Goal: Task Accomplishment & Management: Manage account settings

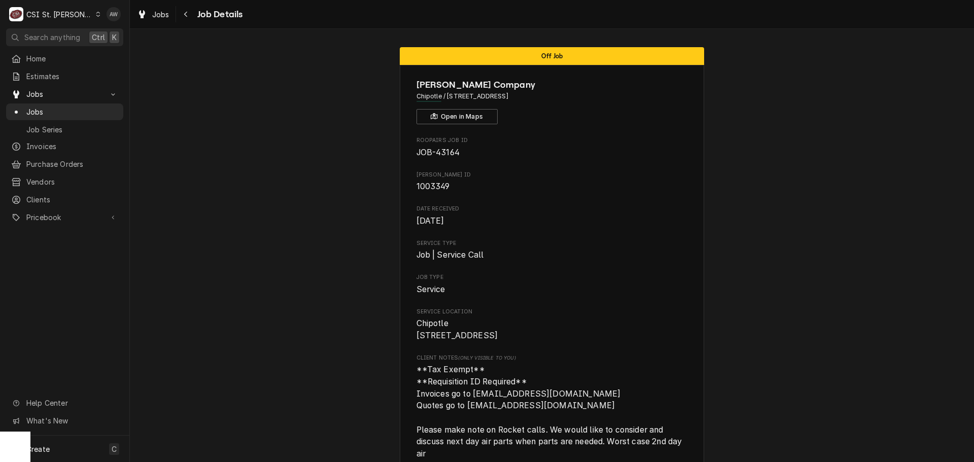
scroll to position [710, 0]
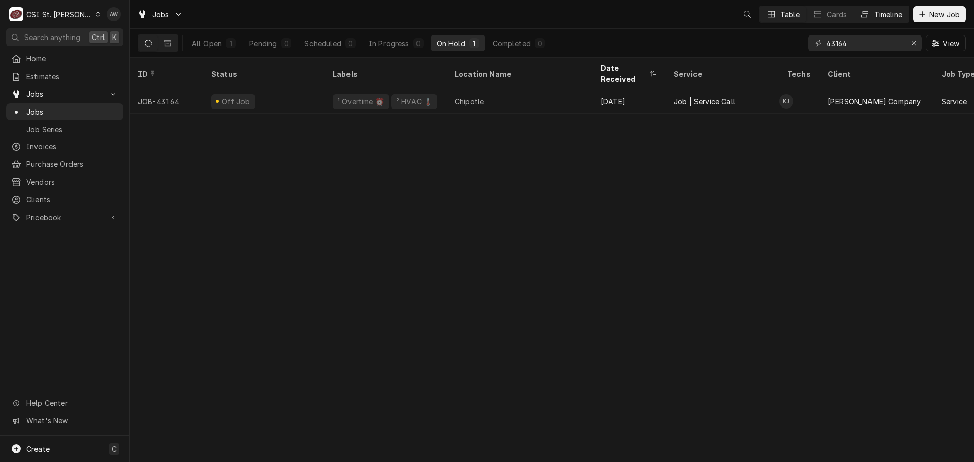
click at [886, 14] on div "Timeline" at bounding box center [888, 14] width 28 height 11
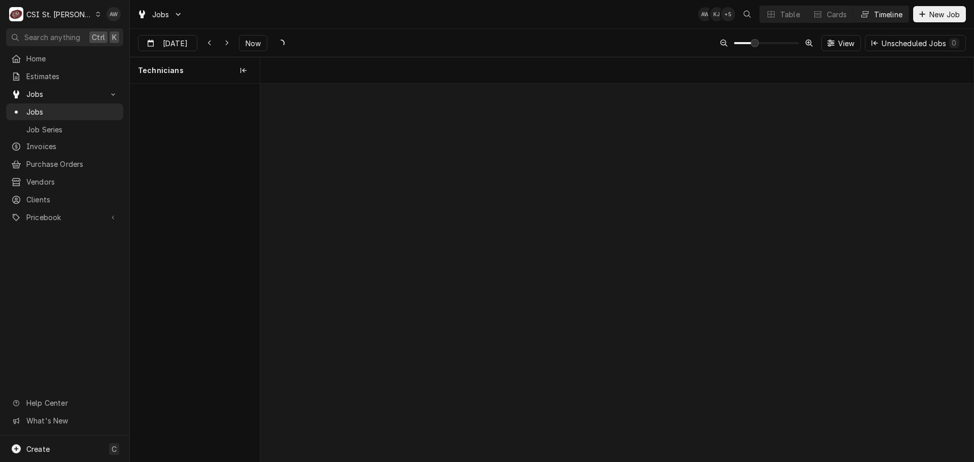
scroll to position [0, 14137]
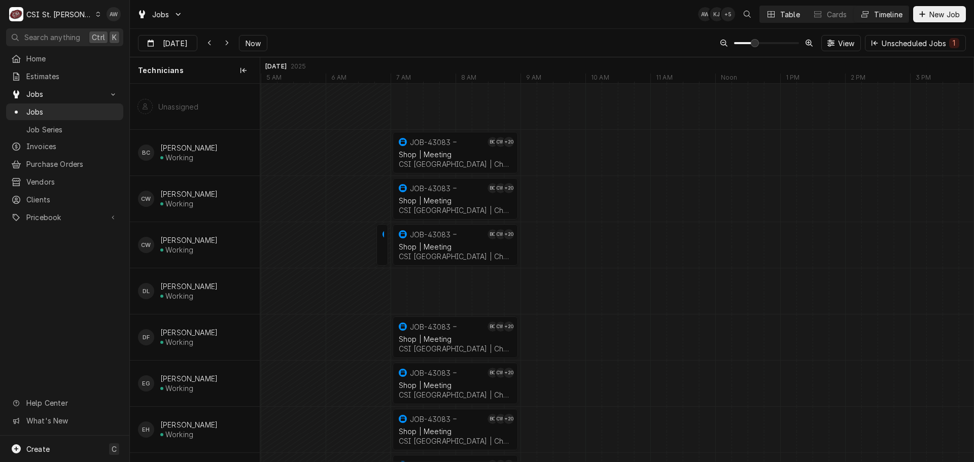
click at [782, 15] on div "Table" at bounding box center [790, 14] width 20 height 11
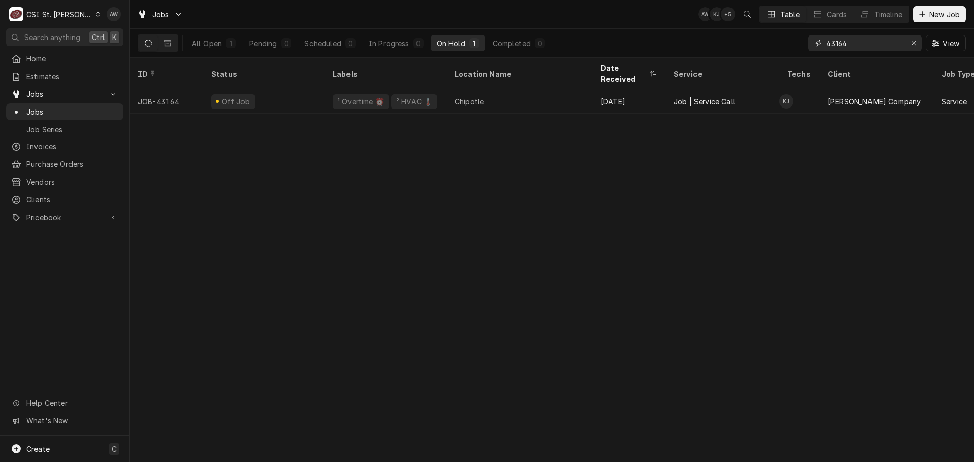
click at [916, 44] on div "Erase input" at bounding box center [913, 43] width 10 height 10
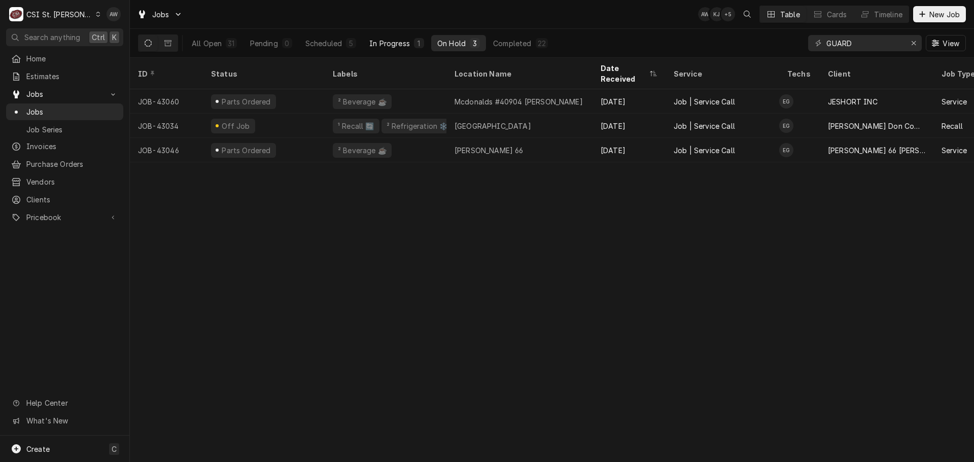
click at [398, 49] on button "In Progress 1" at bounding box center [396, 43] width 67 height 16
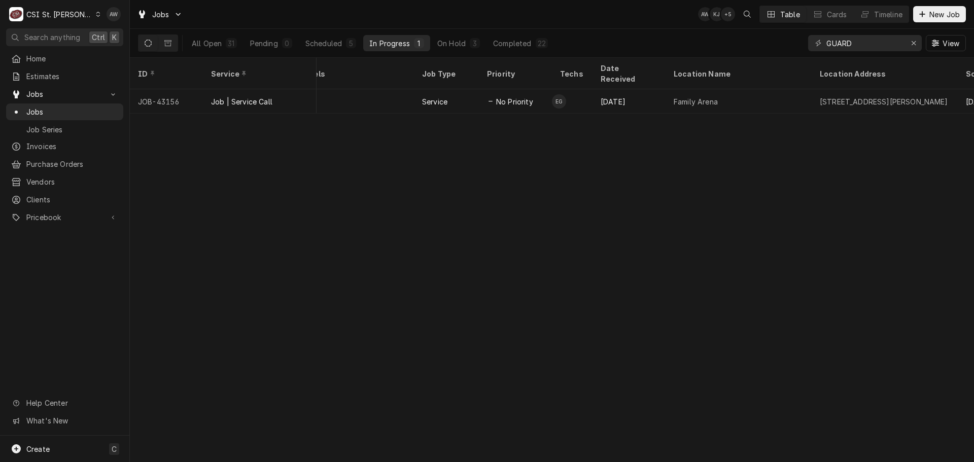
scroll to position [0, 279]
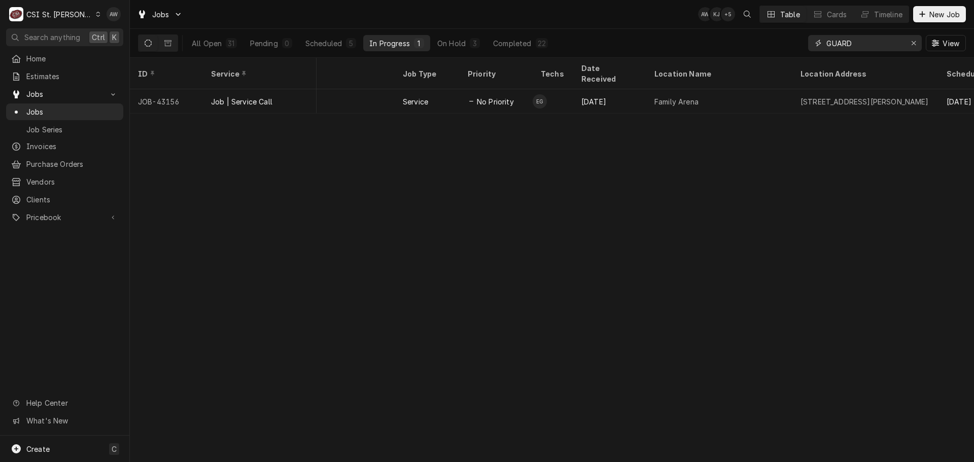
drag, startPoint x: 855, startPoint y: 41, endPoint x: 785, endPoint y: 38, distance: 70.0
click at [785, 38] on div "All Open 31 Pending 0 Scheduled 5 In Progress 1 On Hold 3 Completed 22 GUARD Vi…" at bounding box center [552, 43] width 828 height 28
click at [505, 40] on div "Completed" at bounding box center [512, 43] width 38 height 11
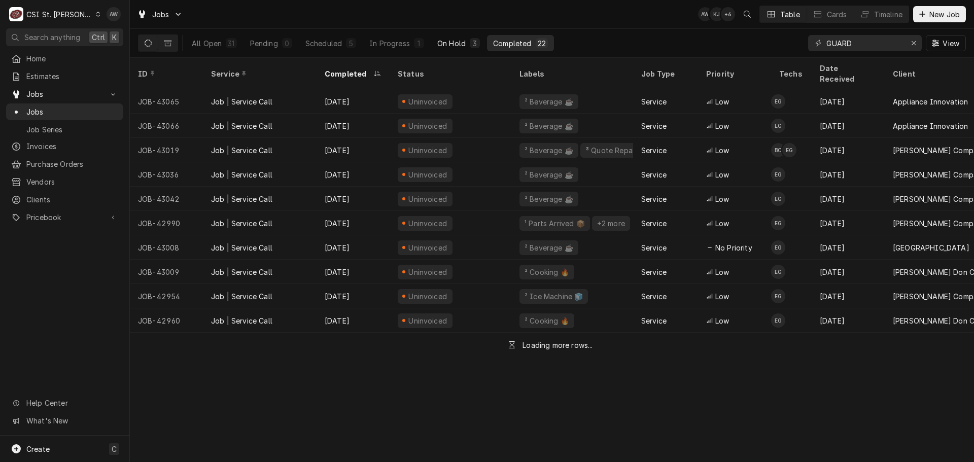
click at [467, 42] on button "On Hold 3" at bounding box center [458, 43] width 55 height 16
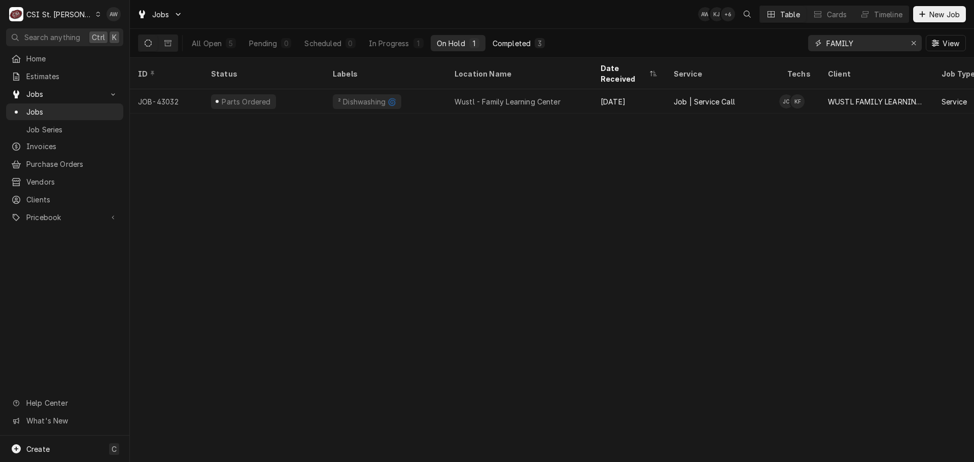
type input "FAMILY"
click at [545, 45] on button "Completed 3" at bounding box center [518, 43] width 64 height 16
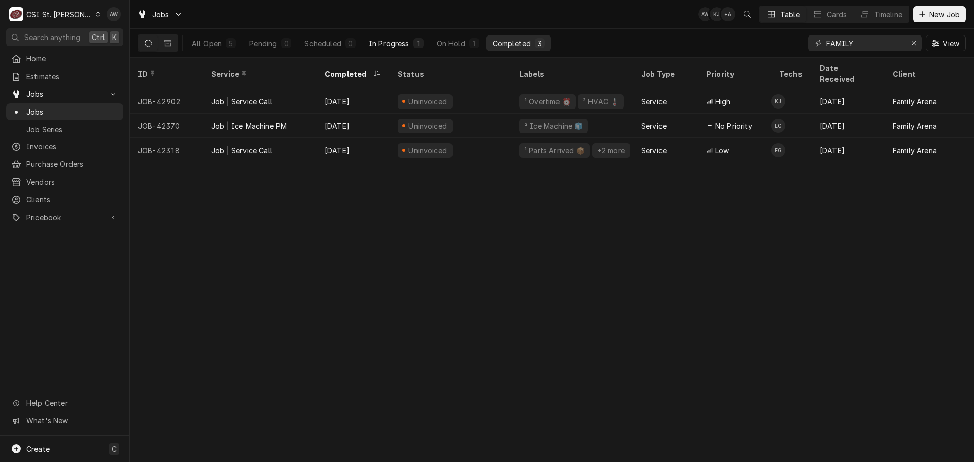
click at [384, 47] on div "In Progress" at bounding box center [389, 43] width 41 height 11
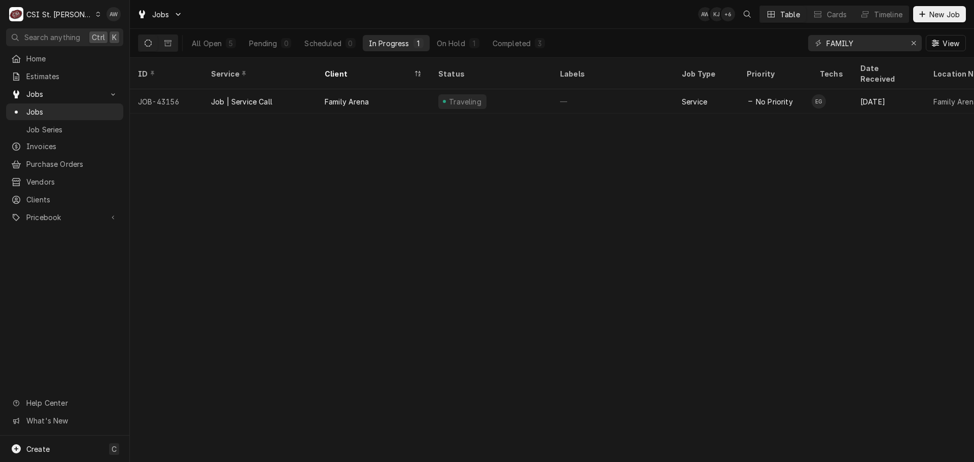
click at [597, 29] on div "All Open 5 Pending 0 Scheduled 0 In Progress 1 On Hold 1 Completed 3 FAMILY View" at bounding box center [552, 43] width 828 height 28
click at [527, 41] on div "Completed" at bounding box center [512, 43] width 38 height 11
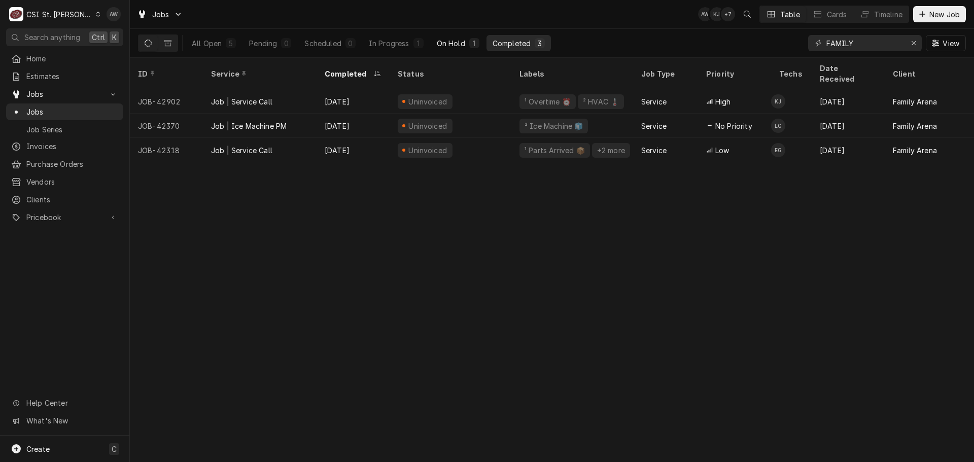
click at [468, 36] on button "On Hold 1" at bounding box center [458, 43] width 55 height 16
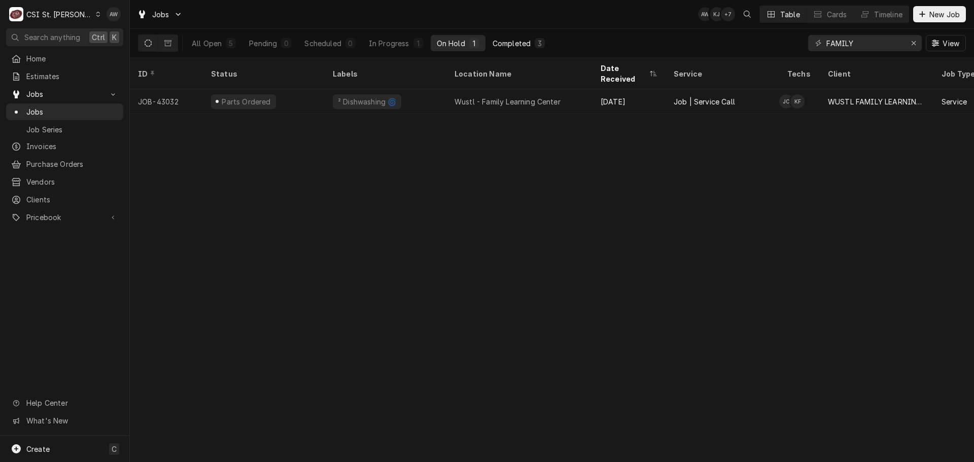
click at [522, 44] on div "Completed" at bounding box center [512, 43] width 38 height 11
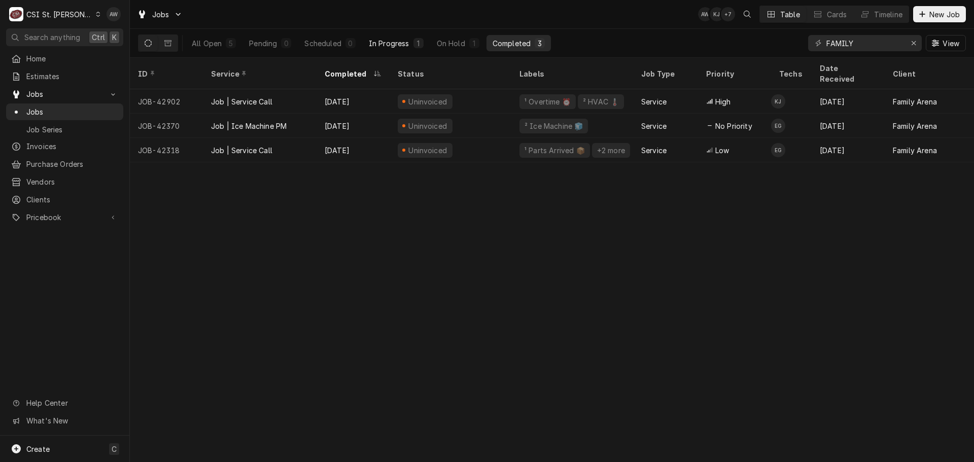
click at [405, 51] on button "In Progress 1" at bounding box center [396, 43] width 67 height 16
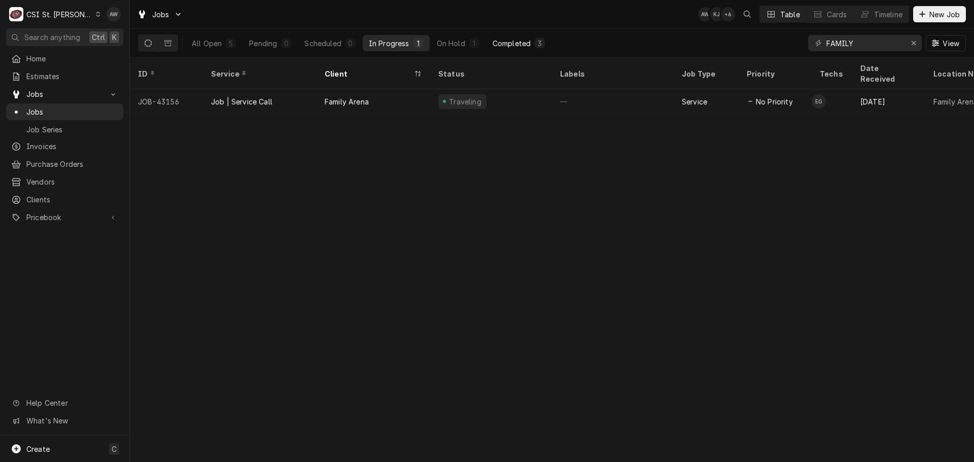
click at [500, 44] on div "Completed" at bounding box center [512, 43] width 38 height 11
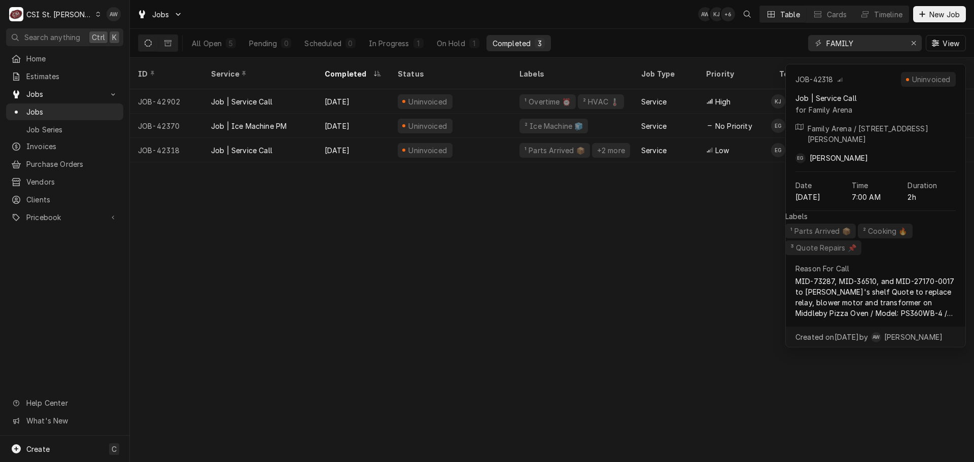
click at [469, 214] on div "ID Service Completed Status Labels Job Type Priority Techs Date Received Client…" at bounding box center [552, 260] width 844 height 404
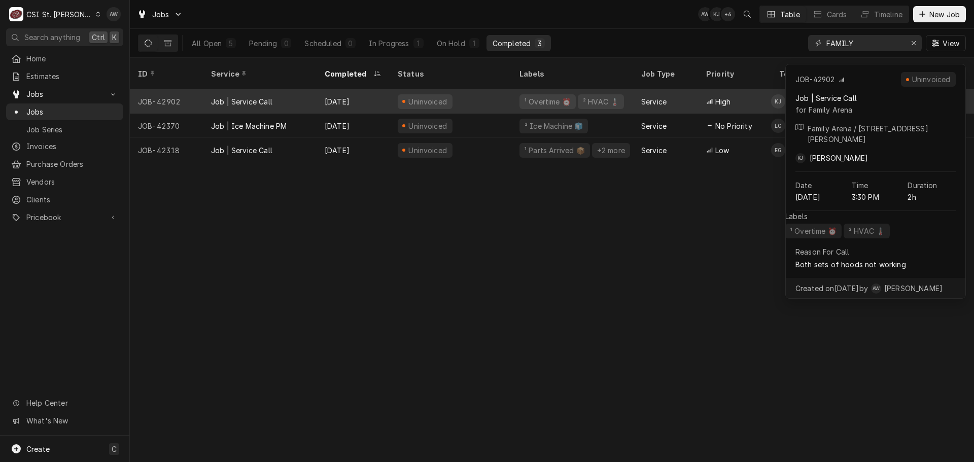
click at [451, 89] on div "Uninvoiced" at bounding box center [451, 101] width 122 height 24
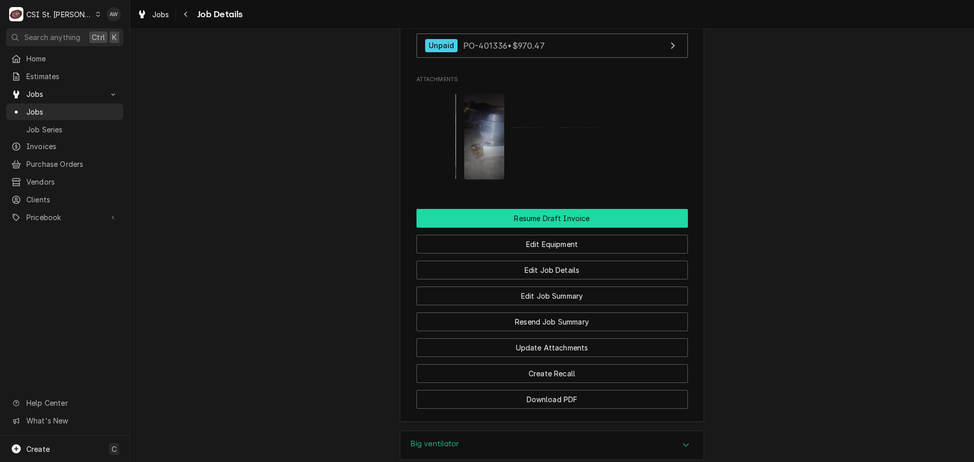
scroll to position [1167, 0]
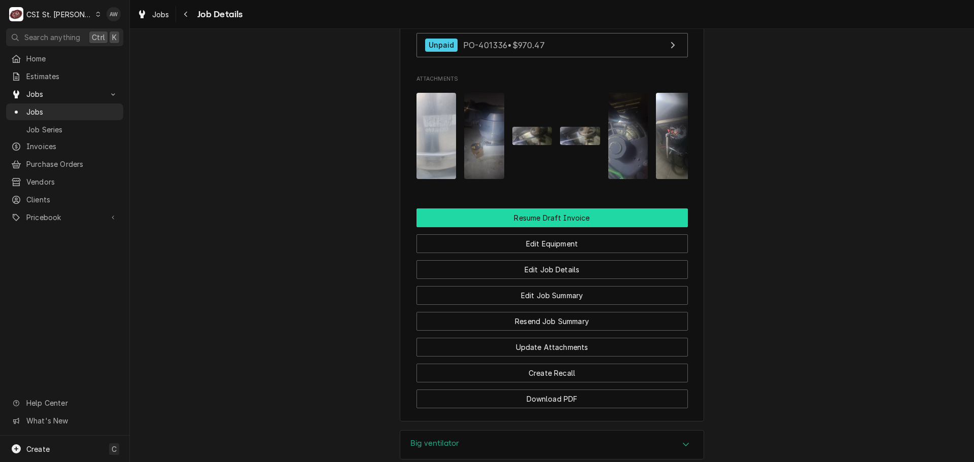
click at [610, 208] on button "Resume Draft Invoice" at bounding box center [551, 217] width 271 height 19
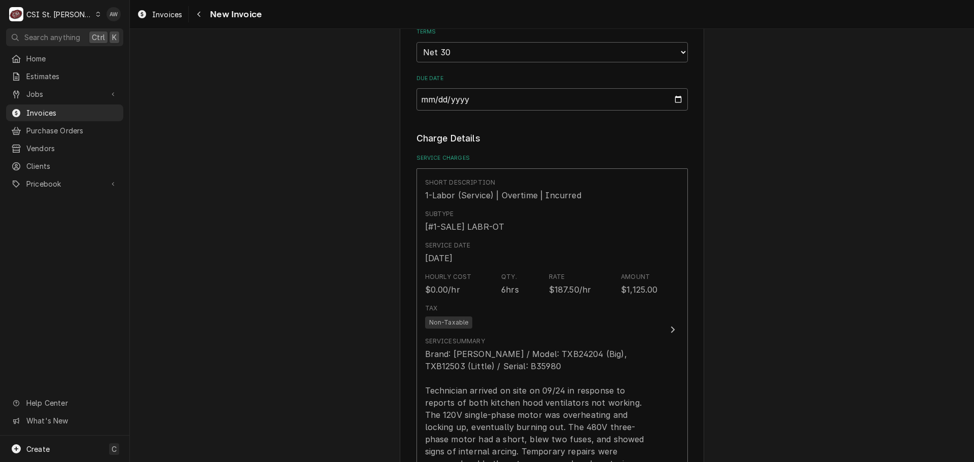
scroll to position [913, 0]
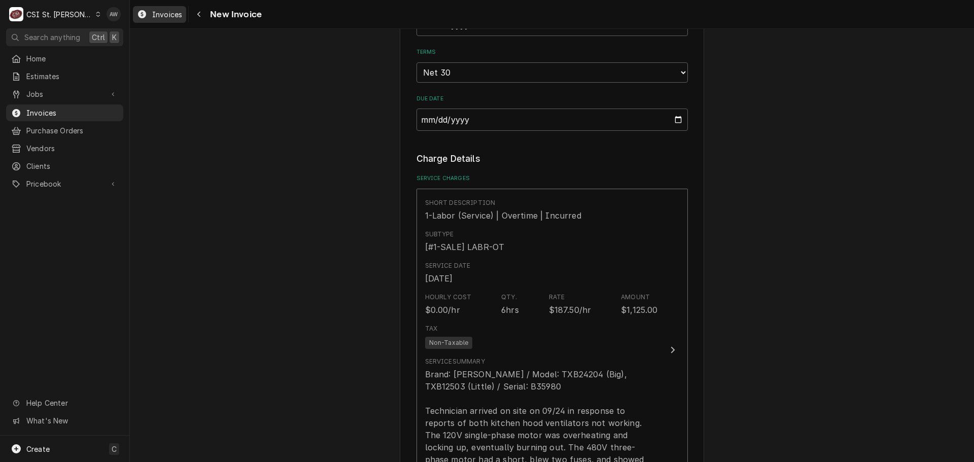
click at [155, 14] on span "Invoices" at bounding box center [167, 14] width 30 height 11
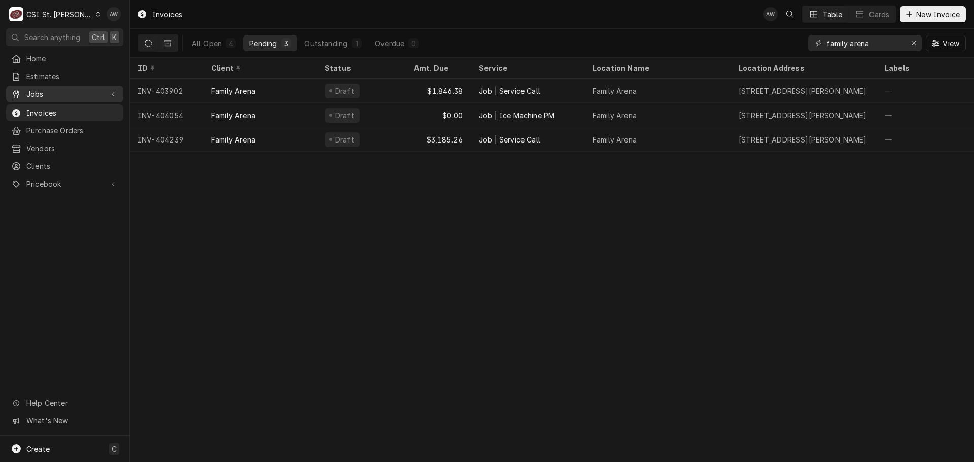
drag, startPoint x: 49, startPoint y: 86, endPoint x: 49, endPoint y: 96, distance: 10.1
click at [49, 89] on span "Jobs" at bounding box center [64, 94] width 77 height 11
click at [54, 112] on span "Jobs" at bounding box center [72, 112] width 92 height 11
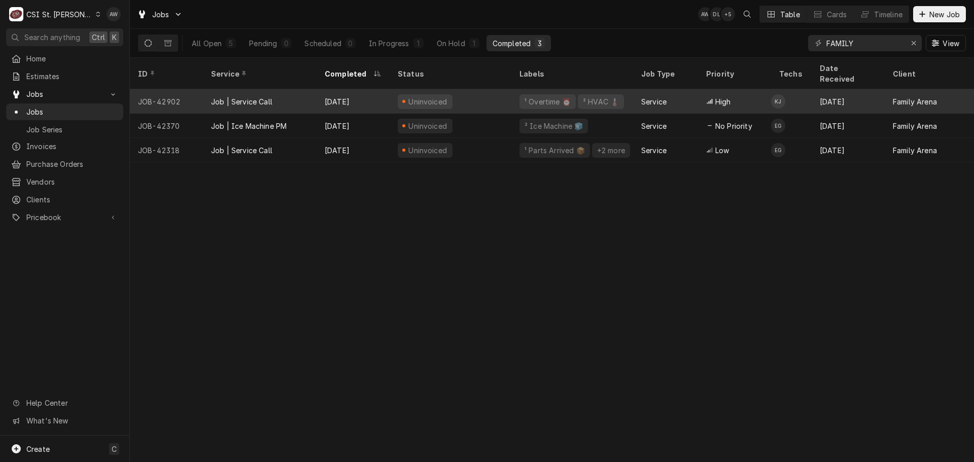
click at [447, 94] on div "Uninvoiced" at bounding box center [425, 101] width 55 height 15
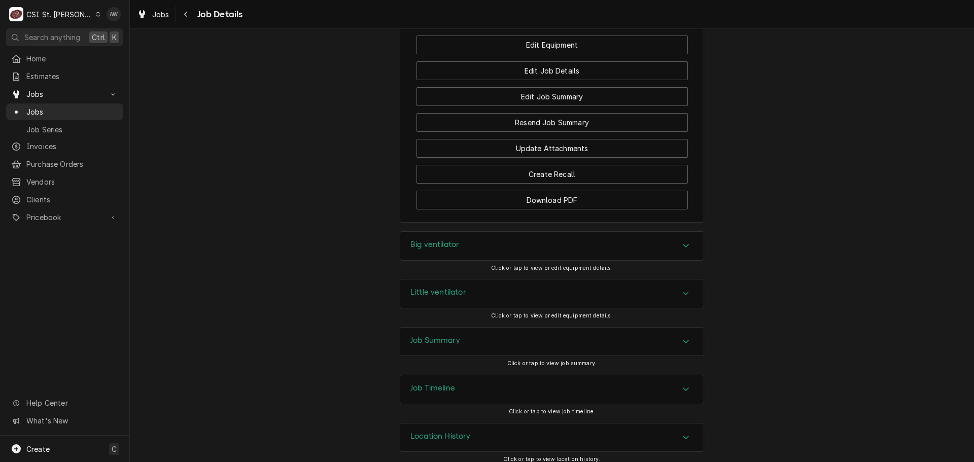
scroll to position [1370, 0]
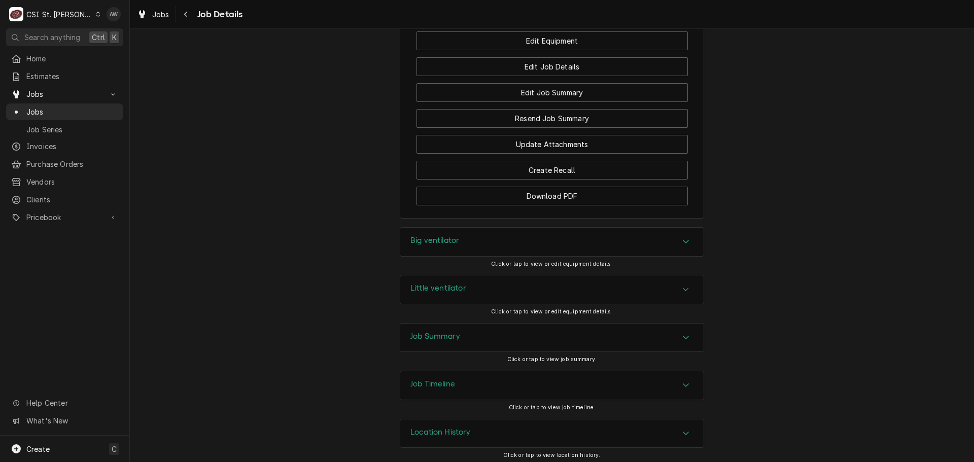
click at [485, 335] on div "Job Summary" at bounding box center [551, 338] width 303 height 28
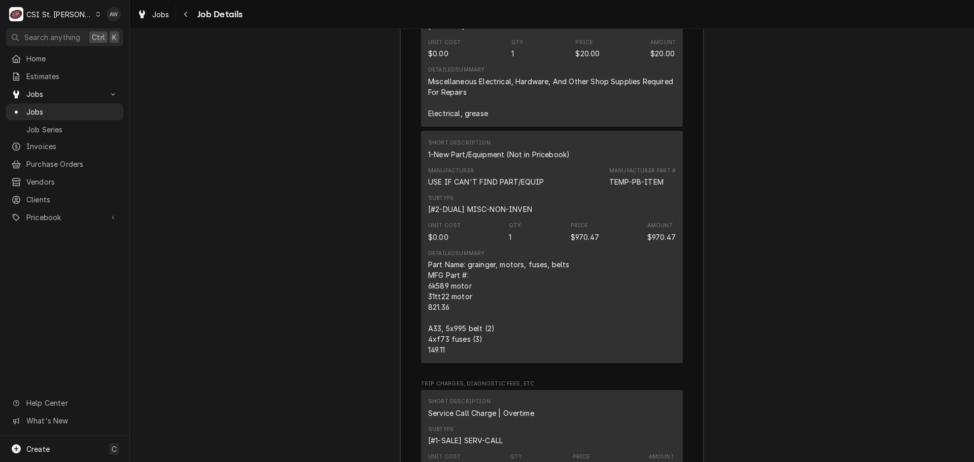
scroll to position [3348, 0]
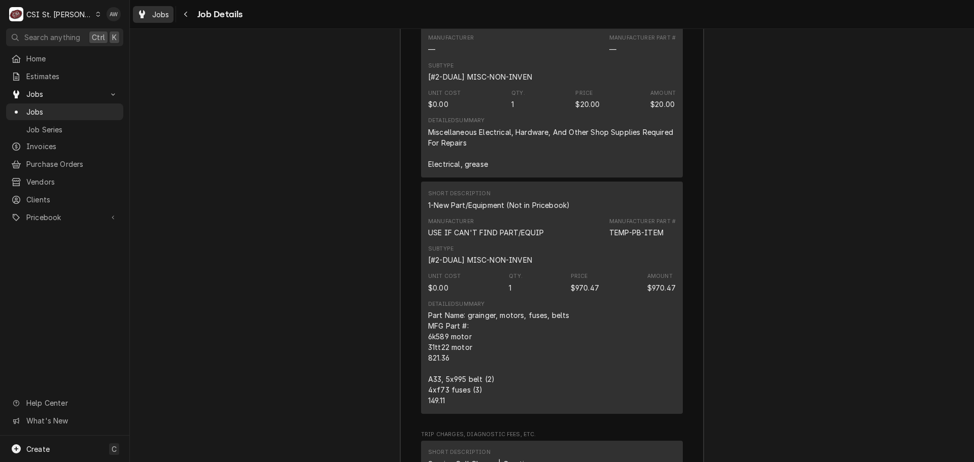
click at [145, 20] on div "Dynamic Content Wrapper" at bounding box center [142, 14] width 10 height 12
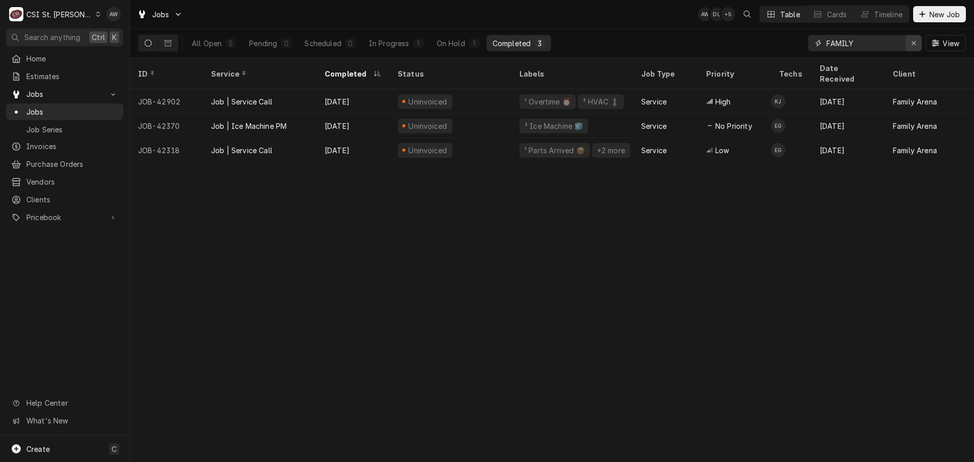
click at [912, 45] on icon "Erase input" at bounding box center [914, 43] width 4 height 4
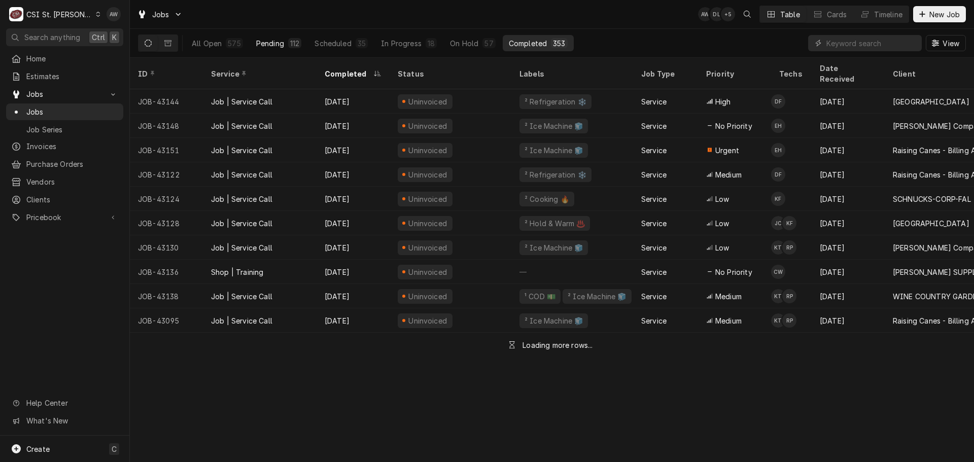
click at [274, 42] on div "Pending" at bounding box center [270, 43] width 28 height 11
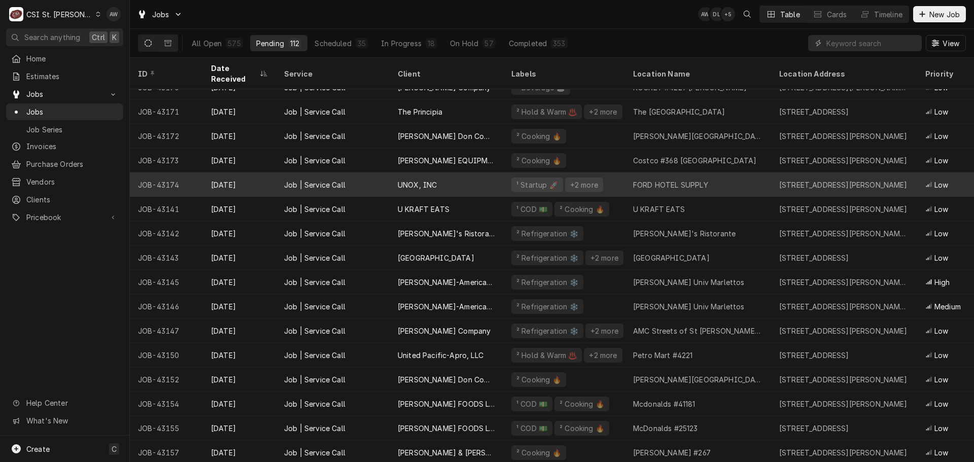
scroll to position [162, 0]
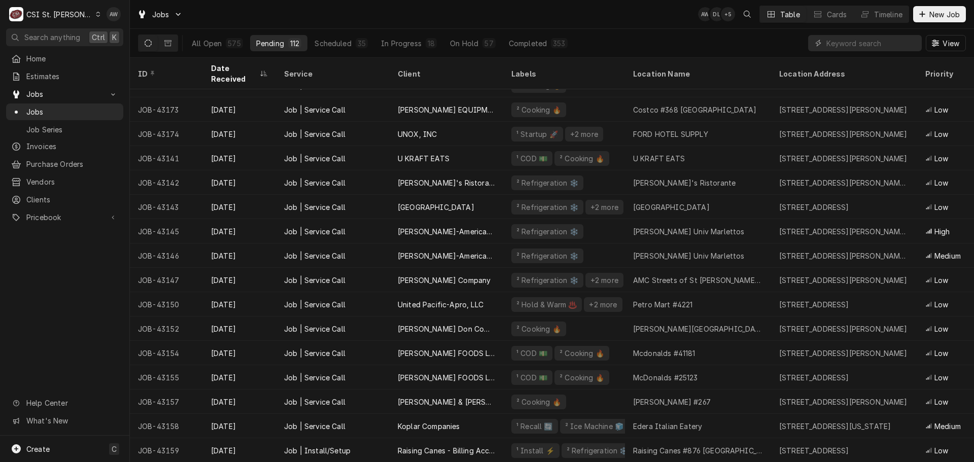
click at [639, 28] on div "Jobs AW DL + 5 Table Cards Timeline New Job All Open 575 Pending 112 Scheduled …" at bounding box center [552, 29] width 844 height 58
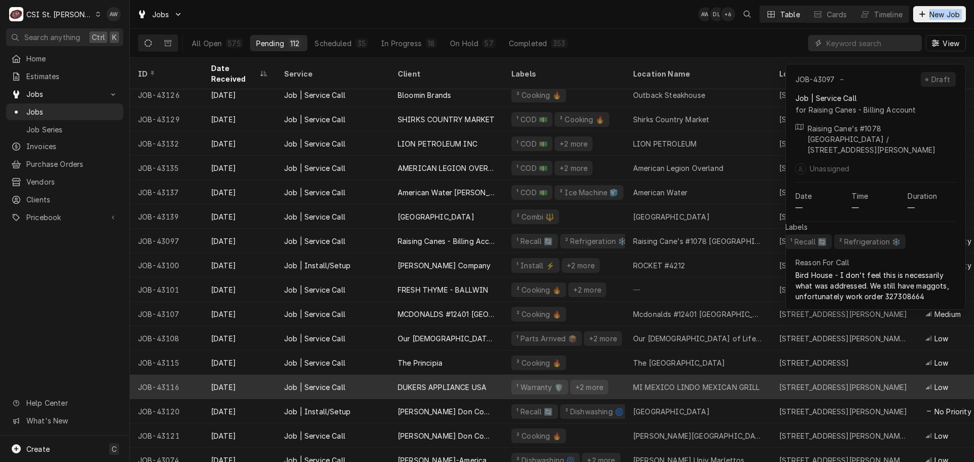
scroll to position [611, 0]
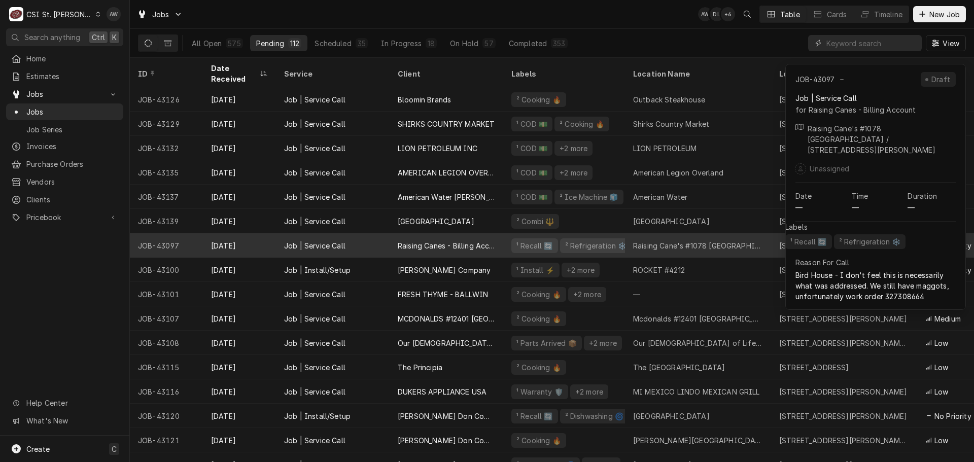
click at [642, 240] on div "Raising Cane's #1078 [GEOGRAPHIC_DATA]" at bounding box center [698, 245] width 130 height 11
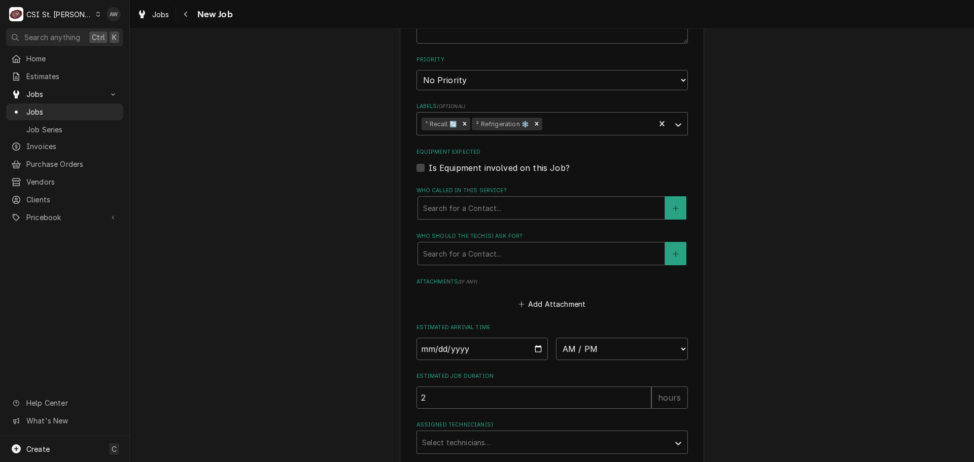
scroll to position [853, 0]
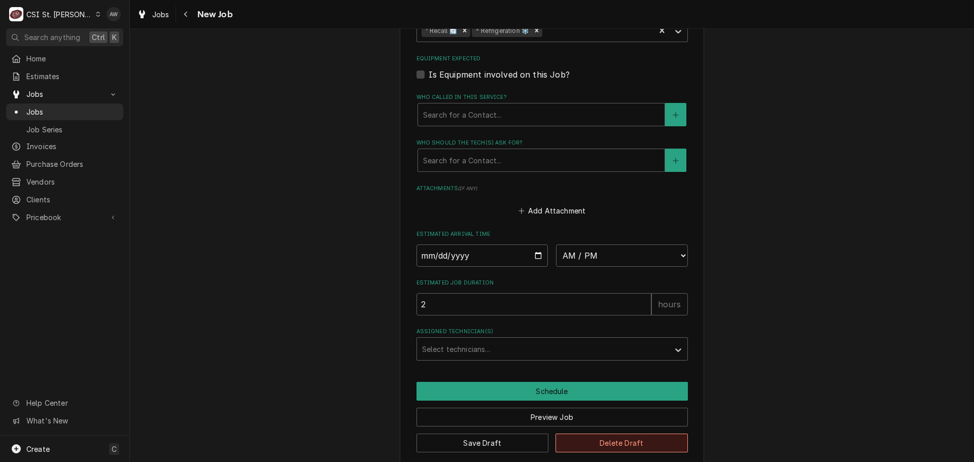
click at [571, 434] on button "Delete Draft" at bounding box center [621, 443] width 132 height 19
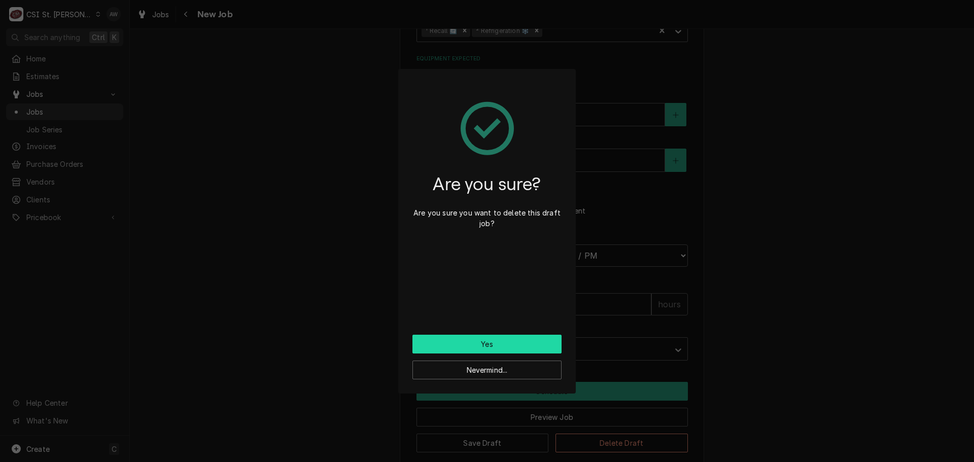
click at [466, 345] on button "Yes" at bounding box center [486, 344] width 149 height 19
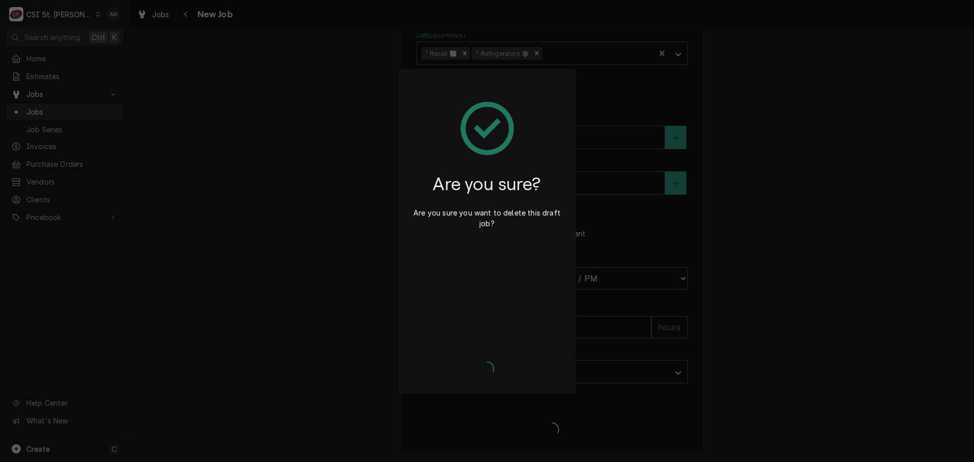
scroll to position [818, 0]
type textarea "x"
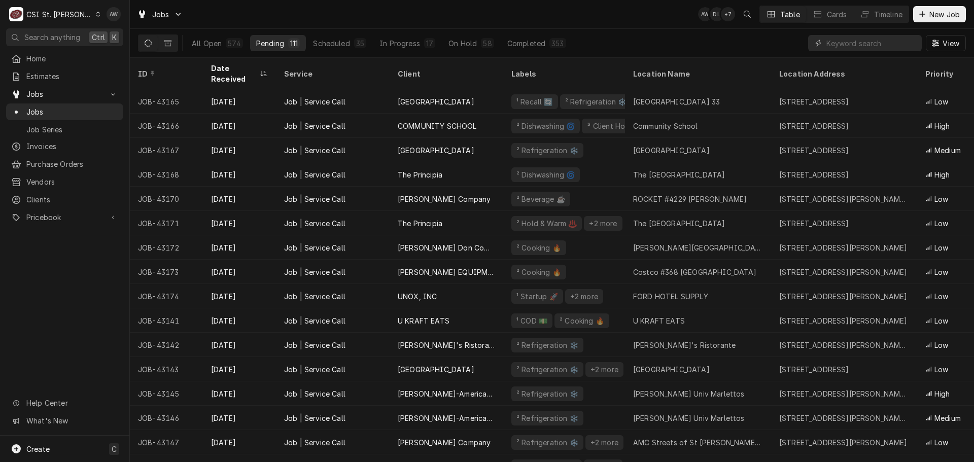
click at [563, 19] on div "Jobs AW DL + 7 Table Cards Timeline New Job" at bounding box center [552, 14] width 844 height 28
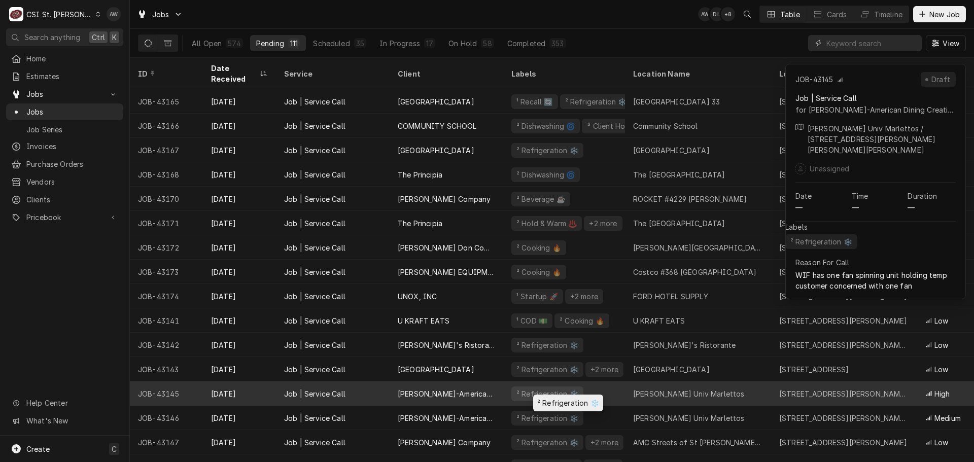
click at [611, 383] on div "² Refrigeration ❄️" at bounding box center [564, 393] width 122 height 24
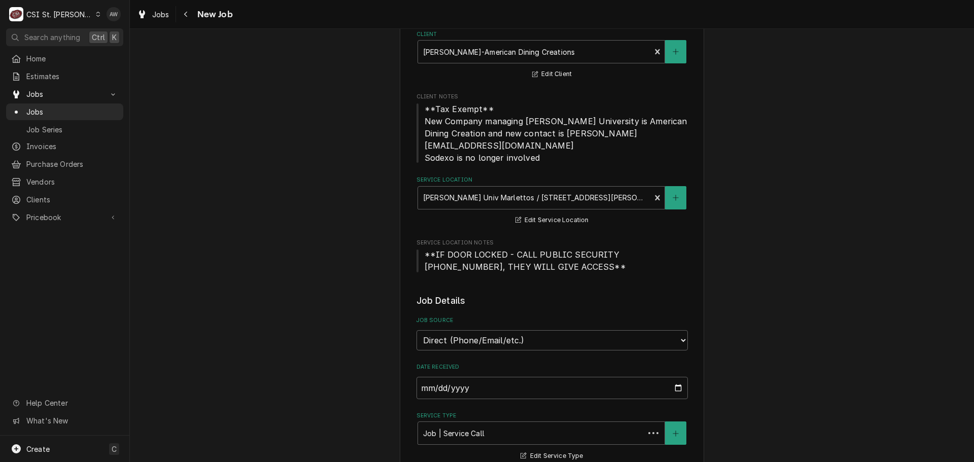
type textarea "x"
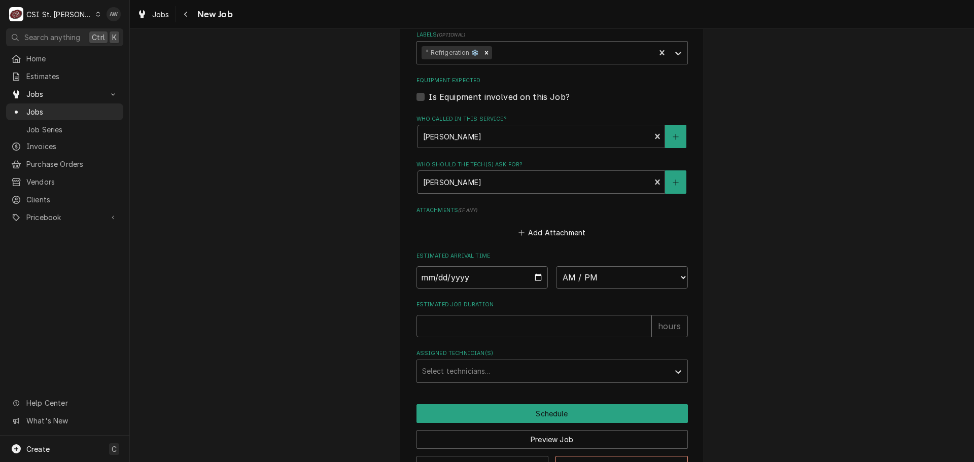
scroll to position [783, 0]
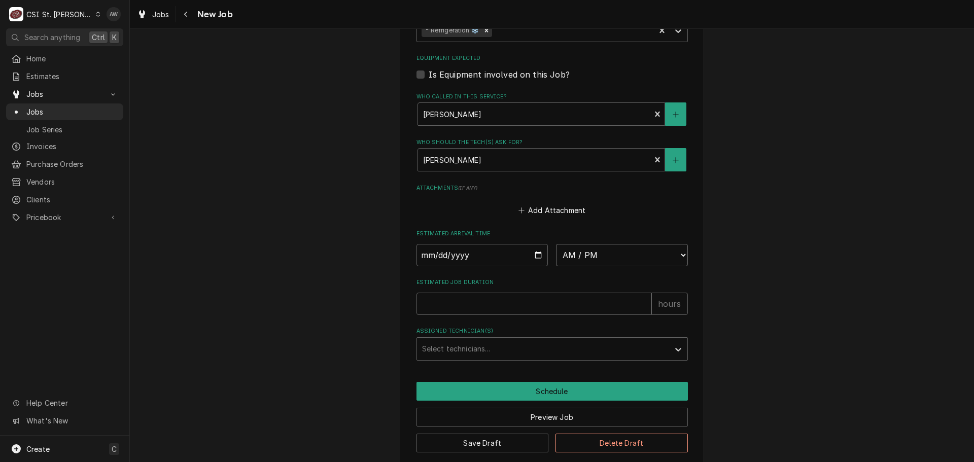
click at [622, 244] on select "AM / PM 6:00 AM 6:15 AM 6:30 AM 6:45 AM 7:00 AM 7:15 AM 7:30 AM 7:45 AM 8:00 AM…" at bounding box center [622, 255] width 132 height 22
select select "11:45:00"
click at [556, 244] on select "AM / PM 6:00 AM 6:15 AM 6:30 AM 6:45 AM 7:00 AM 7:15 AM 7:30 AM 7:45 AM 8:00 AM…" at bounding box center [622, 255] width 132 height 22
click at [533, 244] on input "Date" at bounding box center [482, 255] width 132 height 22
type textarea "x"
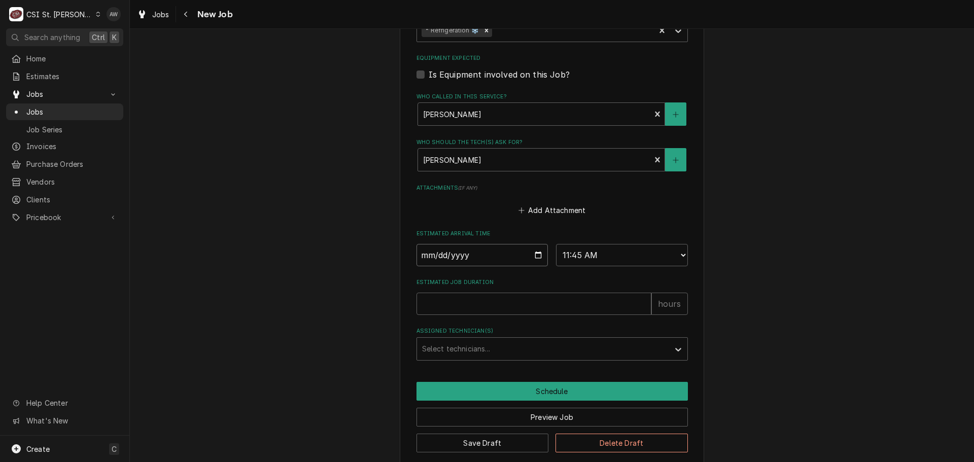
type input "2025-10-09"
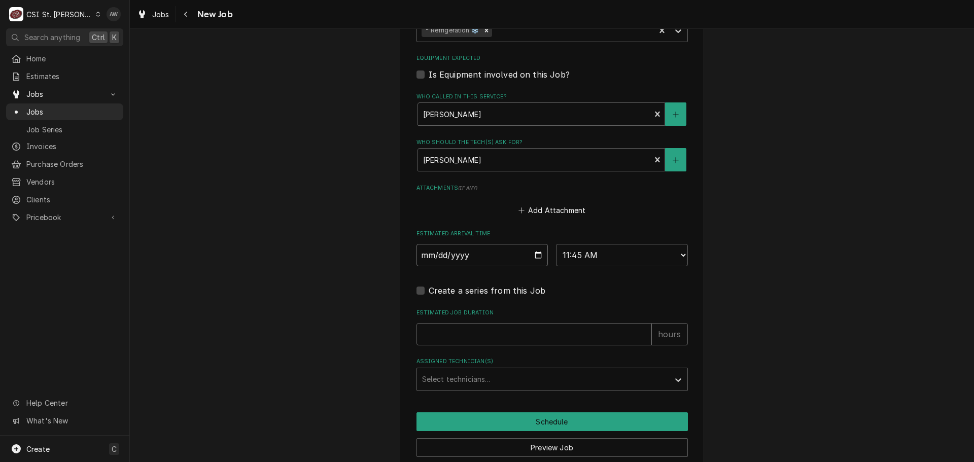
type textarea "x"
click at [578, 244] on select "AM / PM 6:00 AM 6:15 AM 6:30 AM 6:45 AM 7:00 AM 7:15 AM 7:30 AM 7:45 AM 8:00 AM…" at bounding box center [622, 255] width 132 height 22
select select "12:00:00"
click at [556, 244] on select "AM / PM 6:00 AM 6:15 AM 6:30 AM 6:45 AM 7:00 AM 7:15 AM 7:30 AM 7:45 AM 8:00 AM…" at bounding box center [622, 255] width 132 height 22
click at [533, 323] on input "Estimated Job Duration" at bounding box center [533, 334] width 235 height 22
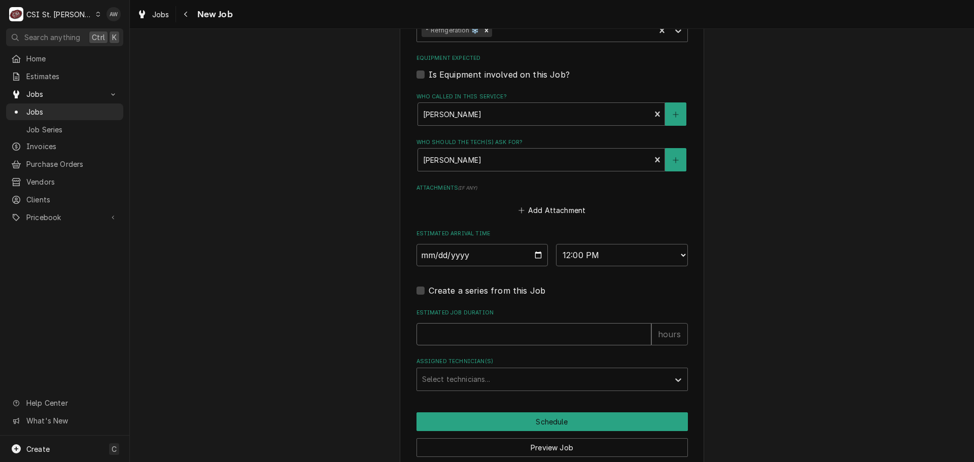
type textarea "x"
type input "2"
type textarea "x"
click at [509, 370] on div "Assigned Technician(s)" at bounding box center [543, 379] width 242 height 18
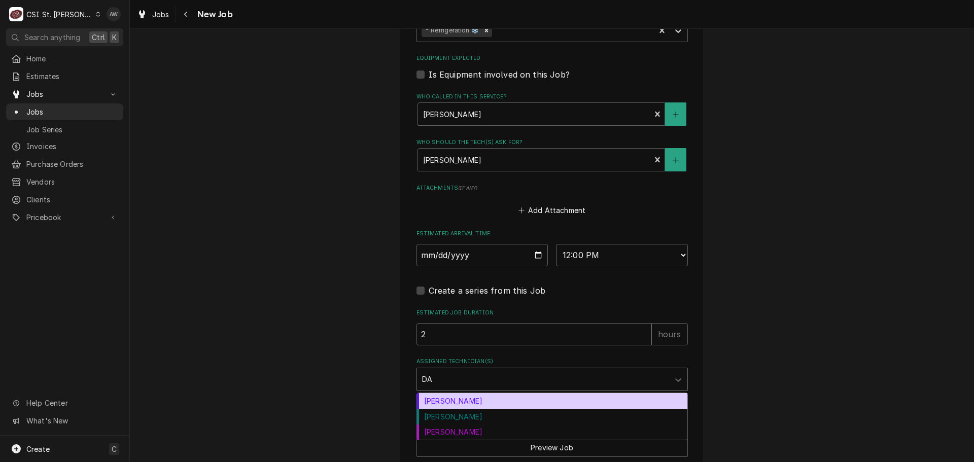
type input "DAV"
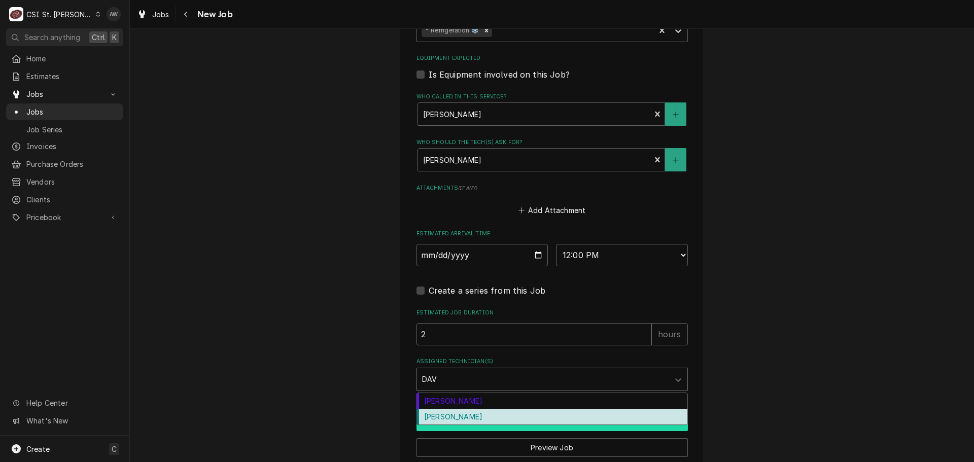
click at [456, 409] on div "[PERSON_NAME]" at bounding box center [552, 417] width 270 height 16
type textarea "x"
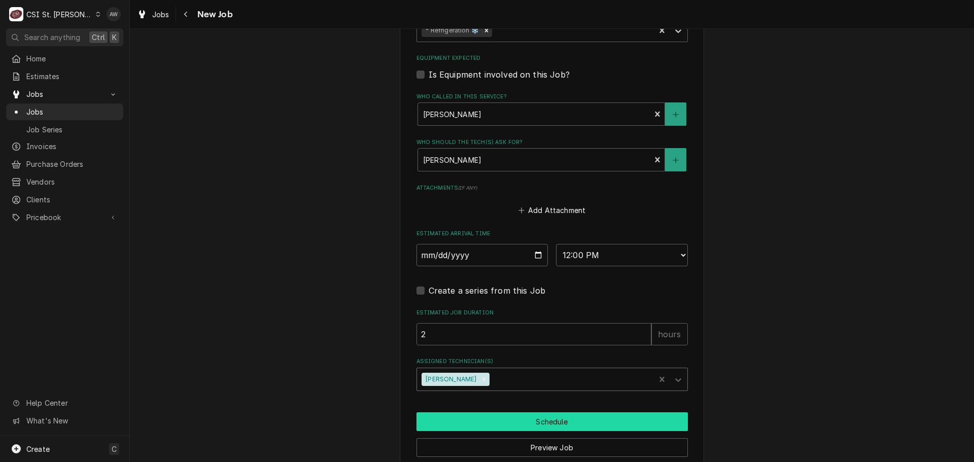
click at [454, 412] on button "Schedule" at bounding box center [551, 421] width 271 height 19
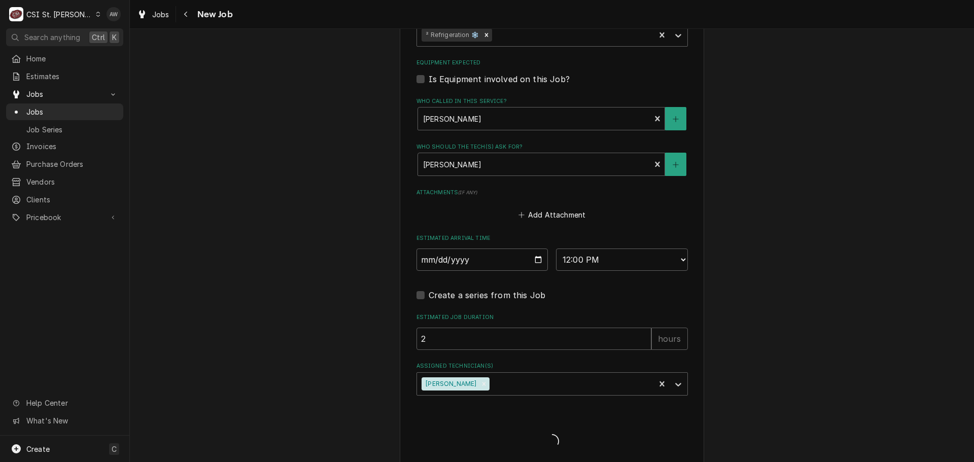
type textarea "x"
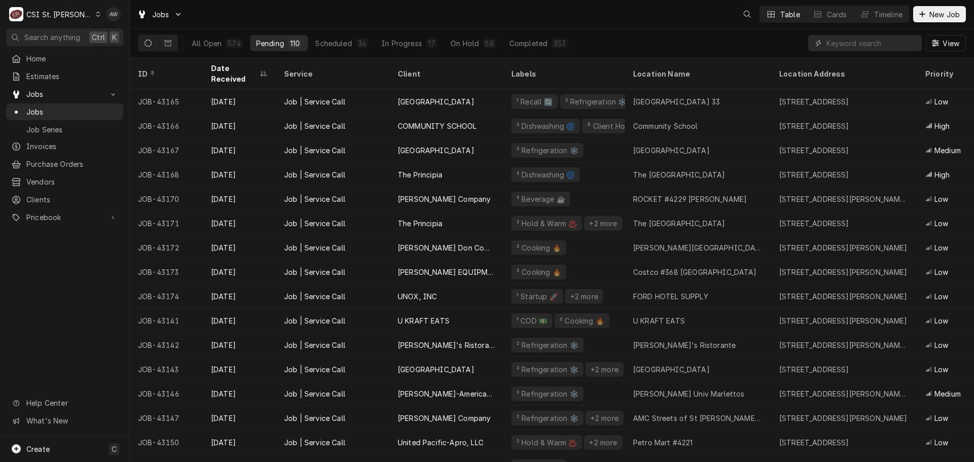
scroll to position [51, 0]
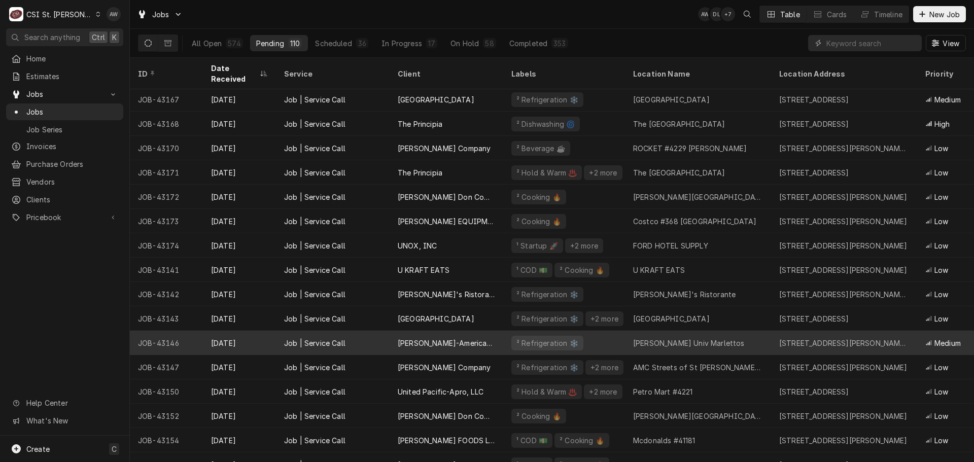
click at [493, 338] on div "[PERSON_NAME]-American Dining Creations" at bounding box center [446, 343] width 97 height 11
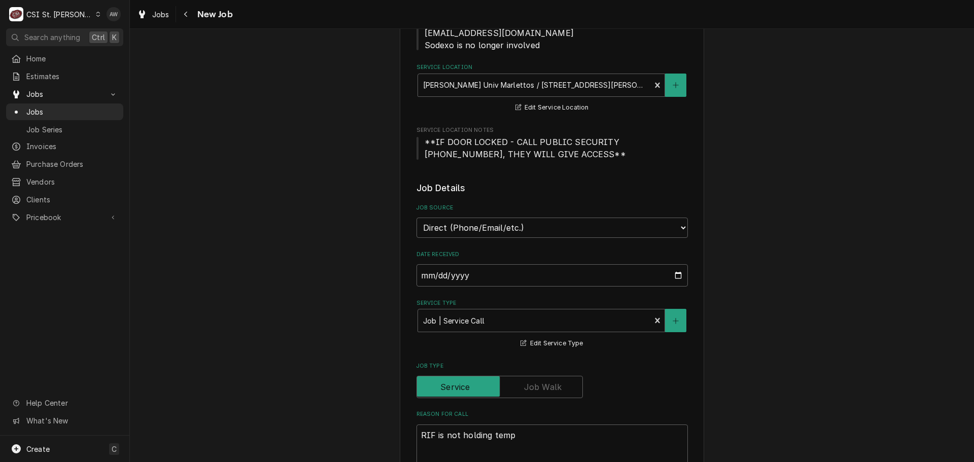
type textarea "x"
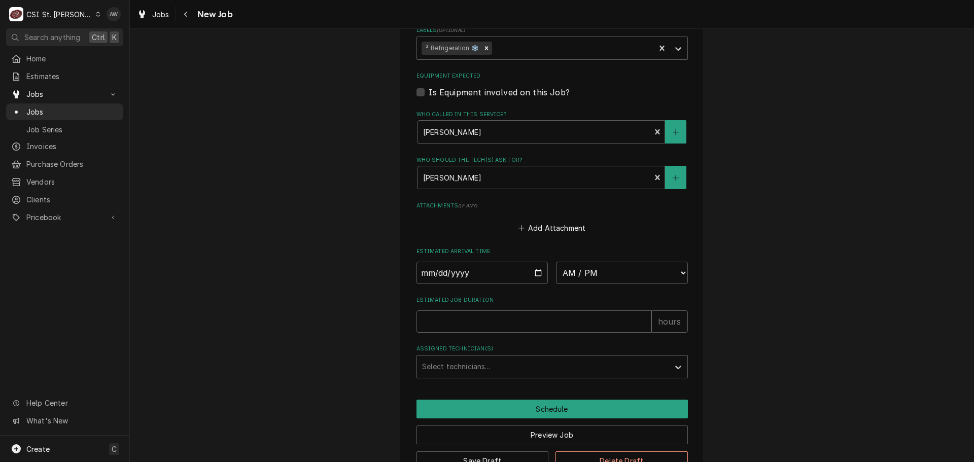
scroll to position [783, 0]
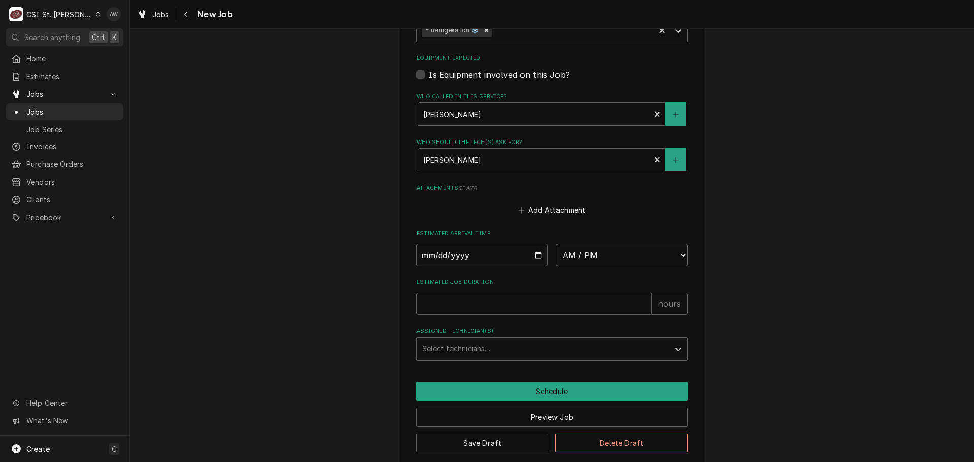
drag, startPoint x: 569, startPoint y: 250, endPoint x: 571, endPoint y: 244, distance: 5.9
click at [569, 250] on select "AM / PM 6:00 AM 6:15 AM 6:30 AM 6:45 AM 7:00 AM 7:15 AM 7:30 AM 7:45 AM 8:00 AM…" at bounding box center [622, 255] width 132 height 22
select select "12:30:00"
click at [556, 244] on select "AM / PM 6:00 AM 6:15 AM 6:30 AM 6:45 AM 7:00 AM 7:15 AM 7:30 AM 7:45 AM 8:00 AM…" at bounding box center [622, 255] width 132 height 22
click at [531, 244] on input "Date" at bounding box center [482, 255] width 132 height 22
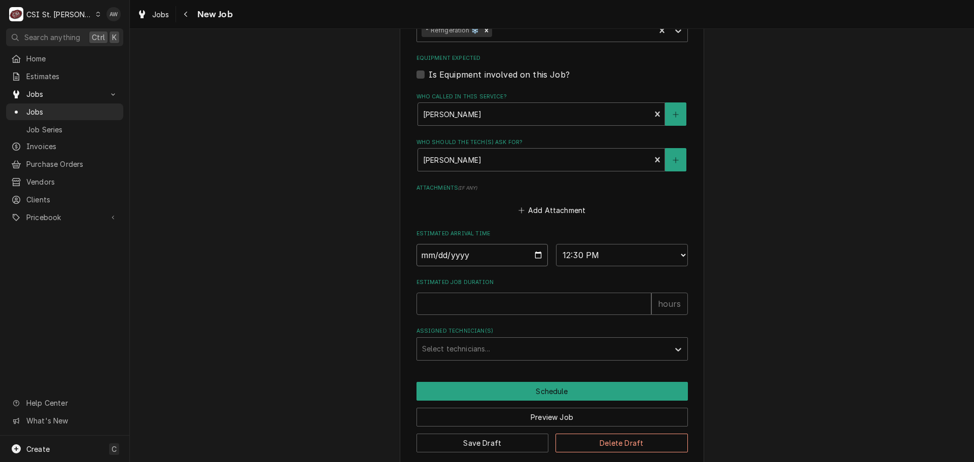
type textarea "x"
type input "2025-10-09"
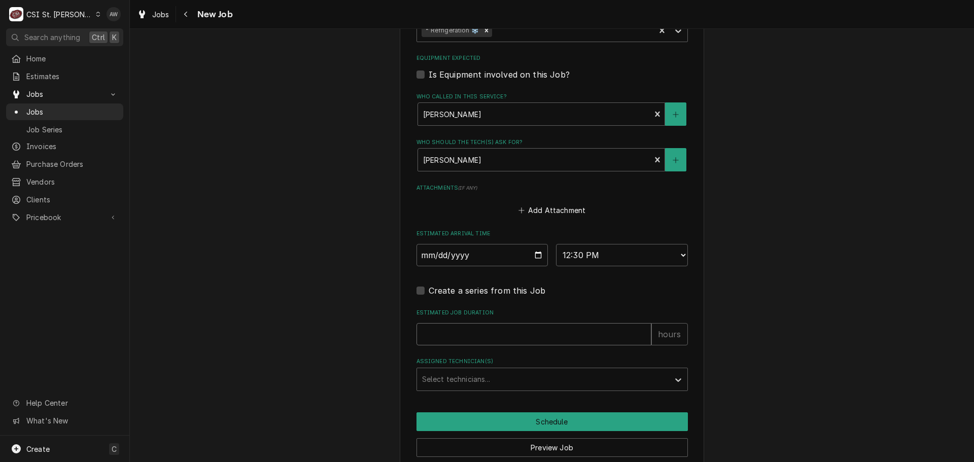
click at [496, 323] on input "Estimated Job Duration" at bounding box center [533, 334] width 235 height 22
type textarea "x"
type input "2"
type textarea "x"
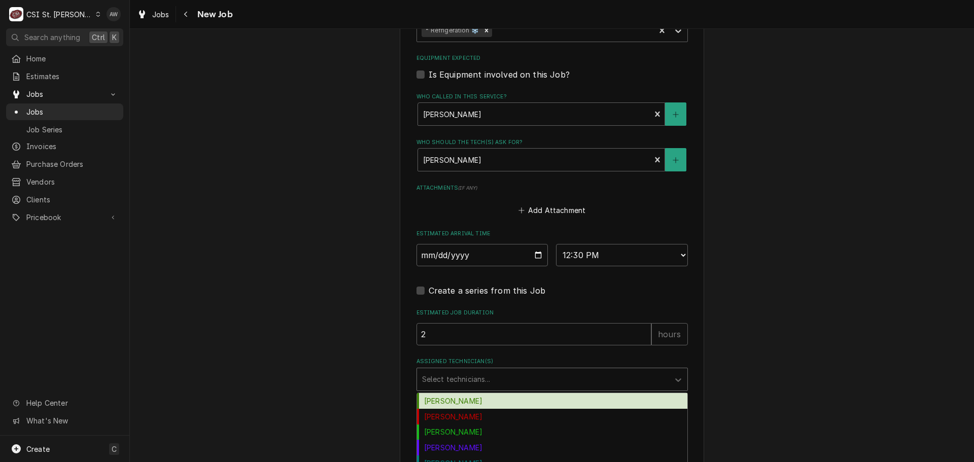
click at [507, 370] on div "Assigned Technician(s)" at bounding box center [543, 379] width 242 height 18
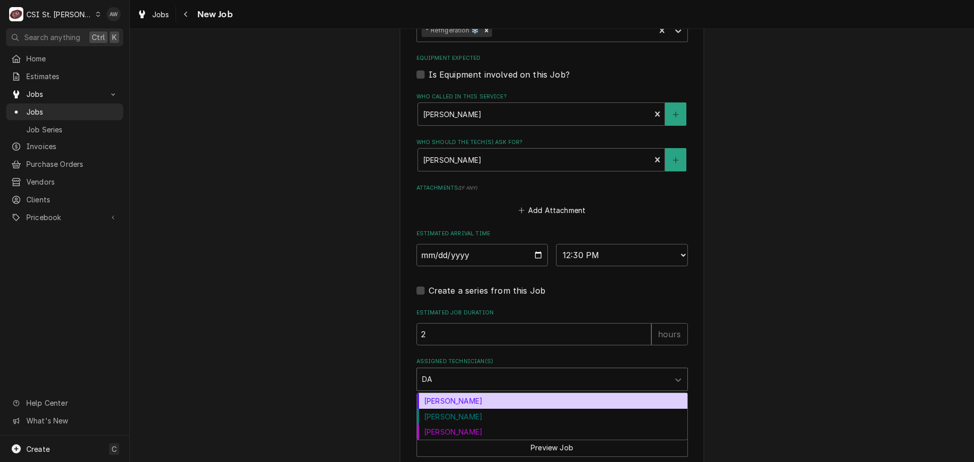
type input "DAV"
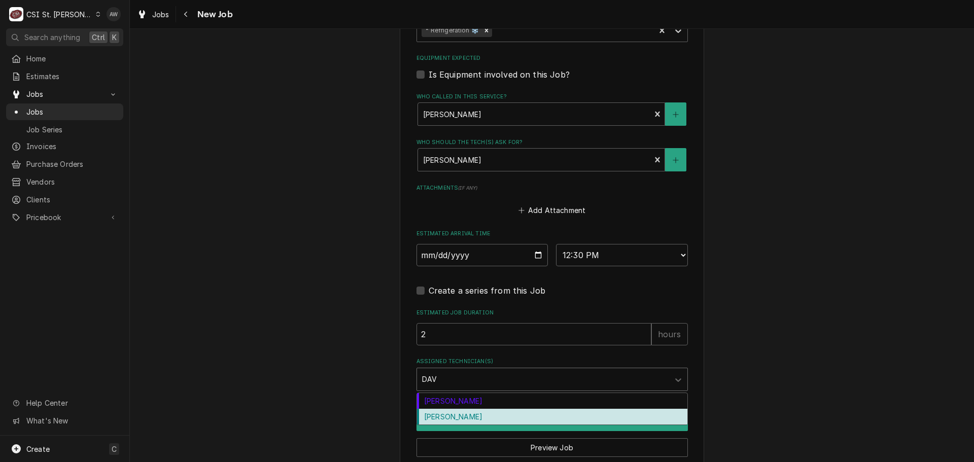
click at [457, 409] on div "[PERSON_NAME]" at bounding box center [552, 417] width 270 height 16
type textarea "x"
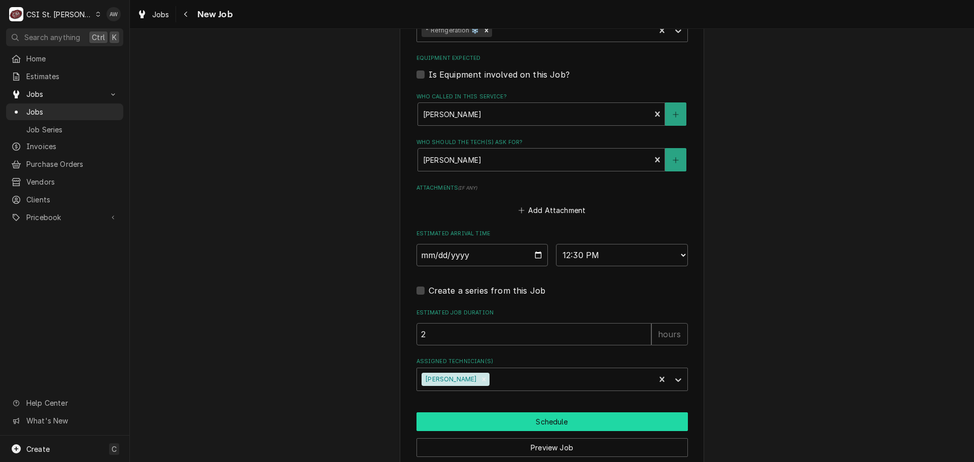
click at [453, 412] on button "Schedule" at bounding box center [551, 421] width 271 height 19
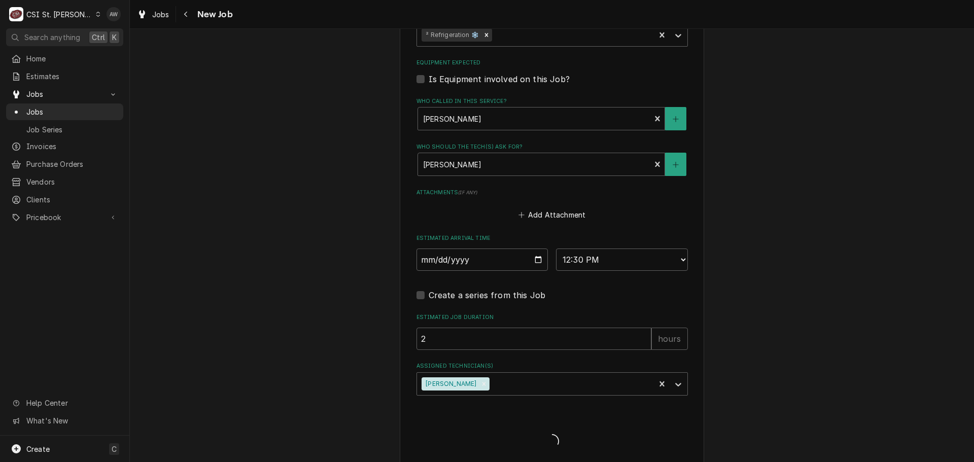
type textarea "x"
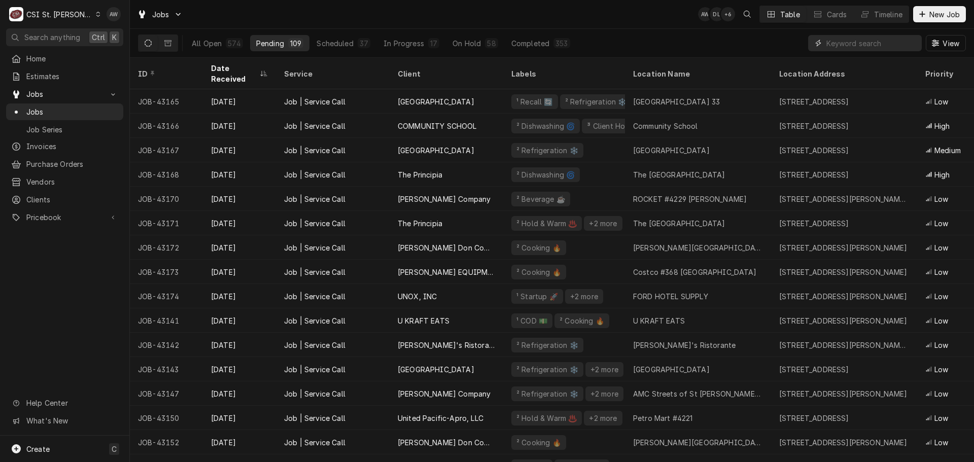
click at [844, 41] on input "Dynamic Content Wrapper" at bounding box center [871, 43] width 90 height 16
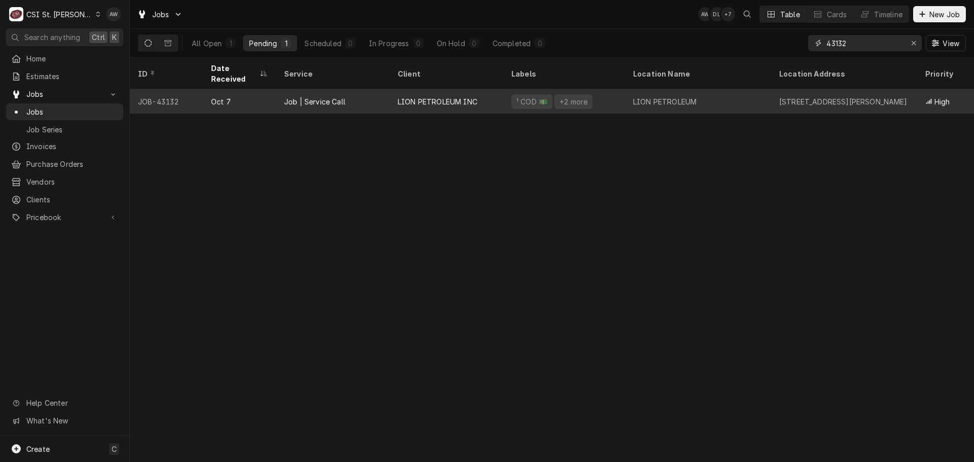
type input "43132"
click at [426, 96] on div "LION PETROLEUM INC" at bounding box center [438, 101] width 80 height 11
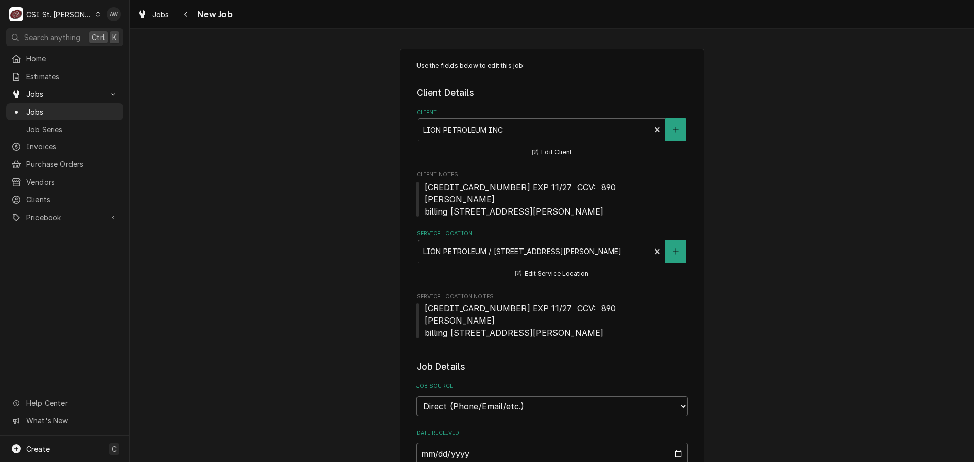
type textarea "x"
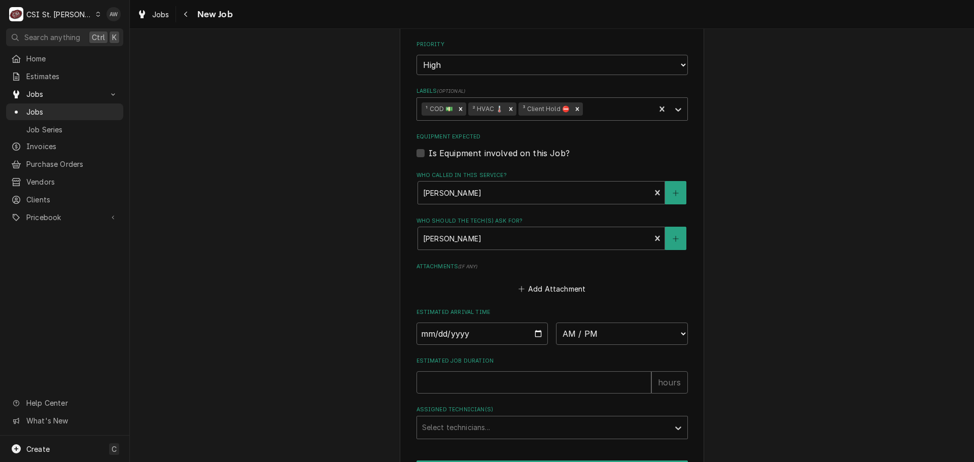
scroll to position [820, 0]
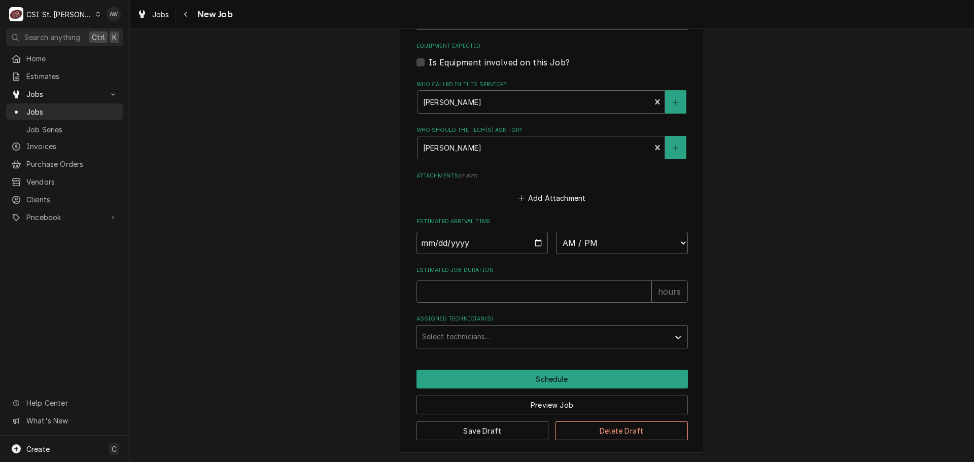
click at [581, 241] on select "AM / PM 6:00 AM 6:15 AM 6:30 AM 6:45 AM 7:00 AM 7:15 AM 7:30 AM 7:45 AM 8:00 AM…" at bounding box center [622, 243] width 132 height 22
select select "12:00:00"
click at [556, 232] on select "AM / PM 6:00 AM 6:15 AM 6:30 AM 6:45 AM 7:00 AM 7:15 AM 7:30 AM 7:45 AM 8:00 AM…" at bounding box center [622, 243] width 132 height 22
type textarea "x"
click at [532, 237] on input "Date" at bounding box center [482, 243] width 132 height 22
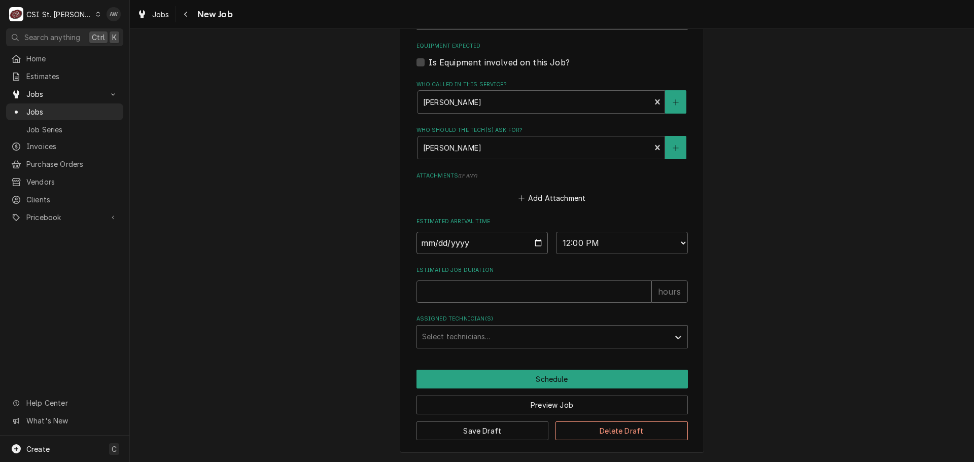
type input "[DATE]"
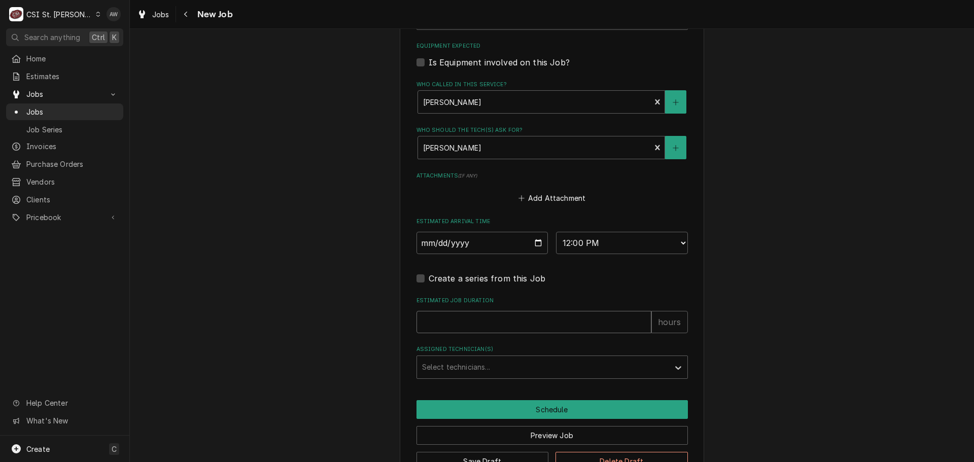
click at [478, 317] on input "Estimated Job Duration" at bounding box center [533, 322] width 235 height 22
type textarea "x"
type input "1"
type textarea "x"
click at [467, 361] on div "Assigned Technician(s)" at bounding box center [543, 367] width 242 height 18
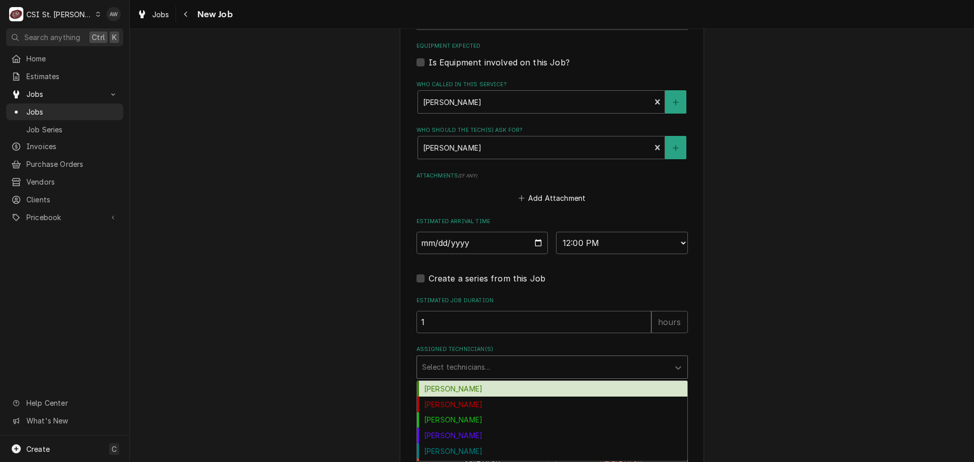
type input "Z"
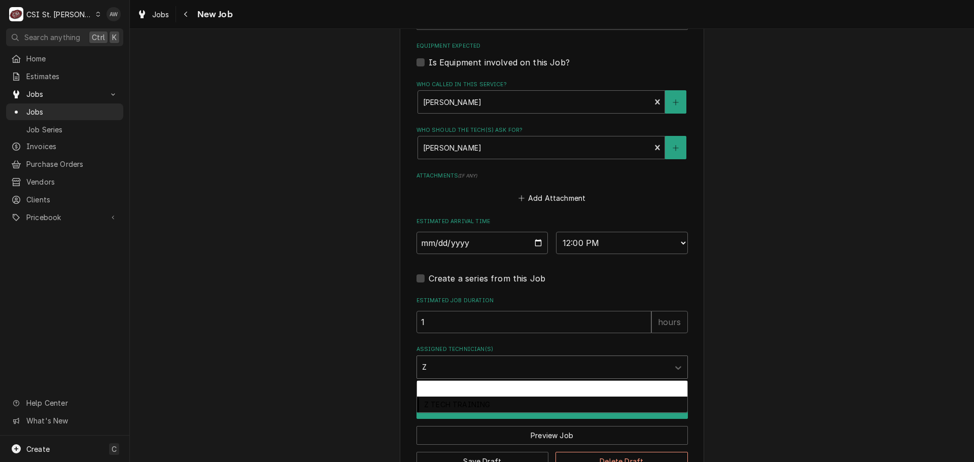
click at [439, 388] on div "Z Legacy Tech" at bounding box center [552, 389] width 270 height 16
type textarea "x"
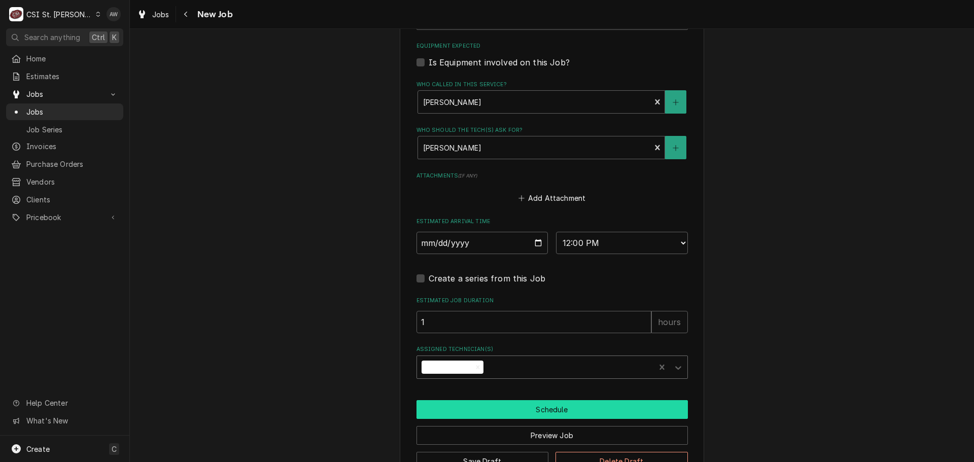
click at [443, 407] on button "Schedule" at bounding box center [551, 409] width 271 height 19
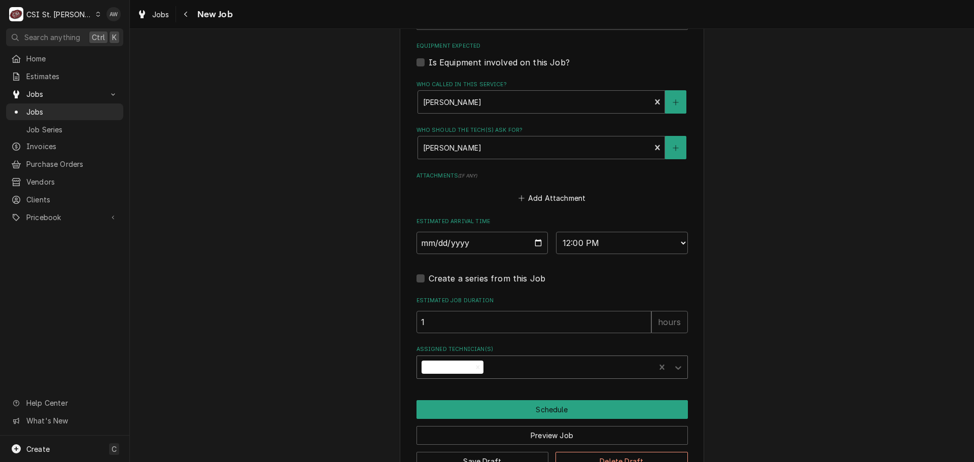
scroll to position [815, 0]
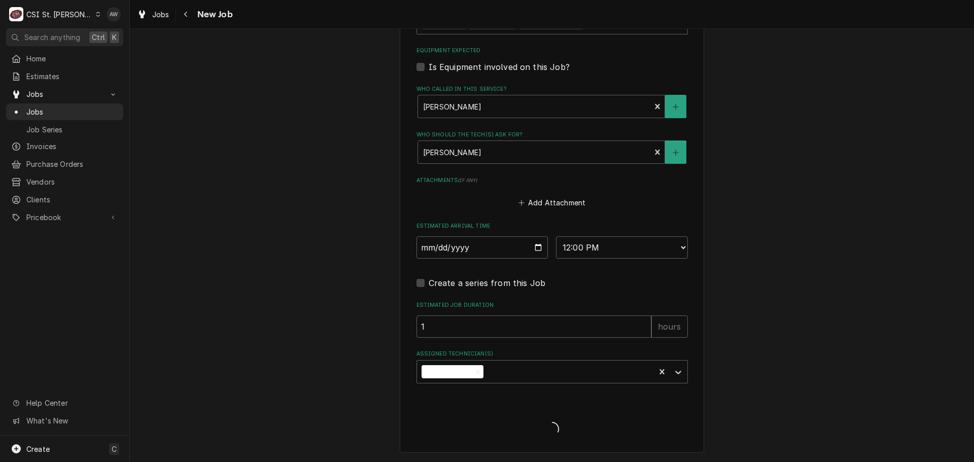
type textarea "x"
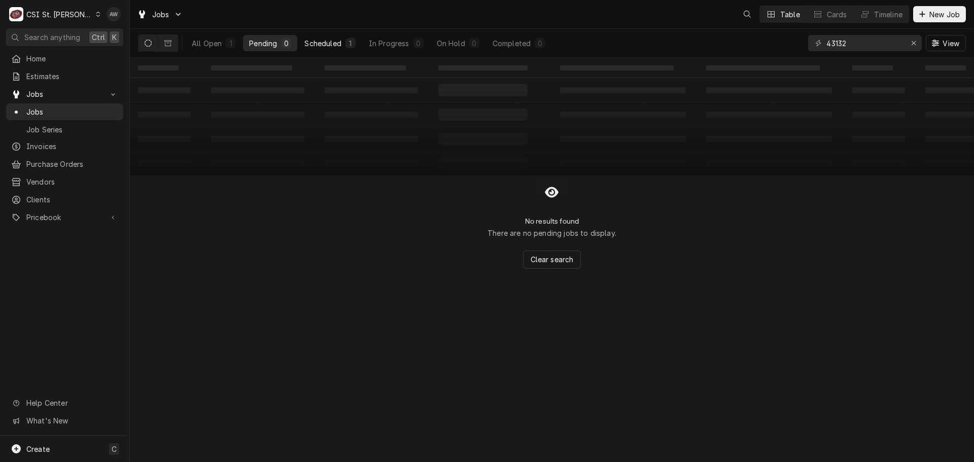
click at [333, 43] on div "Scheduled" at bounding box center [322, 43] width 37 height 11
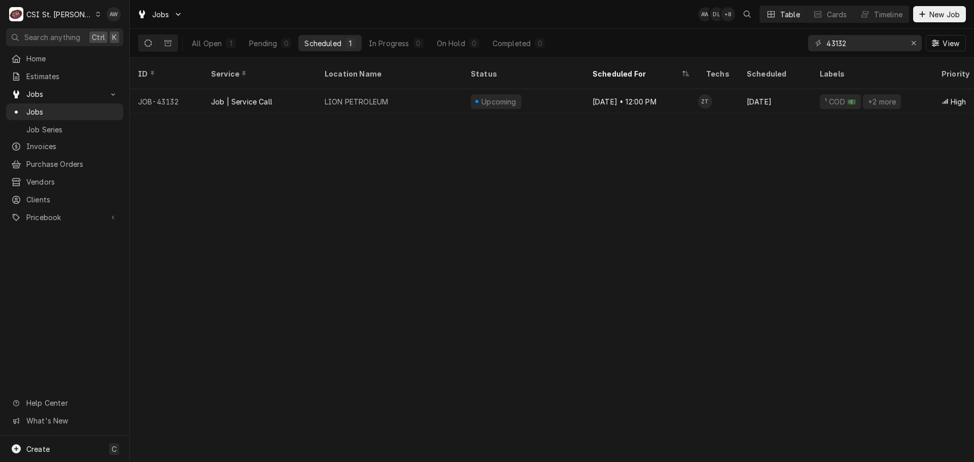
click at [384, 96] on div "LION PETROLEUM" at bounding box center [356, 101] width 63 height 11
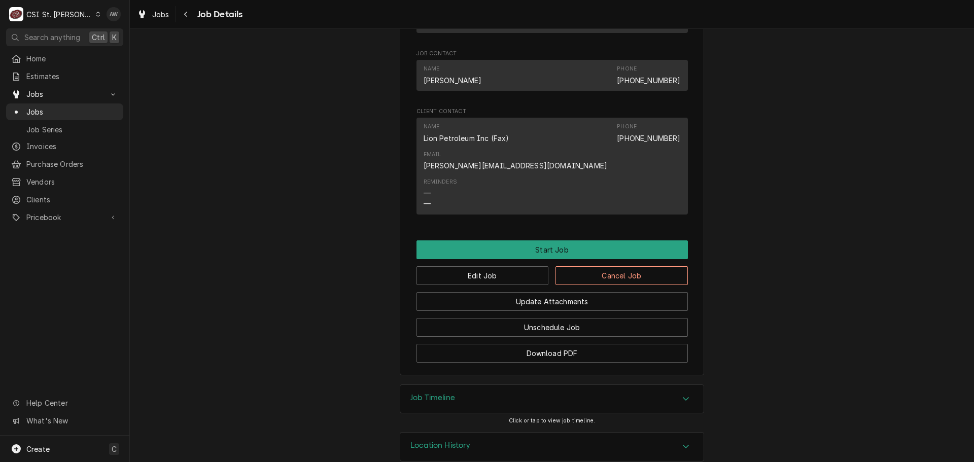
scroll to position [818, 0]
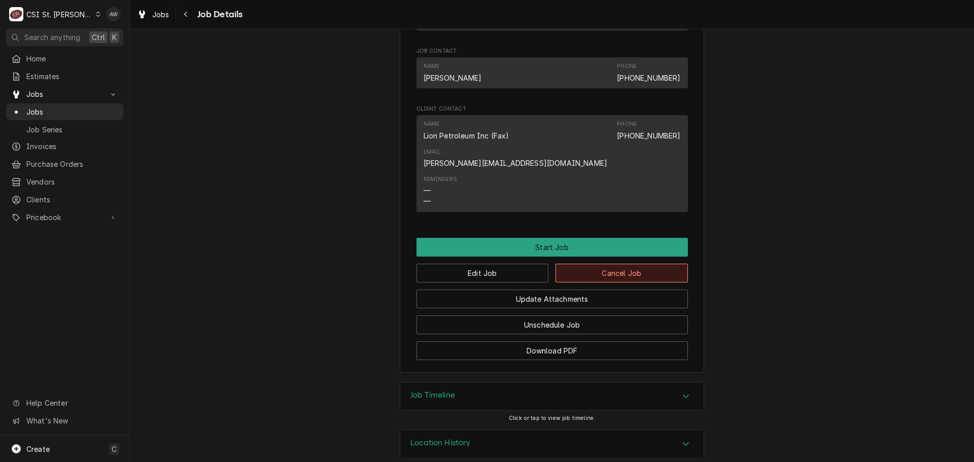
click at [568, 264] on button "Cancel Job" at bounding box center [621, 273] width 132 height 19
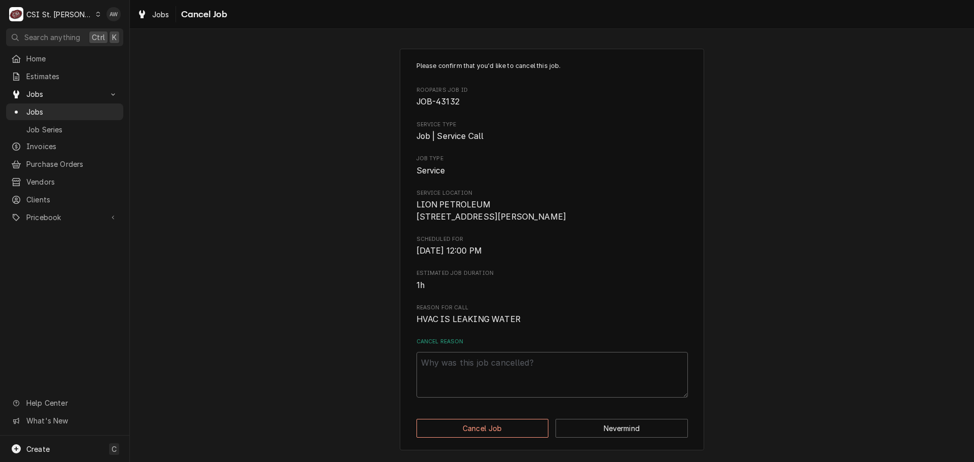
scroll to position [10, 0]
click at [493, 380] on textarea "Cancel Reason" at bounding box center [551, 375] width 271 height 46
type textarea "x"
type textarea "N"
type textarea "x"
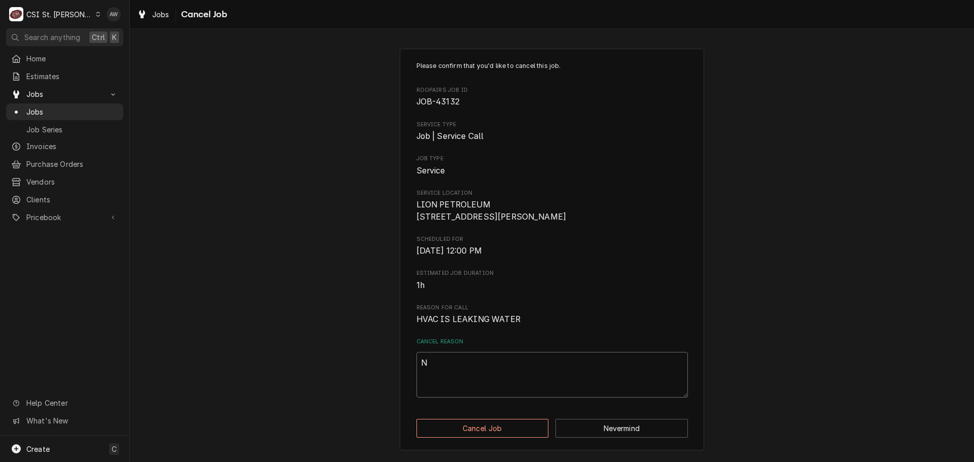
type textarea "NO"
type textarea "x"
type textarea "NO"
type textarea "x"
type textarea "NO L"
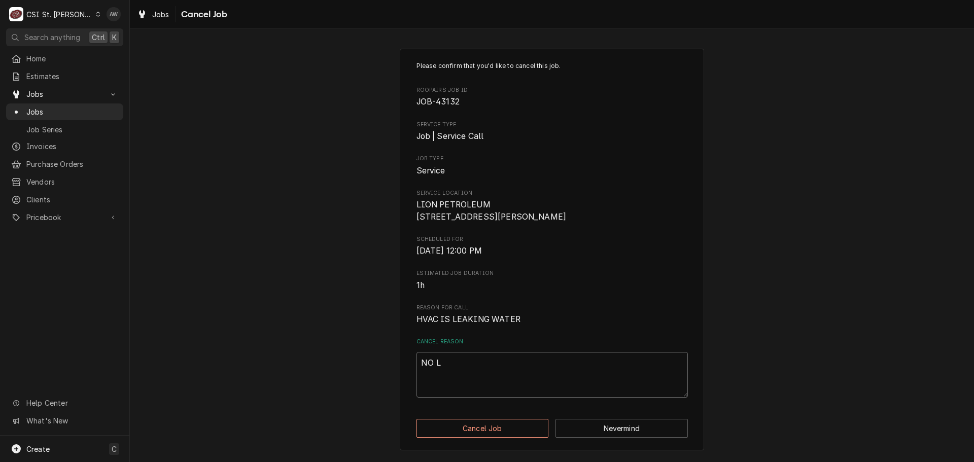
type textarea "x"
type textarea "NO LO"
type textarea "x"
type textarea "NO LON"
type textarea "x"
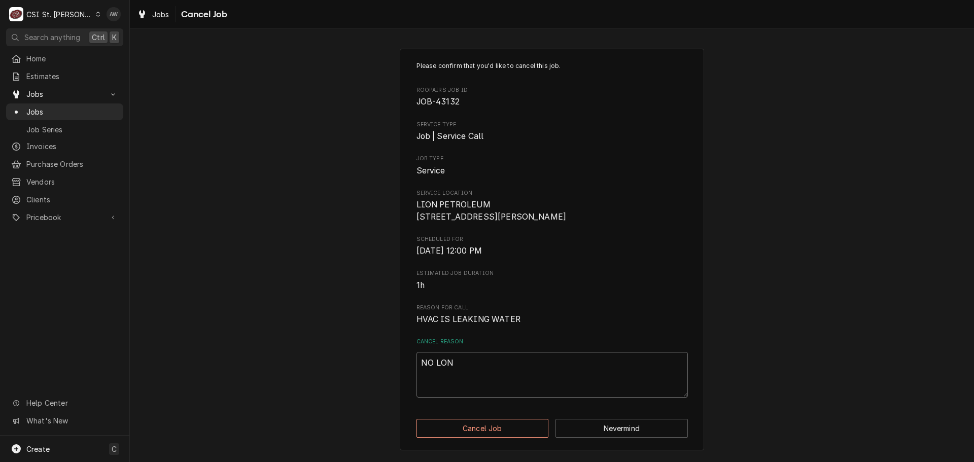
type textarea "NO LONG"
type textarea "x"
type textarea "NO LONGE"
type textarea "x"
type textarea "NO LONGER"
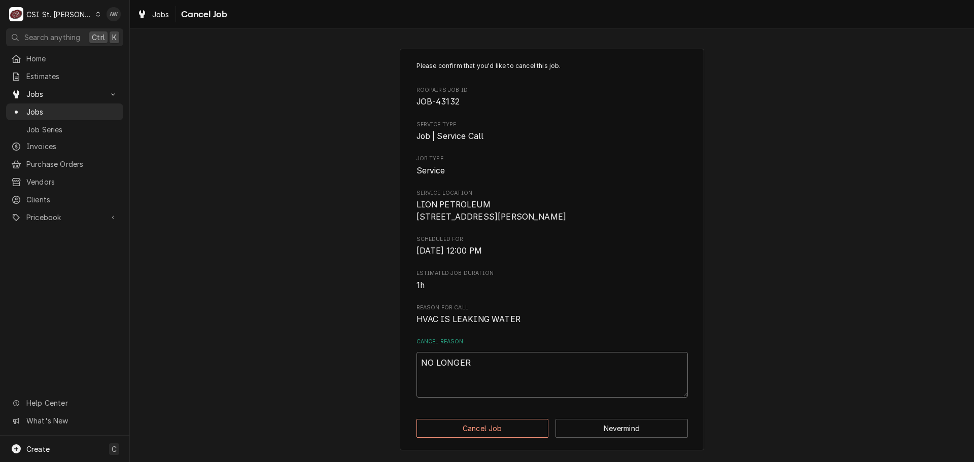
type textarea "x"
type textarea "NO LONGER"
type textarea "x"
type textarea "NO LONGER N"
type textarea "x"
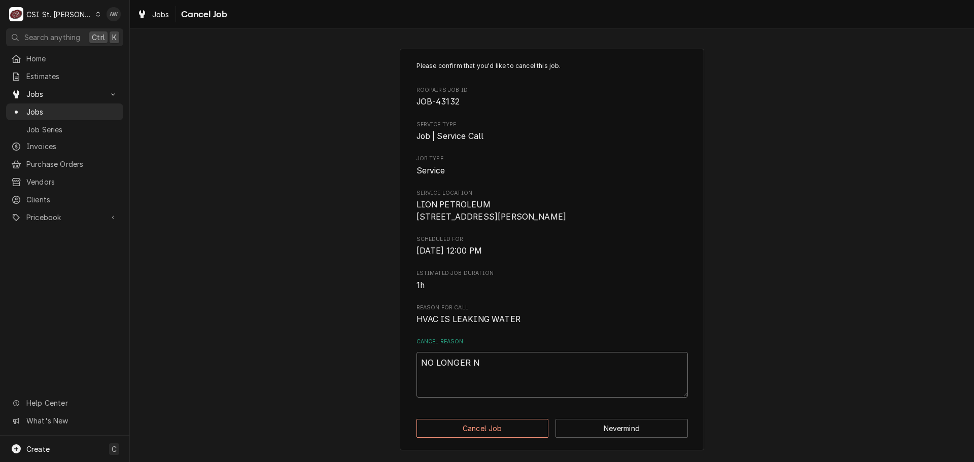
type textarea "NO LONGER NE"
type textarea "x"
type textarea "NO LONGER NEE"
type textarea "x"
type textarea "NO LONGER NEED"
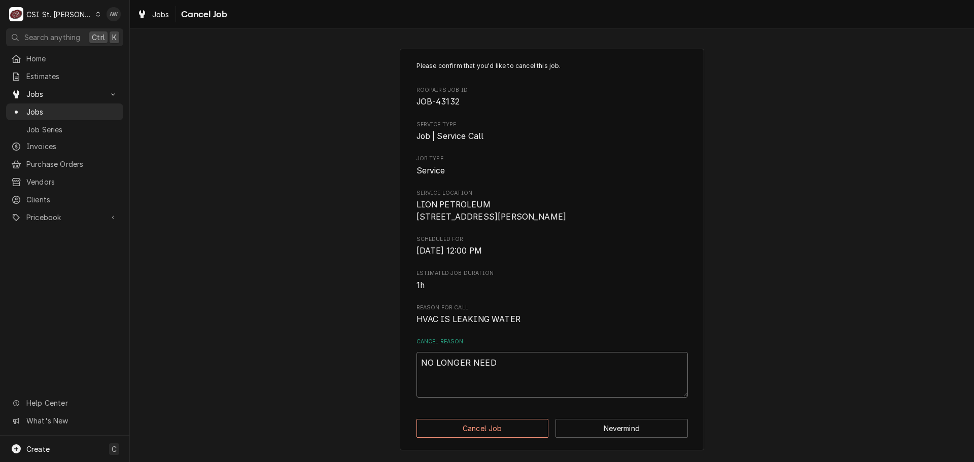
type textarea "x"
type textarea "NO LONGER NEED"
type textarea "x"
type textarea "NO LONGER NEED S"
type textarea "x"
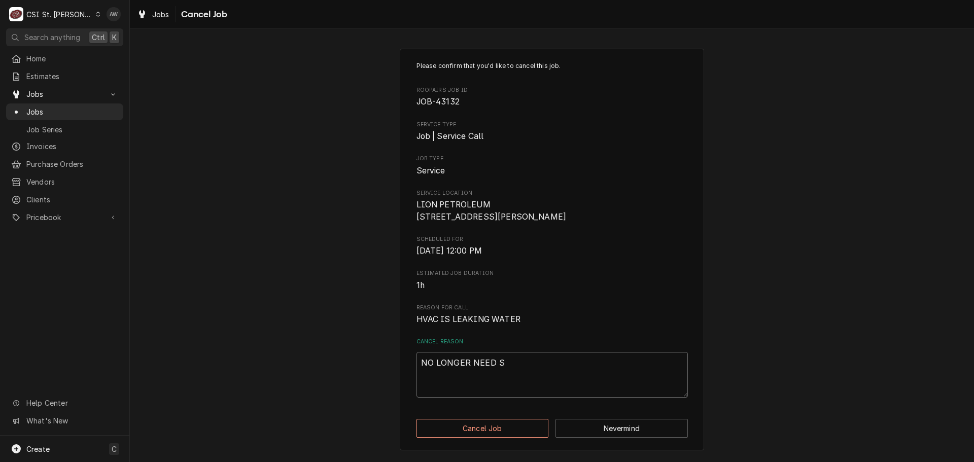
type textarea "NO LONGER NEED SE"
type textarea "x"
type textarea "NO LONGER NEED SER"
type textarea "x"
type textarea "NO LONGER NEED SERI"
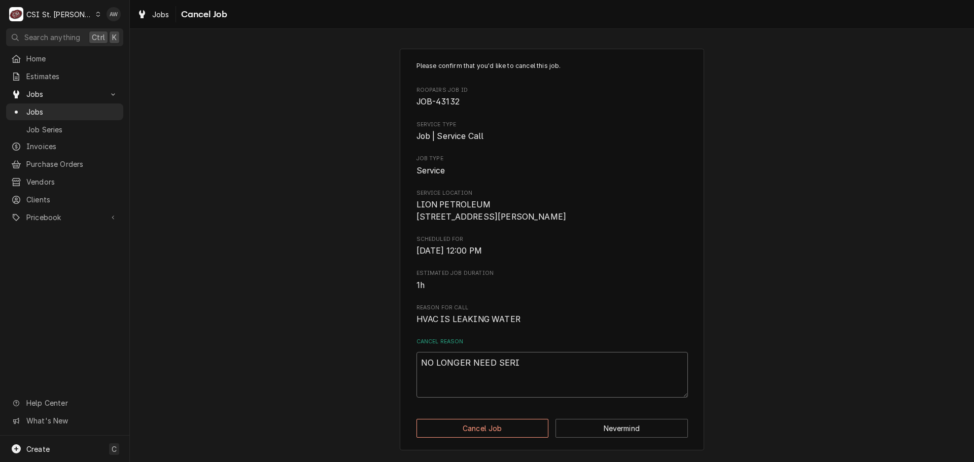
type textarea "x"
type textarea "NO LONGER NEED SERIV"
type textarea "x"
type textarea "NO LONGER NEED SERIVC"
type textarea "x"
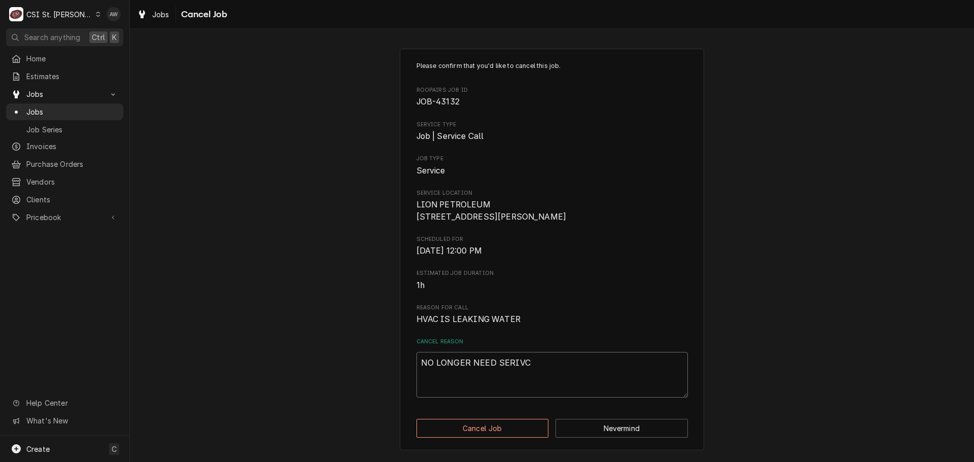
type textarea "NO LONGER NEED SERIVCE"
type textarea "x"
type textarea "NO LONGER NEED SERIVC"
type textarea "x"
type textarea "NO LONGER NEED SERIV"
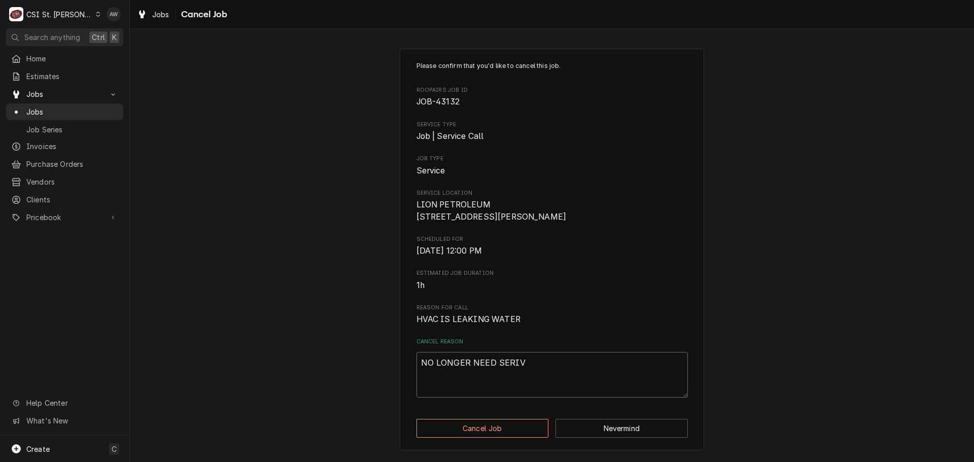
type textarea "x"
type textarea "NO LONGER NEED SERI"
type textarea "x"
type textarea "NO LONGER NEED SER"
type textarea "x"
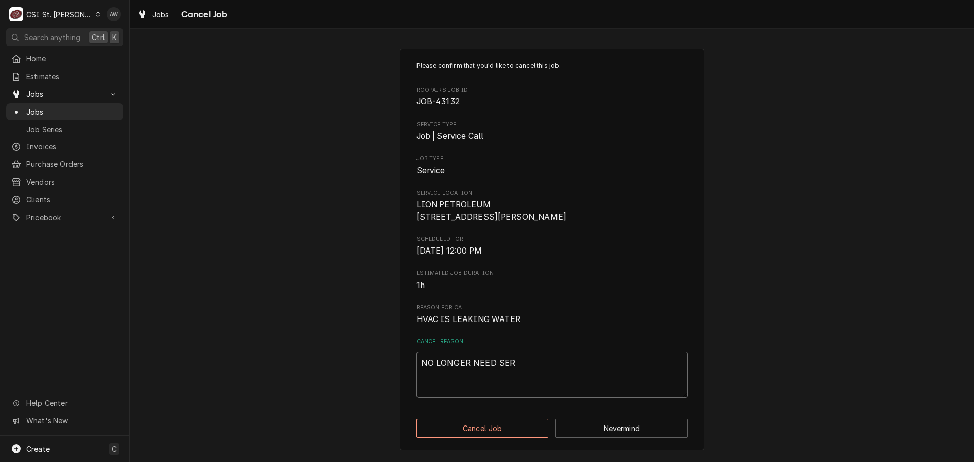
type textarea "NO LONGER NEED SERV"
type textarea "x"
type textarea "NO LONGER NEED SERVI"
type textarea "x"
type textarea "NO LONGER NEED SERVIC"
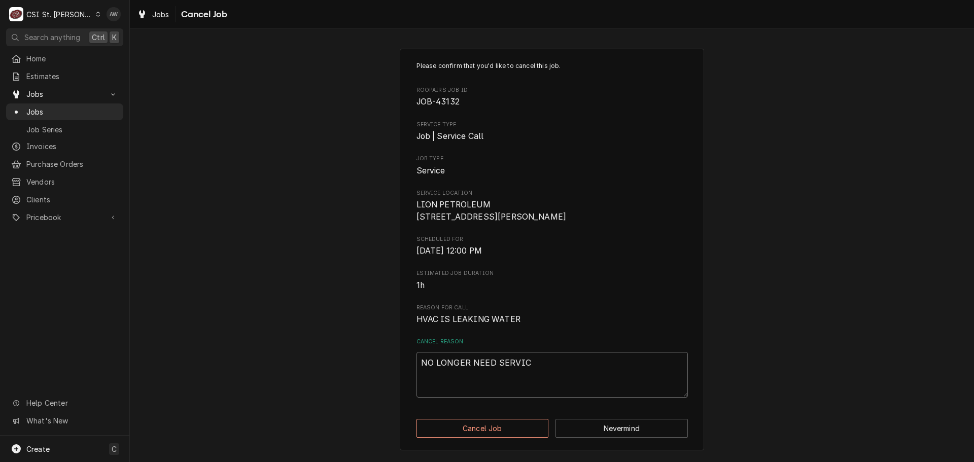
type textarea "x"
type textarea "NO LONGER NEED SERVICE"
click at [515, 430] on button "Cancel Job" at bounding box center [482, 428] width 132 height 19
type textarea "x"
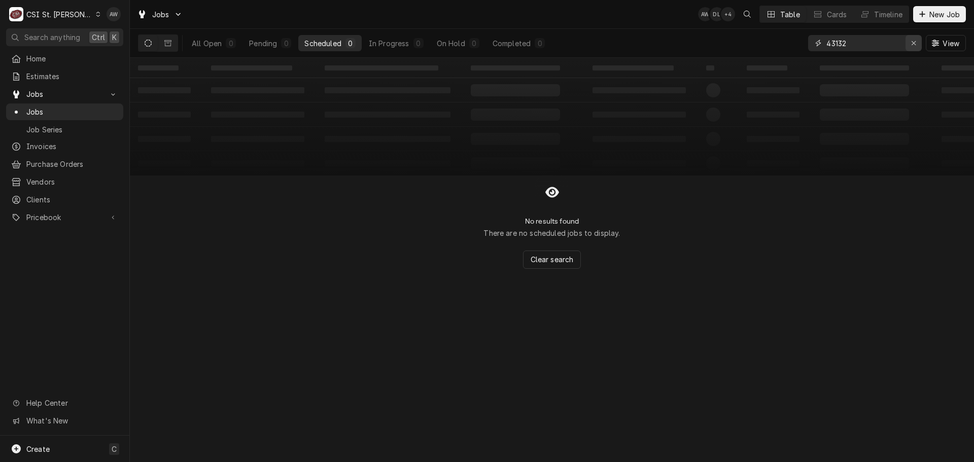
click at [911, 41] on icon "Erase input" at bounding box center [914, 43] width 6 height 7
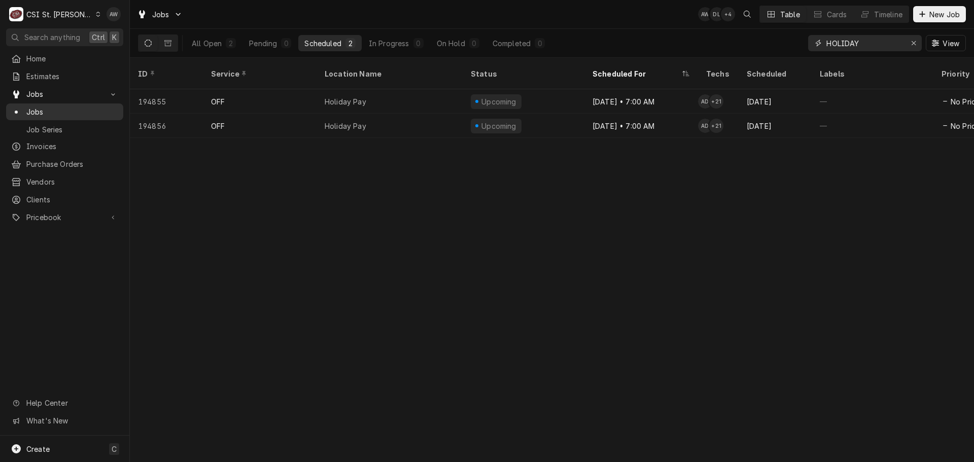
type input "HOLIDAY"
drag, startPoint x: 911, startPoint y: 44, endPoint x: 524, endPoint y: 59, distance: 386.8
click at [911, 44] on icon "Erase input" at bounding box center [914, 43] width 6 height 7
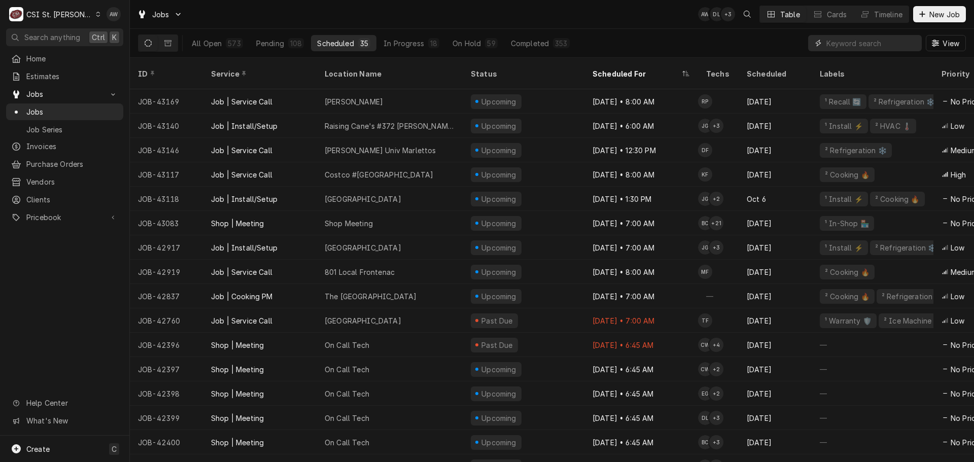
click at [845, 48] on input "Dynamic Content Wrapper" at bounding box center [871, 43] width 90 height 16
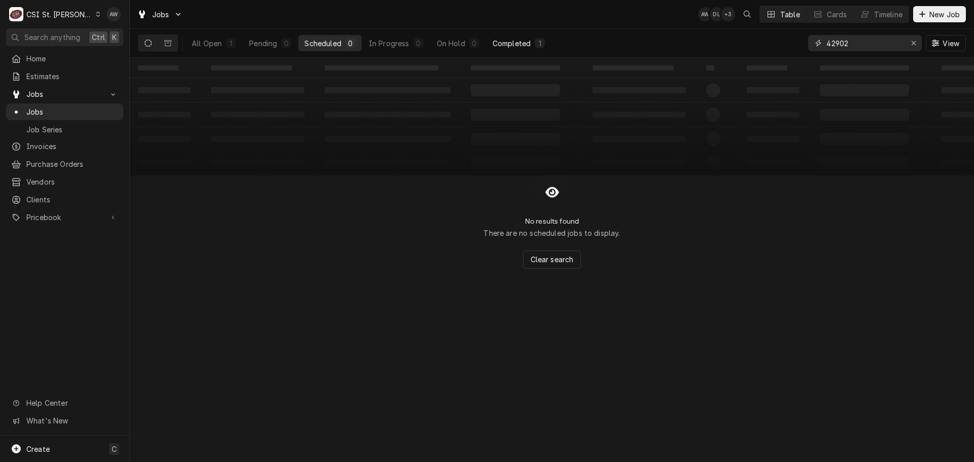
type input "42902"
click at [537, 47] on div "1" at bounding box center [540, 43] width 10 height 10
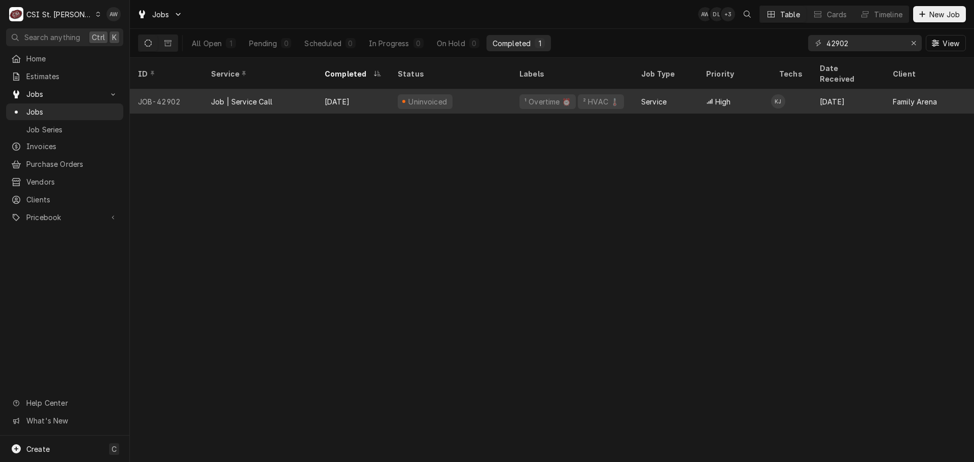
click at [564, 89] on div "¹ Overtime ⏰ ² HVAC 🌡️" at bounding box center [572, 101] width 122 height 24
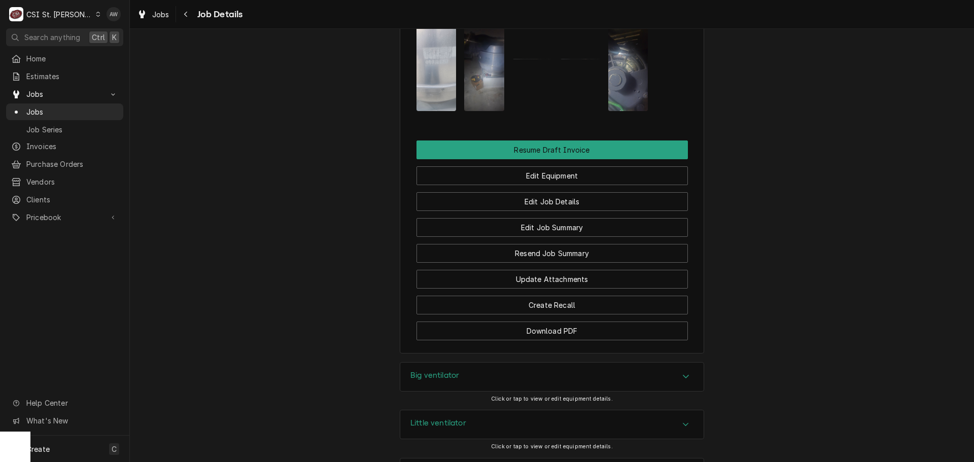
scroll to position [1370, 0]
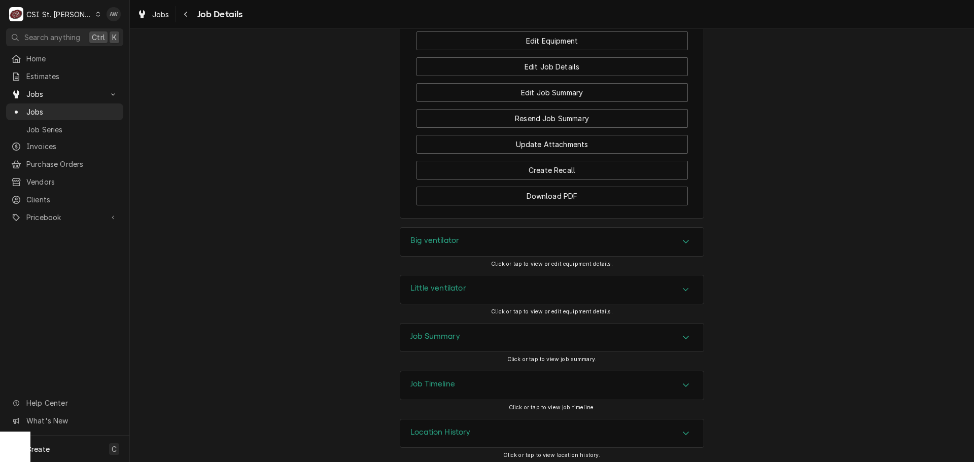
click at [498, 336] on div "Job Summary" at bounding box center [551, 338] width 303 height 28
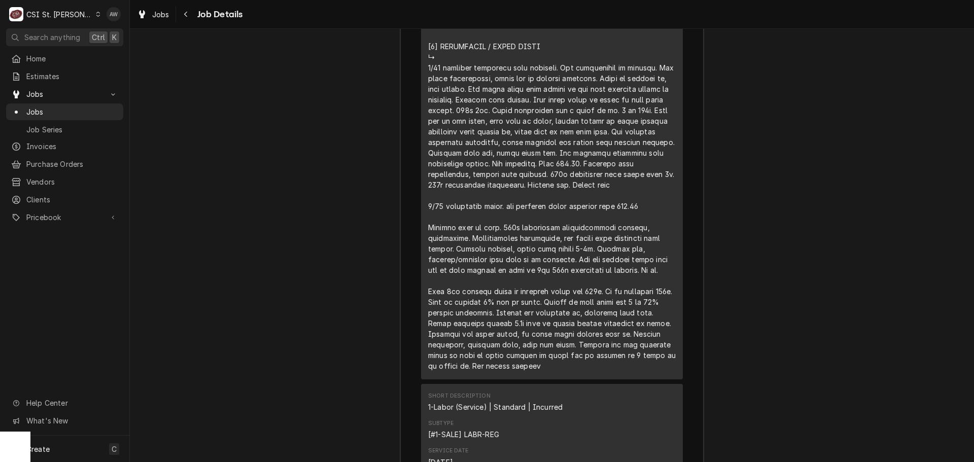
scroll to position [2740, 0]
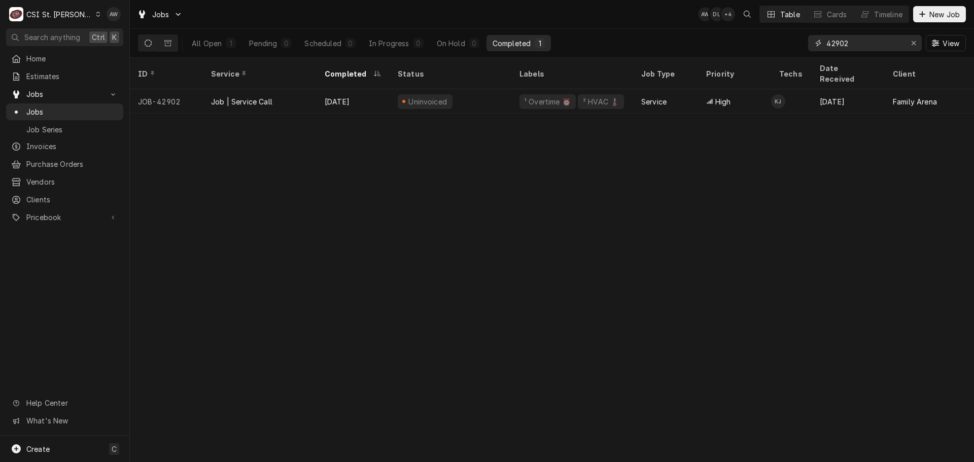
drag, startPoint x: 865, startPoint y: 42, endPoint x: 751, endPoint y: 47, distance: 114.2
click at [747, 45] on div "All Open 1 Pending 0 Scheduled 0 In Progress 0 On Hold 0 Completed 1 42902 View" at bounding box center [552, 43] width 828 height 28
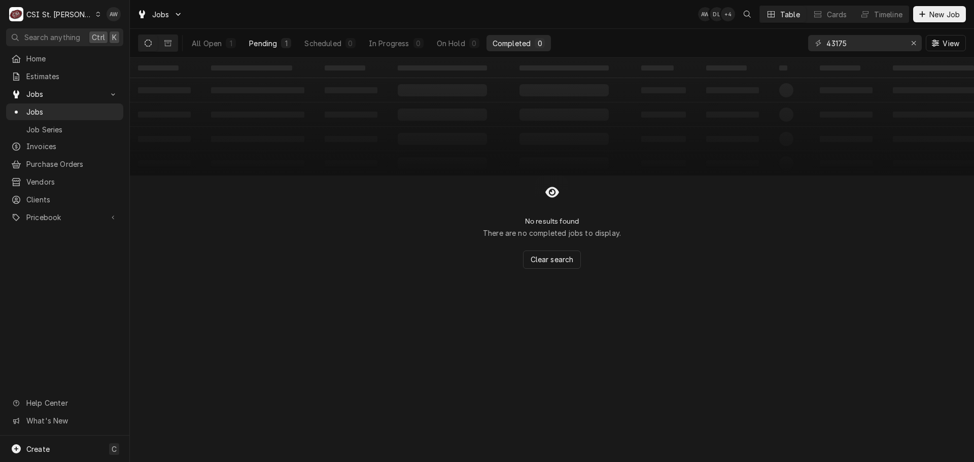
click at [283, 42] on div "1" at bounding box center [286, 43] width 6 height 11
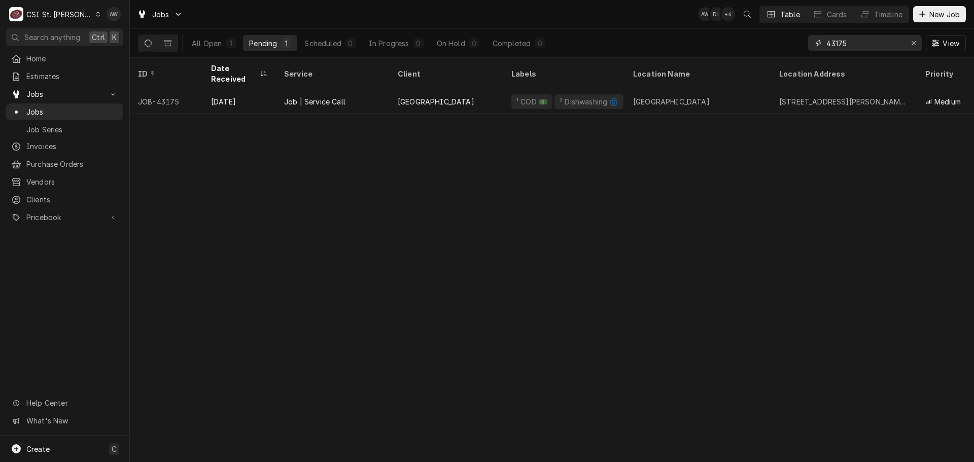
drag, startPoint x: 854, startPoint y: 41, endPoint x: 798, endPoint y: 41, distance: 55.3
click at [798, 41] on div "All Open 1 Pending 1 Scheduled 0 In Progress 0 On Hold 0 Completed 0 43175 View" at bounding box center [552, 43] width 828 height 28
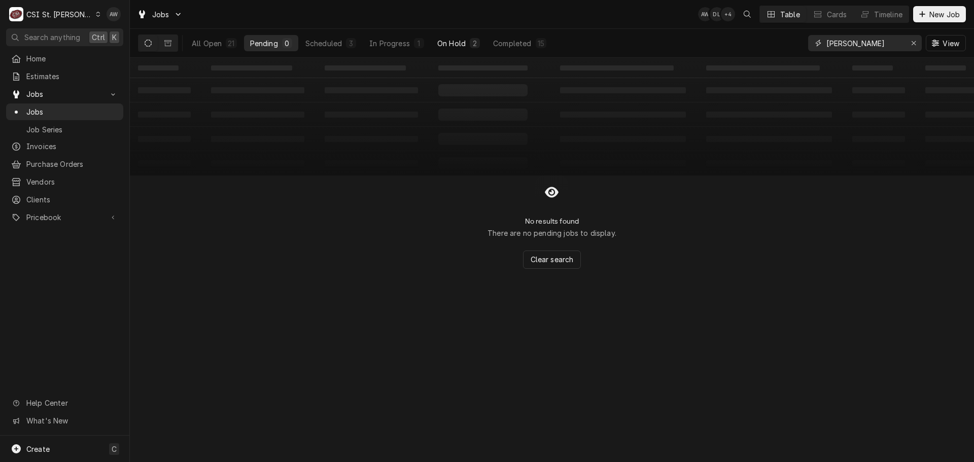
type input "tom"
click at [458, 45] on div "On Hold" at bounding box center [451, 43] width 28 height 11
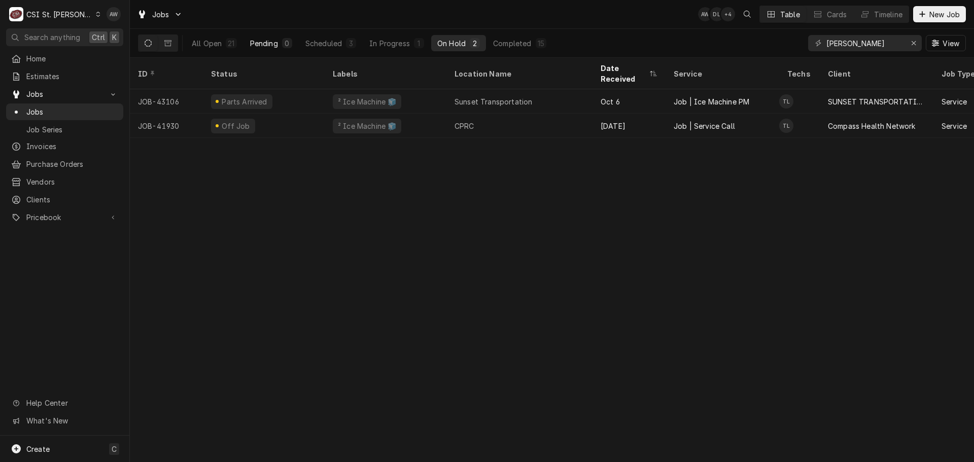
click at [291, 38] on button "Pending 0" at bounding box center [271, 43] width 54 height 16
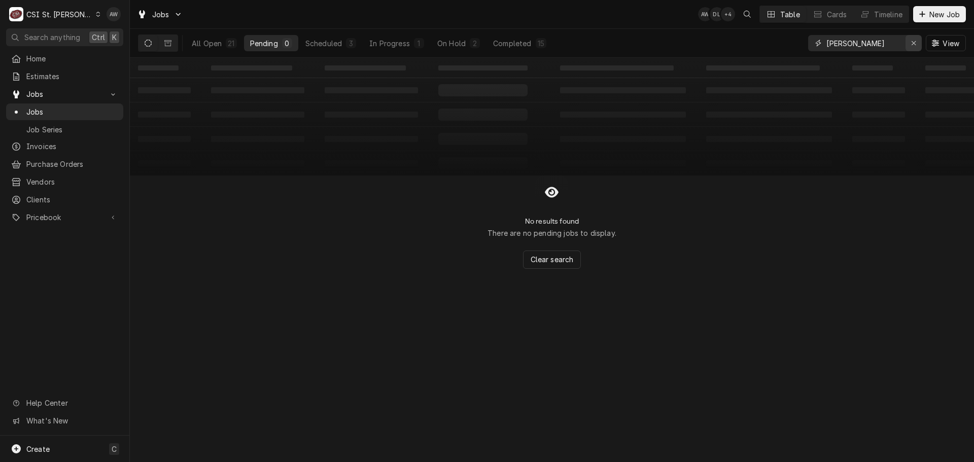
click at [908, 44] on div "Erase input" at bounding box center [913, 43] width 10 height 10
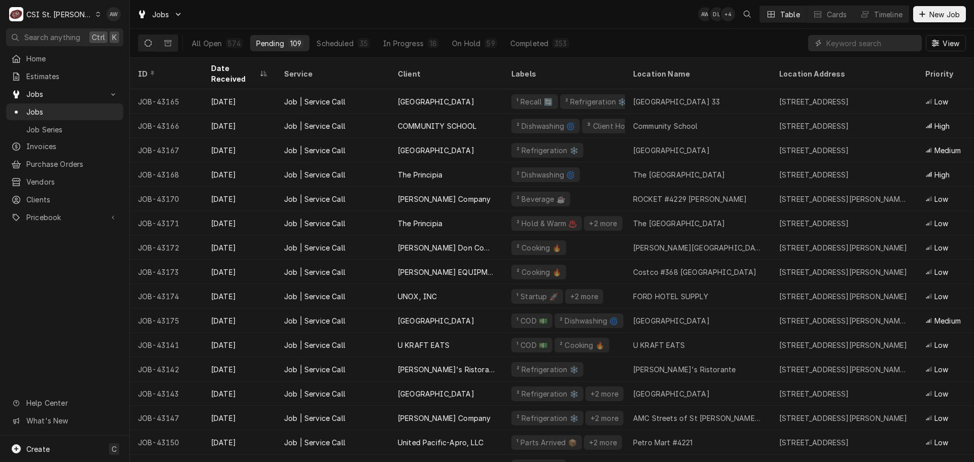
click at [472, 12] on div "Jobs AW DL + 4 Table Cards Timeline New Job" at bounding box center [552, 14] width 844 height 28
click at [844, 45] on input "Dynamic Content Wrapper" at bounding box center [871, 43] width 90 height 16
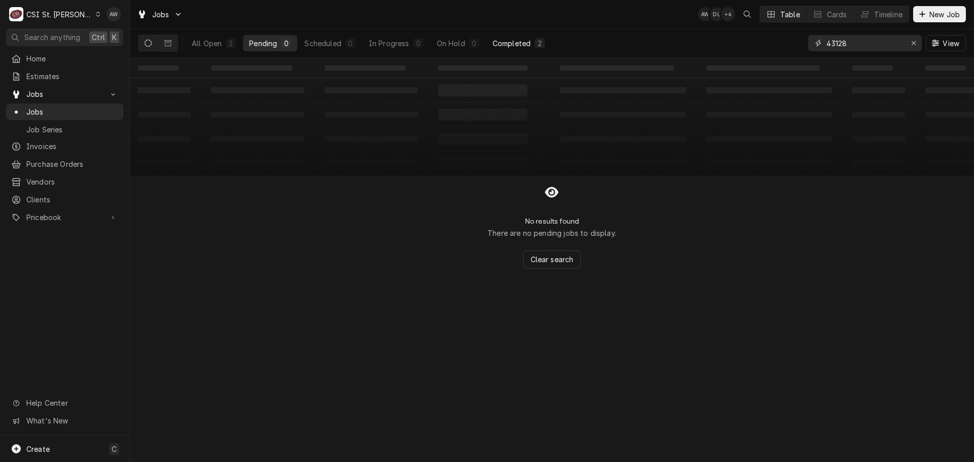
type input "43128"
click at [509, 45] on div "Completed" at bounding box center [512, 43] width 38 height 11
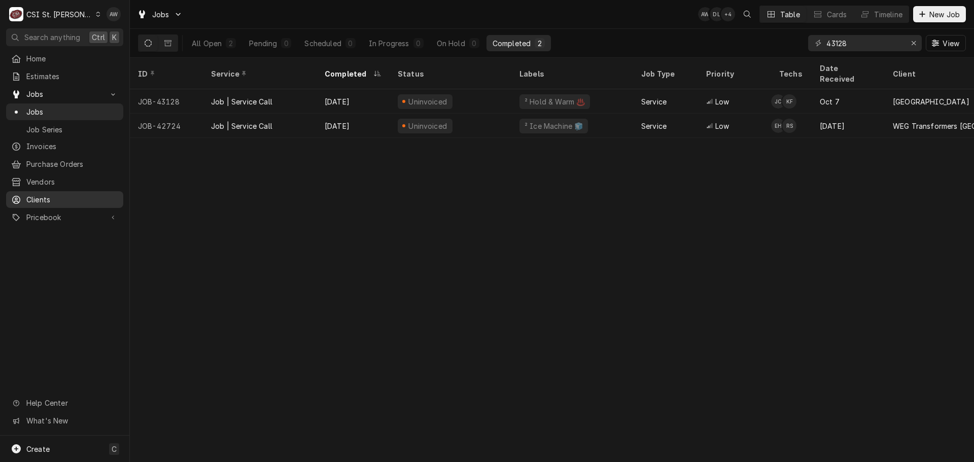
click at [59, 196] on span "Clients" at bounding box center [72, 199] width 92 height 11
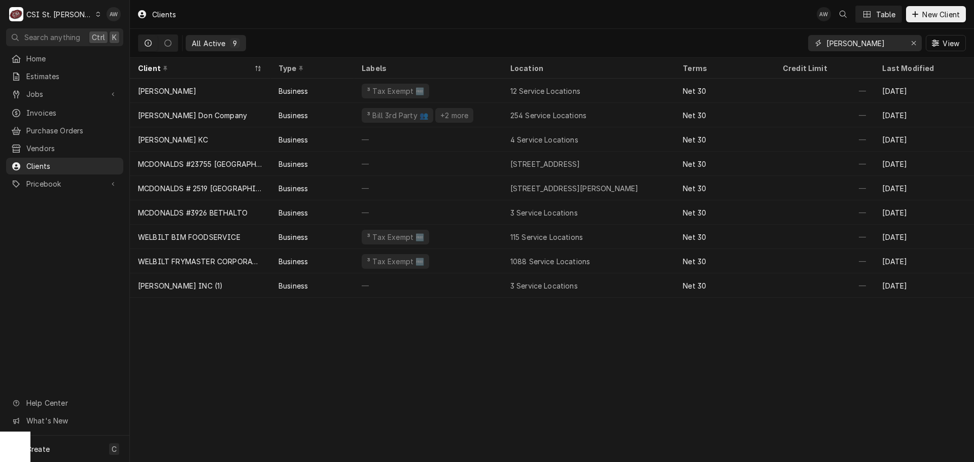
drag, startPoint x: 871, startPoint y: 45, endPoint x: 789, endPoint y: 37, distance: 82.1
click at [789, 37] on div "All Active 9 edward don View" at bounding box center [552, 43] width 828 height 28
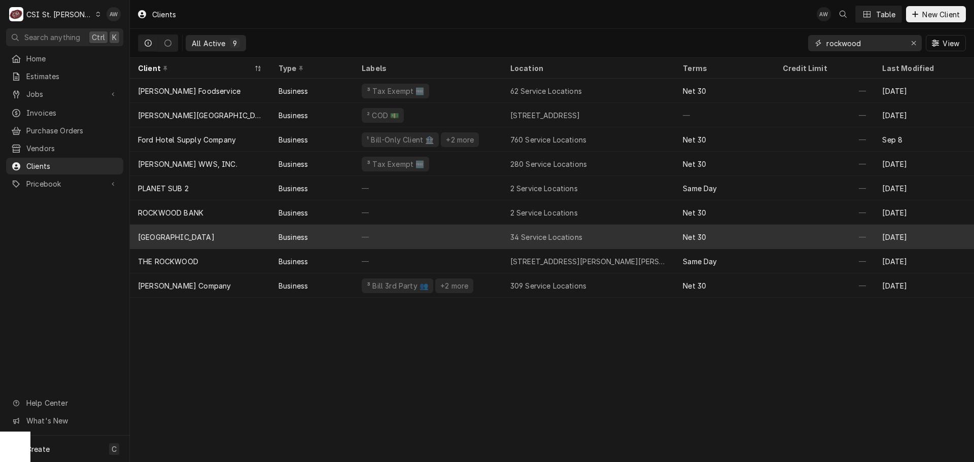
type input "rockwood"
click at [465, 232] on div "—" at bounding box center [428, 237] width 149 height 24
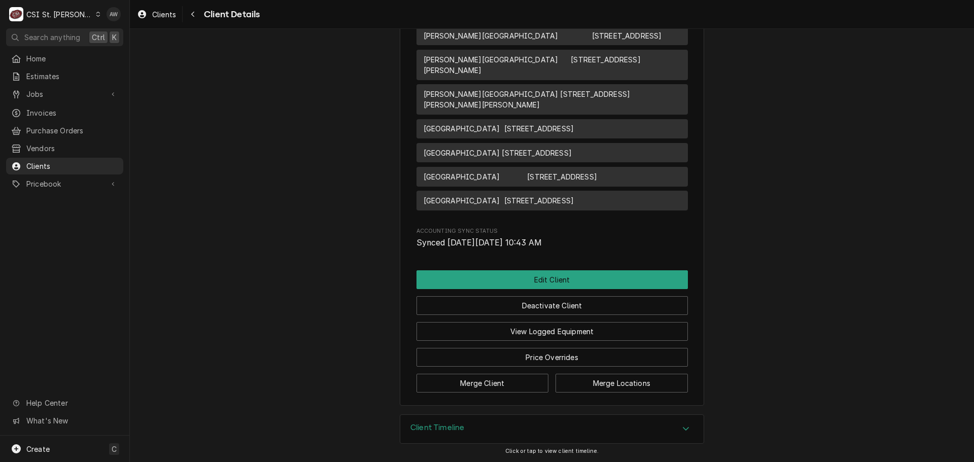
scroll to position [1586, 0]
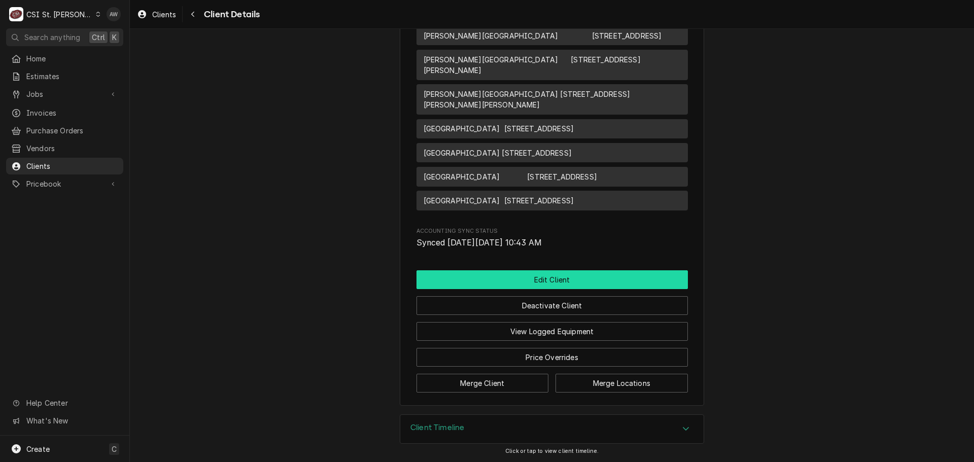
click at [465, 283] on button "Edit Client" at bounding box center [551, 279] width 271 height 19
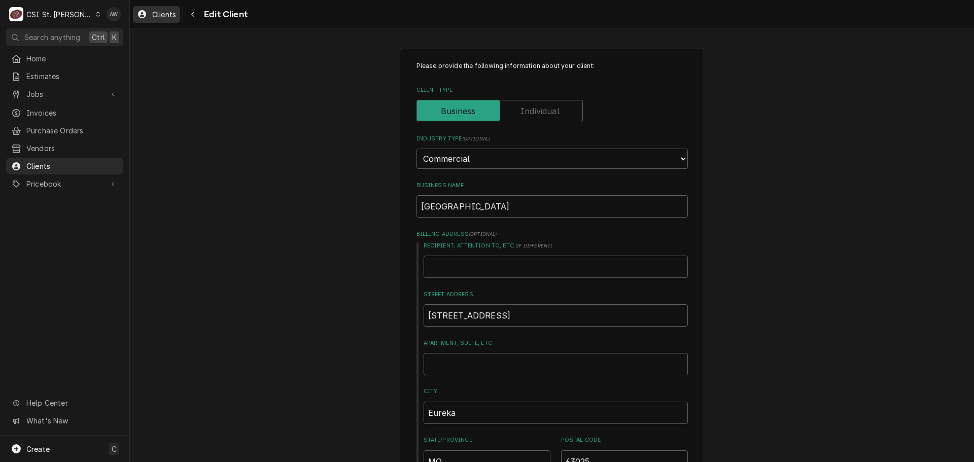
click at [151, 16] on div "Clients" at bounding box center [156, 14] width 43 height 13
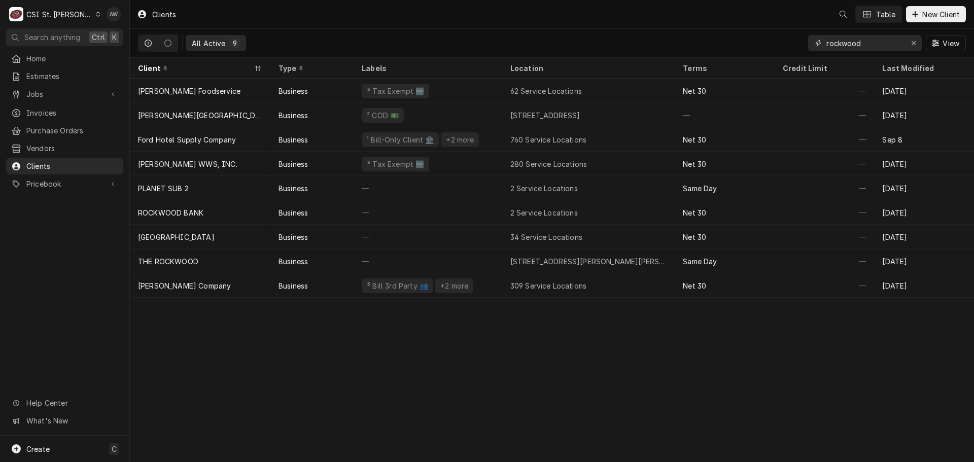
drag, startPoint x: 811, startPoint y: 39, endPoint x: 699, endPoint y: 38, distance: 111.6
click at [699, 38] on div "All Active 9 rockwood View" at bounding box center [552, 43] width 828 height 28
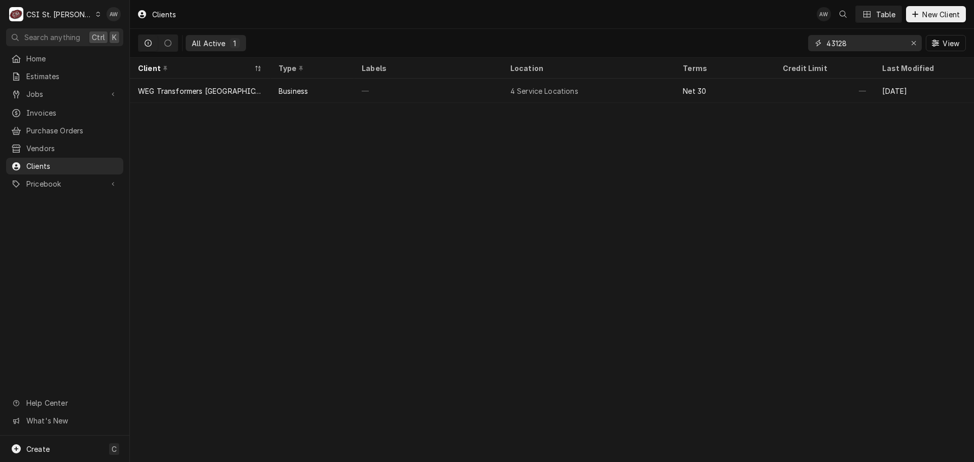
type input "43128"
click at [65, 95] on span "Jobs" at bounding box center [64, 94] width 77 height 11
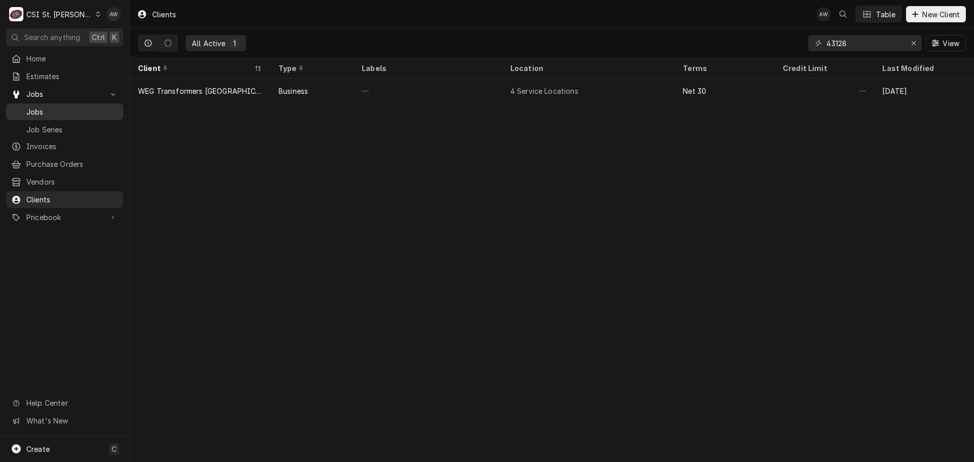
click at [63, 107] on span "Jobs" at bounding box center [72, 112] width 92 height 11
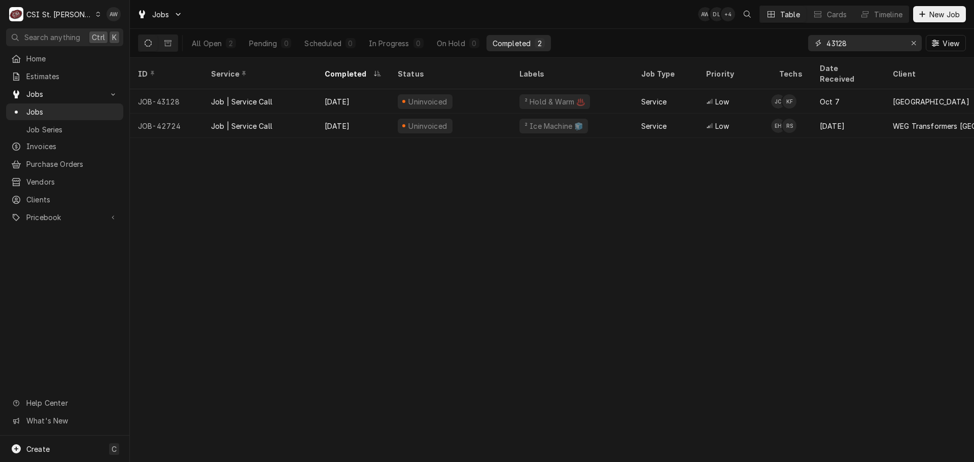
drag, startPoint x: 862, startPoint y: 44, endPoint x: 764, endPoint y: 46, distance: 97.9
click at [764, 46] on div "All Open 2 Pending 0 Scheduled 0 In Progress 0 On Hold 0 Completed 2 43128 View" at bounding box center [552, 43] width 828 height 28
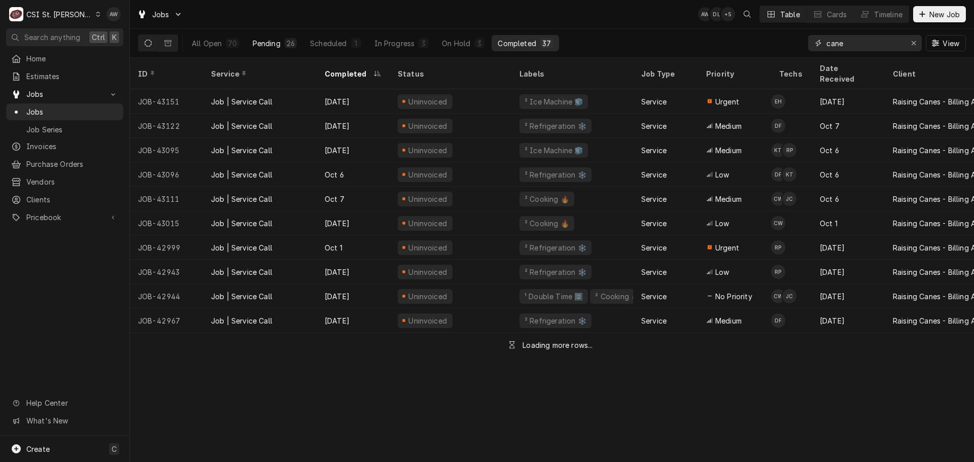
type input "cane"
click at [259, 43] on div "Pending" at bounding box center [267, 43] width 28 height 11
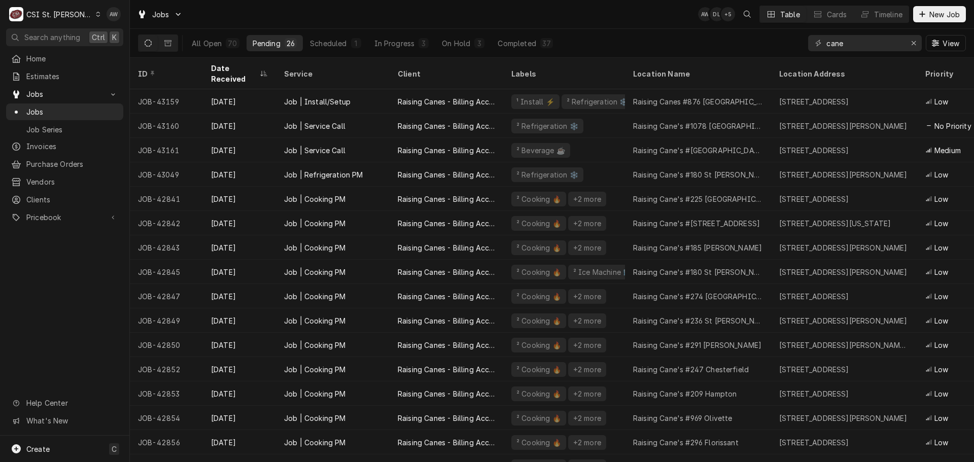
click at [376, 21] on div "Jobs AW DL + 5 Table Cards Timeline New Job" at bounding box center [552, 14] width 844 height 28
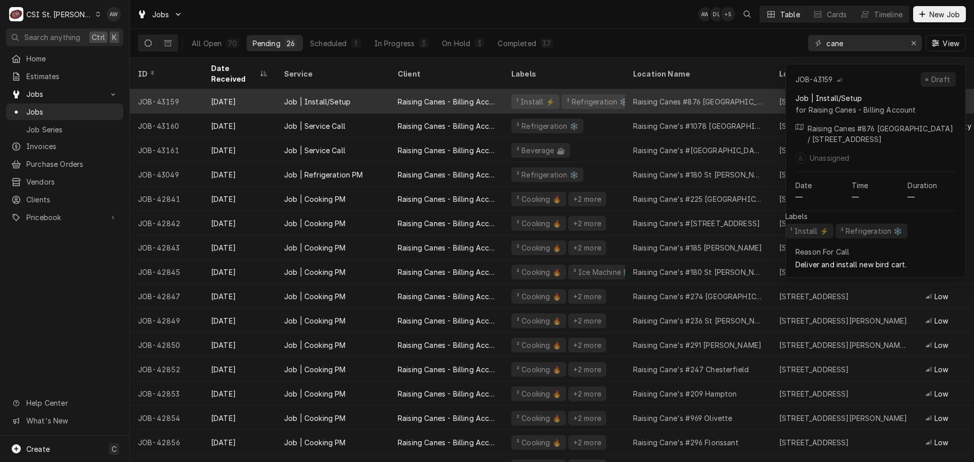
click at [359, 90] on div "Job | Install/Setup" at bounding box center [333, 101] width 114 height 24
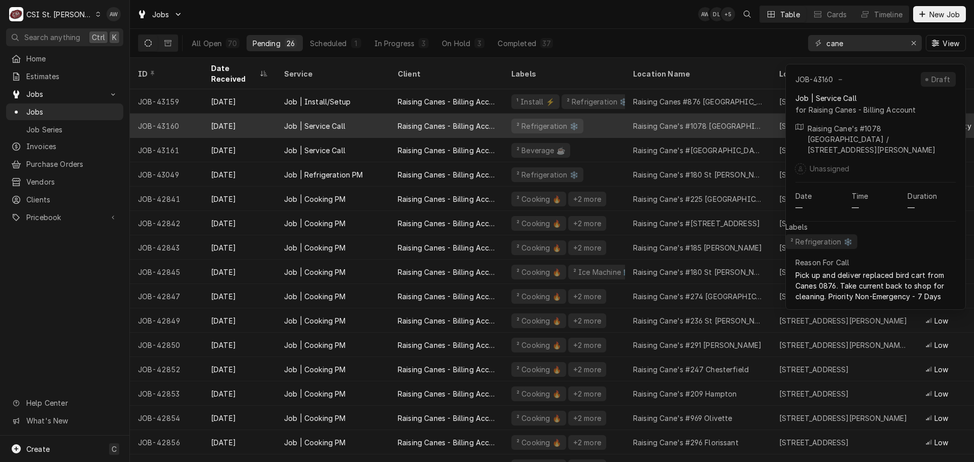
click at [419, 121] on div "Raising Canes - Billing Account" at bounding box center [446, 126] width 97 height 11
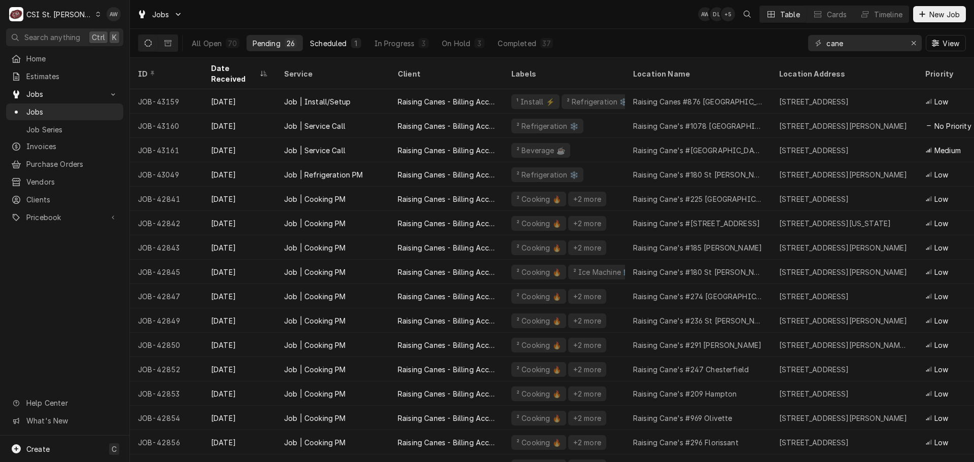
click at [334, 49] on button "Scheduled 1" at bounding box center [335, 43] width 63 height 16
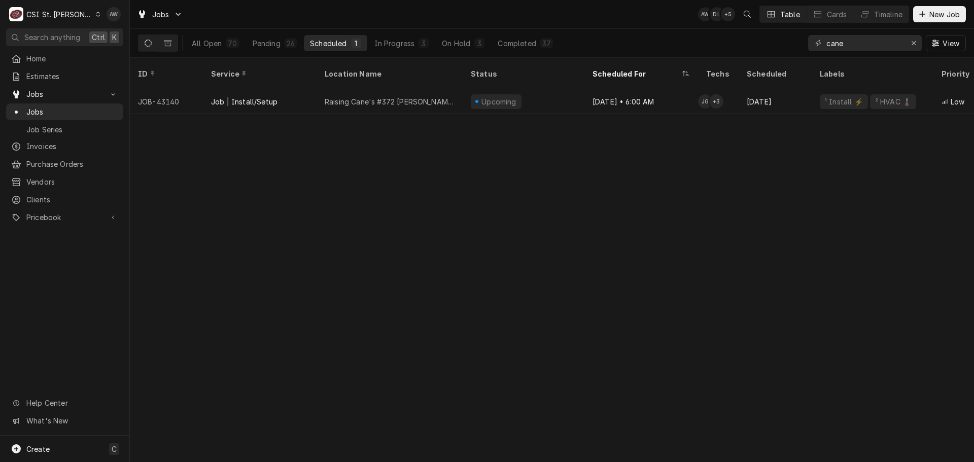
click at [398, 54] on div "All Open 70 Pending 26 Scheduled 1 In Progress 3 On Hold 3 Completed 37" at bounding box center [372, 43] width 373 height 28
click at [397, 50] on button "In Progress 3" at bounding box center [401, 43] width 67 height 16
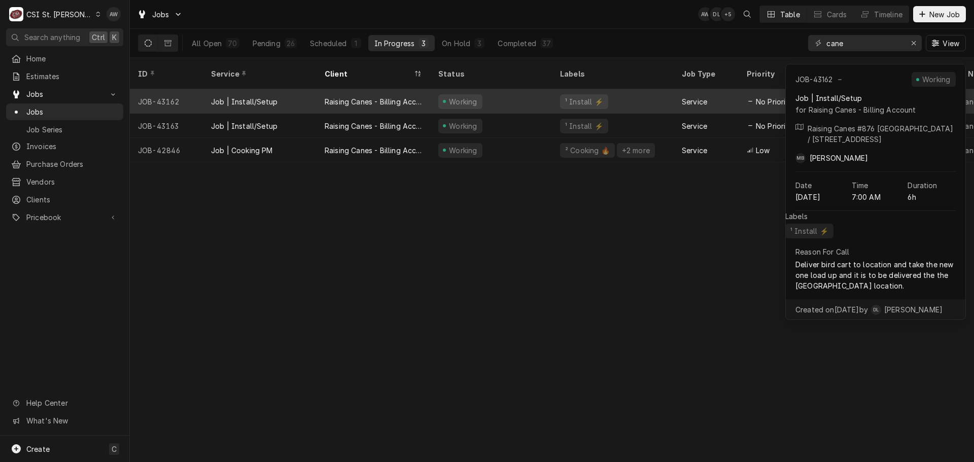
click at [411, 96] on div "Raising Canes - Billing Account" at bounding box center [373, 101] width 97 height 11
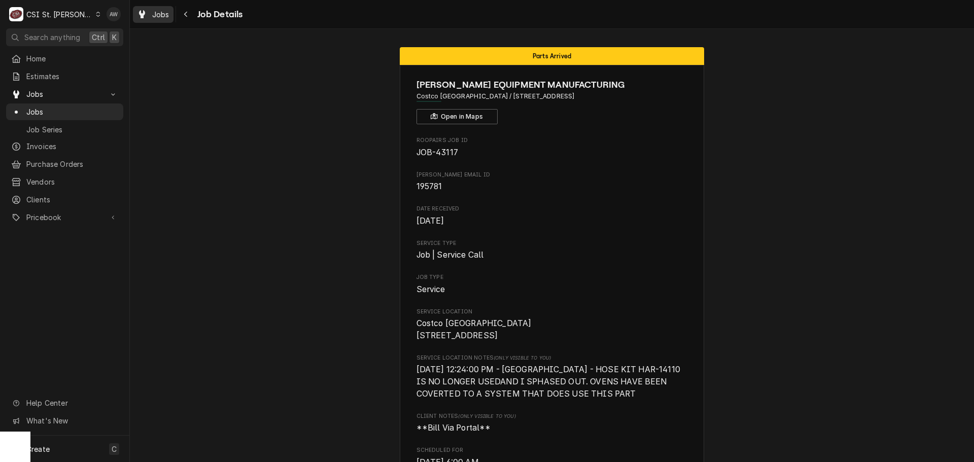
click at [155, 13] on span "Jobs" at bounding box center [160, 14] width 17 height 11
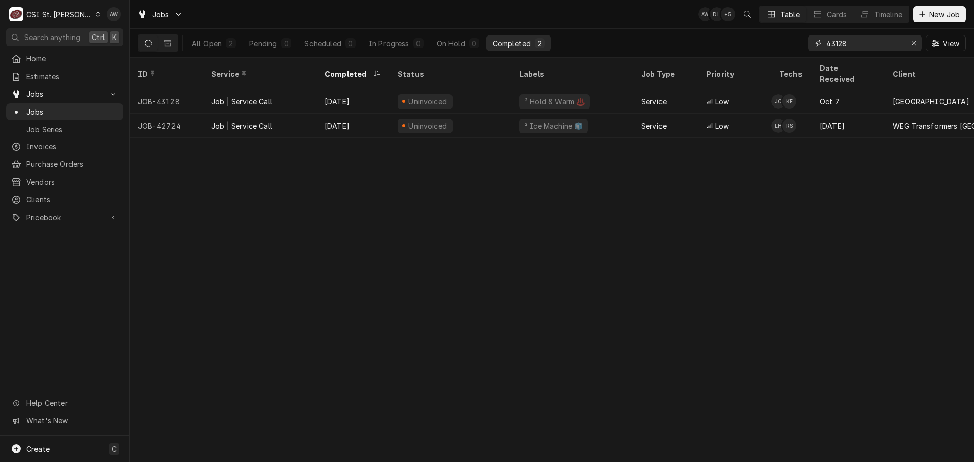
drag, startPoint x: 911, startPoint y: 43, endPoint x: 894, endPoint y: 43, distance: 16.7
click at [910, 43] on div "Erase input" at bounding box center [913, 43] width 10 height 10
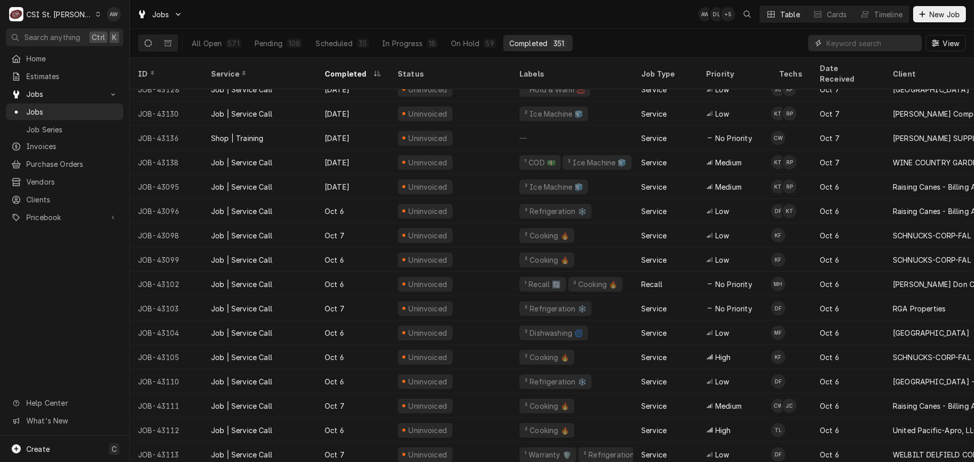
scroll to position [207, 0]
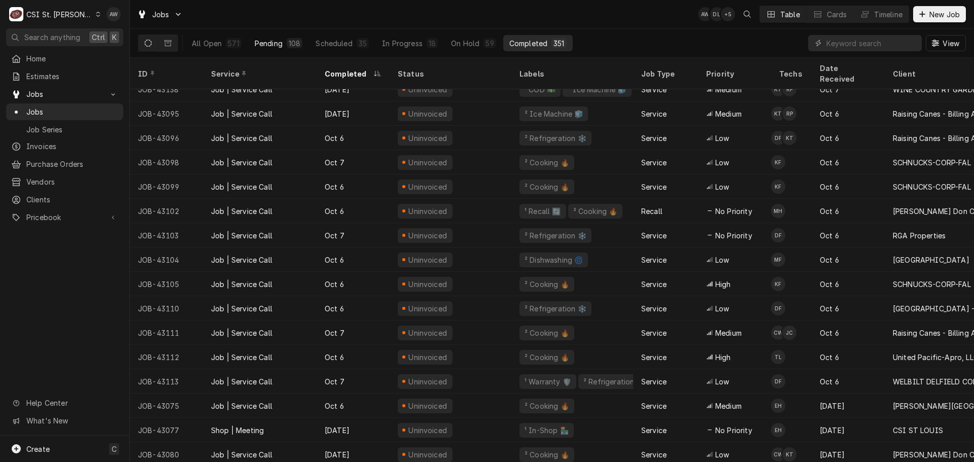
click at [272, 40] on div "Pending" at bounding box center [269, 43] width 28 height 11
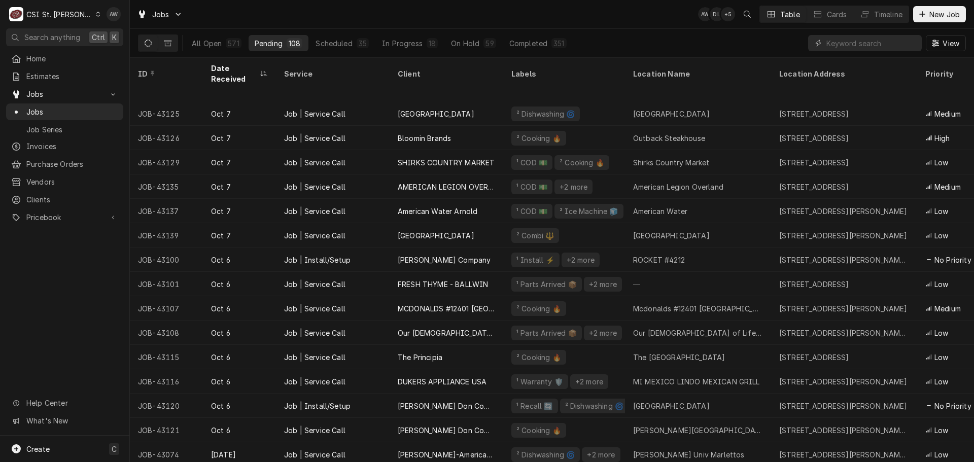
scroll to position [597, 0]
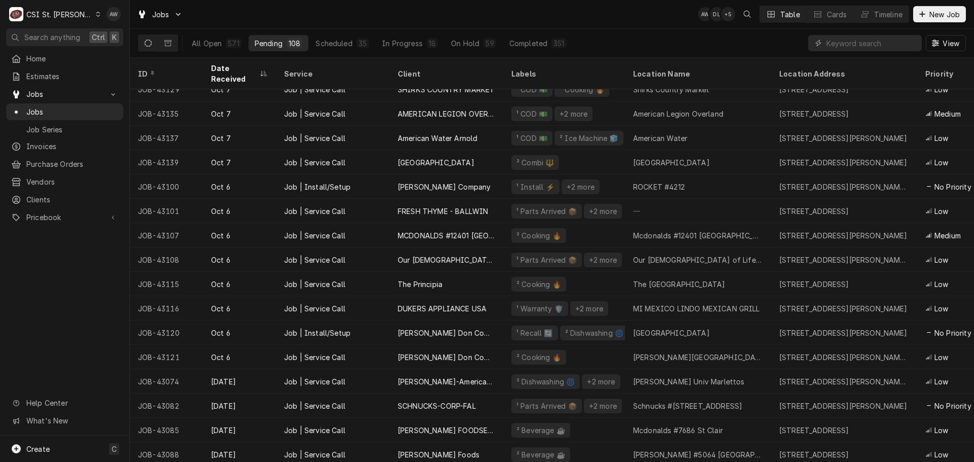
click at [614, 35] on div "All Open 571 Pending 108 Scheduled 35 In Progress 18 On Hold 59 Completed 351 V…" at bounding box center [552, 43] width 828 height 28
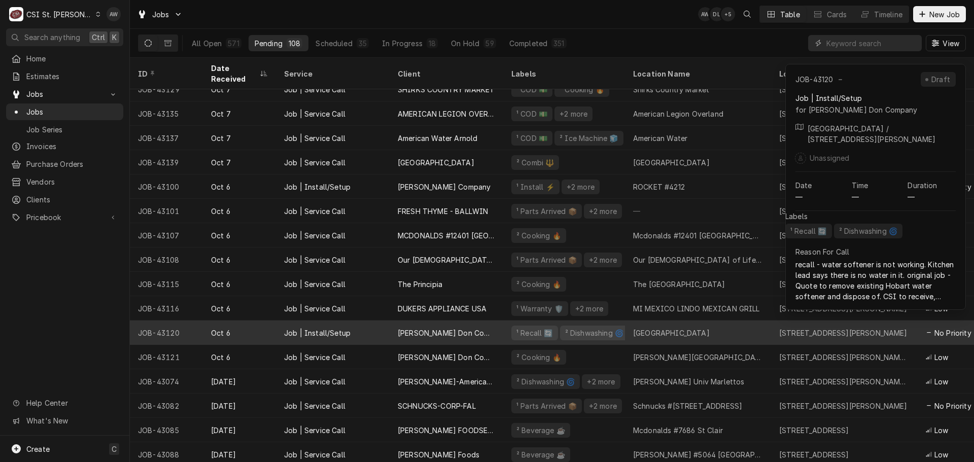
click at [675, 328] on div "Central Elementary School" at bounding box center [671, 333] width 77 height 11
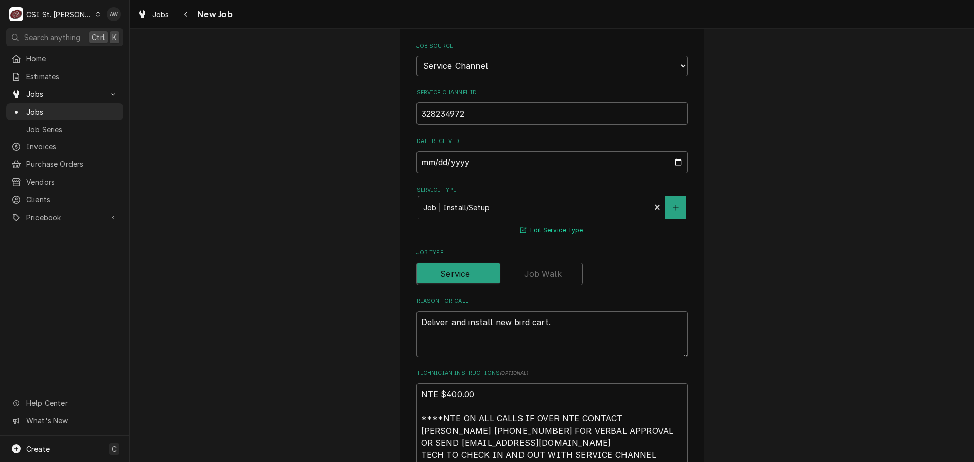
scroll to position [203, 0]
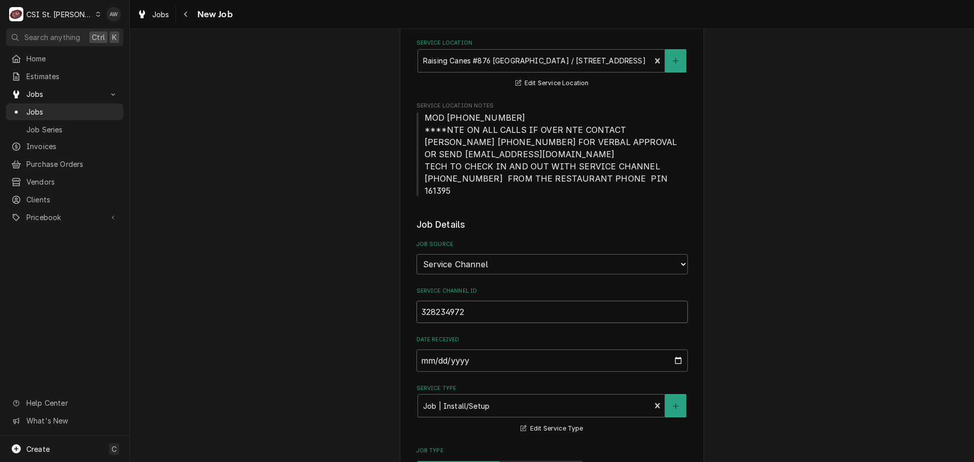
drag, startPoint x: 489, startPoint y: 300, endPoint x: 354, endPoint y: 301, distance: 135.4
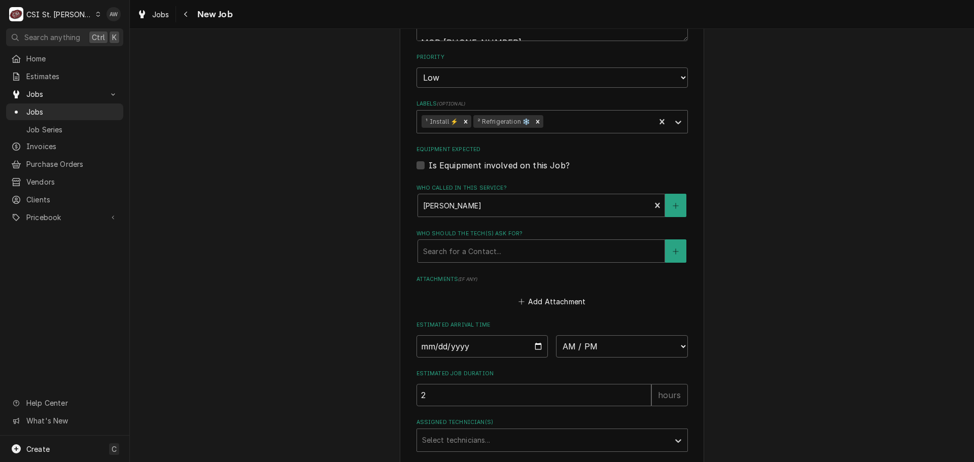
scroll to position [954, 0]
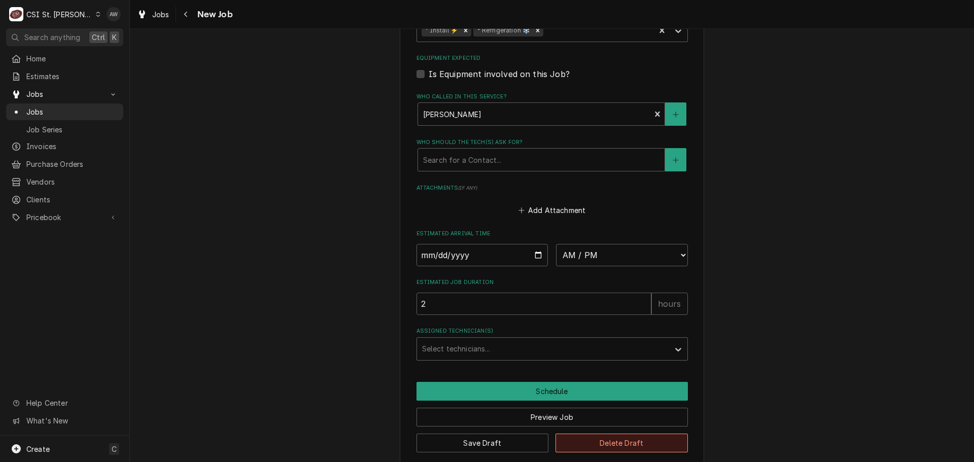
click at [624, 434] on button "Delete Draft" at bounding box center [621, 443] width 132 height 19
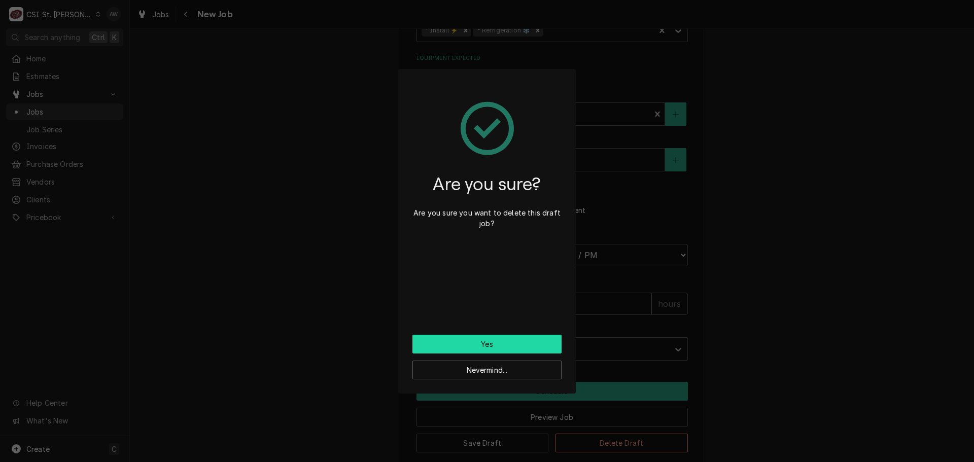
click at [470, 340] on button "Yes" at bounding box center [486, 344] width 149 height 19
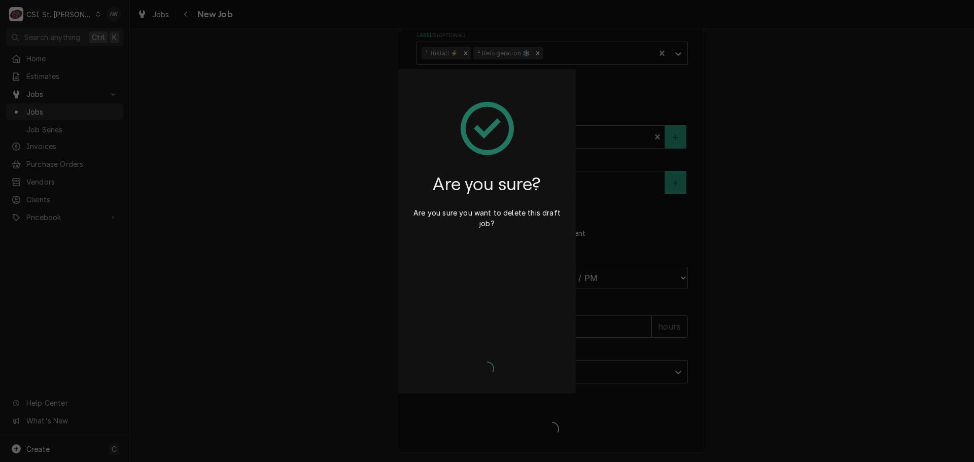
scroll to position [919, 0]
type textarea "x"
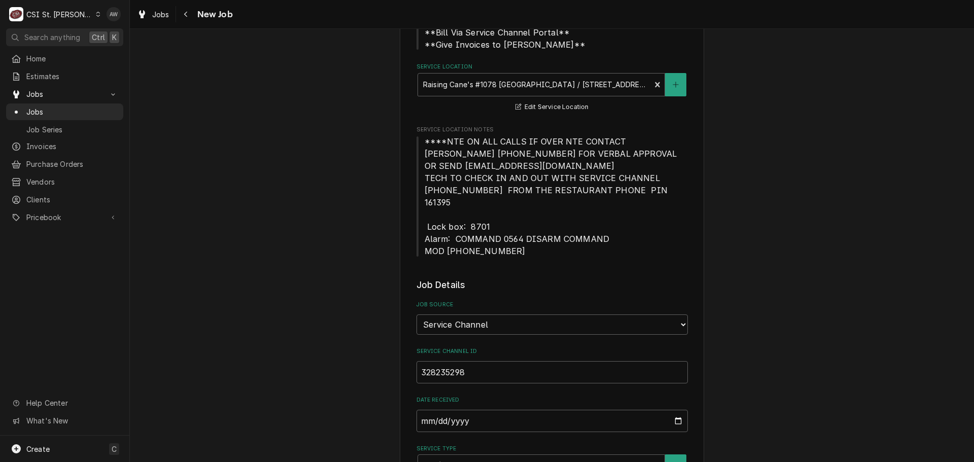
scroll to position [203, 0]
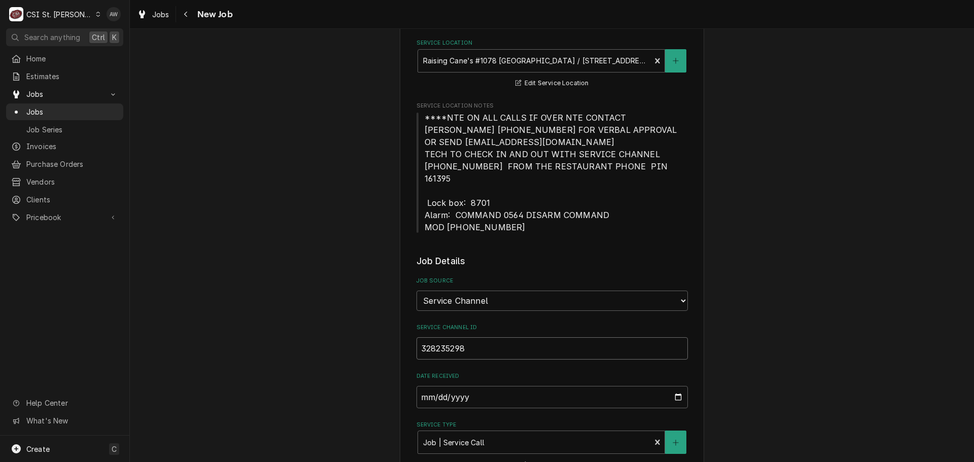
drag, startPoint x: 486, startPoint y: 333, endPoint x: 381, endPoint y: 332, distance: 105.5
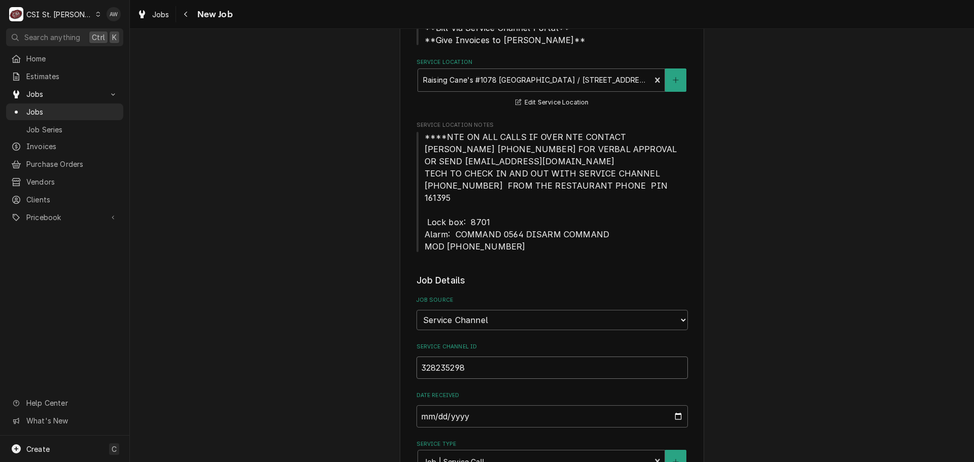
scroll to position [355, 0]
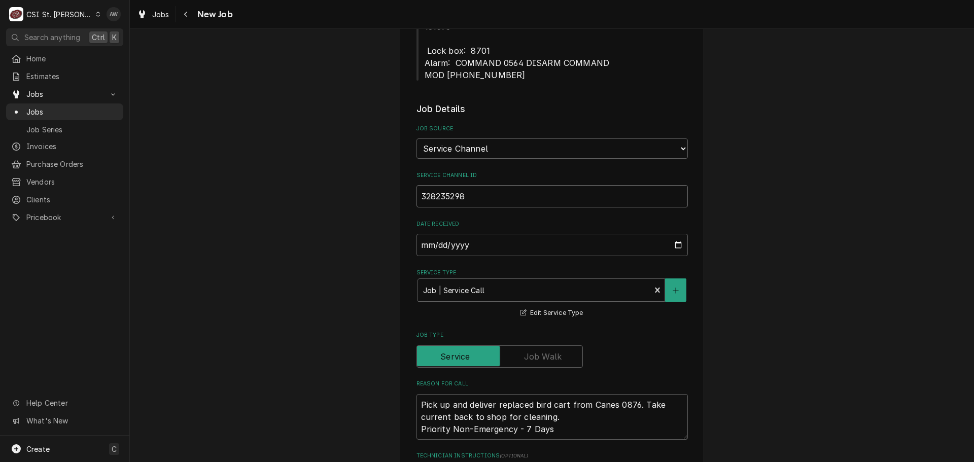
click at [489, 185] on input "328235298" at bounding box center [551, 196] width 271 height 22
drag, startPoint x: 478, startPoint y: 183, endPoint x: 365, endPoint y: 178, distance: 113.2
click at [365, 178] on div "Use the fields below to edit this job: Client Details Client Raising Canes - Bi…" at bounding box center [552, 408] width 844 height 1449
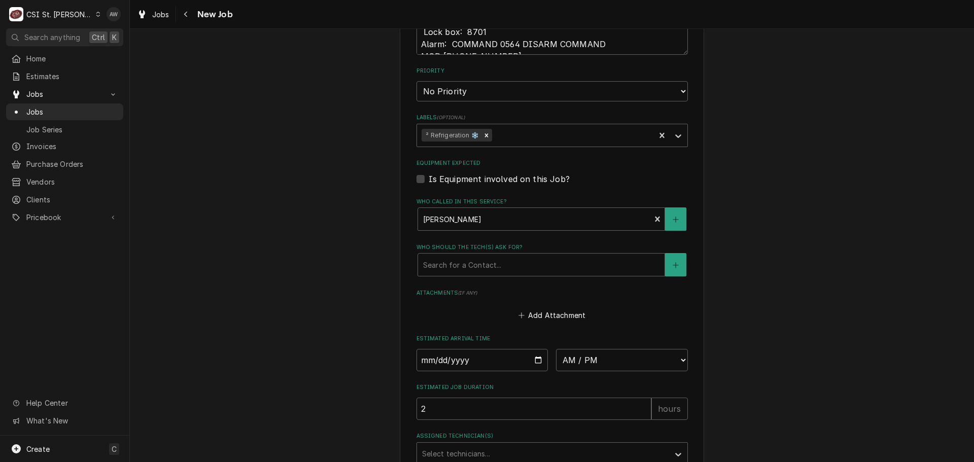
scroll to position [1014, 0]
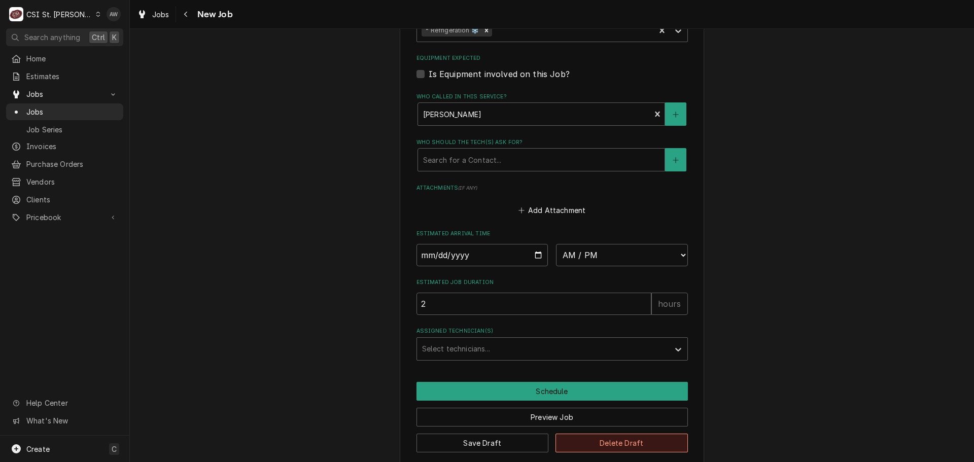
click at [614, 434] on button "Delete Draft" at bounding box center [621, 443] width 132 height 19
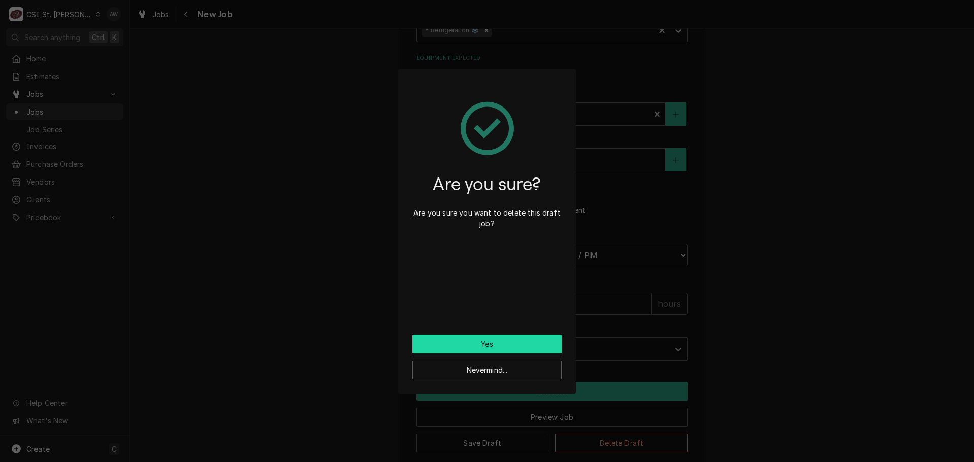
click at [514, 345] on button "Yes" at bounding box center [486, 344] width 149 height 19
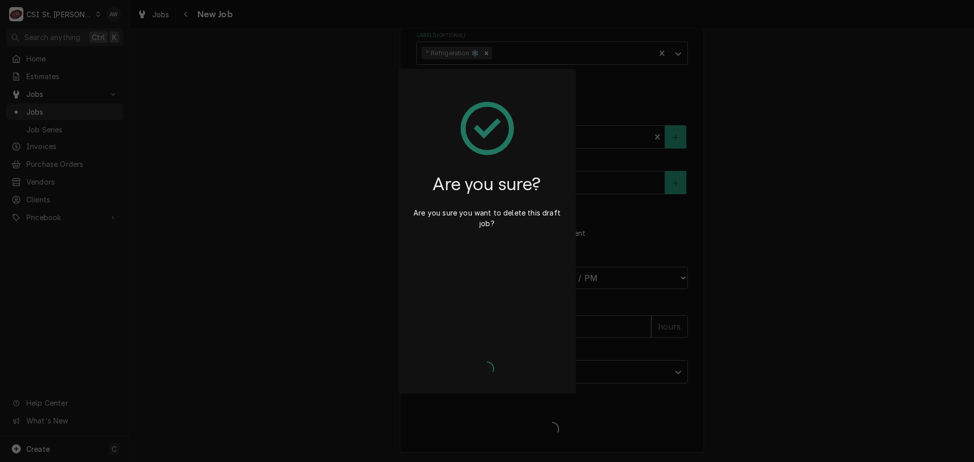
scroll to position [979, 0]
type textarea "x"
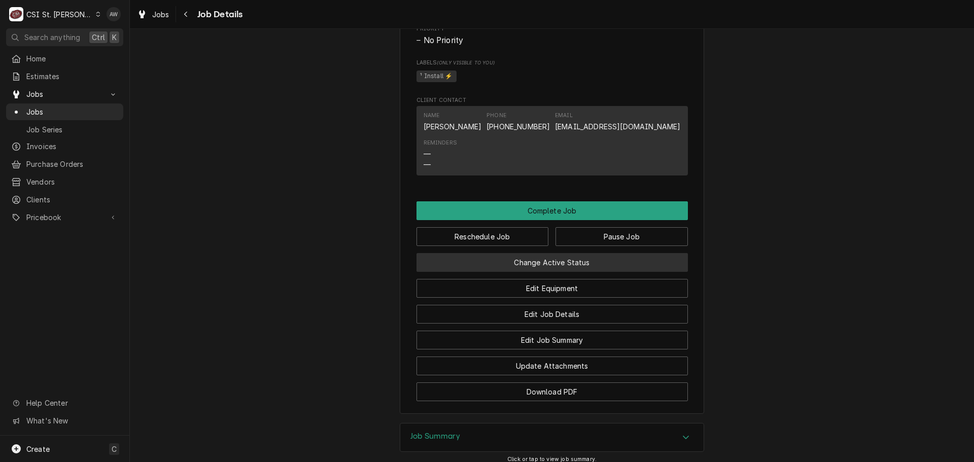
scroll to position [964, 0]
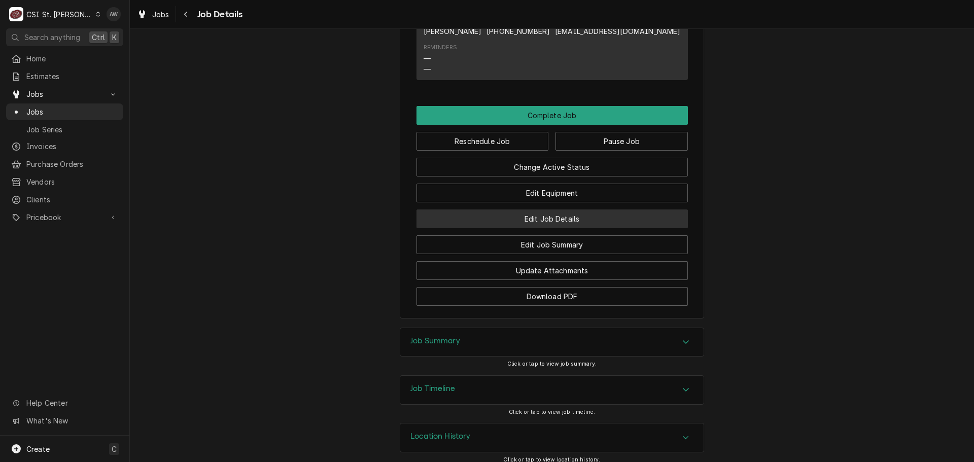
click at [535, 228] on button "Edit Job Details" at bounding box center [551, 218] width 271 height 19
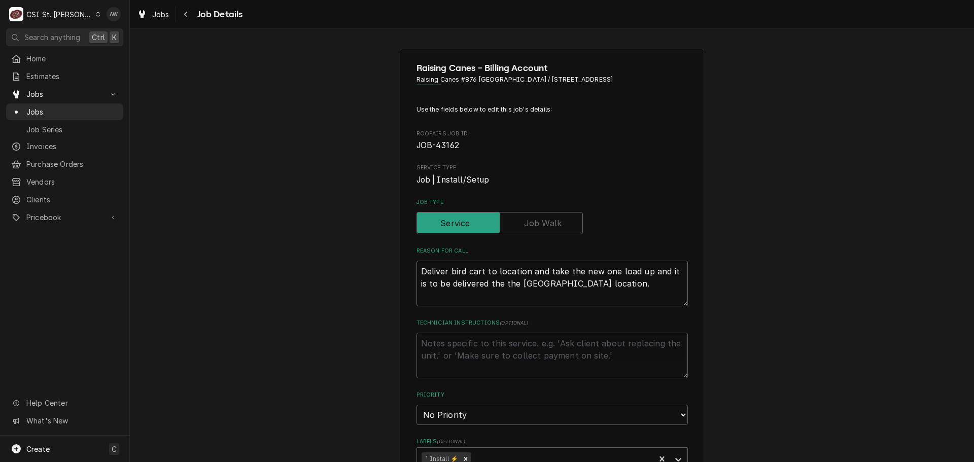
drag, startPoint x: 601, startPoint y: 284, endPoint x: 585, endPoint y: 290, distance: 17.5
click at [601, 284] on textarea "Deliver bird cart to location and take the new one load up and it is to be deli…" at bounding box center [551, 284] width 271 height 46
type textarea "x"
type textarea "Deliver bird cart to location and take the new one load up and it is to be deli…"
type textarea "x"
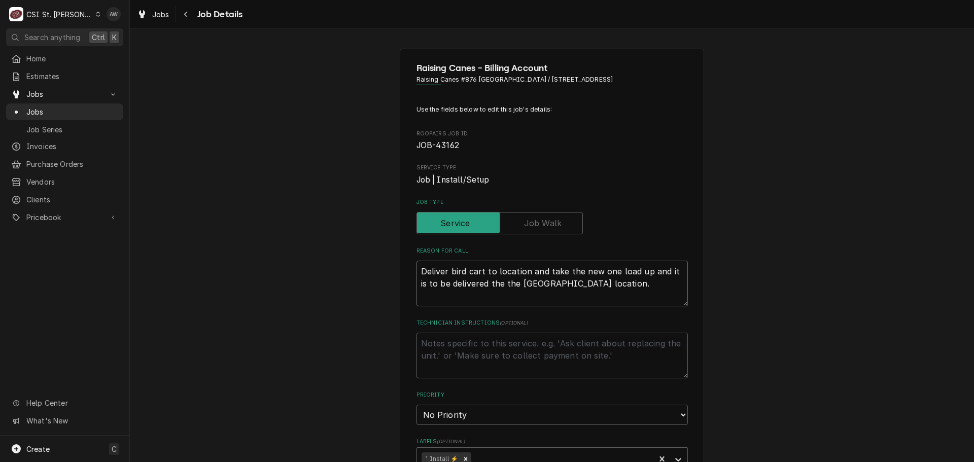
type textarea "Deliver bird cart to location and take the new one load up and it is to be deli…"
type textarea "x"
type textarea "Deliver bird cart to location and take the new one load up and it is to be deli…"
type textarea "x"
type textarea "Deliver bird cart to location and take the new one load up and it is to be deli…"
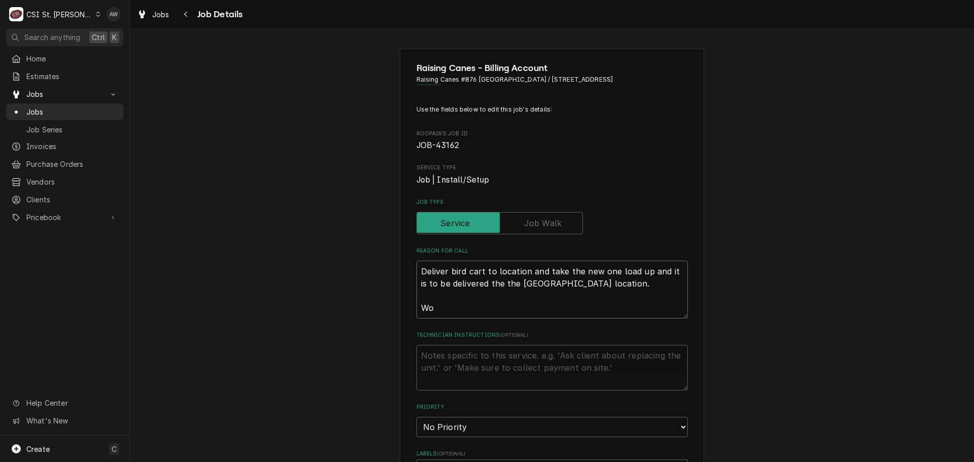
type textarea "x"
type textarea "Deliver bird cart to location and take the new one load up and it is to be deli…"
type textarea "x"
type textarea "Deliver bird cart to location and take the new one load up and it is to be deli…"
type textarea "x"
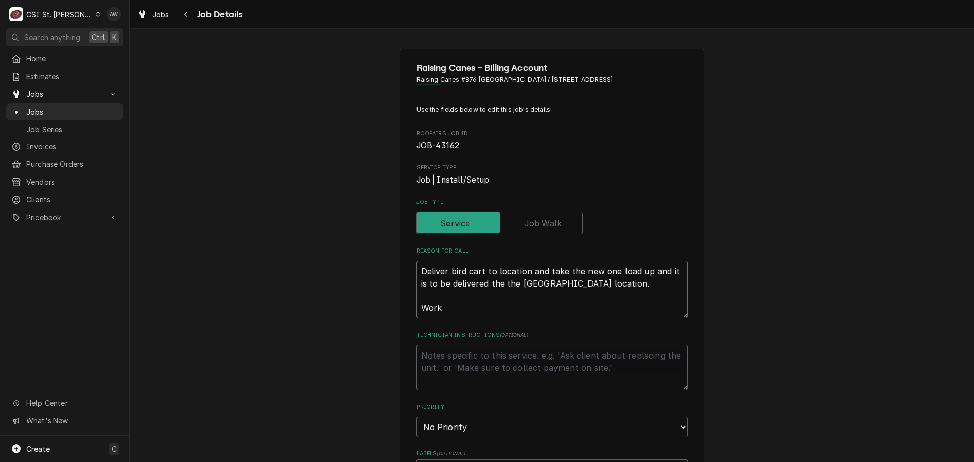
type textarea "Deliver bird cart to location and take the new one load up and it is to be deli…"
type textarea "x"
type textarea "Deliver bird cart to location and take the new one load up and it is to be deli…"
type textarea "x"
type textarea "Deliver bird cart to location and take the new one load up and it is to be deli…"
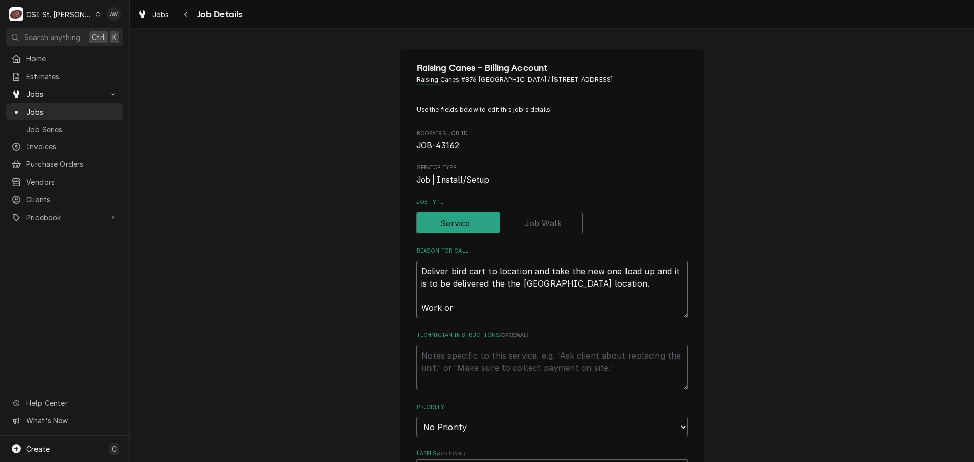
type textarea "x"
type textarea "Deliver bird cart to location and take the new one load up and it is to be deli…"
type textarea "x"
type textarea "Deliver bird cart to location and take the new one load up and it is to be deli…"
type textarea "x"
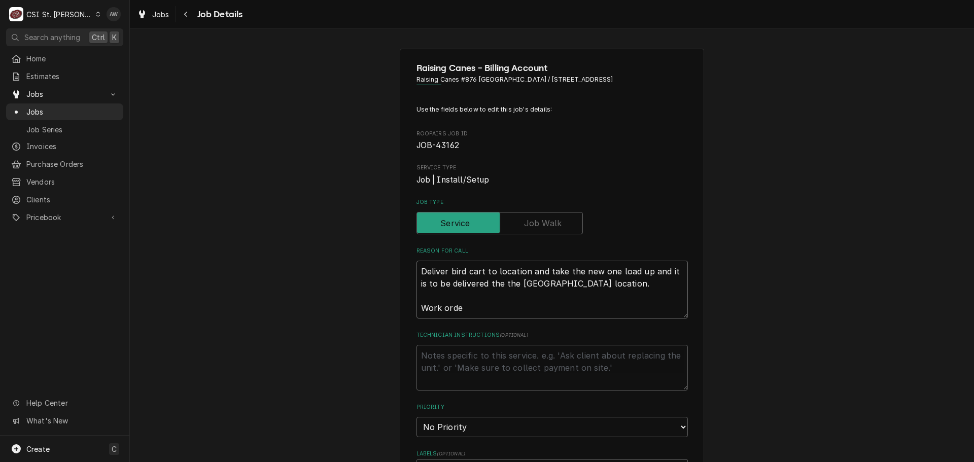
type textarea "Deliver bird cart to location and take the new one load up and it is to be deli…"
type textarea "x"
type textarea "Deliver bird cart to location and take the new one load up and it is to be deli…"
type textarea "x"
type textarea "Deliver bird cart to location and take the new one load up and it is to be deli…"
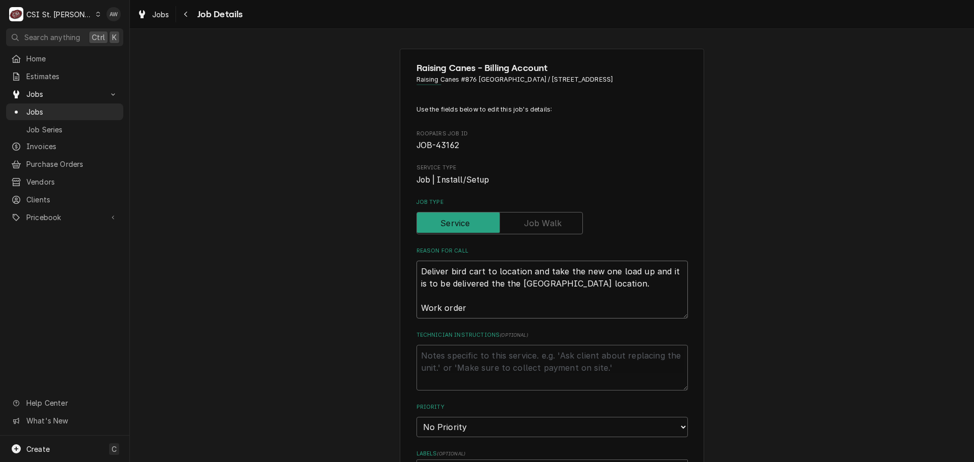
click at [483, 315] on textarea "Deliver bird cart to location and take the new one load up and it is to be deli…" at bounding box center [551, 290] width 271 height 58
paste textarea "328235298"
type textarea "x"
type textarea "Deliver bird cart to location and take the new one load up and it is to be deli…"
type textarea "x"
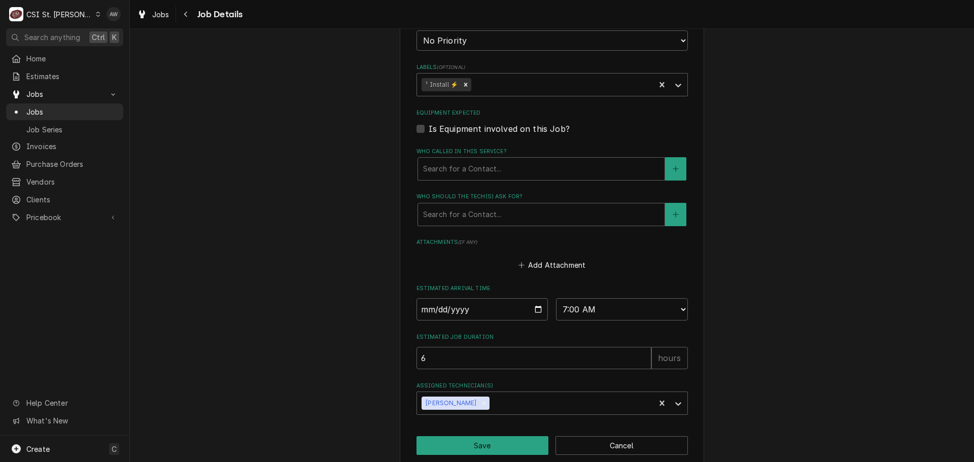
scroll to position [401, 0]
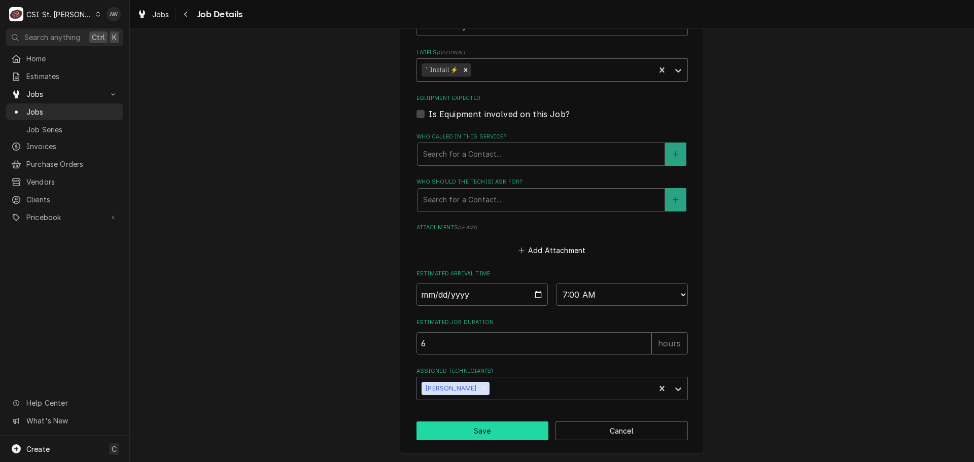
type textarea "Deliver bird cart to location and take the new one load up and it is to be deli…"
click at [479, 434] on button "Save" at bounding box center [482, 431] width 132 height 19
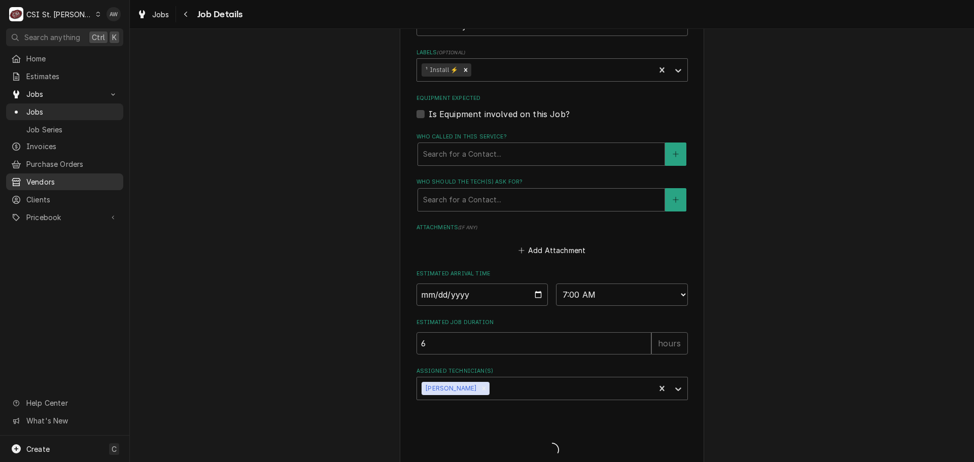
type textarea "x"
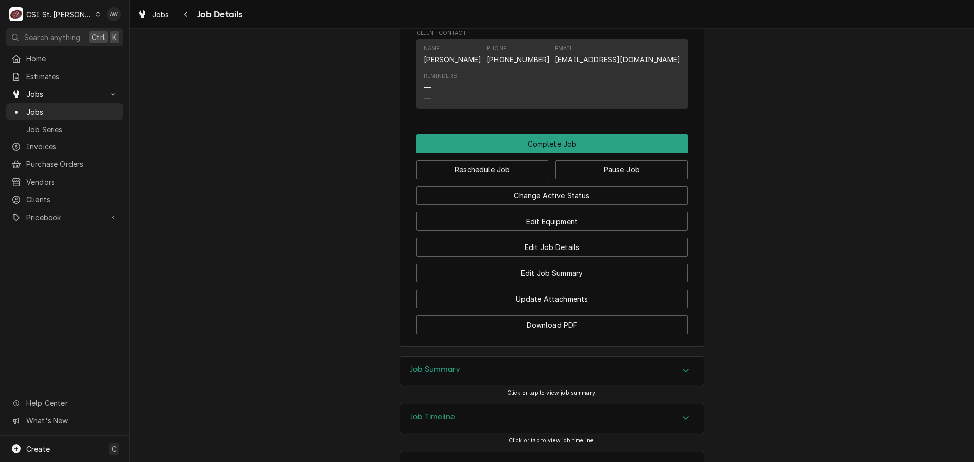
scroll to position [964, 0]
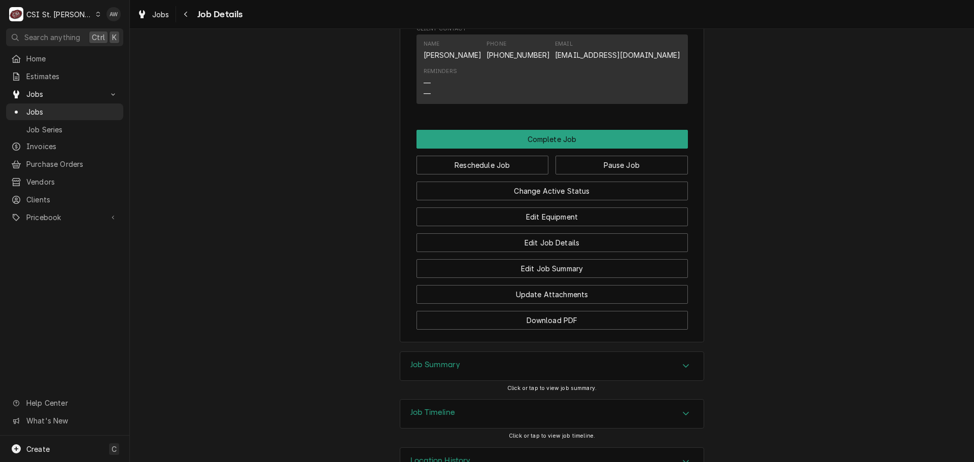
click at [532, 265] on div "Edit Job Summary" at bounding box center [551, 265] width 271 height 26
click at [531, 252] on button "Edit Job Details" at bounding box center [551, 242] width 271 height 19
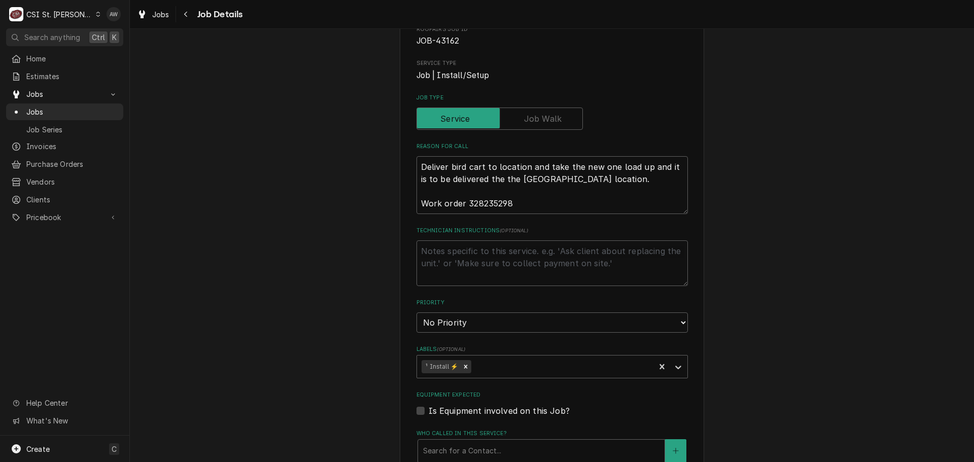
scroll to position [101, 0]
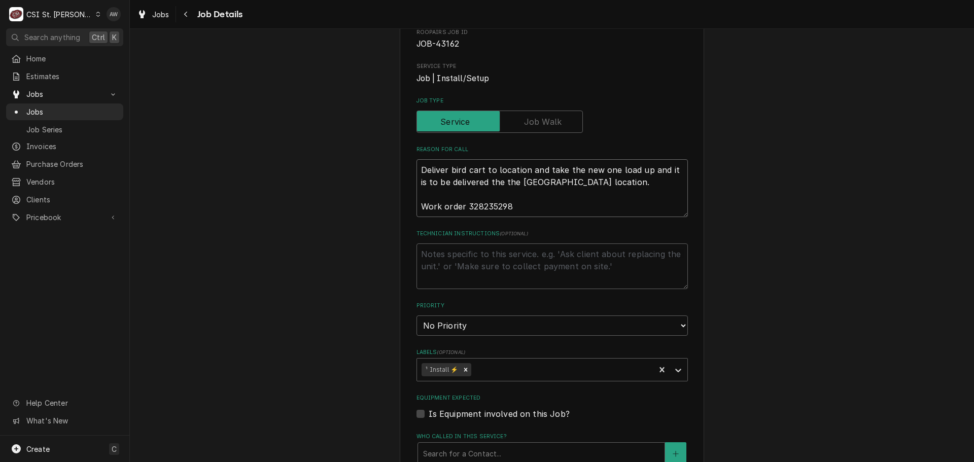
drag, startPoint x: 504, startPoint y: 205, endPoint x: 465, endPoint y: 205, distance: 39.6
click at [465, 205] on textarea "Deliver bird cart to location and take the new one load up and it is to be deli…" at bounding box center [551, 188] width 271 height 58
paste textarea "4972"
type textarea "x"
type textarea "Deliver bird cart to location and take the new one load up and it is to be deli…"
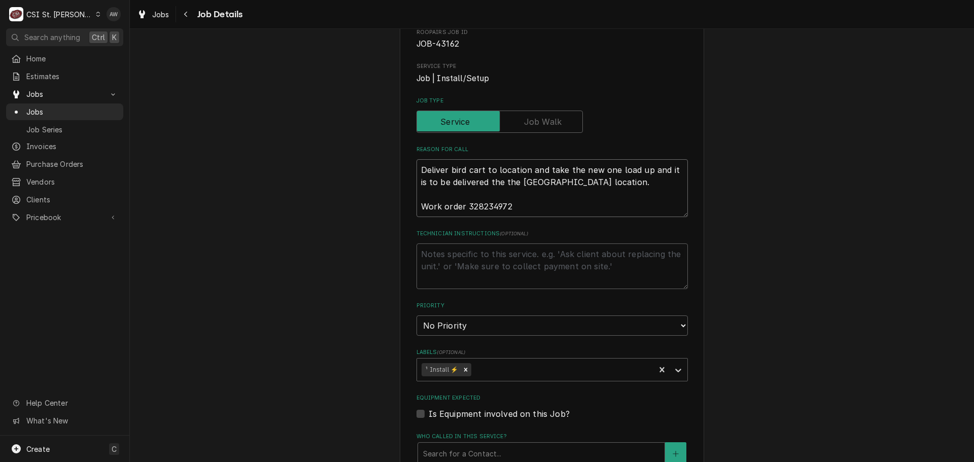
type textarea "x"
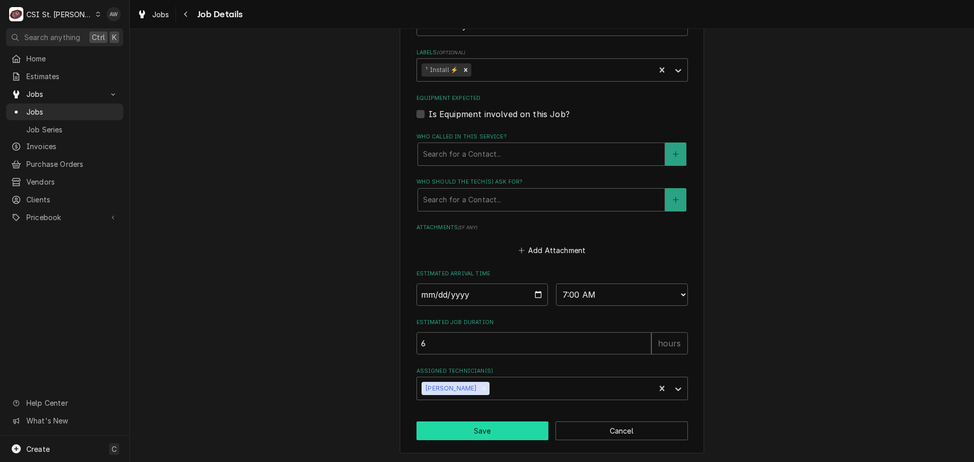
type textarea "Deliver bird cart to location and take the new one load up and it is to be deli…"
click at [459, 426] on button "Save" at bounding box center [482, 431] width 132 height 19
type textarea "x"
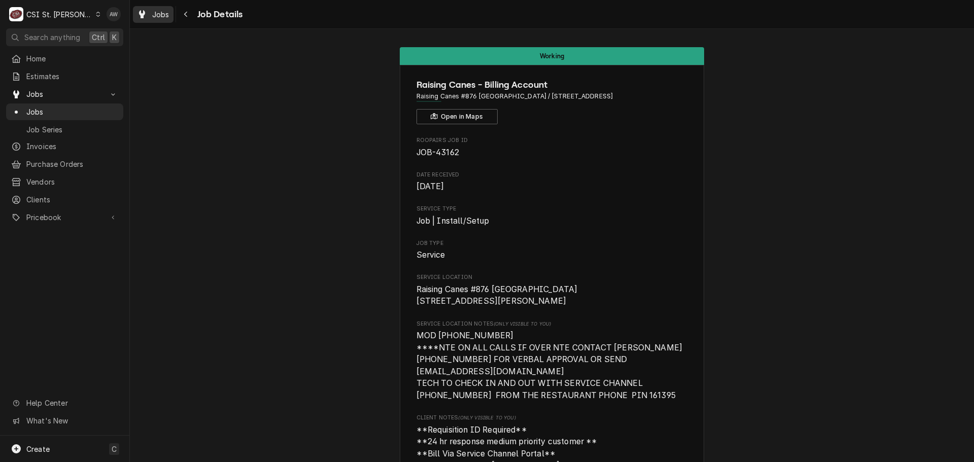
click at [145, 11] on div "Dynamic Content Wrapper" at bounding box center [142, 14] width 10 height 12
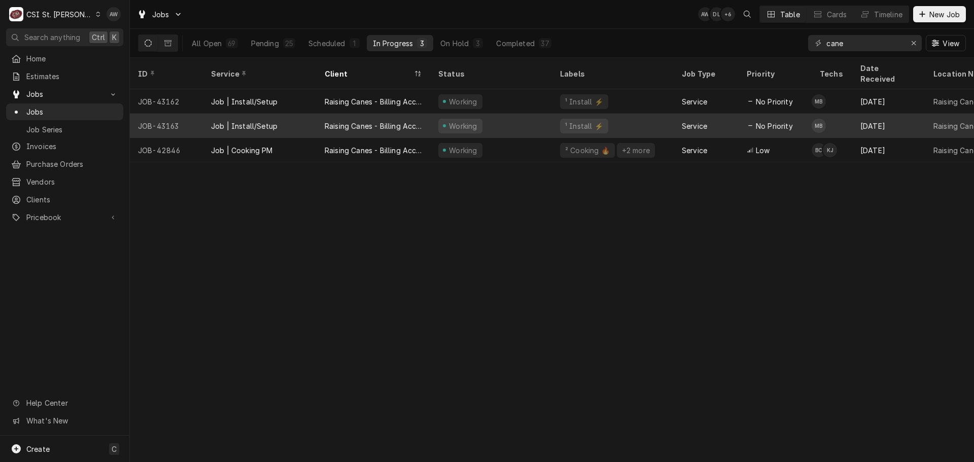
click at [399, 121] on div "Raising Canes - Billing Account" at bounding box center [373, 126] width 97 height 11
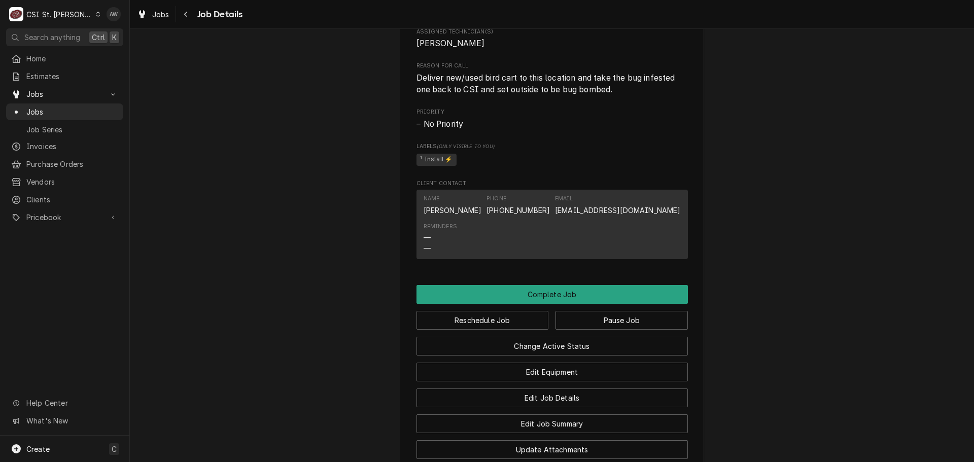
scroll to position [898, 0]
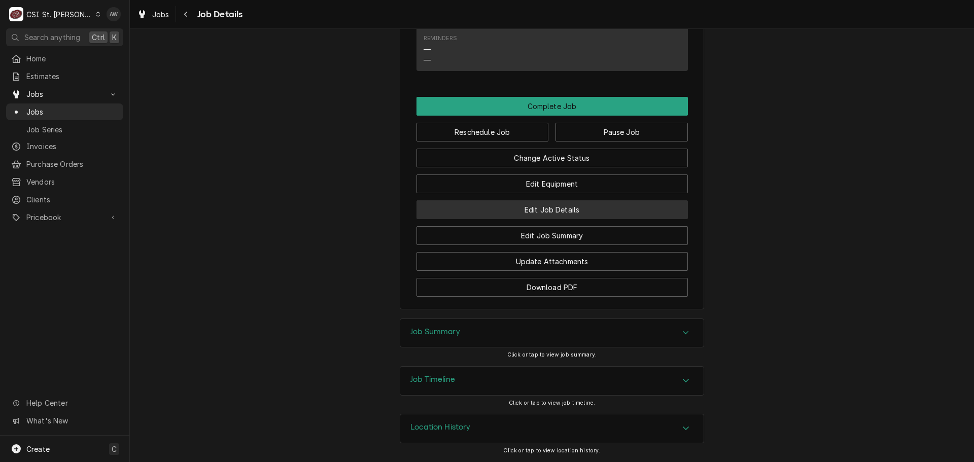
click at [510, 207] on button "Edit Job Details" at bounding box center [551, 209] width 271 height 19
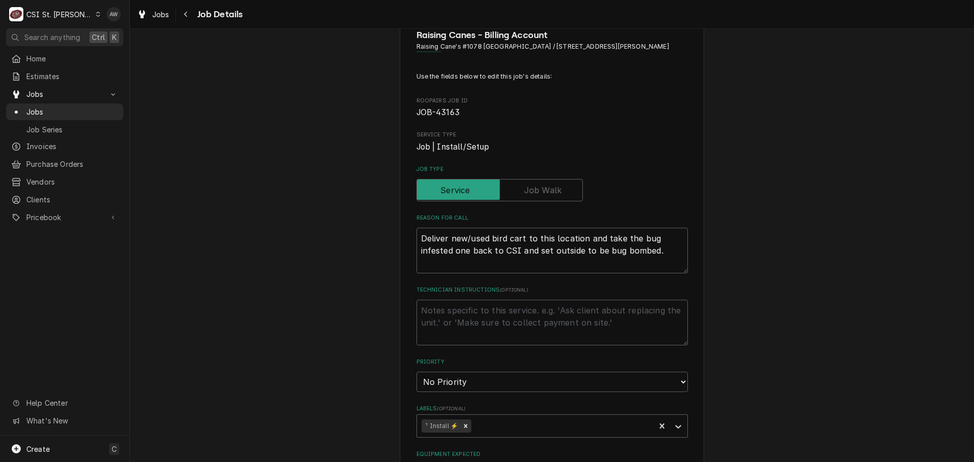
scroll to position [101, 0]
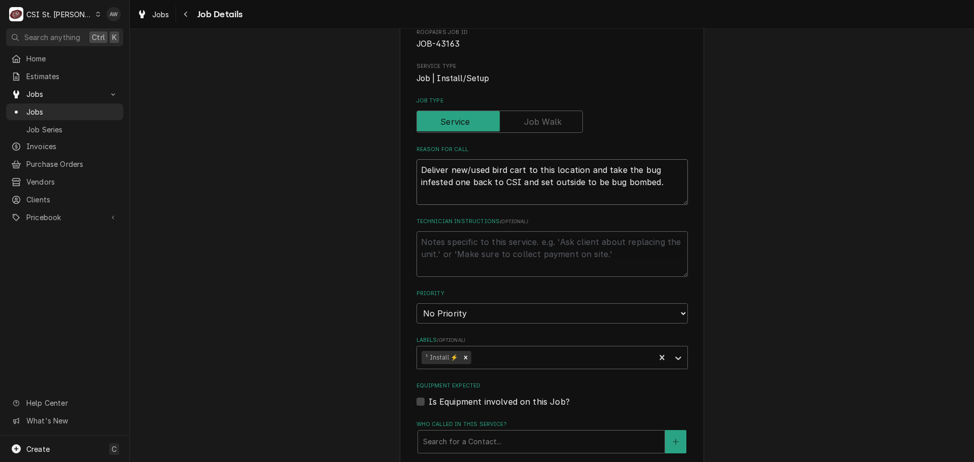
click at [676, 181] on textarea "Deliver new/used bird cart to this location and take the bug infested one back …" at bounding box center [551, 182] width 271 height 46
type textarea "x"
type textarea "Deliver new/used bird cart to this location and take the bug infested one back …"
type textarea "x"
type textarea "Deliver new/used bird cart to this location and take the bug infested one back …"
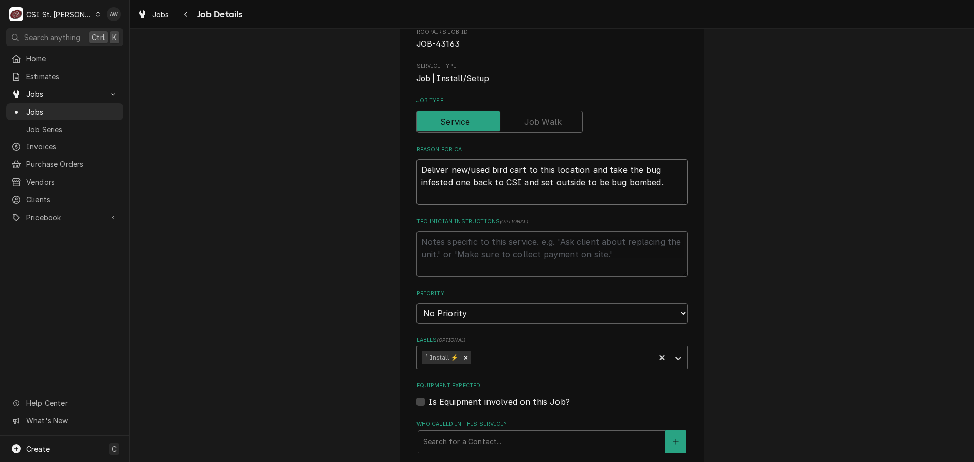
type textarea "x"
type textarea "Deliver new/used bird cart to this location and take the bug infested one back …"
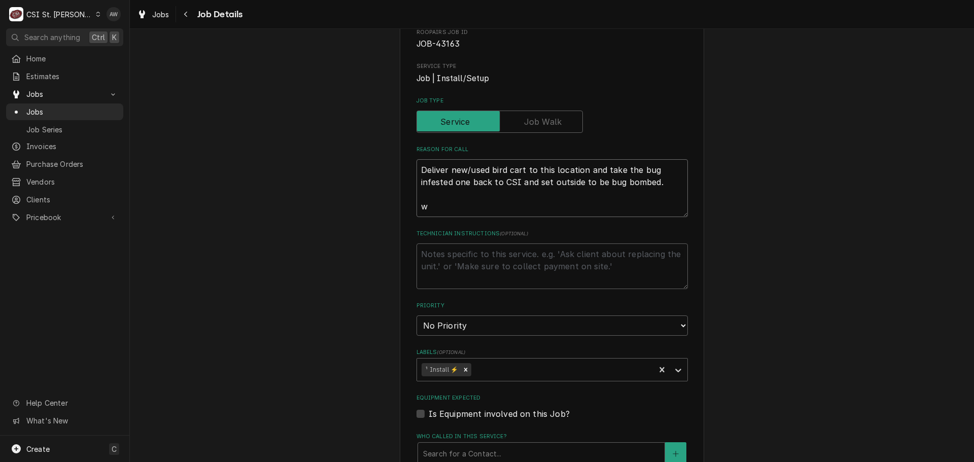
type textarea "x"
type textarea "Deliver new/used bird cart to this location and take the bug infested one back …"
type textarea "x"
type textarea "Deliver new/used bird cart to this location and take the bug infested one back …"
type textarea "x"
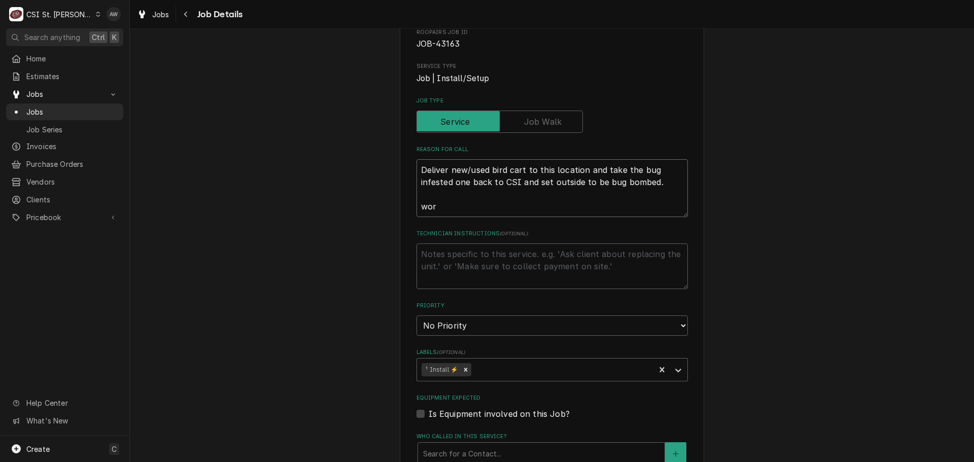
type textarea "Deliver new/used bird cart to this location and take the bug infested one back …"
type textarea "x"
type textarea "Deliver new/used bird cart to this location and take the bug infested one back …"
type textarea "x"
type textarea "Deliver new/used bird cart to this location and take the bug infested one back …"
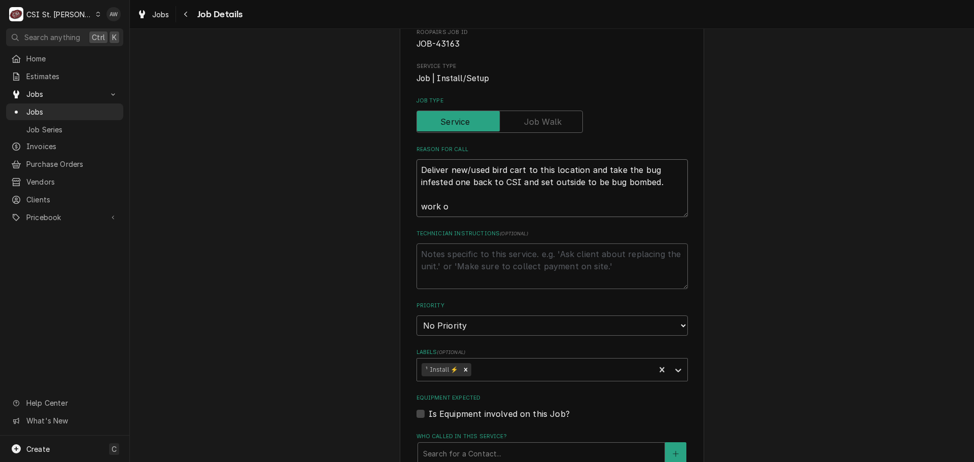
type textarea "x"
type textarea "Deliver new/used bird cart to this location and take the bug infested one back …"
type textarea "x"
type textarea "Deliver new/used bird cart to this location and take the bug infested one back …"
type textarea "x"
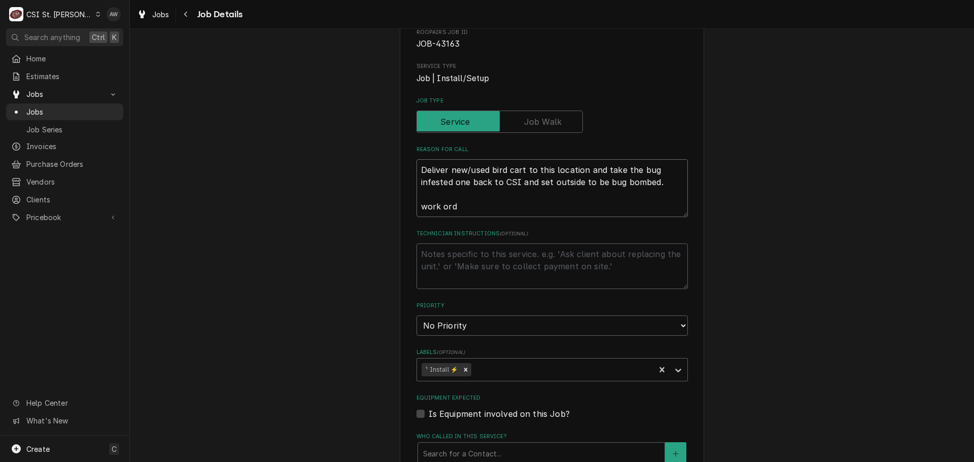
type textarea "Deliver new/used bird cart to this location and take the bug infested one back …"
type textarea "x"
type textarea "Deliver new/used bird cart to this location and take the bug infested one back …"
type textarea "x"
type textarea "Deliver new/used bird cart to this location and take the bug infested one back …"
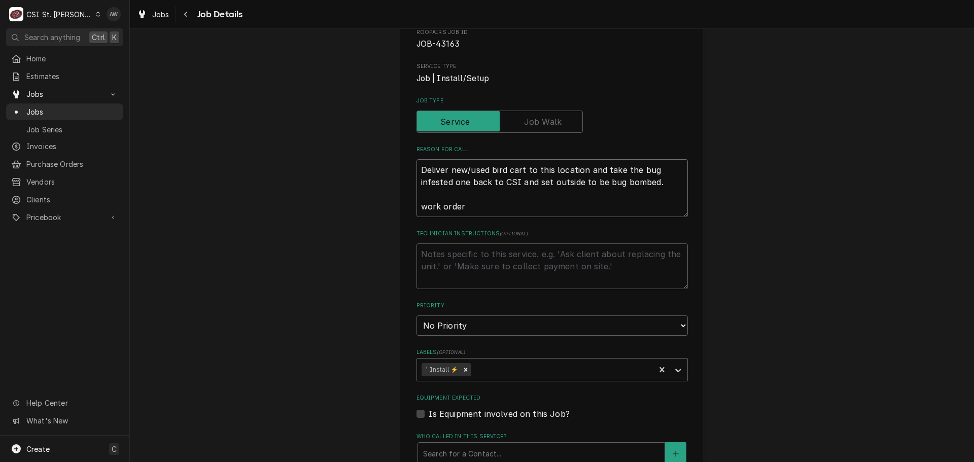
paste textarea "328235298"
type textarea "x"
type textarea "Deliver new/used bird cart to this location and take the bug infested one back …"
type textarea "x"
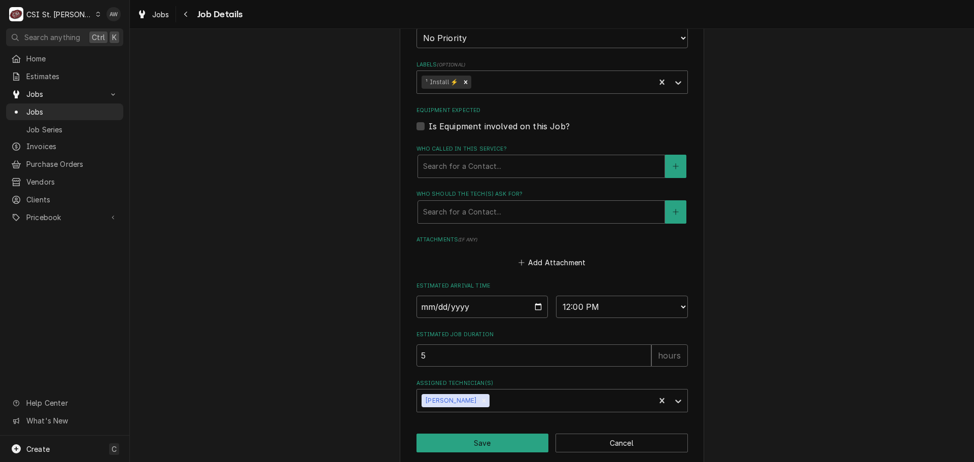
scroll to position [401, 0]
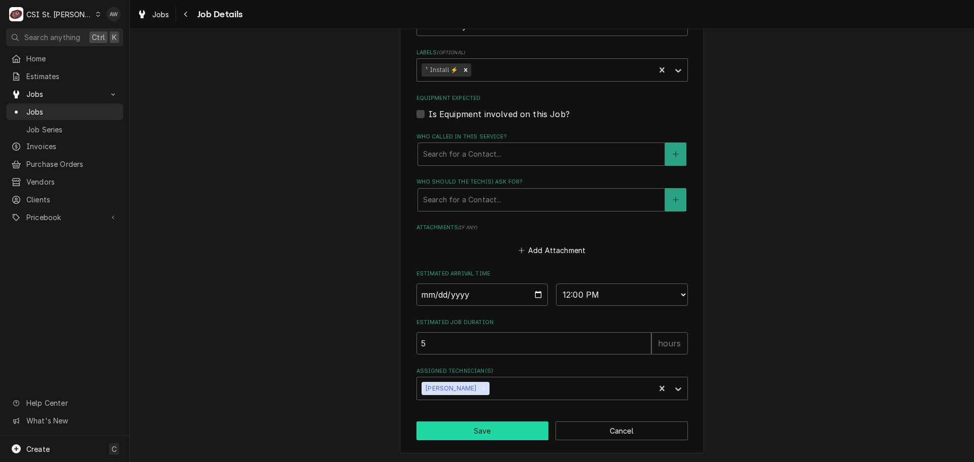
type textarea "Deliver new/used bird cart to this location and take the bug infested one back …"
click at [484, 424] on button "Save" at bounding box center [482, 431] width 132 height 19
type textarea "x"
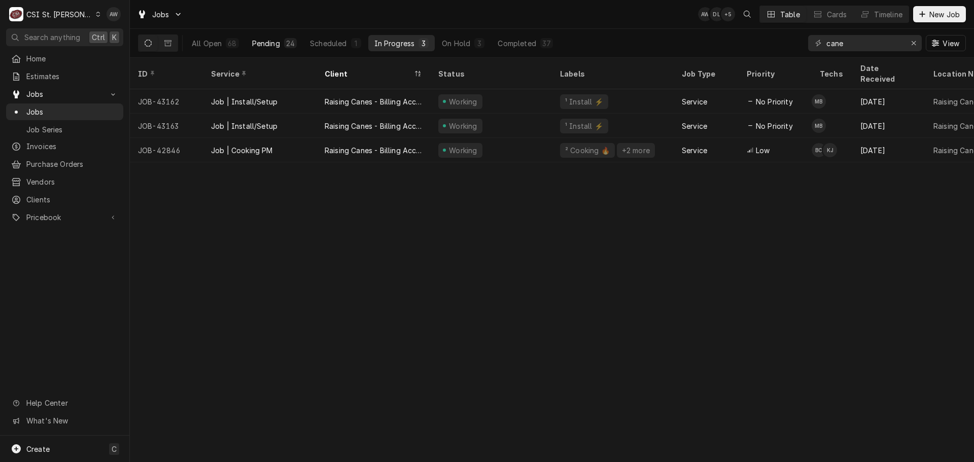
click at [263, 46] on div "Pending" at bounding box center [266, 43] width 28 height 11
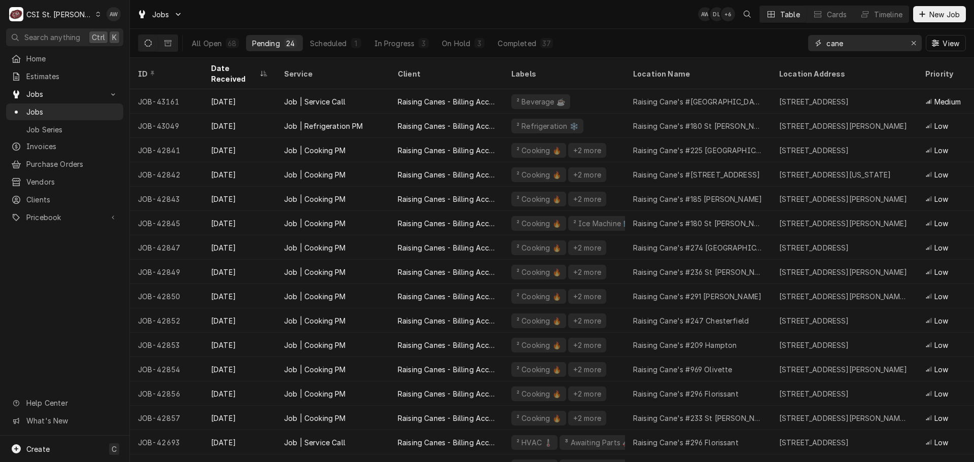
drag, startPoint x: 841, startPoint y: 41, endPoint x: 858, endPoint y: 43, distance: 16.9
click at [857, 43] on input "cane" at bounding box center [864, 43] width 76 height 16
drag, startPoint x: 858, startPoint y: 43, endPoint x: 777, endPoint y: 41, distance: 80.7
click at [777, 41] on div "All Open 68 Pending 24 Scheduled 1 In Progress 3 On Hold 3 Completed 37 cane Vi…" at bounding box center [552, 43] width 828 height 28
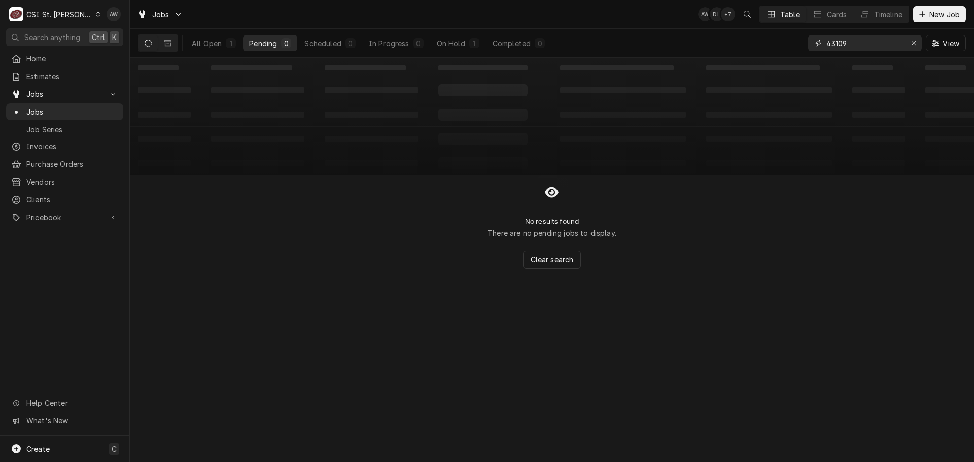
drag, startPoint x: 829, startPoint y: 41, endPoint x: 767, endPoint y: 42, distance: 61.9
click at [767, 42] on div "All Open 1 Pending 0 Scheduled 0 In Progress 0 On Hold 1 Completed 0 43109 View" at bounding box center [552, 43] width 828 height 28
type input "42909"
click at [467, 39] on button "On Hold 1" at bounding box center [458, 43] width 55 height 16
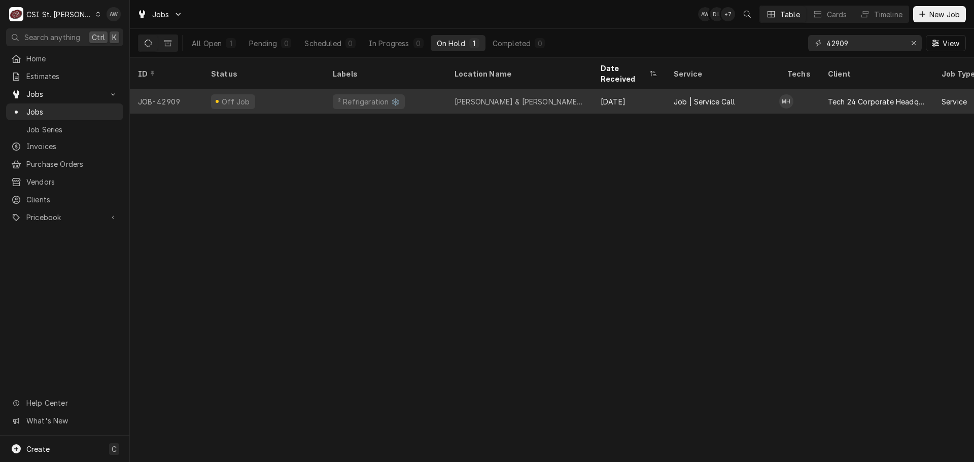
click at [551, 96] on div "[PERSON_NAME] & [PERSON_NAME] #2074 [GEOGRAPHIC_DATA]" at bounding box center [519, 101] width 130 height 11
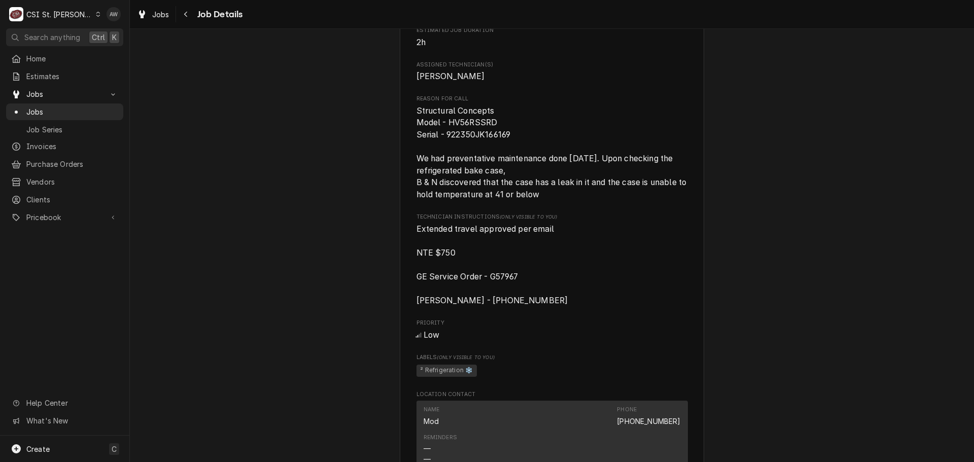
scroll to position [964, 0]
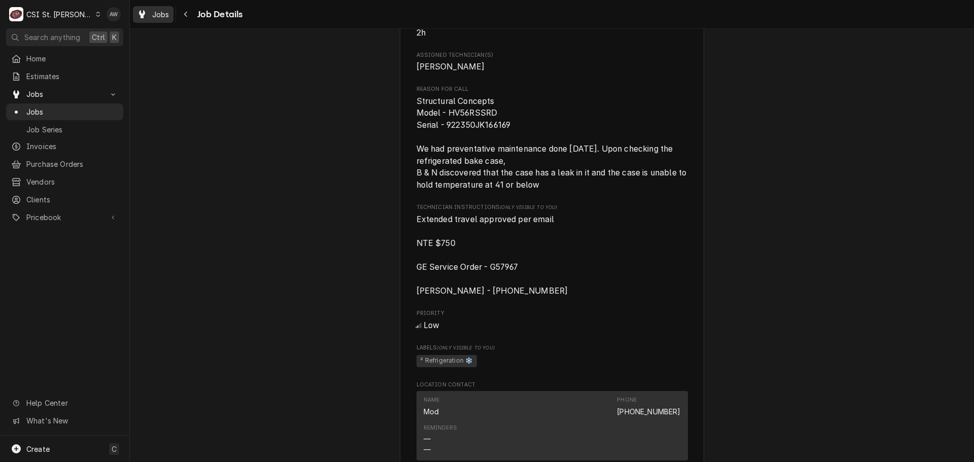
click at [151, 11] on div "Jobs" at bounding box center [153, 14] width 37 height 13
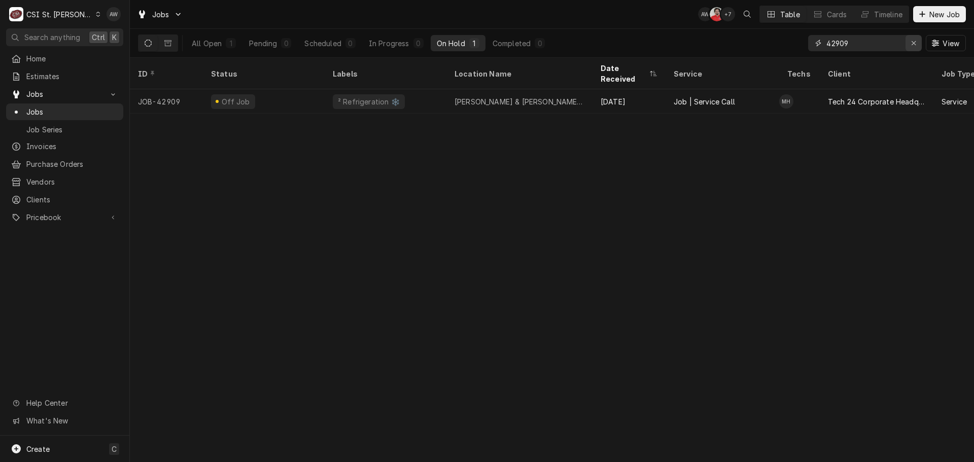
click at [910, 43] on div "Erase input" at bounding box center [913, 43] width 10 height 10
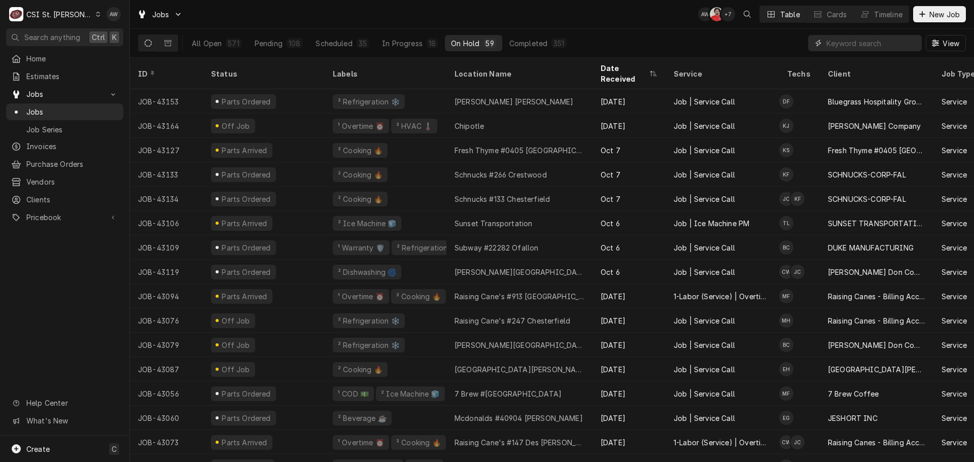
click at [850, 40] on input "Dynamic Content Wrapper" at bounding box center [871, 43] width 90 height 16
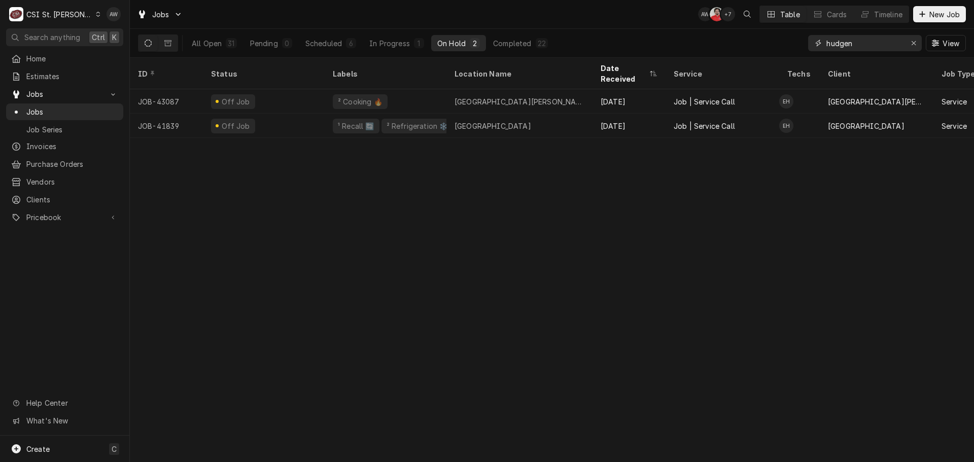
drag, startPoint x: 863, startPoint y: 42, endPoint x: 798, endPoint y: 34, distance: 64.9
click at [798, 34] on div "All Open 31 Pending 0 Scheduled 6 In Progress 1 On Hold 2 Completed 22 hudgen V…" at bounding box center [552, 43] width 828 height 28
type input "[PERSON_NAME]"
click at [912, 42] on icon "Erase input" at bounding box center [914, 43] width 4 height 4
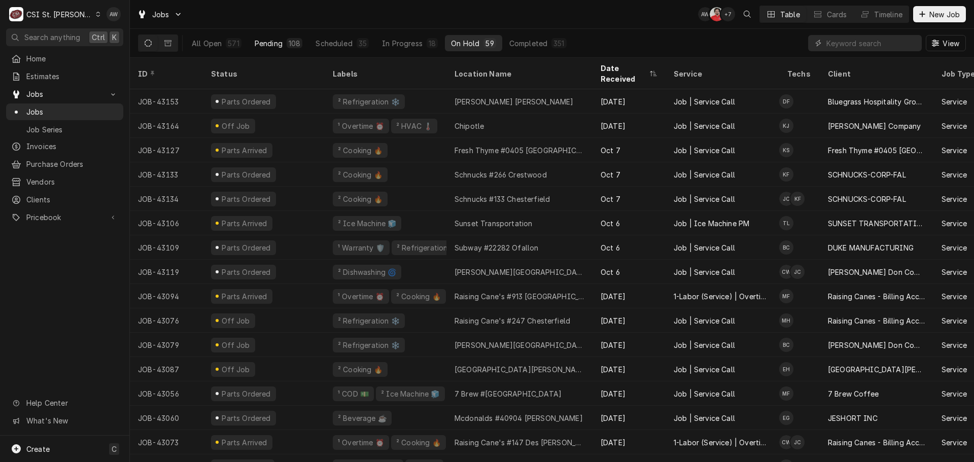
click at [274, 42] on div "Pending" at bounding box center [269, 43] width 28 height 11
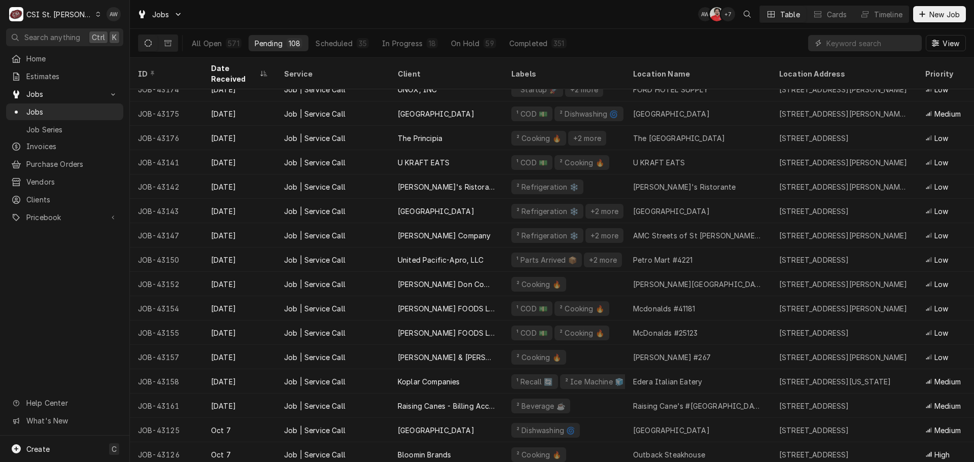
scroll to position [258, 0]
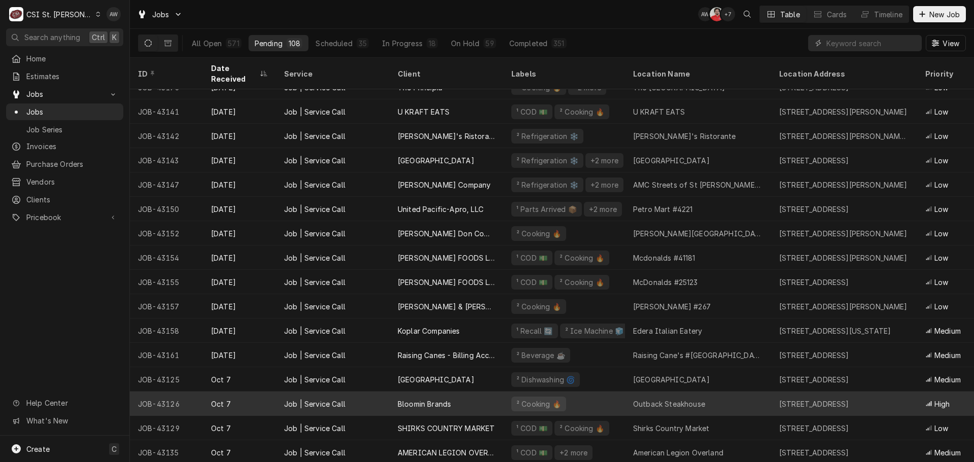
click at [472, 397] on div "Bloomin Brands" at bounding box center [447, 404] width 114 height 24
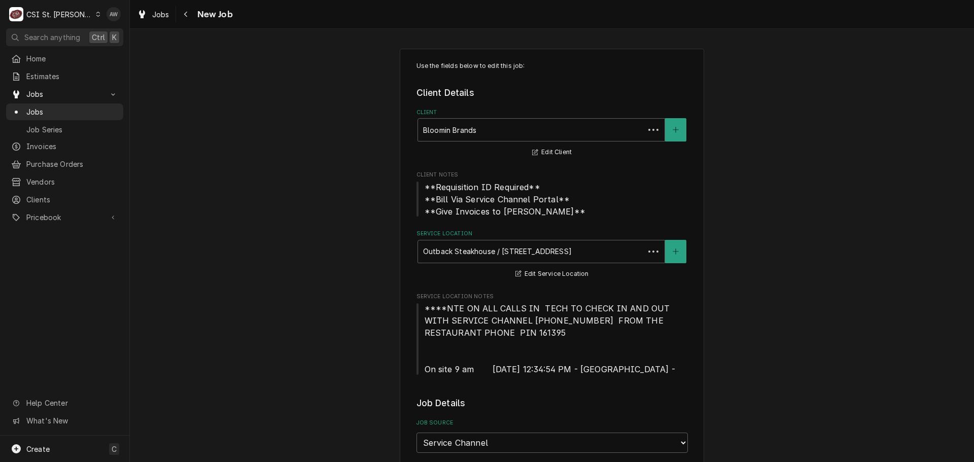
type textarea "x"
drag, startPoint x: 184, startPoint y: 19, endPoint x: 202, endPoint y: 36, distance: 24.4
click at [184, 19] on button "Navigate back" at bounding box center [186, 14] width 16 height 16
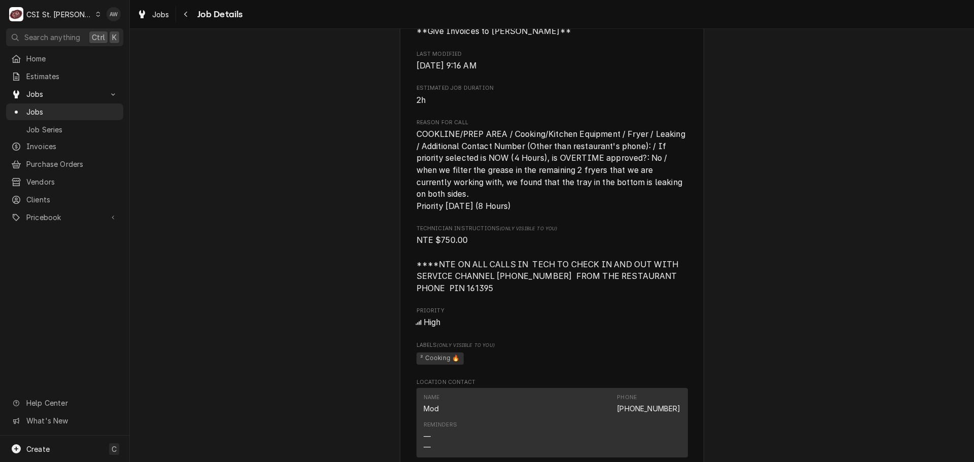
scroll to position [507, 0]
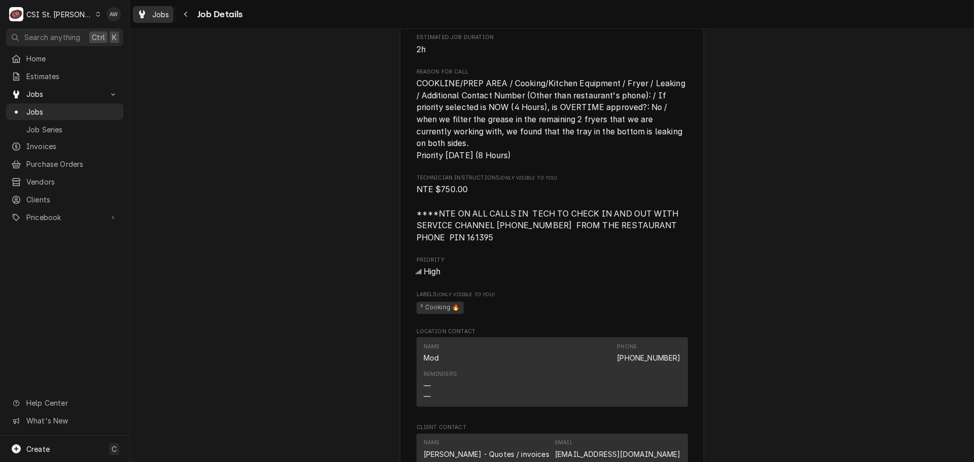
click at [159, 13] on span "Jobs" at bounding box center [160, 14] width 17 height 11
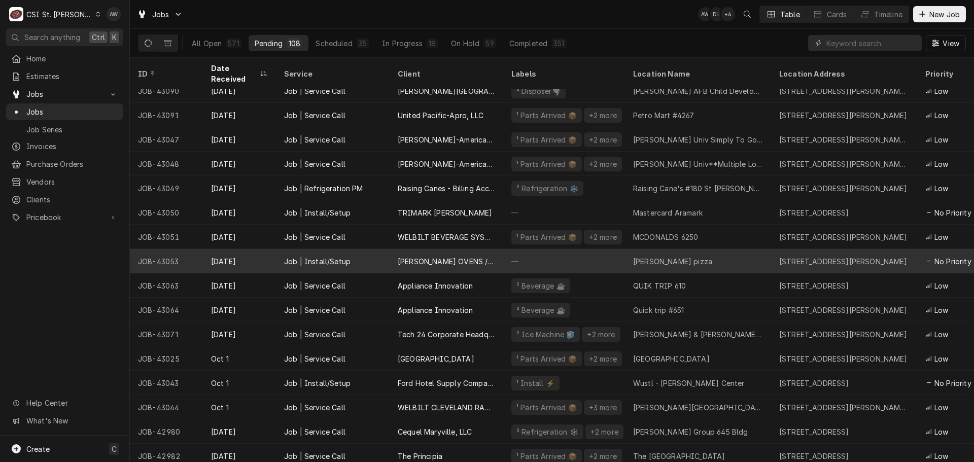
scroll to position [990, 0]
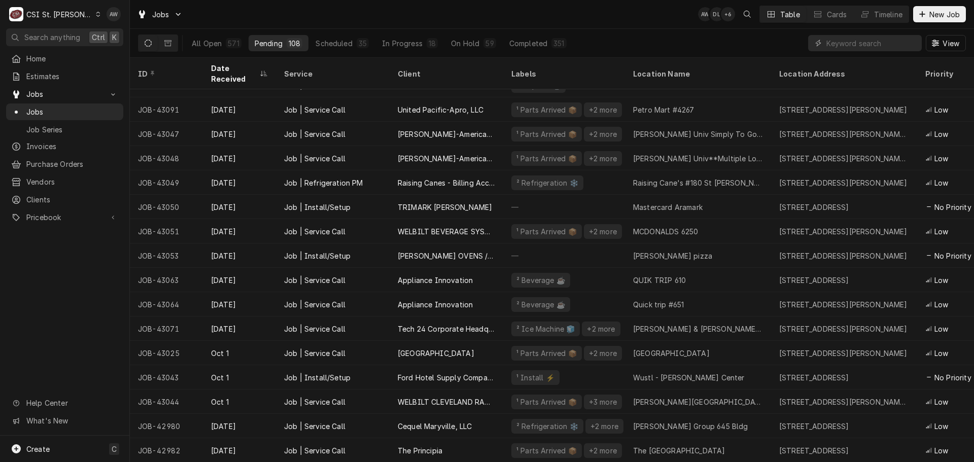
click at [623, 33] on div "All Open 571 Pending 108 Scheduled 35 In Progress 18 On Hold 59 Completed 351 V…" at bounding box center [552, 43] width 828 height 28
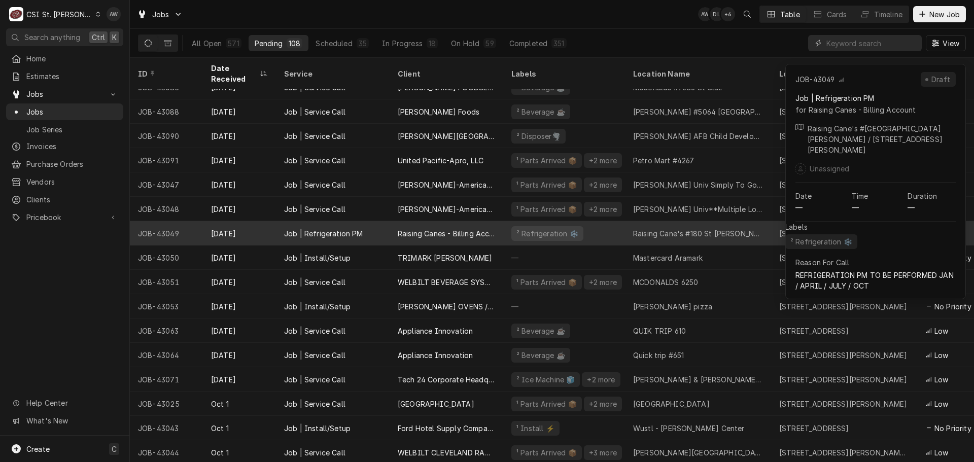
scroll to position [889, 0]
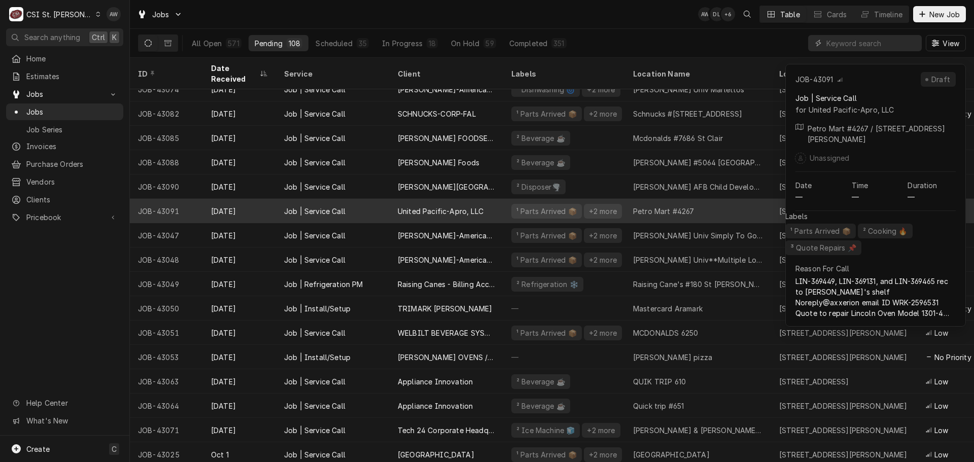
click at [626, 203] on div "Petro Mart #4267" at bounding box center [698, 211] width 146 height 24
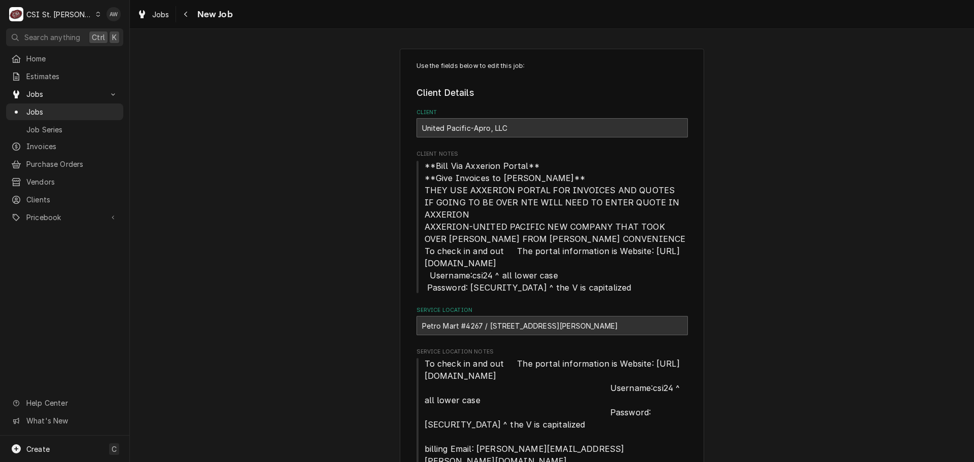
type textarea "x"
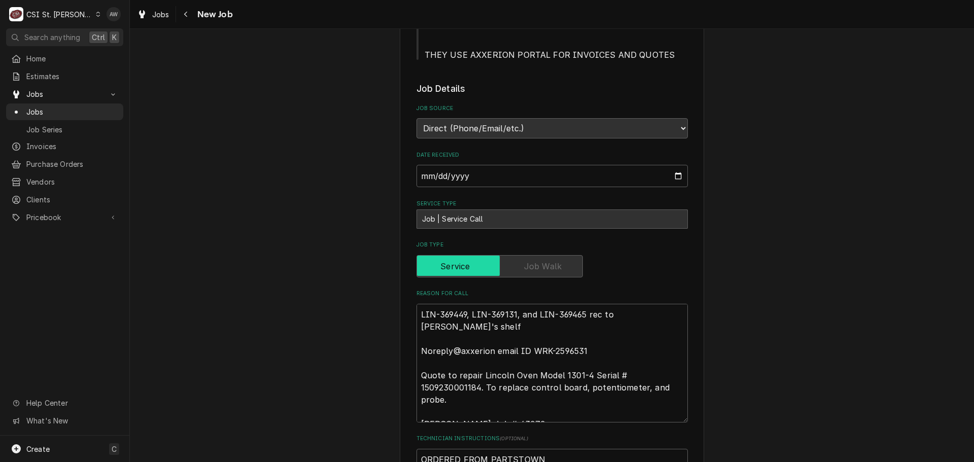
scroll to position [457, 0]
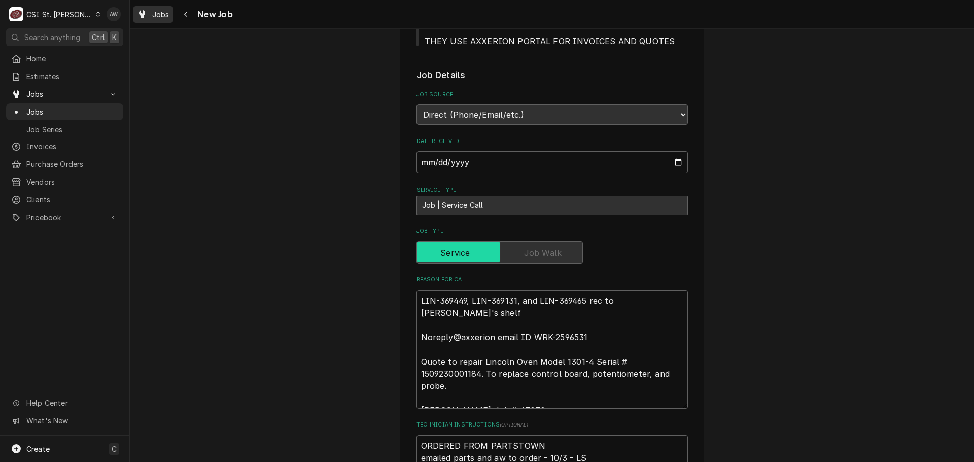
click at [166, 16] on span "Jobs" at bounding box center [160, 14] width 17 height 11
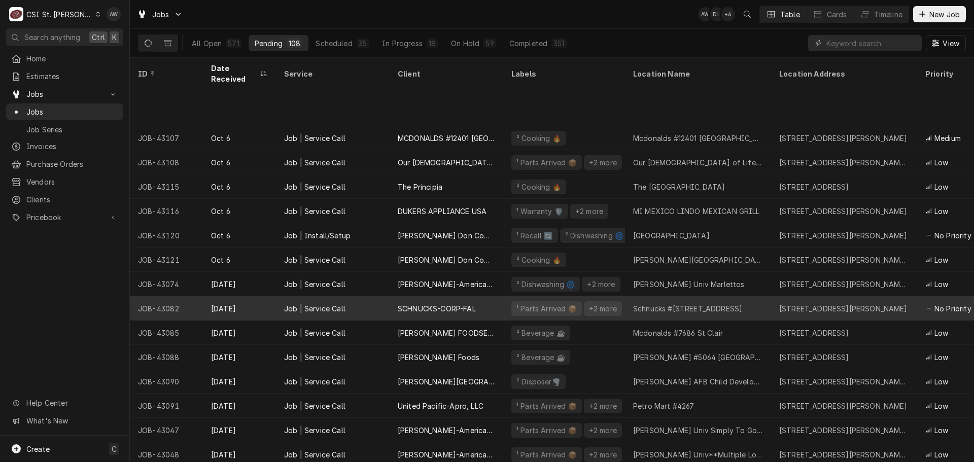
scroll to position [767, 0]
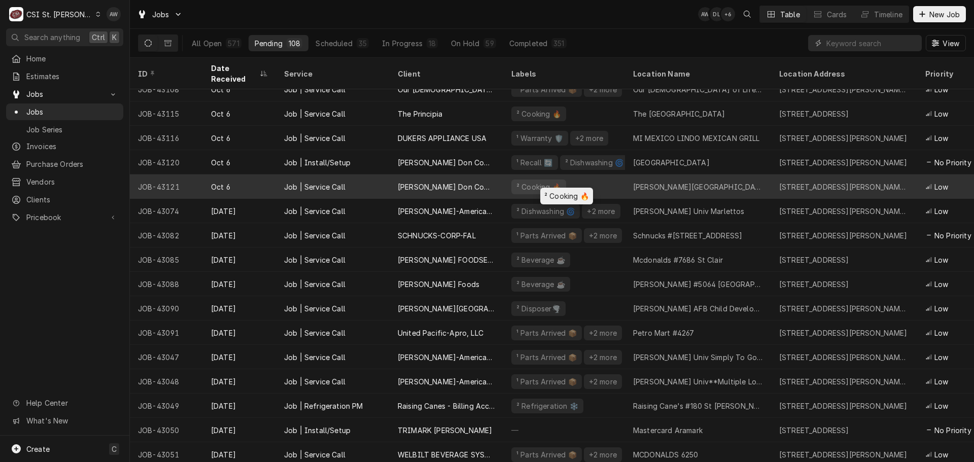
click at [582, 179] on div "² Cooking 🔥" at bounding box center [564, 186] width 122 height 24
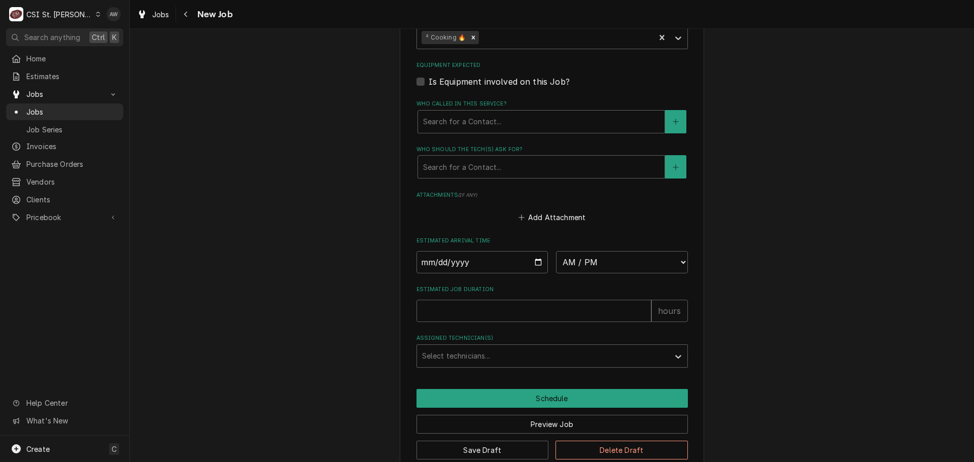
scroll to position [749, 0]
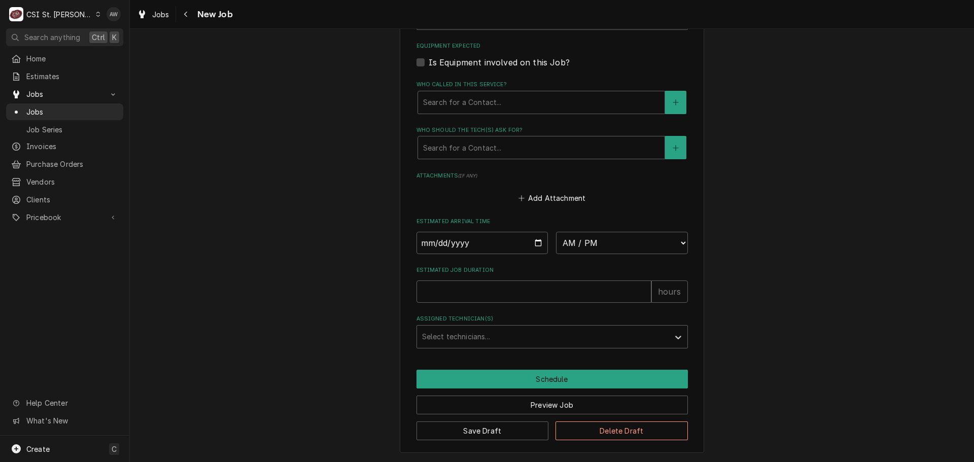
type textarea "x"
click at [588, 239] on select "AM / PM 6:00 AM 6:15 AM 6:30 AM 6:45 AM 7:00 AM 7:15 AM 7:30 AM 7:45 AM 8:00 AM…" at bounding box center [622, 243] width 132 height 22
select select "13:30:00"
click at [556, 232] on select "AM / PM 6:00 AM 6:15 AM 6:30 AM 6:45 AM 7:00 AM 7:15 AM 7:30 AM 7:45 AM 8:00 AM…" at bounding box center [622, 243] width 132 height 22
type textarea "x"
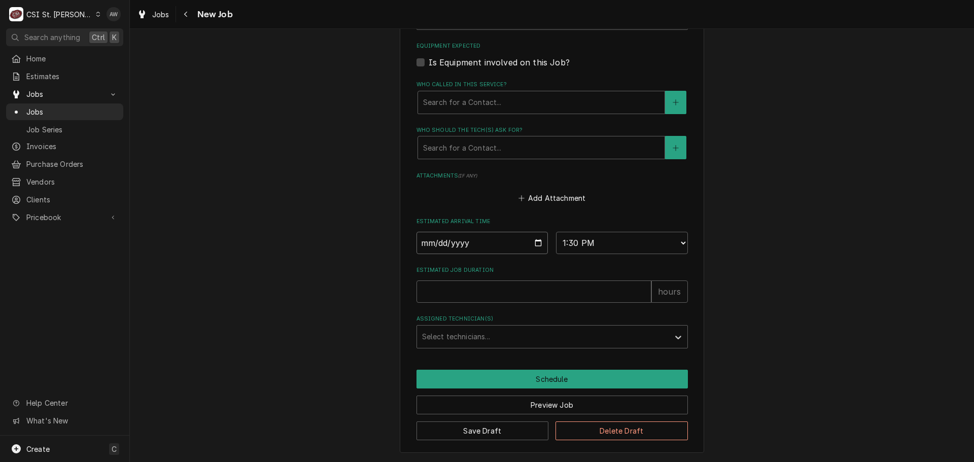
click at [535, 239] on input "Date" at bounding box center [482, 243] width 132 height 22
type input "[DATE]"
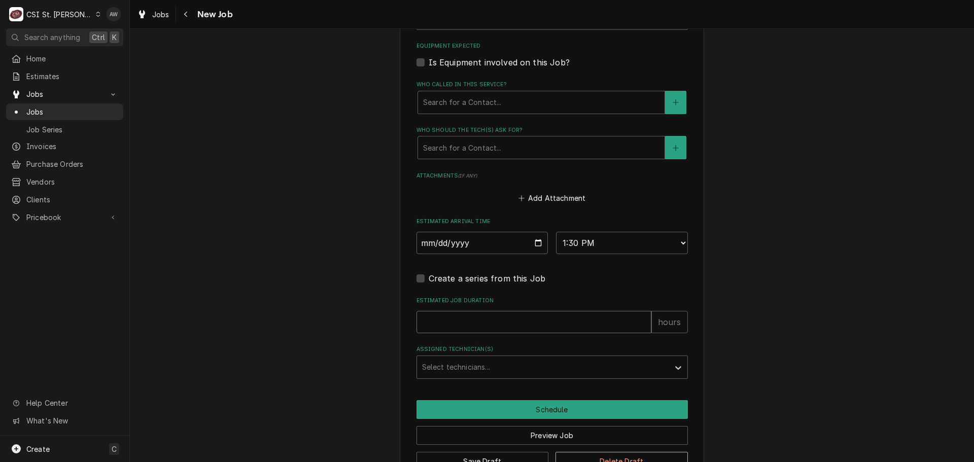
click at [486, 318] on input "Estimated Job Duration" at bounding box center [533, 322] width 235 height 22
type textarea "x"
type input "2"
click at [493, 374] on div "Assigned Technician(s)" at bounding box center [543, 367] width 242 height 18
type textarea "x"
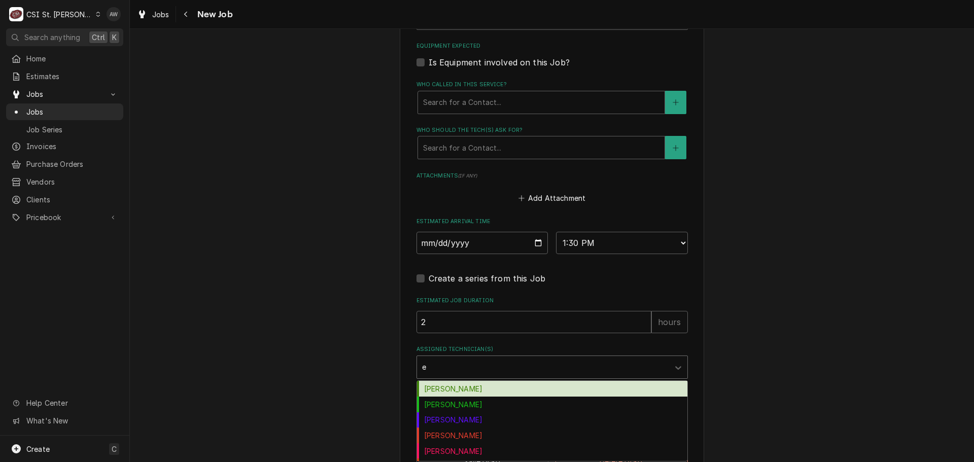
type input "er"
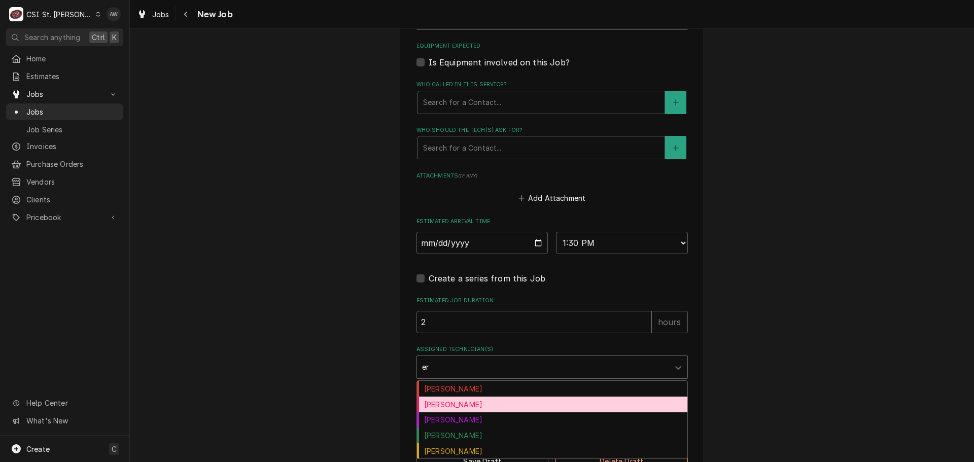
click at [462, 399] on div "[PERSON_NAME]" at bounding box center [552, 405] width 270 height 16
type textarea "x"
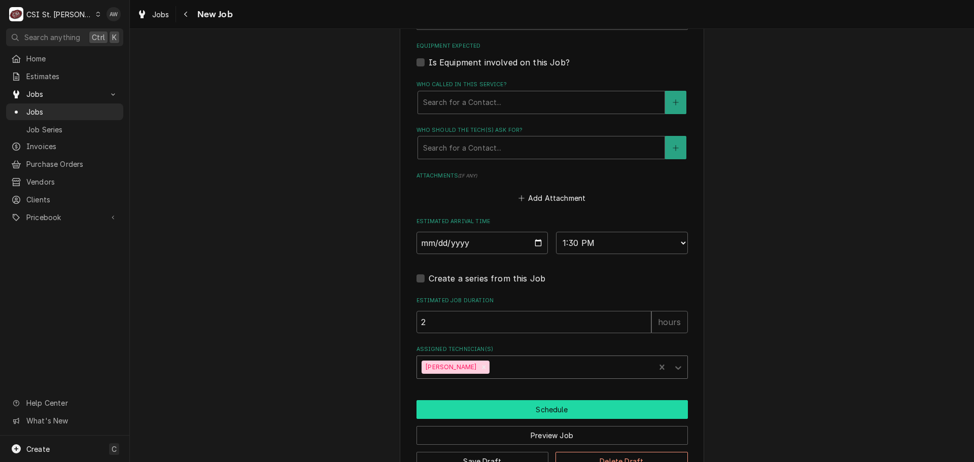
click at [461, 408] on button "Schedule" at bounding box center [551, 409] width 271 height 19
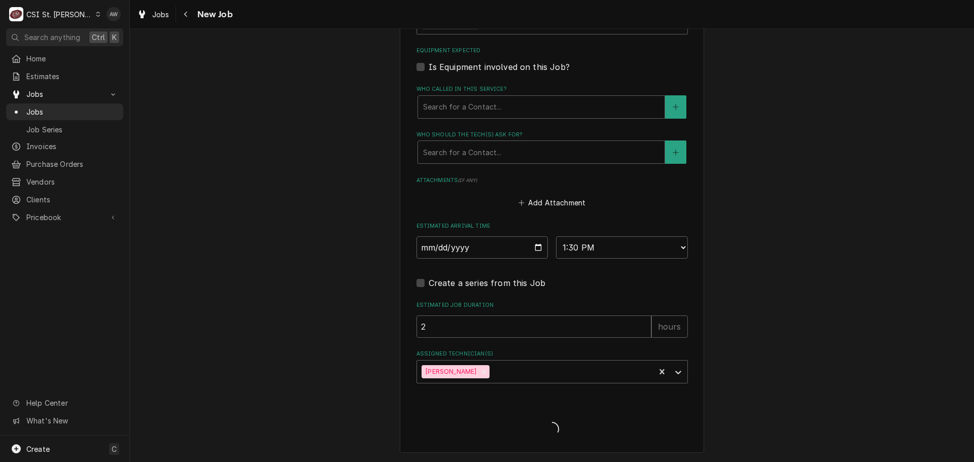
scroll to position [744, 0]
type textarea "x"
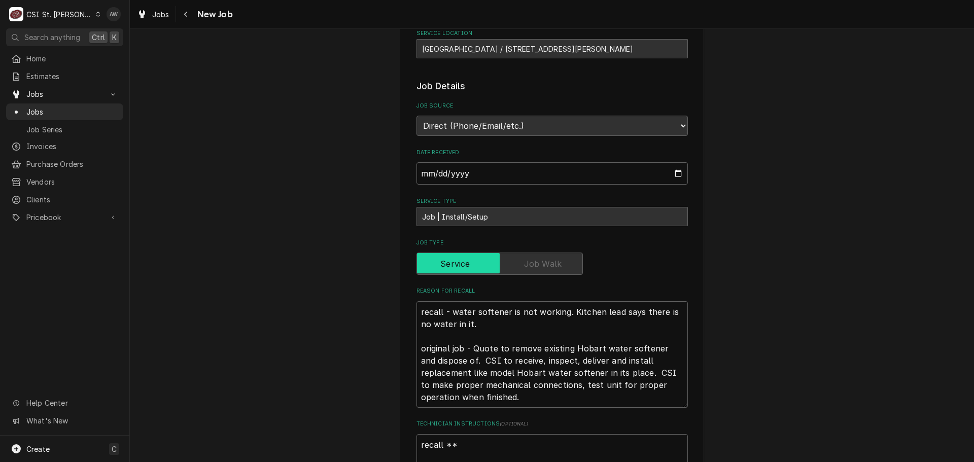
type textarea "x"
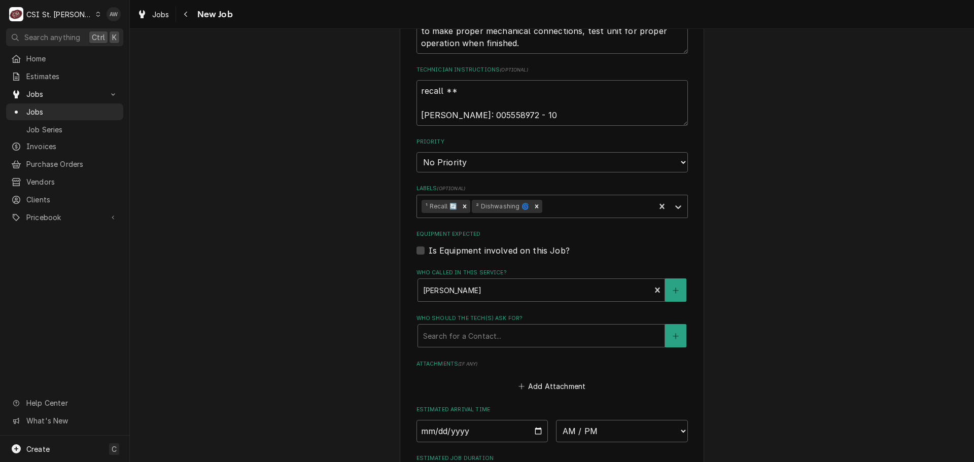
scroll to position [710, 0]
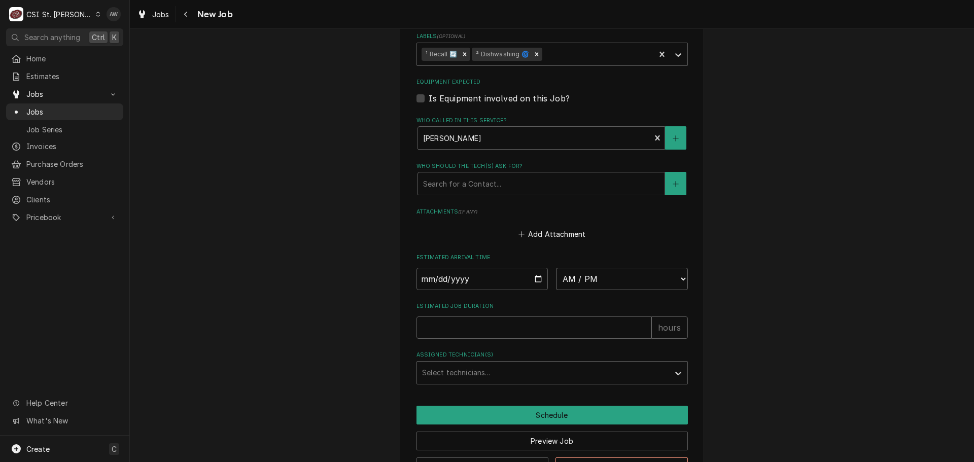
click at [600, 278] on select "AM / PM 6:00 AM 6:15 AM 6:30 AM 6:45 AM 7:00 AM 7:15 AM 7:30 AM 7:45 AM 8:00 AM…" at bounding box center [622, 279] width 132 height 22
select select "13:30:00"
click at [556, 268] on select "AM / PM 6:00 AM 6:15 AM 6:30 AM 6:45 AM 7:00 AM 7:15 AM 7:30 AM 7:45 AM 8:00 AM…" at bounding box center [622, 279] width 132 height 22
drag, startPoint x: 533, startPoint y: 279, endPoint x: 511, endPoint y: 290, distance: 23.8
click at [533, 278] on input "Date" at bounding box center [482, 279] width 132 height 22
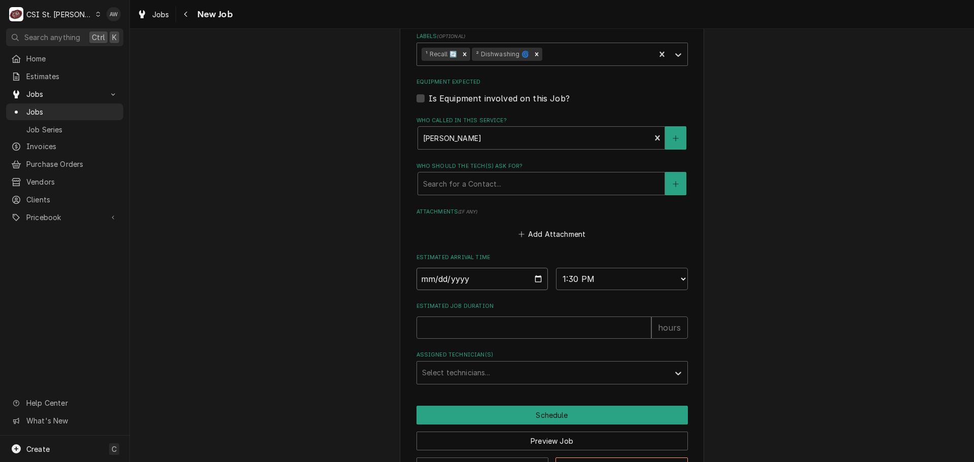
type textarea "x"
type input "[DATE]"
click at [488, 327] on input "Estimated Job Duration" at bounding box center [533, 328] width 235 height 22
type textarea "x"
type input "2"
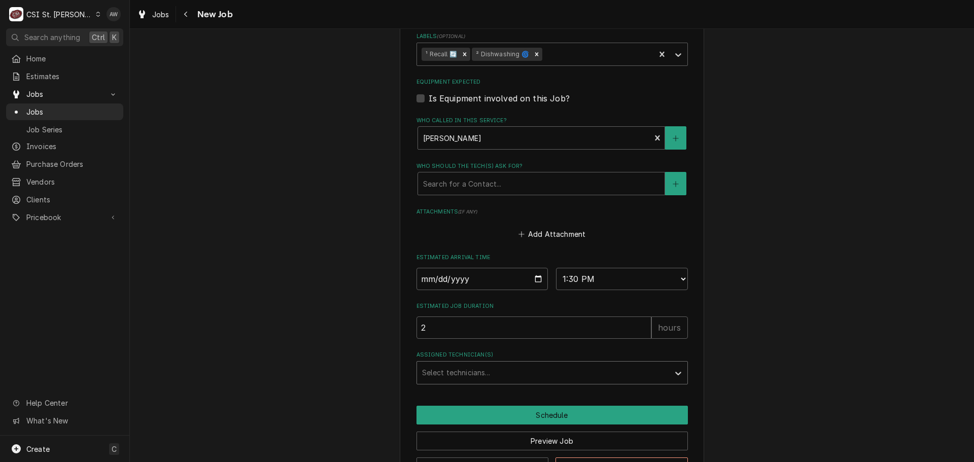
click at [498, 373] on div "Assigned Technician(s)" at bounding box center [543, 373] width 242 height 18
type textarea "x"
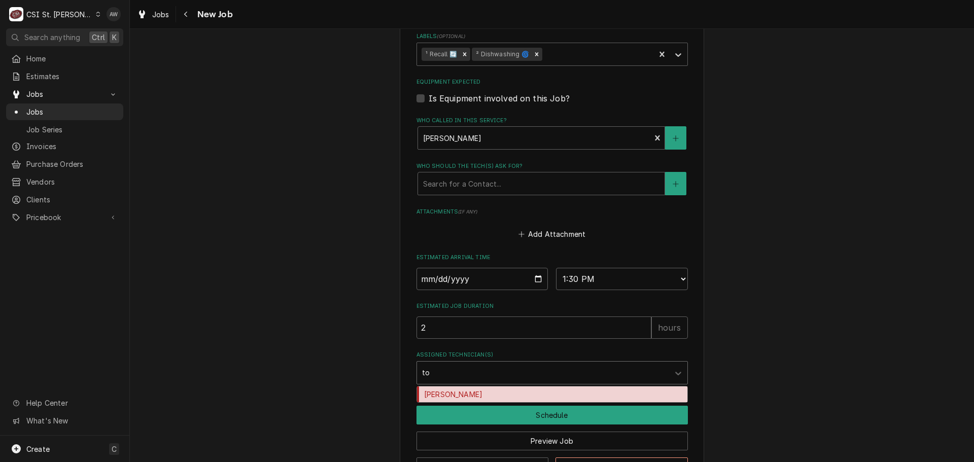
type input "tom"
click at [492, 390] on div "Tom Lembke" at bounding box center [552, 395] width 270 height 16
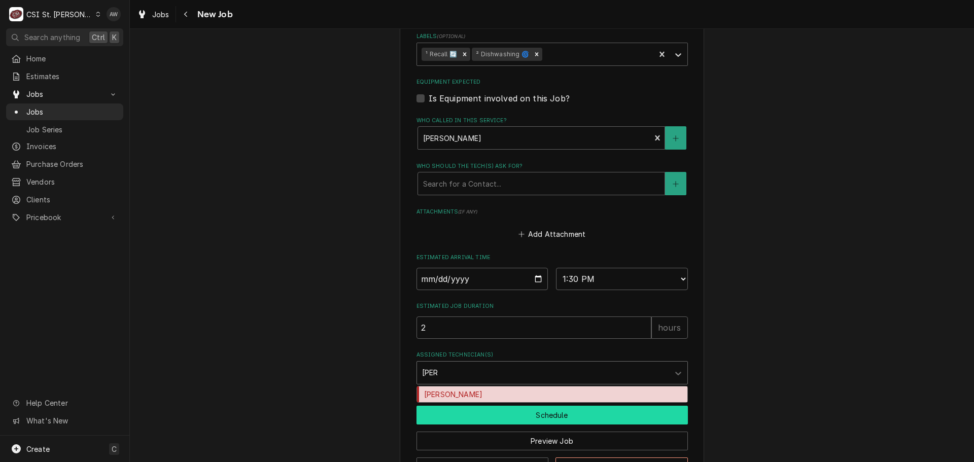
type textarea "x"
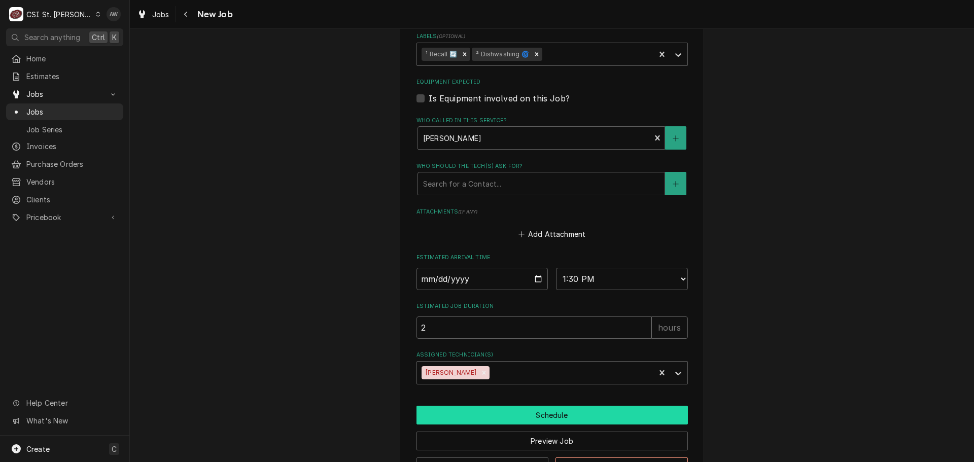
click at [487, 413] on button "Schedule" at bounding box center [551, 415] width 271 height 19
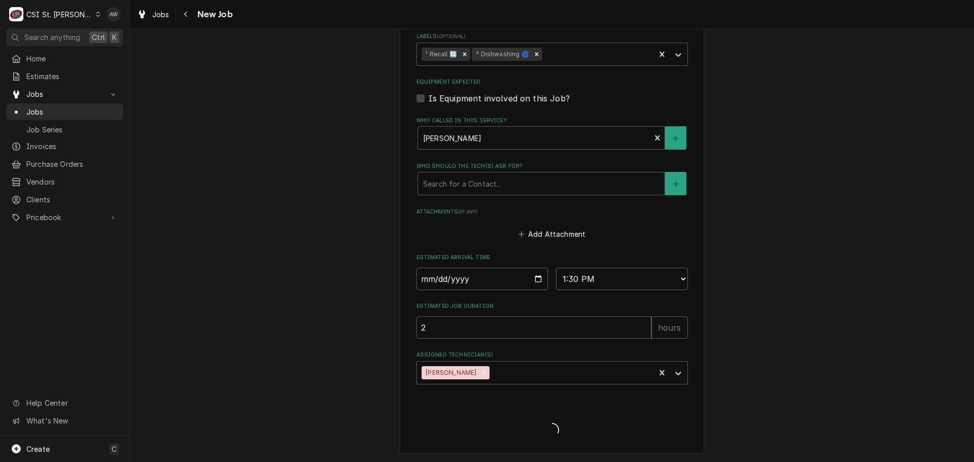
type textarea "x"
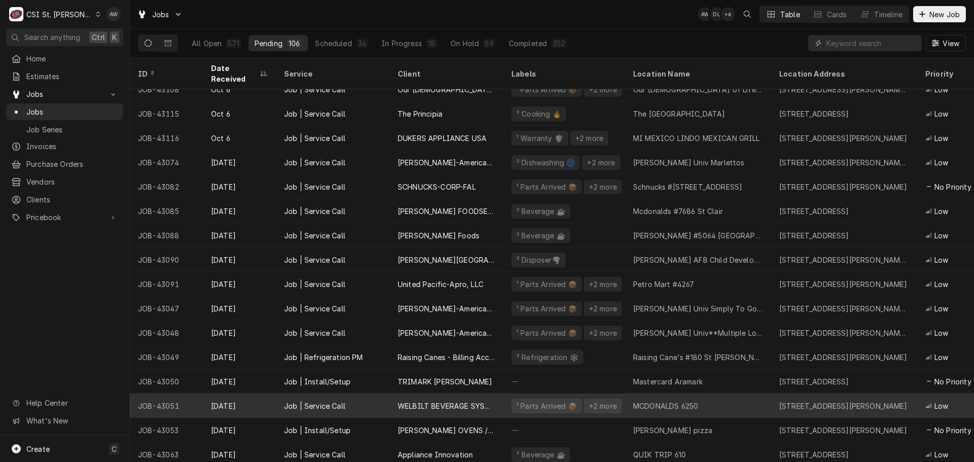
scroll to position [818, 0]
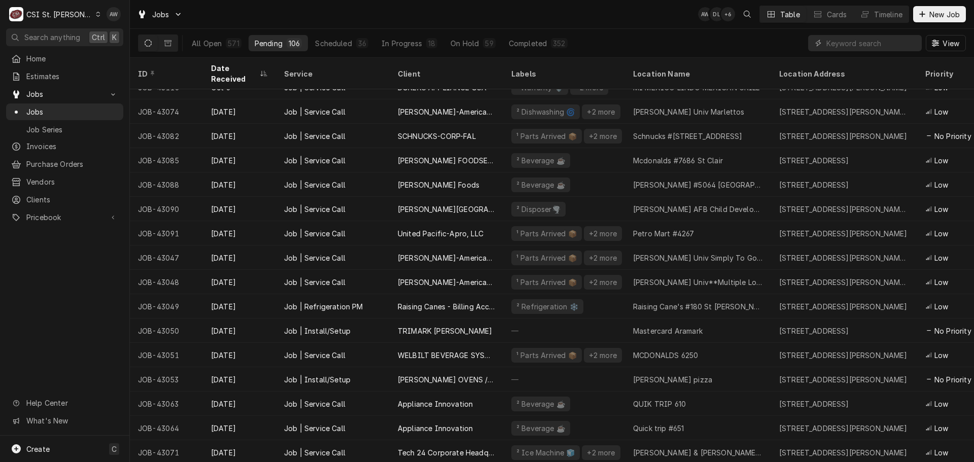
click at [480, 10] on div "Jobs AW DL + 6 Table Cards Timeline New Job" at bounding box center [552, 14] width 844 height 28
click at [478, 8] on div "Jobs AW DL + 6 Table Cards Timeline New Job" at bounding box center [552, 14] width 844 height 28
click at [471, 13] on div "Jobs AW DL + 6 Table Cards Timeline New Job" at bounding box center [552, 14] width 844 height 28
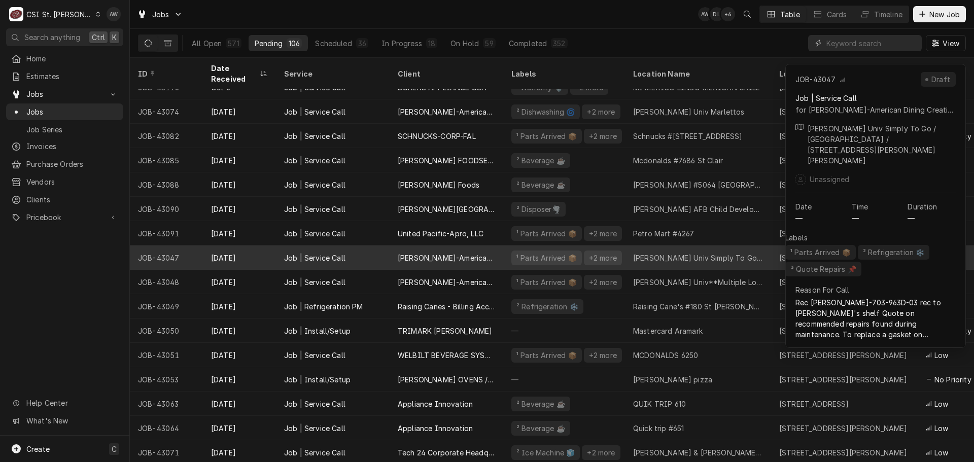
click at [434, 253] on div "Webster-American Dining Creations" at bounding box center [446, 258] width 97 height 11
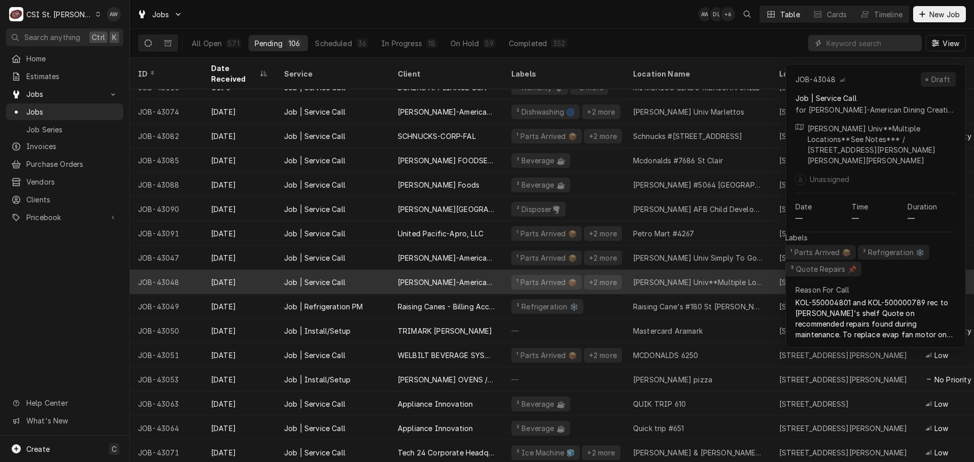
click at [440, 277] on div "[PERSON_NAME]-American Dining Creations" at bounding box center [446, 282] width 97 height 11
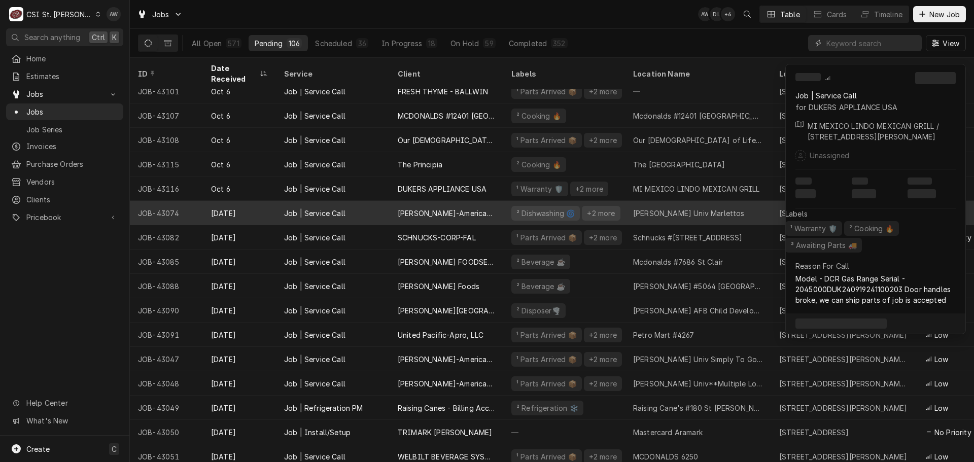
scroll to position [666, 0]
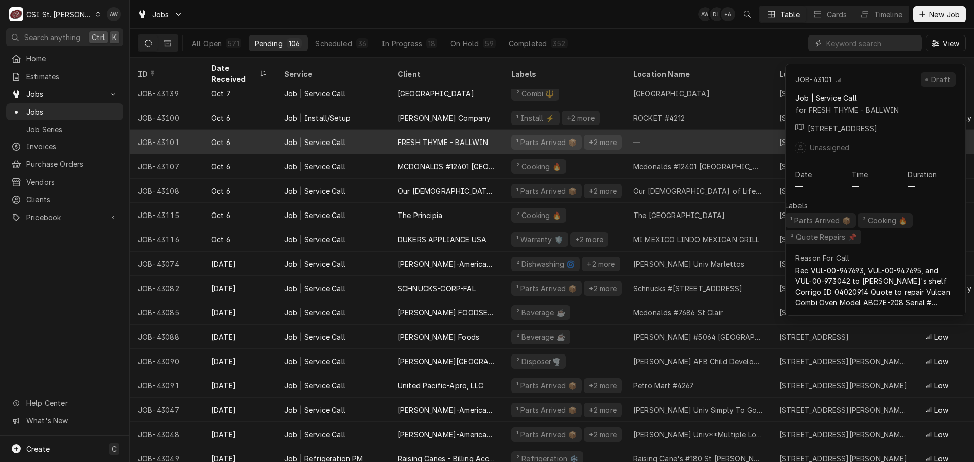
click at [452, 137] on div "FRESH THYME - BALLWIN" at bounding box center [447, 142] width 114 height 24
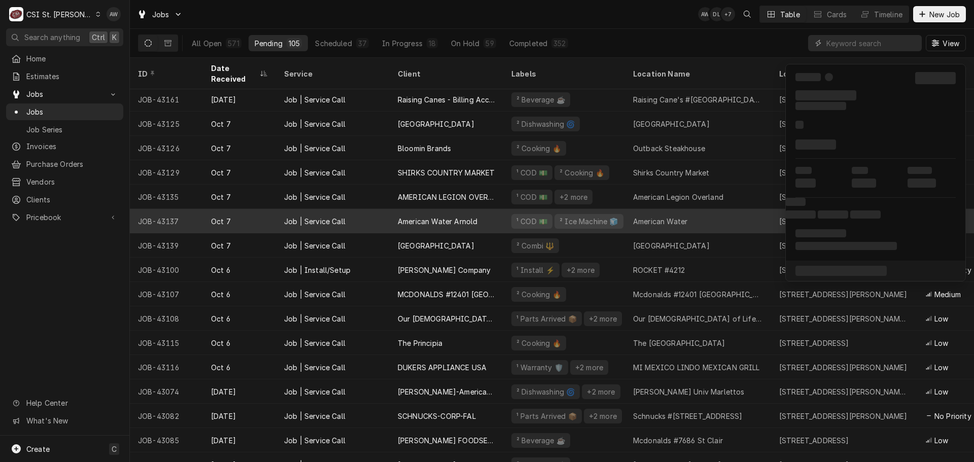
scroll to position [463, 0]
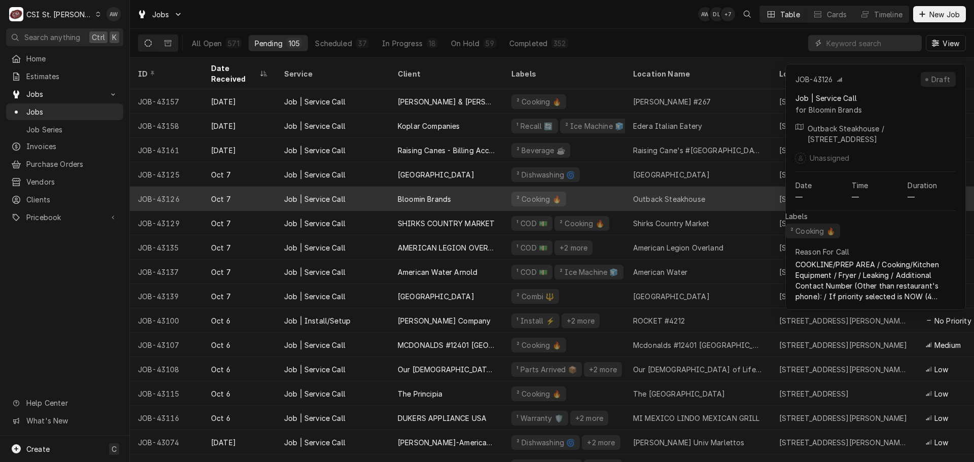
click at [395, 187] on div "Bloomin Brands" at bounding box center [447, 199] width 114 height 24
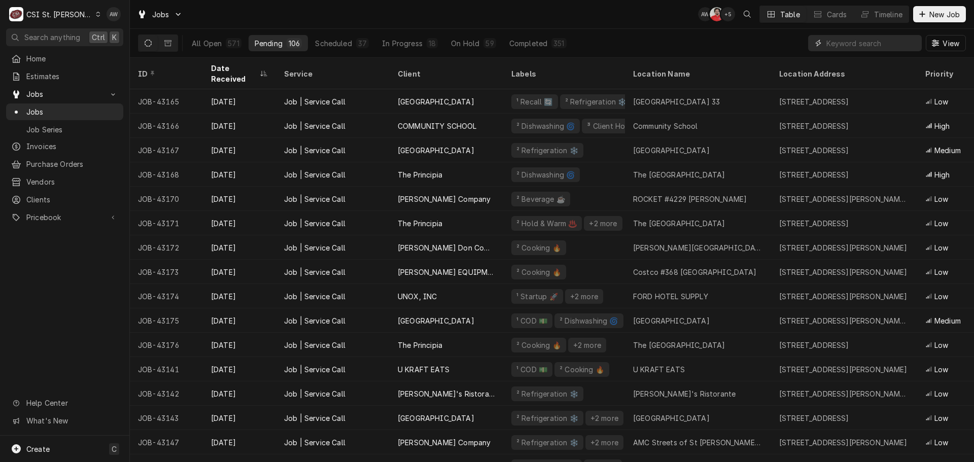
click at [856, 41] on input "Dynamic Content Wrapper" at bounding box center [871, 43] width 90 height 16
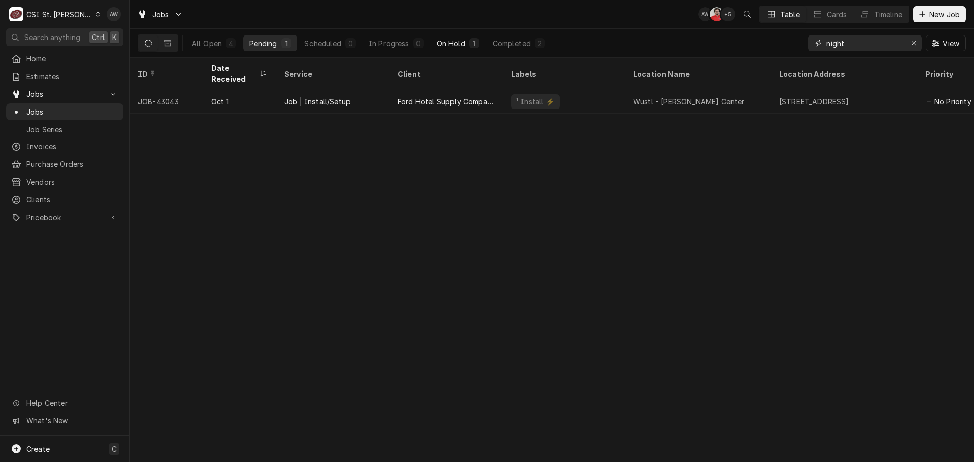
type input "night"
click at [453, 46] on div "On Hold" at bounding box center [451, 43] width 28 height 11
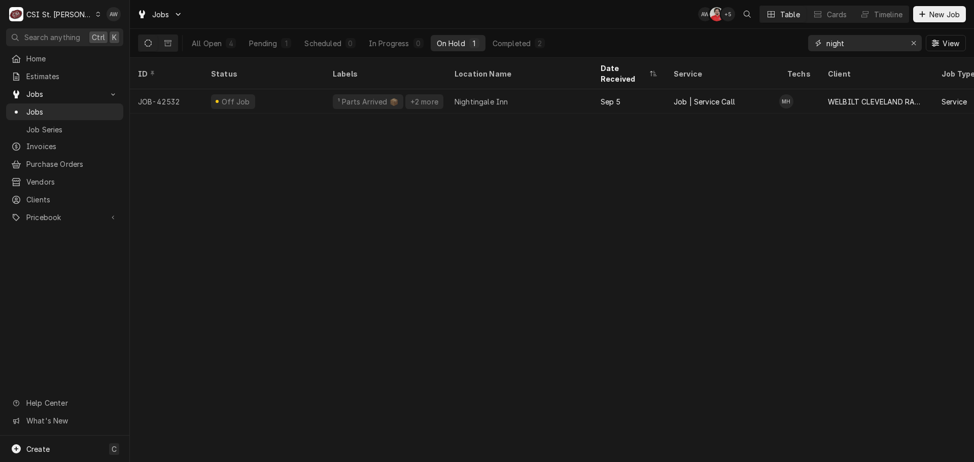
drag, startPoint x: 853, startPoint y: 46, endPoint x: 791, endPoint y: 37, distance: 62.6
click at [793, 37] on div "All Open 4 Pending 1 Scheduled 0 In Progress 0 On Hold 1 Completed 2 night View" at bounding box center [552, 43] width 828 height 28
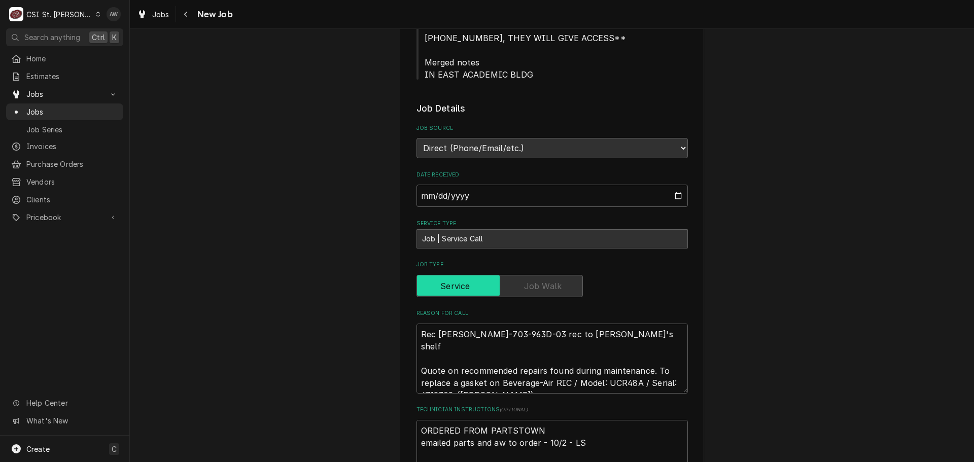
scroll to position [355, 0]
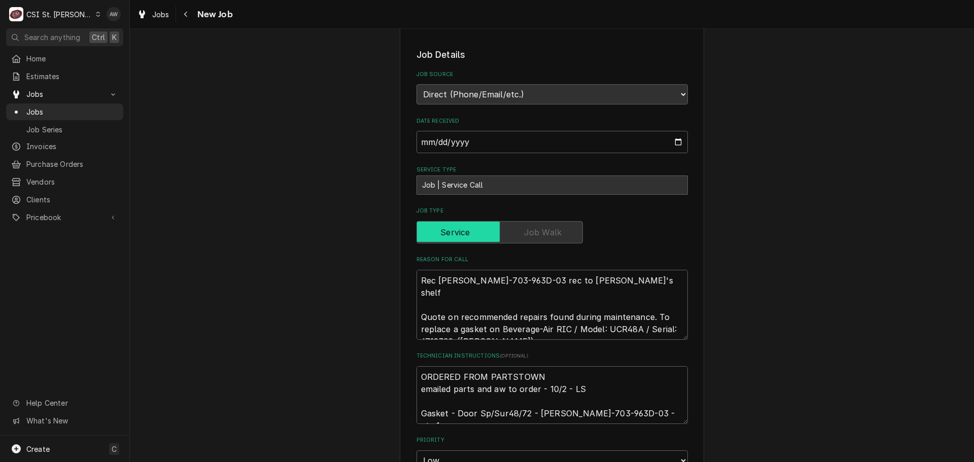
type textarea "x"
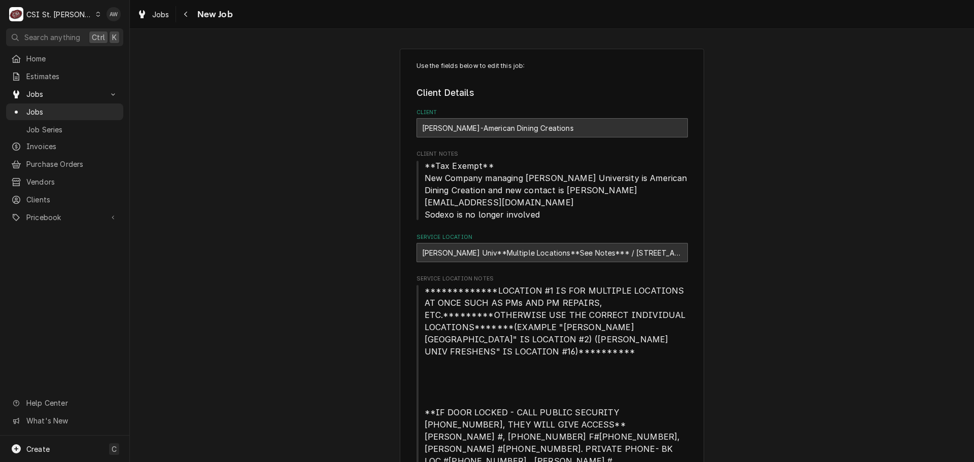
type textarea "x"
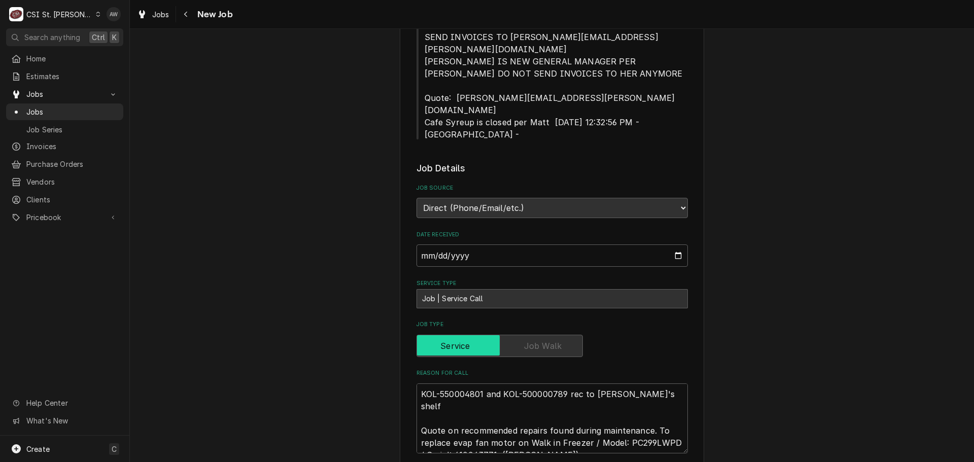
scroll to position [609, 0]
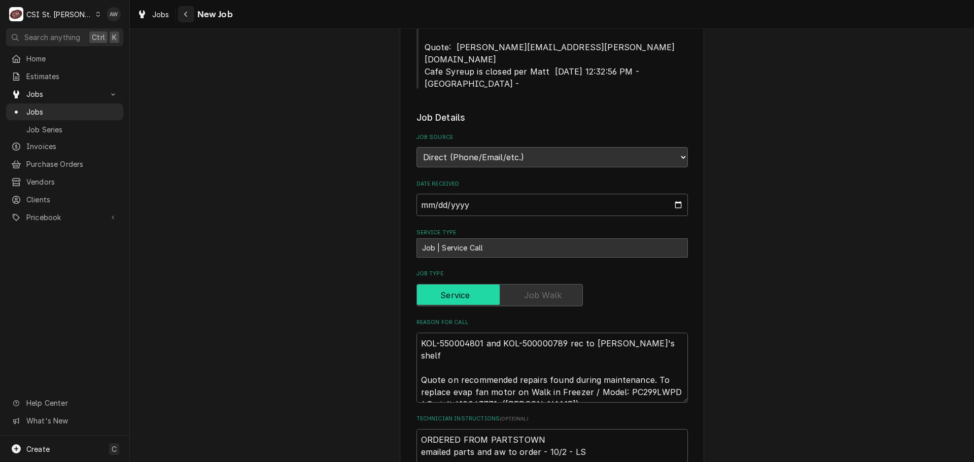
click at [190, 19] on button "Navigate back" at bounding box center [186, 14] width 16 height 16
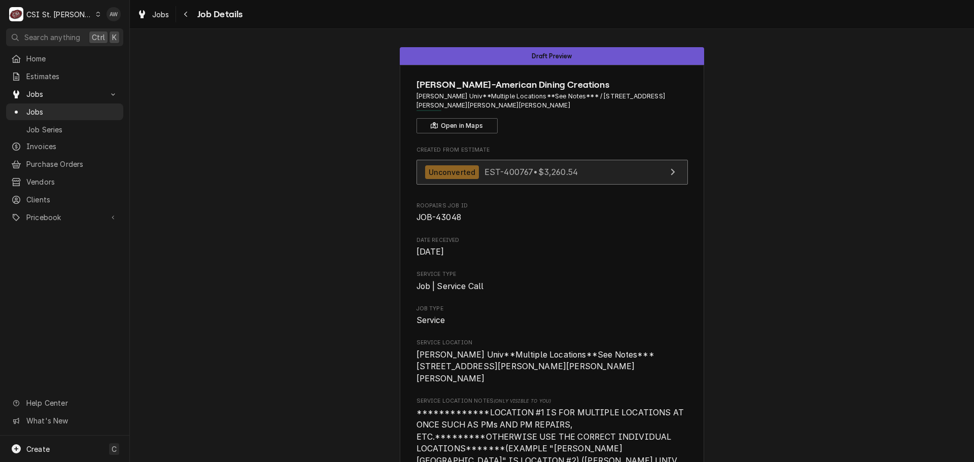
click at [541, 172] on span "EST-400767 • $3,260.54" at bounding box center [530, 172] width 93 height 10
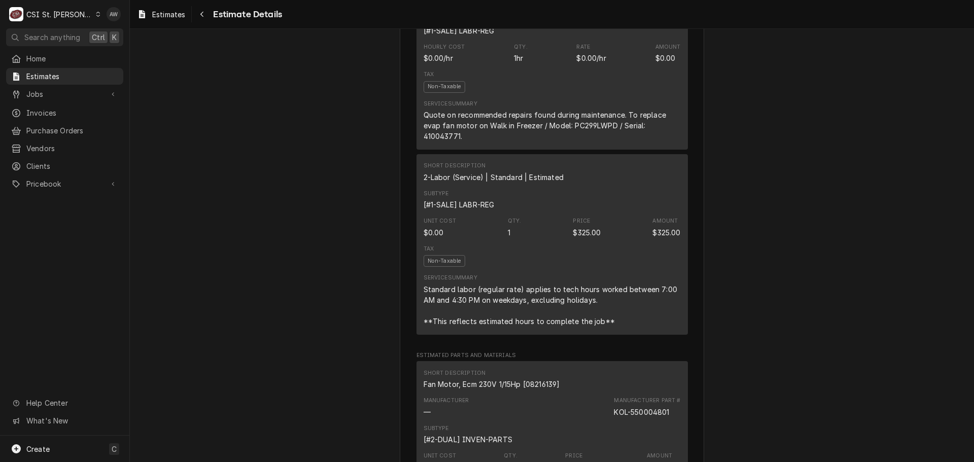
scroll to position [710, 0]
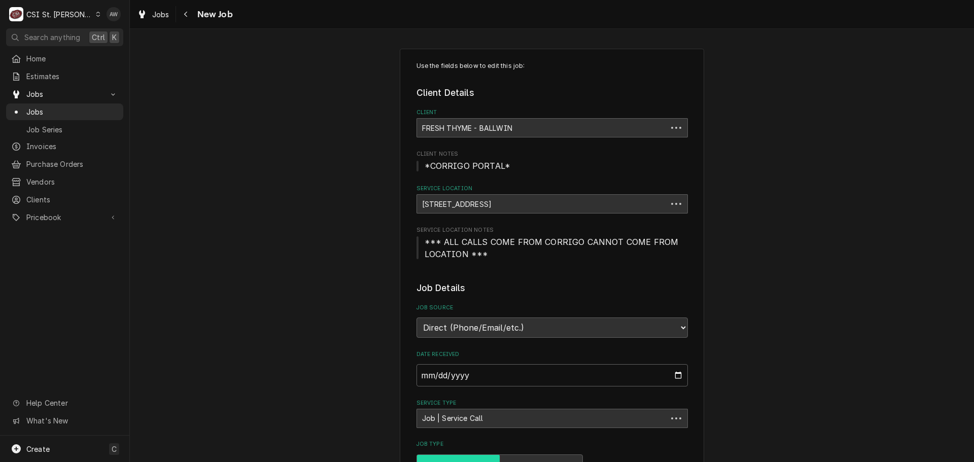
type textarea "x"
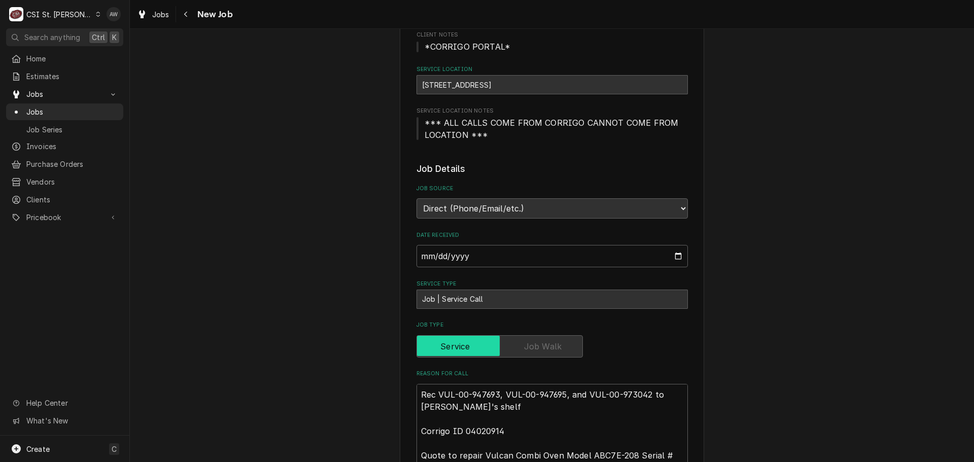
scroll to position [51, 0]
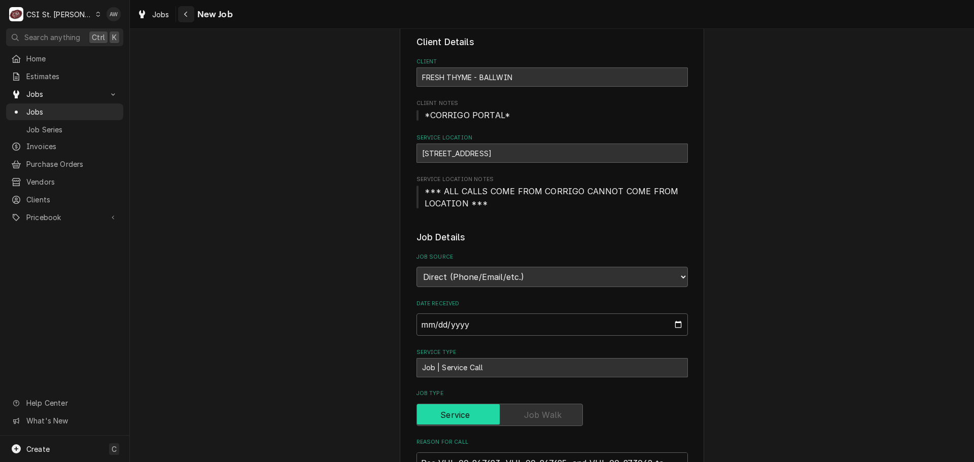
click at [186, 11] on icon "Navigate back" at bounding box center [186, 14] width 5 height 7
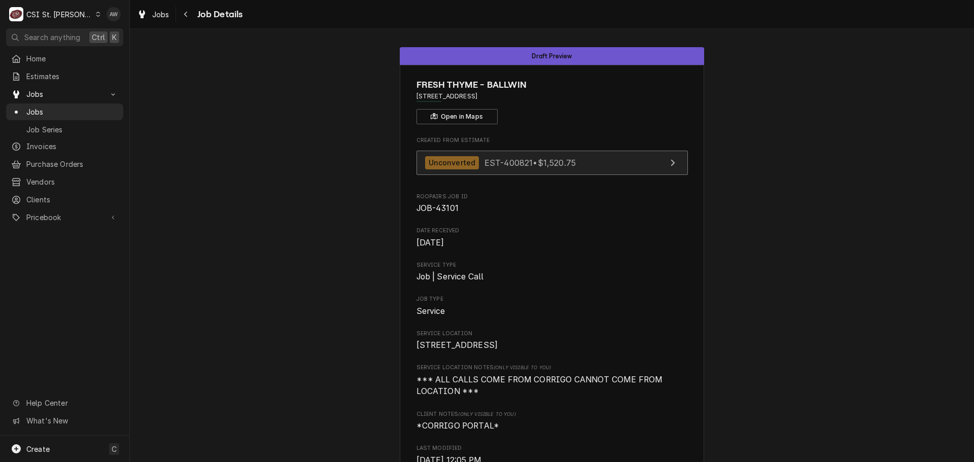
click at [567, 158] on span "EST-400821 • $1,520.75" at bounding box center [529, 162] width 91 height 10
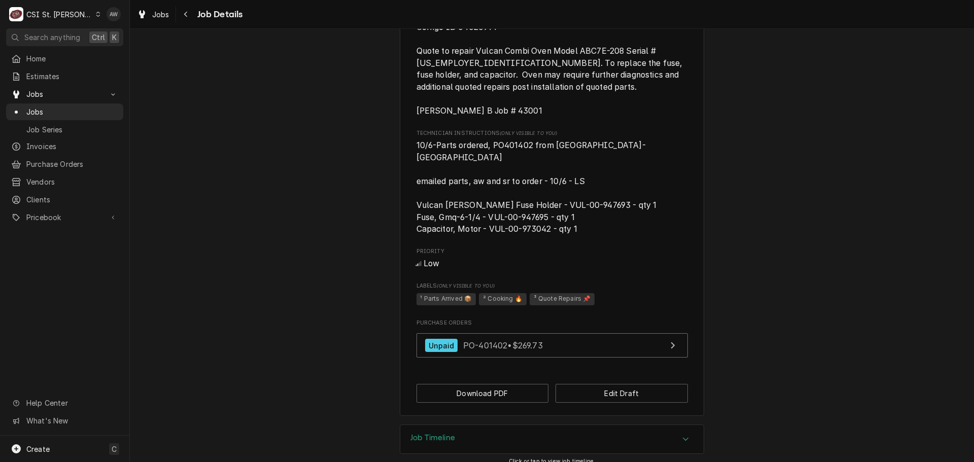
scroll to position [507, 0]
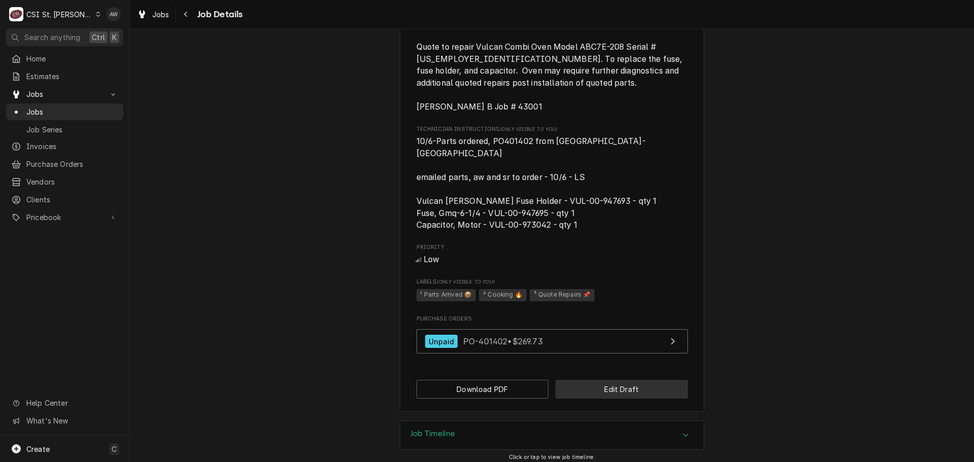
click at [626, 393] on button "Edit Draft" at bounding box center [621, 389] width 132 height 19
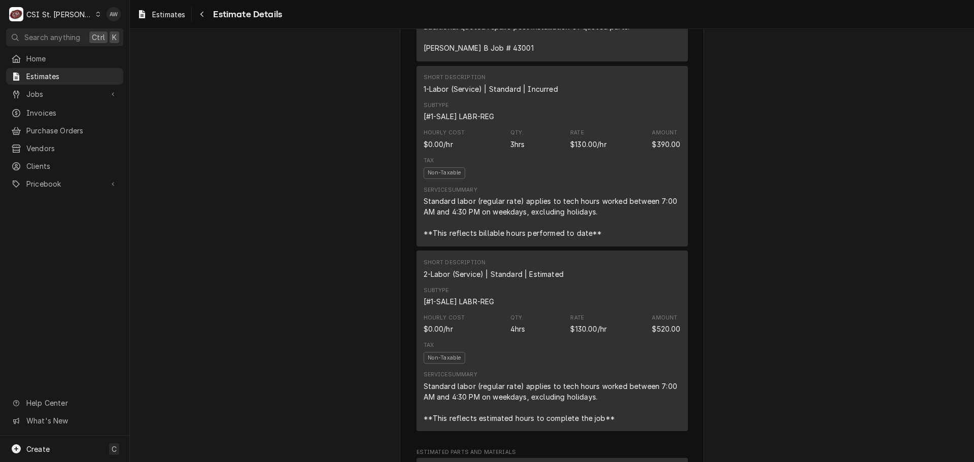
scroll to position [862, 0]
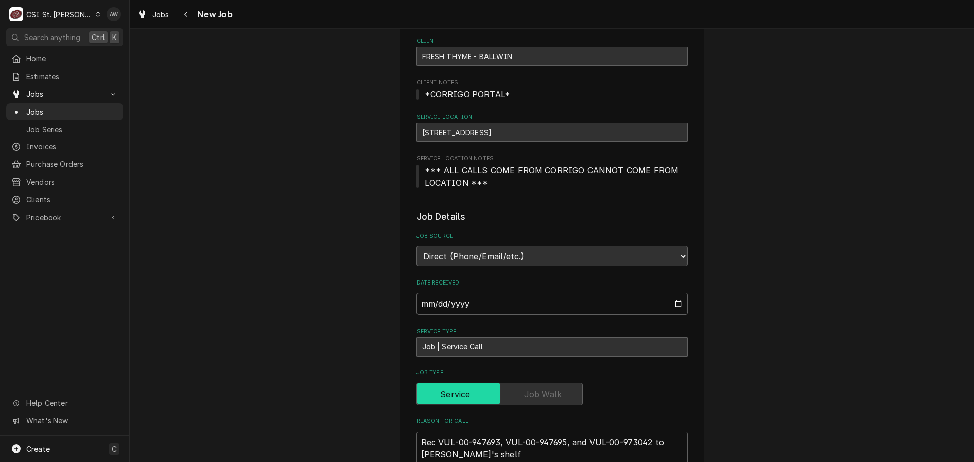
type textarea "x"
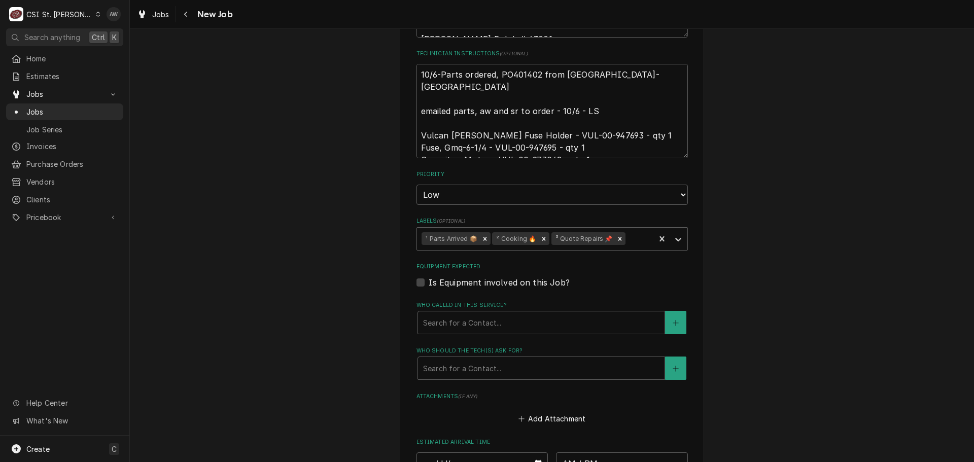
scroll to position [761, 0]
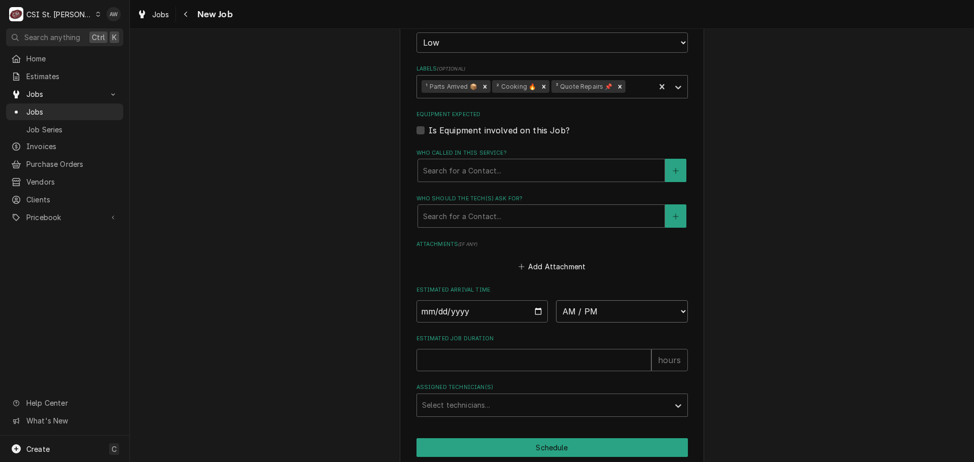
click at [591, 307] on select "AM / PM 6:00 AM 6:15 AM 6:30 AM 6:45 AM 7:00 AM 7:15 AM 7:30 AM 7:45 AM 8:00 AM…" at bounding box center [622, 311] width 132 height 22
select select "08:00:00"
click at [556, 300] on select "AM / PM 6:00 AM 6:15 AM 6:30 AM 6:45 AM 7:00 AM 7:15 AM 7:30 AM 7:45 AM 8:00 AM…" at bounding box center [622, 311] width 132 height 22
type textarea "x"
click at [534, 310] on input "Date" at bounding box center [482, 311] width 132 height 22
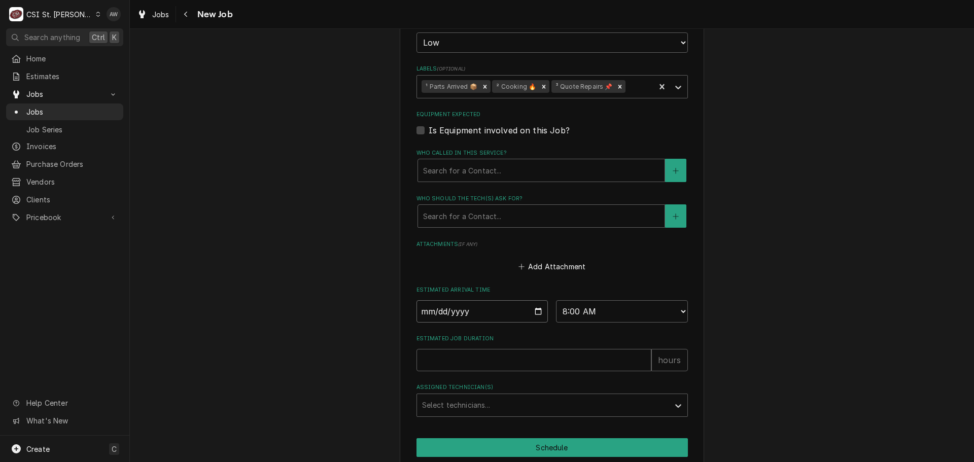
type input "2025-10-10"
click at [492, 359] on input "Estimated Job Duration" at bounding box center [533, 360] width 235 height 22
type textarea "x"
type input "4"
type textarea "x"
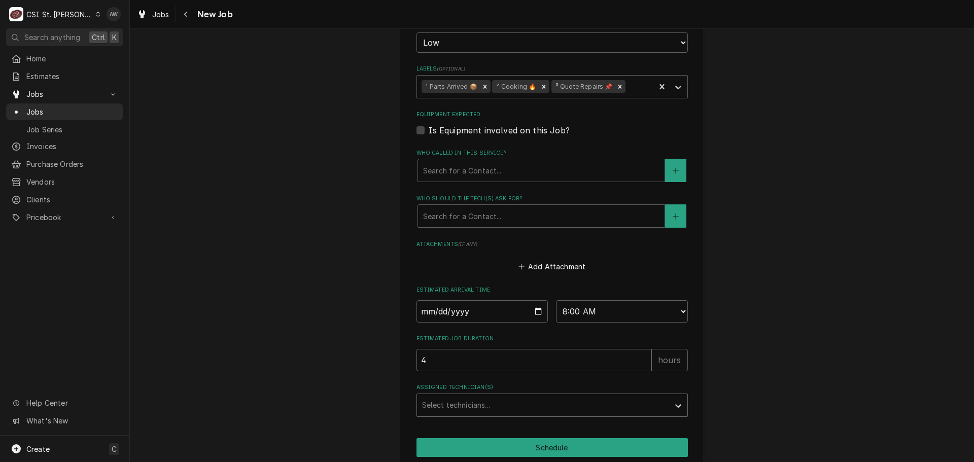
type input "4"
click at [481, 402] on div "Assigned Technician(s)" at bounding box center [543, 405] width 242 height 18
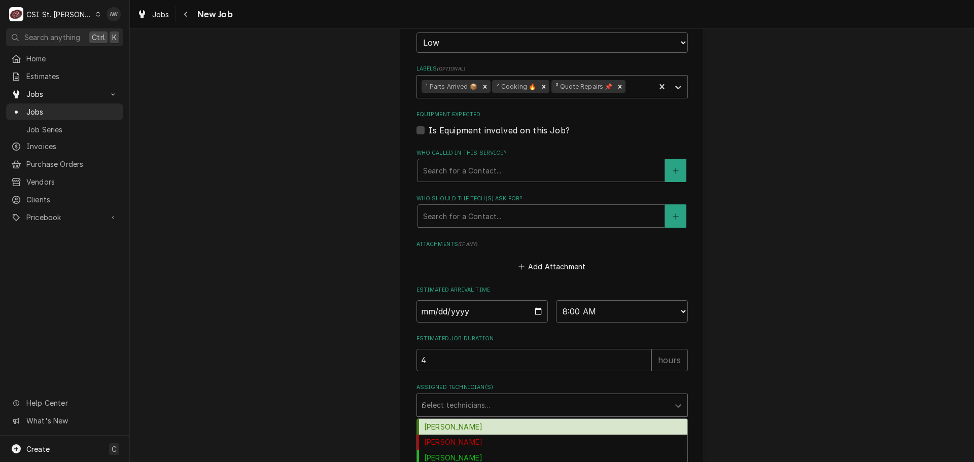
type input "ry"
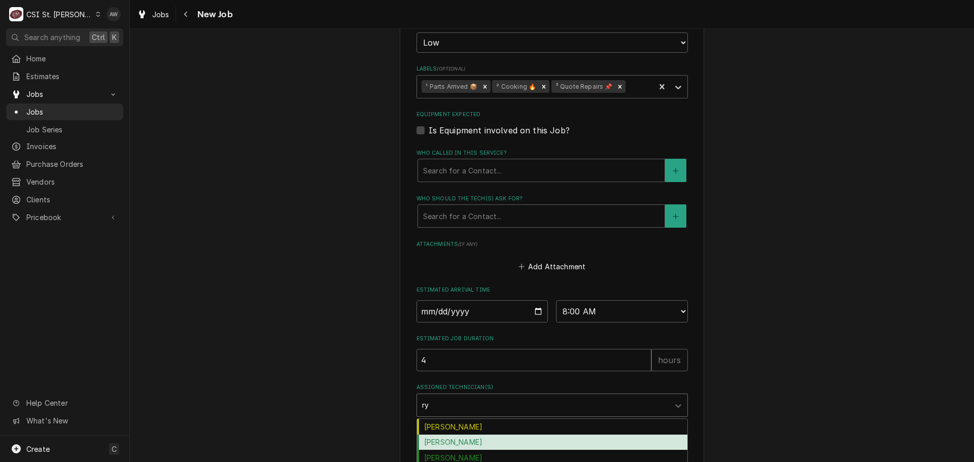
click at [473, 438] on div "[PERSON_NAME]" at bounding box center [552, 443] width 270 height 16
type textarea "x"
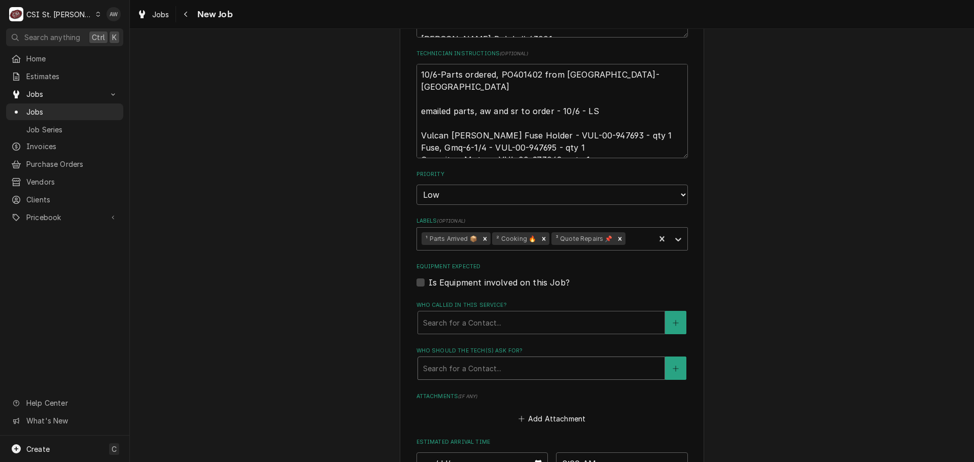
scroll to position [457, 0]
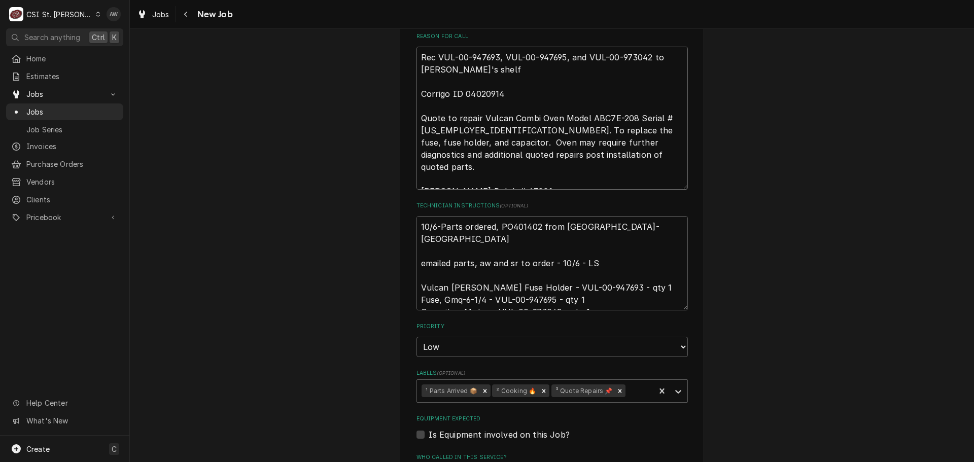
drag, startPoint x: 473, startPoint y: 81, endPoint x: 398, endPoint y: 42, distance: 85.1
click at [400, 42] on div "Use the fields below to edit this job: Client Details Client FRESH THYME - BALL…" at bounding box center [552, 209] width 304 height 1234
type textarea "x"
type textarea "Corrigo ID 04020914 Quote to repair Vulcan Combi Oven Model ABC7E-208 Serial # …"
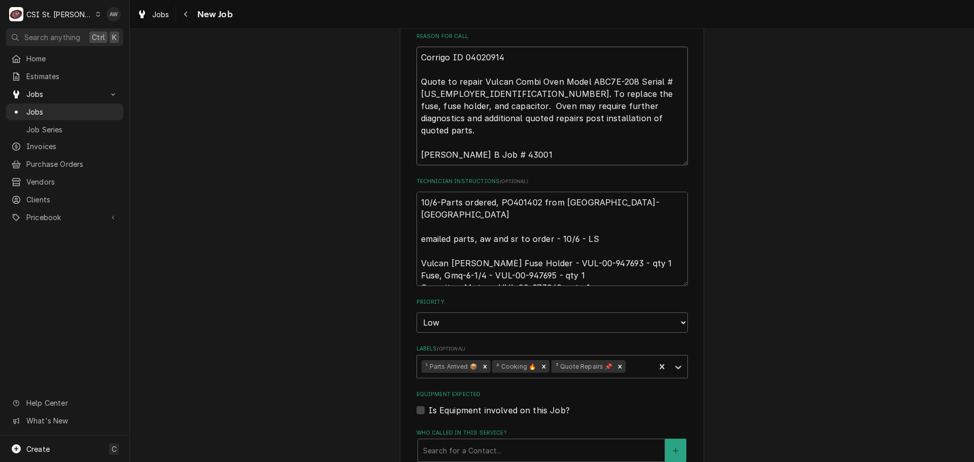
click at [417, 68] on textarea "Corrigo ID 04020914 Quote to repair Vulcan Combi Oven Model ABC7E-208 Serial # …" at bounding box center [551, 106] width 271 height 119
type textarea "x"
type textarea "Corrigo ID 04020914 Quote to repair Vulcan Combi Oven Model ABC7E-208 Serial # …"
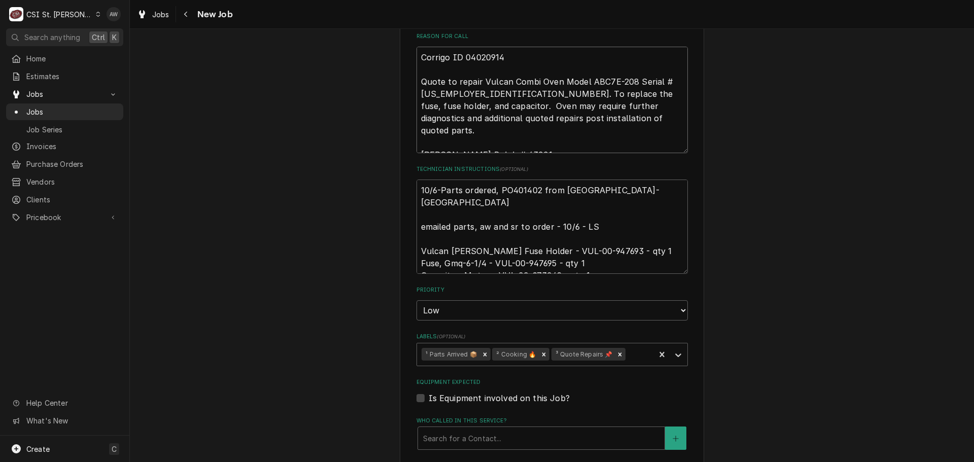
type textarea "x"
type textarea "Corrigo ID 04020914 Quote to repair Vulcan Combi Oven Model ABC7E-208 Serial # …"
click at [417, 188] on textarea "10/6-Parts ordered, PO401402 from Hobart-NB emailed parts, aw and sr to order -…" at bounding box center [551, 227] width 271 height 94
type textarea "x"
type textarea "10/6-Parts ordered, PO401402 from Hobart-NB emailed parts, aw and sr to order -…"
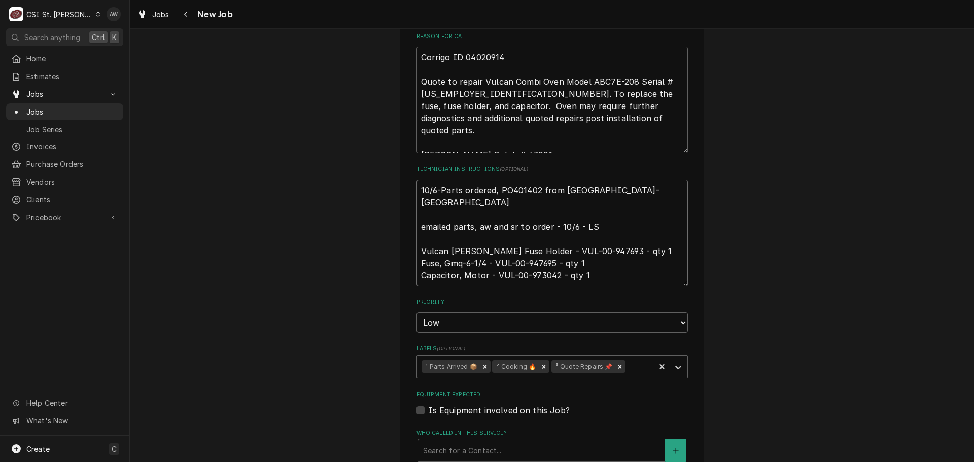
paste textarea "Rec VUL-00-947693, VUL-00-947695, and VUL-00-973042 to Ryan B's shelf"
type textarea "x"
type textarea "Rec VUL-00-947693, VUL-00-947695, and VUL-00-973042 to Ryan B's shelf 10/6-Part…"
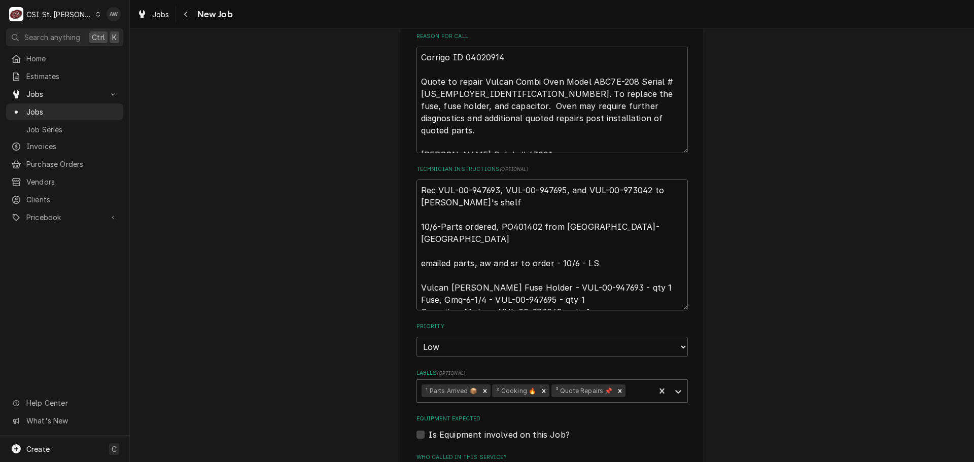
type textarea "x"
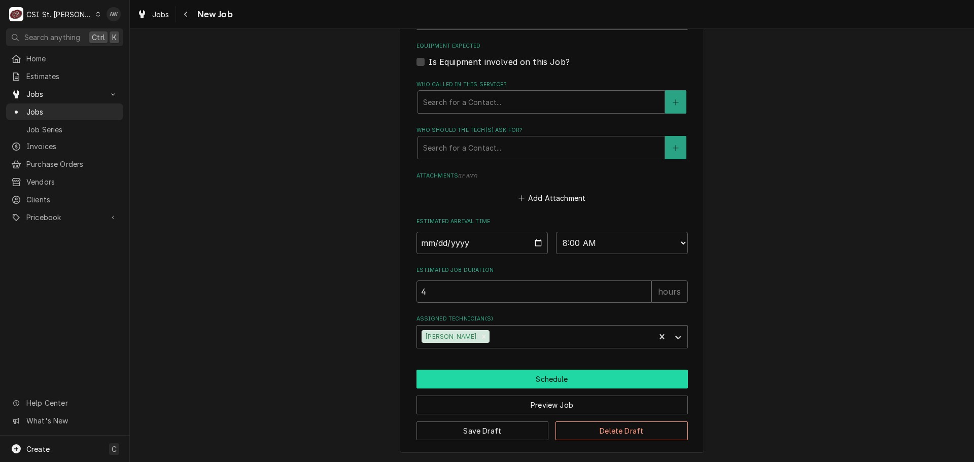
type textarea "Rec VUL-00-947693, VUL-00-947695, and VUL-00-973042 to Ryan B's shelf 10/6-Part…"
click at [557, 374] on button "Schedule" at bounding box center [551, 379] width 271 height 19
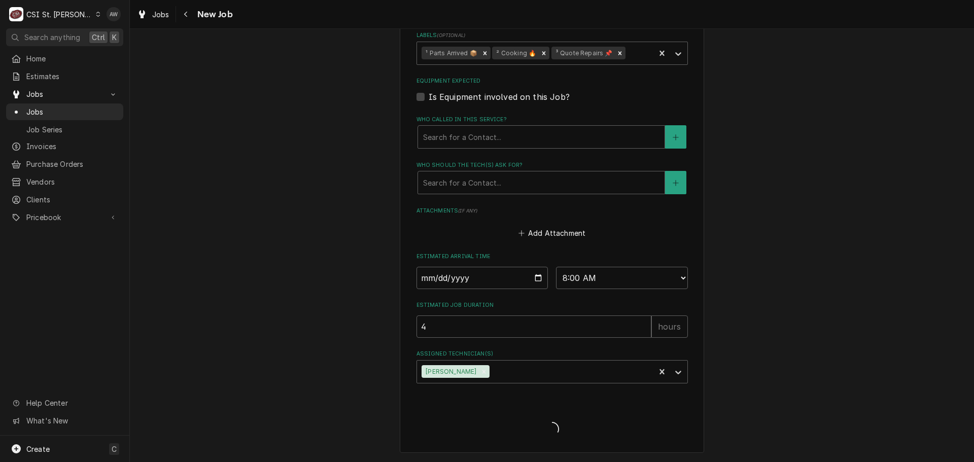
scroll to position [794, 0]
type textarea "x"
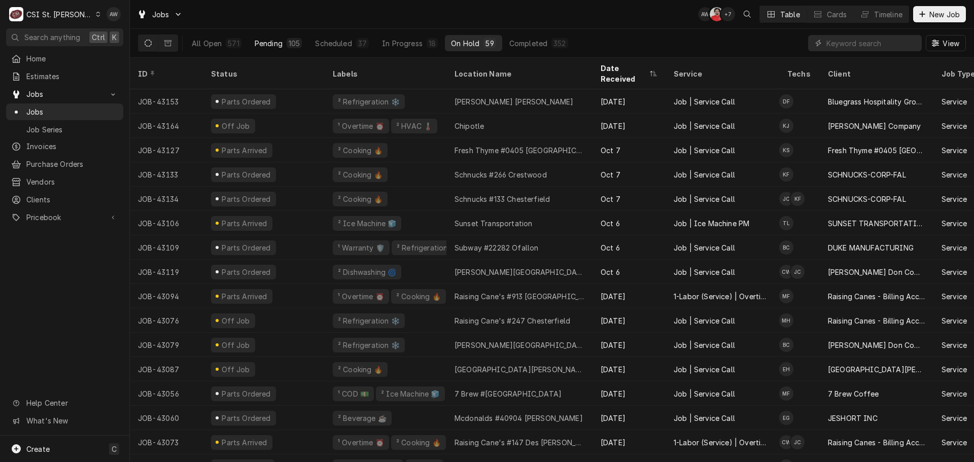
click at [275, 44] on div "Pending" at bounding box center [269, 43] width 28 height 11
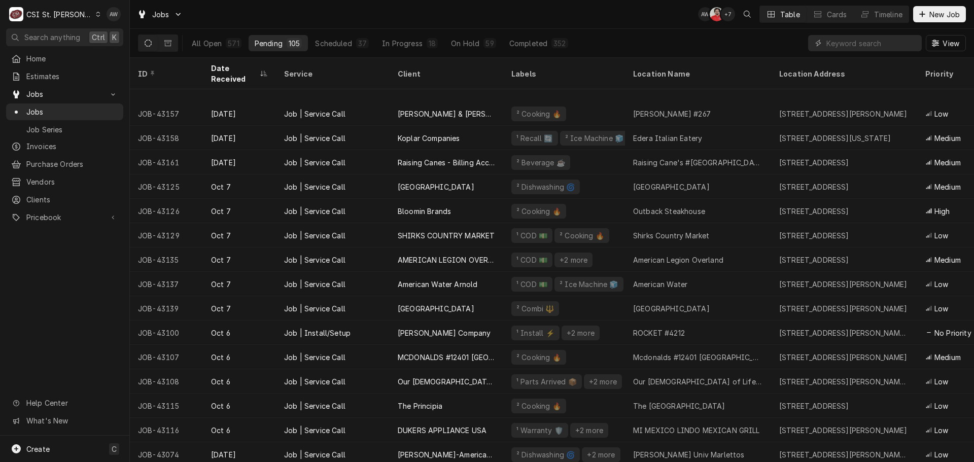
scroll to position [523, 0]
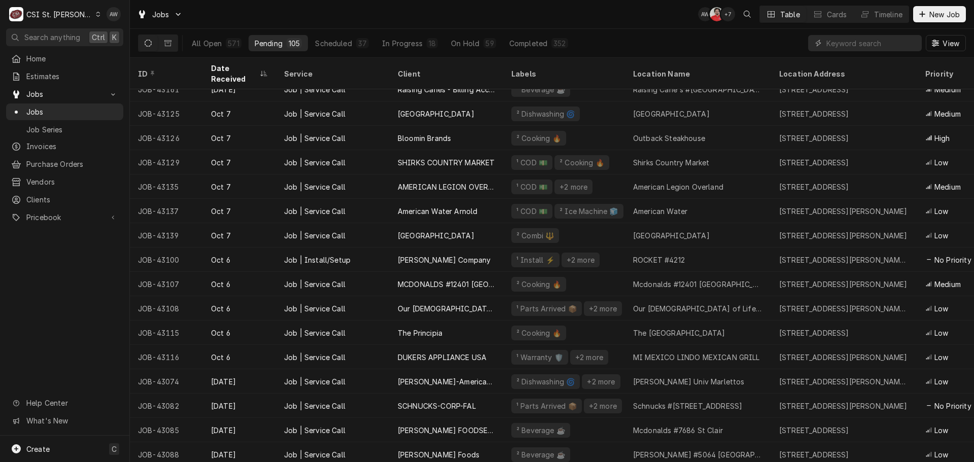
click at [480, 14] on div "Jobs AW NF + 7 Table Cards Timeline New Job" at bounding box center [552, 14] width 844 height 28
click at [835, 44] on input "Dynamic Content Wrapper" at bounding box center [871, 43] width 90 height 16
paste input "Nightingale Inn"
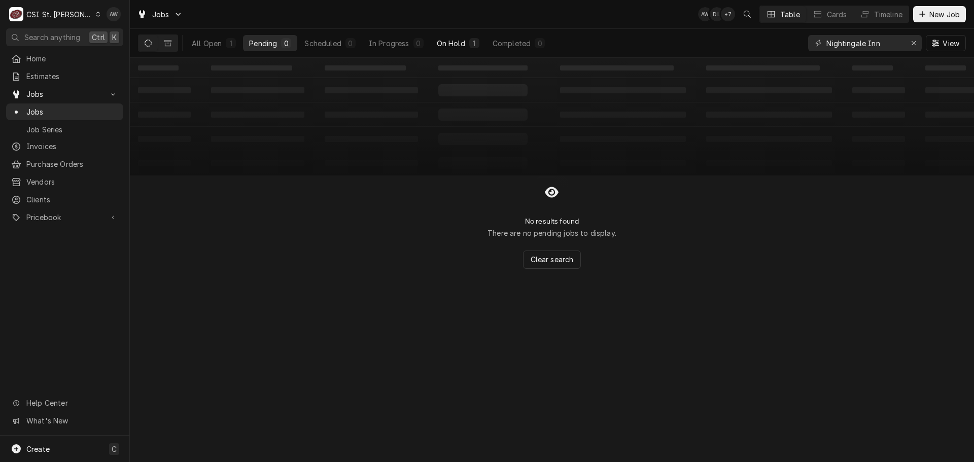
click at [457, 43] on div "On Hold" at bounding box center [451, 43] width 28 height 11
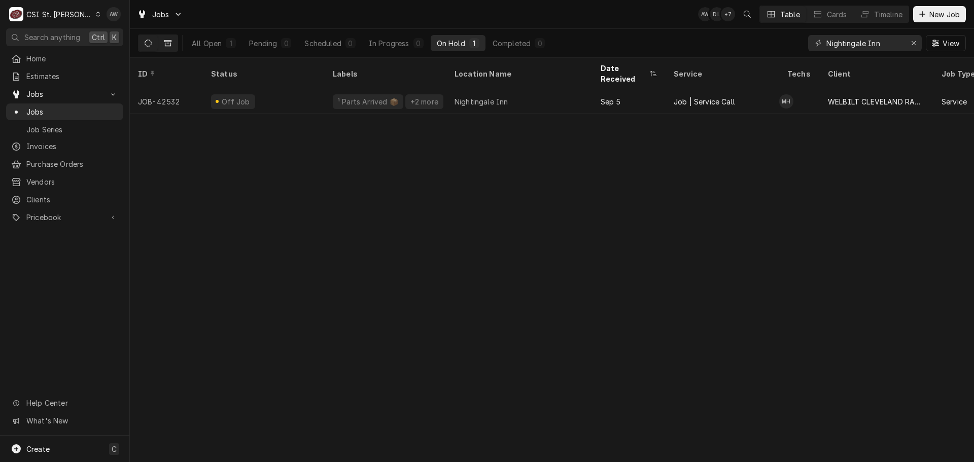
click at [171, 45] on icon "Dynamic Content Wrapper" at bounding box center [167, 43] width 7 height 6
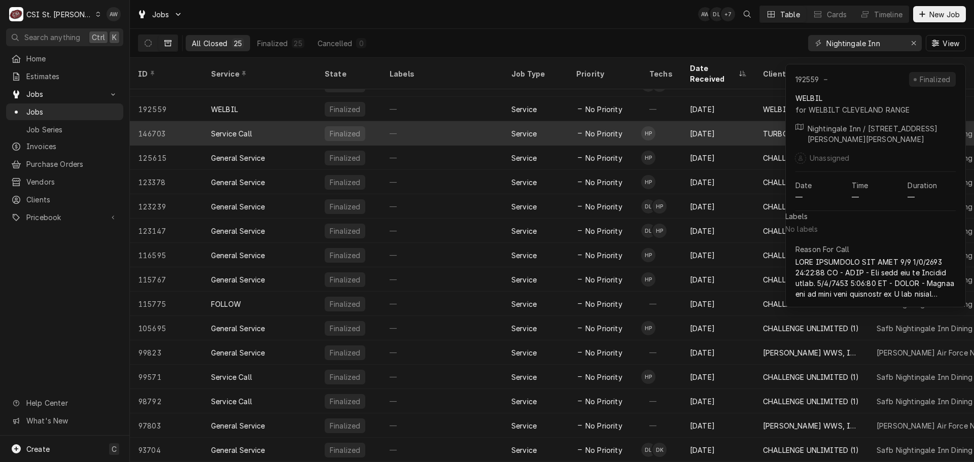
scroll to position [0, 0]
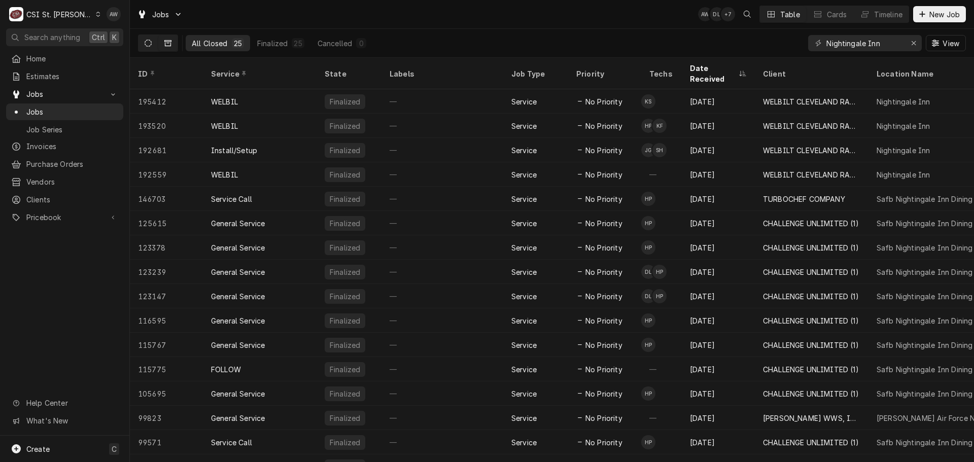
click at [145, 43] on icon "Dynamic Content Wrapper" at bounding box center [148, 43] width 7 height 7
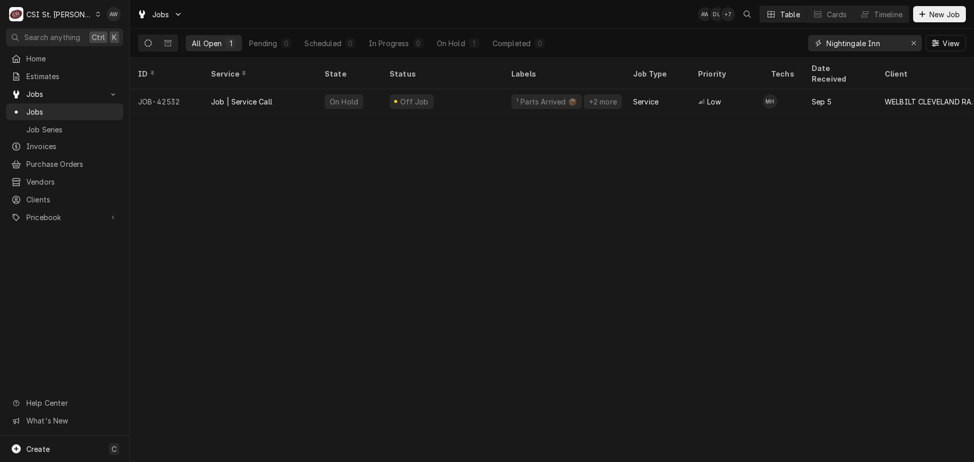
click at [886, 43] on input "Nightingale Inn" at bounding box center [864, 43] width 76 height 16
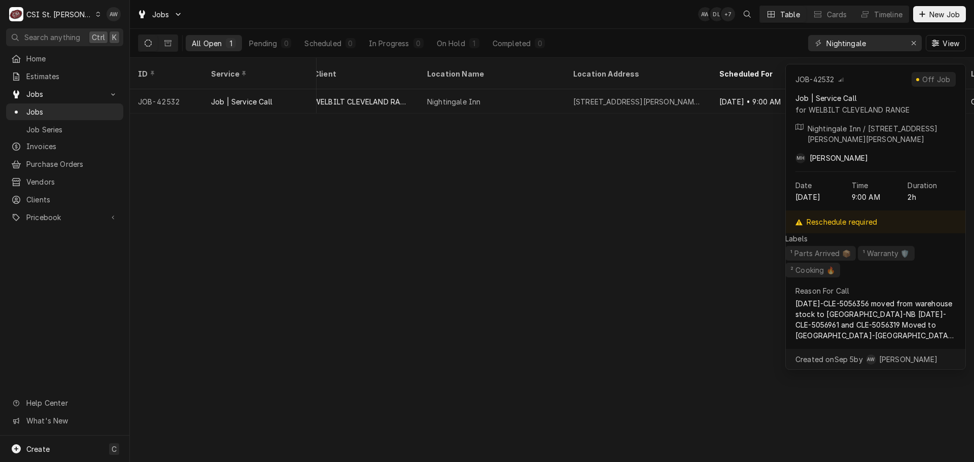
scroll to position [0, 572]
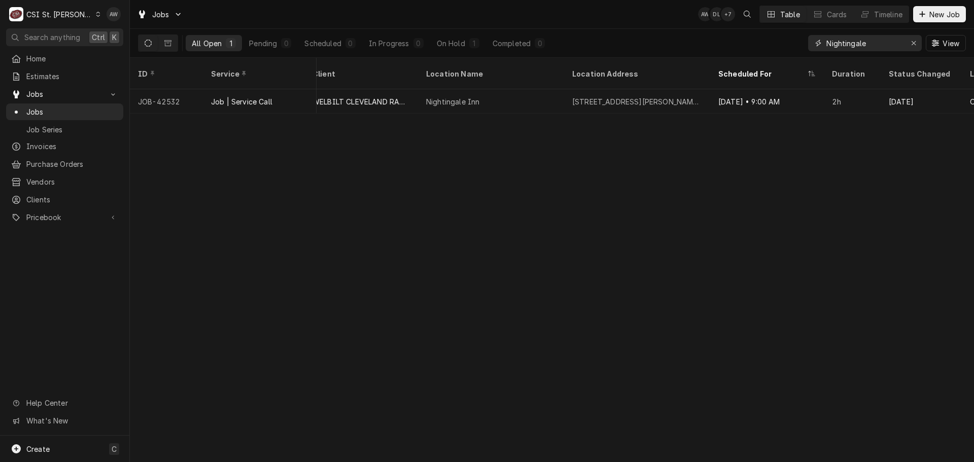
drag, startPoint x: 885, startPoint y: 44, endPoint x: 692, endPoint y: 31, distance: 193.7
click at [692, 31] on div "All Open 1 Pending 0 Scheduled 0 In Progress 0 On Hold 1 Completed 0 Nightingal…" at bounding box center [552, 43] width 828 height 28
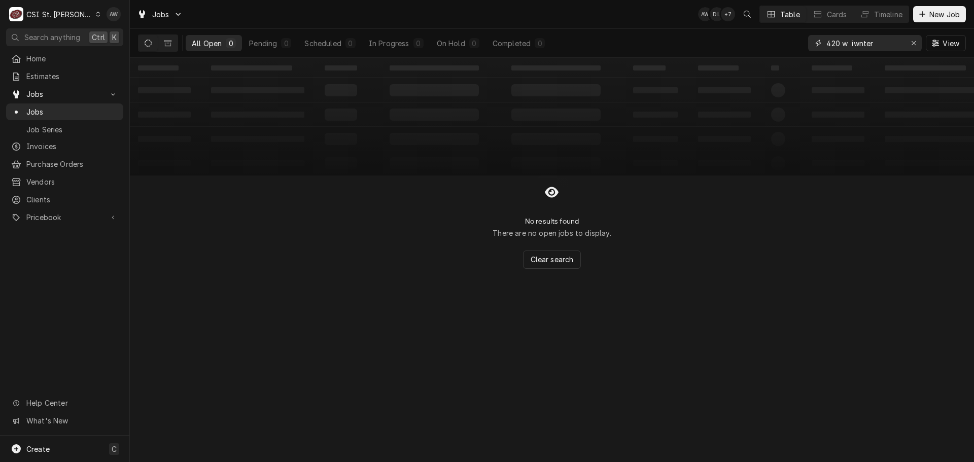
drag, startPoint x: 886, startPoint y: 43, endPoint x: 850, endPoint y: 30, distance: 38.2
click at [850, 30] on div "[STREET_ADDRESS]" at bounding box center [887, 43] width 158 height 28
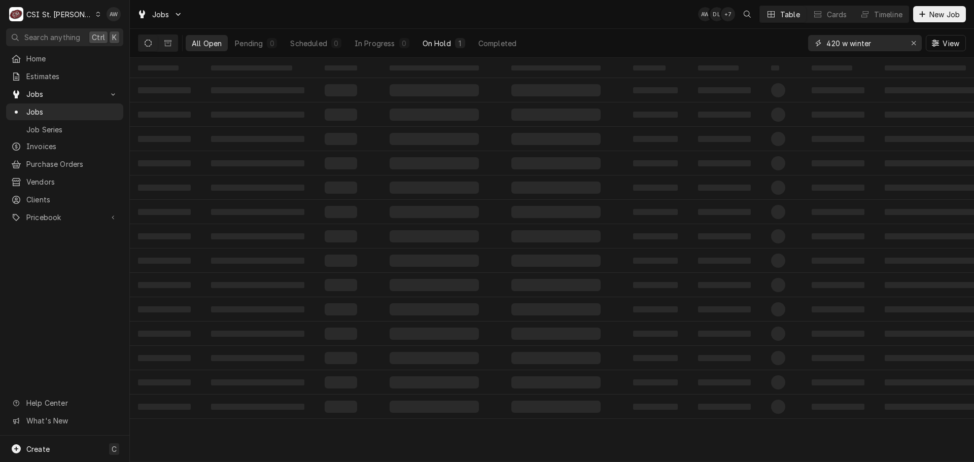
type input "420 w winter"
click at [441, 49] on button "On Hold 1" at bounding box center [443, 43] width 55 height 16
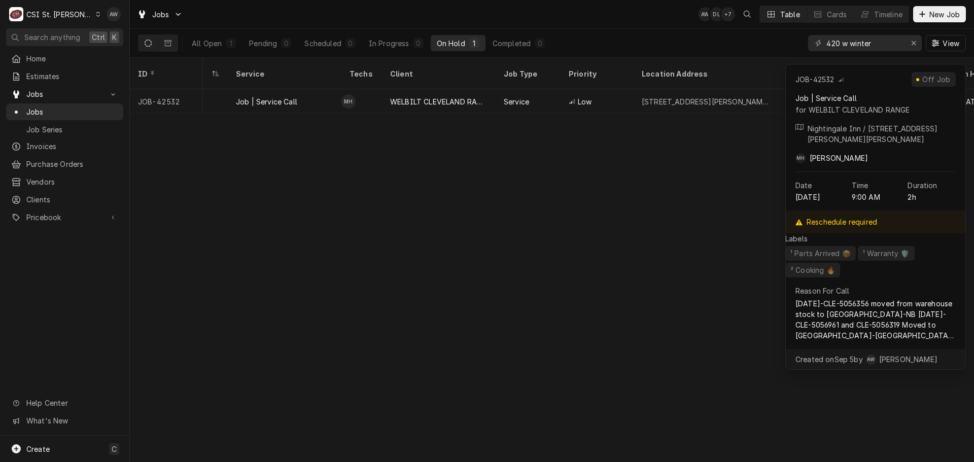
scroll to position [0, 469]
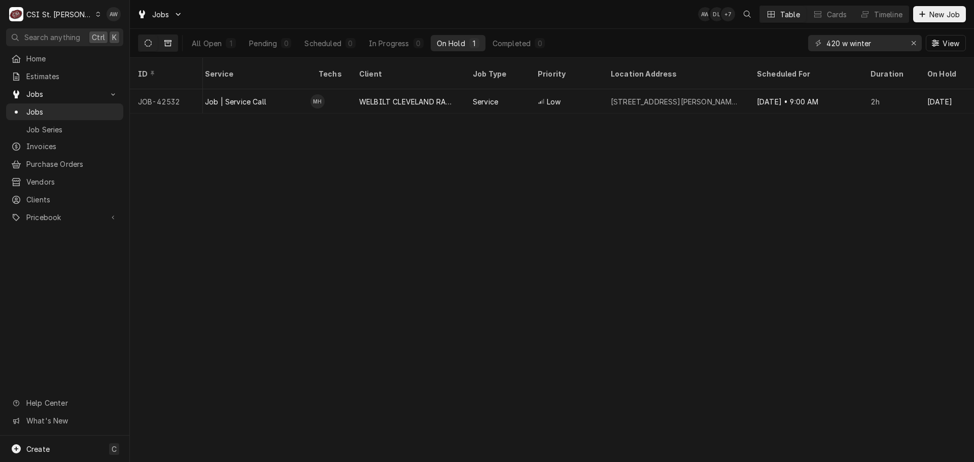
click at [166, 46] on icon "Dynamic Content Wrapper" at bounding box center [167, 43] width 7 height 6
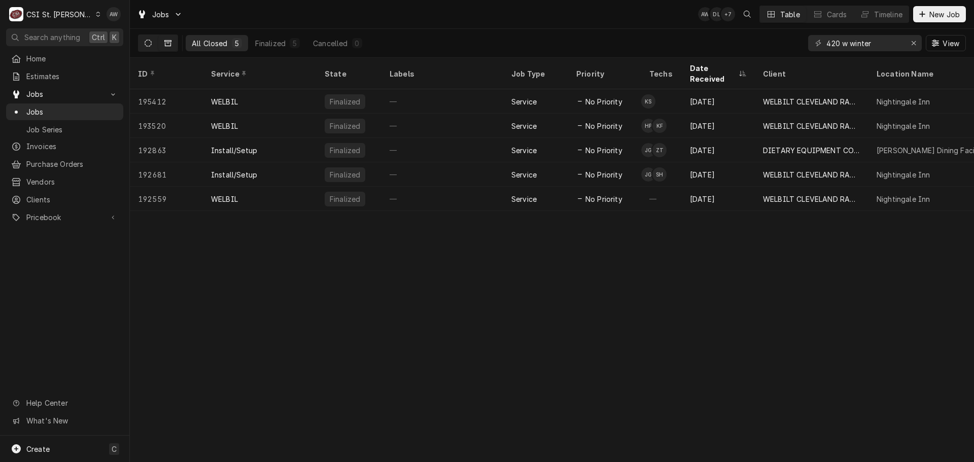
click at [145, 49] on button "Dynamic Content Wrapper" at bounding box center [147, 43] width 19 height 16
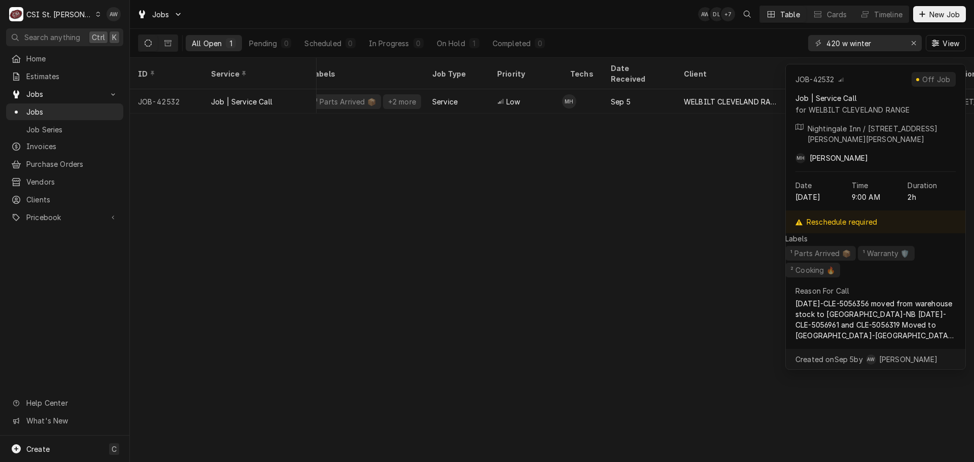
scroll to position [0, 251]
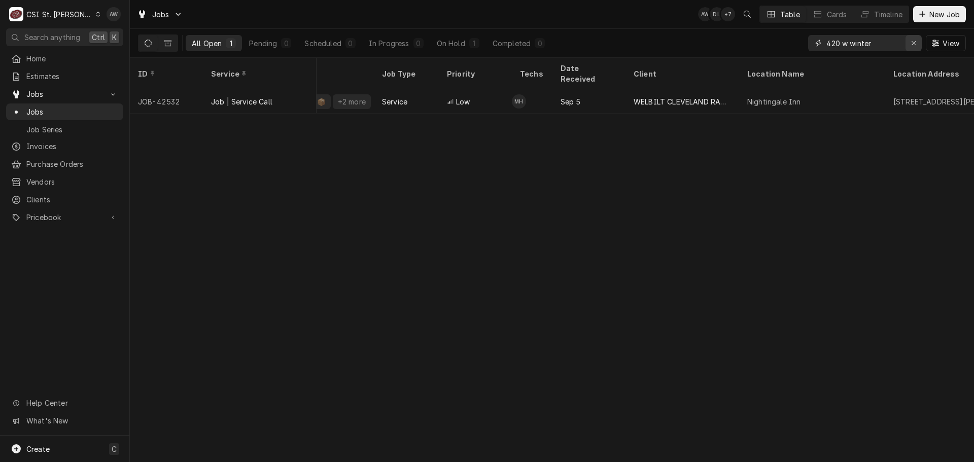
click at [908, 46] on div "Erase input" at bounding box center [913, 43] width 10 height 10
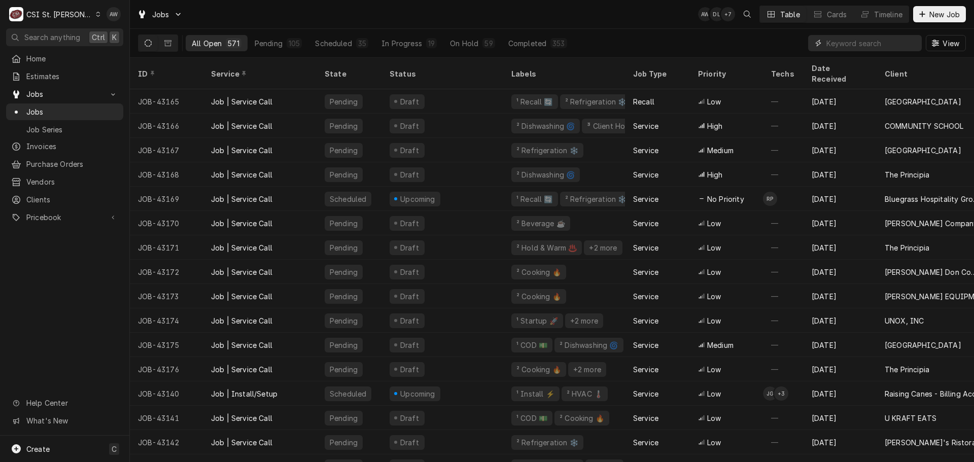
click at [894, 39] on input "Dynamic Content Wrapper" at bounding box center [871, 43] width 90 height 16
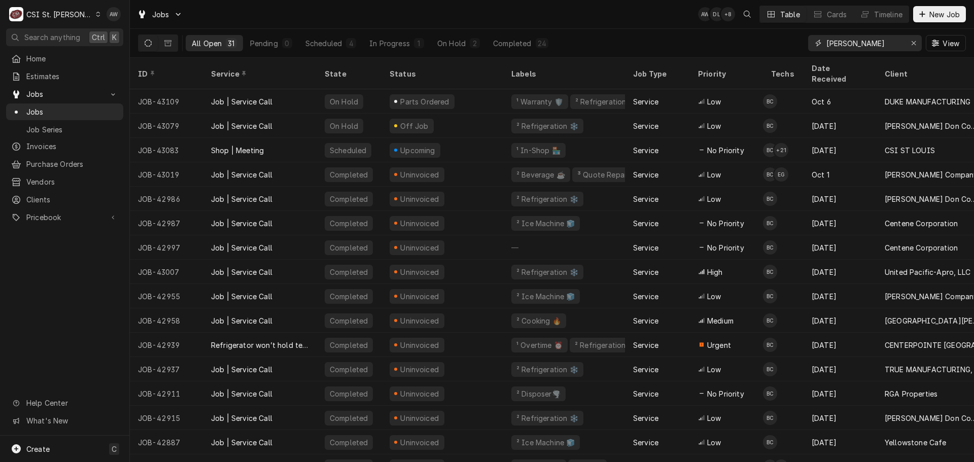
type input "[PERSON_NAME]"
click at [429, 27] on div "Jobs AW DL + 8 Table Cards Timeline New Job" at bounding box center [552, 14] width 844 height 28
click at [915, 42] on icon "Erase input" at bounding box center [914, 43] width 6 height 7
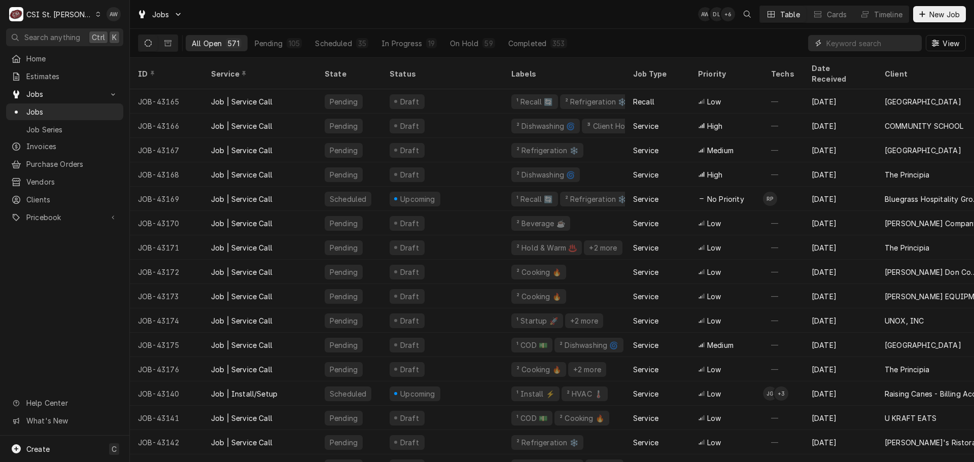
click at [848, 42] on input "Dynamic Content Wrapper" at bounding box center [871, 43] width 90 height 16
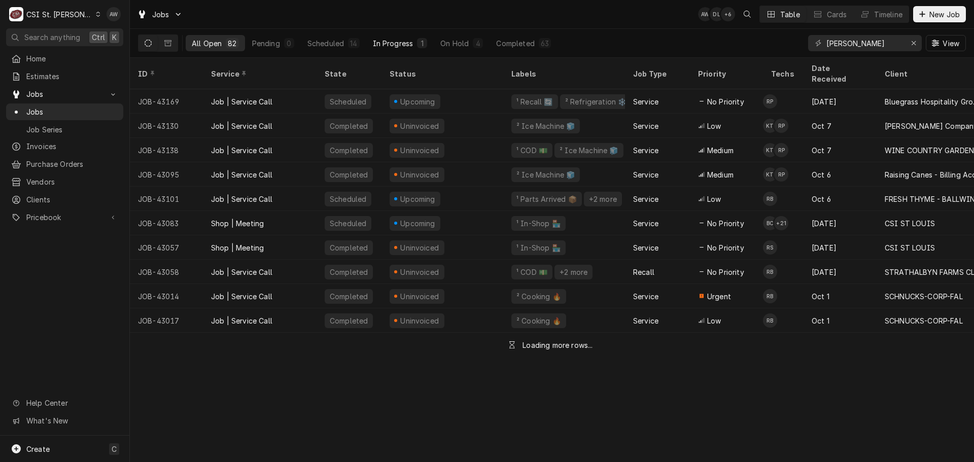
click at [413, 42] on button "In Progress 1" at bounding box center [400, 43] width 67 height 16
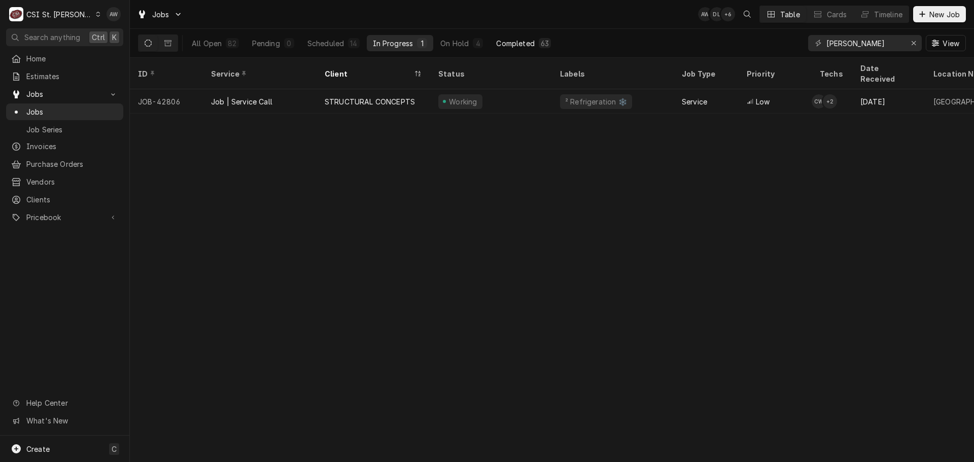
click at [496, 44] on div "Completed" at bounding box center [515, 43] width 38 height 11
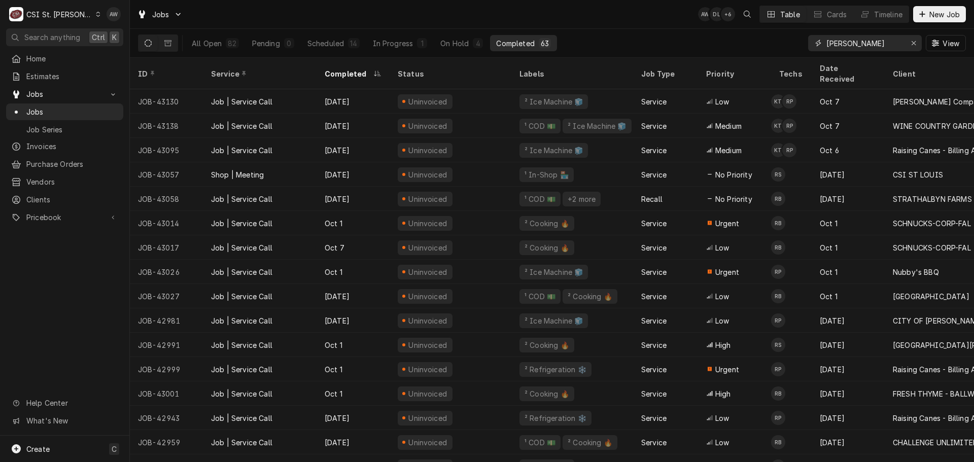
drag, startPoint x: 812, startPoint y: 34, endPoint x: 776, endPoint y: 36, distance: 36.5
click at [779, 34] on div "All Open 82 Pending 0 Scheduled 14 In Progress 1 On Hold 4 Completed 63 [PERSON…" at bounding box center [552, 43] width 828 height 28
click at [855, 38] on input "[PERSON_NAME]" at bounding box center [864, 43] width 76 height 16
drag, startPoint x: 859, startPoint y: 44, endPoint x: 807, endPoint y: 45, distance: 52.3
click at [807, 45] on div "All Open 82 Pending 0 Scheduled 14 In Progress 1 On Hold 4 Completed 63 [PERSON…" at bounding box center [552, 43] width 828 height 28
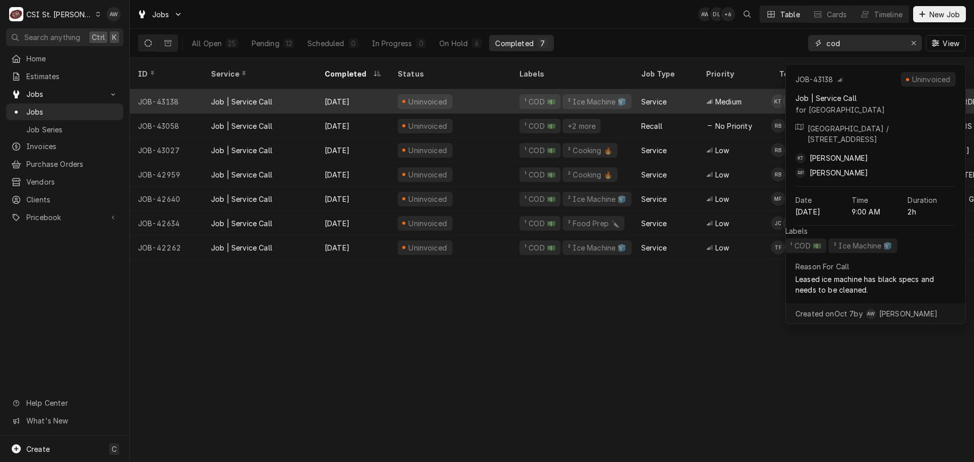
type input "cod"
click at [319, 97] on div "[DATE]" at bounding box center [353, 101] width 73 height 24
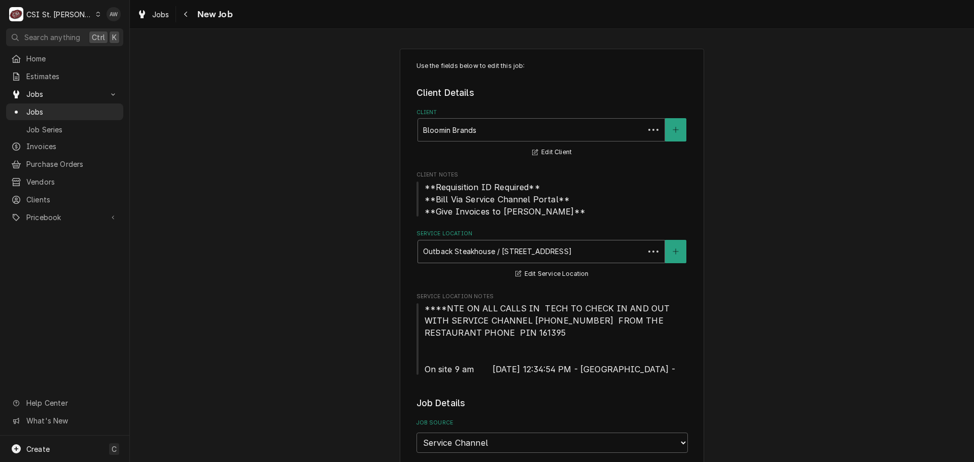
type textarea "x"
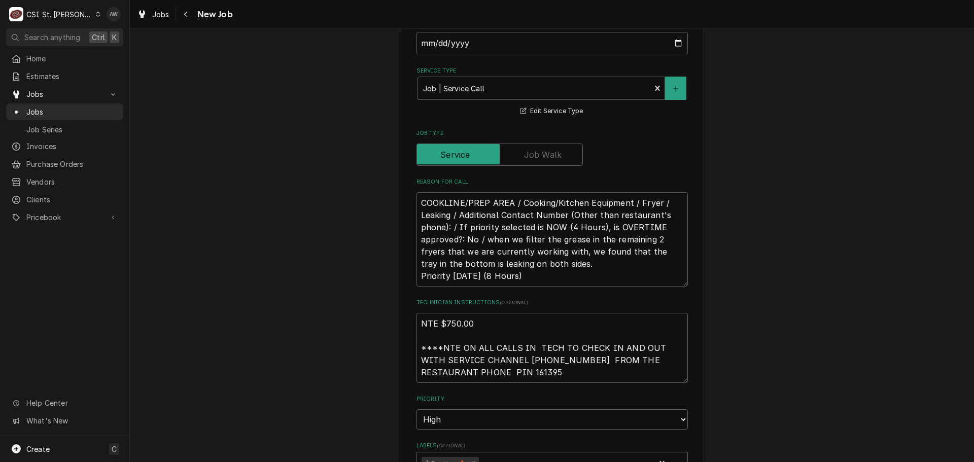
scroll to position [507, 0]
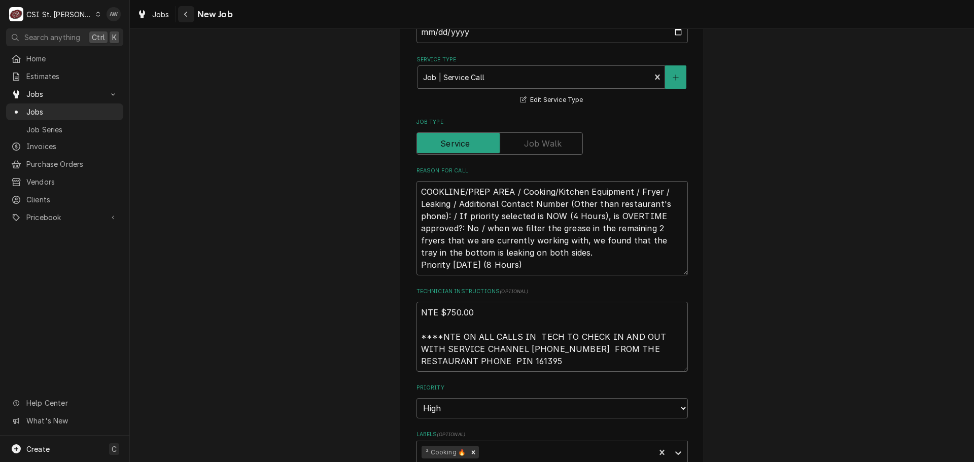
click at [180, 17] on button "Navigate back" at bounding box center [186, 14] width 16 height 16
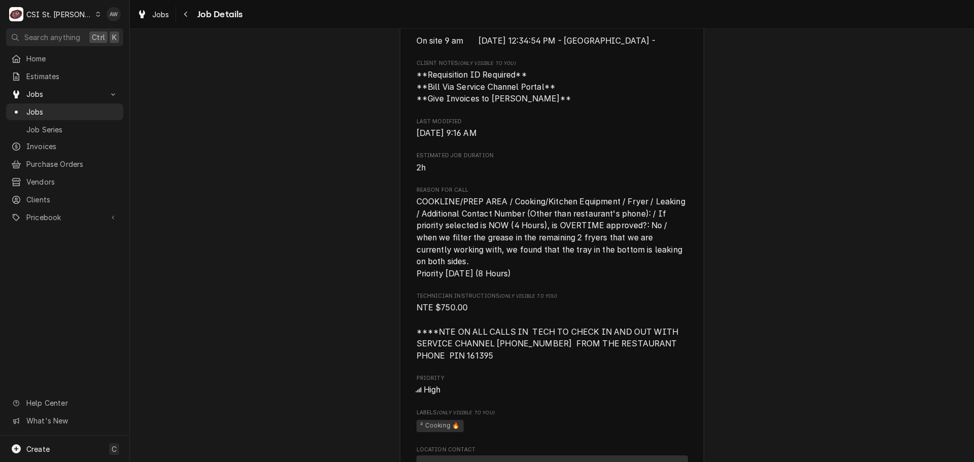
scroll to position [406, 0]
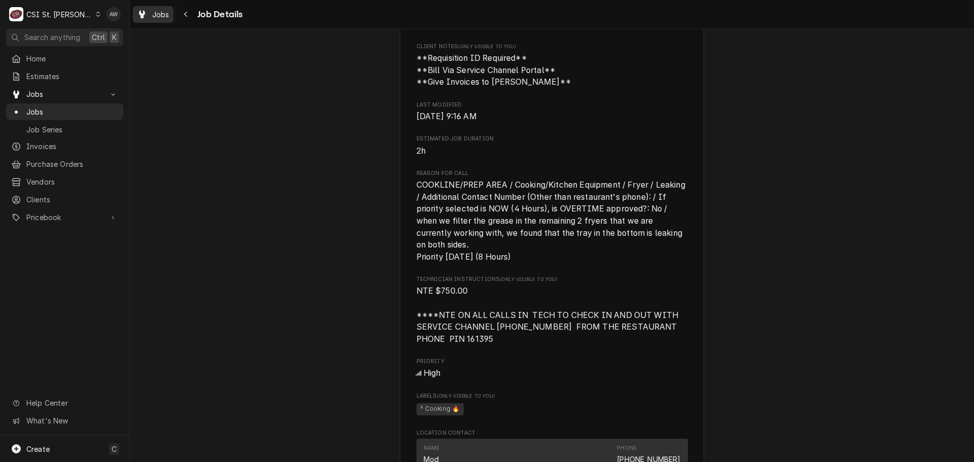
click at [162, 9] on div "Jobs" at bounding box center [153, 14] width 37 height 13
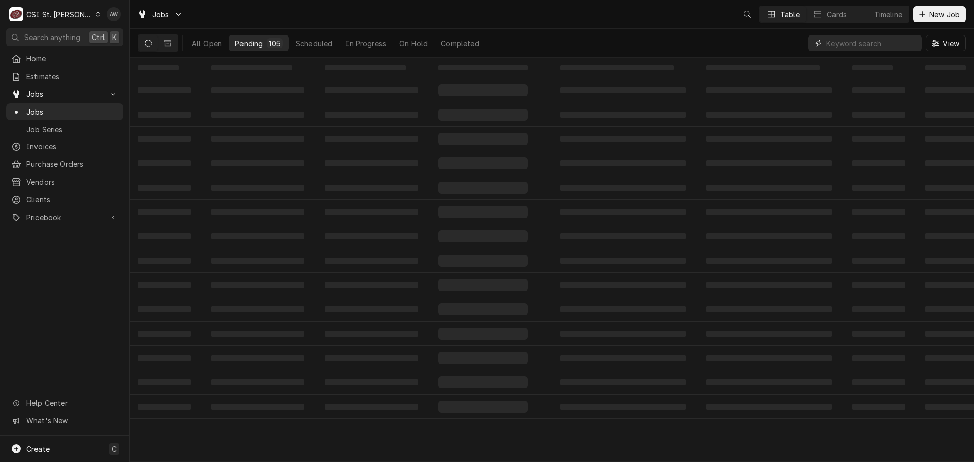
click at [876, 44] on input "Dynamic Content Wrapper" at bounding box center [871, 43] width 90 height 16
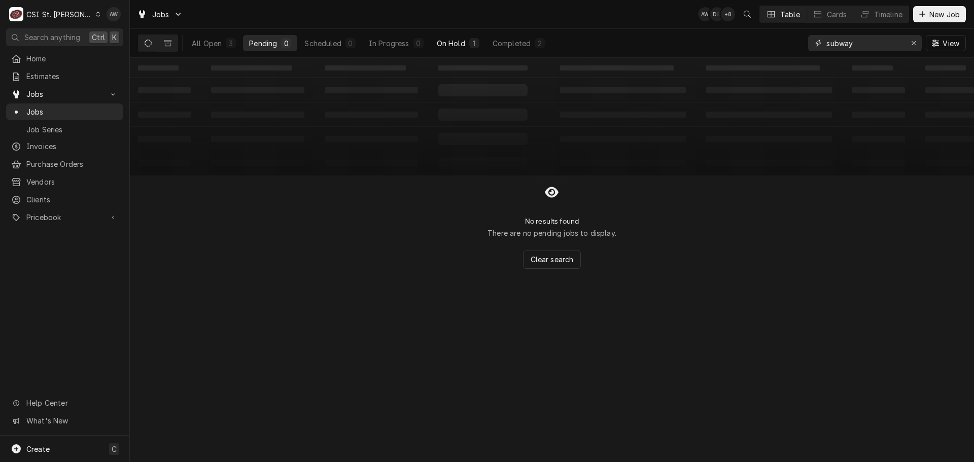
type input "subway"
click at [454, 41] on div "On Hold" at bounding box center [451, 43] width 28 height 11
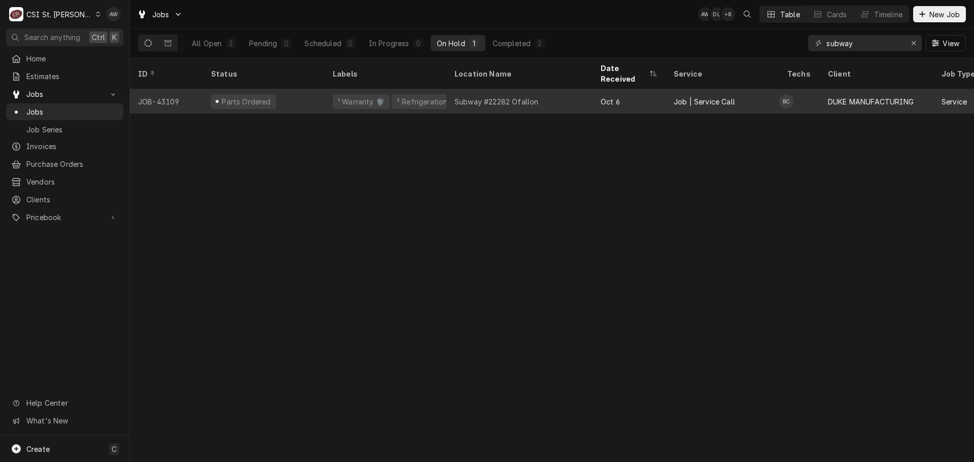
click at [516, 96] on div "Subway #22282 Ofallon" at bounding box center [496, 101] width 84 height 11
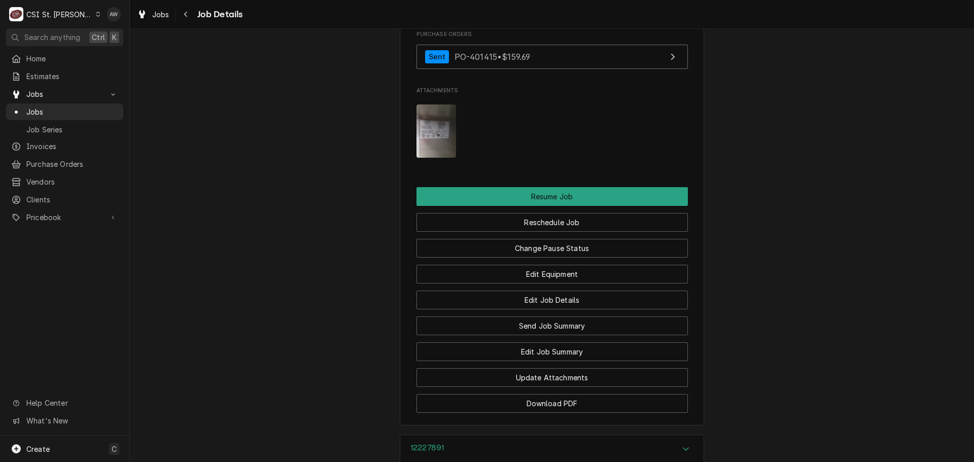
scroll to position [1647, 0]
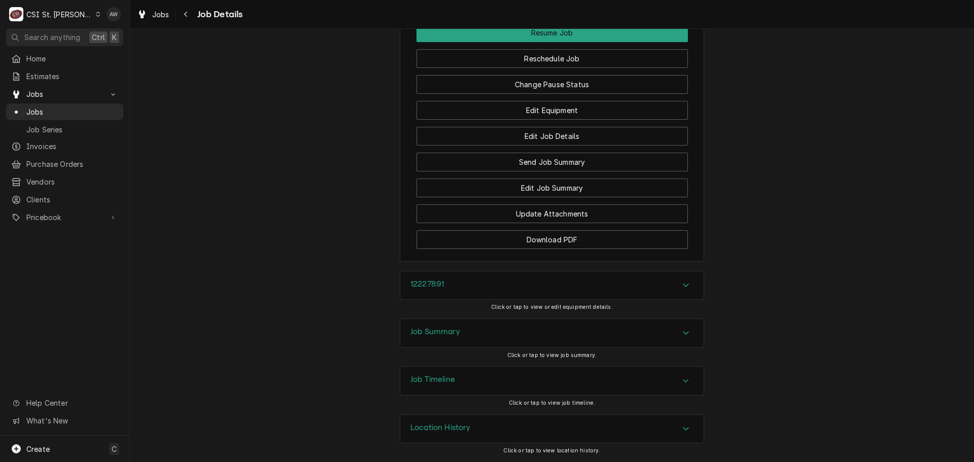
click at [548, 336] on div "Job Summary" at bounding box center [551, 333] width 303 height 28
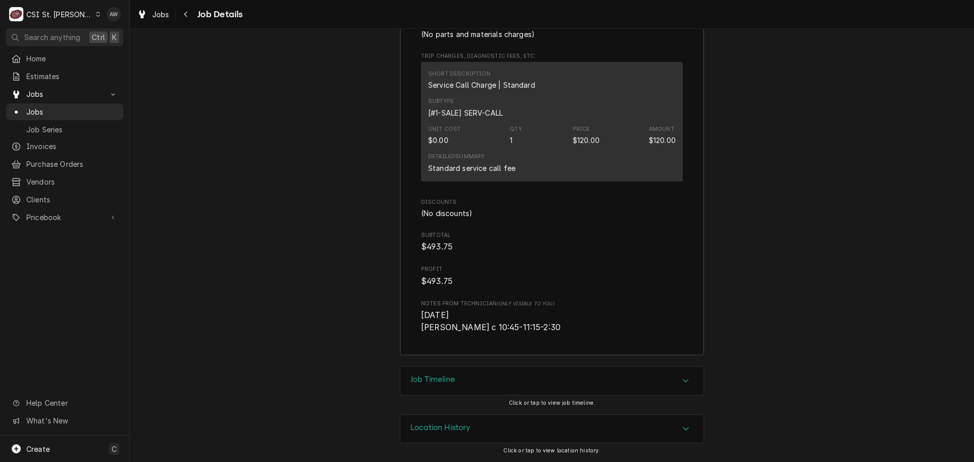
click at [520, 387] on div "Job Timeline" at bounding box center [551, 381] width 303 height 28
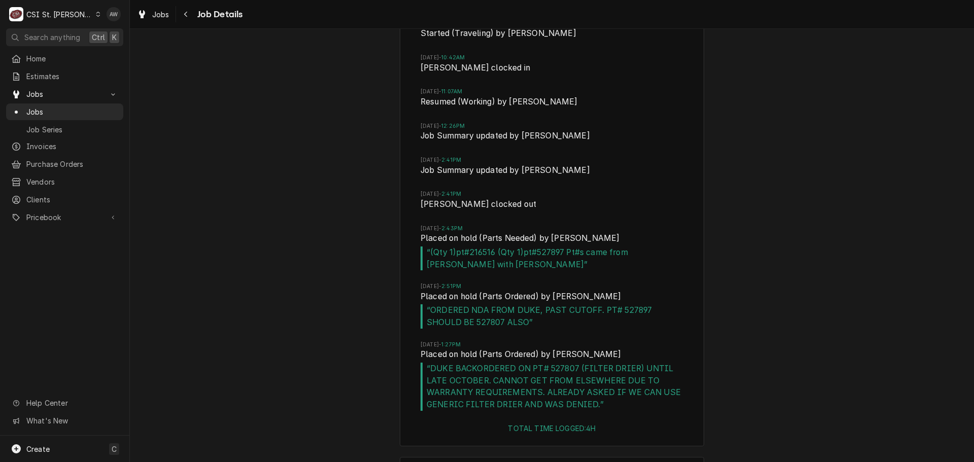
scroll to position [3693, 0]
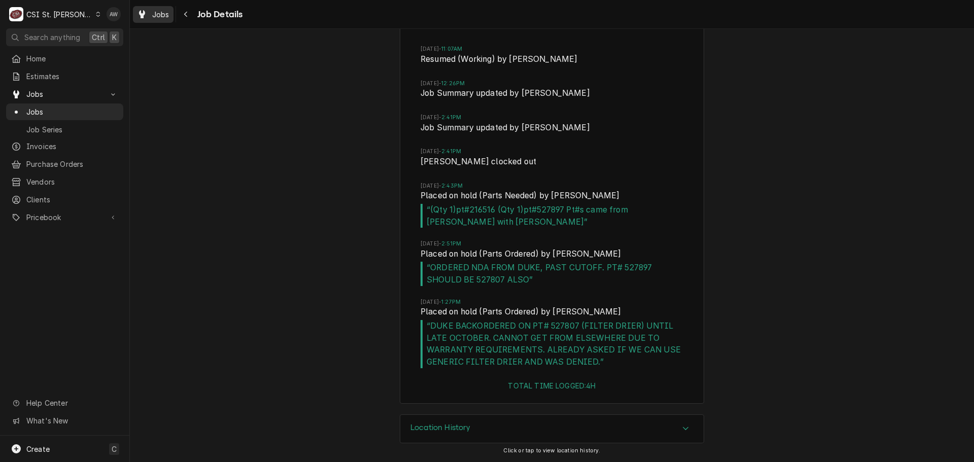
click at [147, 16] on div "Jobs" at bounding box center [153, 14] width 37 height 13
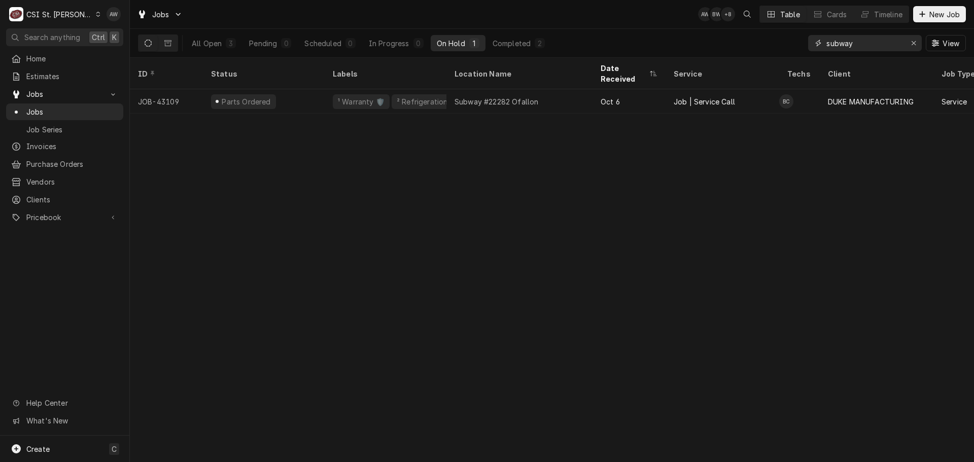
drag, startPoint x: 859, startPoint y: 43, endPoint x: 733, endPoint y: 19, distance: 128.5
click at [734, 19] on div "Jobs AW BW + 8 Table Cards Timeline New Job All Open 3 Pending 0 Scheduled 0 In…" at bounding box center [552, 29] width 844 height 58
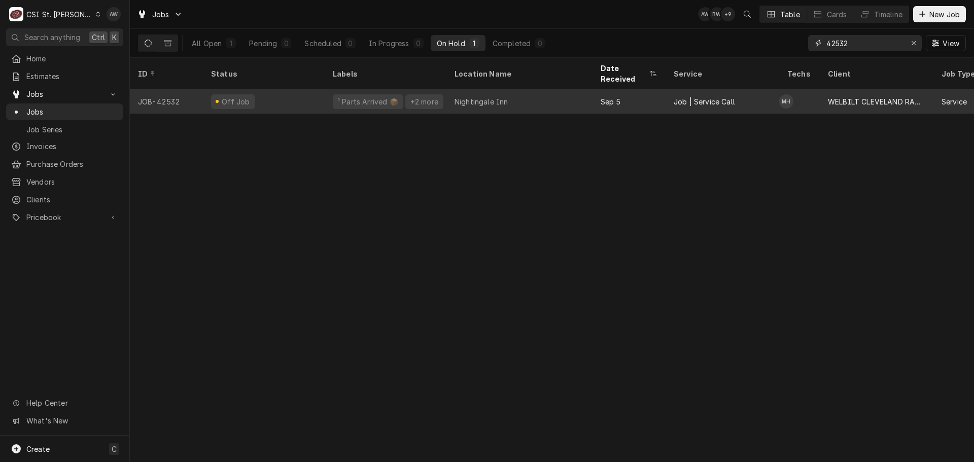
type input "42532"
click at [543, 89] on div "Nightingale Inn" at bounding box center [519, 101] width 146 height 24
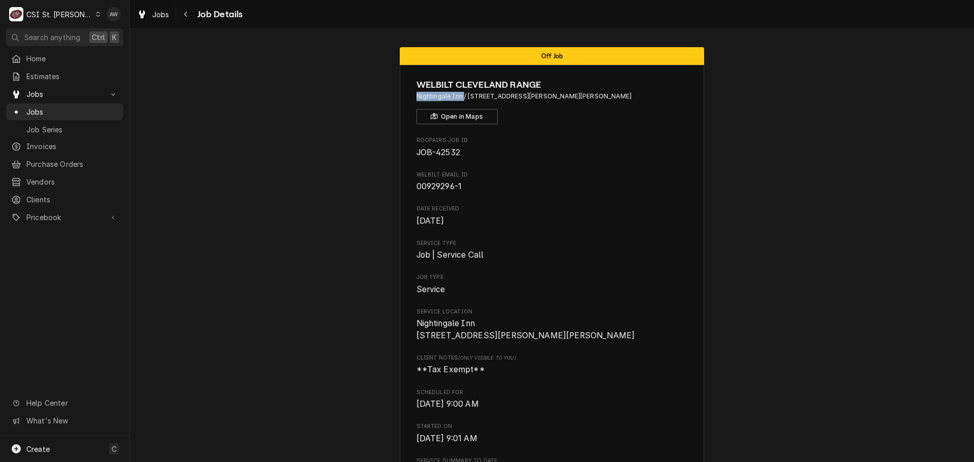
drag, startPoint x: 461, startPoint y: 96, endPoint x: 401, endPoint y: 95, distance: 59.4
copy span "Nightingale Inn"
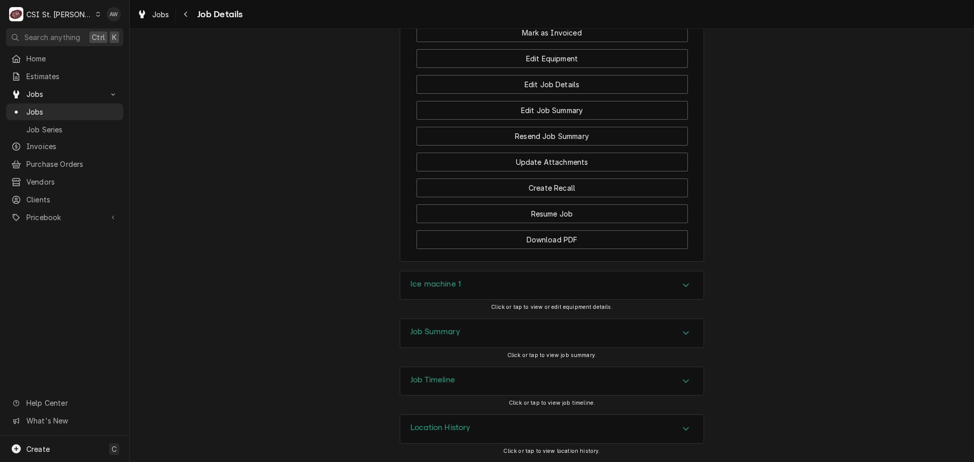
scroll to position [1128, 0]
click at [529, 329] on div "Job Summary" at bounding box center [551, 333] width 303 height 28
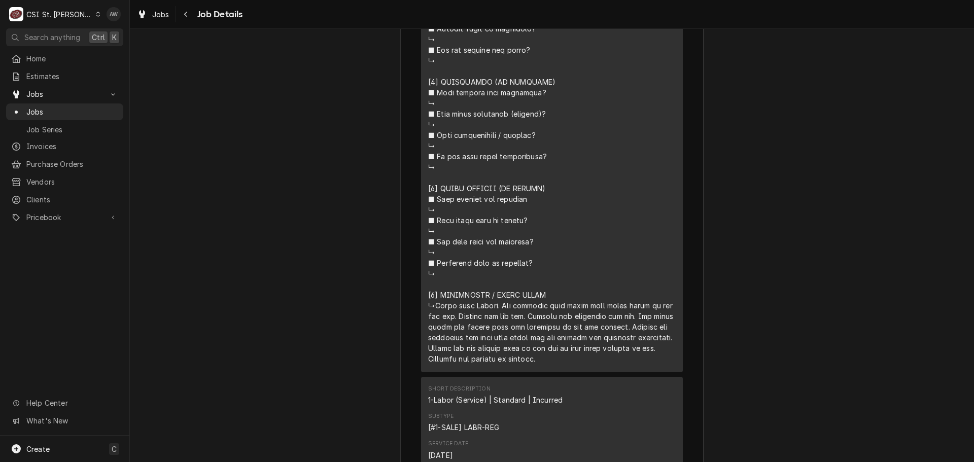
scroll to position [2041, 0]
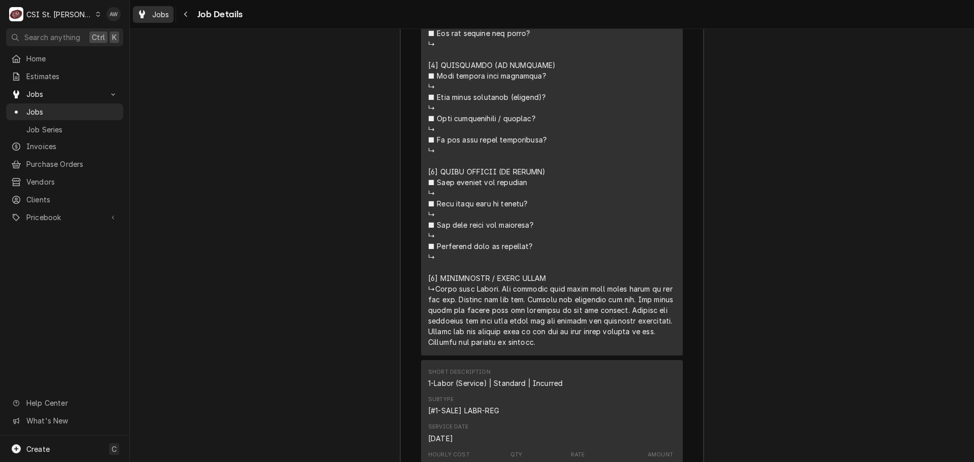
click at [153, 15] on span "Jobs" at bounding box center [160, 14] width 17 height 11
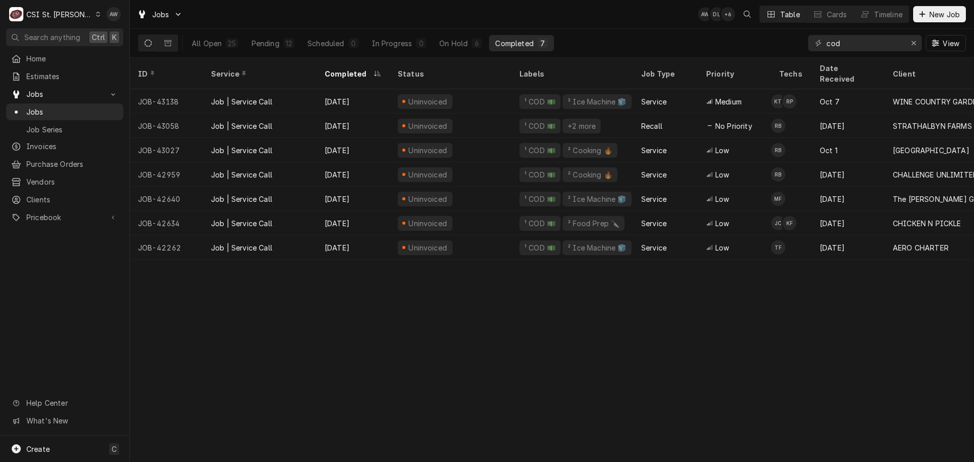
click at [492, 101] on tr "JOB-43138 Job | Service Call Oct 8 Uninvoiced ¹ COD 💵 ² Ice Machine 🧊 Service M…" at bounding box center [915, 101] width 1570 height 24
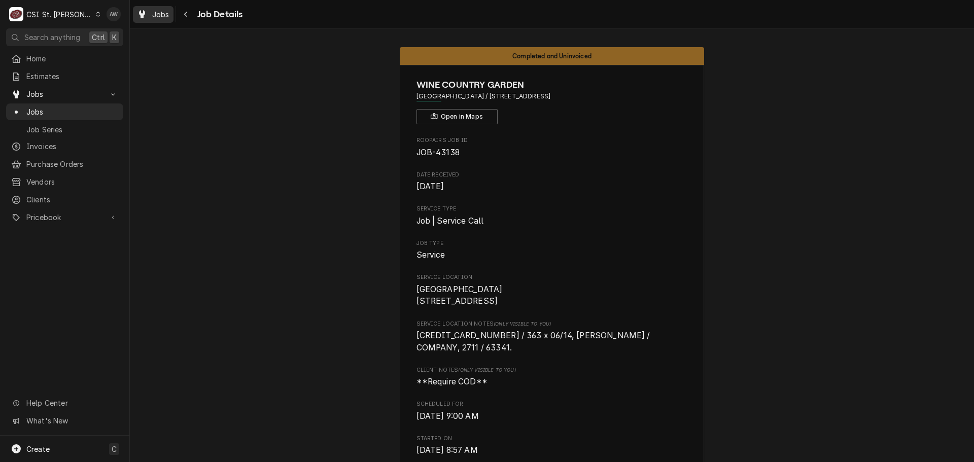
click at [154, 10] on span "Jobs" at bounding box center [160, 14] width 17 height 11
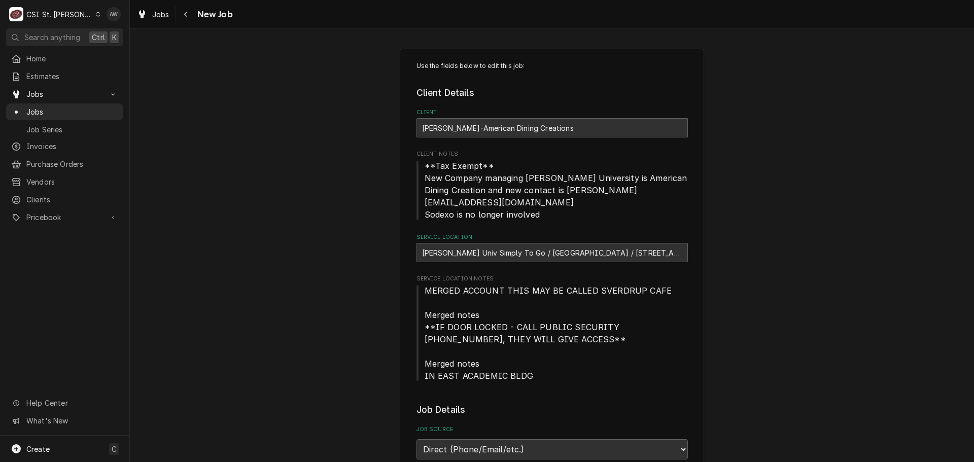
scroll to position [355, 0]
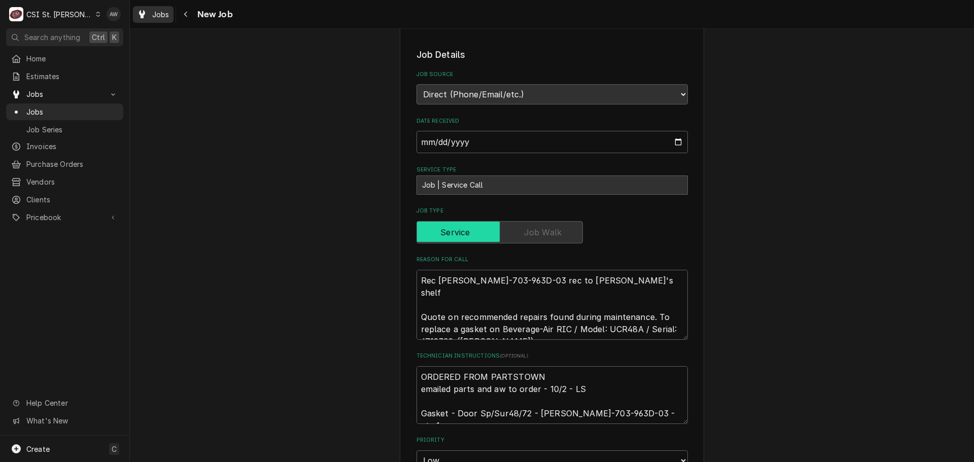
click at [138, 17] on div "Dynamic Content Wrapper" at bounding box center [142, 14] width 10 height 12
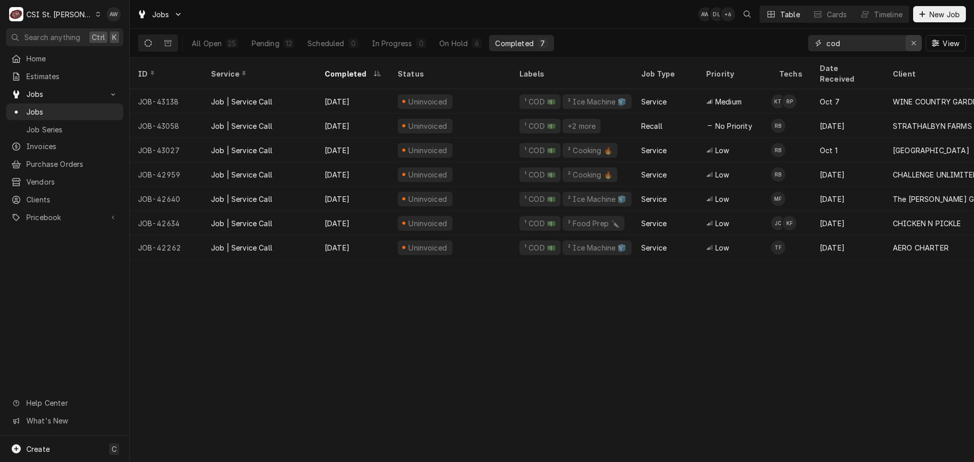
click at [913, 42] on icon "Erase input" at bounding box center [914, 43] width 6 height 7
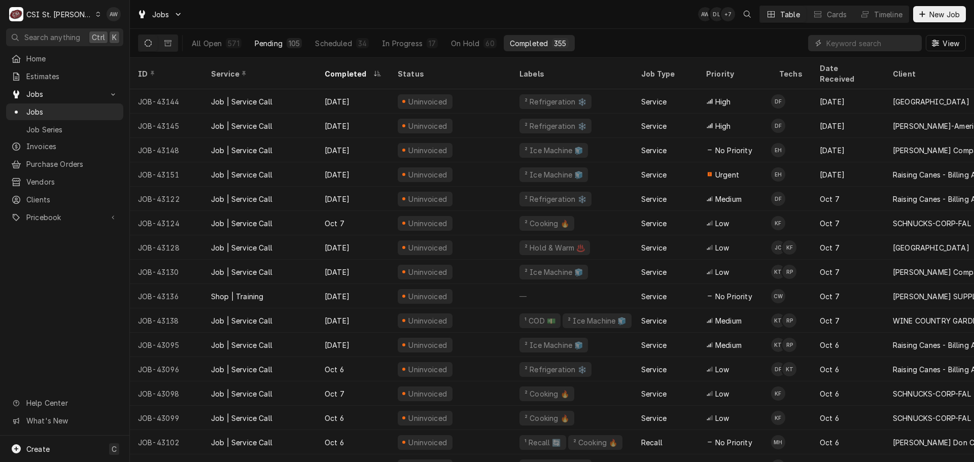
click at [267, 51] on button "Pending 105" at bounding box center [279, 43] width 60 height 16
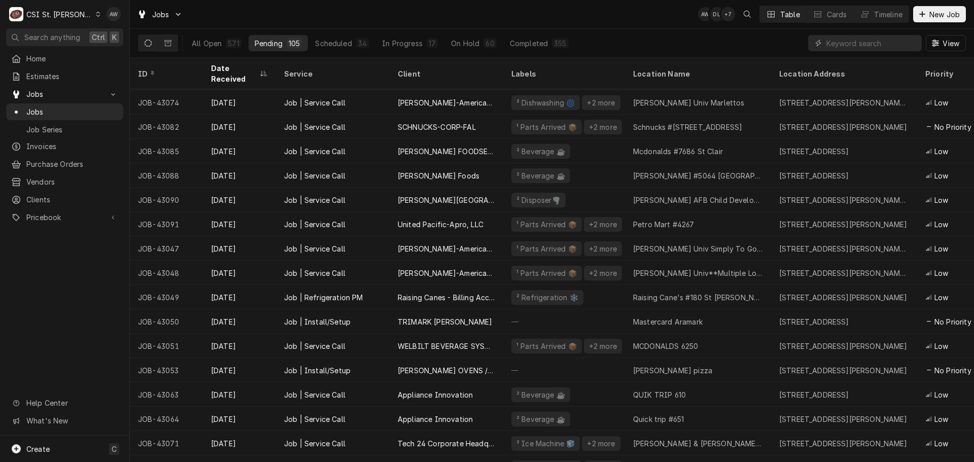
scroll to position [840, 0]
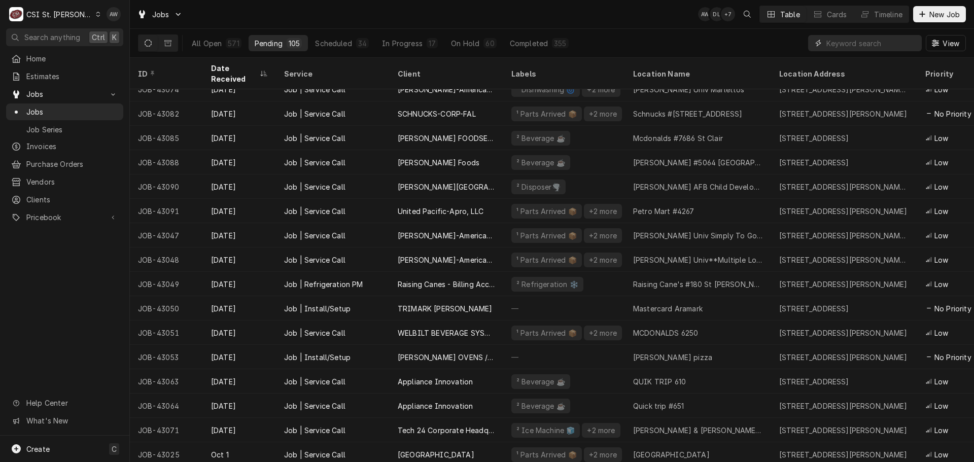
click at [870, 48] on input "Dynamic Content Wrapper" at bounding box center [871, 43] width 90 height 16
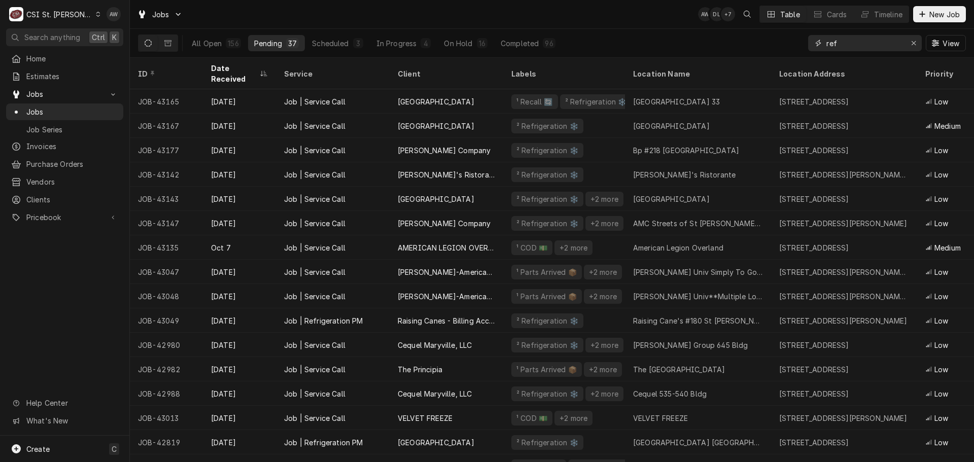
type input "ref"
click at [665, 33] on div "All Open 156 Pending 37 Scheduled 3 In Progress 4 On Hold 16 Completed 96 ref V…" at bounding box center [552, 43] width 828 height 28
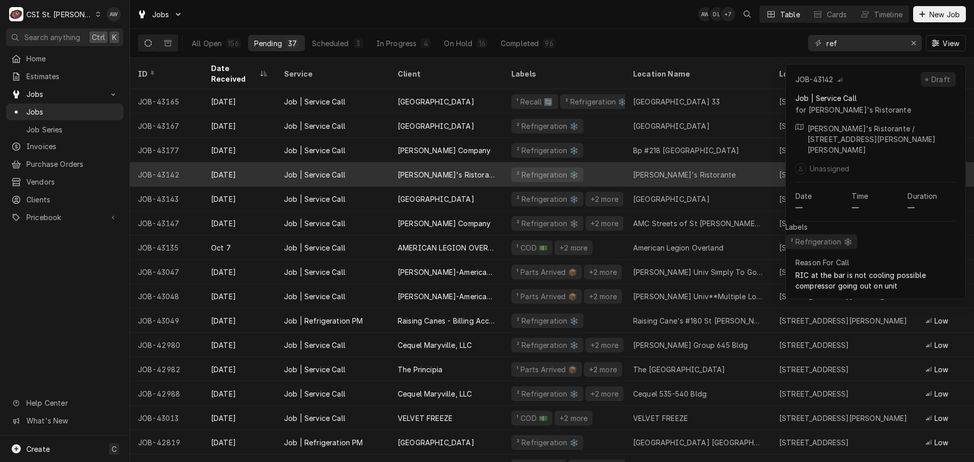
click at [667, 171] on div "[PERSON_NAME]'s Ristorante" at bounding box center [698, 174] width 146 height 24
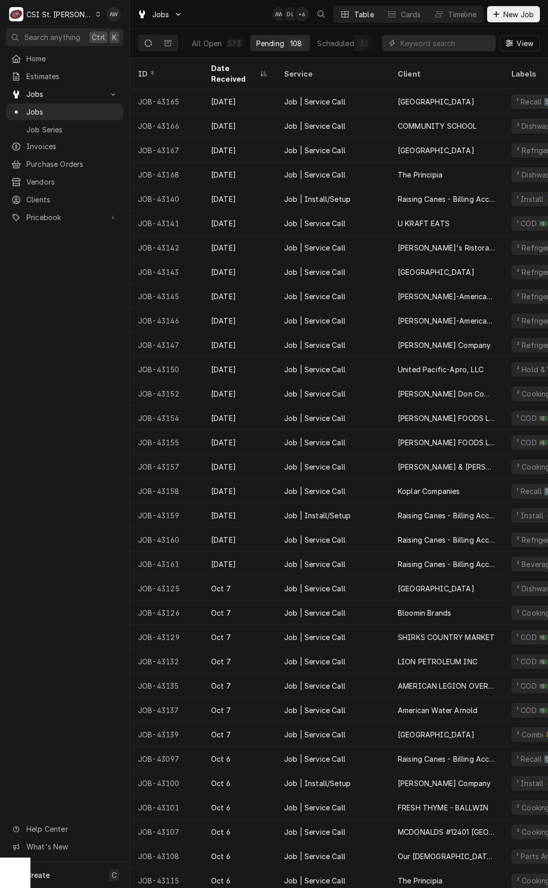
click at [460, 22] on div "Table Cards Timeline" at bounding box center [408, 14] width 150 height 17
click at [460, 21] on button "Timeline" at bounding box center [455, 14] width 55 height 16
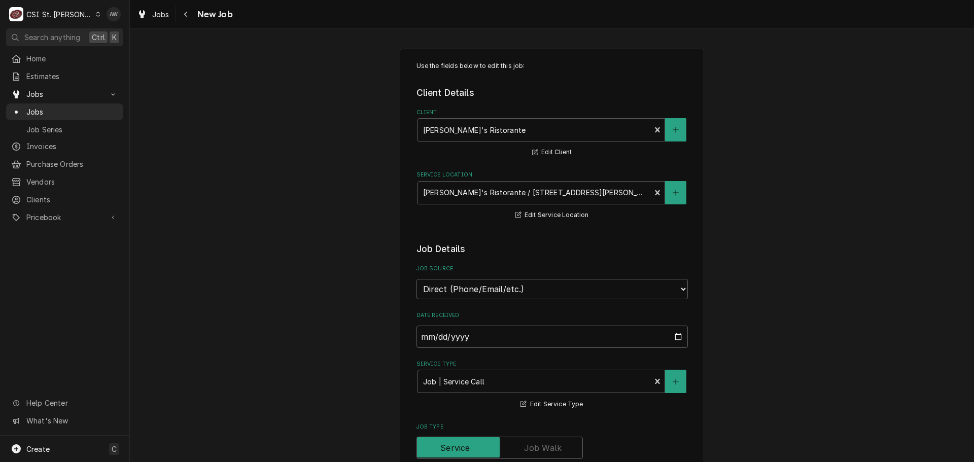
type textarea "x"
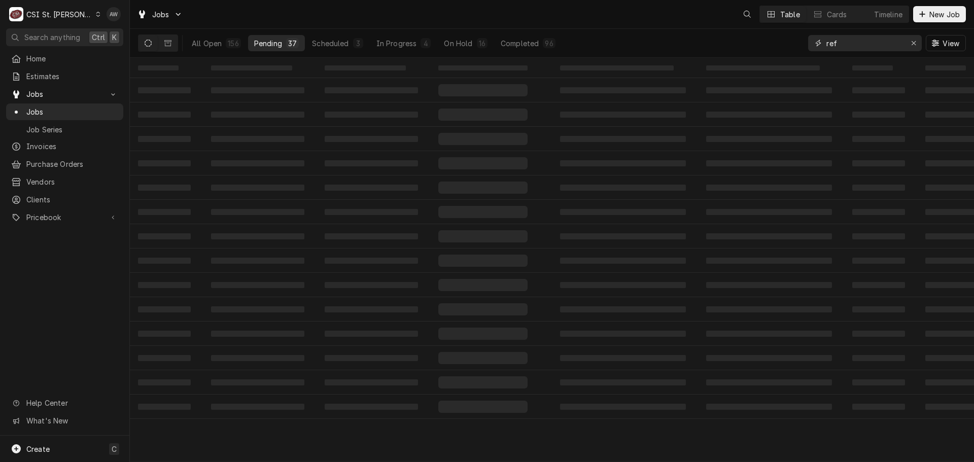
drag, startPoint x: 866, startPoint y: 43, endPoint x: 793, endPoint y: 45, distance: 73.1
click at [793, 45] on div "All Open 156 Pending 37 Scheduled 3 In Progress 4 On Hold 16 Completed 96 ref V…" at bounding box center [552, 43] width 828 height 28
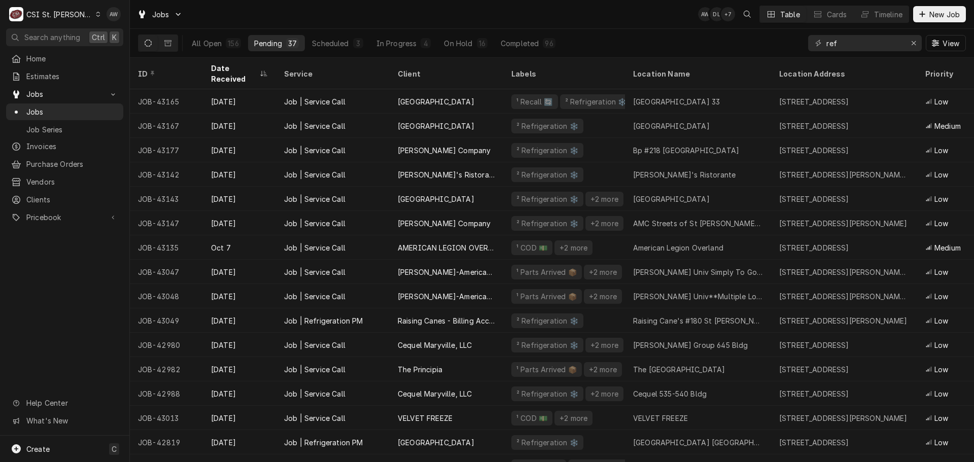
click at [637, 36] on div "All Open 156 Pending 37 Scheduled 3 In Progress 4 On Hold 16 Completed 96 ref V…" at bounding box center [552, 43] width 828 height 28
click at [643, 22] on div "Jobs AW DL + 8 Table Cards Timeline New Job" at bounding box center [552, 14] width 844 height 28
click at [908, 39] on div "Erase input" at bounding box center [913, 43] width 10 height 10
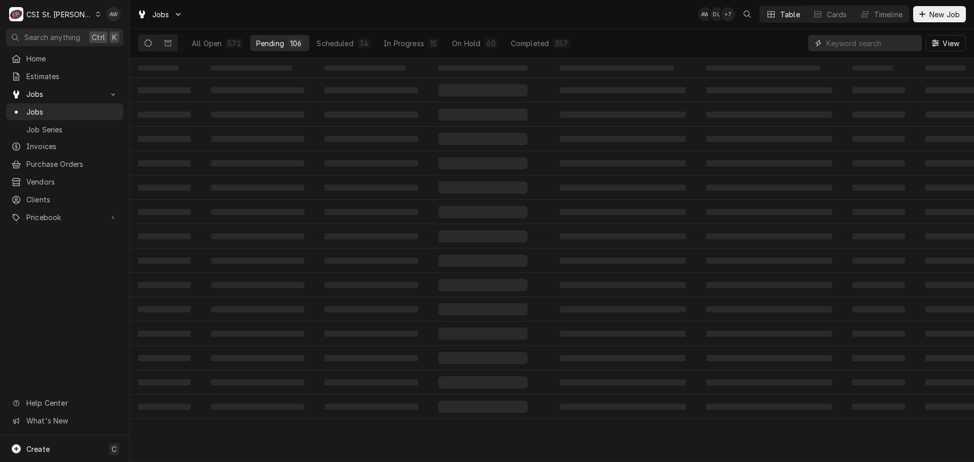
click at [852, 43] on input "Dynamic Content Wrapper" at bounding box center [871, 43] width 90 height 16
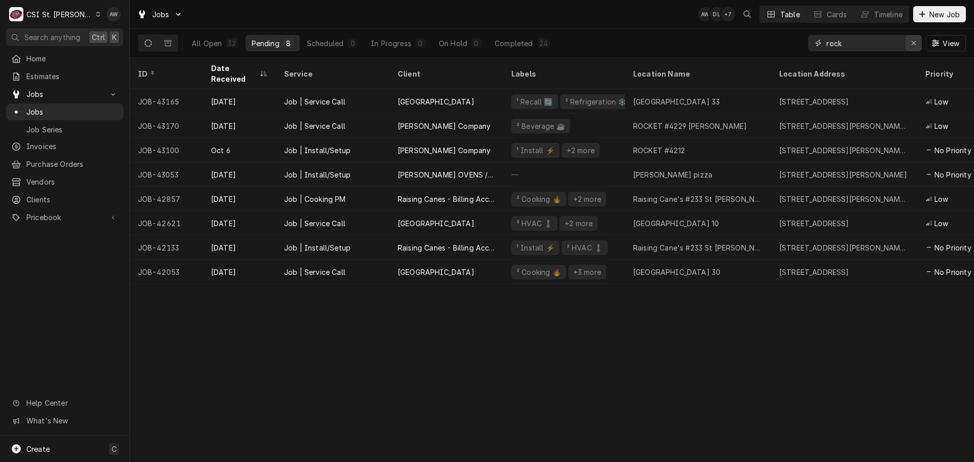
type input "rock"
click at [916, 43] on div "Erase input" at bounding box center [913, 43] width 10 height 10
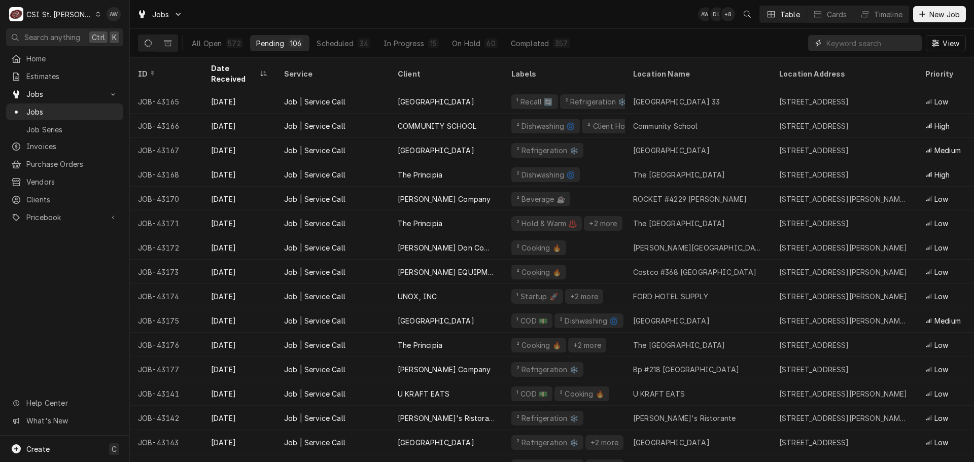
click at [841, 44] on input "Dynamic Content Wrapper" at bounding box center [871, 43] width 90 height 16
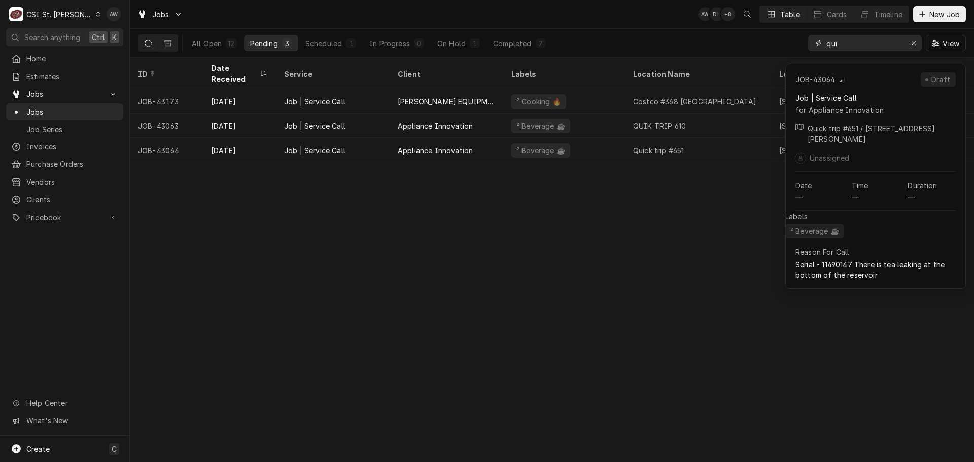
type input "qui"
click at [494, 189] on div "ID Date Received Service Client Labels Location Name Location Address Priority …" at bounding box center [552, 260] width 844 height 404
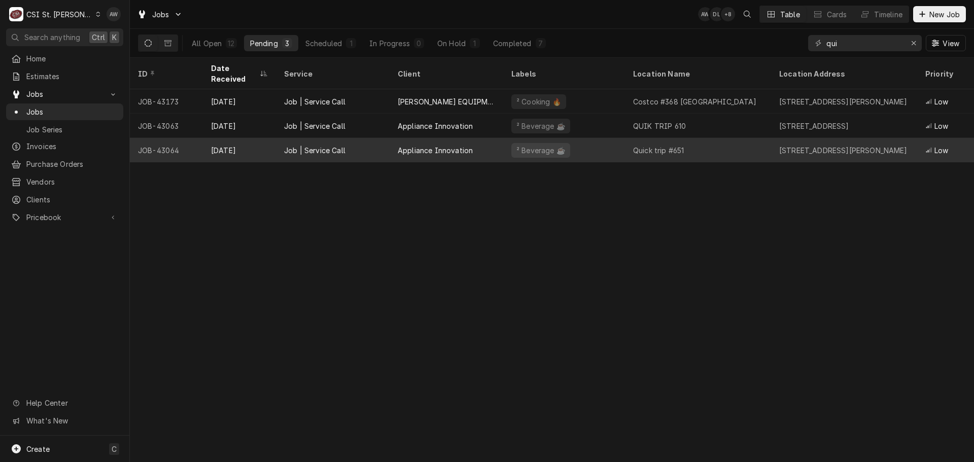
click at [446, 145] on div "Appliance Innovation" at bounding box center [435, 150] width 75 height 11
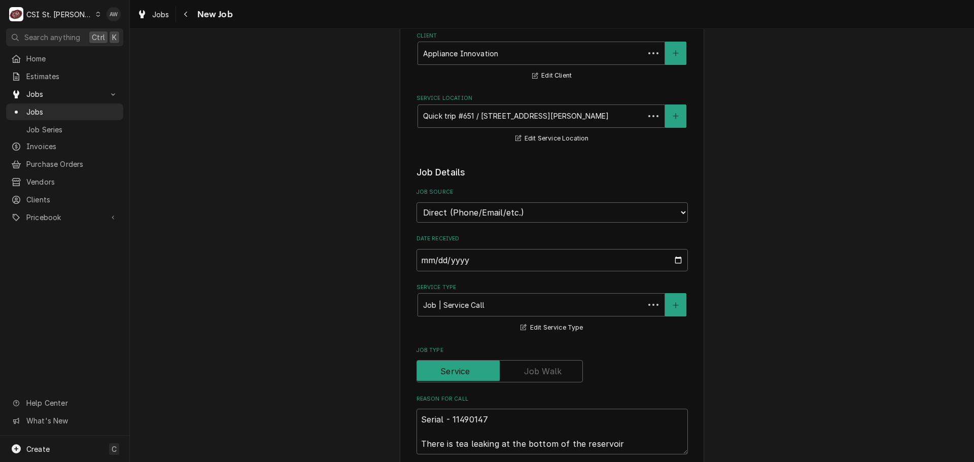
type textarea "x"
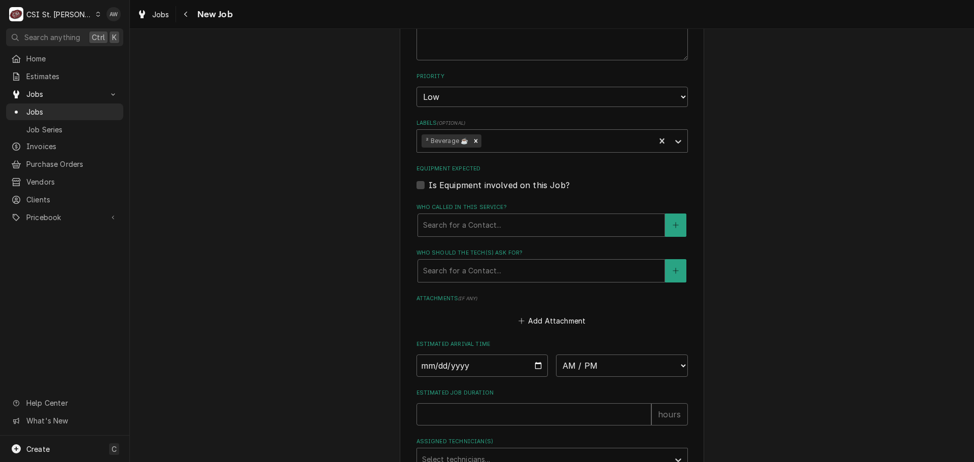
scroll to position [609, 0]
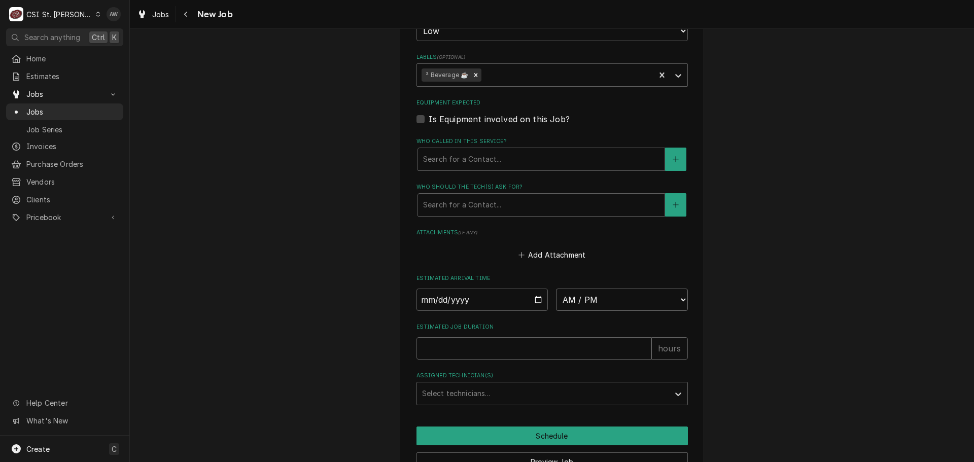
click at [626, 301] on select "AM / PM 6:00 AM 6:15 AM 6:30 AM 6:45 AM 7:00 AM 7:15 AM 7:30 AM 7:45 AM 8:00 AM…" at bounding box center [622, 300] width 132 height 22
select select "08:00:00"
click at [556, 289] on select "AM / PM 6:00 AM 6:15 AM 6:30 AM 6:45 AM 7:00 AM 7:15 AM 7:30 AM 7:45 AM 8:00 AM…" at bounding box center [622, 300] width 132 height 22
type textarea "x"
click at [538, 301] on input "Date" at bounding box center [482, 300] width 132 height 22
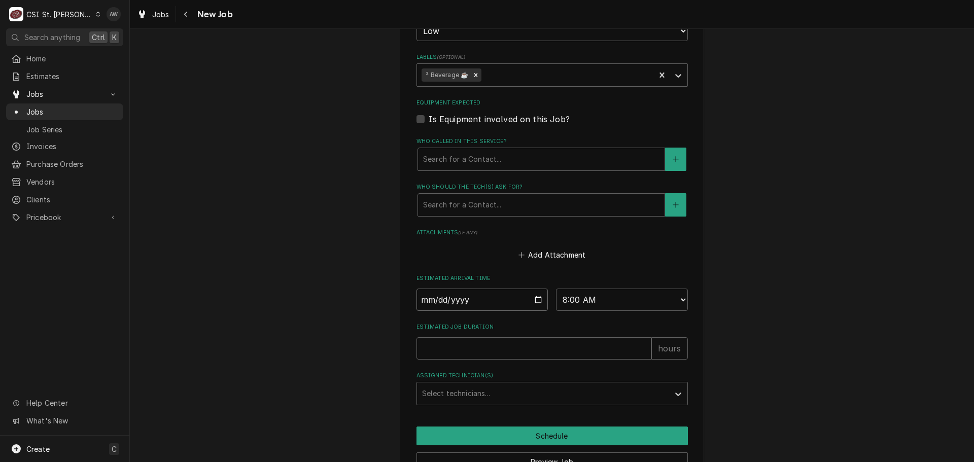
type input "2025-10-10"
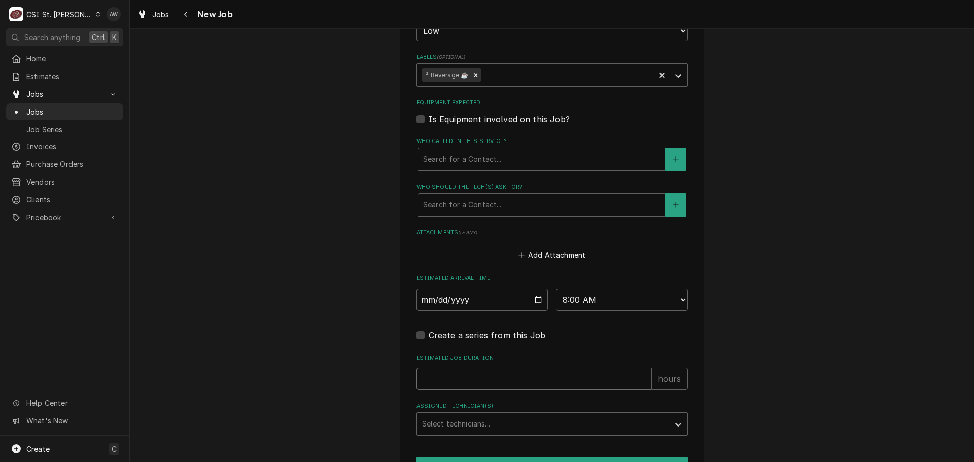
drag, startPoint x: 495, startPoint y: 365, endPoint x: 493, endPoint y: 375, distance: 10.3
click at [494, 368] on div "Estimated Job Duration hours" at bounding box center [551, 372] width 271 height 36
click at [493, 375] on input "Estimated Job Duration" at bounding box center [533, 379] width 235 height 22
type textarea "x"
type input "2"
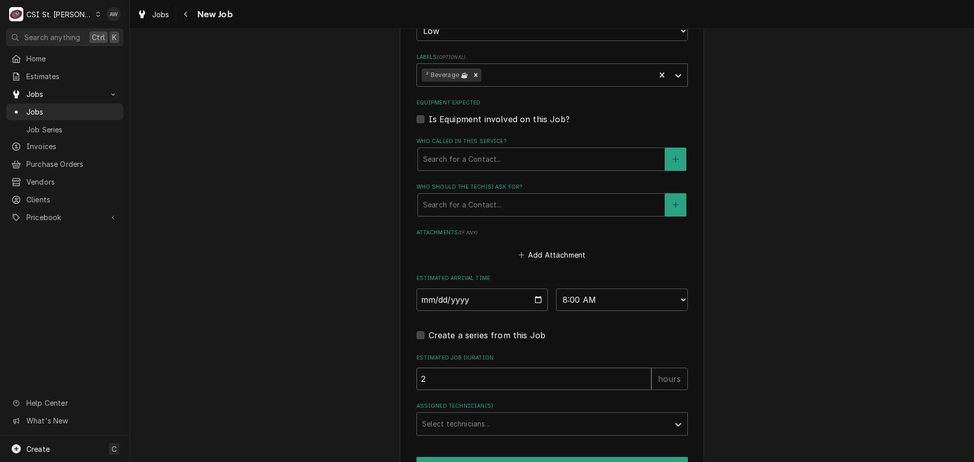
type textarea "x"
type input "2"
click at [488, 421] on div "Assigned Technician(s)" at bounding box center [543, 424] width 242 height 18
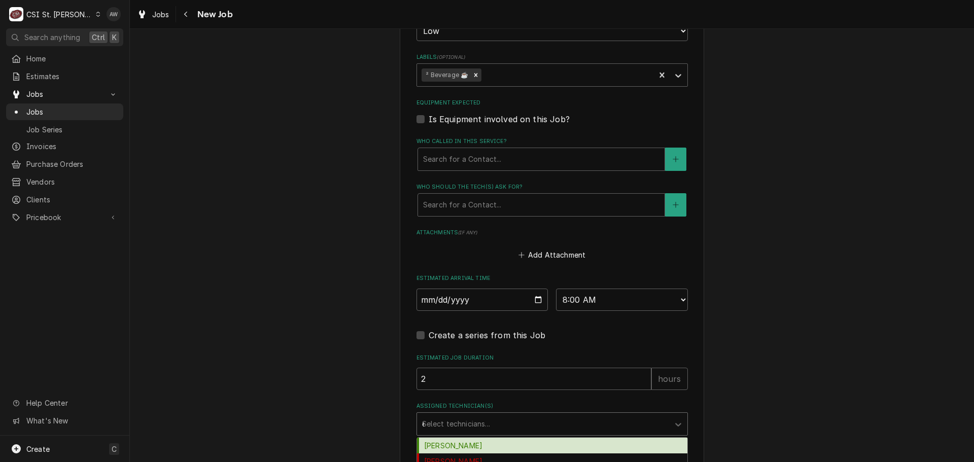
type input "er"
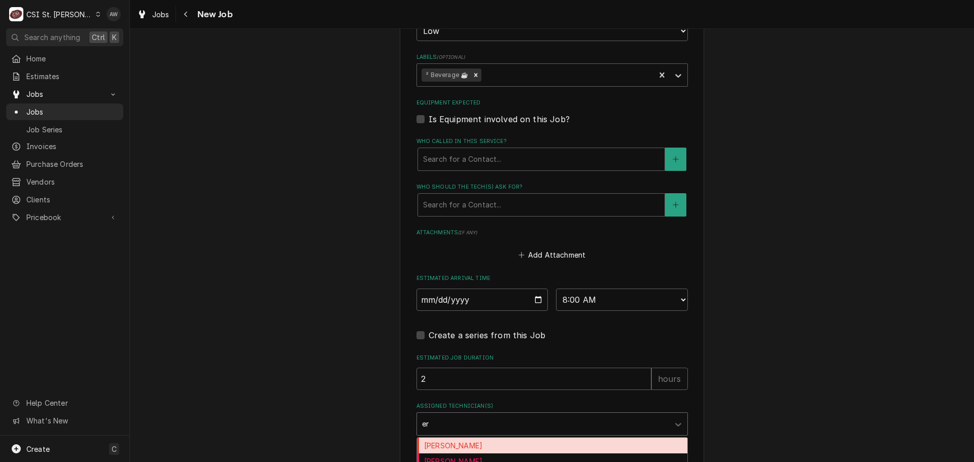
scroll to position [659, 0]
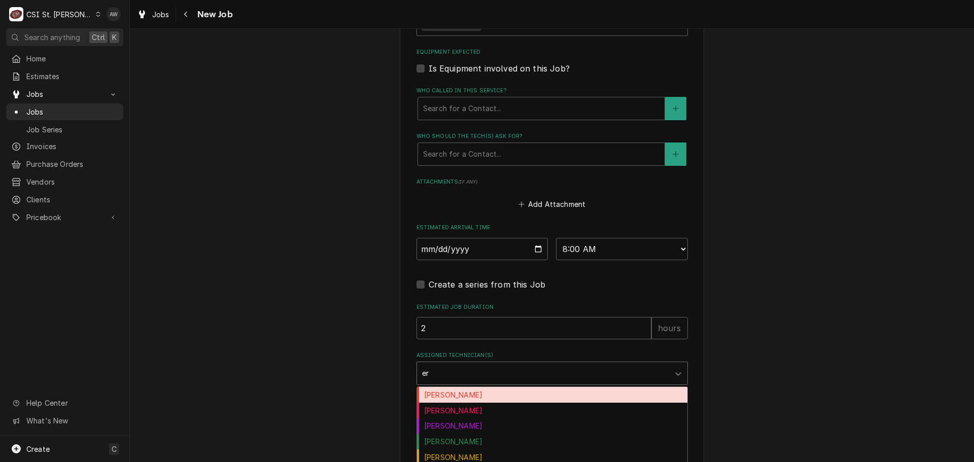
click at [482, 402] on div "Eric Guard" at bounding box center [552, 395] width 270 height 16
type textarea "x"
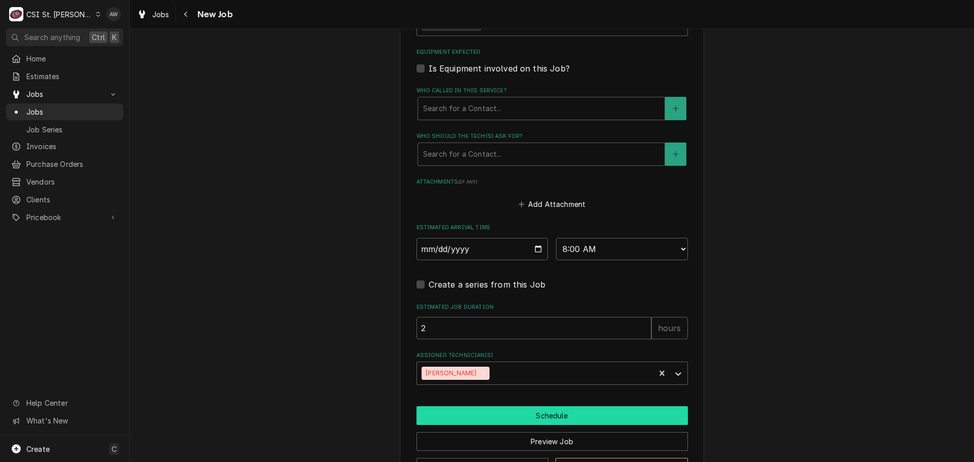
click at [483, 421] on button "Schedule" at bounding box center [551, 415] width 271 height 19
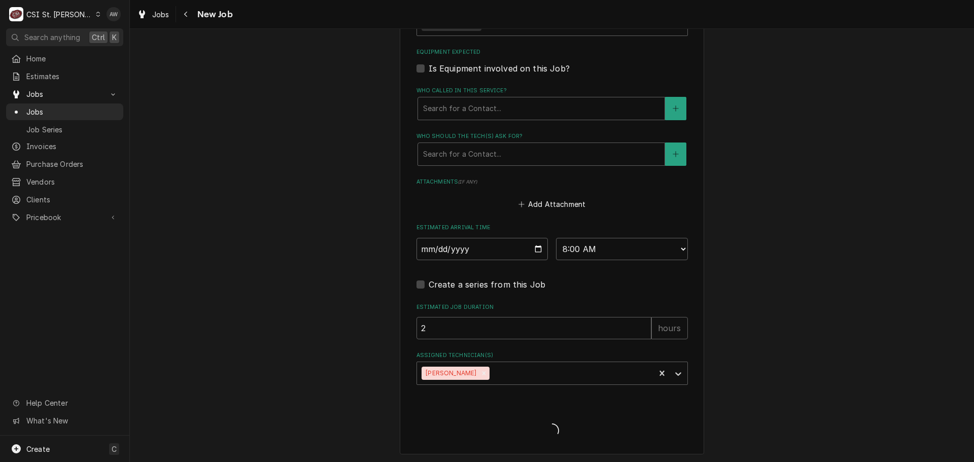
type textarea "x"
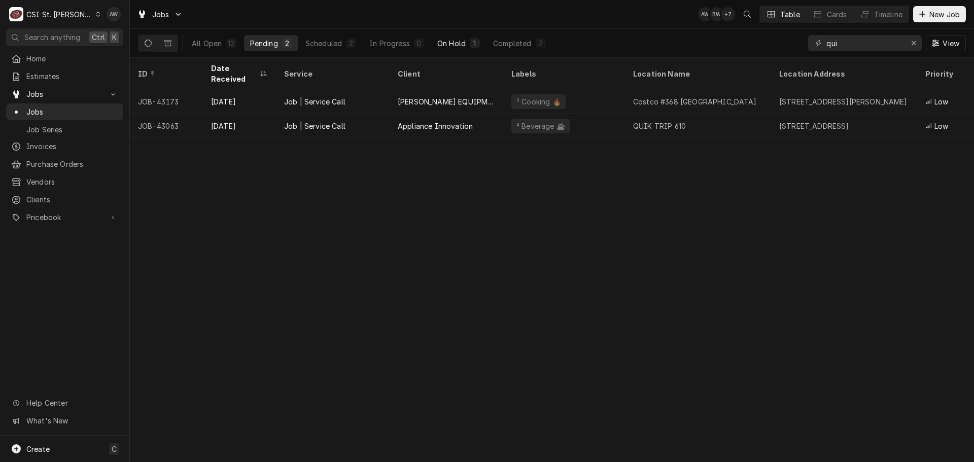
click at [477, 45] on div "1" at bounding box center [475, 43] width 6 height 11
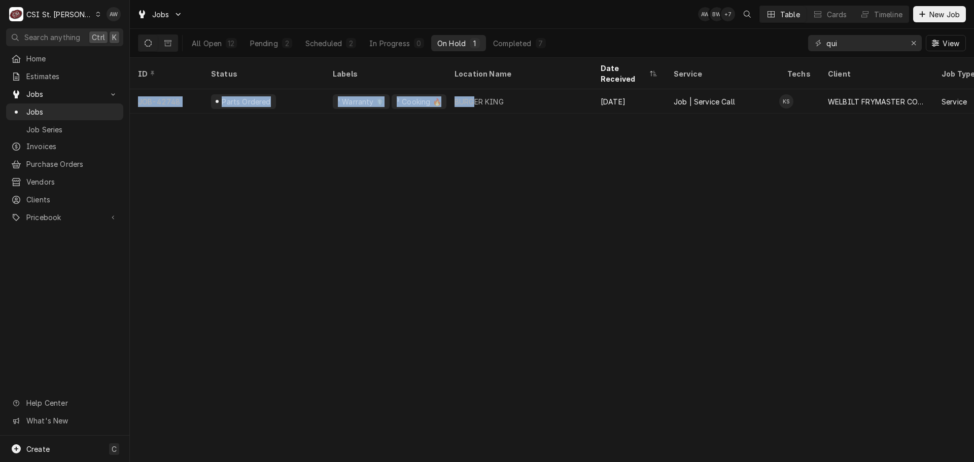
drag, startPoint x: 476, startPoint y: 92, endPoint x: 502, endPoint y: 146, distance: 59.7
click at [502, 146] on div "ID Status Labels Location Name Date Received Service Techs Client Job Type Prio…" at bounding box center [552, 260] width 844 height 404
click at [332, 39] on div "Scheduled" at bounding box center [323, 43] width 37 height 11
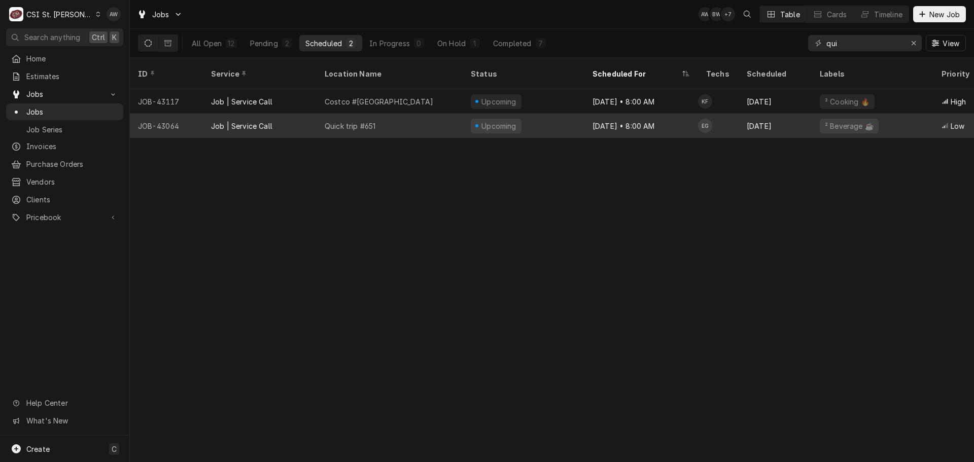
click at [441, 114] on div "Quick trip #651" at bounding box center [390, 126] width 146 height 24
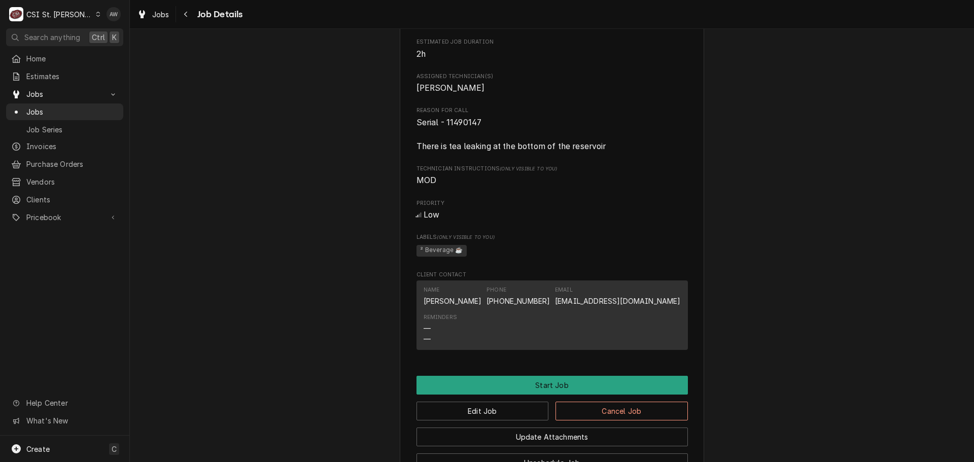
scroll to position [550, 0]
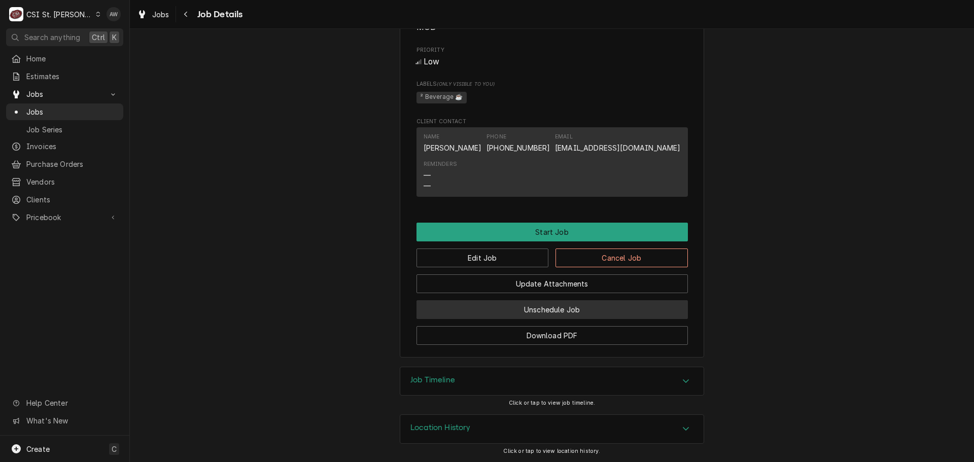
click at [533, 306] on button "Unschedule Job" at bounding box center [551, 309] width 271 height 19
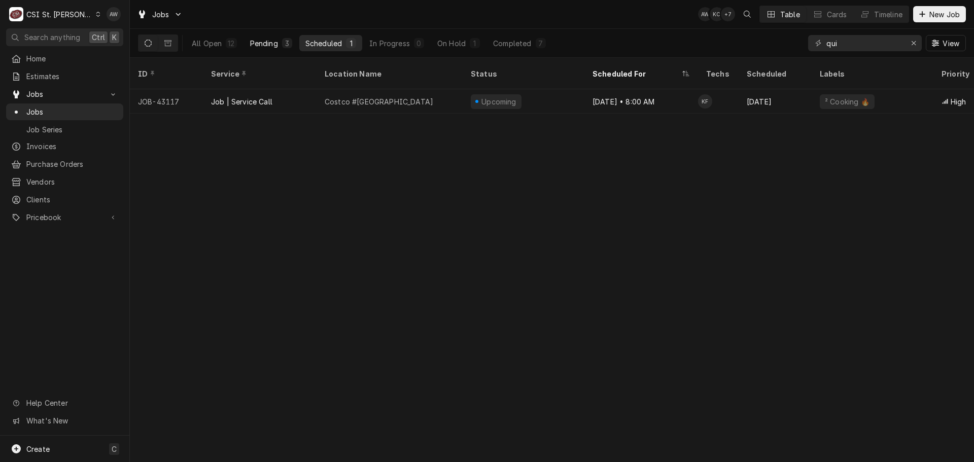
click at [293, 49] on button "Pending 3" at bounding box center [271, 43] width 54 height 16
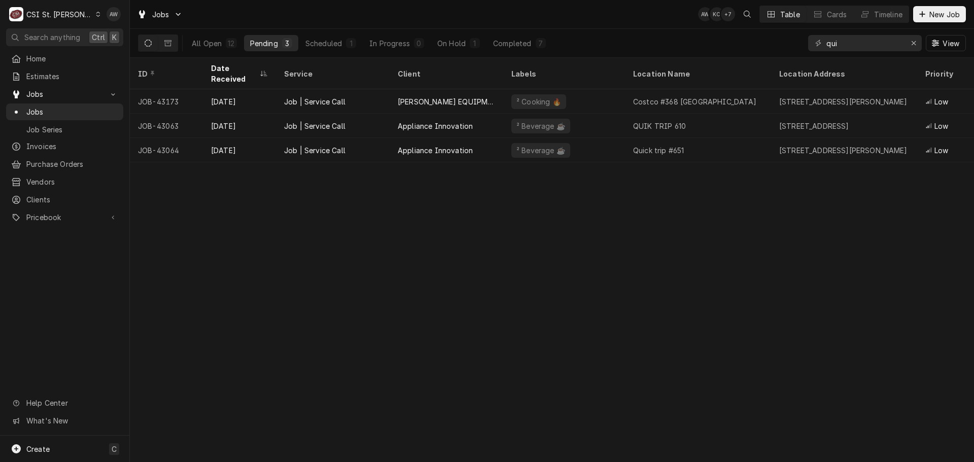
click at [502, 200] on div "ID Date Received Service Client Labels Location Name Location Address Priority …" at bounding box center [552, 260] width 844 height 404
drag, startPoint x: 845, startPoint y: 42, endPoint x: 800, endPoint y: 39, distance: 44.7
click at [800, 39] on div "All Open 12 Pending 3 Scheduled 1 In Progress 0 On Hold 1 Completed 7 qui View" at bounding box center [552, 43] width 828 height 28
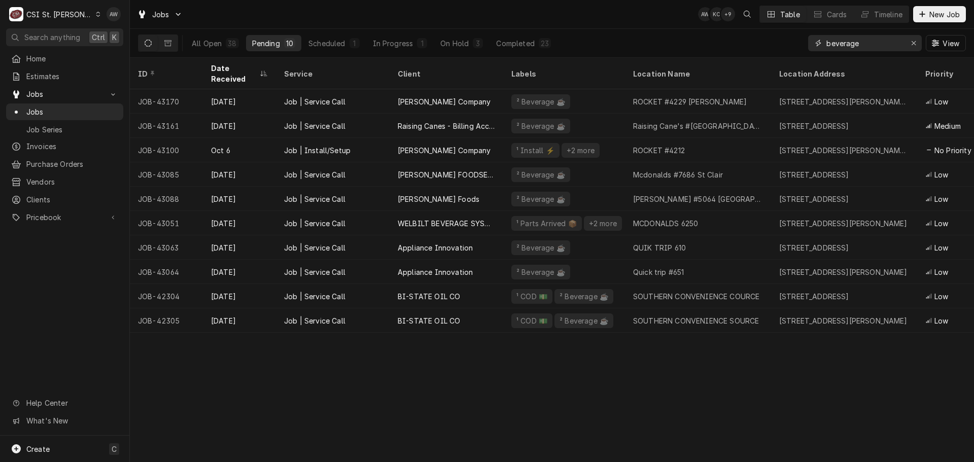
type input "beverage"
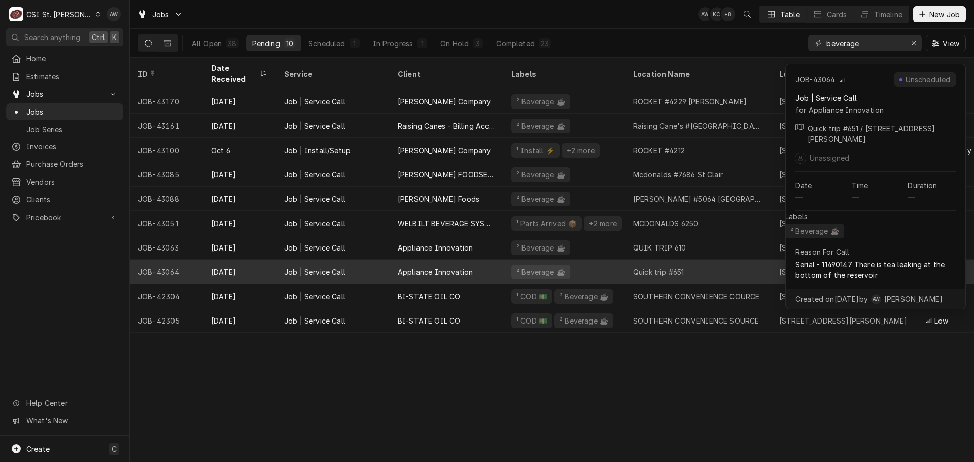
click at [439, 267] on div "Appliance Innovation" at bounding box center [435, 272] width 75 height 11
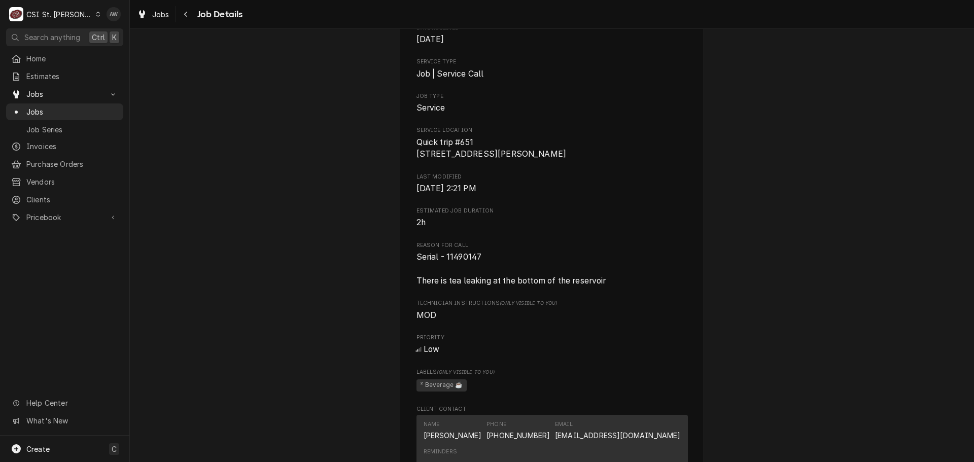
scroll to position [395, 0]
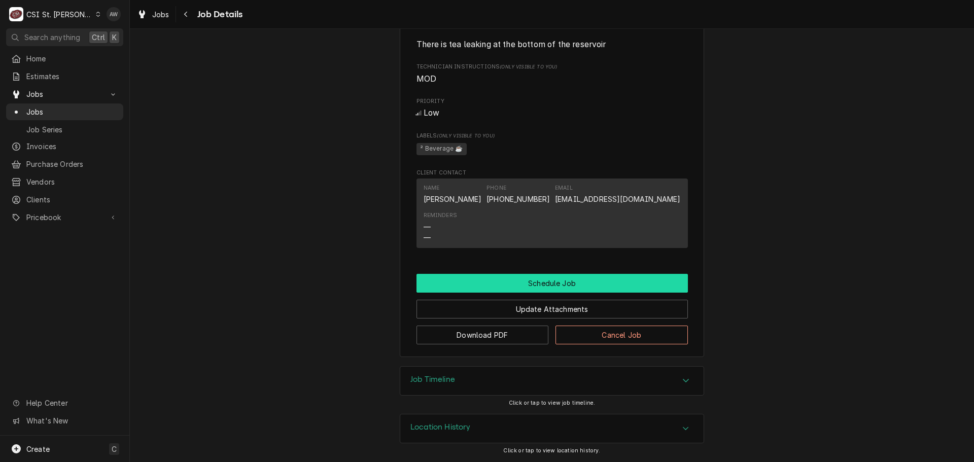
click at [564, 286] on button "Schedule Job" at bounding box center [551, 283] width 271 height 19
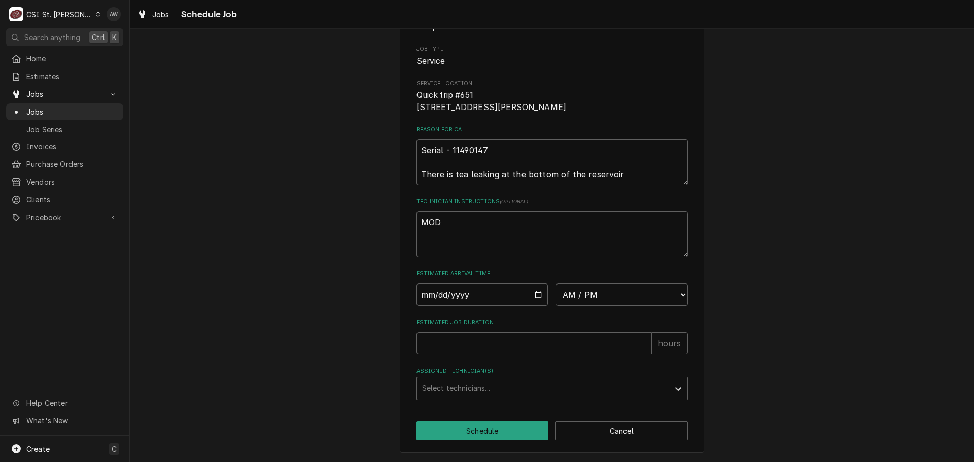
scroll to position [122, 0]
click at [591, 300] on select "AM / PM 6:00 AM 6:15 AM 6:30 AM 6:45 AM 7:00 AM 7:15 AM 7:30 AM 7:45 AM 8:00 AM…" at bounding box center [622, 295] width 132 height 22
select select "08:00:00"
click at [556, 284] on select "AM / PM 6:00 AM 6:15 AM 6:30 AM 6:45 AM 7:00 AM 7:15 AM 7:30 AM 7:45 AM 8:00 AM…" at bounding box center [622, 295] width 132 height 22
type textarea "x"
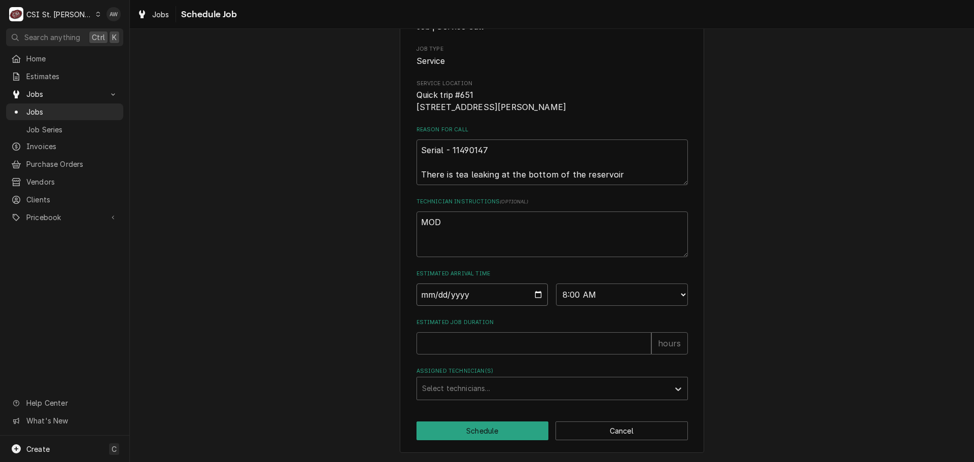
click at [534, 292] on input "Date" at bounding box center [482, 295] width 132 height 22
type input "[DATE]"
click at [493, 350] on input "Estimated Job Duration" at bounding box center [533, 343] width 235 height 22
type textarea "x"
type input "2"
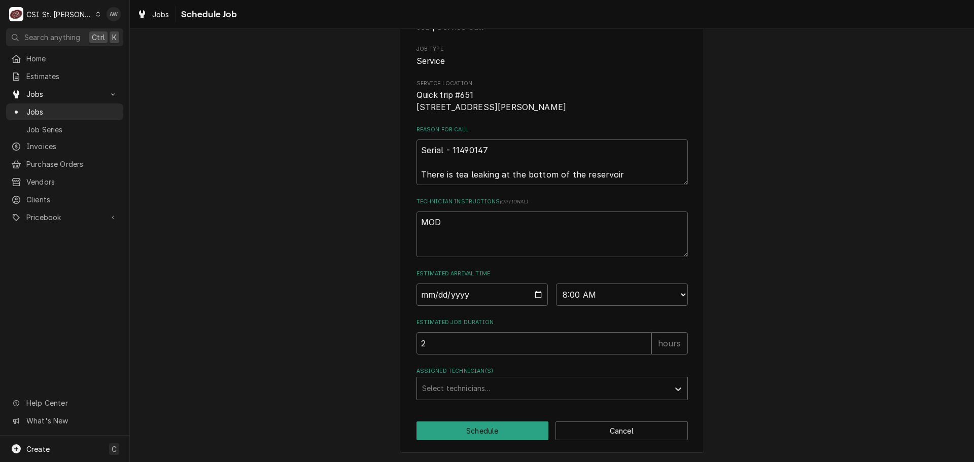
click at [477, 387] on div "Assigned Technician(s)" at bounding box center [543, 388] width 242 height 18
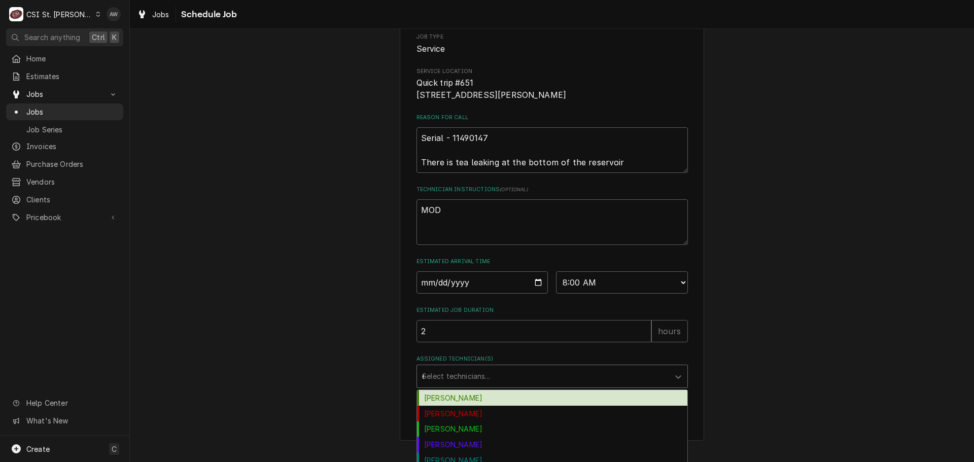
type input "er"
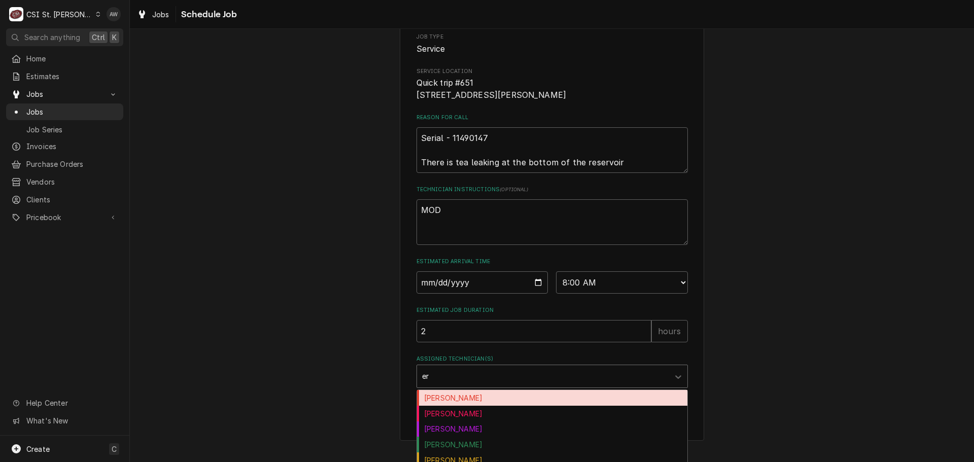
click at [468, 406] on div "[PERSON_NAME]" at bounding box center [552, 398] width 270 height 16
type textarea "x"
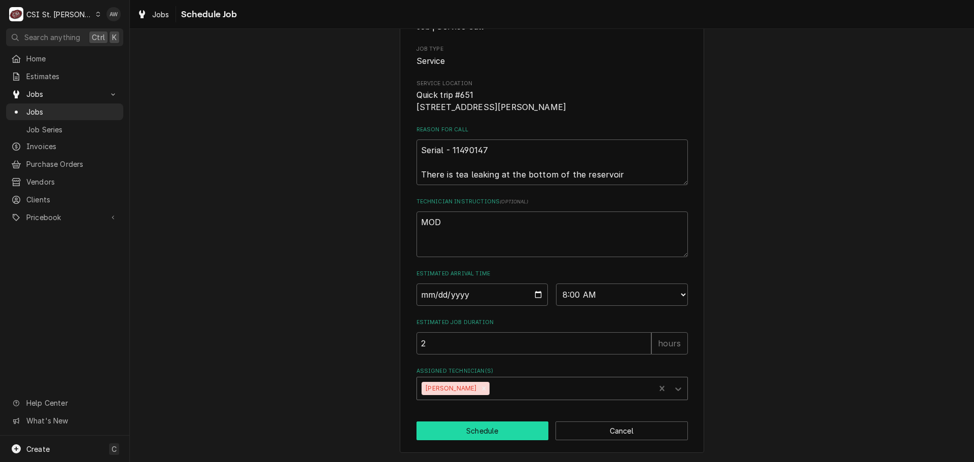
click at [465, 423] on button "Schedule" at bounding box center [482, 431] width 132 height 19
type textarea "x"
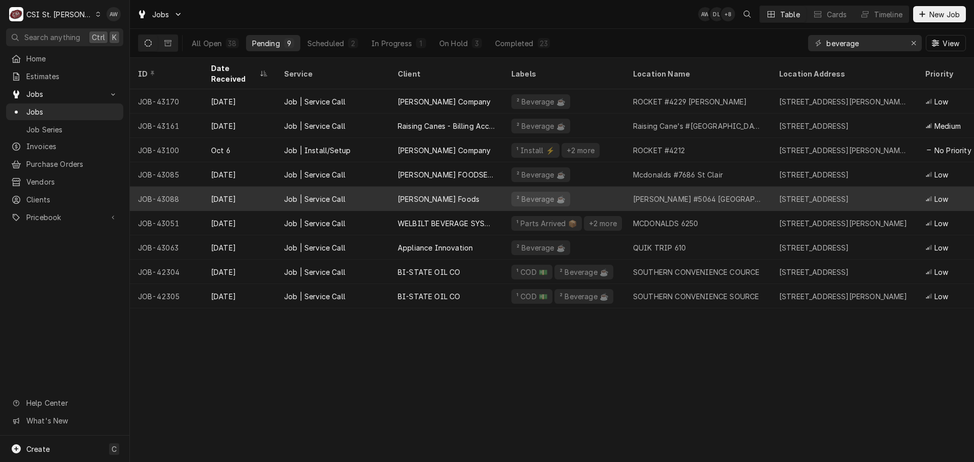
click at [448, 187] on div "[PERSON_NAME] Foods" at bounding box center [447, 199] width 114 height 24
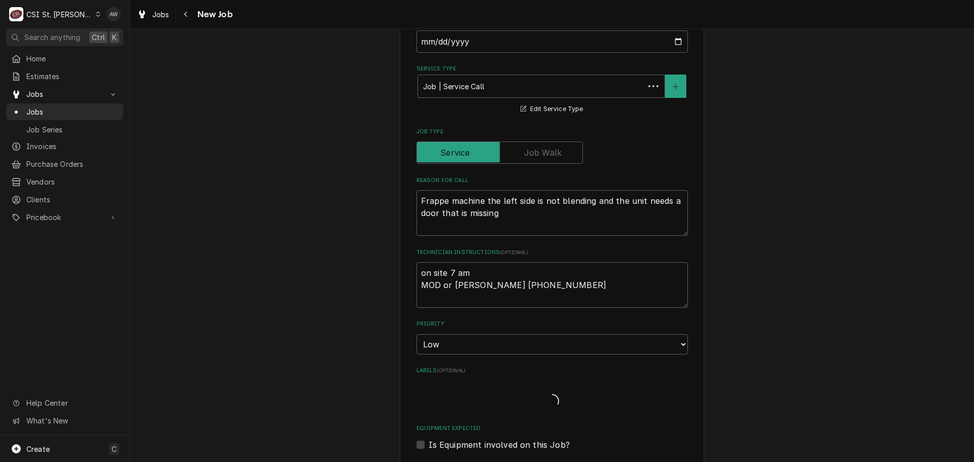
type textarea "x"
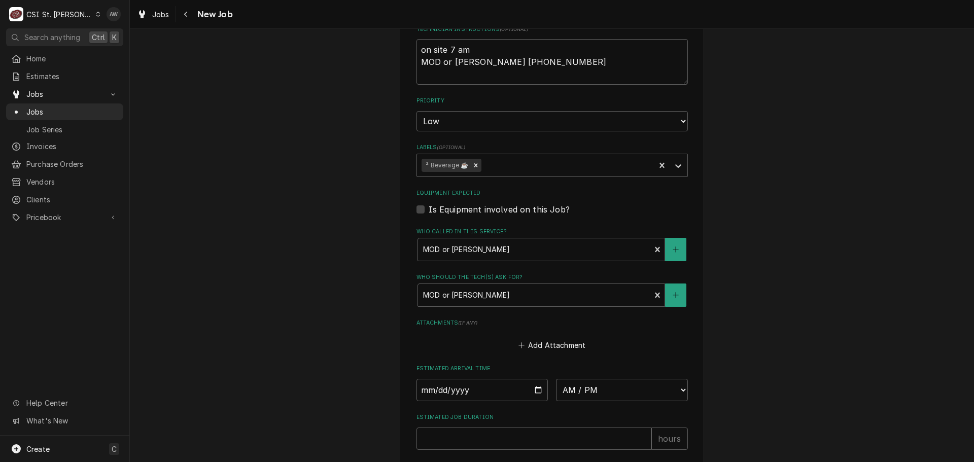
scroll to position [609, 0]
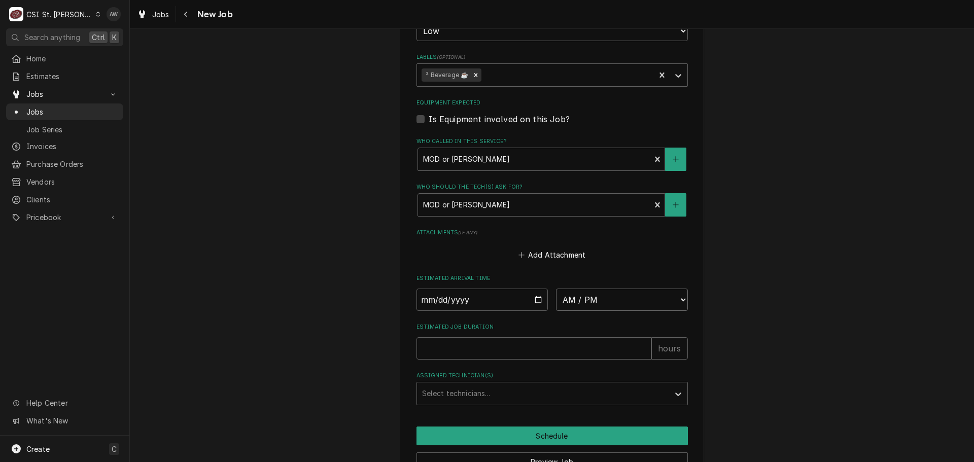
click at [596, 301] on select "AM / PM 6:00 AM 6:15 AM 6:30 AM 6:45 AM 7:00 AM 7:15 AM 7:30 AM 7:45 AM 8:00 AM…" at bounding box center [622, 300] width 132 height 22
select select "11:00:00"
click at [556, 289] on select "AM / PM 6:00 AM 6:15 AM 6:30 AM 6:45 AM 7:00 AM 7:15 AM 7:30 AM 7:45 AM 8:00 AM…" at bounding box center [622, 300] width 132 height 22
type textarea "x"
click at [533, 299] on input "Date" at bounding box center [482, 300] width 132 height 22
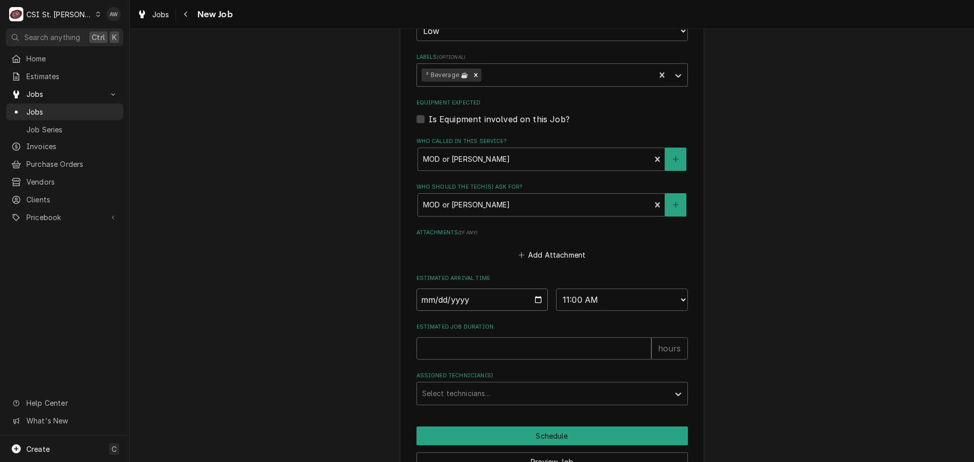
type input "2025-10-10"
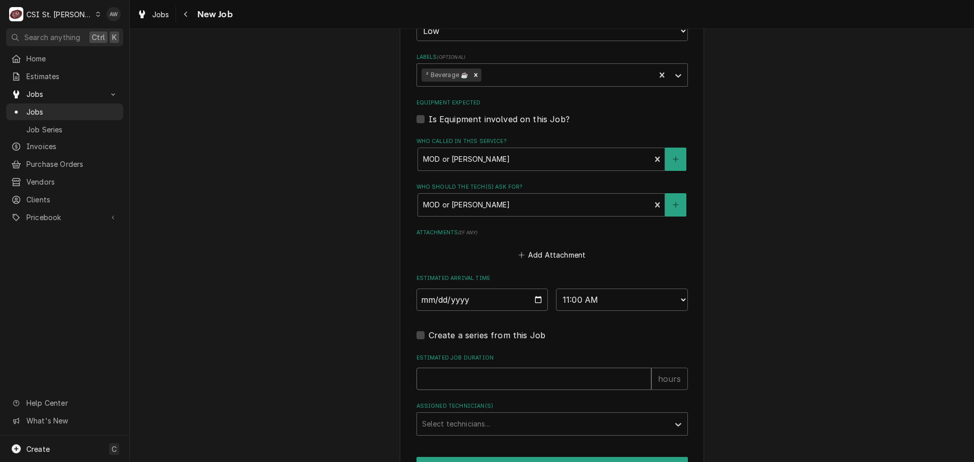
click at [493, 376] on input "Estimated Job Duration" at bounding box center [533, 379] width 235 height 22
type textarea "x"
type input "2"
type textarea "x"
type input "2"
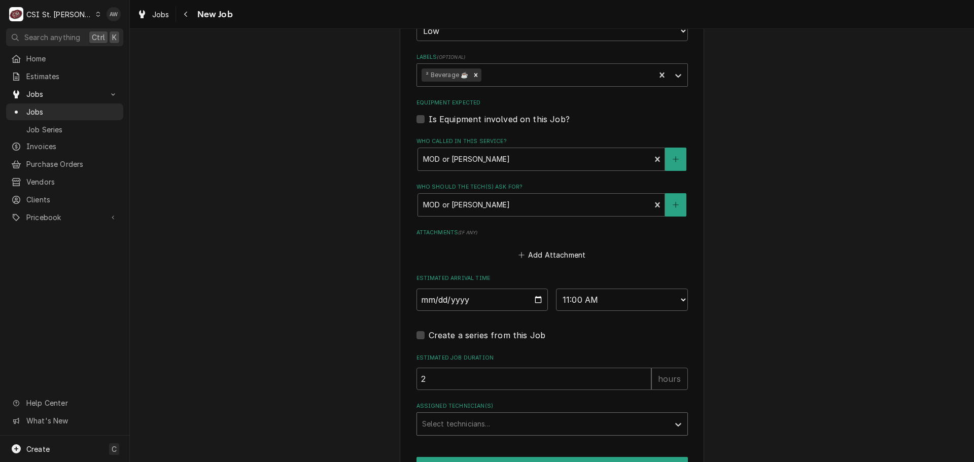
click at [499, 428] on div "Assigned Technician(s)" at bounding box center [543, 424] width 242 height 18
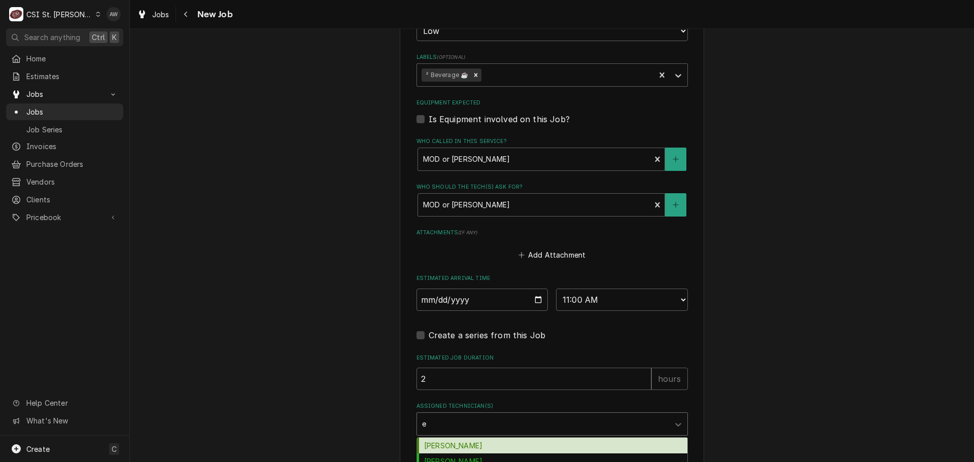
type input "er"
click at [495, 442] on div "[PERSON_NAME]" at bounding box center [552, 446] width 270 height 16
type textarea "x"
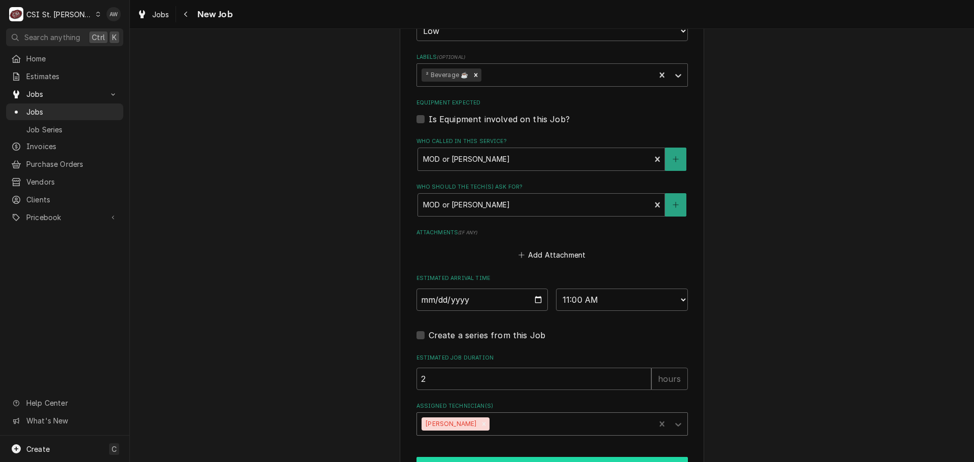
click at [492, 458] on button "Schedule" at bounding box center [551, 466] width 271 height 19
type textarea "x"
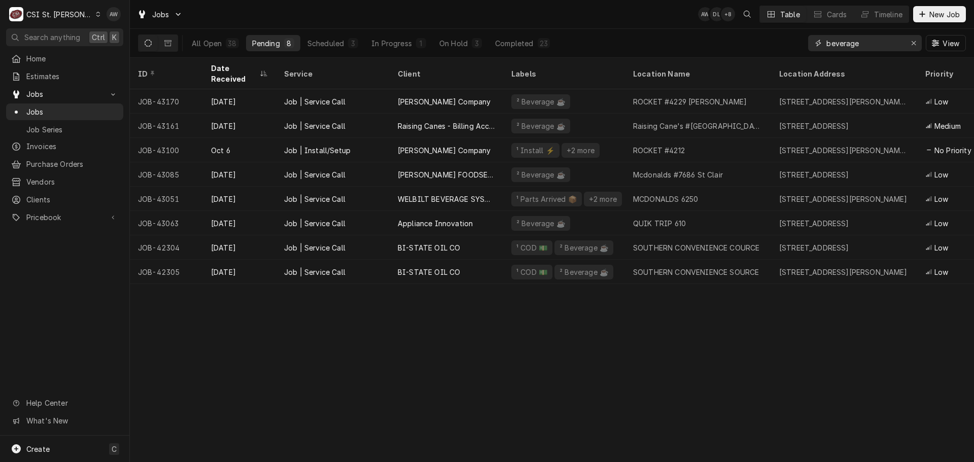
drag, startPoint x: 877, startPoint y: 39, endPoint x: 755, endPoint y: 14, distance: 123.8
click at [754, 20] on div "Jobs AW DL + 8 Table Cards Timeline New Job All Open 38 Pending 8 Scheduled 3 I…" at bounding box center [552, 29] width 844 height 58
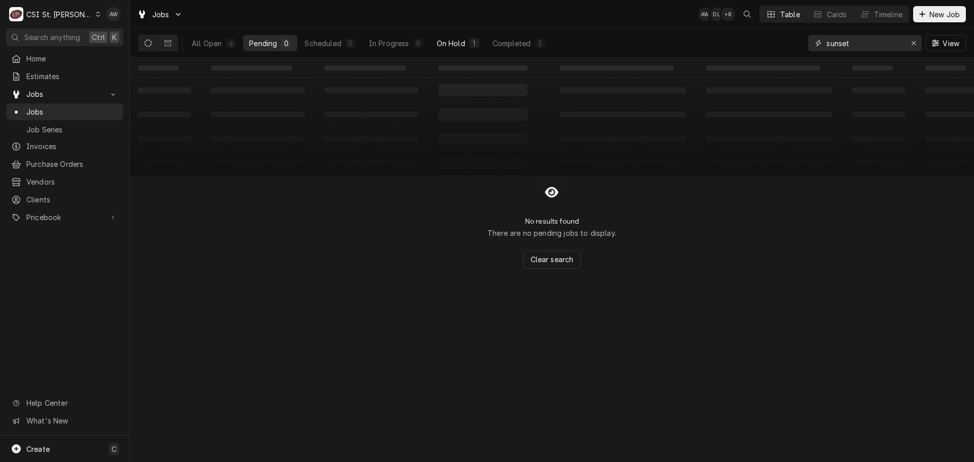
type input "sunset"
click at [471, 48] on button "On Hold 1" at bounding box center [458, 43] width 55 height 16
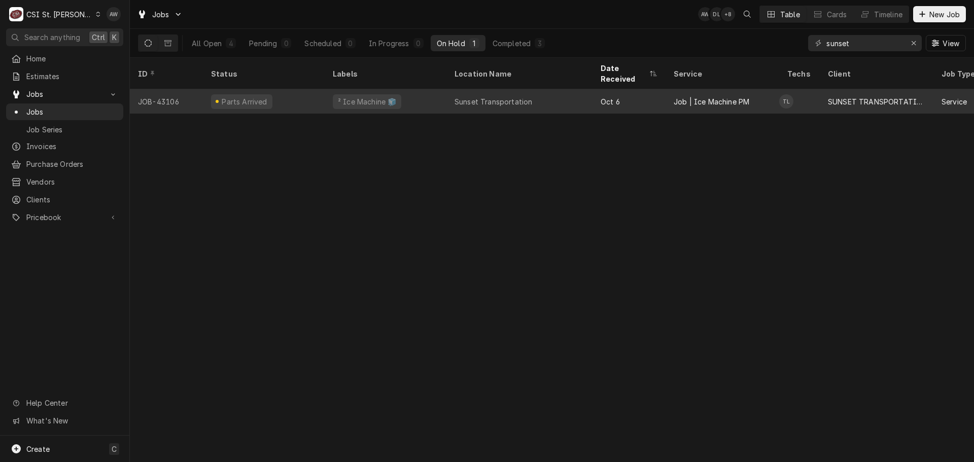
click at [473, 96] on div "Sunset Transportation" at bounding box center [493, 101] width 78 height 11
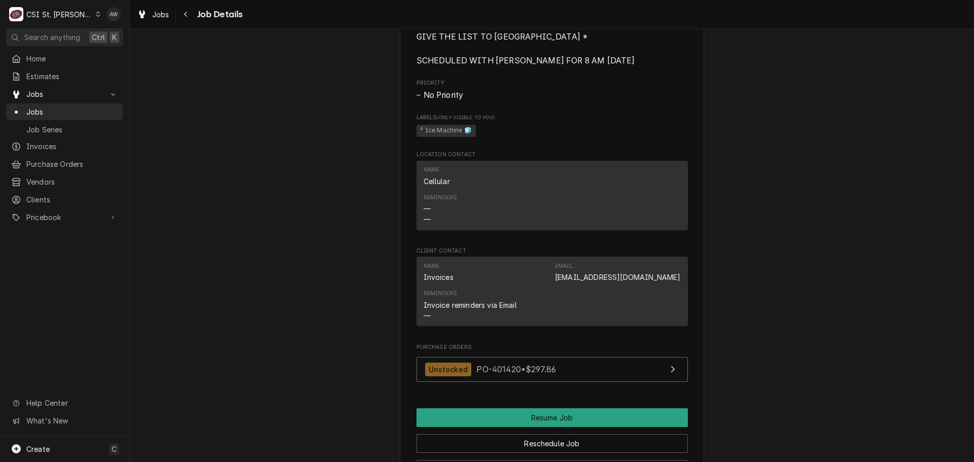
scroll to position [964, 0]
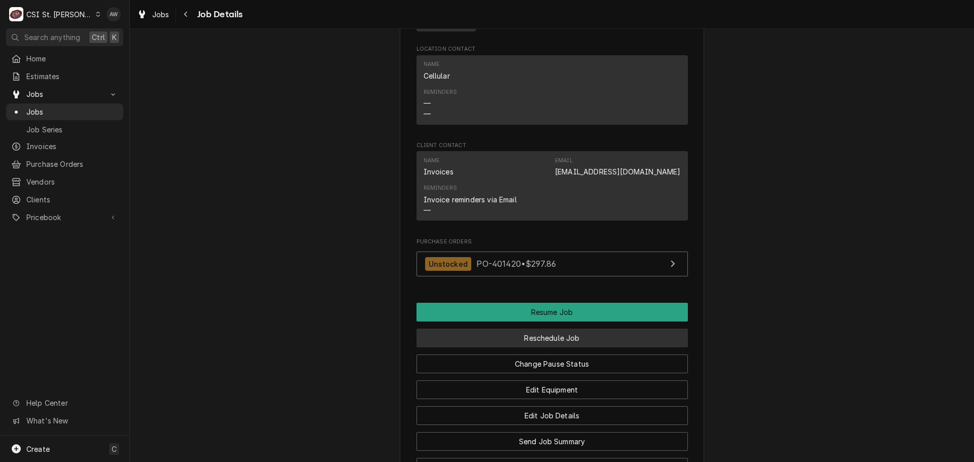
click at [544, 345] on button "Reschedule Job" at bounding box center [551, 338] width 271 height 19
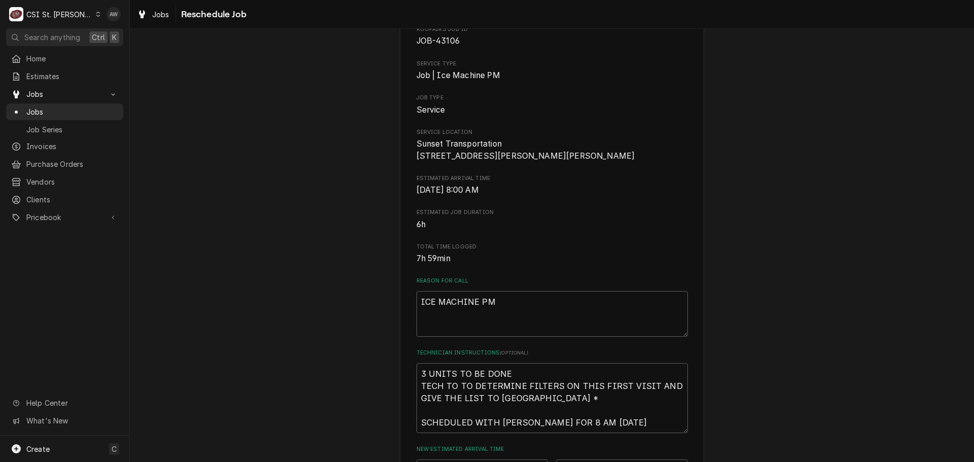
scroll to position [203, 0]
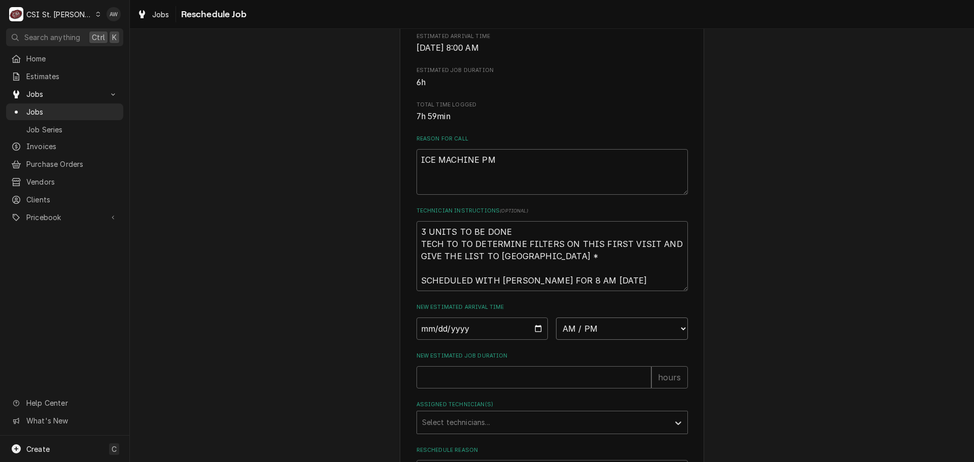
drag, startPoint x: 570, startPoint y: 341, endPoint x: 570, endPoint y: 330, distance: 11.7
click at [570, 340] on select "AM / PM 6:00 AM 6:15 AM 6:30 AM 6:45 AM 7:00 AM 7:15 AM 7:30 AM 7:45 AM 8:00 AM…" at bounding box center [622, 329] width 132 height 22
select select "08:00:00"
click at [556, 329] on select "AM / PM 6:00 AM 6:15 AM 6:30 AM 6:45 AM 7:00 AM 7:15 AM 7:30 AM 7:45 AM 8:00 AM…" at bounding box center [622, 329] width 132 height 22
click at [539, 338] on input "Date" at bounding box center [482, 329] width 132 height 22
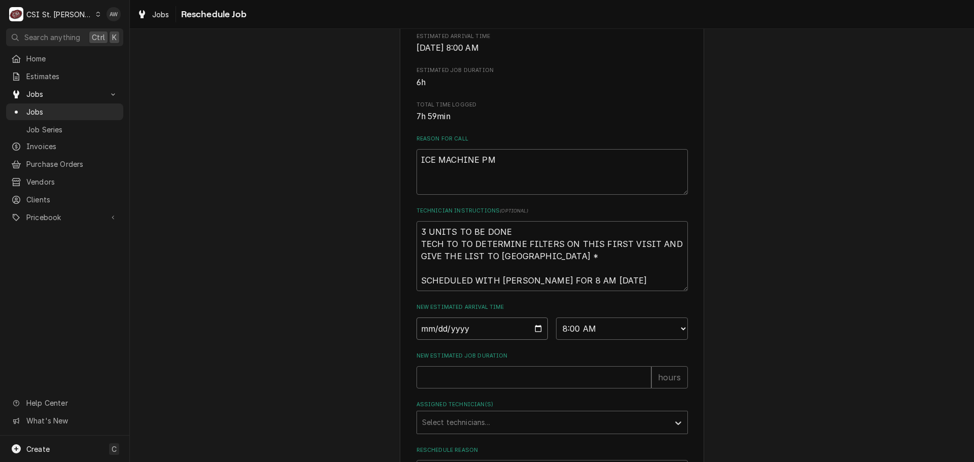
type textarea "x"
type input "2025-10-10"
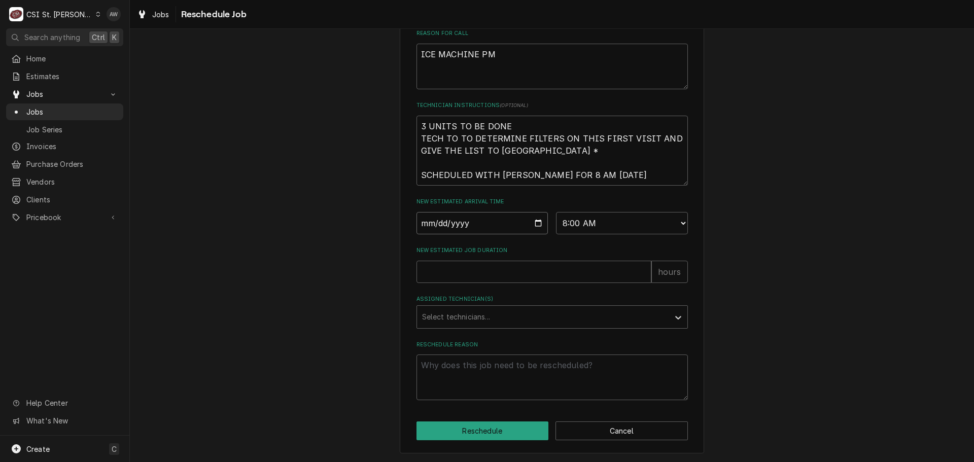
scroll to position [321, 0]
click at [499, 266] on input "New Estimated Job Duration" at bounding box center [533, 272] width 235 height 22
type textarea "x"
type input "2"
click at [494, 319] on div "Assigned Technician(s)" at bounding box center [543, 317] width 242 height 18
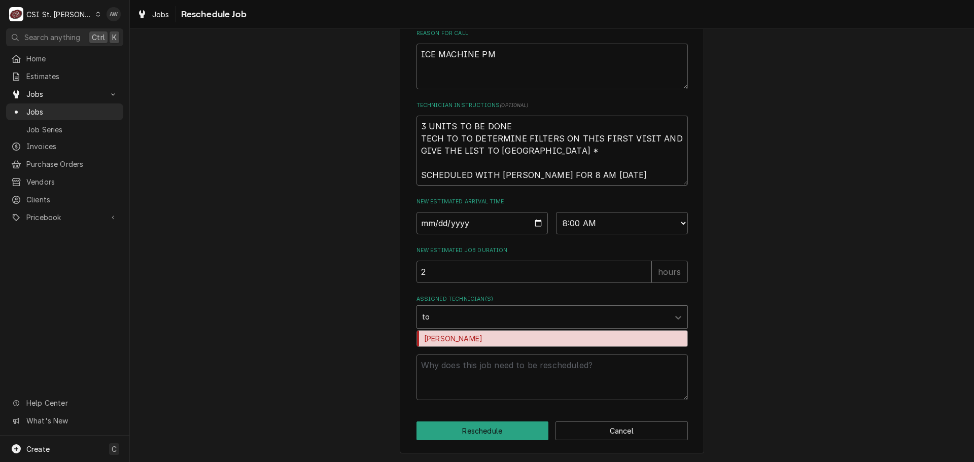
type input "tom"
type textarea "x"
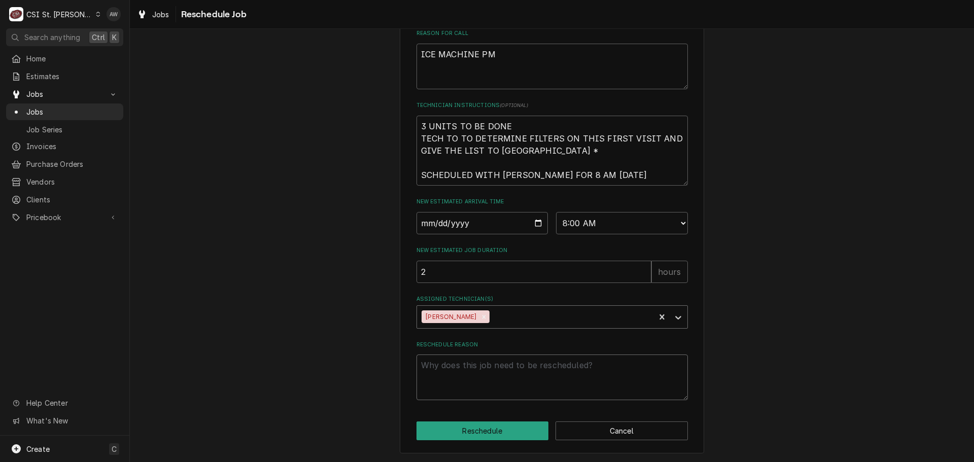
type textarea "x"
type textarea "r"
type textarea "x"
type textarea "re"
type textarea "x"
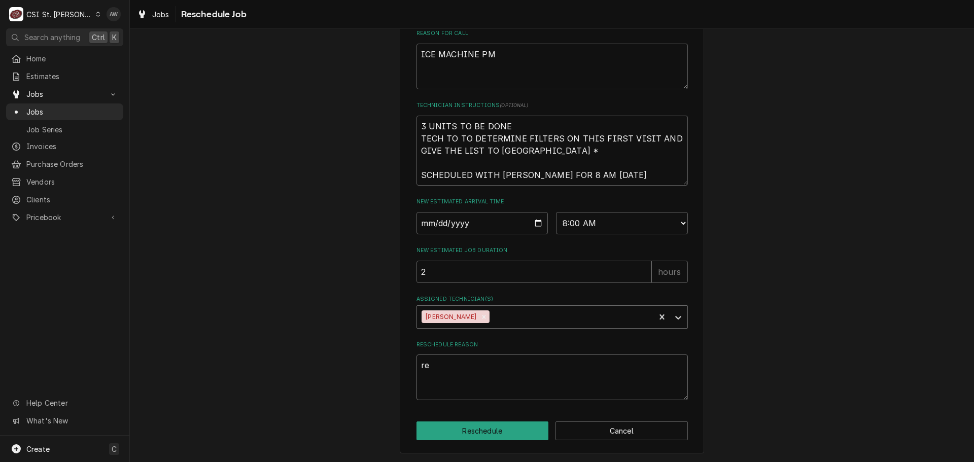
type textarea "ret"
type textarea "x"
type textarea "retu"
type textarea "x"
type textarea "retur"
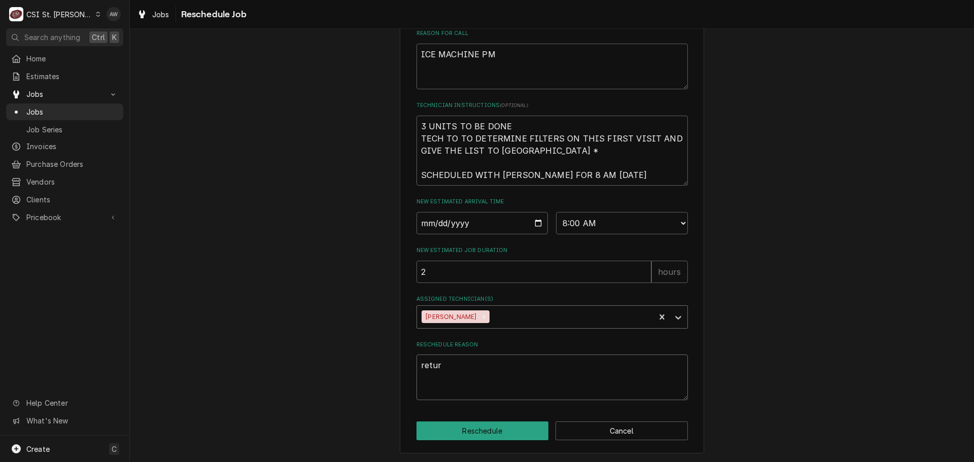
type textarea "x"
type textarea "return"
type textarea "x"
type textarea "returni"
type textarea "x"
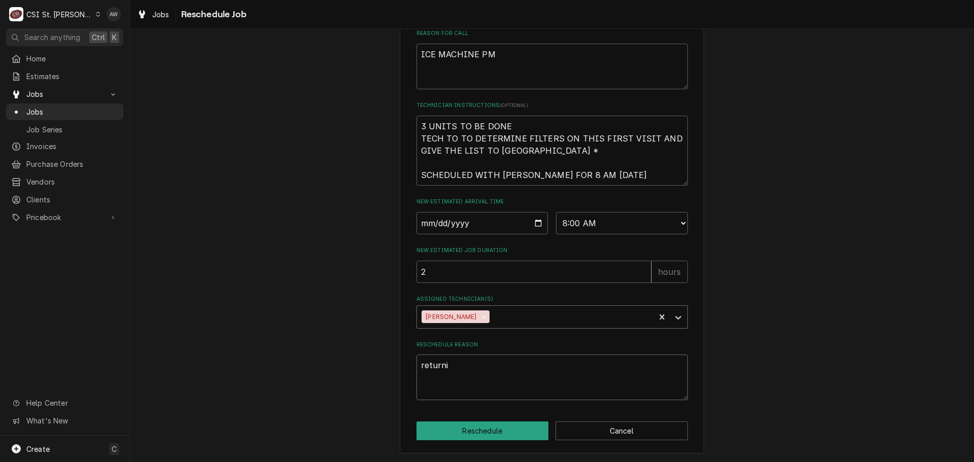
type textarea "returnin"
type textarea "x"
type textarea "returning"
type textarea "x"
type textarea "returning"
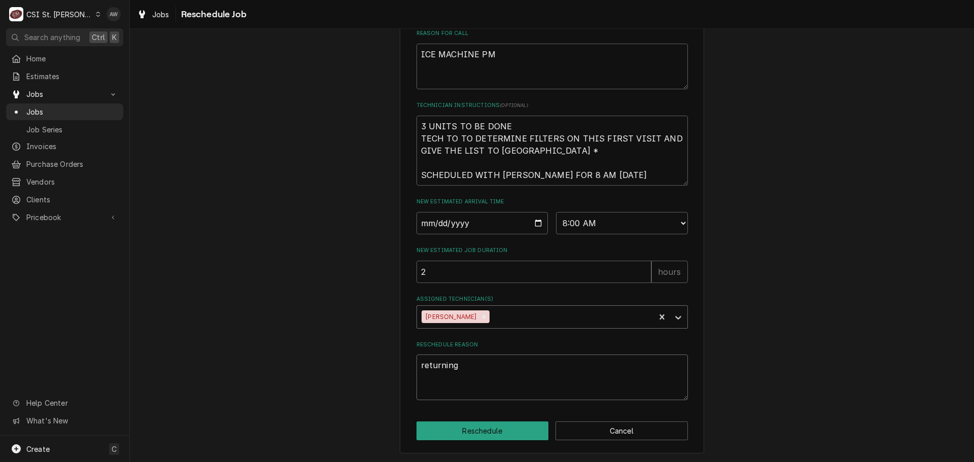
type textarea "x"
type textarea "returning w"
type textarea "x"
type textarea "returning wi"
type textarea "x"
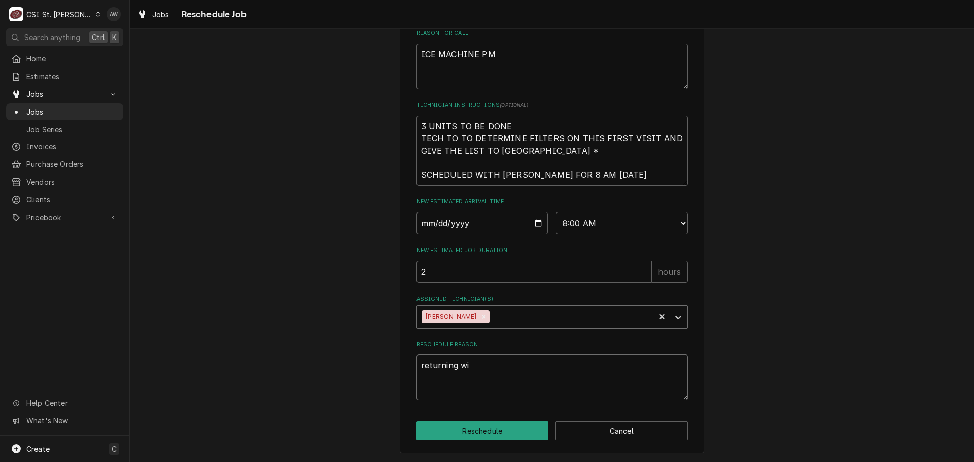
type textarea "returning wit"
type textarea "x"
type textarea "returning with"
type textarea "x"
type textarea "returning with"
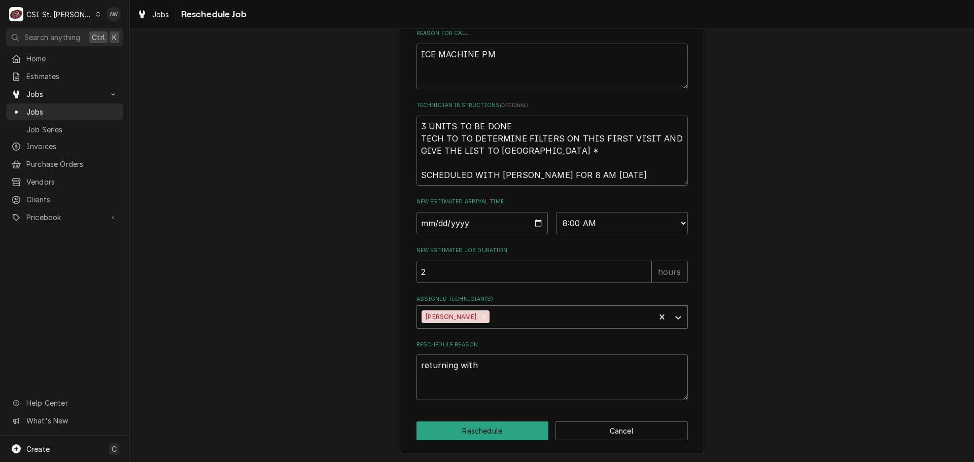
type textarea "x"
type textarea "returning with p"
type textarea "x"
type textarea "returning with pa"
type textarea "x"
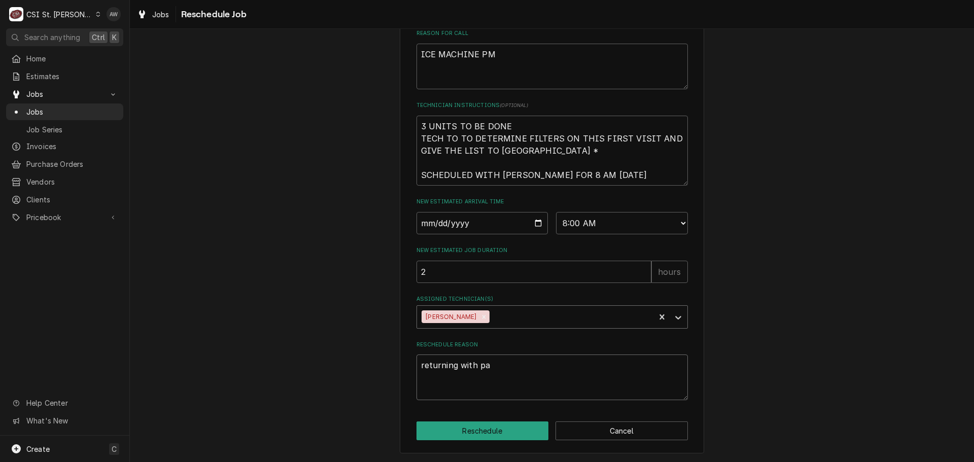
type textarea "returning with par"
type textarea "x"
type textarea "returning with part"
type textarea "x"
type textarea "returning with parts"
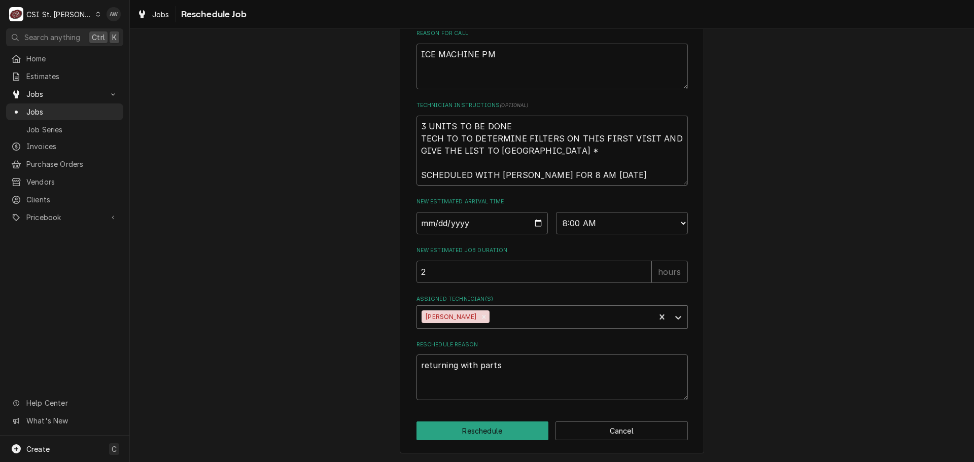
type textarea "x"
type textarea "returning with parts"
click at [501, 432] on button "Reschedule" at bounding box center [482, 431] width 132 height 19
type textarea "x"
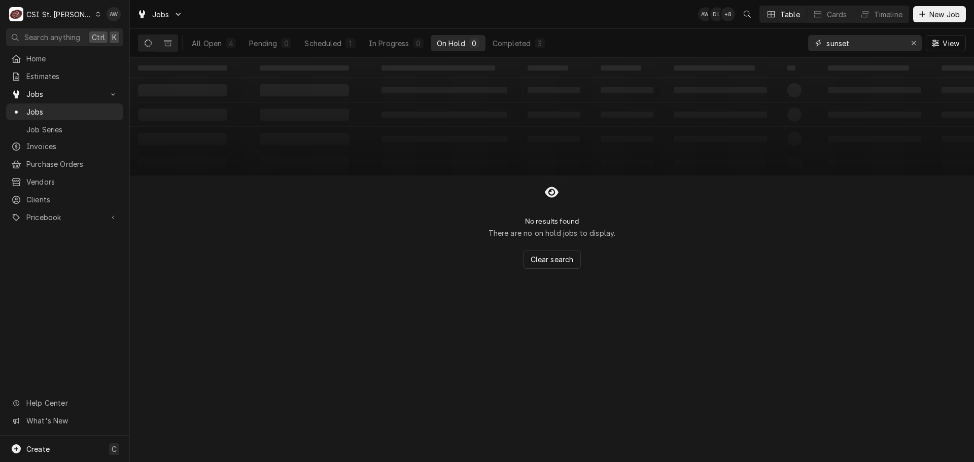
drag, startPoint x: 853, startPoint y: 43, endPoint x: 756, endPoint y: 38, distance: 97.0
click at [756, 38] on div "All Open 4 Pending 0 Scheduled 1 In Progress 0 On Hold 0 Completed 3 sunset View" at bounding box center [552, 43] width 828 height 28
type input "43107"
click at [257, 37] on button "Pending 1" at bounding box center [270, 43] width 54 height 16
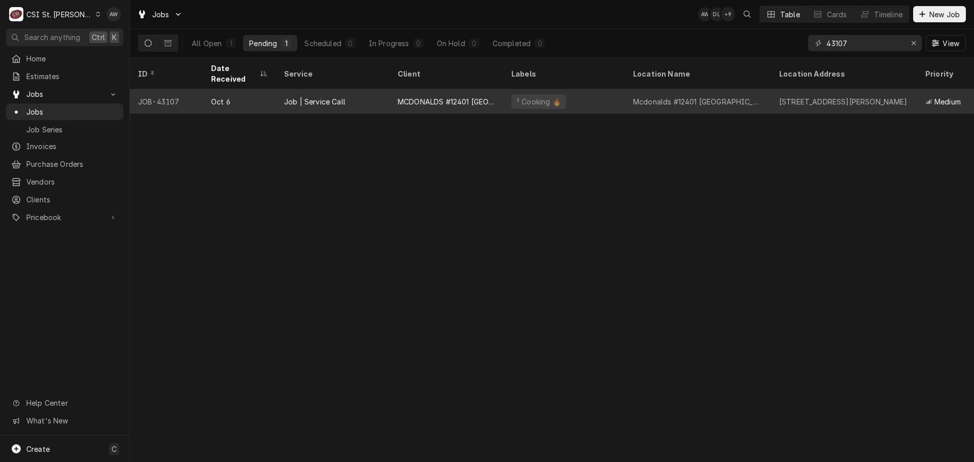
click at [311, 96] on div "Job | Service Call" at bounding box center [314, 101] width 61 height 11
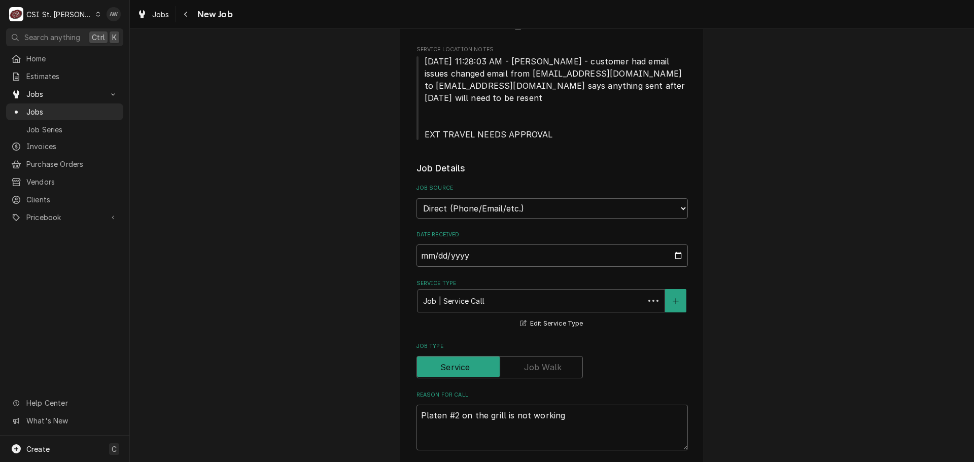
type textarea "x"
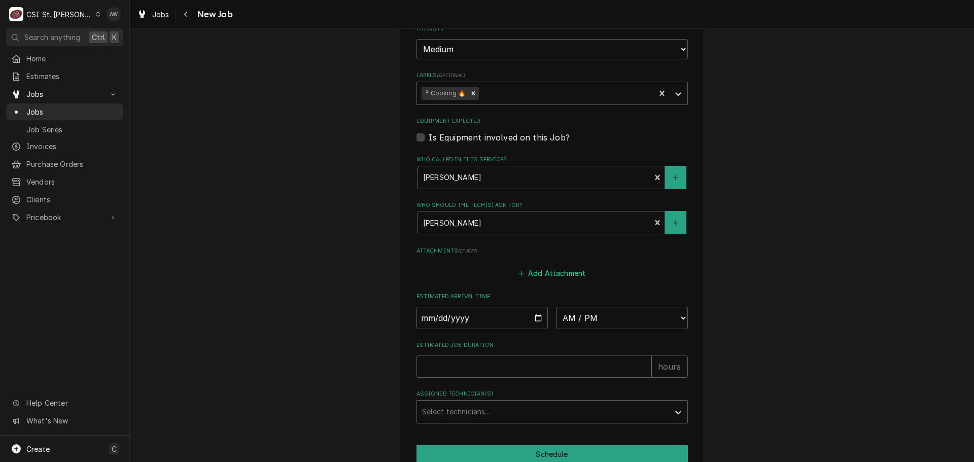
scroll to position [761, 0]
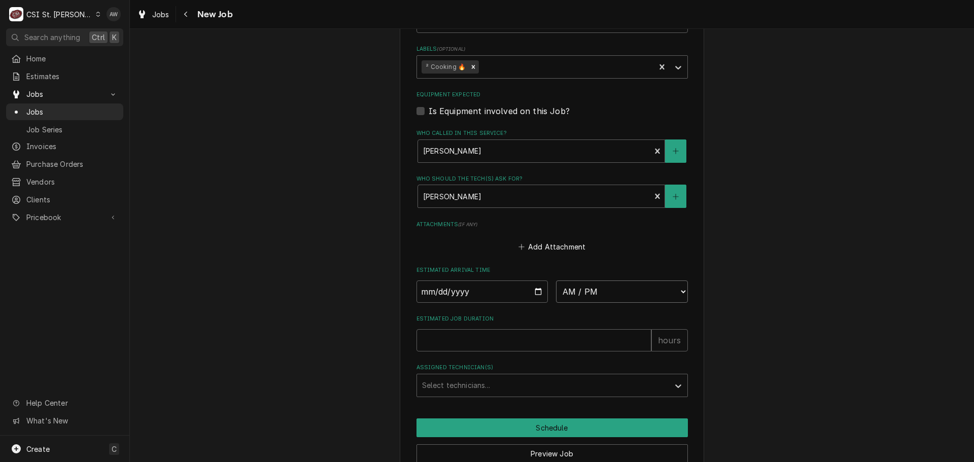
click at [605, 297] on select "AM / PM 6:00 AM 6:15 AM 6:30 AM 6:45 AM 7:00 AM 7:15 AM 7:30 AM 7:45 AM 8:00 AM…" at bounding box center [622, 292] width 132 height 22
select select "08:00:00"
click at [556, 281] on select "AM / PM 6:00 AM 6:15 AM 6:30 AM 6:45 AM 7:00 AM 7:15 AM 7:30 AM 7:45 AM 8:00 AM…" at bounding box center [622, 292] width 132 height 22
type textarea "x"
click at [534, 291] on input "Date" at bounding box center [482, 292] width 132 height 22
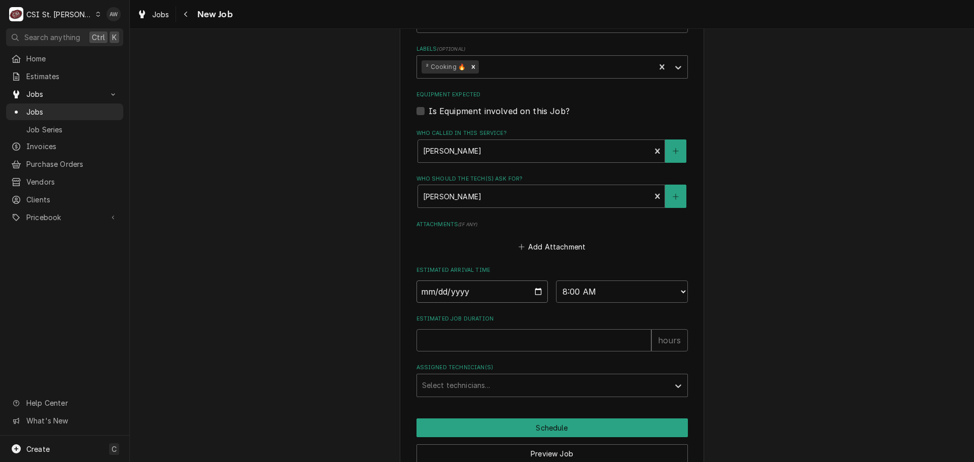
type input "[DATE]"
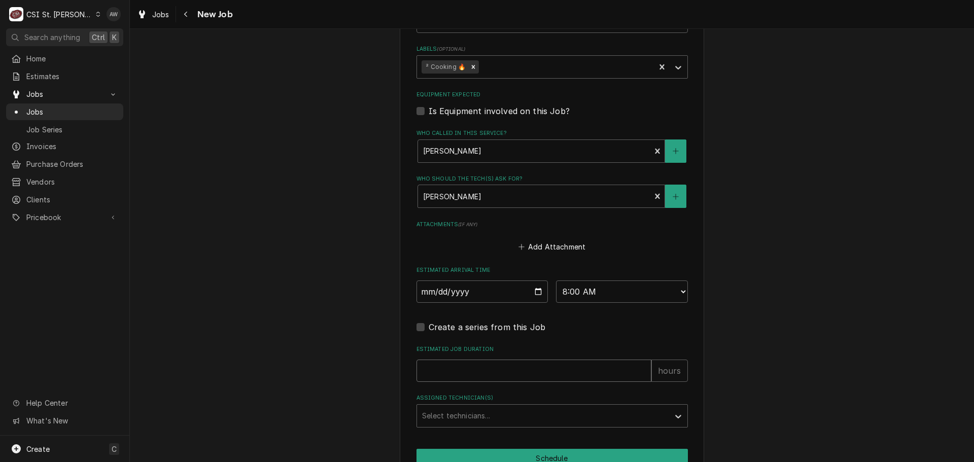
click at [496, 365] on input "Estimated Job Duration" at bounding box center [533, 371] width 235 height 22
type textarea "x"
type input "2"
type textarea "x"
type input "2"
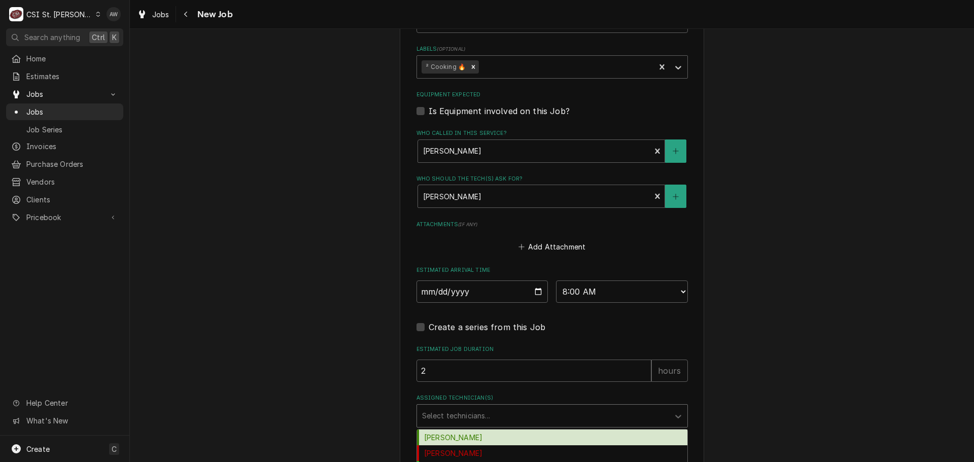
click at [475, 418] on div "Assigned Technician(s)" at bounding box center [543, 416] width 242 height 18
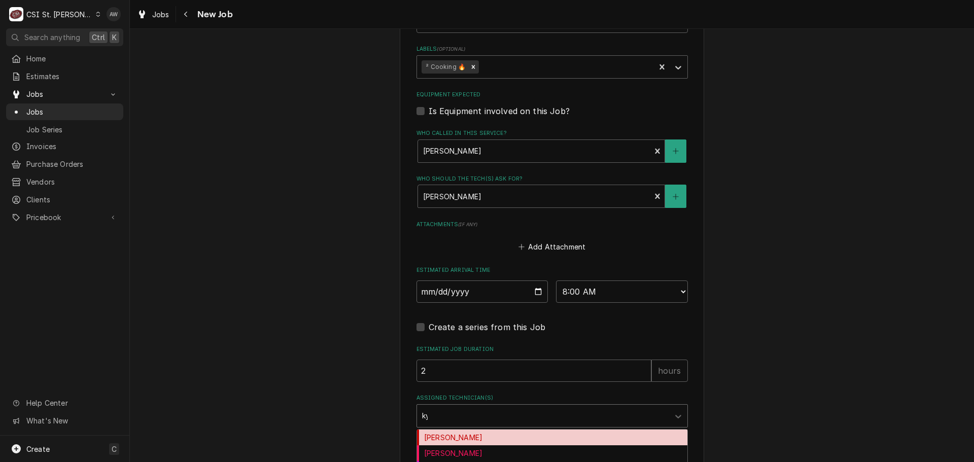
type input "kyl"
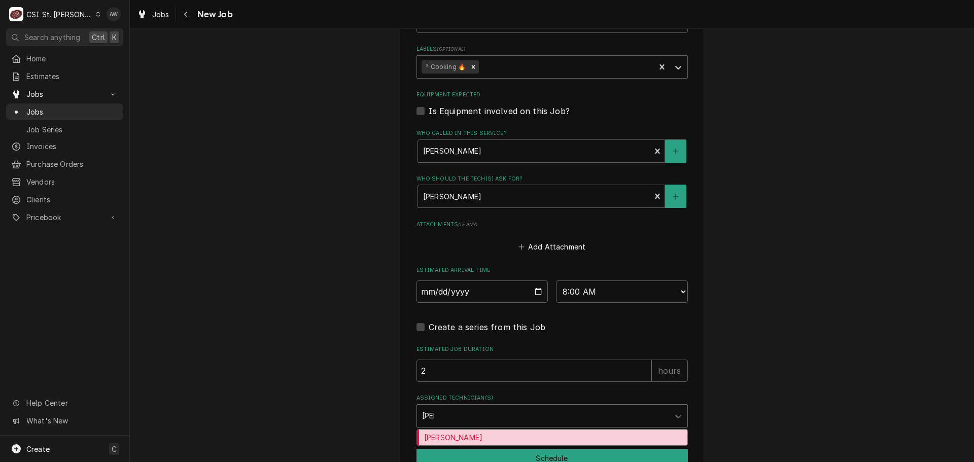
click at [473, 440] on div "Kyle Smith" at bounding box center [552, 438] width 270 height 16
type textarea "x"
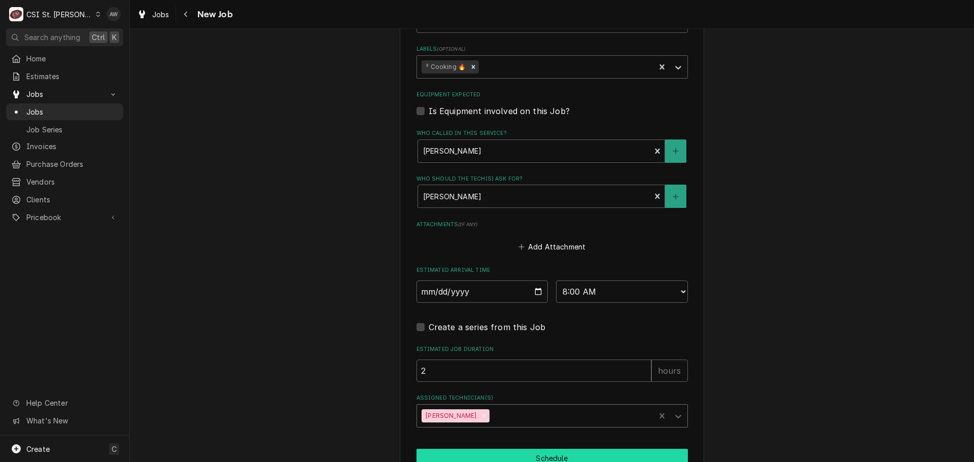
click at [470, 452] on button "Schedule" at bounding box center [551, 458] width 271 height 19
type textarea "x"
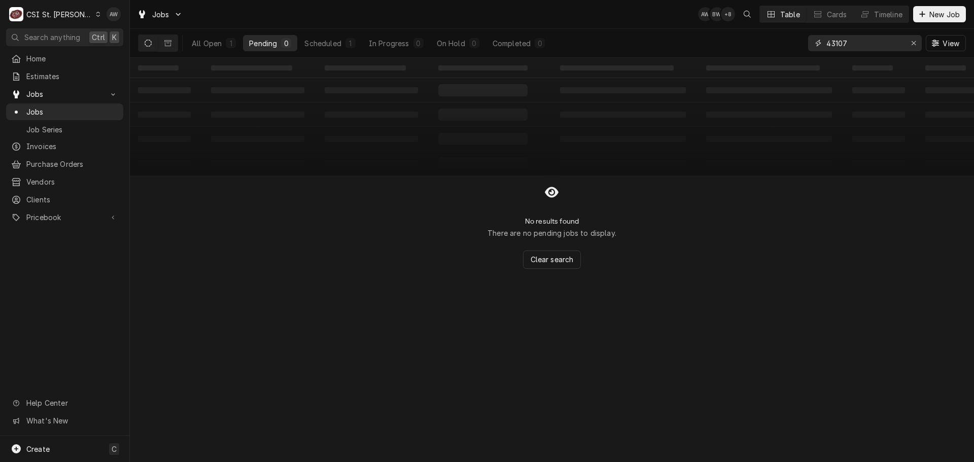
drag, startPoint x: 862, startPoint y: 44, endPoint x: 799, endPoint y: 39, distance: 63.1
click at [799, 39] on div "All Open 1 Pending 0 Scheduled 1 In Progress 0 On Hold 0 Completed 0 43107 View" at bounding box center [552, 43] width 828 height 28
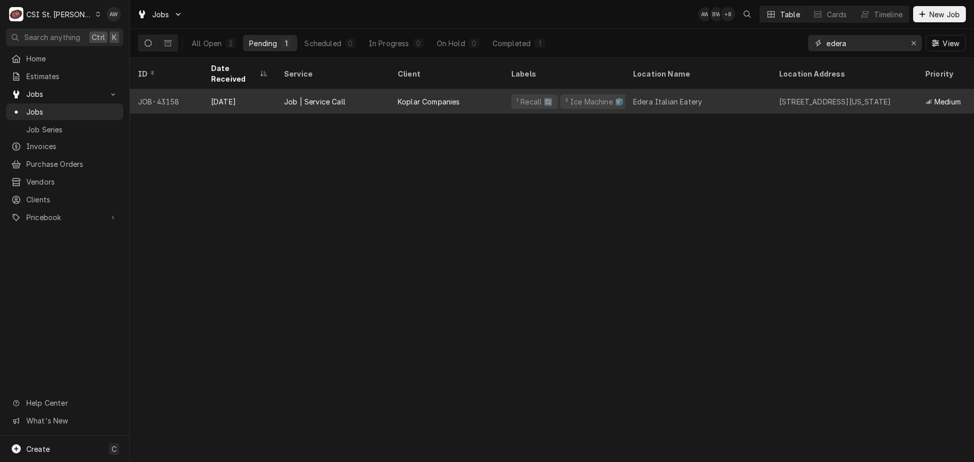
type input "edera"
click at [478, 90] on div "Koplar Companies" at bounding box center [447, 101] width 114 height 24
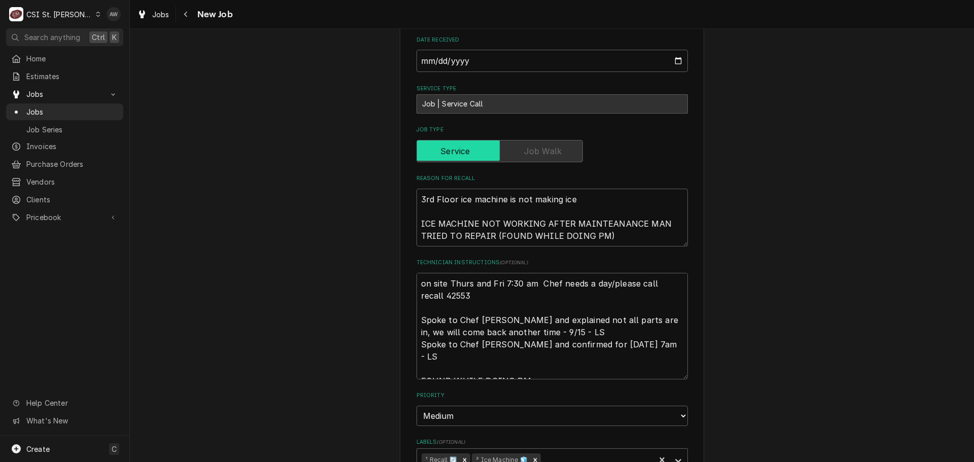
scroll to position [558, 0]
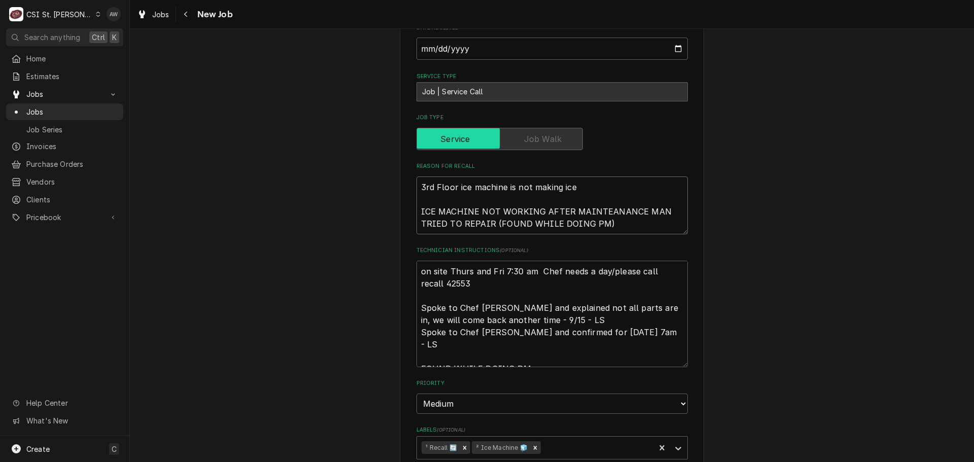
click at [416, 177] on textarea "3rd Floor ice machine is not making ice ICE MACHINE NOT WORKING AFTER MAINTEANA…" at bounding box center [551, 206] width 271 height 58
type textarea "x"
type textarea "3rd Floor ice machine is not making ice oICE MACHINE NOT WORKING AFTER MAINTEAN…"
type textarea "x"
type textarea "3rd Floor ice machine is not making ice orICE MACHINE NOT WORKING AFTER MAINTEA…"
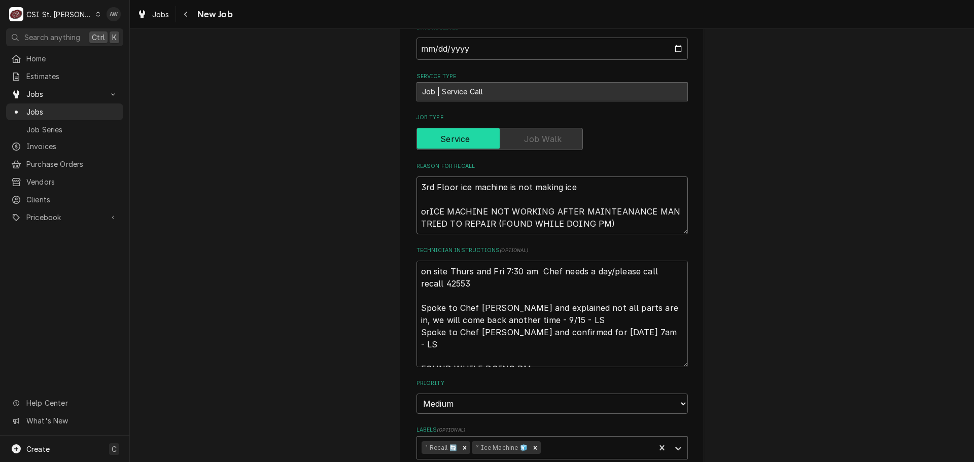
type textarea "x"
type textarea "3rd Floor ice machine is not making ice orgICE MACHINE NOT WORKING AFTER MAINTE…"
type textarea "x"
type textarea "3rd Floor ice machine is not making ice orgiICE MACHINE NOT WORKING AFTER MAINT…"
type textarea "x"
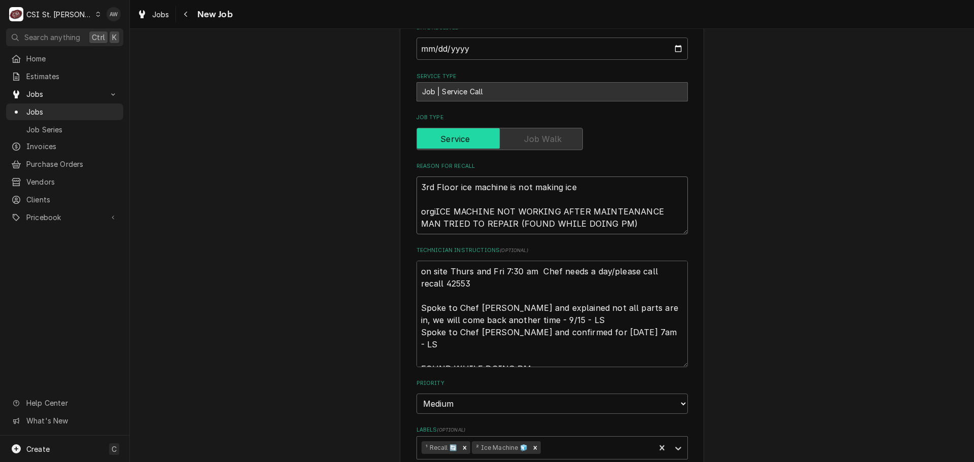
type textarea "3rd Floor ice machine is not making ice orgiaICE MACHINE NOT WORKING AFTER MAIN…"
type textarea "x"
type textarea "3rd Floor ice machine is not making ice orgianICE MACHINE NOT WORKING AFTER MAI…"
type textarea "x"
type textarea "3rd Floor ice machine is not making ice orgianlICE MACHINE NOT WORKING AFTER MA…"
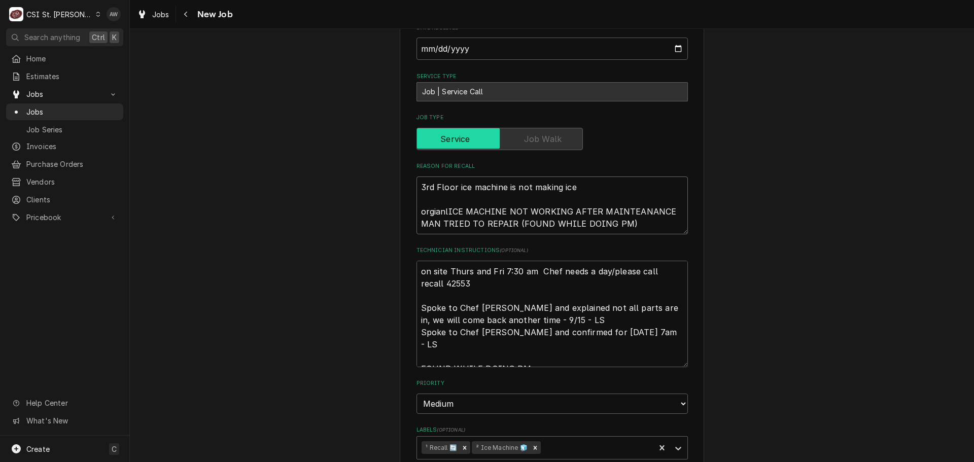
type textarea "x"
type textarea "3rd Floor ice machine is not making ice orgianl ICE MACHINE NOT WORKING AFTER M…"
type textarea "x"
type textarea "3rd Floor ice machine is not making ice orgianl cICE MACHINE NOT WORKING AFTER …"
type textarea "x"
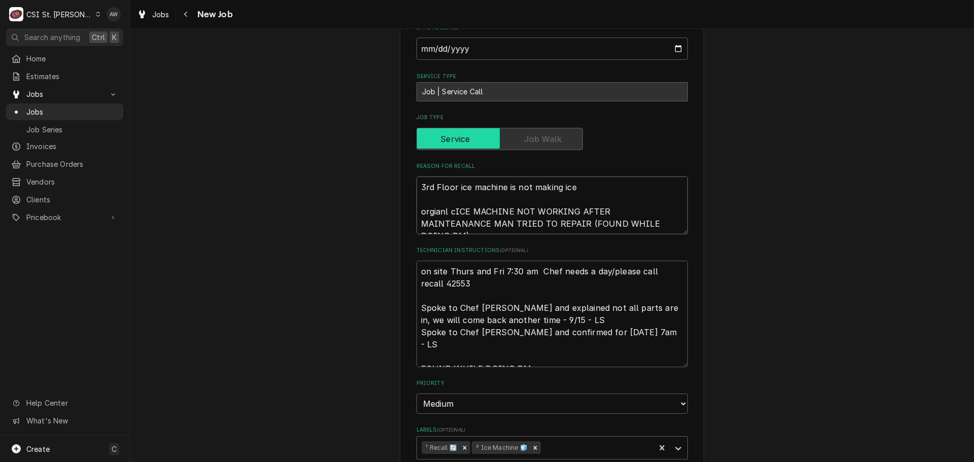
type textarea "3rd Floor ice machine is not making ice orgianl caICE MACHINE NOT WORKING AFTER…"
type textarea "x"
type textarea "3rd Floor ice machine is not making ice orgianl calICE MACHINE NOT WORKING AFTE…"
type textarea "x"
type textarea "3rd Floor ice machine is not making ice orgianl callICE MACHINE NOT WORKING AFT…"
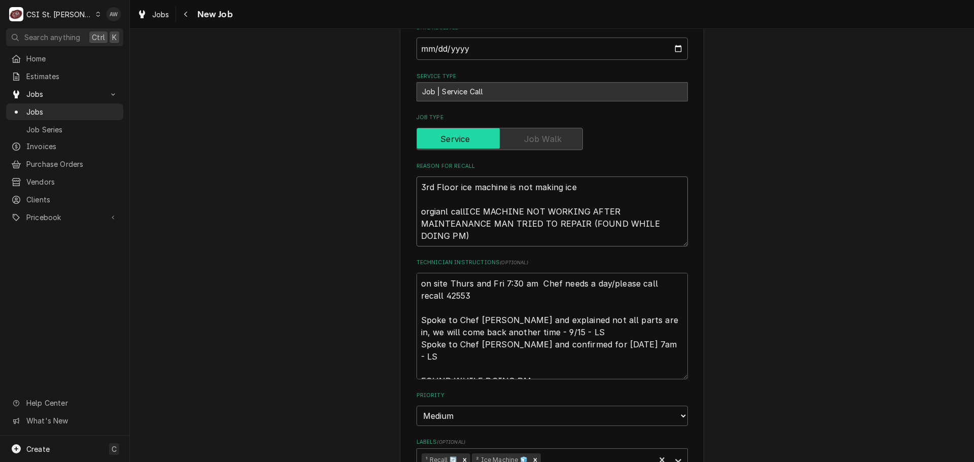
type textarea "x"
type textarea "3rd Floor ice machine is not making ice orgianl call ICE MACHINE NOT WORKING AF…"
type textarea "x"
type textarea "3rd Floor ice machine is not making ice orgianl call -ICE MACHINE NOT WORKING A…"
type textarea "x"
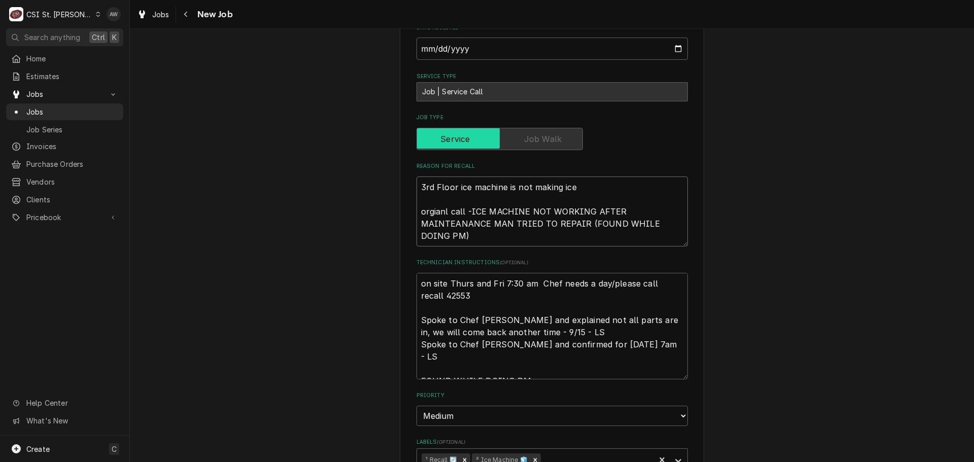
type textarea "3rd Floor ice machine is not making ice orgianl call - ICE MACHINE NOT WORKING …"
click at [416, 177] on textarea "3rd Floor ice machine is not making ice orgianl call - ICE MACHINE NOT WORKING …" at bounding box center [551, 212] width 271 height 70
type textarea "x"
type textarea "3rd Floor ice machine is not making ice - orgianl call - ICE MACHINE NOT WORKIN…"
type textarea "x"
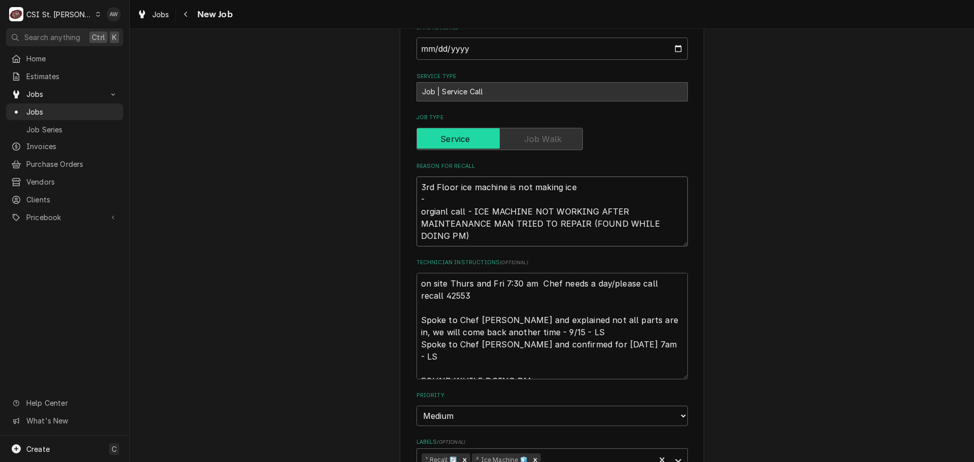
type textarea "3rd Floor ice machine is not making ice -- orgianl call - ICE MACHINE NOT WORKI…"
type textarea "x"
type textarea "3rd Floor ice machine is not making ice --- orgianl call - ICE MACHINE NOT WORK…"
type textarea "x"
type textarea "3rd Floor ice machine is not making ice ---- orgianl call - ICE MACHINE NOT WOR…"
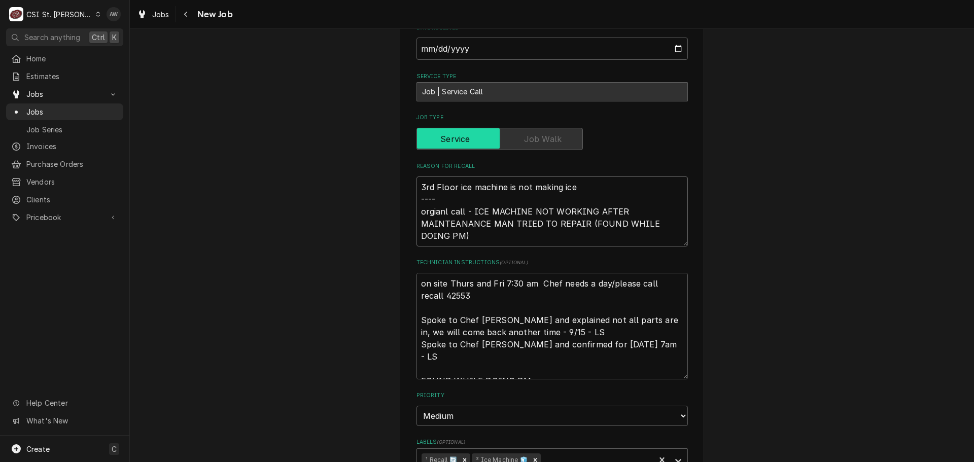
type textarea "x"
type textarea "3rd Floor ice machine is not making ice ----- orgianl call - ICE MACHINE NOT WO…"
type textarea "x"
type textarea "3rd Floor ice machine is not making ice ------ orgianl call - ICE MACHINE NOT W…"
type textarea "x"
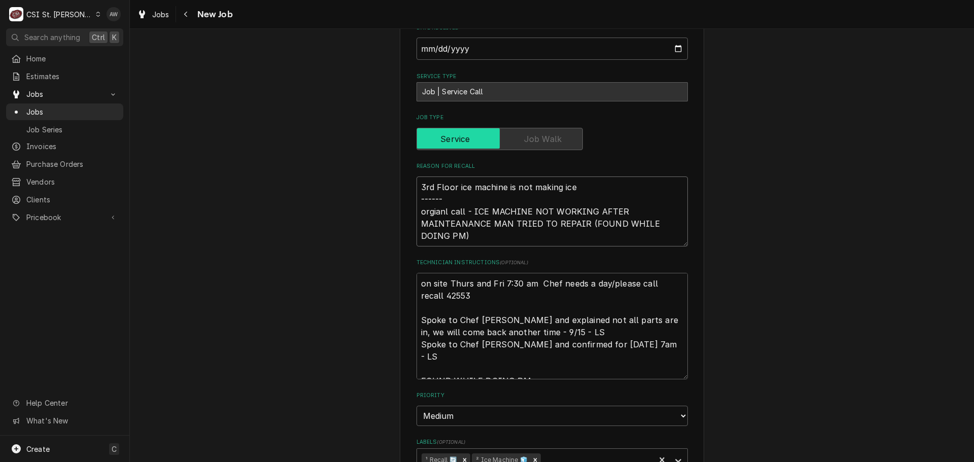
type textarea "3rd Floor ice machine is not making ice ------- orgianl call - ICE MACHINE NOT …"
type textarea "x"
type textarea "3rd Floor ice machine is not making ice -------- orgianl call - ICE MACHINE NOT…"
type textarea "x"
type textarea "3rd Floor ice machine is not making ice --------- orgianl call - ICE MACHINE NO…"
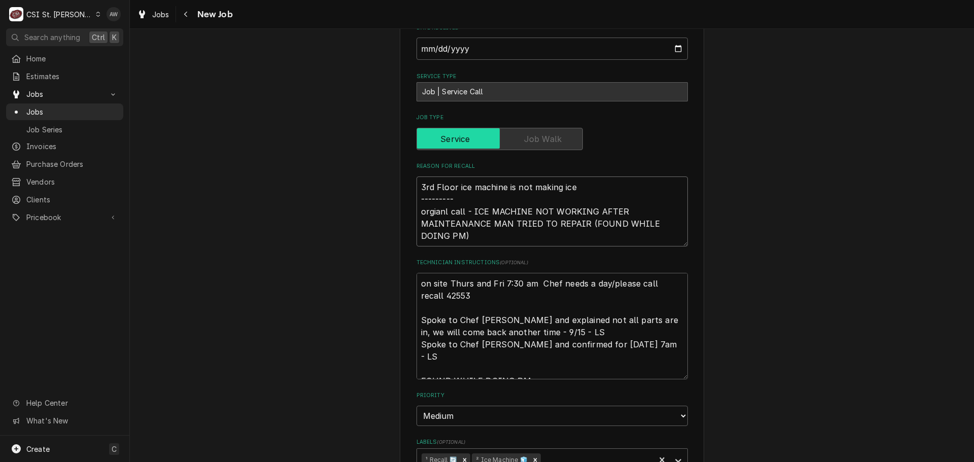
type textarea "x"
type textarea "3rd Floor ice machine is not making ice ---------- orgianl call - ICE MACHINE N…"
type textarea "x"
type textarea "3rd Floor ice machine is not making ice ----------- orgianl call - ICE MACHINE …"
type textarea "x"
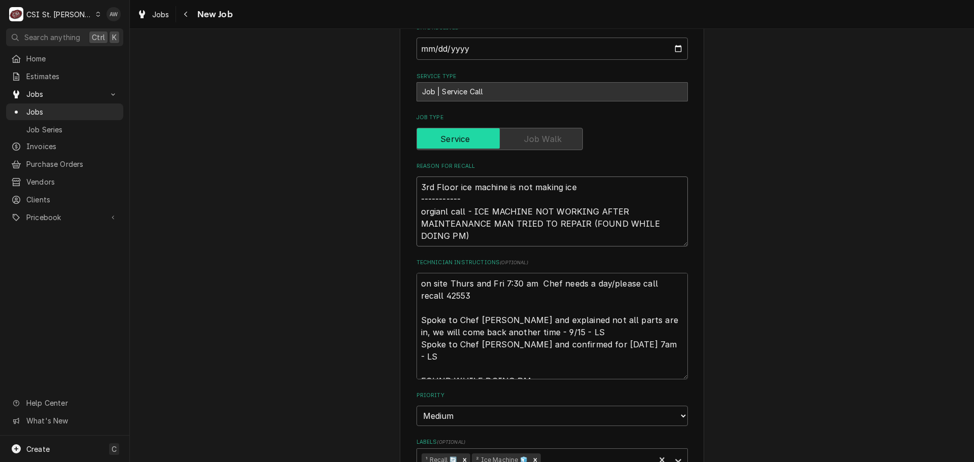
type textarea "3rd Floor ice machine is not making ice ------------ orgianl call - ICE MACHINE…"
type textarea "x"
type textarea "3rd Floor ice machine is not making ice ------------- orgianl call - ICE MACHIN…"
type textarea "x"
type textarea "3rd Floor ice machine is not making ice -------------- orgianl call - ICE MACHI…"
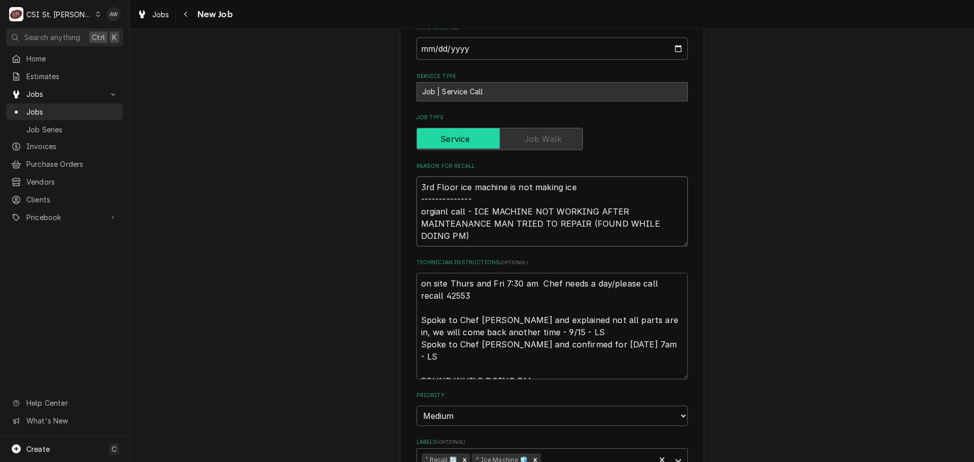
type textarea "x"
type textarea "3rd Floor ice machine is not making ice --------------- orgianl call - ICE MACH…"
type textarea "x"
type textarea "3rd Floor ice machine is not making ice ---------------- orgianl call - ICE MAC…"
type textarea "x"
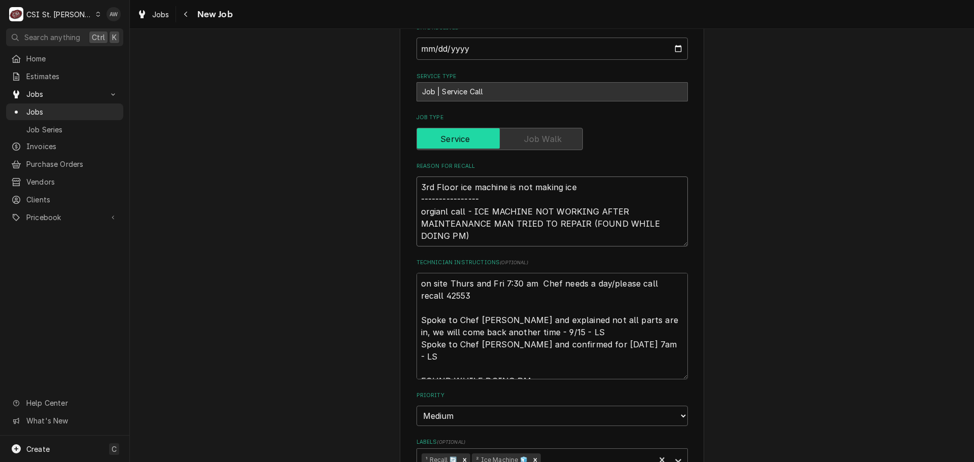
type textarea "3rd Floor ice machine is not making ice ----------------- orgianl call - ICE MA…"
type textarea "x"
type textarea "3rd Floor ice machine is not making ice ------------------ orgianl call - ICE M…"
type textarea "x"
type textarea "3rd Floor ice machine is not making ice ------------------- orgianl call - ICE …"
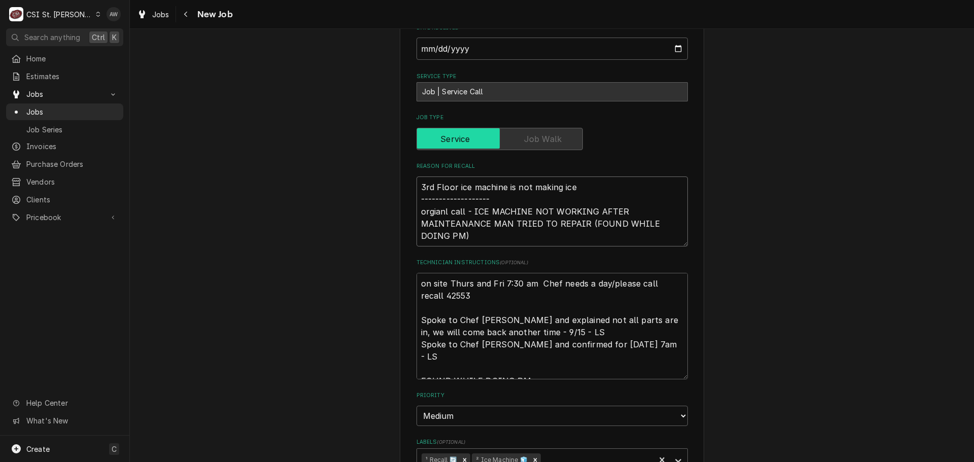
type textarea "x"
type textarea "3rd Floor ice machine is not making ice -------------------- orgianl call - ICE…"
type textarea "x"
type textarea "3rd Floor ice machine is not making ice --------------------- orgianl call - IC…"
type textarea "x"
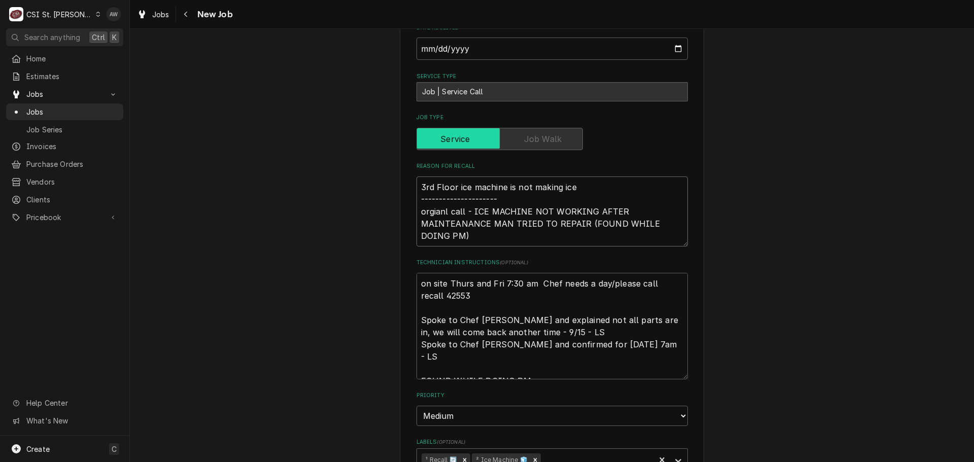
type textarea "3rd Floor ice machine is not making ice ---------------------- orgianl call - I…"
type textarea "x"
type textarea "3rd Floor ice machine is not making ice ----------------------- orgianl call - …"
type textarea "x"
type textarea "3rd Floor ice machine is not making ice ------------------------ orgianl call -…"
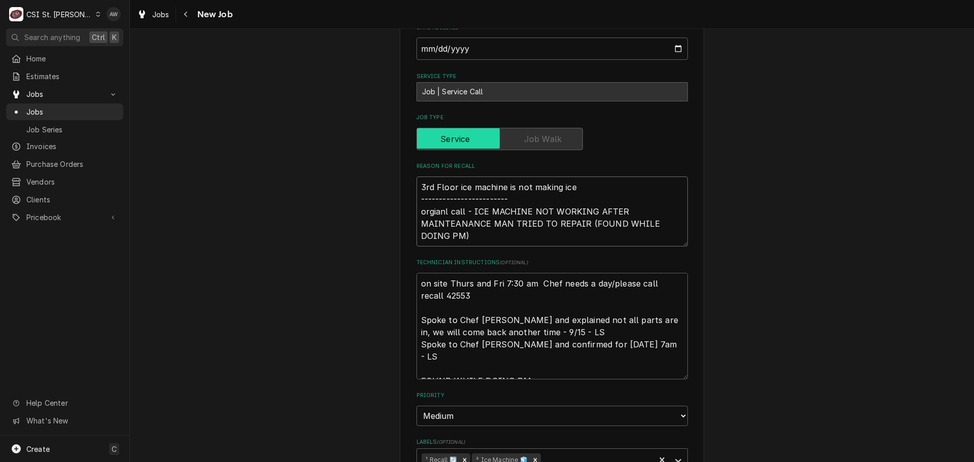
type textarea "x"
type textarea "3rd Floor ice machine is not making ice ------------------------- orgianl call …"
type textarea "x"
type textarea "3rd Floor ice machine is not making ice -------------------------- orgianl call…"
type textarea "x"
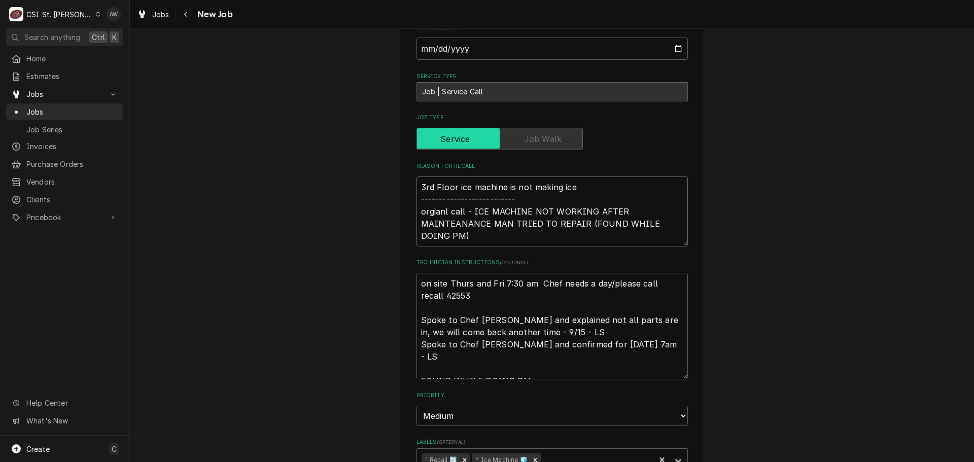
type textarea "3rd Floor ice machine is not making ice --------------------------- orgianl cal…"
type textarea "x"
type textarea "3rd Floor ice machine is not making ice ---------------------------- orgianl ca…"
type textarea "x"
type textarea "3rd Floor ice machine is not making ice ----------------------------- orgianl c…"
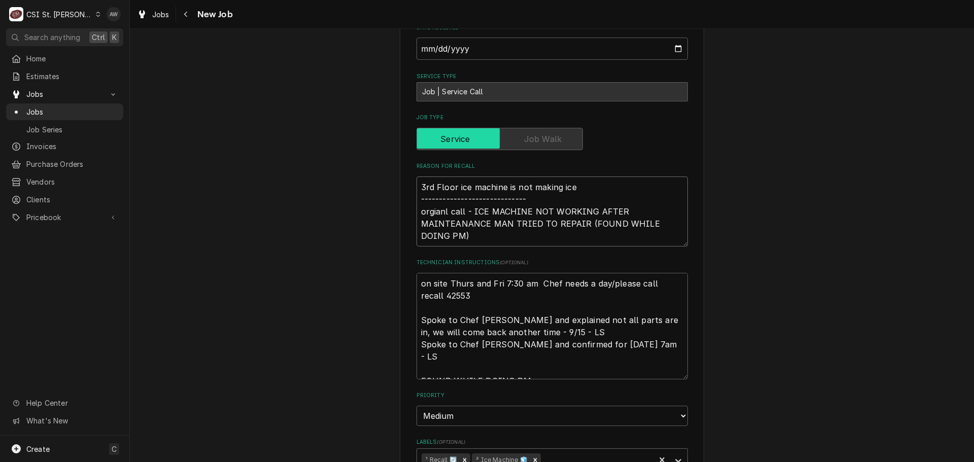
type textarea "x"
type textarea "3rd Floor ice machine is not making ice ------------------------------ orgianl …"
type textarea "x"
type textarea "3rd Floor ice machine is not making ice ------------------------------- orgianl…"
type textarea "x"
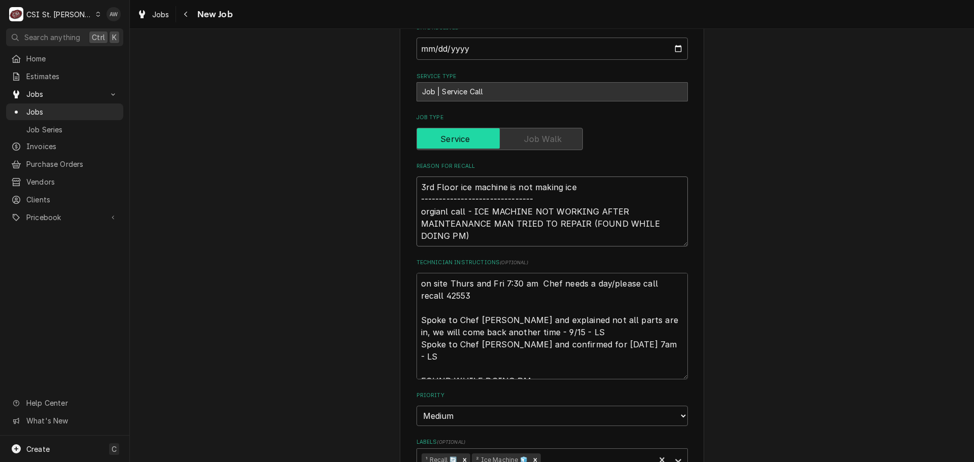
type textarea "3rd Floor ice machine is not making ice -------------------------------- orgian…"
type textarea "x"
type textarea "3rd Floor ice machine is not making ice --------------------------------- orgia…"
type textarea "x"
type textarea "3rd Floor ice machine is not making ice ---------------------------------- orgi…"
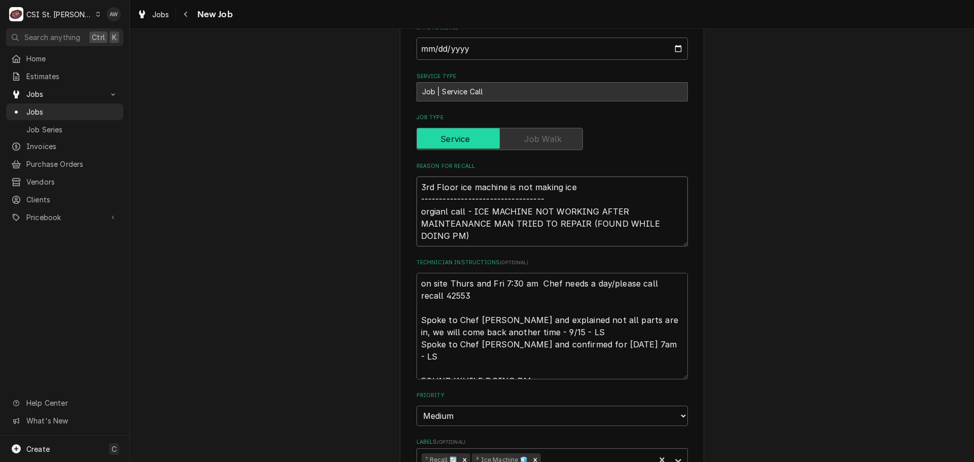
type textarea "x"
type textarea "3rd Floor ice machine is not making ice ----------------------------------- org…"
type textarea "x"
type textarea "3rd Floor ice machine is not making ice ------------------------------------ or…"
type textarea "x"
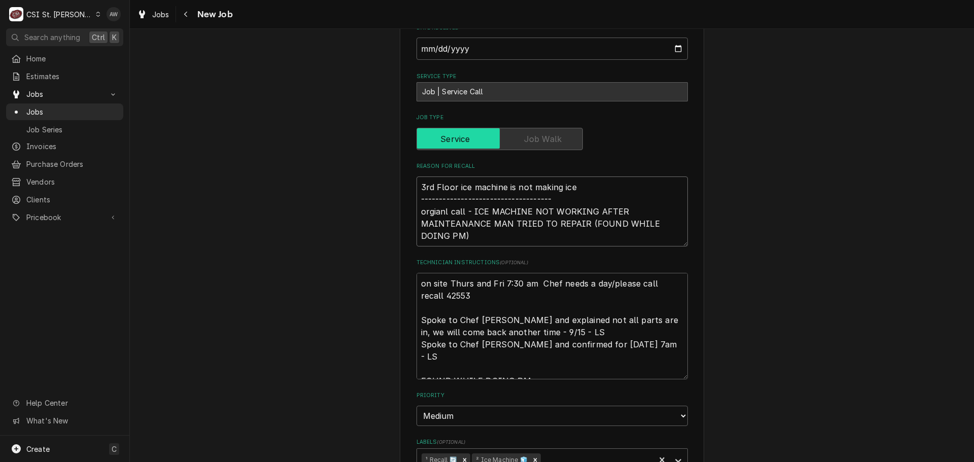
type textarea "3rd Floor ice machine is not making ice ------------------------------------- o…"
type textarea "x"
type textarea "3rd Floor ice machine is not making ice -------------------------------------- …"
type textarea "x"
type textarea "3rd Floor ice machine is not making ice ---------------------------------------…"
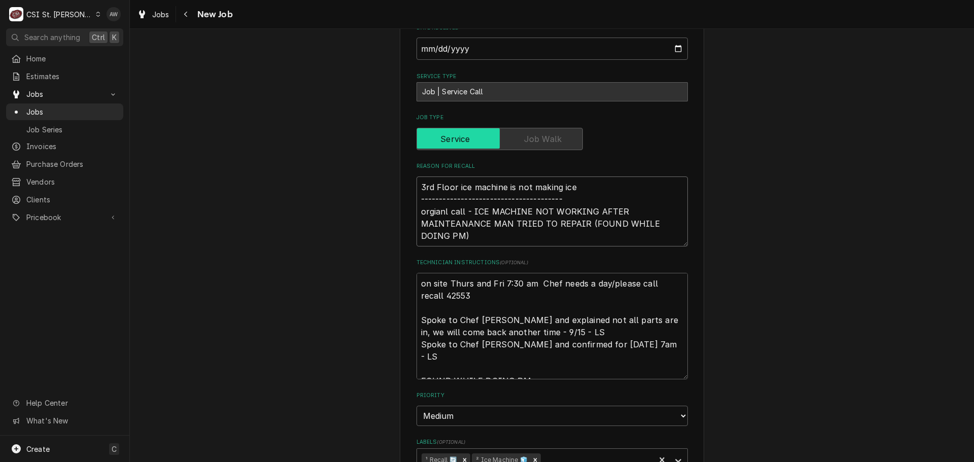
type textarea "x"
type textarea "3rd Floor ice machine is not making ice ---------------------------------------…"
type textarea "x"
type textarea "3rd Floor ice machine is not making ice ---------------------------------------…"
type textarea "x"
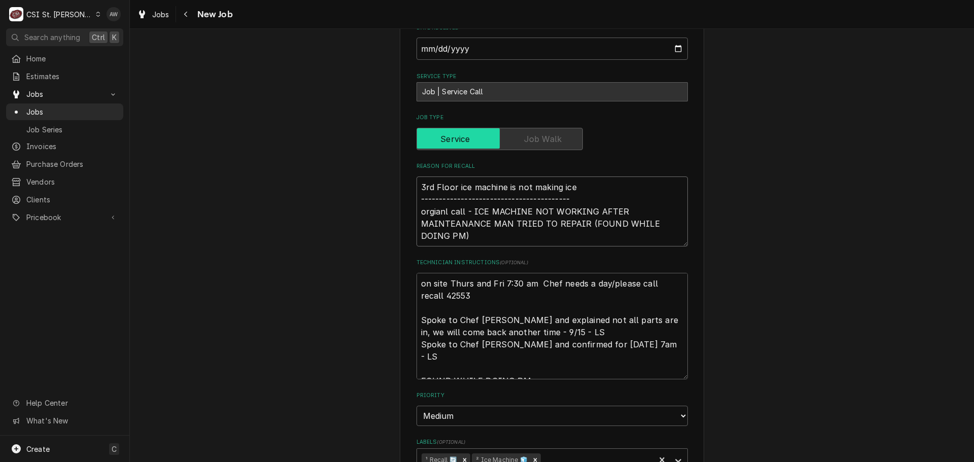
type textarea "3rd Floor ice machine is not making ice ---------------------------------------…"
type textarea "x"
type textarea "3rd Floor ice machine is not making ice ---------------------------------------…"
type textarea "x"
type textarea "3rd Floor ice machine is not making ice ---------------------------------------…"
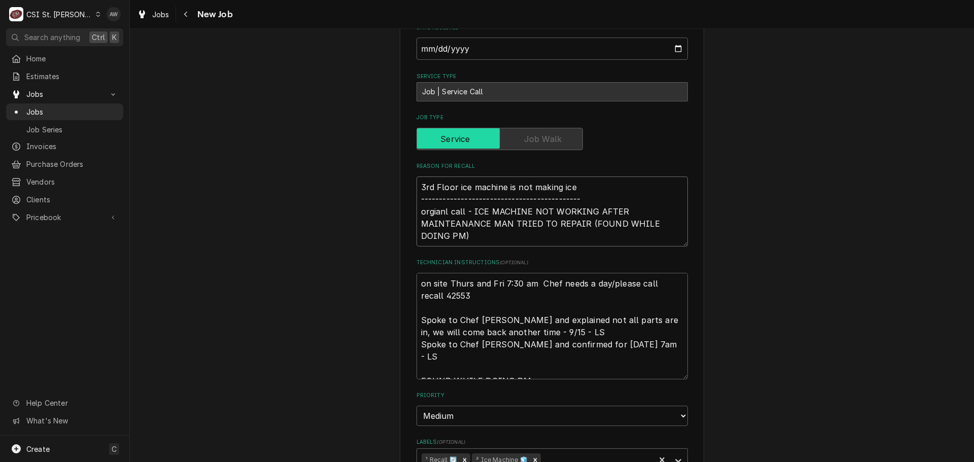
type textarea "x"
type textarea "3rd Floor ice machine is not making ice ---------------------------------------…"
type textarea "x"
type textarea "3rd Floor ice machine is not making ice ---------------------------------------…"
type textarea "x"
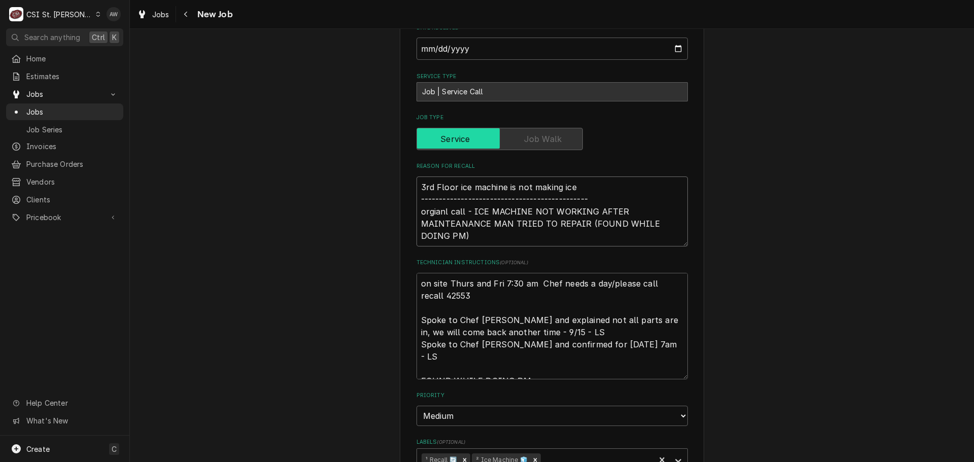
type textarea "3rd Floor ice machine is not making ice ---------------------------------------…"
type textarea "x"
type textarea "3rd Floor ice machine is not making ice ---------------------------------------…"
type textarea "x"
type textarea "3rd Floor ice machine is not making ice ---------------------------------------…"
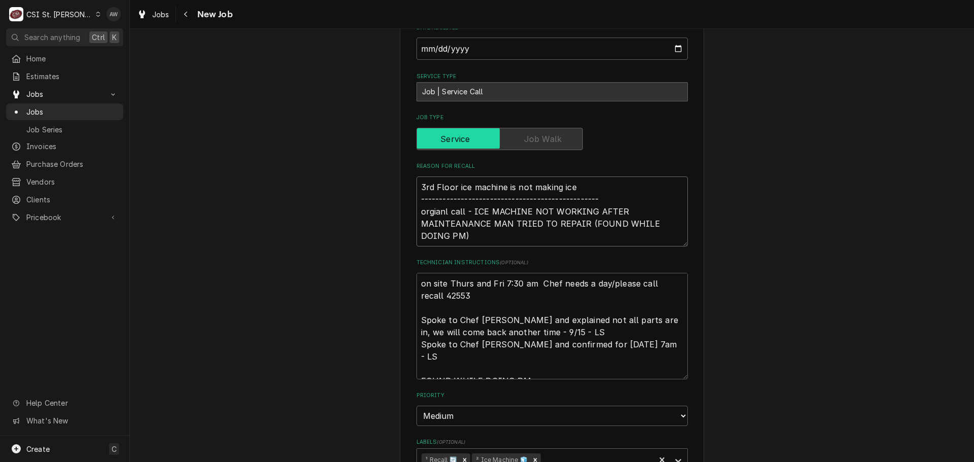
type textarea "x"
type textarea "3rd Floor ice machine is not making ice ---------------------------------------…"
type textarea "x"
type textarea "3rd Floor ice machine is not making ice ---------------------------------------…"
type textarea "x"
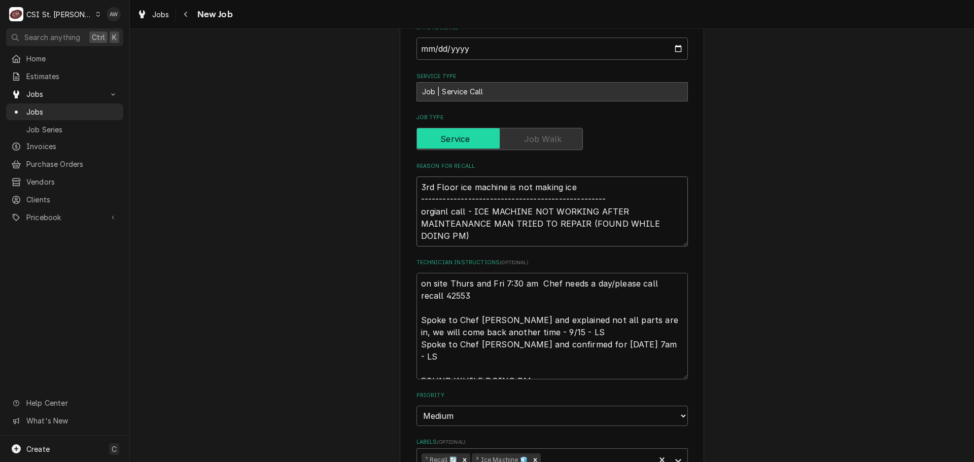
type textarea "3rd Floor ice machine is not making ice ---------------------------------------…"
type textarea "x"
type textarea "3rd Floor ice machine is not making ice ---------------------------------------…"
type textarea "x"
type textarea "3rd Floor ice machine is not making ice ---------------------------------------…"
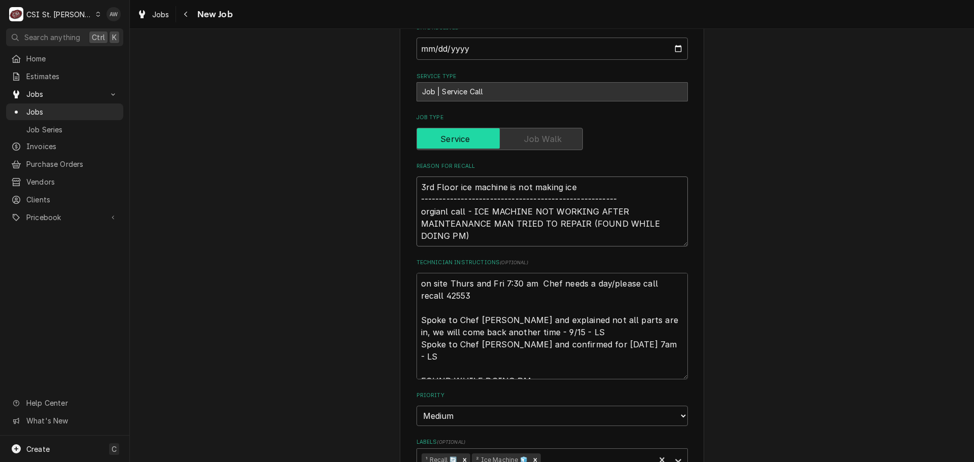
type textarea "x"
type textarea "3rd Floor ice machine is not making ice ---------------------------------------…"
type textarea "x"
type textarea "3rd Floor ice machine is not making ice ---------------------------------------…"
type textarea "x"
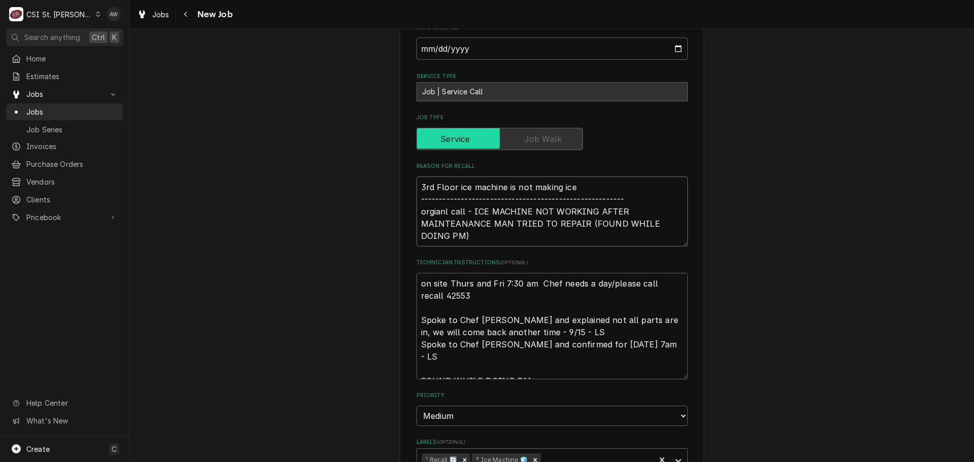
type textarea "3rd Floor ice machine is not making ice ---------------------------------------…"
type textarea "x"
type textarea "3rd Floor ice machine is not making ice ---------------------------------------…"
type textarea "x"
type textarea "3rd Floor ice machine is not making ice ---------------------------------------…"
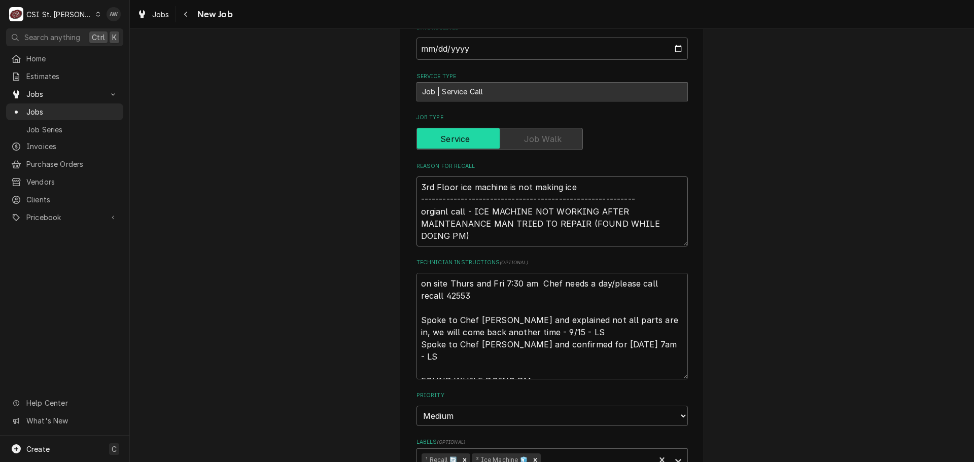
type textarea "x"
type textarea "3rd Floor ice machine is not making ice ---------------------------------------…"
type textarea "x"
type textarea "3rd Floor ice machine is not making ice ---------------------------------------…"
type textarea "x"
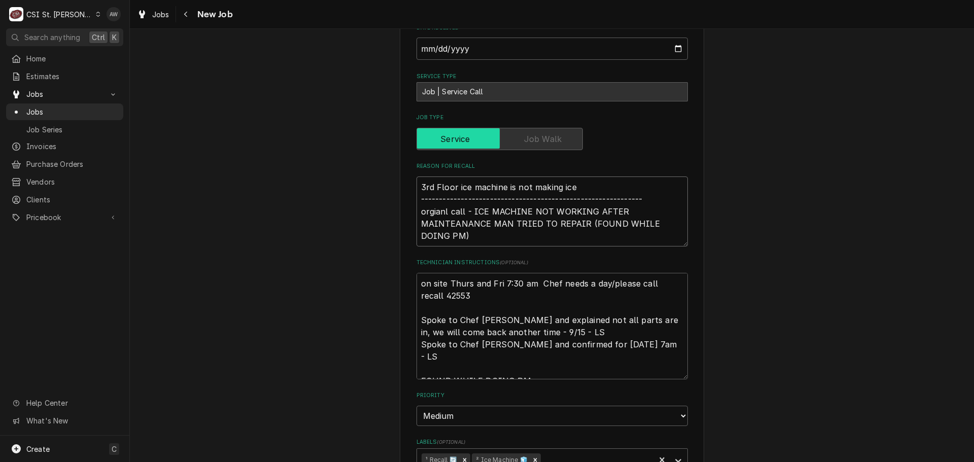
type textarea "3rd Floor ice machine is not making ice ---------------------------------------…"
type textarea "x"
type textarea "3rd Floor ice machine is not making ice ---------------------------------------…"
type textarea "x"
type textarea "3rd Floor ice machine is not making ice ---------------------------------------…"
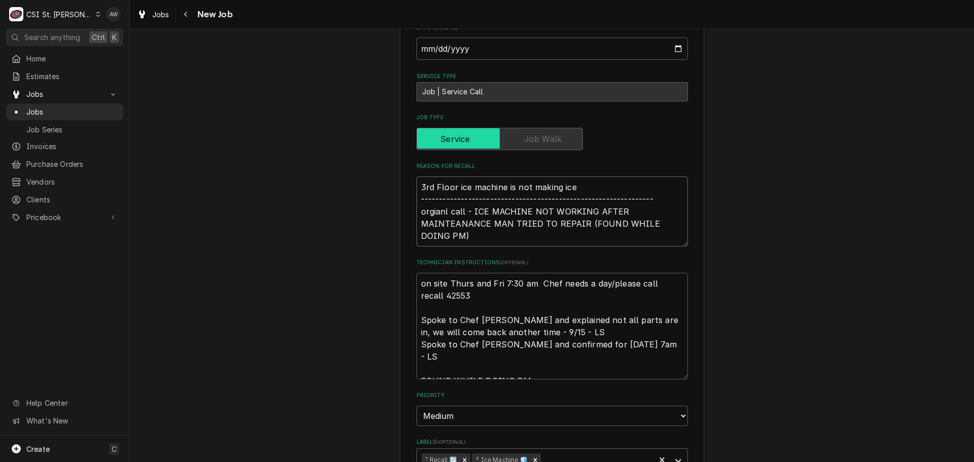
type textarea "x"
type textarea "3rd Floor ice machine is not making ice ---------------------------------------…"
type textarea "x"
type textarea "3rd Floor ice machine is not making ice ---------------------------------------…"
type textarea "x"
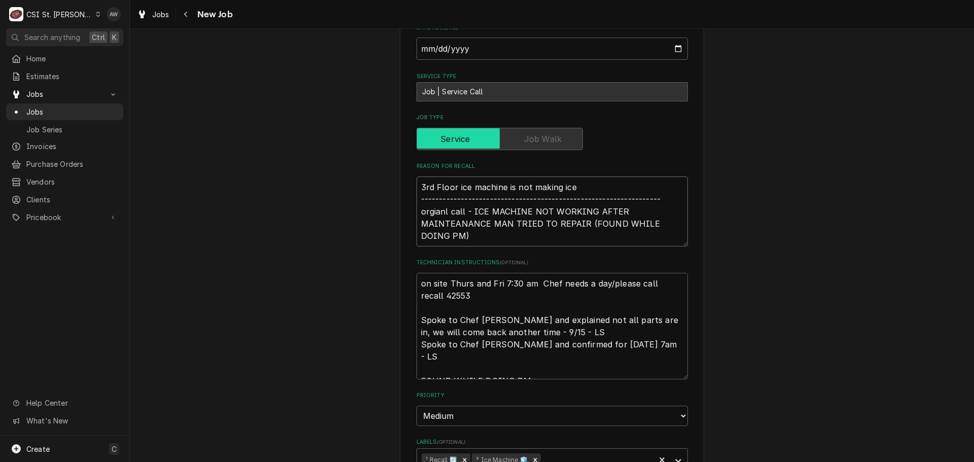
type textarea "3rd Floor ice machine is not making ice ---------------------------------------…"
click at [416, 177] on textarea "3rd Floor ice machine is not making ice ---------------------------------------…" at bounding box center [551, 212] width 271 height 70
type textarea "x"
type textarea "r3rd Floor ice machine is not making ice --------------------------------------…"
type textarea "x"
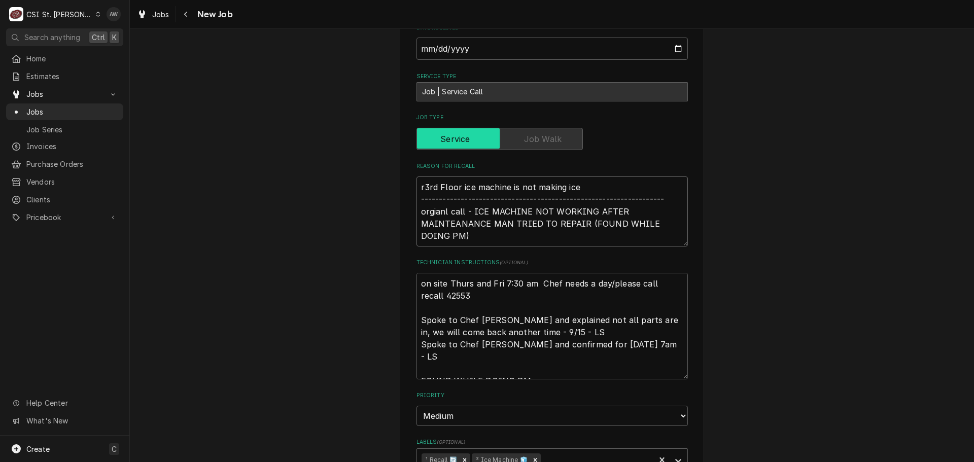
type textarea "re3rd Floor ice machine is not making ice -------------------------------------…"
type textarea "x"
type textarea "rec3rd Floor ice machine is not making ice ------------------------------------…"
type textarea "x"
type textarea "reca3rd Floor ice machine is not making ice -----------------------------------…"
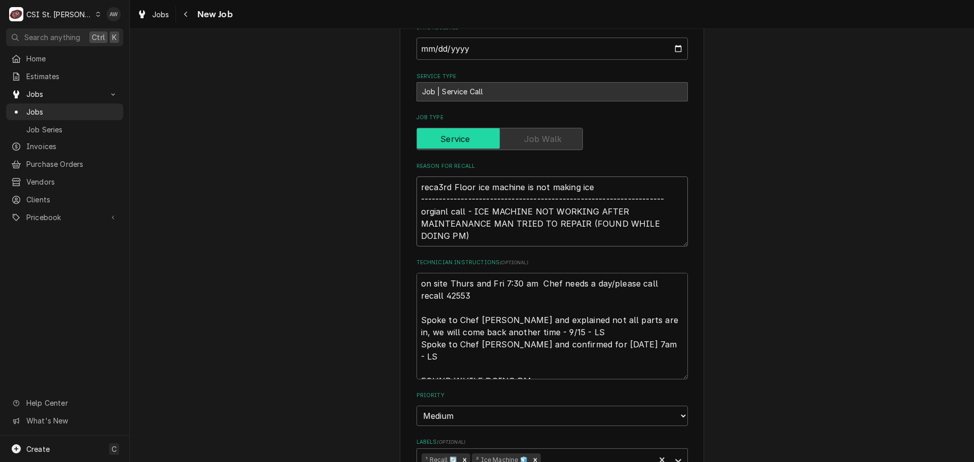
type textarea "x"
type textarea "recal3rd Floor ice machine is not making ice ----------------------------------…"
type textarea "x"
type textarea "recall3rd Floor ice machine is not making ice ---------------------------------…"
type textarea "x"
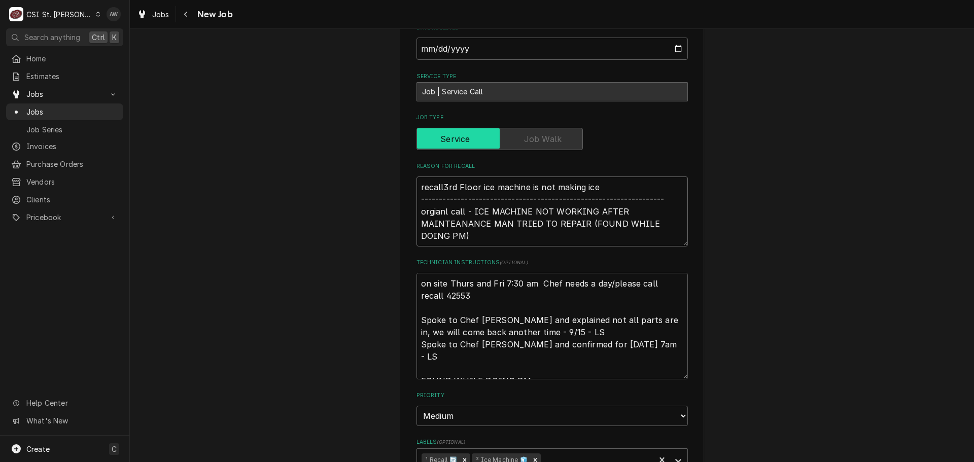
type textarea "recall 3rd Floor ice machine is not making ice --------------------------------…"
type textarea "x"
type textarea "recall -3rd Floor ice machine is not making ice -------------------------------…"
type textarea "x"
type textarea "recall - 3rd Floor ice machine is not making ice ------------------------------…"
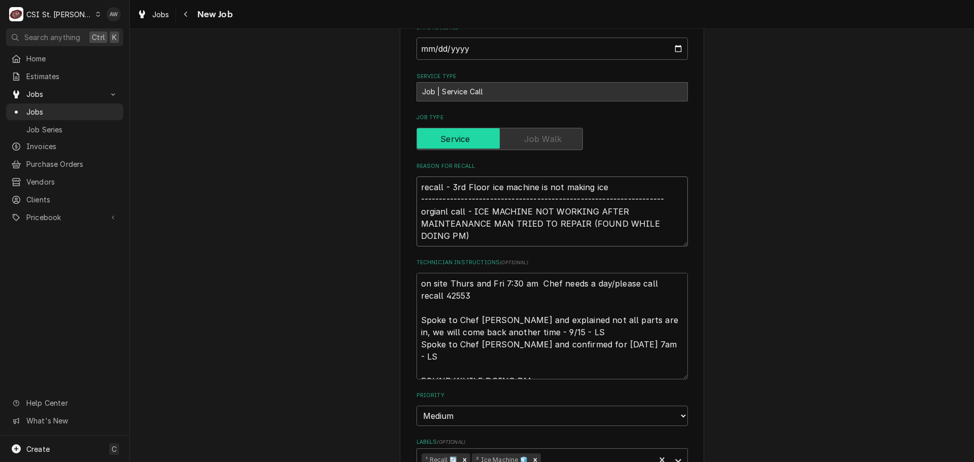
type textarea "x"
type textarea "recall - 3rd Floor ice machine is not making ice ------------------------------…"
type textarea "x"
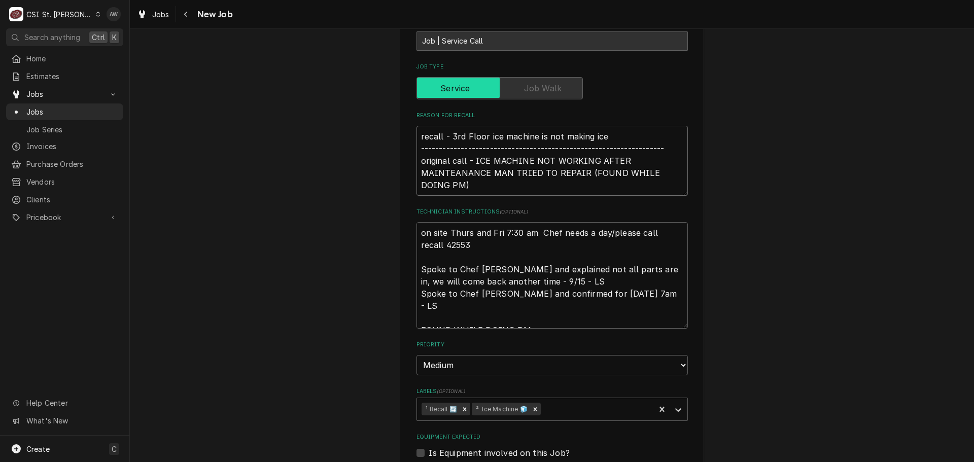
type textarea "recall - 3rd Floor ice machine is not making ice ------------------------------…"
drag, startPoint x: 441, startPoint y: 273, endPoint x: 401, endPoint y: 235, distance: 54.9
click at [401, 235] on div "Use the fields below to edit this job: Client Details Client Koplar Companies C…" at bounding box center [552, 142] width 304 height 1405
type textarea "x"
type textarea "on site Thurs and Fri 7:30 am Chef needs a day/please call recall 42553 FOUND W…"
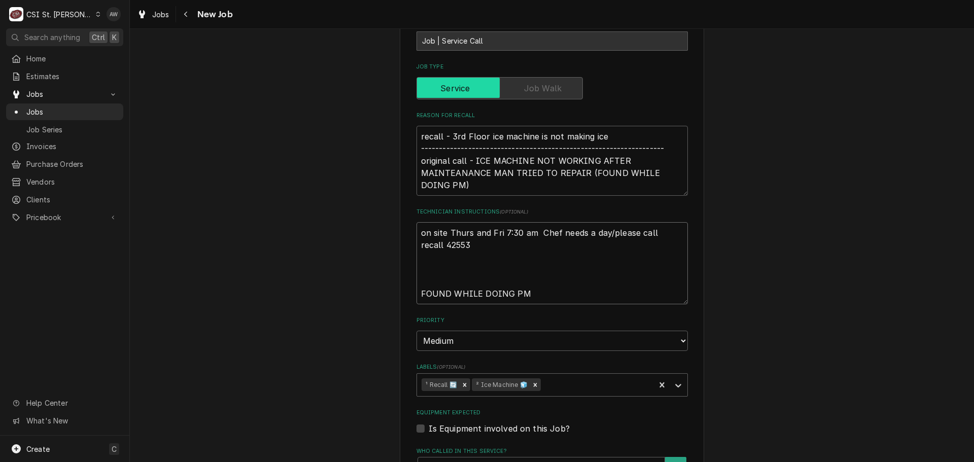
type textarea "x"
type textarea "on site Thurs and Fri 7:30 am Chef needs a day/please call recall 42553 FOUND W…"
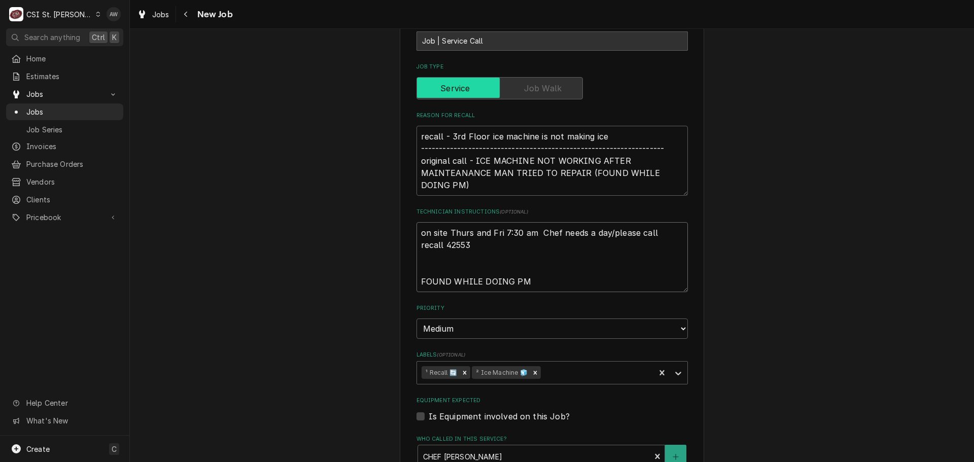
click at [423, 235] on textarea "on site Thurs and Fri 7:30 am Chef needs a day/please call recall 42553 FOUND W…" at bounding box center [551, 257] width 271 height 70
type textarea "x"
type textarea "on site Thurs and Fri 7:30 am Chef needs a day/please call recall 42553 FOUND W…"
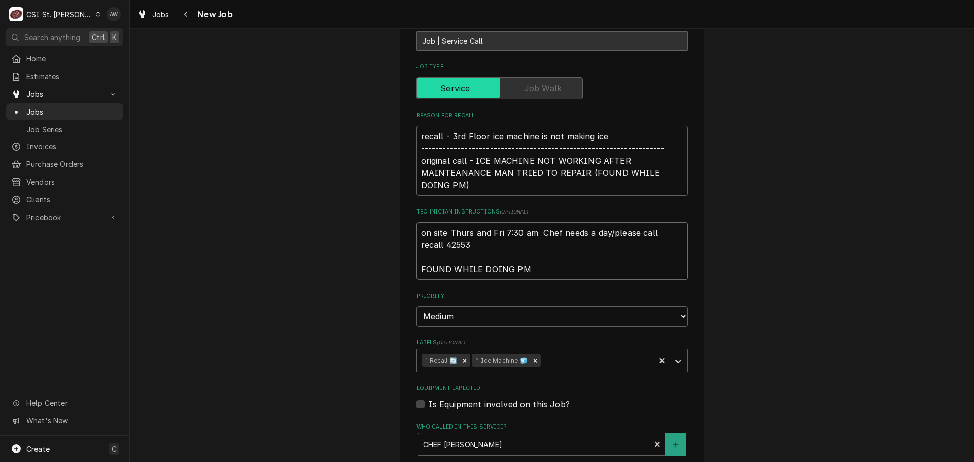
type textarea "x"
type textarea "on site Thurs and Fri 7:30 am Chef needs a day/please call recall 42553 FOUND W…"
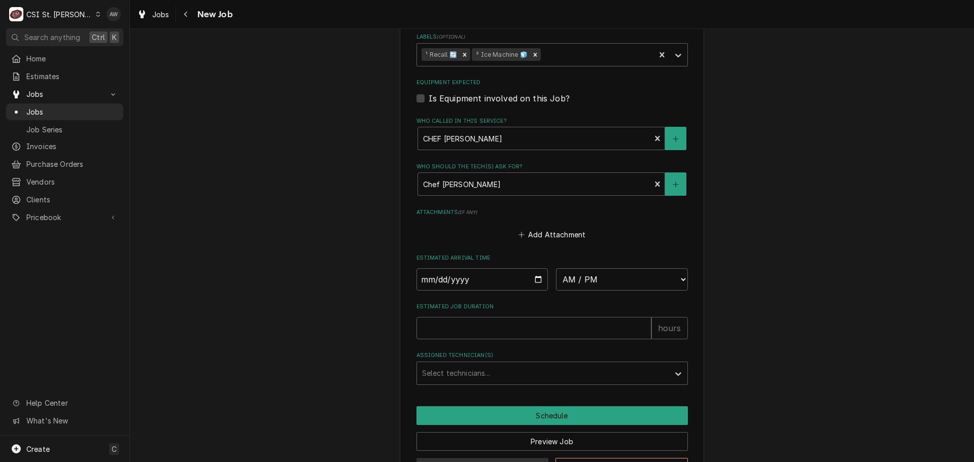
click at [474, 458] on button "Save Draft" at bounding box center [482, 467] width 132 height 19
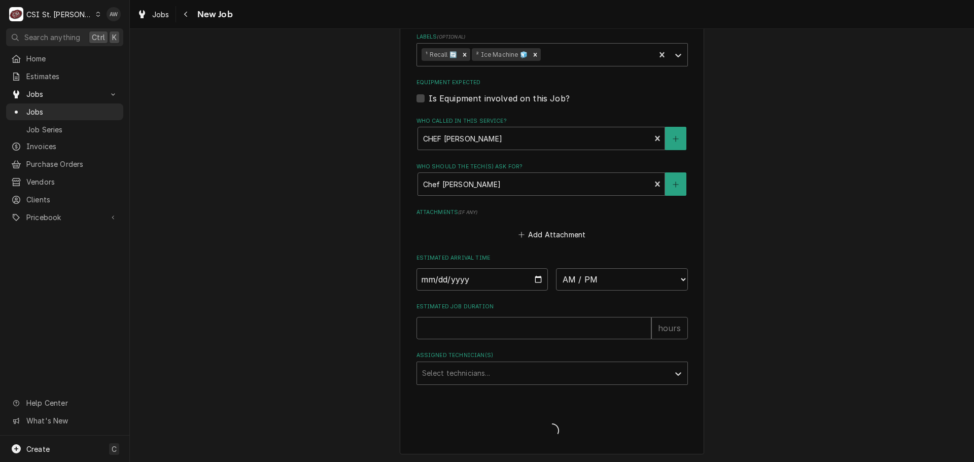
scroll to position [880, 0]
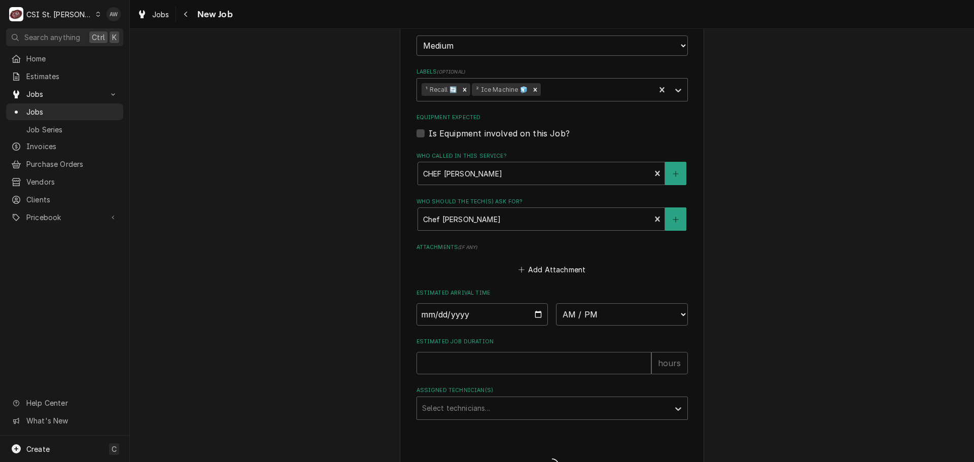
type textarea "x"
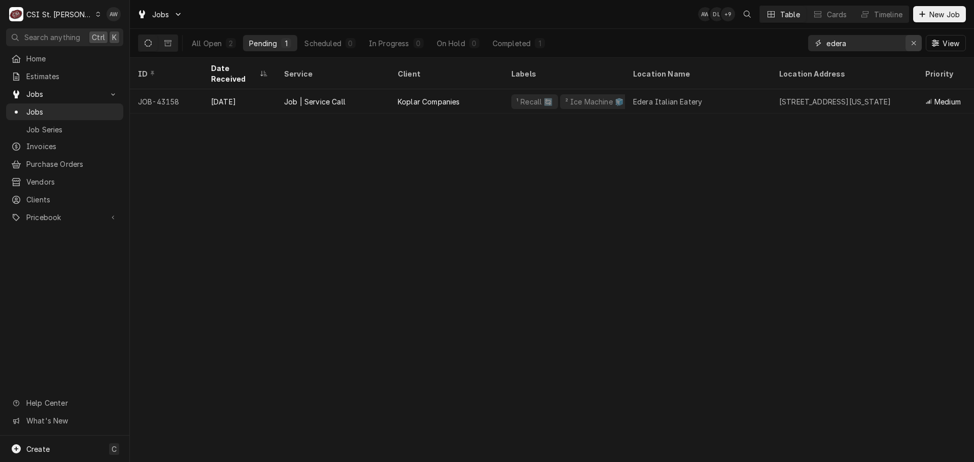
click at [918, 50] on button "Erase input" at bounding box center [913, 43] width 16 height 16
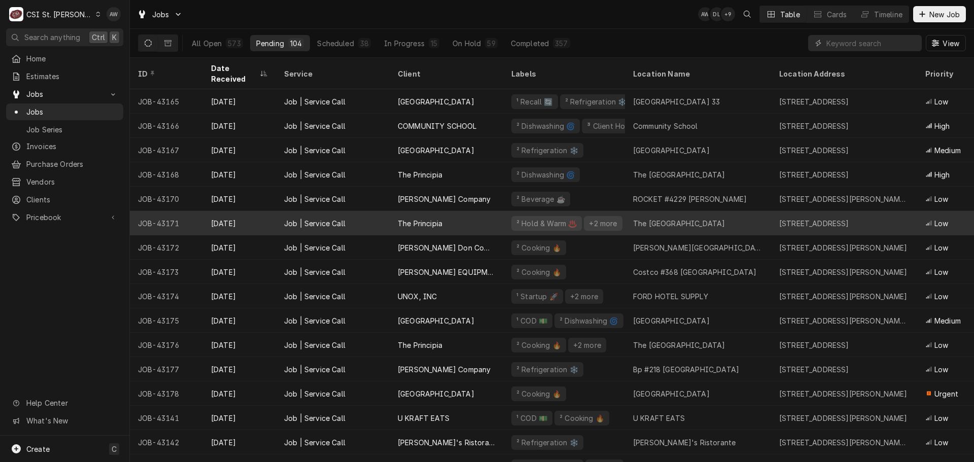
drag, startPoint x: 645, startPoint y: 267, endPoint x: 648, endPoint y: 213, distance: 53.9
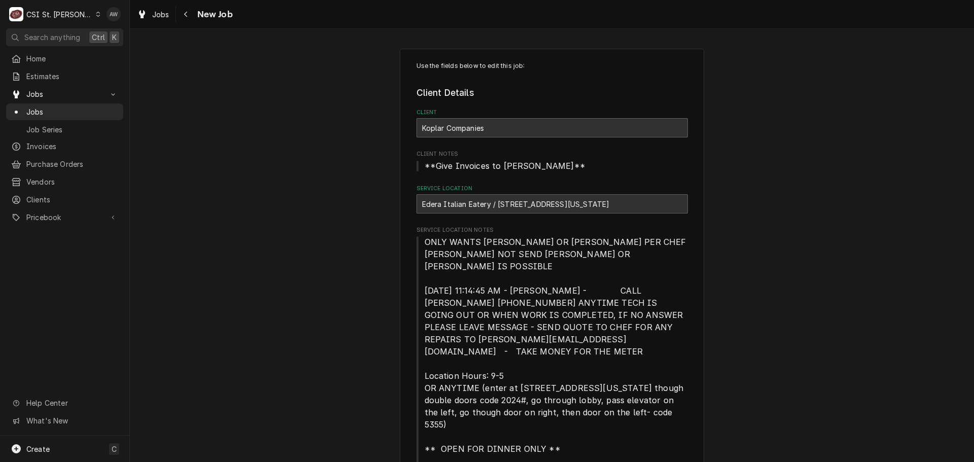
type textarea "x"
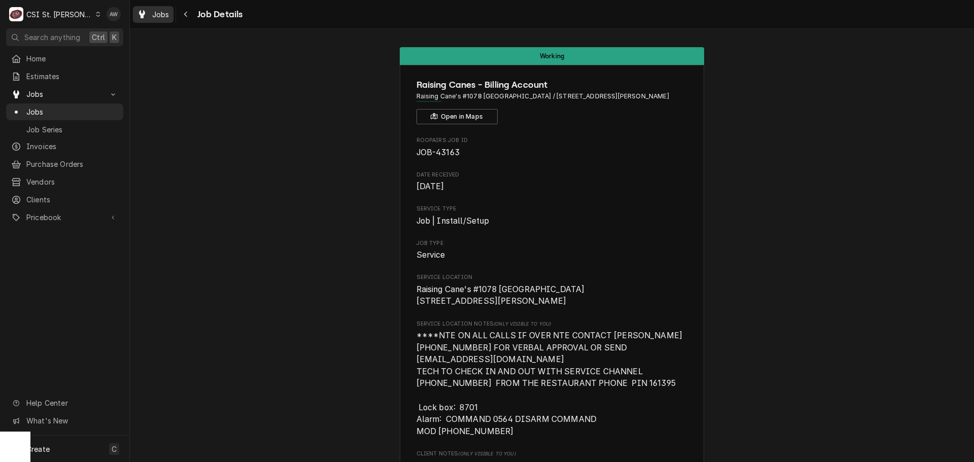
click at [160, 17] on span "Jobs" at bounding box center [160, 14] width 17 height 11
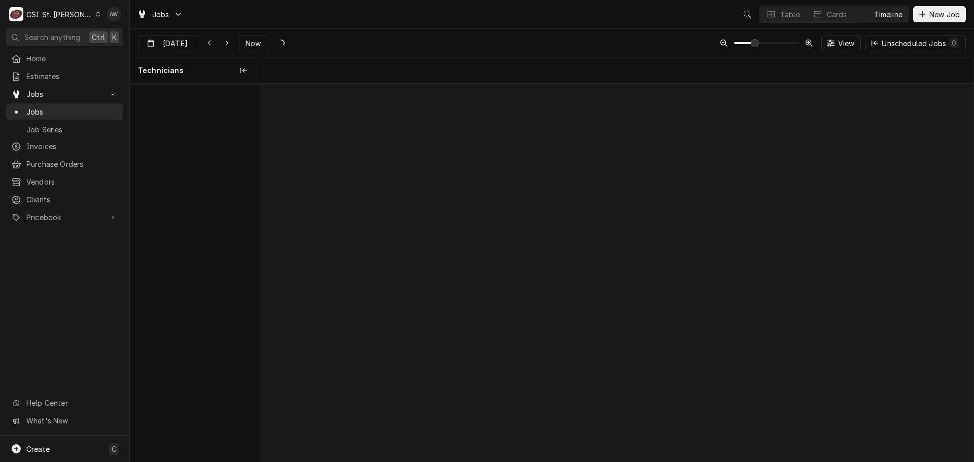
scroll to position [0, 14137]
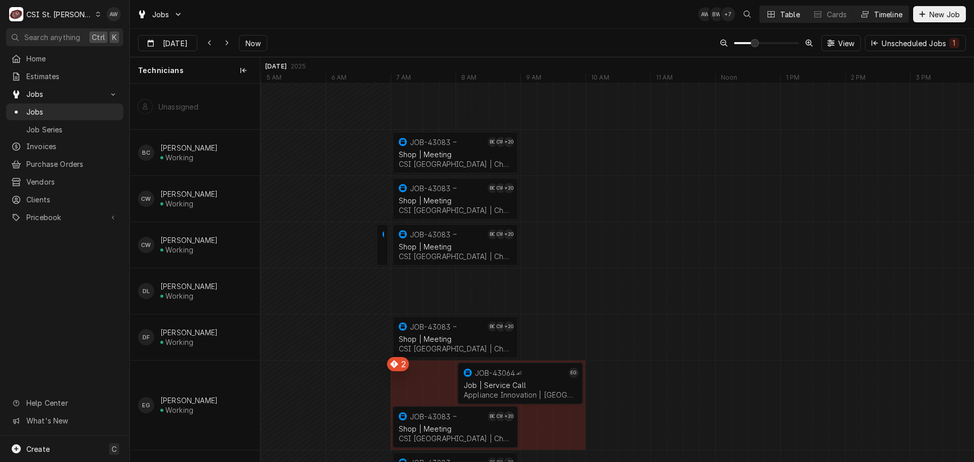
click at [791, 7] on button "Table" at bounding box center [783, 14] width 46 height 16
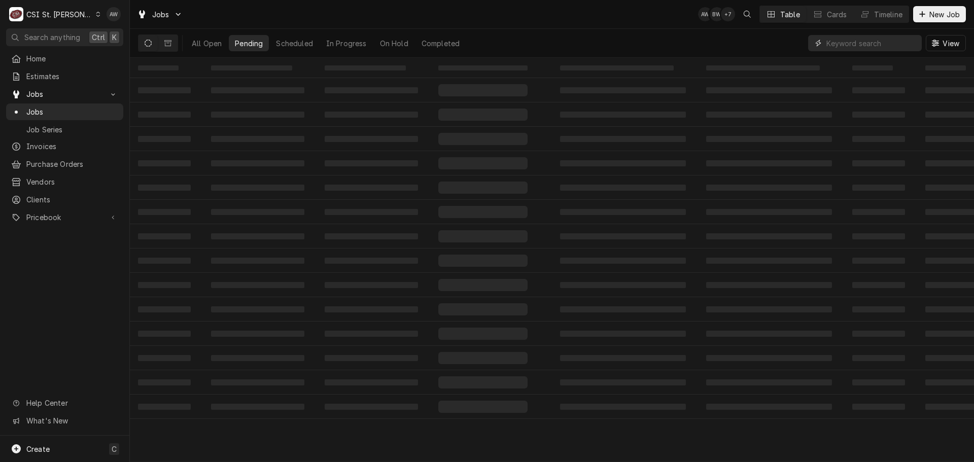
click at [885, 44] on input "Dynamic Content Wrapper" at bounding box center [871, 43] width 90 height 16
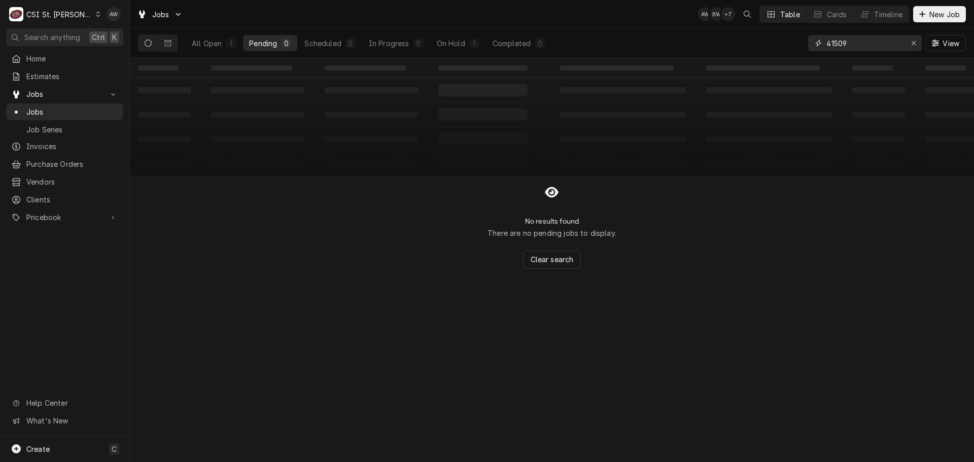
type input "41509"
click at [459, 33] on div "All Open 1 Pending 0 Scheduled 0 In Progress 0 On Hold 1 Completed 0" at bounding box center [368, 43] width 365 height 28
click at [458, 40] on div "On Hold" at bounding box center [451, 43] width 28 height 11
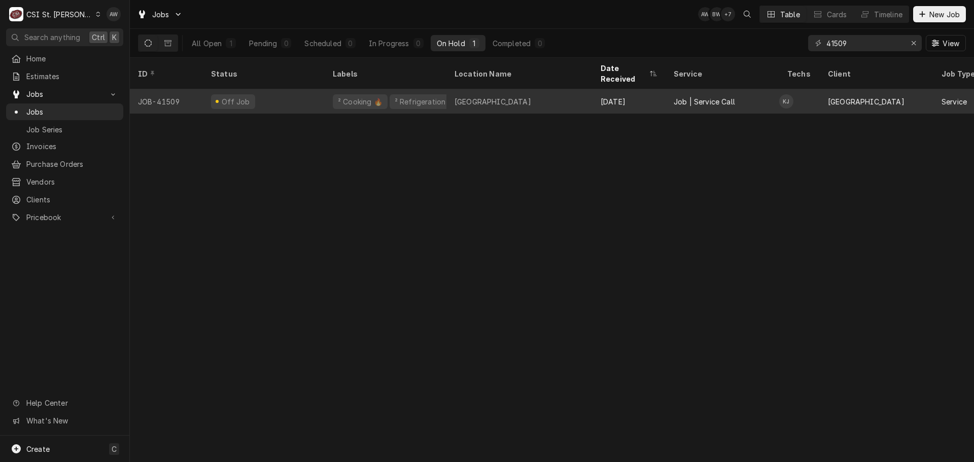
click at [457, 96] on div "Christian Brothers College" at bounding box center [492, 101] width 77 height 11
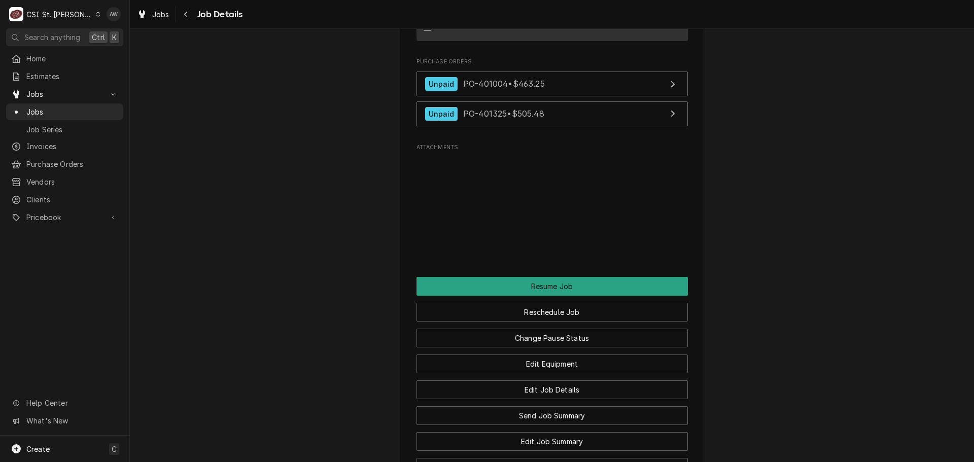
scroll to position [1522, 0]
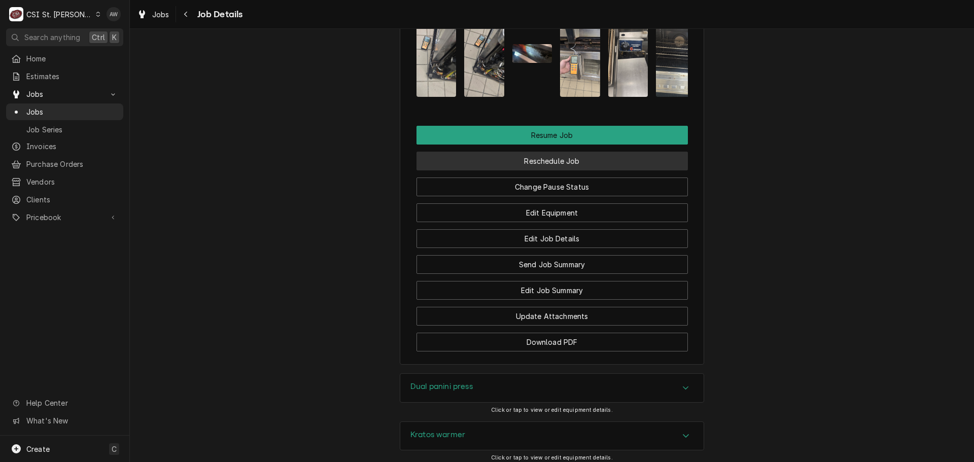
click at [568, 170] on button "Reschedule Job" at bounding box center [551, 161] width 271 height 19
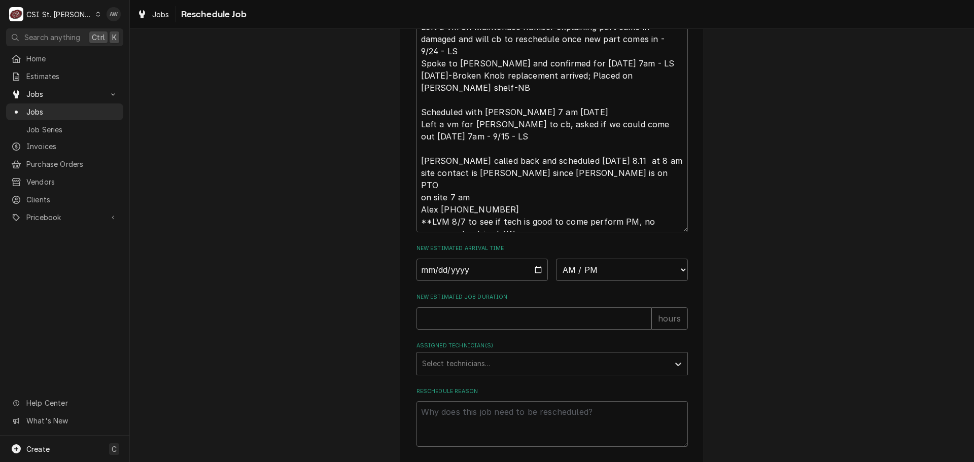
scroll to position [12, 0]
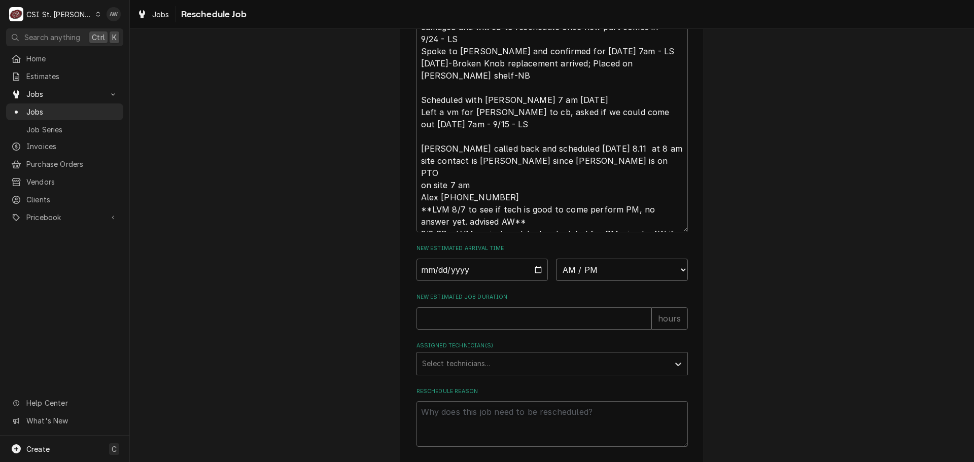
click at [588, 281] on select "AM / PM 6:00 AM 6:15 AM 6:30 AM 6:45 AM 7:00 AM 7:15 AM 7:30 AM 7:45 AM 8:00 AM…" at bounding box center [622, 270] width 132 height 22
select select "08:00:00"
click at [556, 270] on select "AM / PM 6:00 AM 6:15 AM 6:30 AM 6:45 AM 7:00 AM 7:15 AM 7:30 AM 7:45 AM 8:00 AM…" at bounding box center [622, 270] width 132 height 22
type textarea "x"
click at [532, 281] on input "Date" at bounding box center [482, 270] width 132 height 22
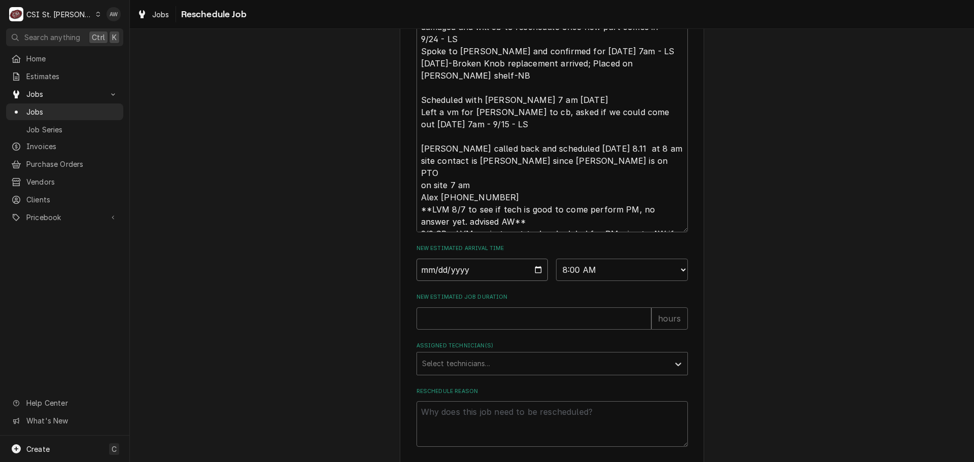
type input "[DATE]"
click at [494, 330] on input "New Estimated Job Duration" at bounding box center [533, 318] width 235 height 22
type textarea "x"
type input "2"
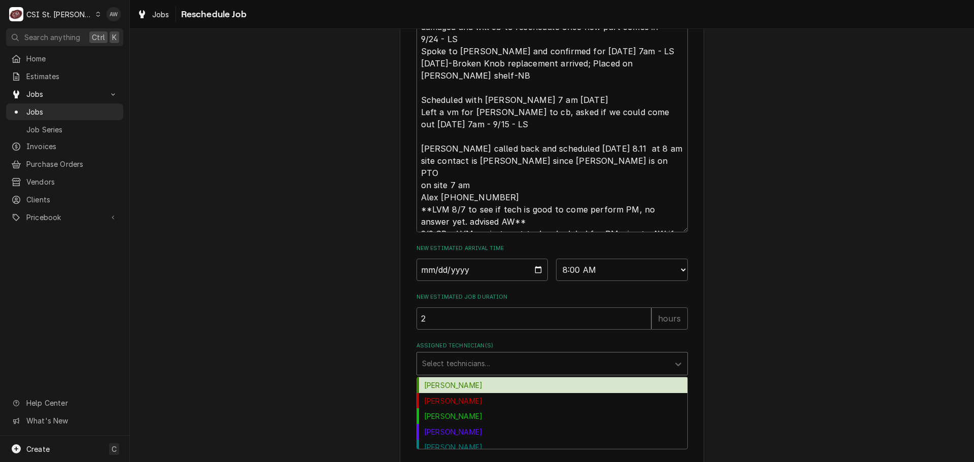
click at [483, 371] on div "Assigned Technician(s)" at bounding box center [543, 364] width 242 height 18
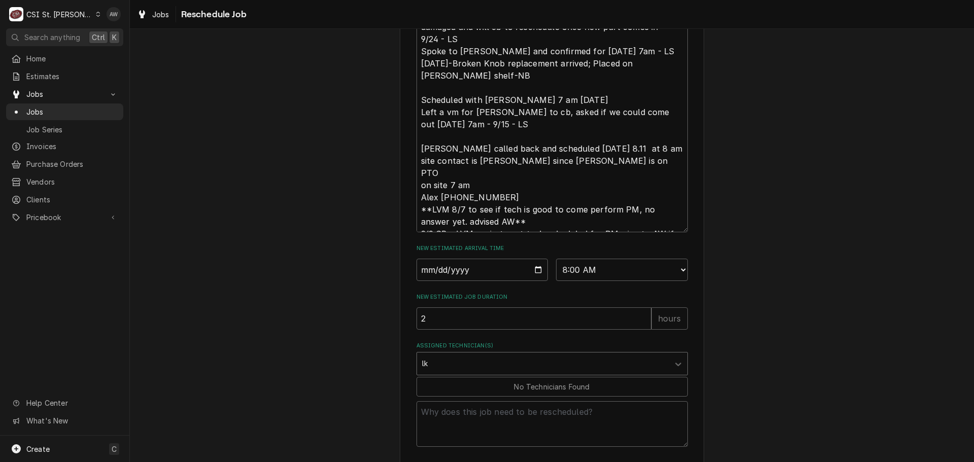
type input "l"
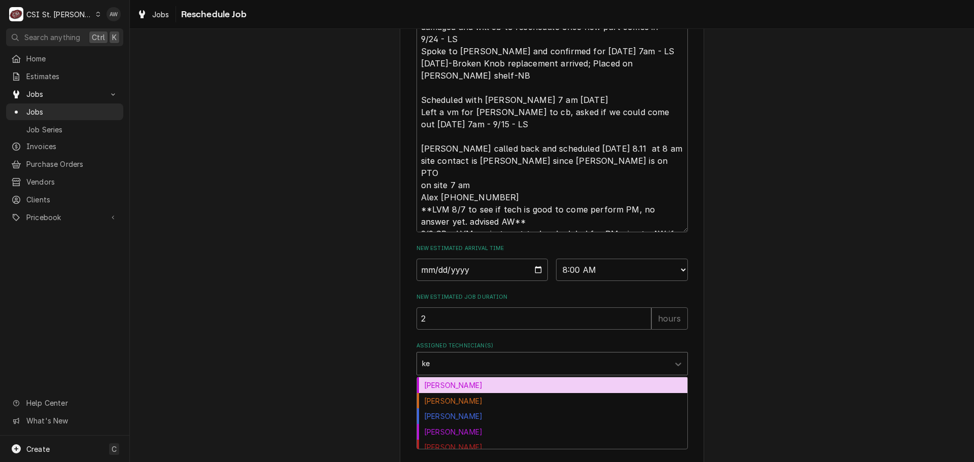
type input "kev"
click at [478, 393] on div "Kevin Jordan" at bounding box center [552, 385] width 270 height 16
type textarea "x"
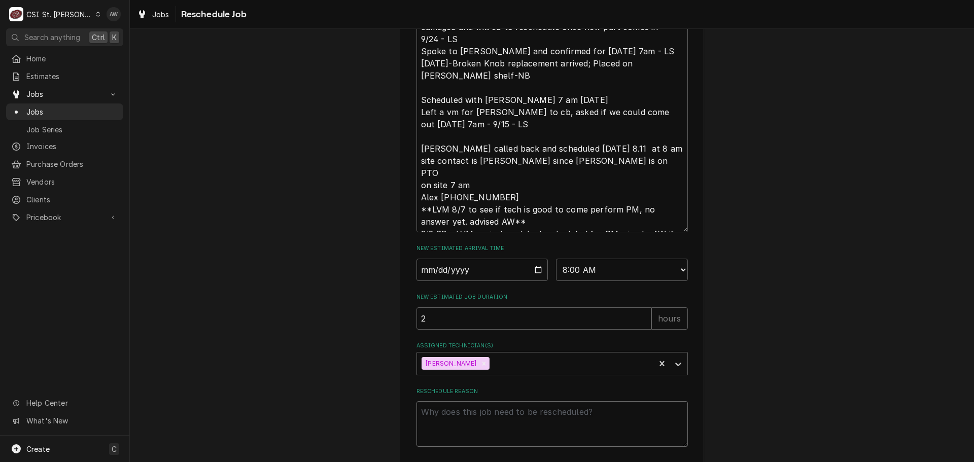
click at [476, 428] on textarea "Reschedule Reason" at bounding box center [551, 424] width 271 height 46
type textarea "x"
type textarea "r"
type textarea "x"
type textarea "re"
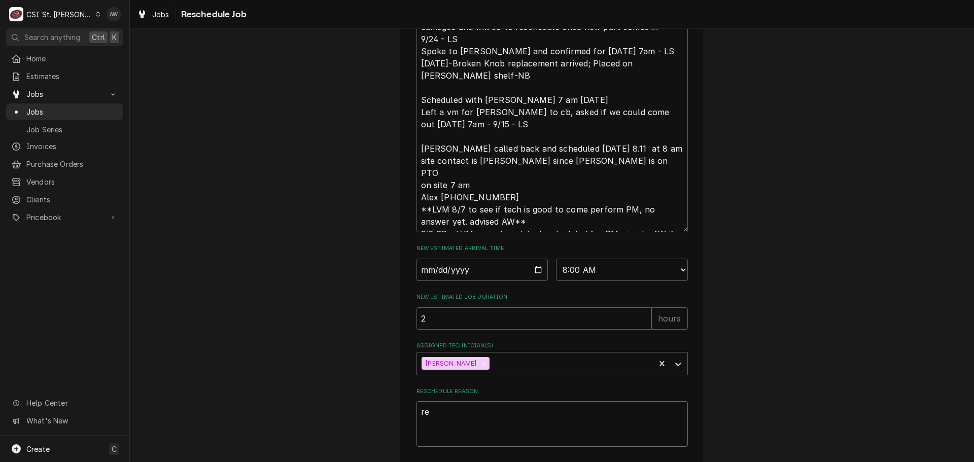
type textarea "x"
type textarea "ret"
type textarea "x"
type textarea "retu"
type textarea "x"
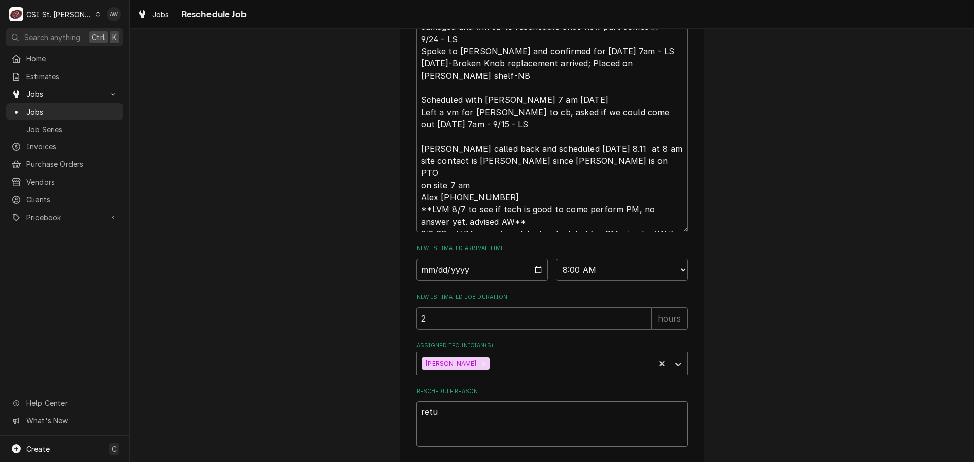
type textarea "retur"
type textarea "x"
type textarea "return"
type textarea "x"
type textarea "returni"
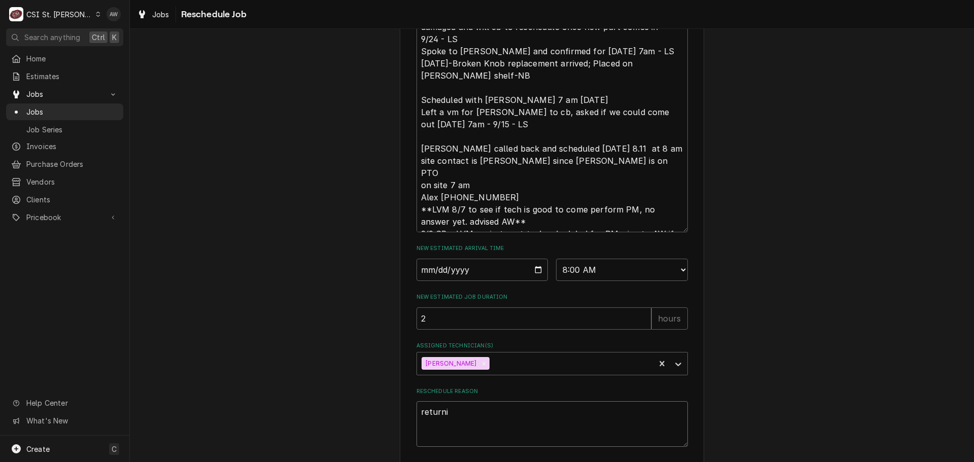
type textarea "x"
type textarea "returnin"
type textarea "x"
type textarea "returning"
type textarea "x"
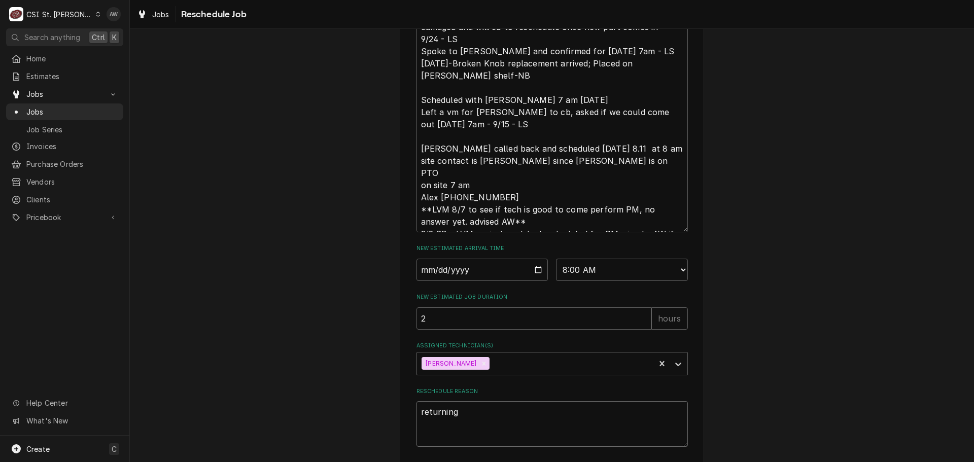
type textarea "returning"
type textarea "x"
type textarea "returning w"
type textarea "x"
type textarea "returning wi"
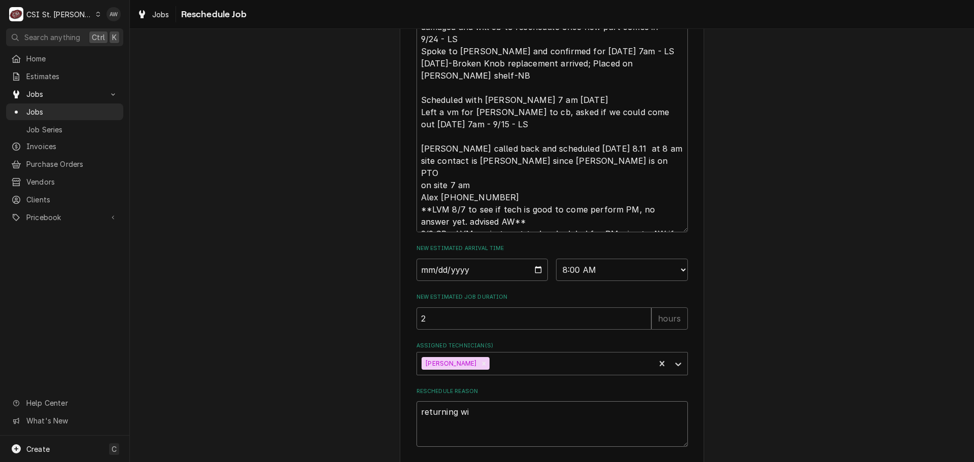
type textarea "x"
type textarea "returning wit"
type textarea "x"
type textarea "returning with"
type textarea "x"
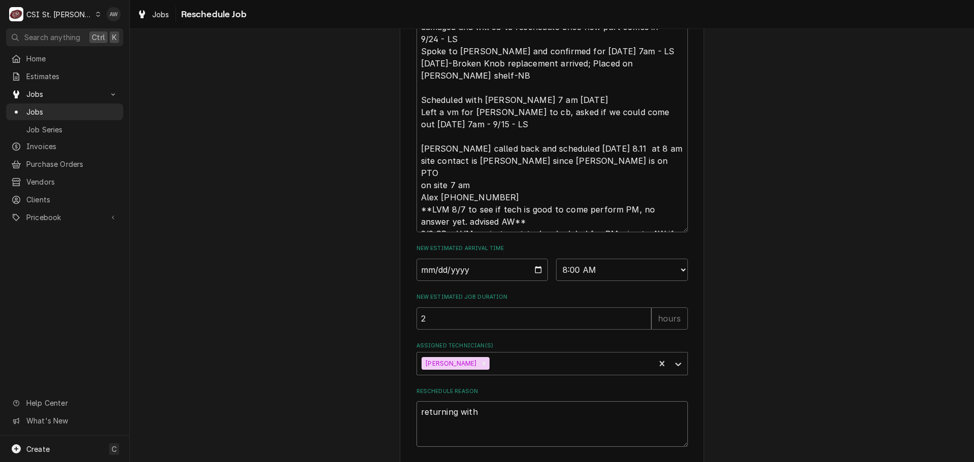
type textarea "returning with"
type textarea "x"
type textarea "returning with a"
type textarea "x"
type textarea "returning with ap"
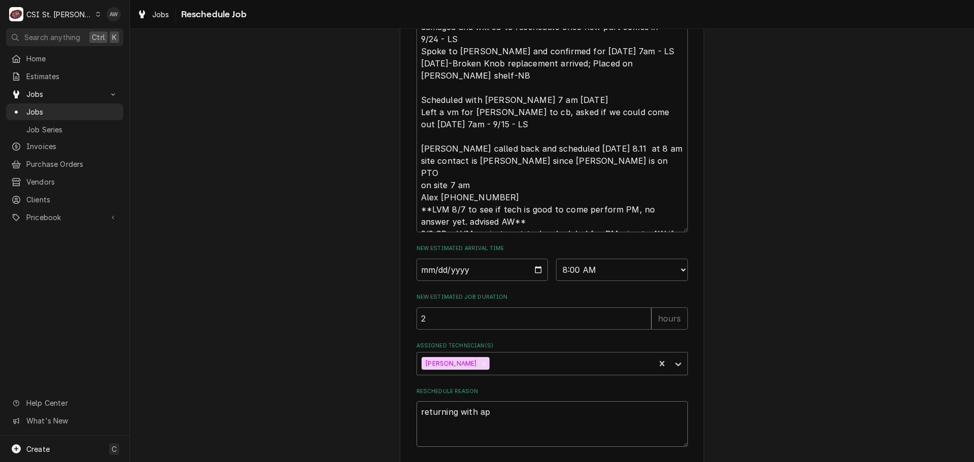
type textarea "x"
type textarea "returning with apr"
type textarea "x"
type textarea "returning with aprt"
type textarea "x"
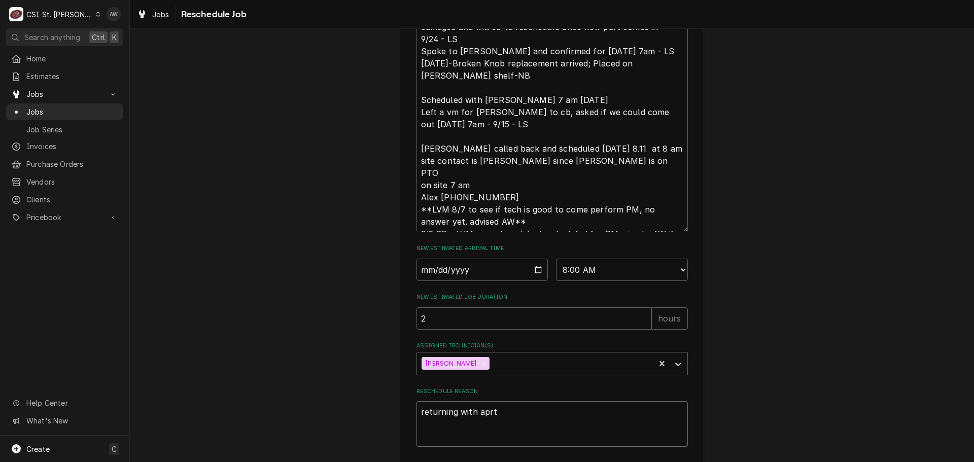
type textarea "returning with aprts"
type textarea "x"
type textarea "returning with aprts"
type textarea "x"
type textarea "returning with aprts"
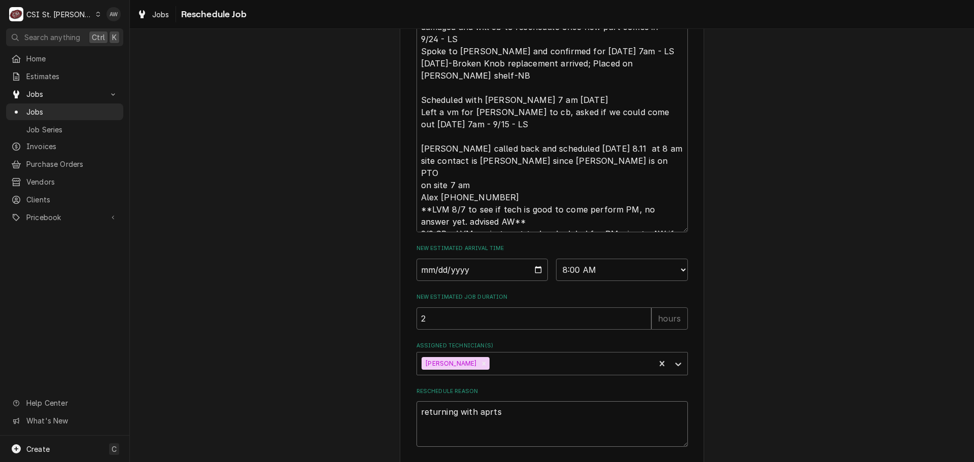
type textarea "x"
type textarea "returning with aprt"
type textarea "x"
type textarea "returning with apr"
type textarea "x"
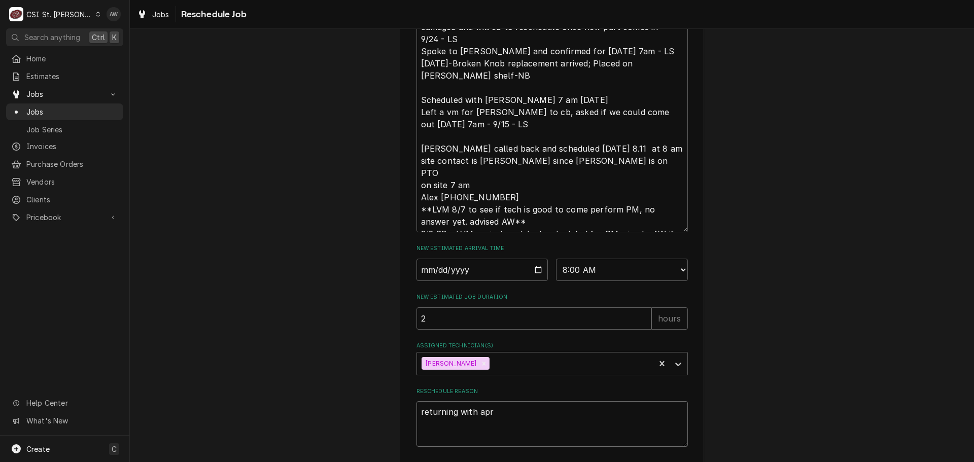
type textarea "returning with ap"
type textarea "x"
type textarea "returning with a"
type textarea "x"
type textarea "returning with"
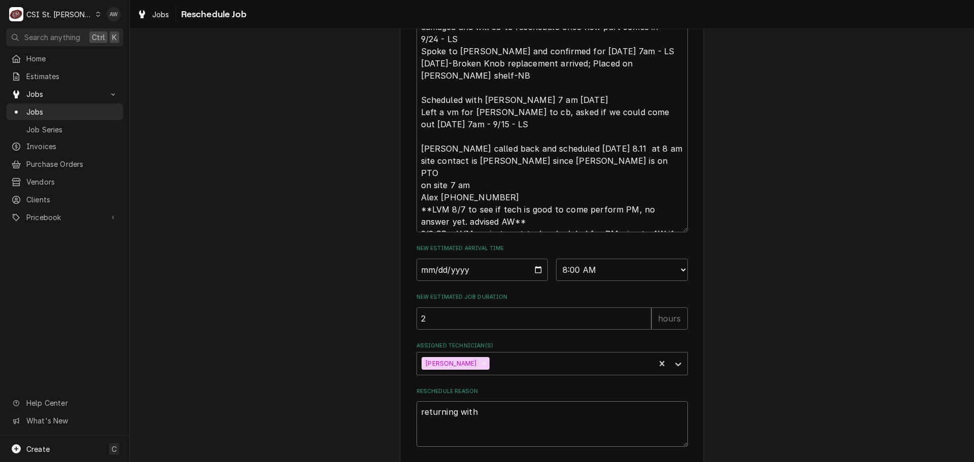
type textarea "x"
type textarea "returning with p"
type textarea "x"
type textarea "returning with pa"
type textarea "x"
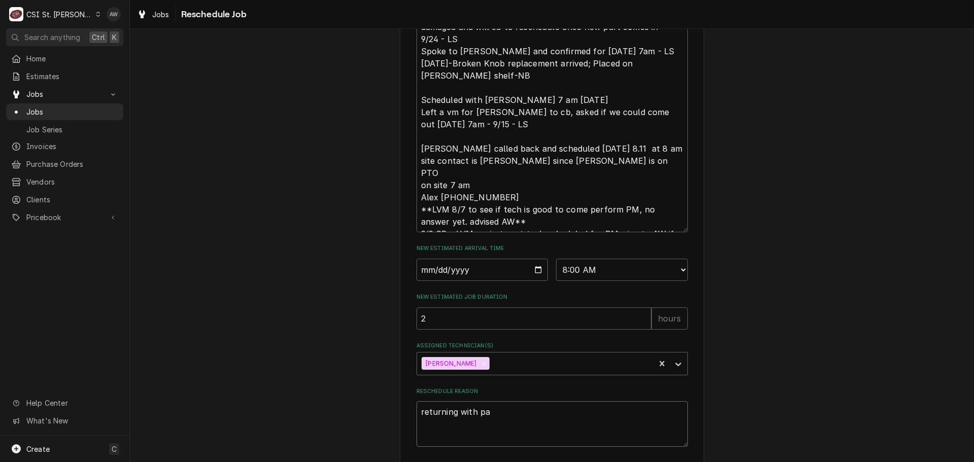
type textarea "returning with par"
type textarea "x"
type textarea "returning with part"
type textarea "x"
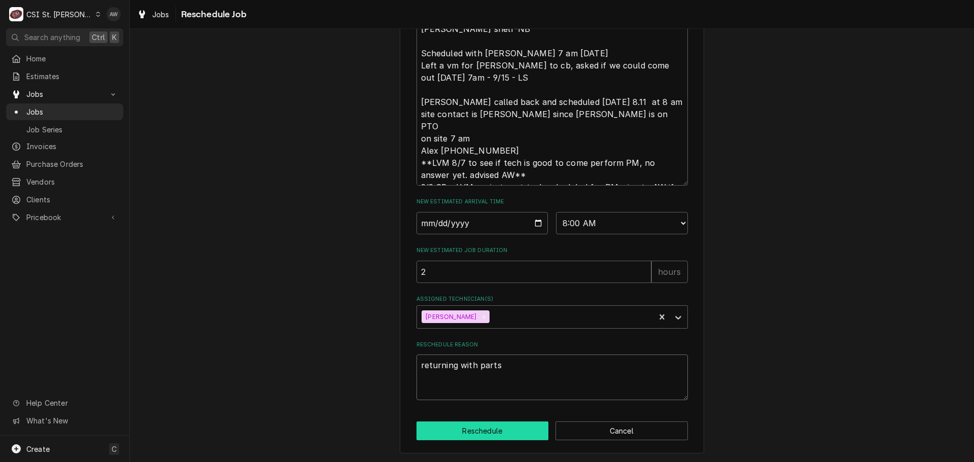
type textarea "returning with parts"
click at [501, 425] on button "Reschedule" at bounding box center [482, 431] width 132 height 19
type textarea "x"
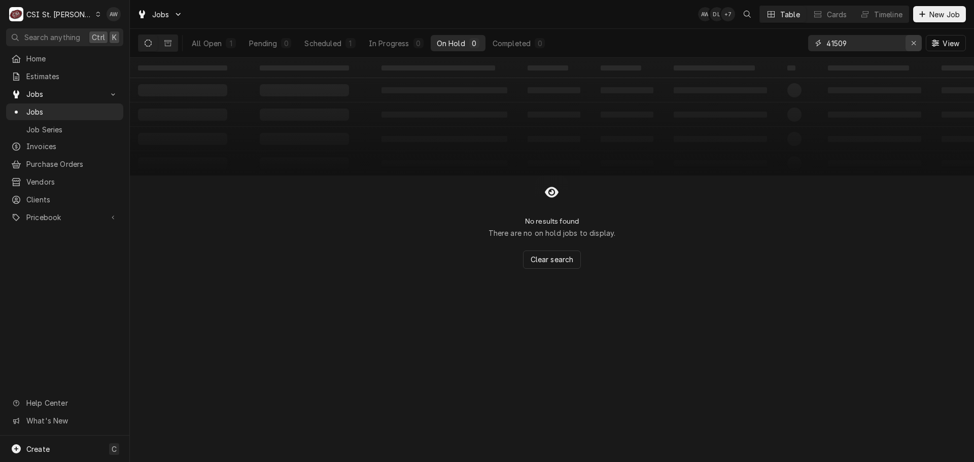
click at [916, 45] on div "Erase input" at bounding box center [913, 43] width 10 height 10
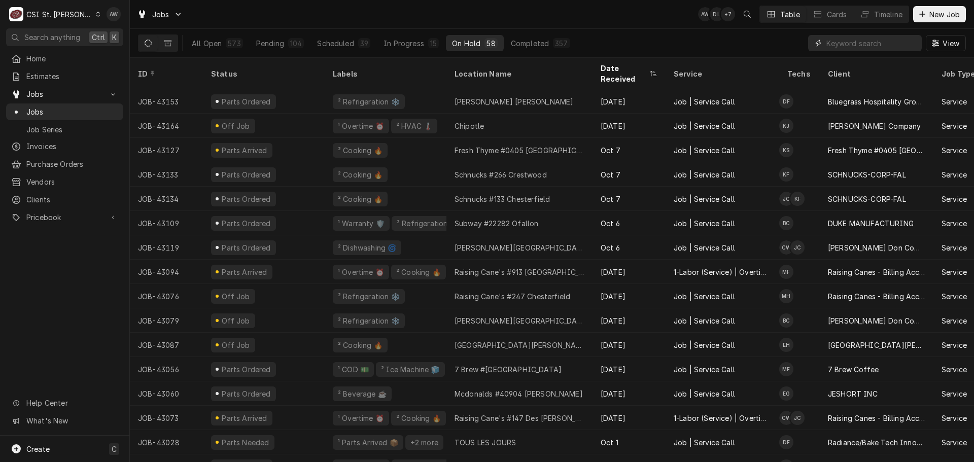
click at [833, 41] on input "Dynamic Content Wrapper" at bounding box center [871, 43] width 90 height 16
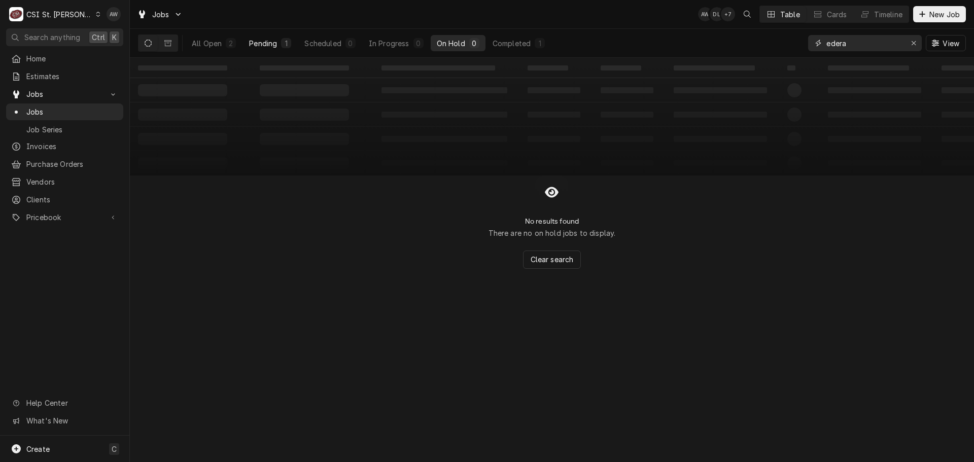
type input "edera"
click at [271, 49] on button "Pending 1" at bounding box center [270, 43] width 54 height 16
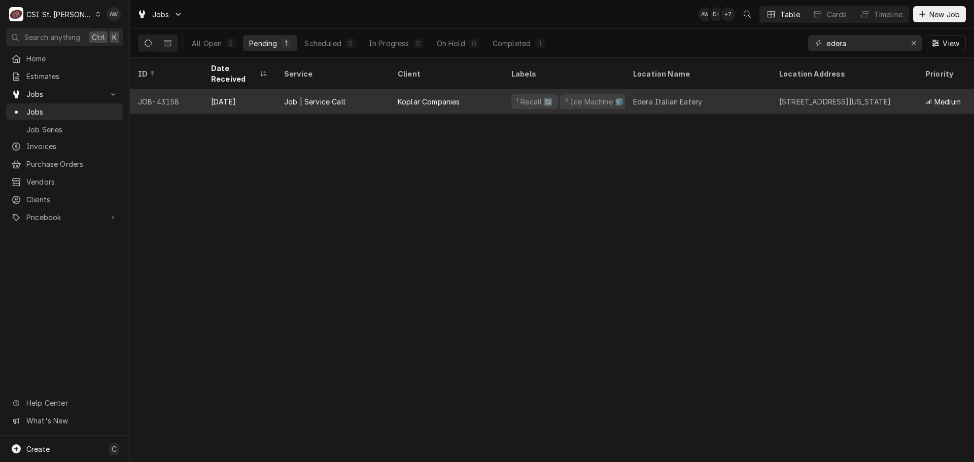
click at [356, 89] on div "Job | Service Call" at bounding box center [333, 101] width 114 height 24
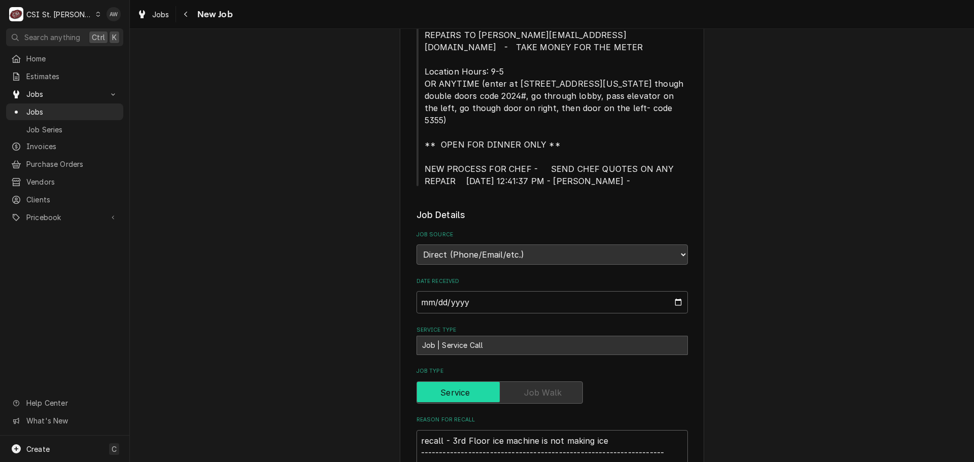
type textarea "x"
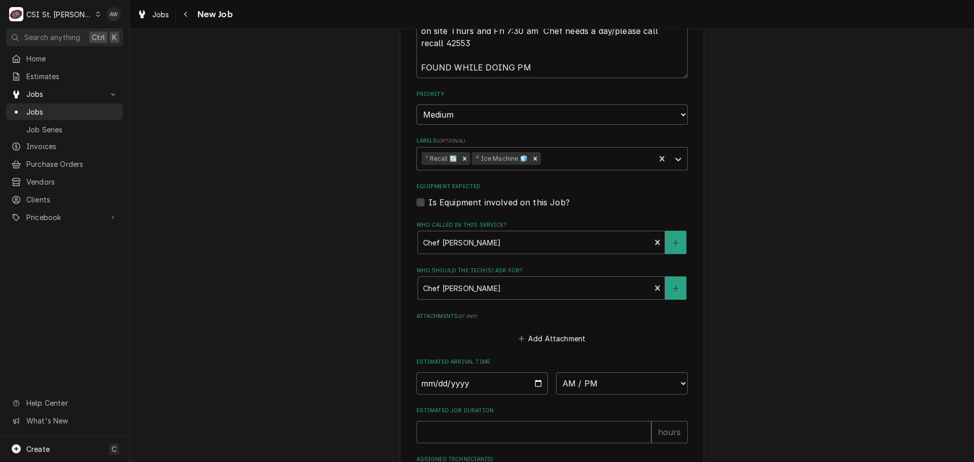
scroll to position [951, 0]
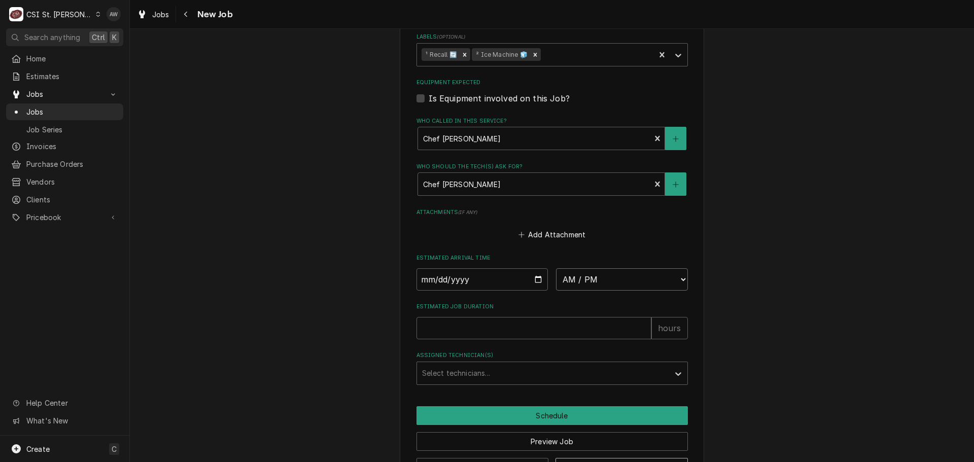
click at [600, 268] on select "AM / PM 6:00 AM 6:15 AM 6:30 AM 6:45 AM 7:00 AM 7:15 AM 7:30 AM 7:45 AM 8:00 AM…" at bounding box center [622, 279] width 132 height 22
select select "08:00:00"
click at [556, 268] on select "AM / PM 6:00 AM 6:15 AM 6:30 AM 6:45 AM 7:00 AM 7:15 AM 7:30 AM 7:45 AM 8:00 AM…" at bounding box center [622, 279] width 132 height 22
click at [532, 268] on input "Date" at bounding box center [482, 279] width 132 height 22
type textarea "x"
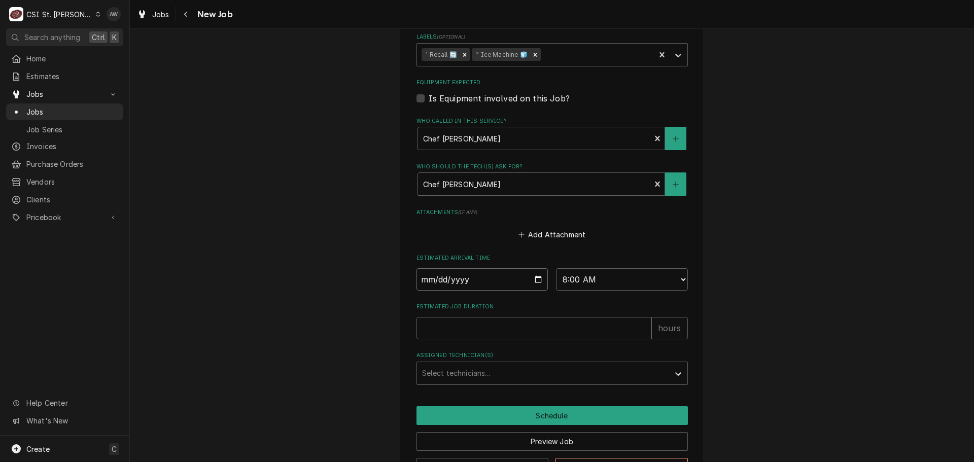
type input "[DATE]"
click at [495, 317] on input "Estimated Job Duration" at bounding box center [533, 328] width 235 height 22
type textarea "x"
type input "2"
type textarea "x"
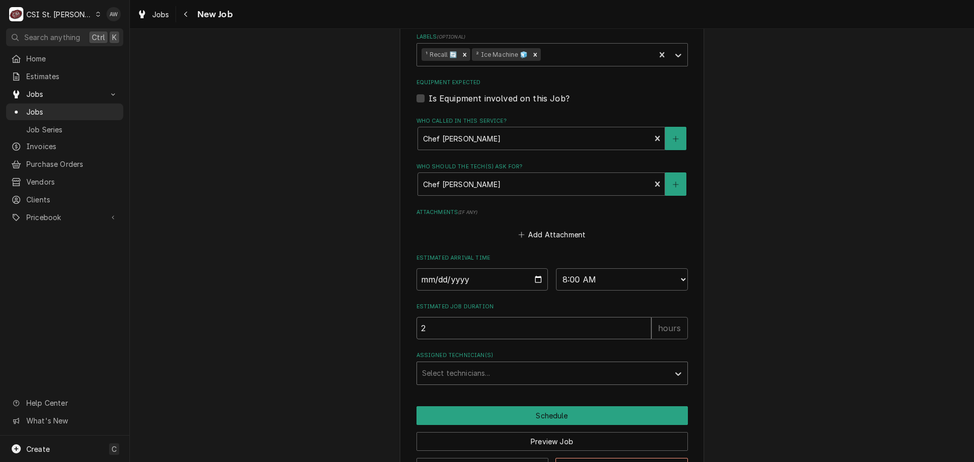
type input "2"
click at [471, 364] on div "Assigned Technician(s)" at bounding box center [543, 373] width 242 height 18
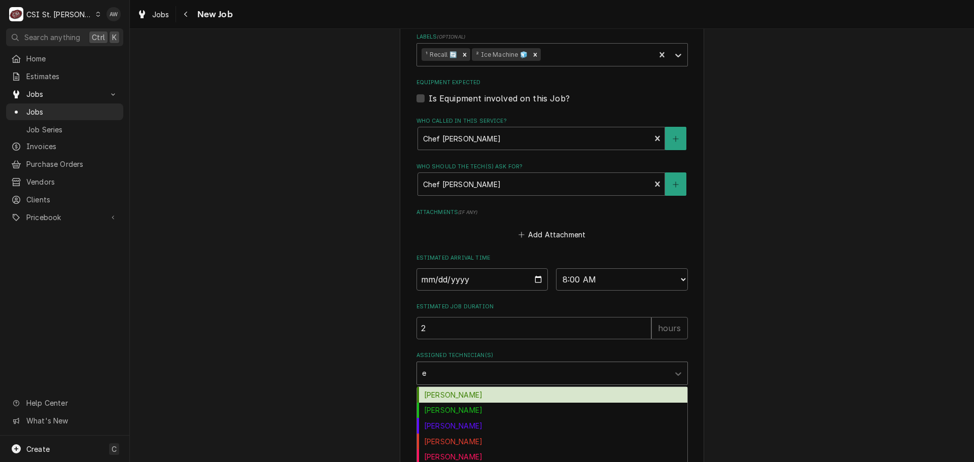
type input "er"
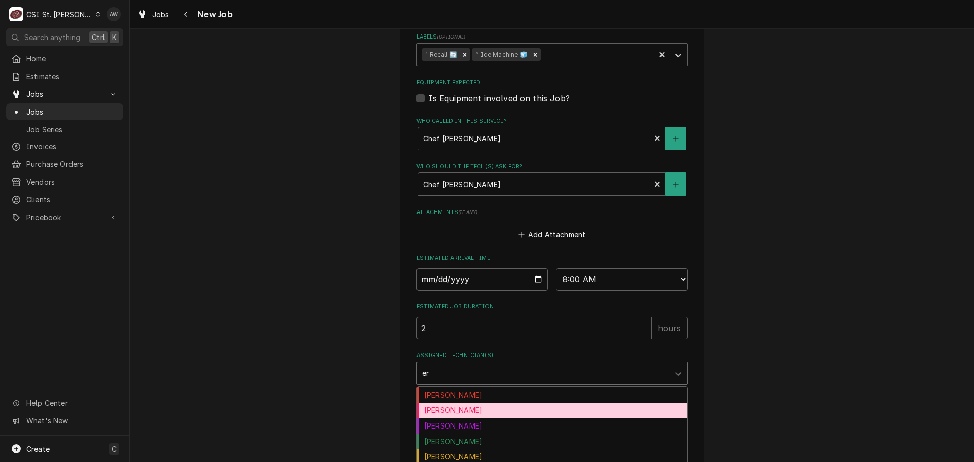
click at [458, 403] on div "[PERSON_NAME]" at bounding box center [552, 411] width 270 height 16
type textarea "x"
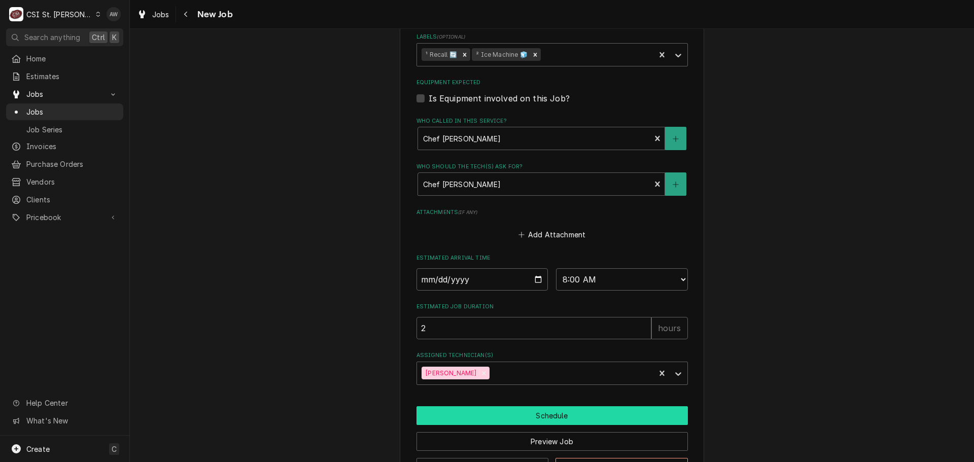
click at [453, 406] on button "Schedule" at bounding box center [551, 415] width 271 height 19
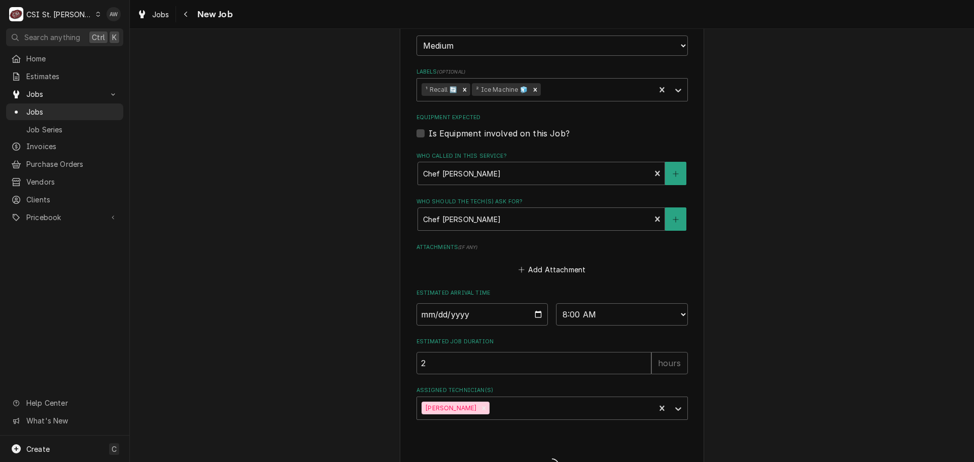
type textarea "x"
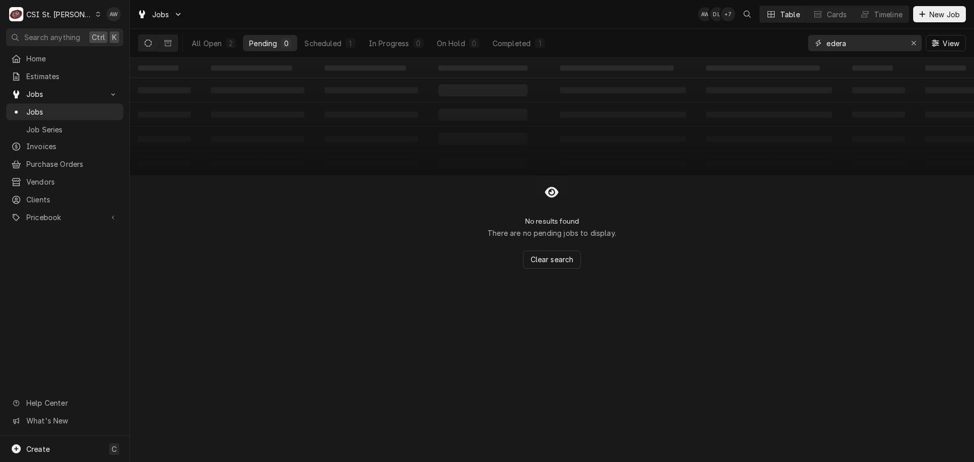
drag, startPoint x: 862, startPoint y: 44, endPoint x: 782, endPoint y: 39, distance: 80.8
click at [782, 39] on div "All Open 2 Pending 0 Scheduled 1 In Progress 0 On Hold 0 Completed 1 edera View" at bounding box center [552, 43] width 828 height 28
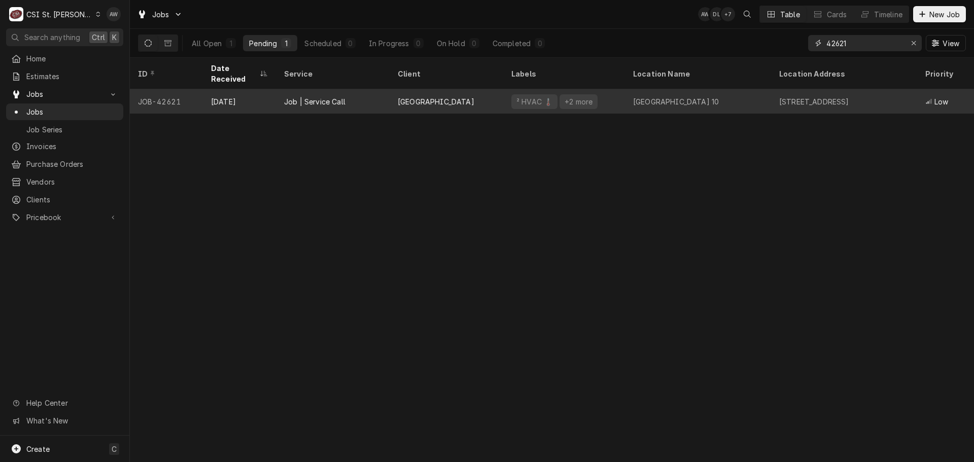
type input "42621"
click at [626, 94] on div "Fairway Elementary School 10" at bounding box center [698, 101] width 146 height 24
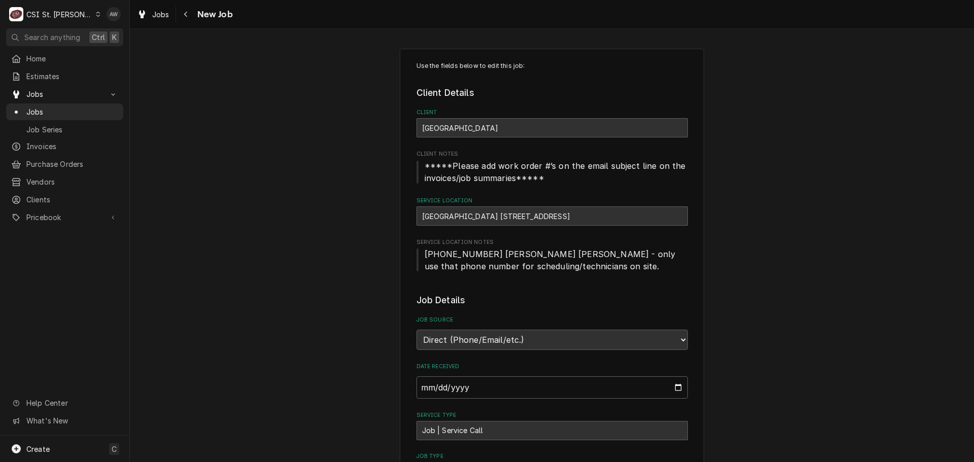
type textarea "x"
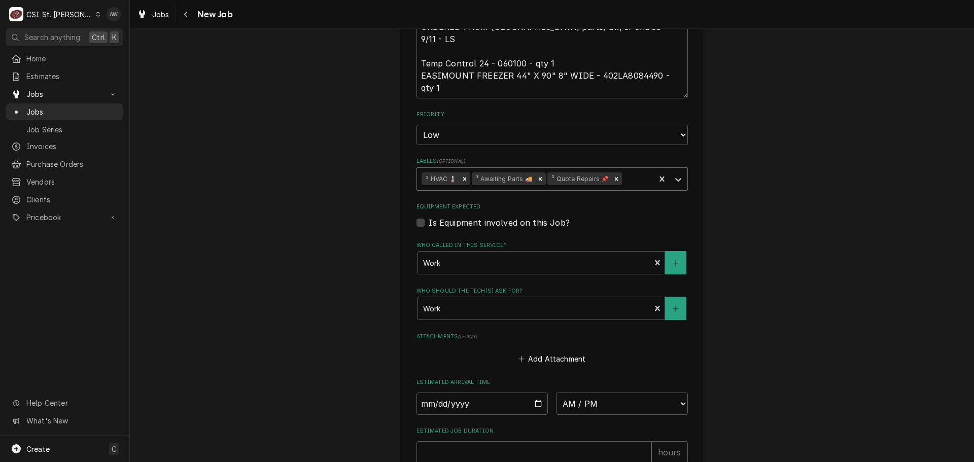
scroll to position [659, 0]
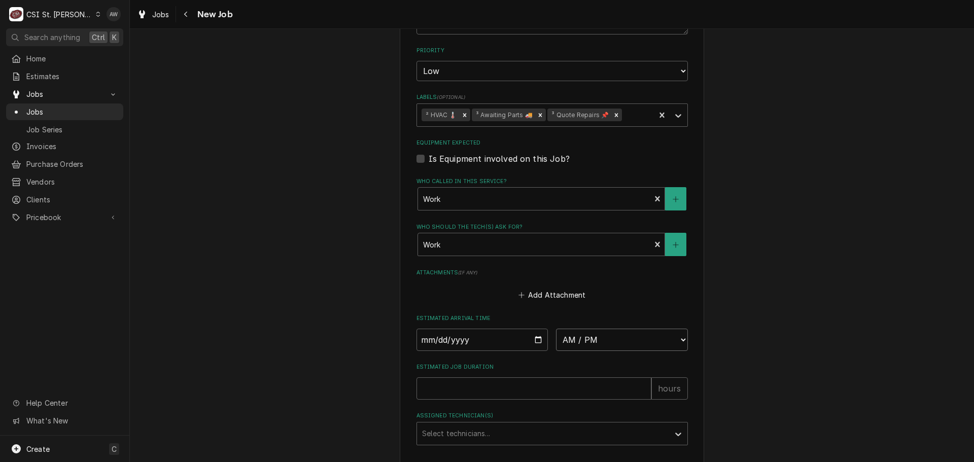
click at [625, 339] on select "AM / PM 6:00 AM 6:15 AM 6:30 AM 6:45 AM 7:00 AM 7:15 AM 7:30 AM 7:45 AM 8:00 AM…" at bounding box center [622, 340] width 132 height 22
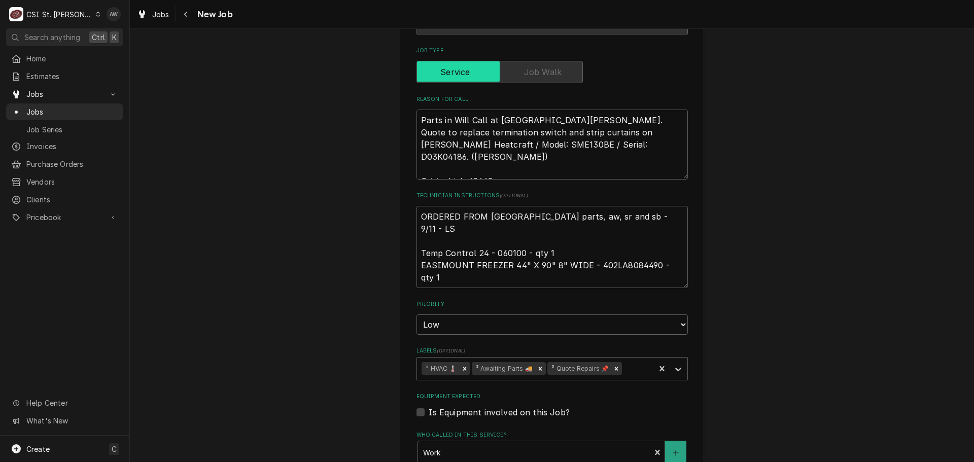
scroll to position [152, 0]
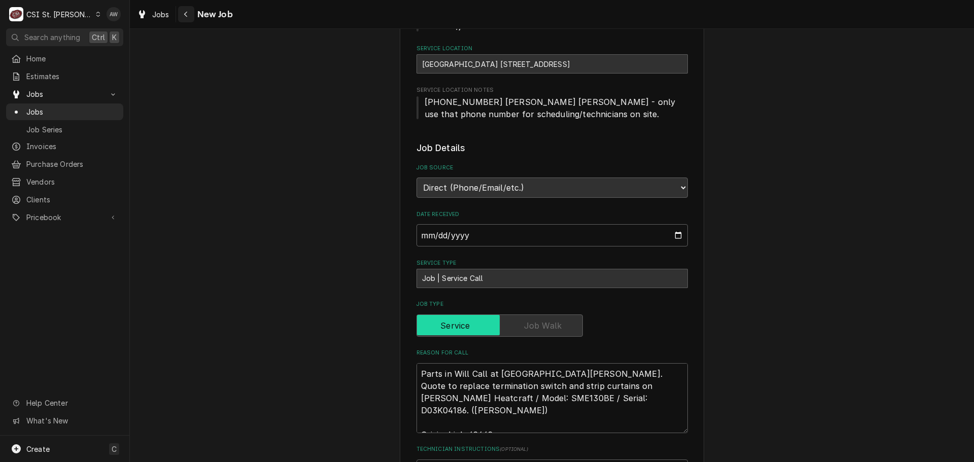
click at [187, 10] on div "Navigate back" at bounding box center [186, 14] width 10 height 10
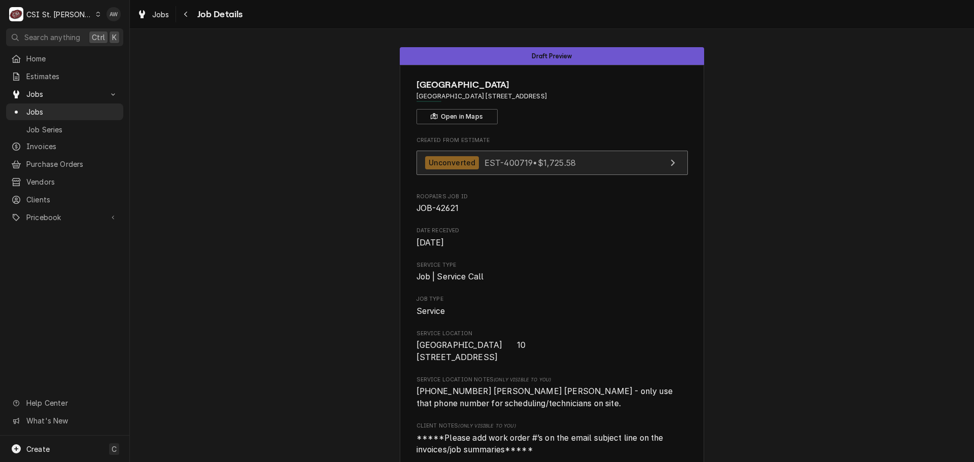
click at [521, 161] on span "EST-400719 • $1,725.58" at bounding box center [529, 162] width 91 height 10
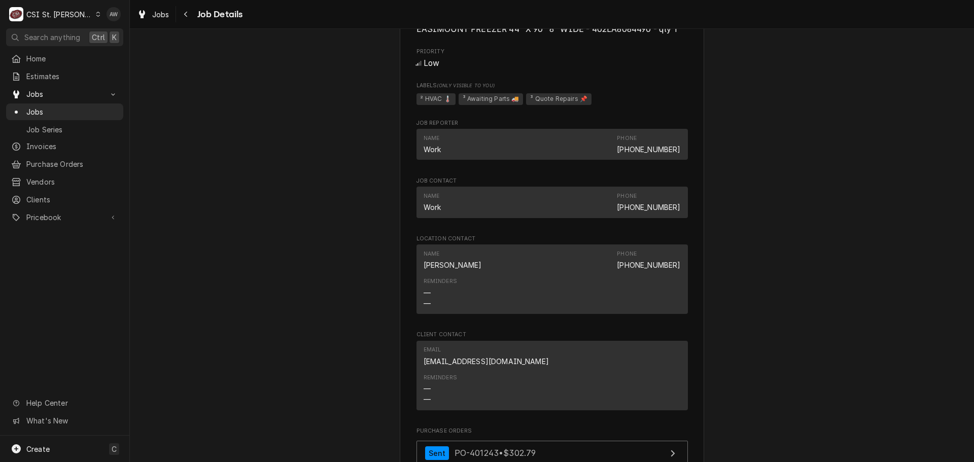
scroll to position [798, 0]
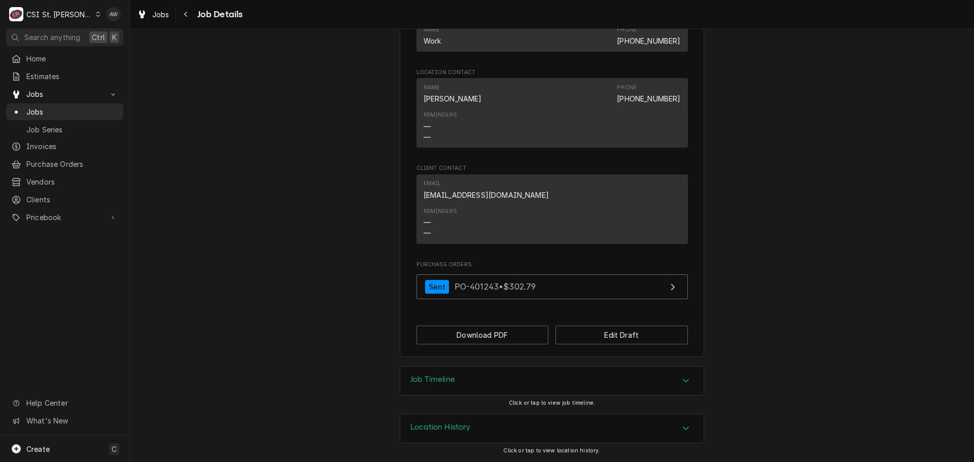
click at [582, 326] on button "Edit Draft" at bounding box center [621, 335] width 132 height 19
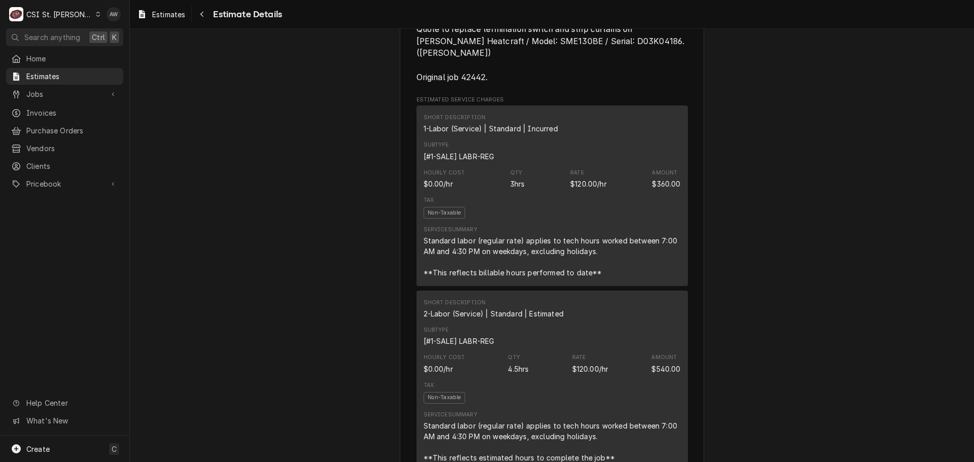
scroll to position [659, 0]
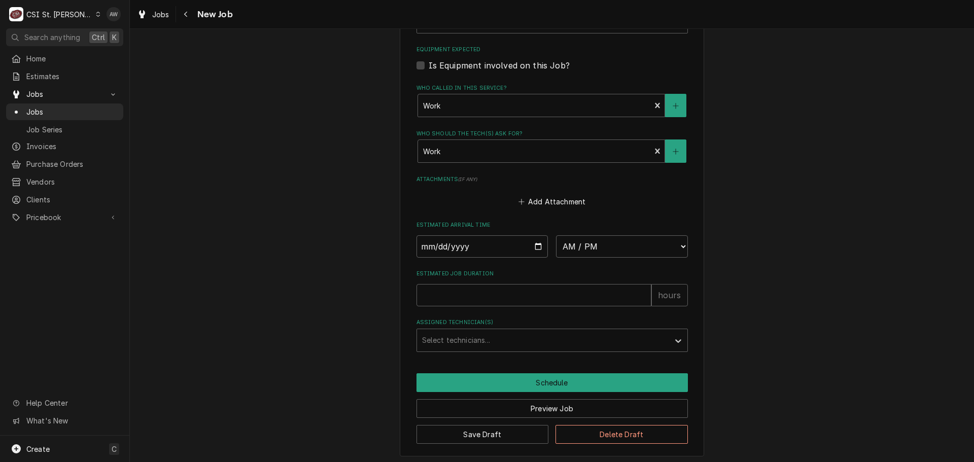
scroll to position [756, 0]
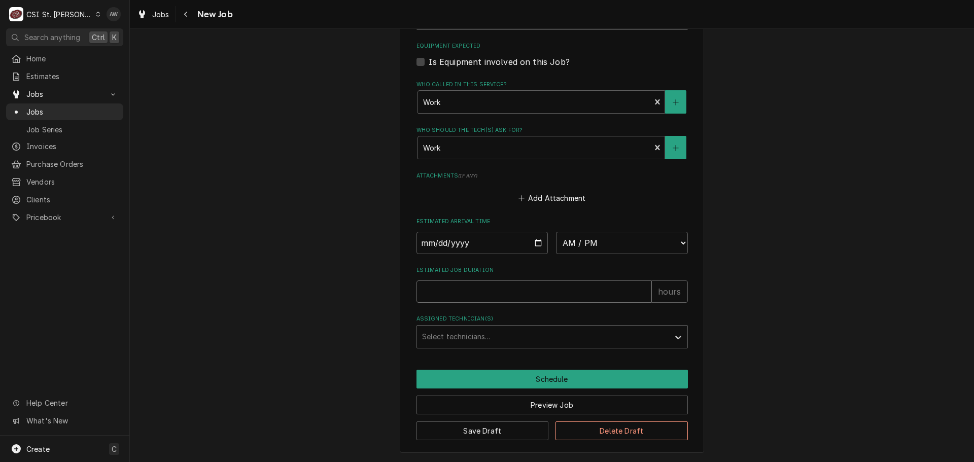
click at [547, 292] on input "Estimated Job Duration" at bounding box center [533, 292] width 235 height 22
type textarea "x"
type input "4"
type textarea "x"
type input "4.5"
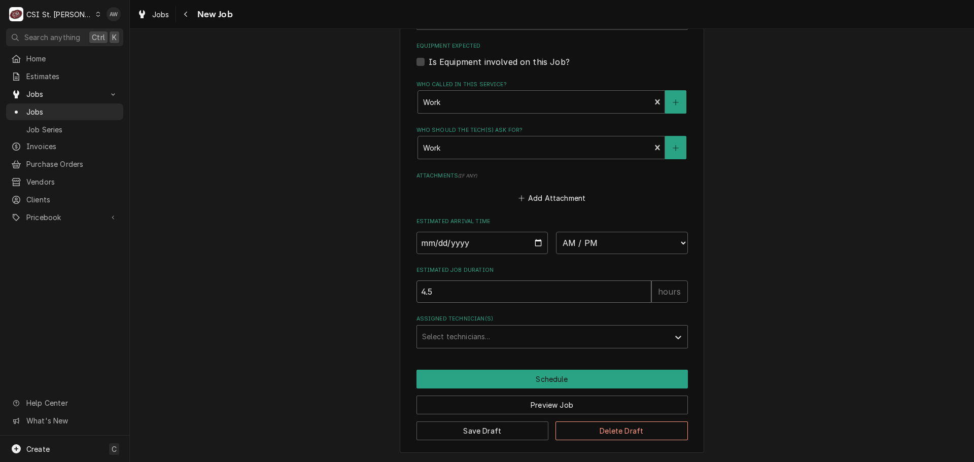
type textarea "x"
type input "4.5"
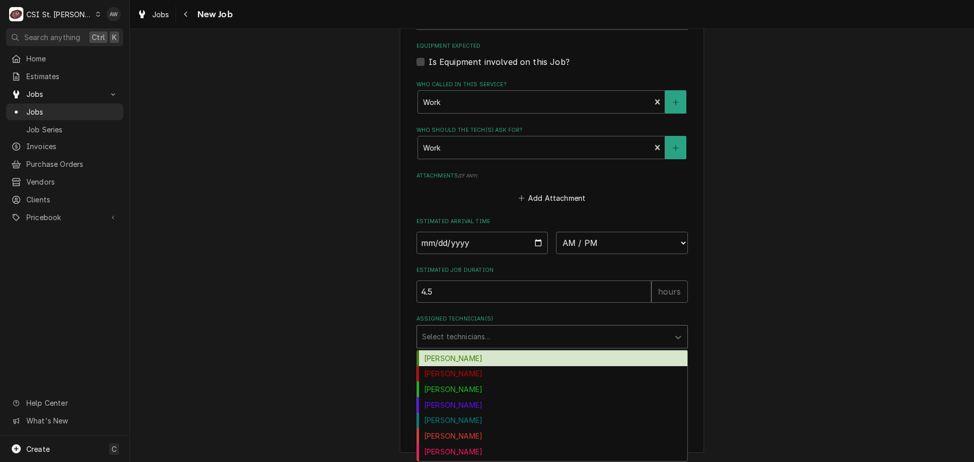
click at [551, 335] on div "Assigned Technician(s)" at bounding box center [543, 337] width 242 height 18
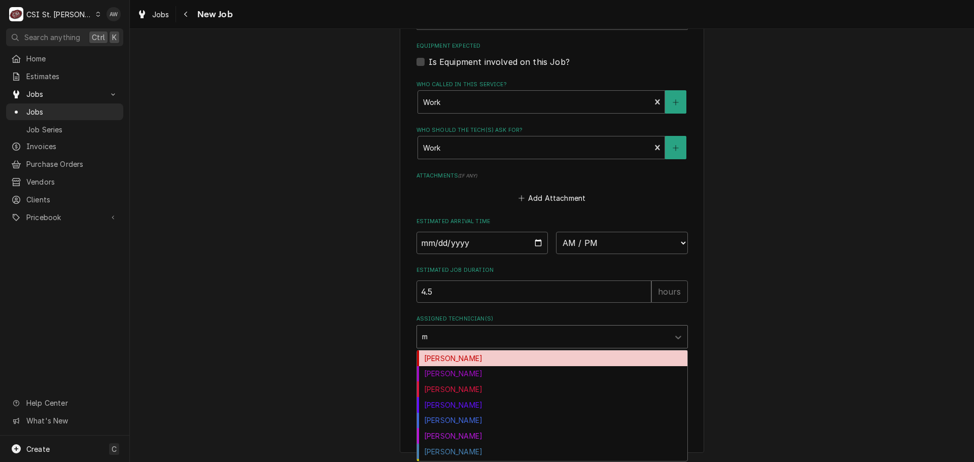
type input "mo"
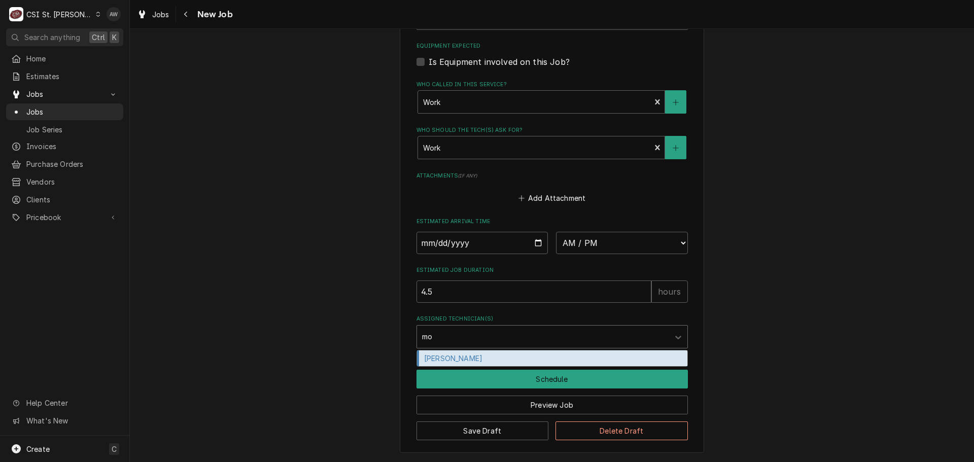
click at [519, 353] on div "Moe Hamed" at bounding box center [552, 359] width 270 height 16
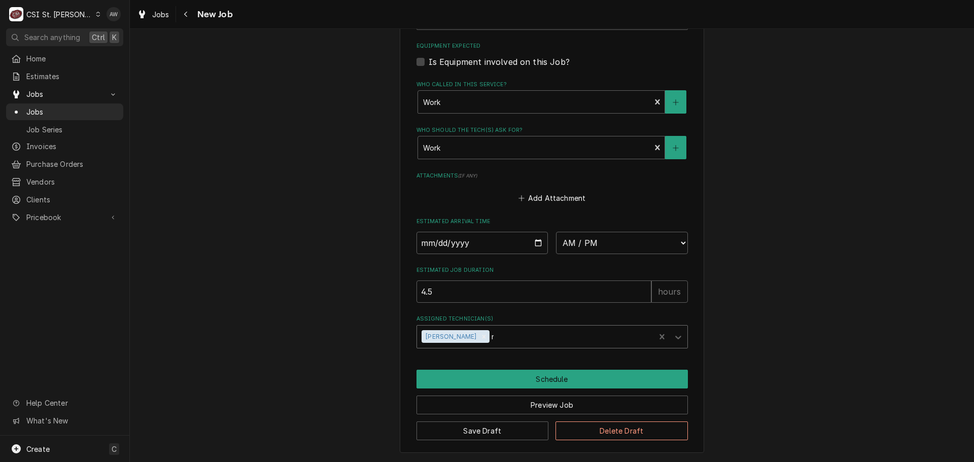
type textarea "x"
click at [565, 247] on select "AM / PM 6:00 AM 6:15 AM 6:30 AM 6:45 AM 7:00 AM 7:15 AM 7:30 AM 7:45 AM 8:00 AM…" at bounding box center [622, 243] width 132 height 22
select select "08:00:00"
click at [556, 232] on select "AM / PM 6:00 AM 6:15 AM 6:30 AM 6:45 AM 7:00 AM 7:15 AM 7:30 AM 7:45 AM 8:00 AM…" at bounding box center [622, 243] width 132 height 22
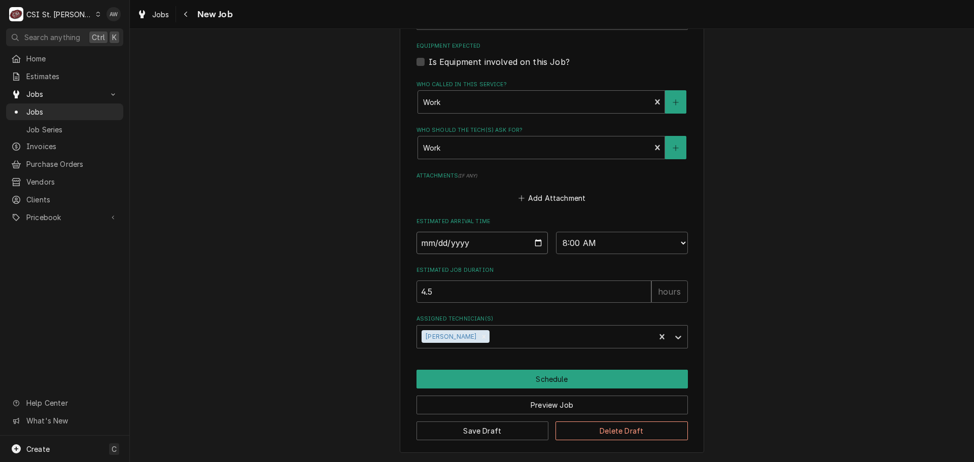
click at [535, 242] on input "Date" at bounding box center [482, 243] width 132 height 22
type textarea "x"
type input "[DATE]"
type textarea "x"
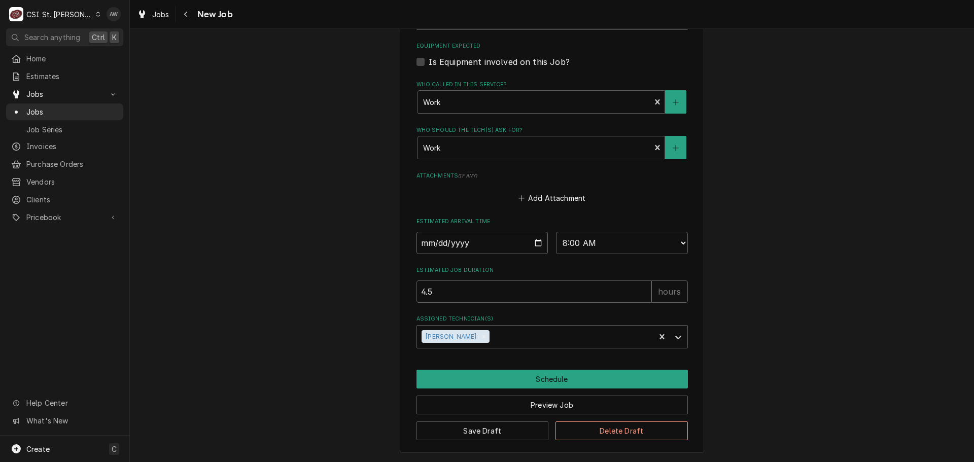
click at [535, 242] on input "[DATE]" at bounding box center [482, 243] width 132 height 22
type input "[DATE]"
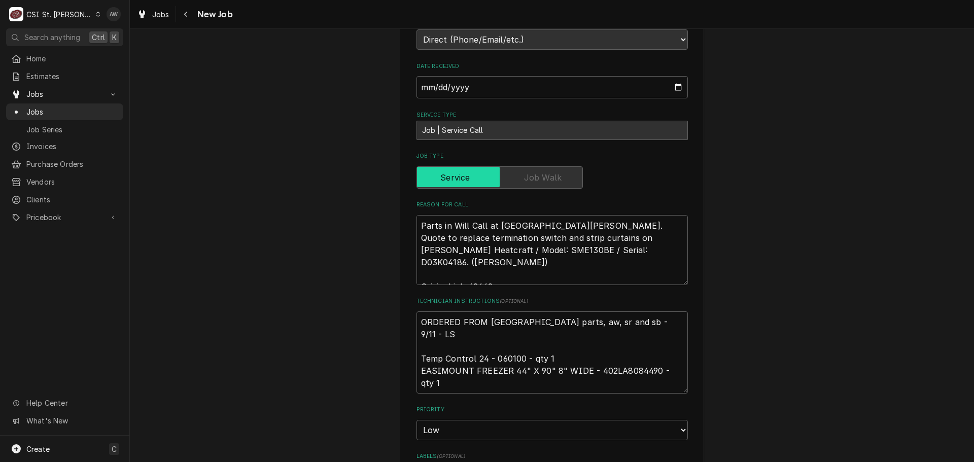
scroll to position [300, 0]
click at [571, 225] on textarea "Parts in Will Call at St Charles United. Quote to replace termination switch an…" at bounding box center [551, 251] width 271 height 70
type textarea "x"
type textarea "Parts in Will Call at St Charles United. Quote to replace termination switch an…"
type textarea "x"
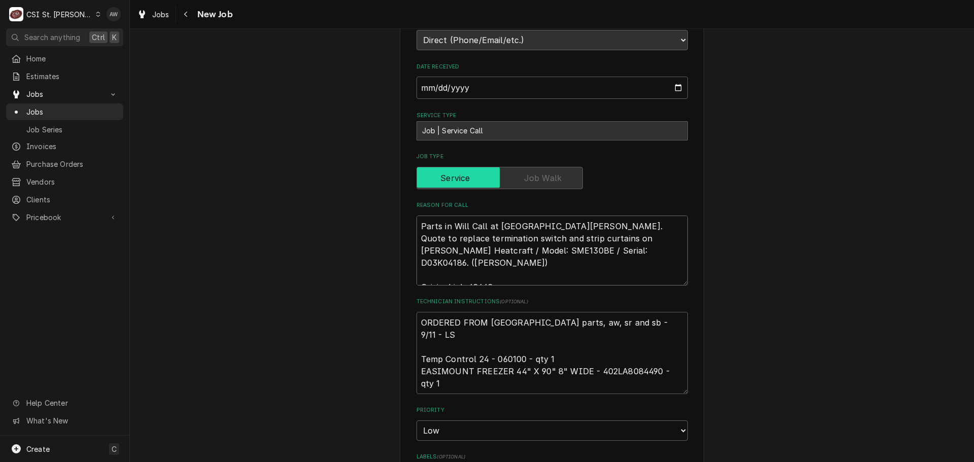
type textarea "Parts in Will Call at St Charles United. * Quote to replace termination switch …"
type textarea "x"
type textarea "Parts in Will Call at St Charles United. ** Quote to replace termination switch…"
type textarea "x"
type textarea "Parts in Will Call at St Charles United. *** Quote to replace termination switc…"
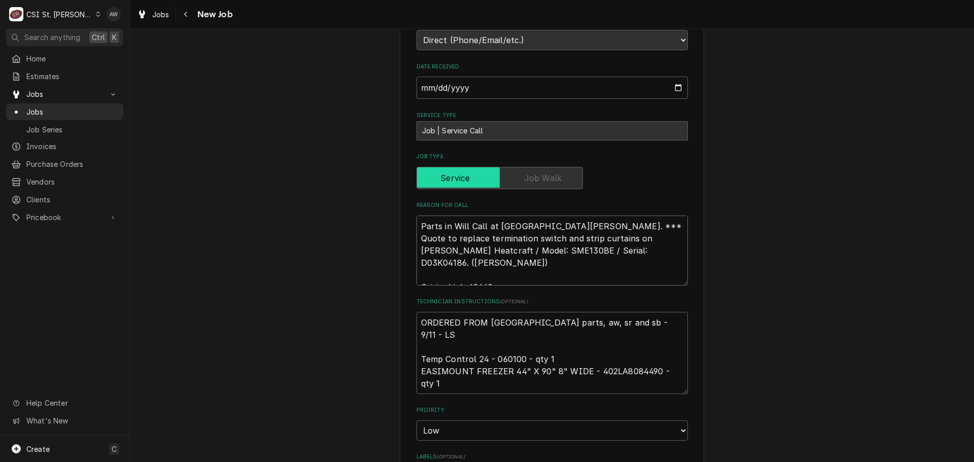
type textarea "x"
type textarea "Parts in Will Call at St Charles United. *** Quote to replace termination switc…"
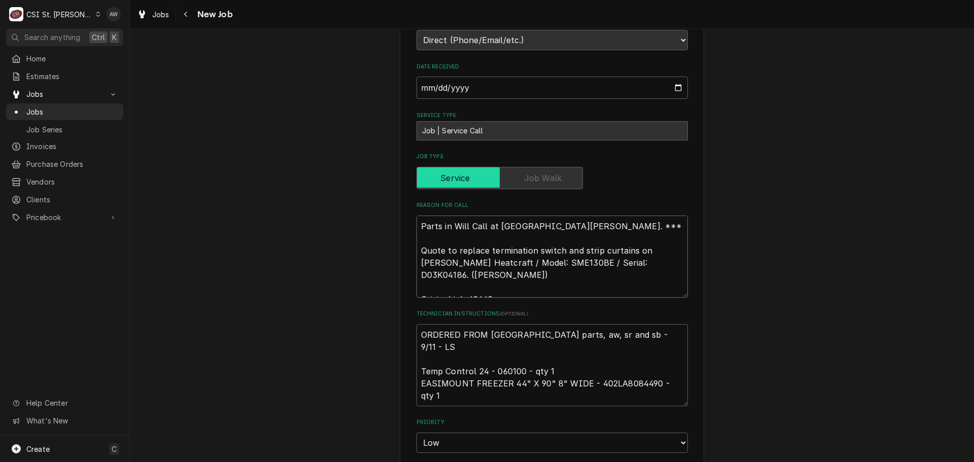
type textarea "x"
type textarea "Parts in Will Call at St Charles United. *** Quote to replace termination switc…"
click at [418, 335] on textarea "ORDERED FROM UNITED Emailed parts, aw, sr and sb - 9/11 - LS Temp Control 24 - …" at bounding box center [551, 365] width 271 height 82
type textarea "x"
type textarea "ORDERED FROM UNITED Emailed parts, aw, sr and sb - 9/11 - LS Temp Control 24 - …"
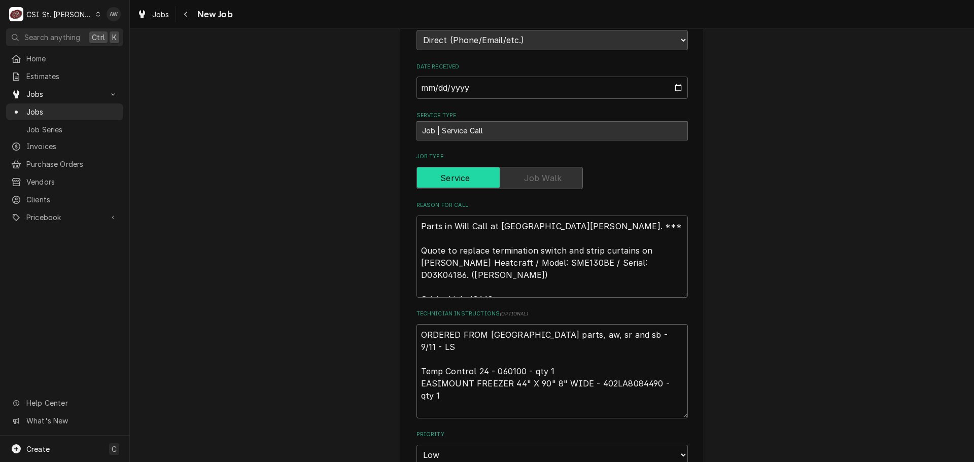
type textarea "x"
type textarea "p ORDERED FROM UNITED Emailed parts, aw, sr and sb - 9/11 - LS Temp Control 24 …"
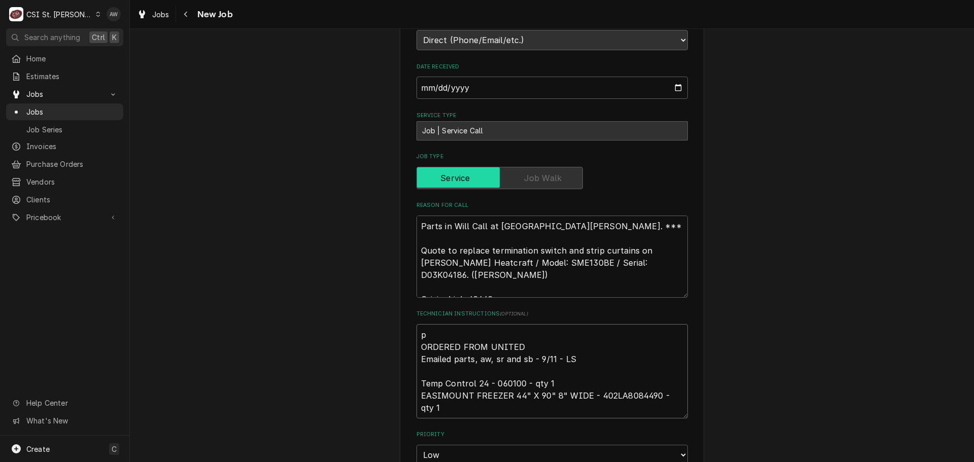
type textarea "x"
type textarea "pa ORDERED FROM UNITED Emailed parts, aw, sr and sb - 9/11 - LS Temp Control 24…"
type textarea "x"
type textarea "par ORDERED FROM UNITED Emailed parts, aw, sr and sb - 9/11 - LS Temp Control 2…"
type textarea "x"
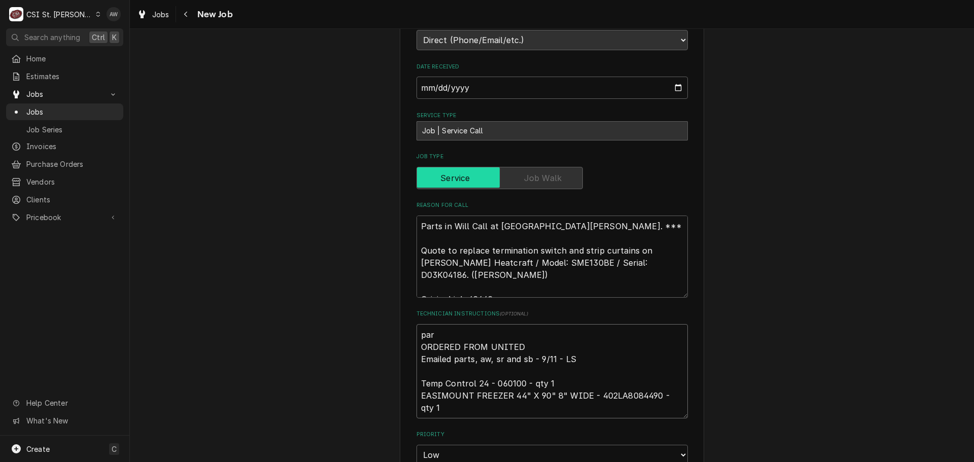
type textarea "part ORDERED FROM UNITED Emailed parts, aw, sr and sb - 9/11 - LS Temp Control …"
type textarea "x"
type textarea "parts ORDERED FROM UNITED Emailed parts, aw, sr and sb - 9/11 - LS Temp Control…"
type textarea "x"
type textarea "parts ORDERED FROM UNITED Emailed parts, aw, sr and sb - 9/11 - LS Temp Control…"
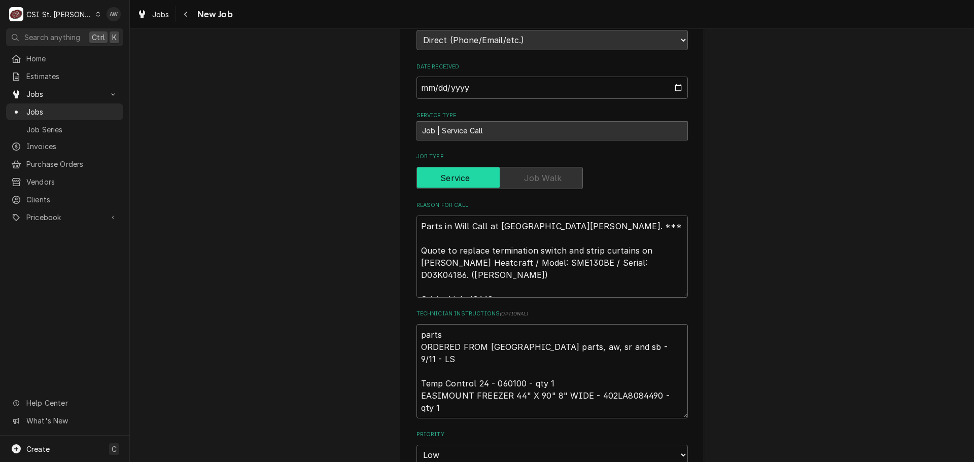
type textarea "x"
type textarea "parts i ORDERED FROM UNITED Emailed parts, aw, sr and sb - 9/11 - LS Temp Contr…"
type textarea "x"
type textarea "parts in ORDERED FROM UNITED Emailed parts, aw, sr and sb - 9/11 - LS Temp Cont…"
type textarea "x"
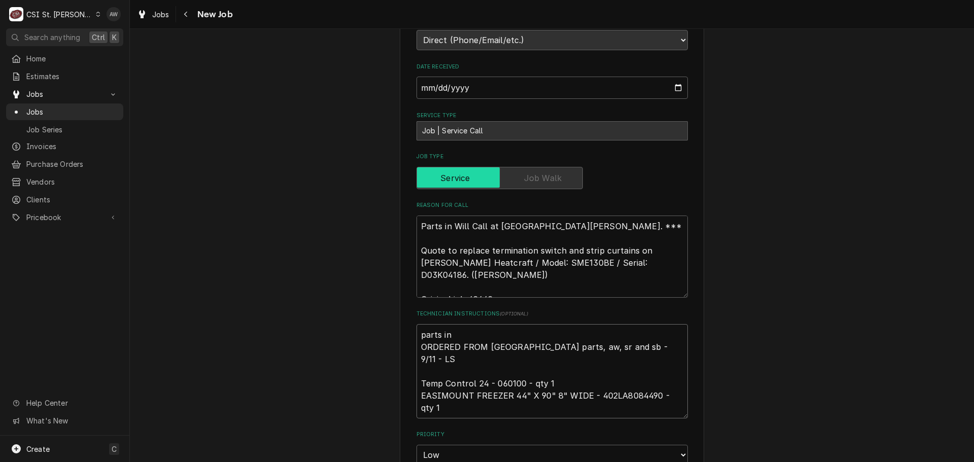
type textarea "parts in ORDERED FROM UNITED Emailed parts, aw, sr and sb - 9/11 - LS Temp Cont…"
type textarea "x"
type textarea "parts in w ORDERED FROM UNITED Emailed parts, aw, sr and sb - 9/11 - LS Temp Co…"
type textarea "x"
type textarea "parts in wi ORDERED FROM UNITED Emailed parts, aw, sr and sb - 9/11 - LS Temp C…"
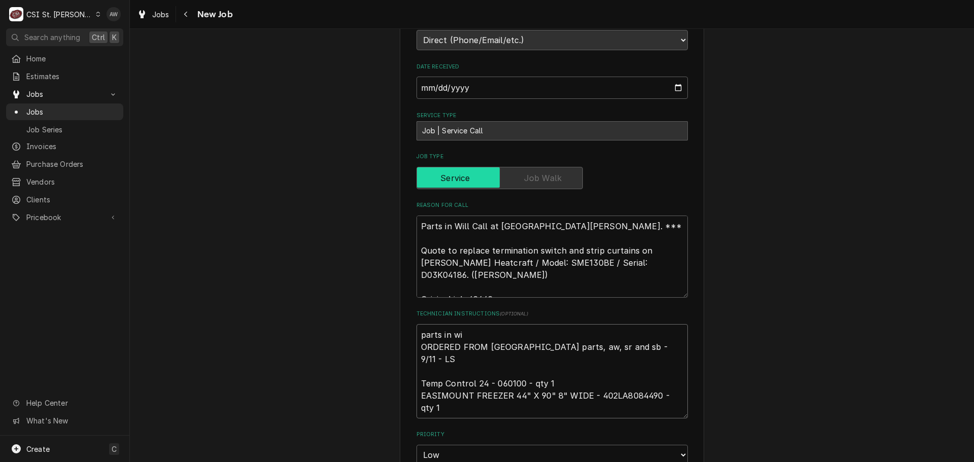
type textarea "x"
type textarea "parts in wil ORDERED FROM UNITED Emailed parts, aw, sr and sb - 9/11 - LS Temp …"
type textarea "x"
type textarea "parts in will ORDERED FROM UNITED Emailed parts, aw, sr and sb - 9/11 - LS Temp…"
type textarea "x"
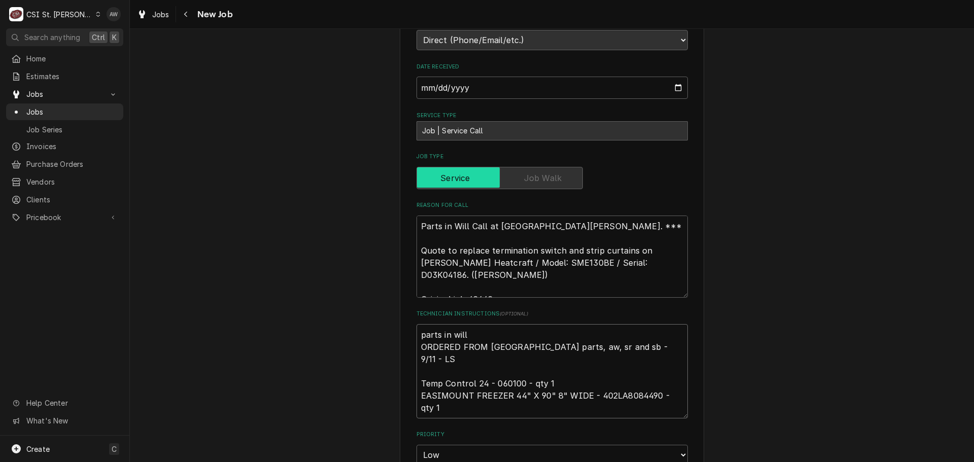
type textarea "parts in will ORDERED FROM UNITED Emailed parts, aw, sr and sb - 9/11 - LS Temp…"
type textarea "x"
type textarea "parts in will c ORDERED FROM UNITED Emailed parts, aw, sr and sb - 9/11 - LS Te…"
type textarea "x"
type textarea "parts in will ca ORDERED FROM UNITED Emailed parts, aw, sr and sb - 9/11 - LS T…"
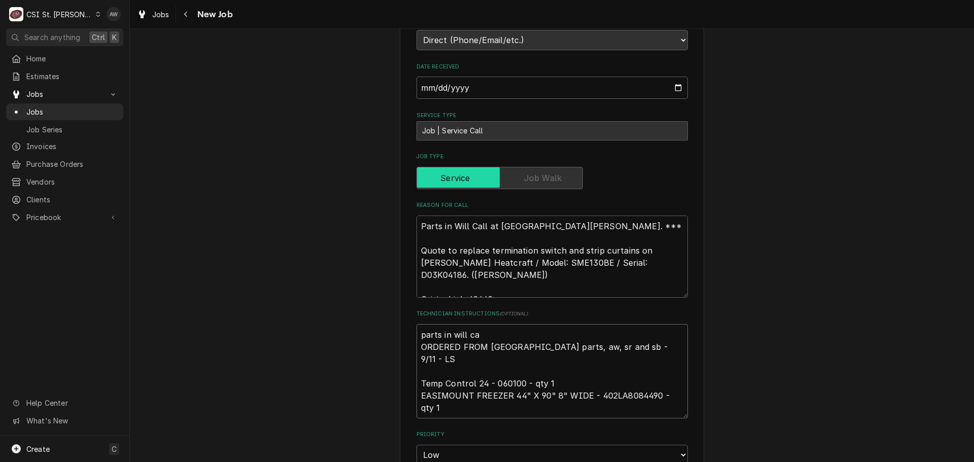
type textarea "x"
type textarea "parts in will cal ORDERED FROM UNITED Emailed parts, aw, sr and sb - 9/11 - LS …"
type textarea "x"
type textarea "parts in will call ORDERED FROM UNITED Emailed parts, aw, sr and sb - 9/11 - LS…"
type textarea "x"
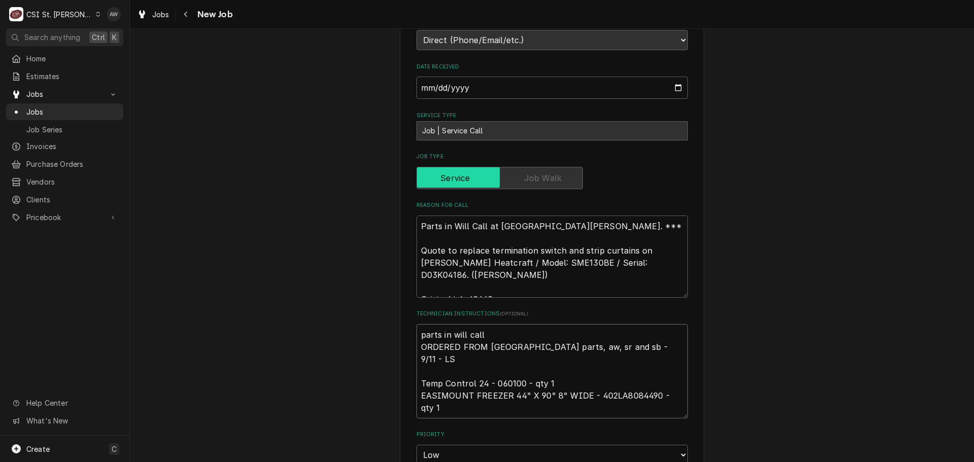
type textarea "parts in will call ORDERED FROM UNITED Emailed parts, aw, sr and sb - 9/11 - LS…"
type textarea "x"
type textarea "parts in will call f ORDERED FROM UNITED Emailed parts, aw, sr and sb - 9/11 - …"
type textarea "x"
type textarea "parts in will call fr ORDERED FROM UNITED Emailed parts, aw, sr and sb - 9/11 -…"
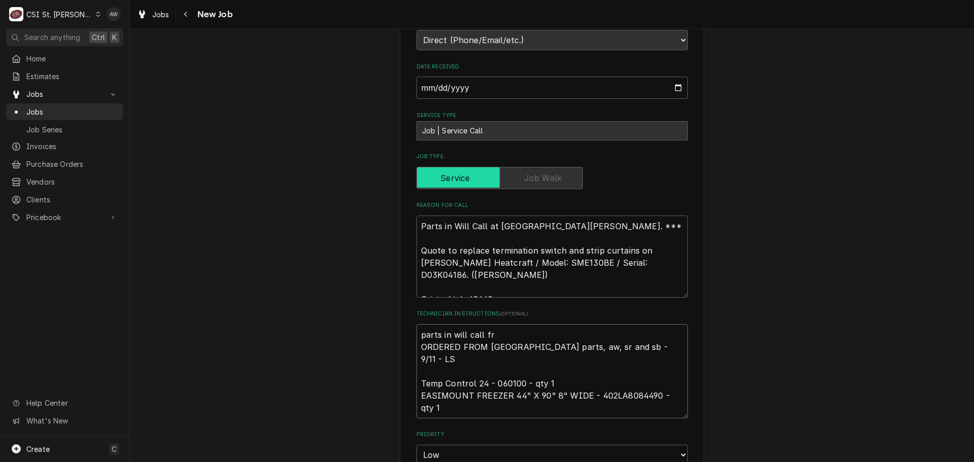
type textarea "x"
type textarea "parts in will call fro ORDERED FROM UNITED Emailed parts, aw, sr and sb - 9/11 …"
type textarea "x"
type textarea "parts in will call fr ORDERED FROM UNITED Emailed parts, aw, sr and sb - 9/11 -…"
type textarea "x"
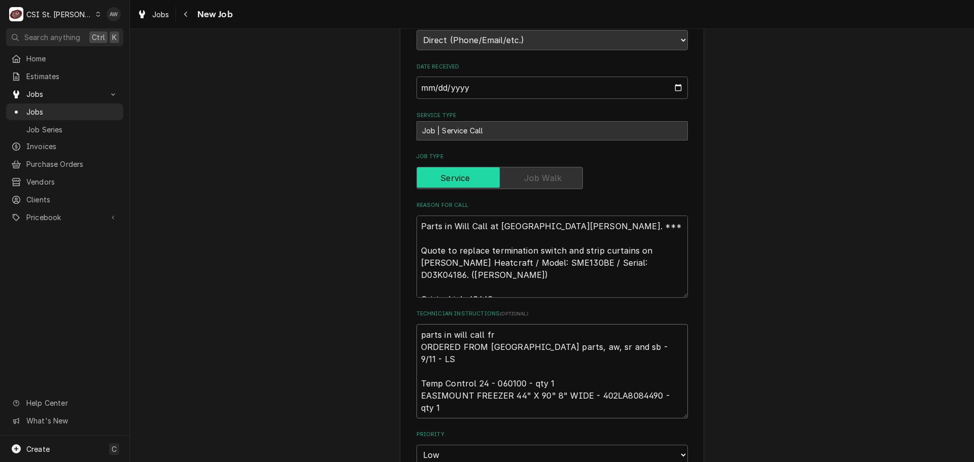
type textarea "parts in will call f ORDERED FROM UNITED Emailed parts, aw, sr and sb - 9/11 - …"
type textarea "x"
type textarea "parts in will call ORDERED FROM UNITED Emailed parts, aw, sr and sb - 9/11 - LS…"
type textarea "x"
type textarea "parts in will call ORDERED FROM UNITED Emailed parts, aw, sr and sb - 9/11 - LS…"
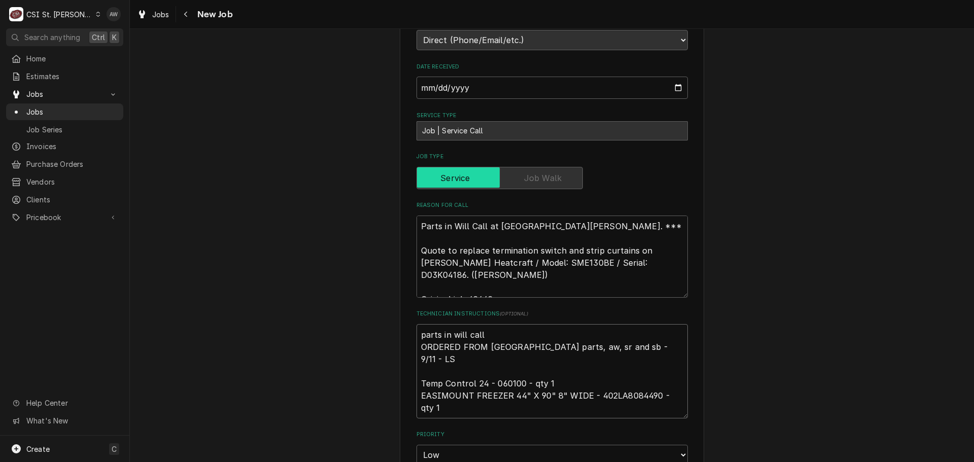
type textarea "x"
type textarea "parts in will cal ORDERED FROM UNITED Emailed parts, aw, sr and sb - 9/11 - LS …"
type textarea "x"
type textarea "parts in will call ORDERED FROM UNITED Emailed parts, aw, sr and sb - 9/11 - LS…"
type textarea "x"
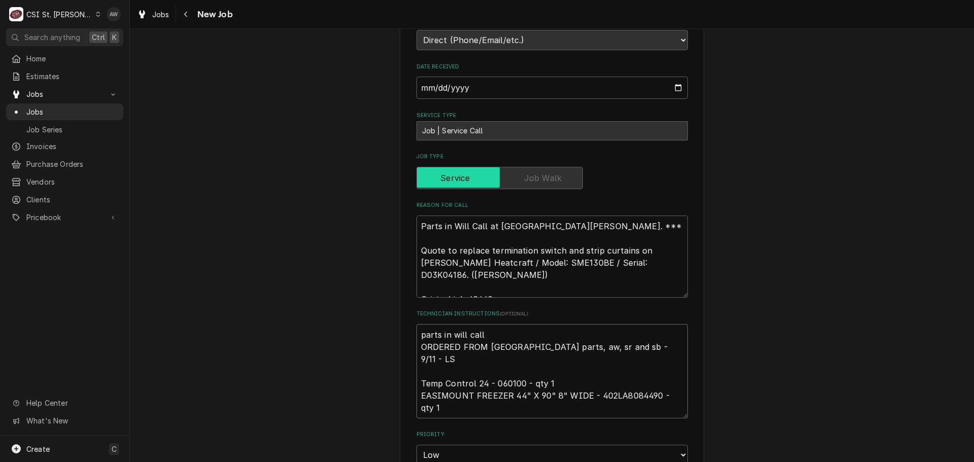
type textarea "parts in will call ORDERED FROM UNITED Emailed parts, aw, sr and sb - 9/11 - LS…"
type textarea "x"
type textarea "parts in will call a ORDERED FROM UNITED Emailed parts, aw, sr and sb - 9/11 - …"
type textarea "x"
type textarea "parts in will call at ORDERED FROM UNITED Emailed parts, aw, sr and sb - 9/11 -…"
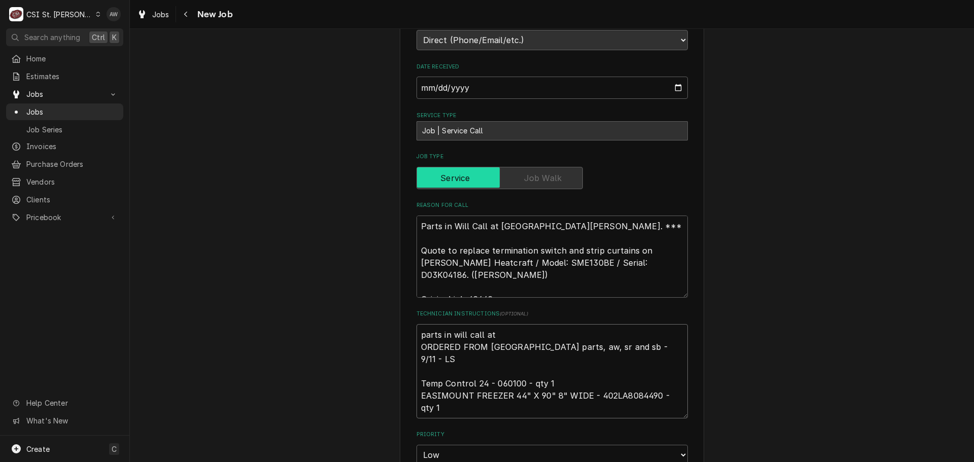
type textarea "x"
type textarea "parts in will call at ORDERED FROM UNITED Emailed parts, aw, sr and sb - 9/11 -…"
type textarea "x"
type textarea "parts in will call at s ORDERED FROM UNITED Emailed parts, aw, sr and sb - 9/11…"
type textarea "x"
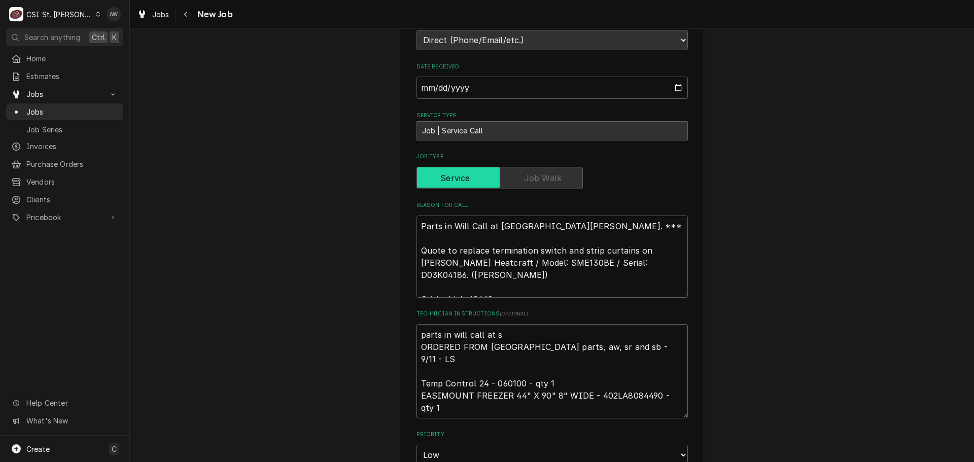
type textarea "parts in will call at st ORDERED FROM UNITED Emailed parts, aw, sr and sb - 9/1…"
type textarea "x"
type textarea "parts in will call at st ORDERED FROM UNITED Emailed parts, aw, sr and sb - 9/1…"
type textarea "x"
type textarea "parts in will call at st c ORDERED FROM UNITED Emailed parts, aw, sr and sb - 9…"
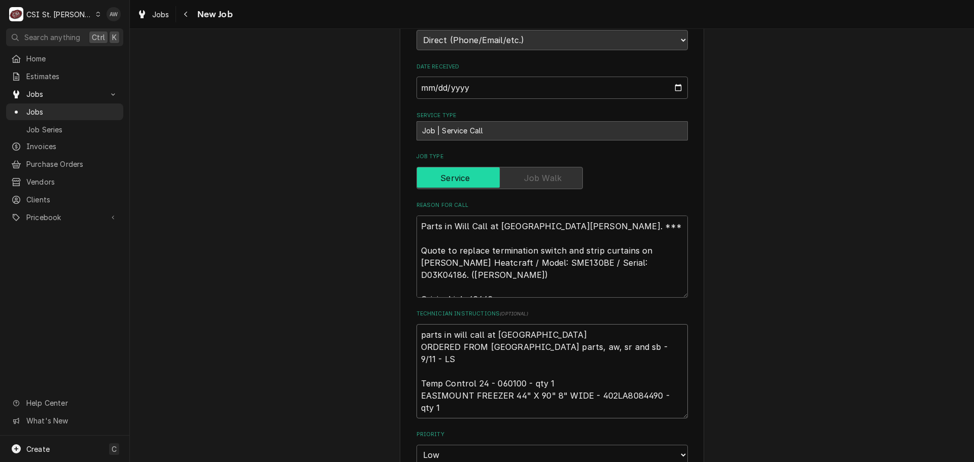
type textarea "x"
type textarea "parts in will call at st ch ORDERED FROM UNITED Emailed parts, aw, sr and sb - …"
type textarea "x"
type textarea "parts in will call at st cha ORDERED FROM UNITED Emailed parts, aw, sr and sb -…"
type textarea "x"
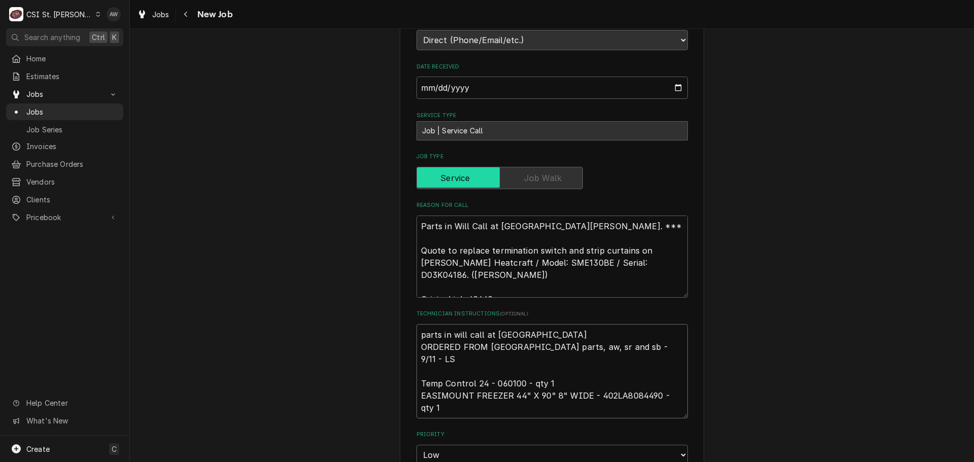
type textarea "parts in will call at st chal ORDERED FROM UNITED Emailed parts, aw, sr and sb …"
type textarea "x"
type textarea "parts in will call at st chalr ORDERED FROM UNITED Emailed parts, aw, sr and sb…"
type textarea "x"
type textarea "parts in will call at st chalre ORDERED FROM UNITED Emailed parts, aw, sr and s…"
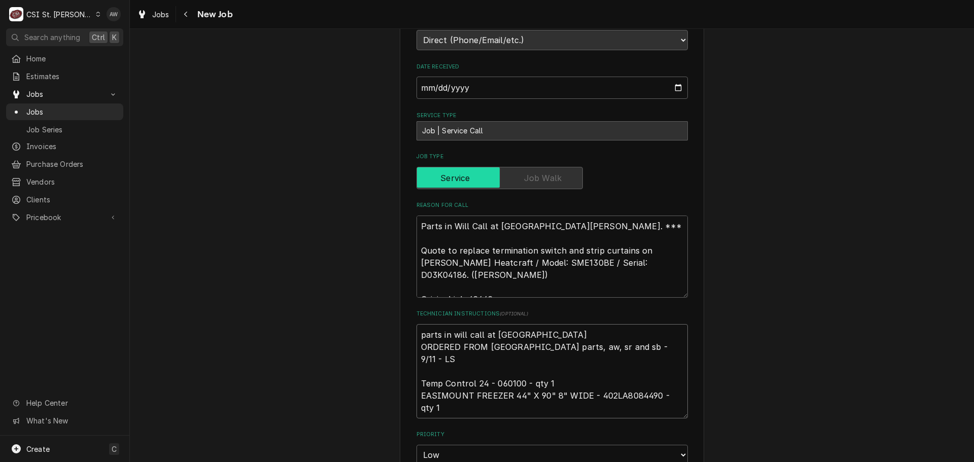
type textarea "x"
type textarea "parts in will call at st chalres ORDERED FROM UNITED Emailed parts, aw, sr and …"
type textarea "x"
type textarea "parts in will call at st chalres ORDERED FROM UNITED Emailed parts, aw, sr and …"
type textarea "x"
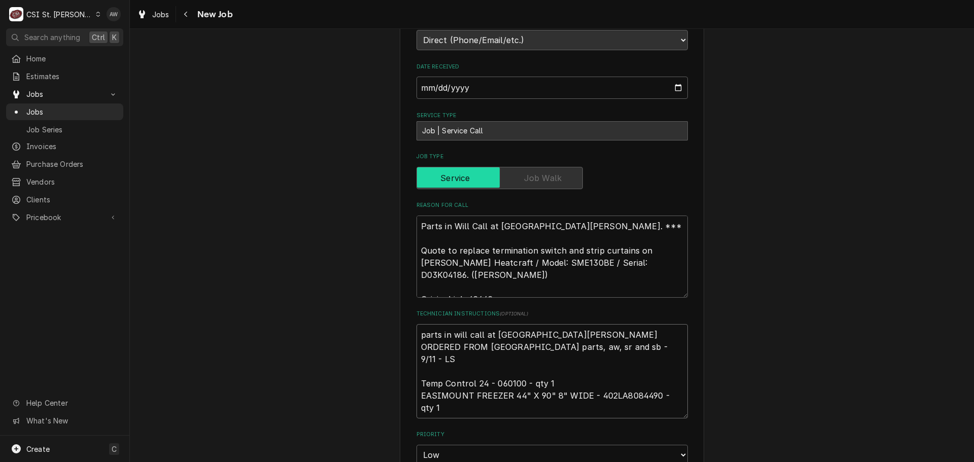
type textarea "parts in will call at st chalres u ORDERED FROM UNITED Emailed parts, aw, sr an…"
type textarea "x"
type textarea "parts in will call at st chalres un ORDERED FROM UNITED Emailed parts, aw, sr a…"
type textarea "x"
type textarea "parts in will call at st chalres u ORDERED FROM UNITED Emailed parts, aw, sr an…"
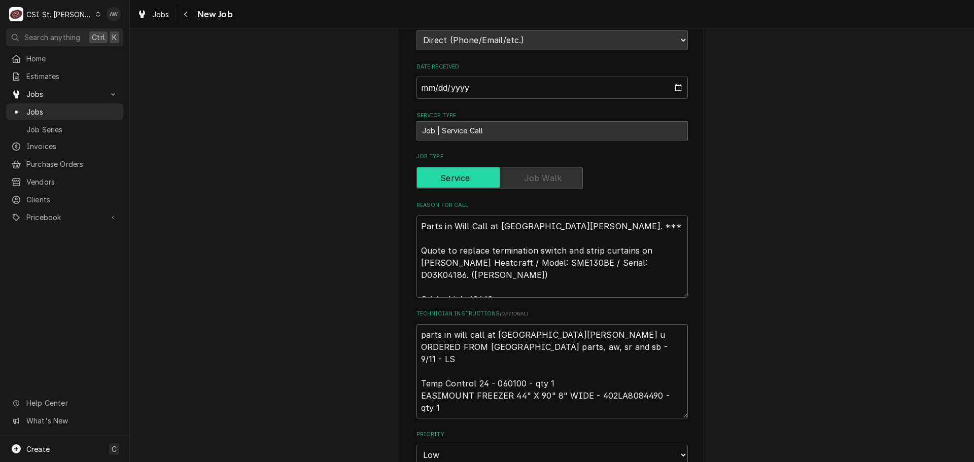
type textarea "x"
type textarea "parts in will call at st chalres ORDERED FROM UNITED Emailed parts, aw, sr and …"
type textarea "x"
type textarea "parts in will call at st chalres ORDERED FROM UNITED Emailed parts, aw, sr and …"
type textarea "x"
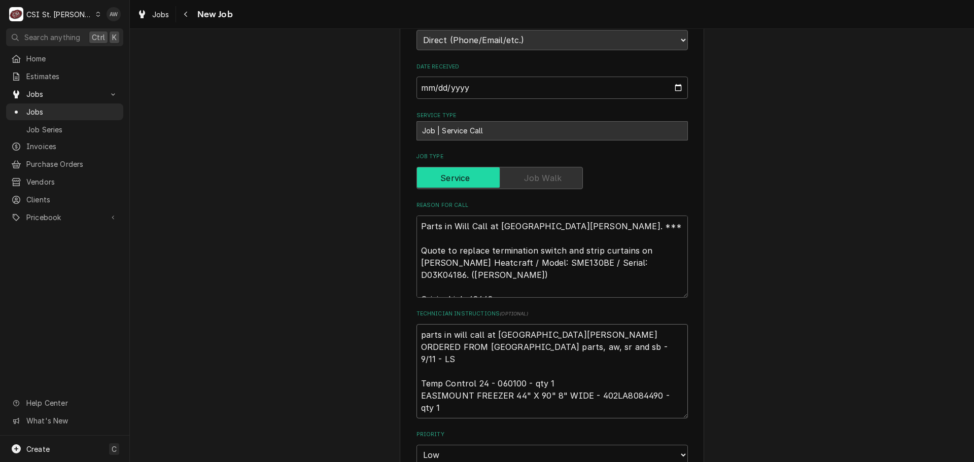
type textarea "parts in will call at st chalres ORDERED FROM UNITED Emailed parts, aw, sr and …"
type textarea "x"
type textarea "parts in will call at st chalres u ORDERED FROM UNITED Emailed parts, aw, sr an…"
type textarea "x"
type textarea "parts in will call at st chalres un ORDERED FROM UNITED Emailed parts, aw, sr a…"
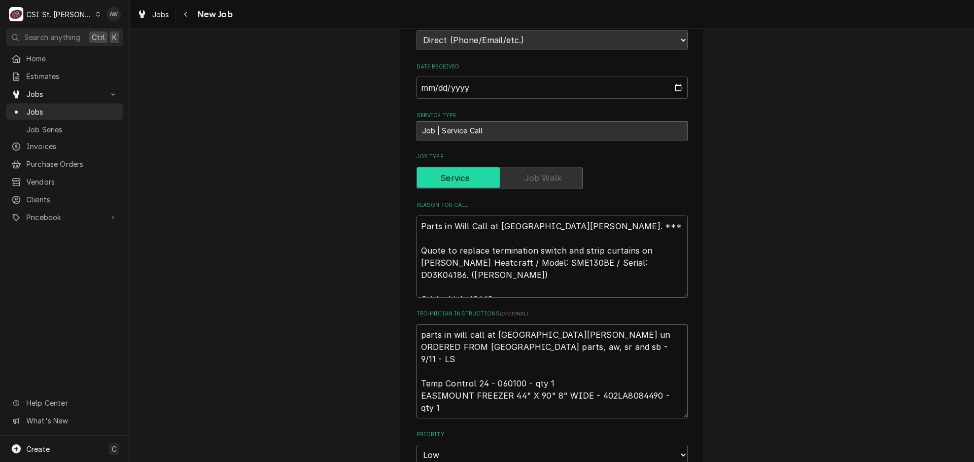
type textarea "x"
type textarea "parts in will call at st chalres uni ORDERED FROM UNITED Emailed parts, aw, sr …"
type textarea "x"
type textarea "parts in will call at st chalres unit ORDERED FROM UNITED Emailed parts, aw, sr…"
type textarea "x"
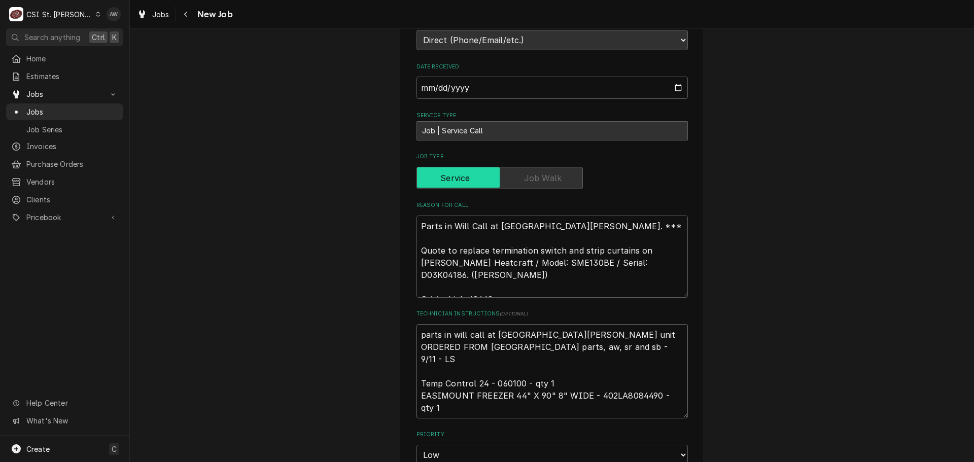
type textarea "parts in will call at st chalres unite ORDERED FROM UNITED Emailed parts, aw, s…"
type textarea "x"
type textarea "parts in will call at st chalres united ORDERED FROM UNITED Emailed parts, aw, …"
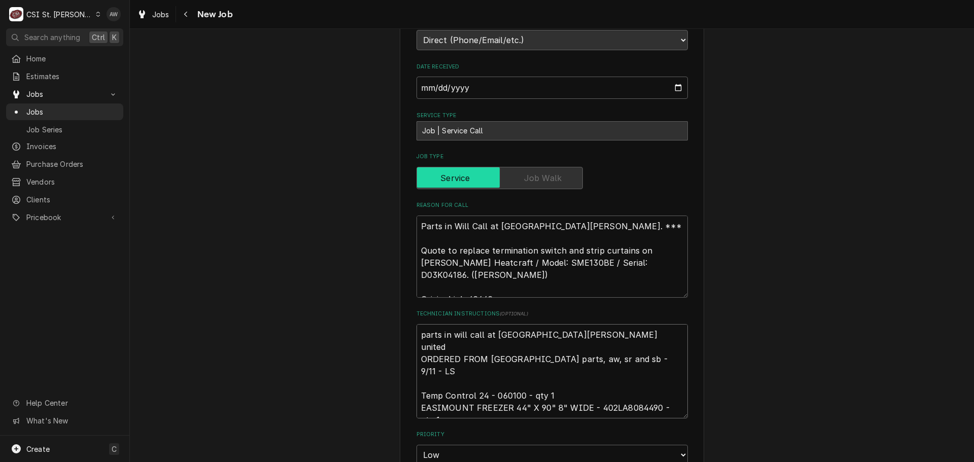
type textarea "x"
type textarea "parts in will call at st chalres united ORDERED FROM UNITED Emailed parts, aw, …"
type textarea "x"
type textarea "parts in will call at st chalres united * ORDERED FROM UNITED Emailed parts, aw…"
type textarea "x"
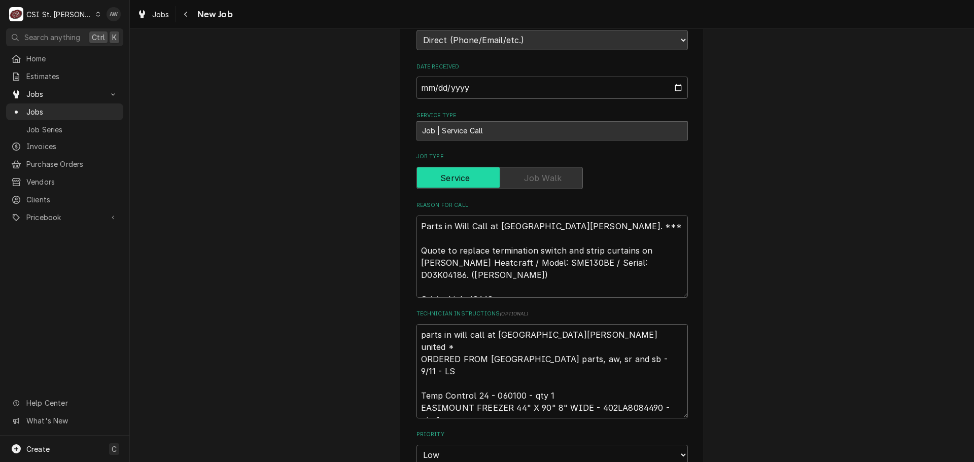
type textarea "parts in will call at st chalres united ** ORDERED FROM UNITED Emailed parts, a…"
type textarea "x"
type textarea "parts in will call at st chalres united ** ORDERED FROM UNITED Emailed parts, a…"
type textarea "x"
type textarea "parts in will call at st chalres united ** ORDERED FROM UNITED Emailed parts, a…"
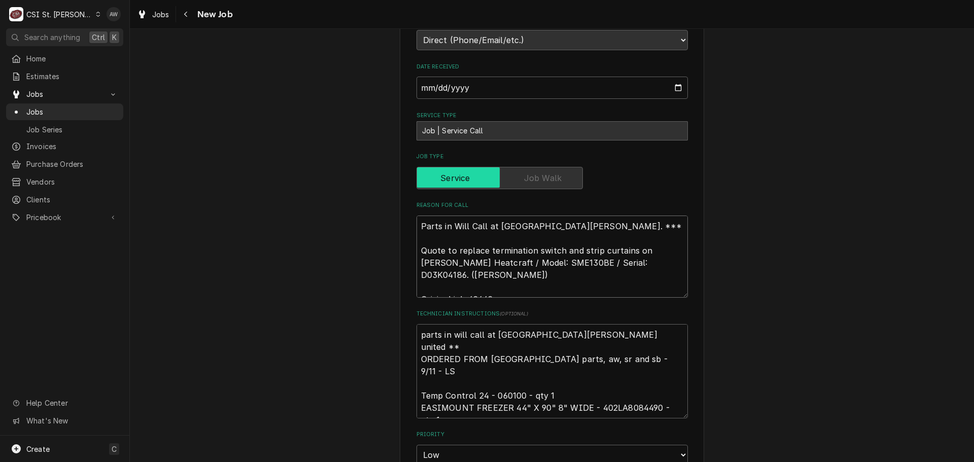
drag, startPoint x: 593, startPoint y: 225, endPoint x: 257, endPoint y: 201, distance: 337.1
click at [257, 201] on div "Use the fields below to edit this job: Client Details Client Rockwood School Di…" at bounding box center [552, 341] width 844 height 1203
type textarea "x"
type textarea "Quote to replace termination switch and strip curtains on BOHN Heatcraft / Mode…"
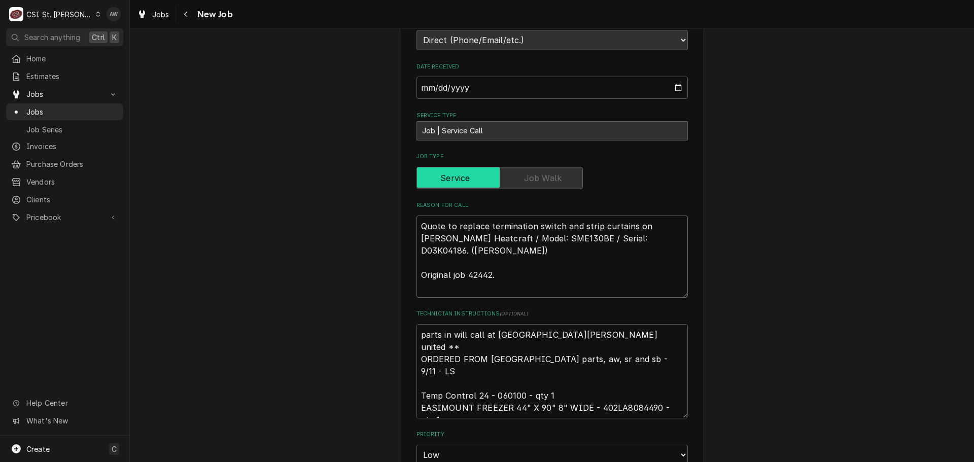
click at [419, 248] on textarea "Quote to replace termination switch and strip curtains on [PERSON_NAME] Heatcra…" at bounding box center [551, 257] width 271 height 82
type textarea "x"
type textarea "Quote to replace termination switch and strip curtains on [PERSON_NAME] Heatcra…"
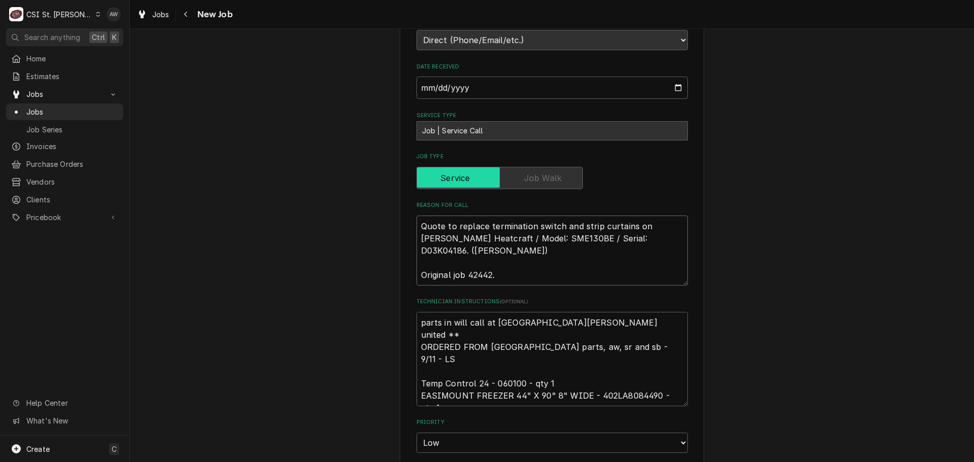
type textarea "x"
type textarea "Quote to replace termination switch and strip curtains on [PERSON_NAME] Heatcra…"
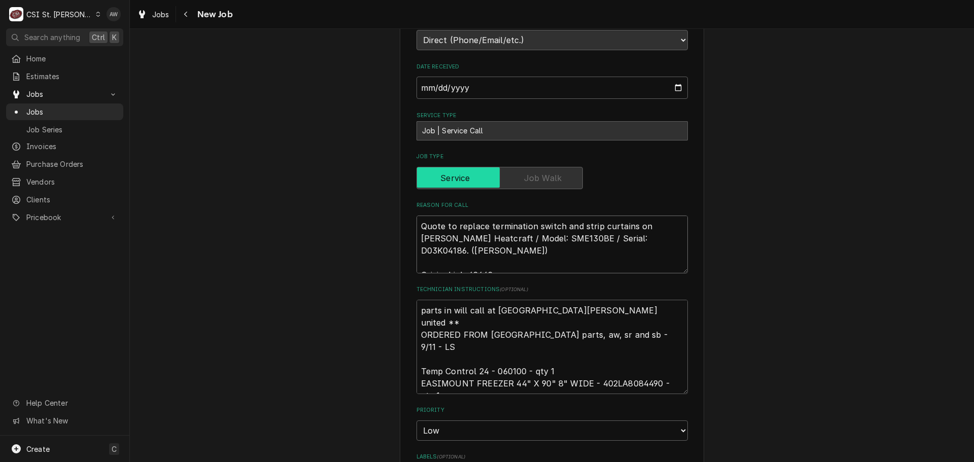
type textarea "x"
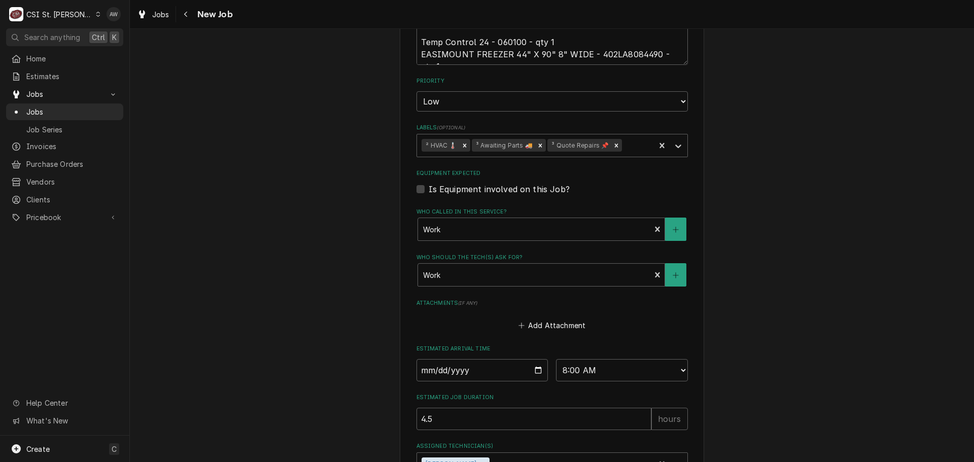
scroll to position [756, 0]
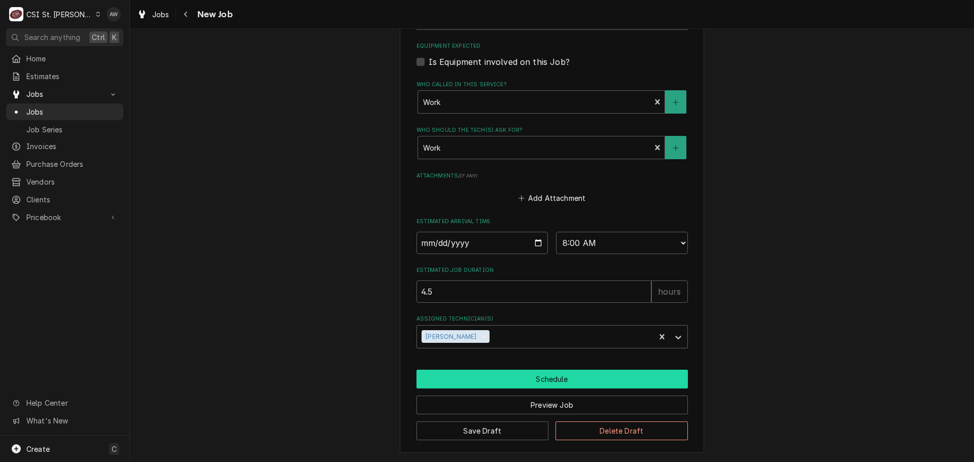
type textarea "Quote to replace termination switch and strip curtains on [PERSON_NAME] Heatcra…"
click at [540, 384] on button "Schedule" at bounding box center [551, 379] width 271 height 19
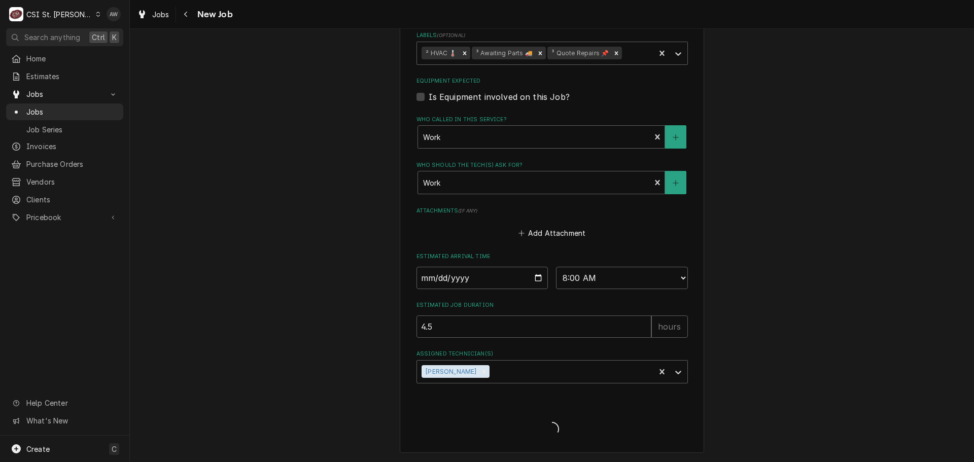
type textarea "x"
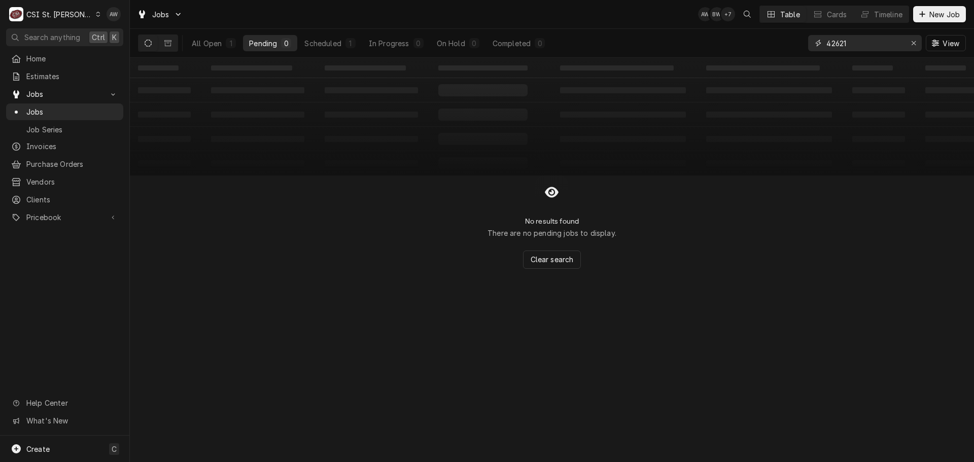
drag, startPoint x: 859, startPoint y: 44, endPoint x: 803, endPoint y: 42, distance: 55.8
click at [803, 42] on div "All Open 1 Pending 0 Scheduled 1 In Progress 0 On Hold 0 Completed 0 42621 View" at bounding box center [552, 43] width 828 height 28
click at [919, 43] on button "Erase input" at bounding box center [913, 43] width 16 height 16
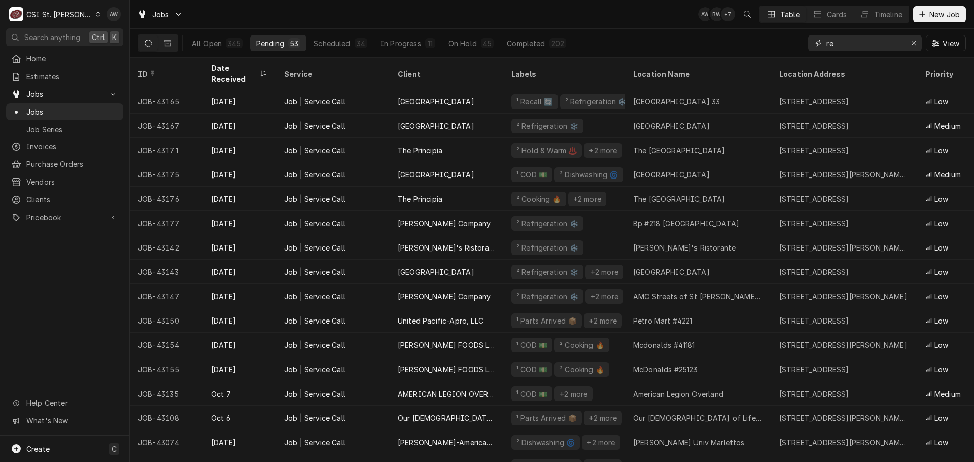
type input "re"
click at [408, 89] on div "[GEOGRAPHIC_DATA]" at bounding box center [447, 101] width 114 height 24
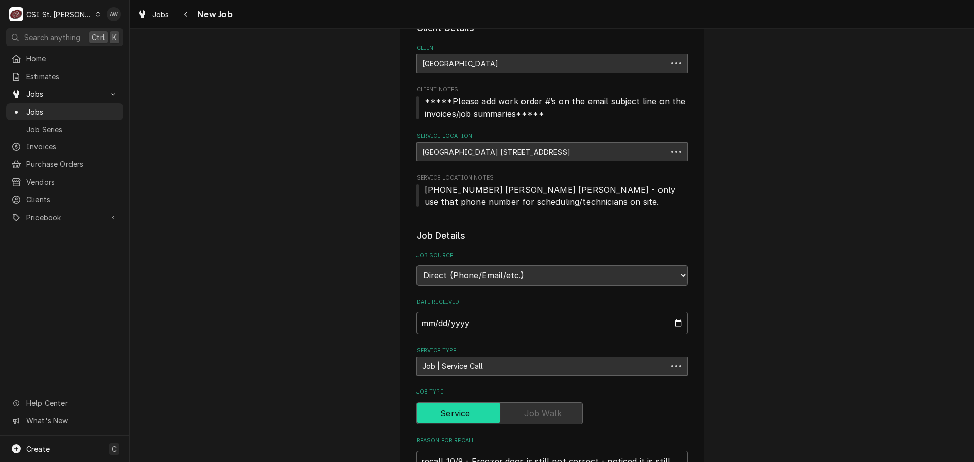
type textarea "x"
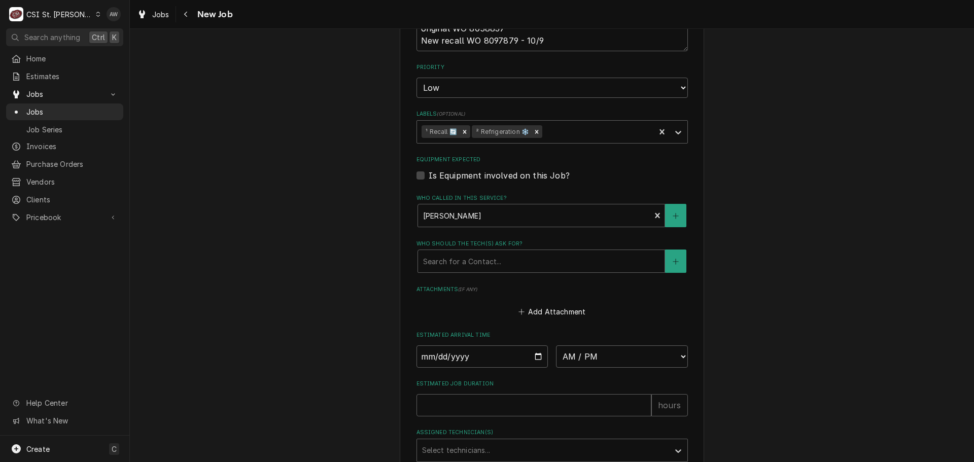
scroll to position [710, 0]
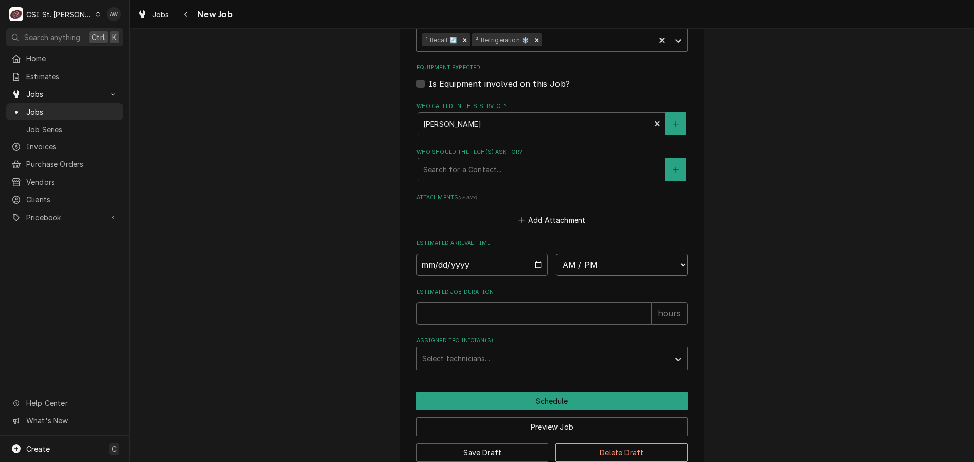
click at [570, 266] on select "AM / PM 6:00 AM 6:15 AM 6:30 AM 6:45 AM 7:00 AM 7:15 AM 7:30 AM 7:45 AM 8:00 AM…" at bounding box center [622, 265] width 132 height 22
select select "08:00:00"
click at [556, 254] on select "AM / PM 6:00 AM 6:15 AM 6:30 AM 6:45 AM 7:00 AM 7:15 AM 7:30 AM 7:45 AM 8:00 AM…" at bounding box center [622, 265] width 132 height 22
click at [537, 259] on input "Date" at bounding box center [482, 265] width 132 height 22
click at [532, 265] on input "Date" at bounding box center [482, 265] width 132 height 22
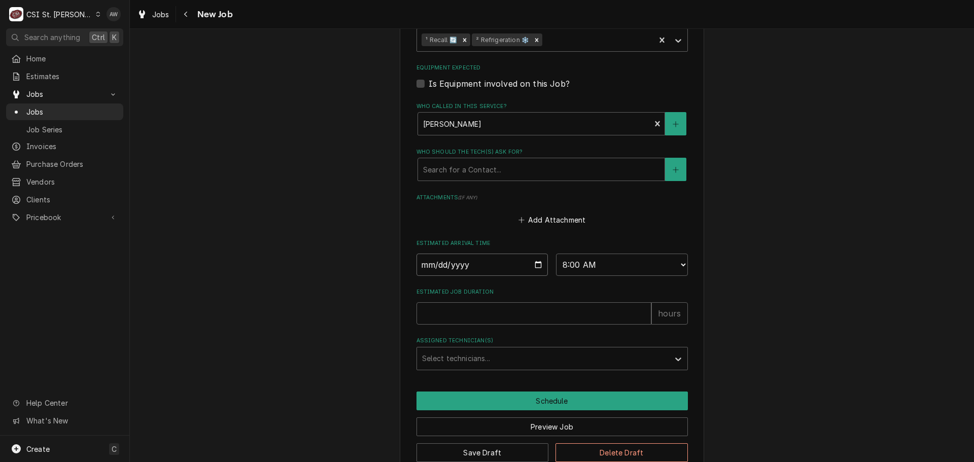
type textarea "x"
type input "2025-10-10"
click at [486, 320] on input "Estimated Job Duration" at bounding box center [533, 313] width 235 height 22
type textarea "x"
type input "2"
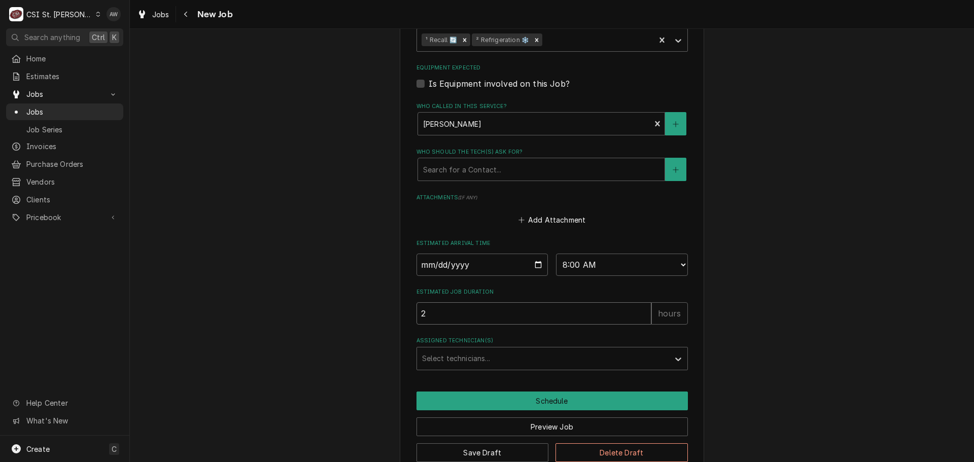
type textarea "x"
type input "2"
click at [479, 358] on div "Assigned Technician(s)" at bounding box center [543, 358] width 242 height 18
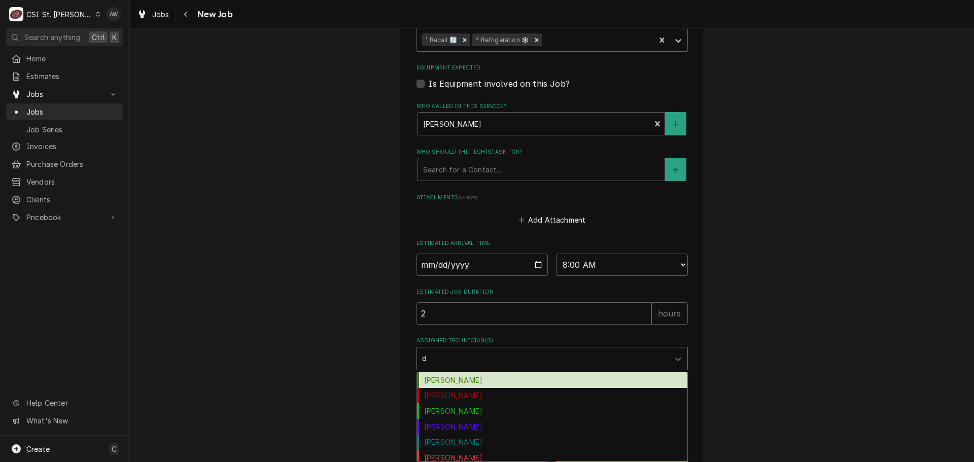
type input "da"
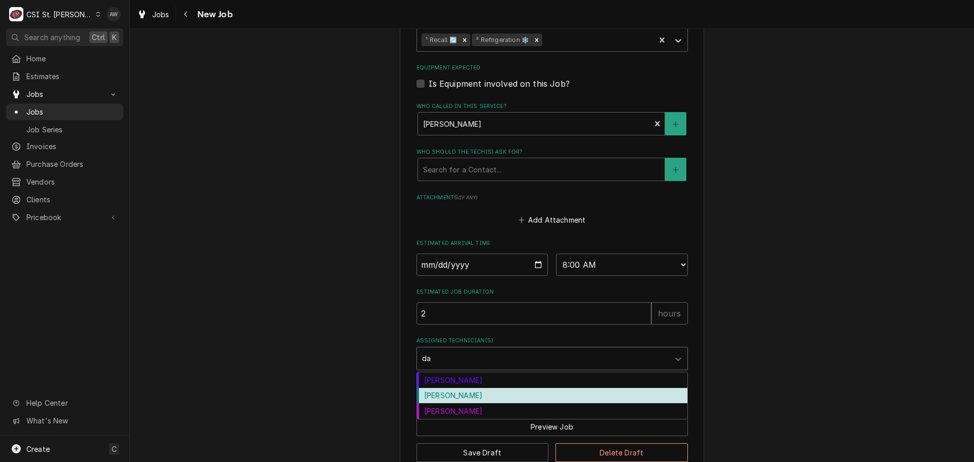
click at [477, 393] on div "[PERSON_NAME]" at bounding box center [552, 396] width 270 height 16
type textarea "x"
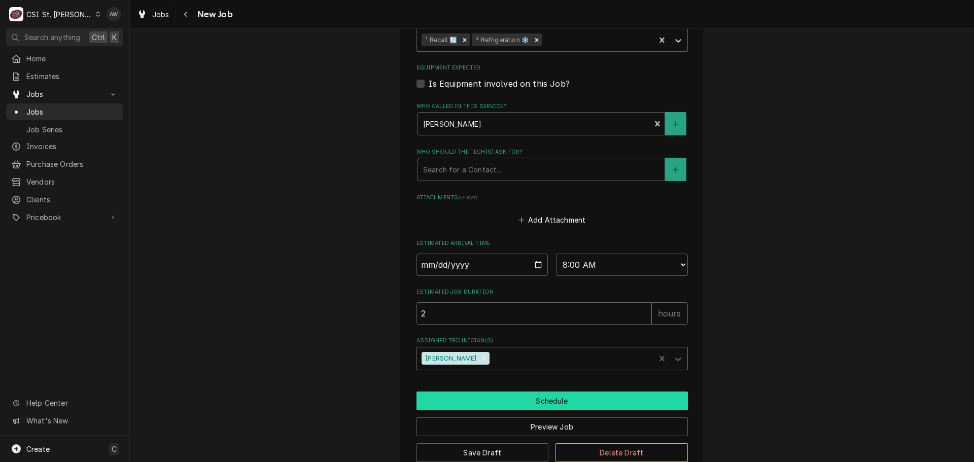
click at [472, 402] on button "Schedule" at bounding box center [551, 401] width 271 height 19
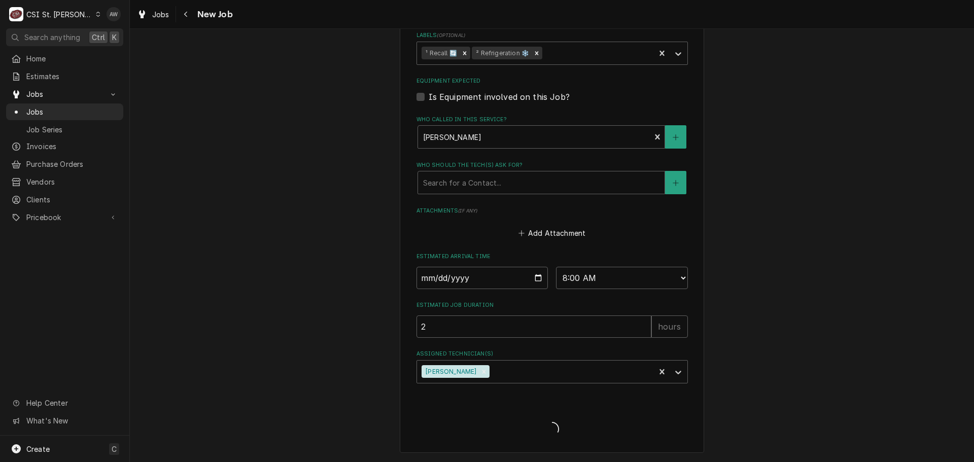
scroll to position [697, 0]
type textarea "x"
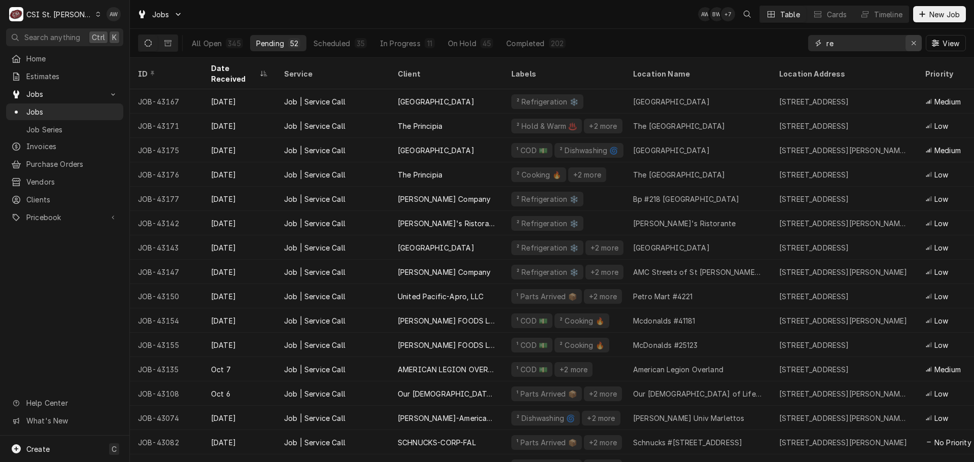
click at [910, 44] on div "Erase input" at bounding box center [913, 43] width 10 height 10
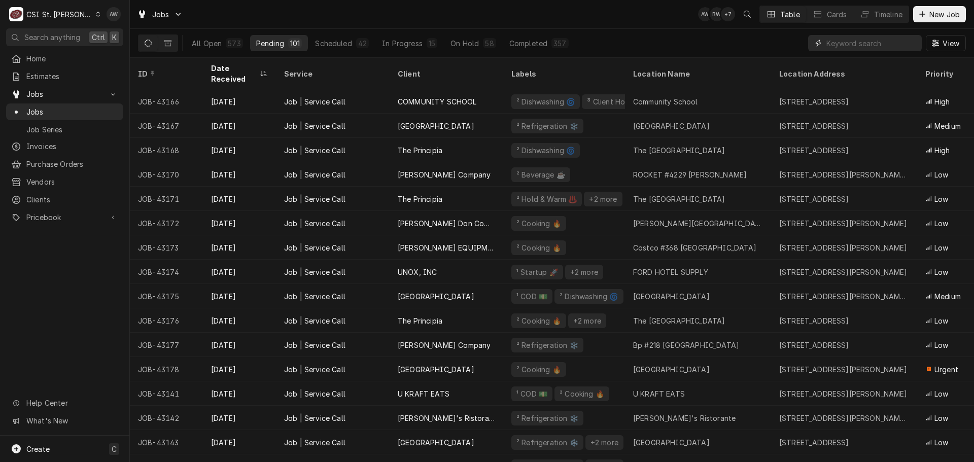
click at [863, 37] on input "Dynamic Content Wrapper" at bounding box center [871, 43] width 90 height 16
paste input "1z993ew90266506601"
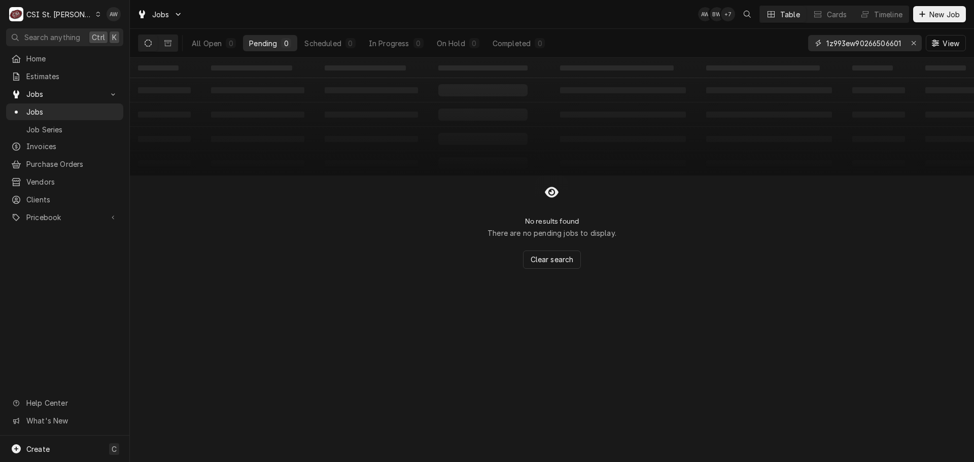
type input "1z993ew90266506601"
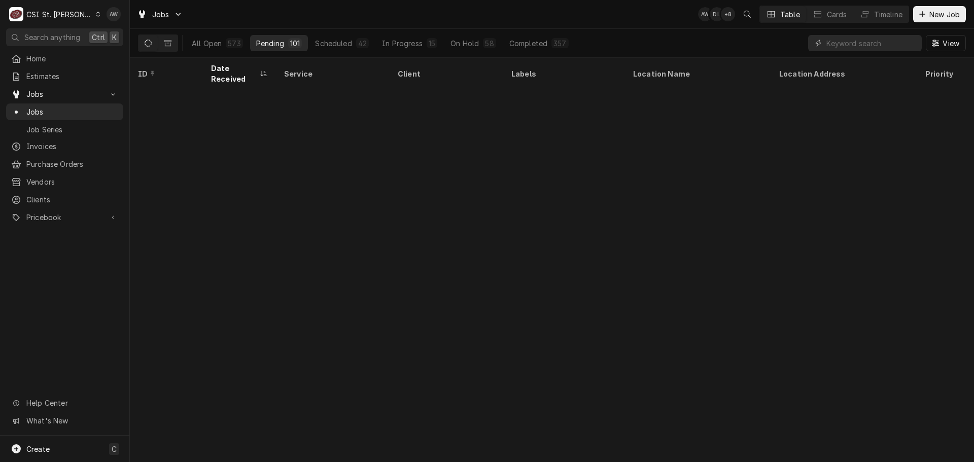
scroll to position [463, 0]
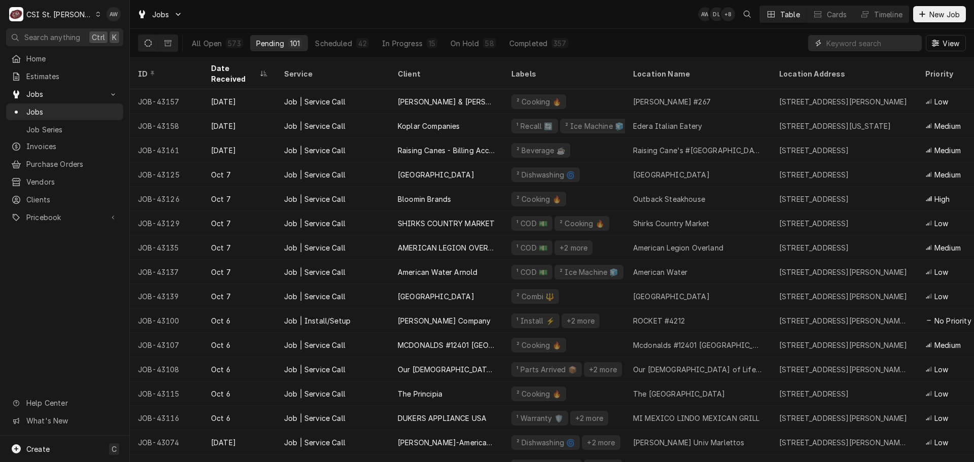
click at [873, 37] on input "Dynamic Content Wrapper" at bounding box center [871, 43] width 90 height 16
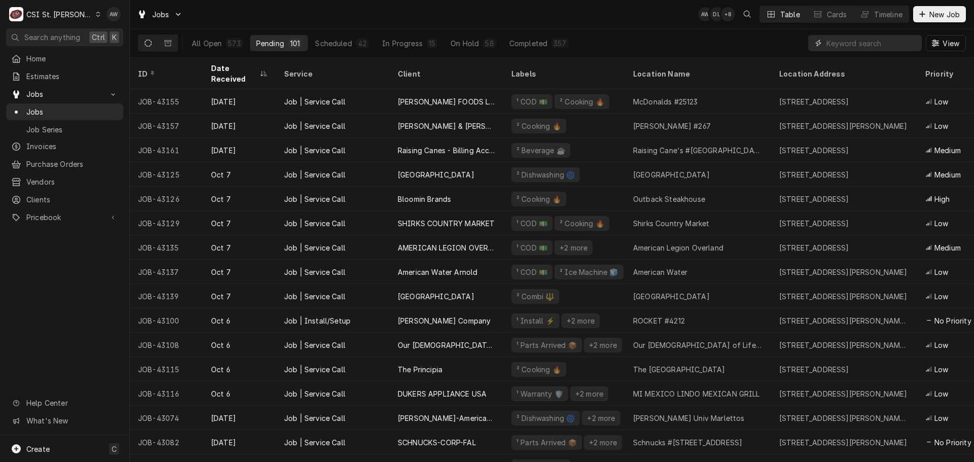
click at [871, 38] on input "Dynamic Content Wrapper" at bounding box center [871, 43] width 90 height 16
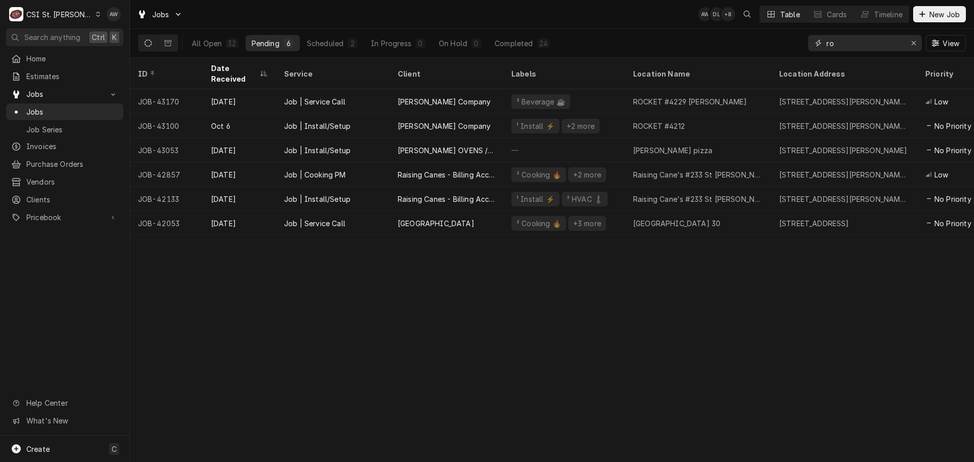
type input "r"
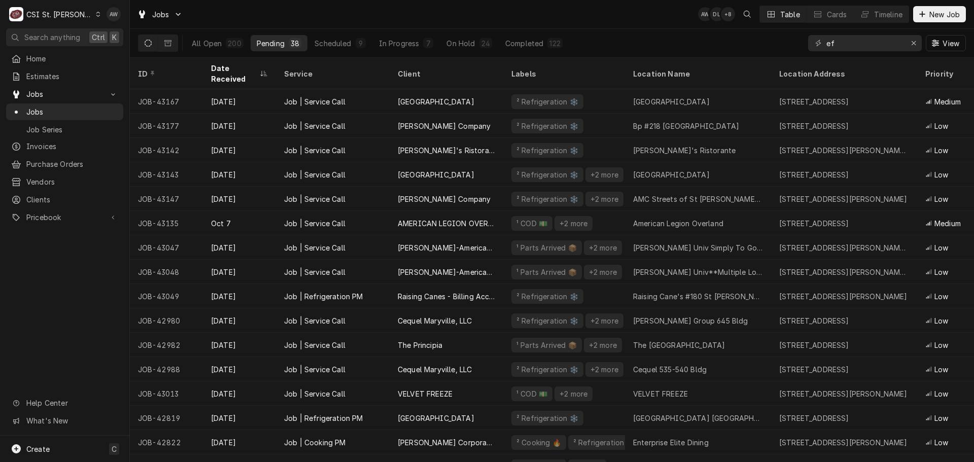
click at [823, 45] on div "ef" at bounding box center [865, 43] width 114 height 16
click at [825, 45] on div "ef" at bounding box center [865, 43] width 114 height 16
click at [826, 44] on input "ef" at bounding box center [864, 43] width 76 height 16
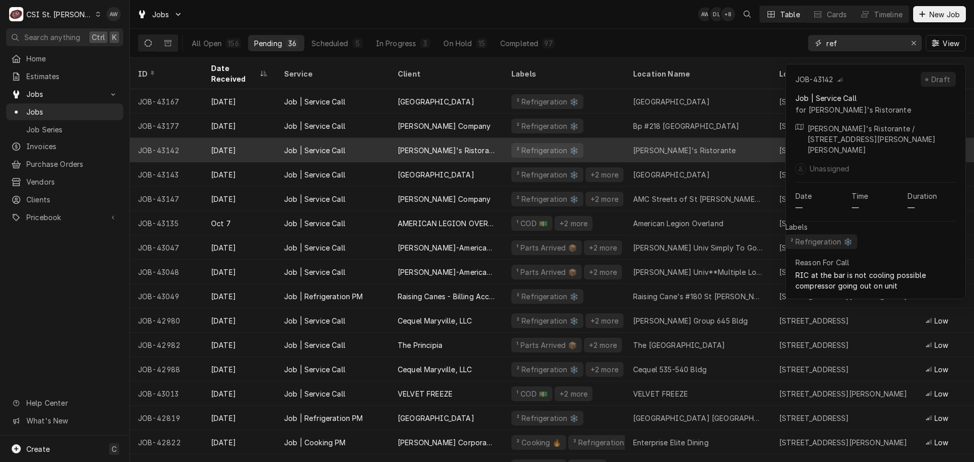
type input "ref"
click at [663, 145] on div "[PERSON_NAME]'s Ristorante" at bounding box center [684, 150] width 102 height 11
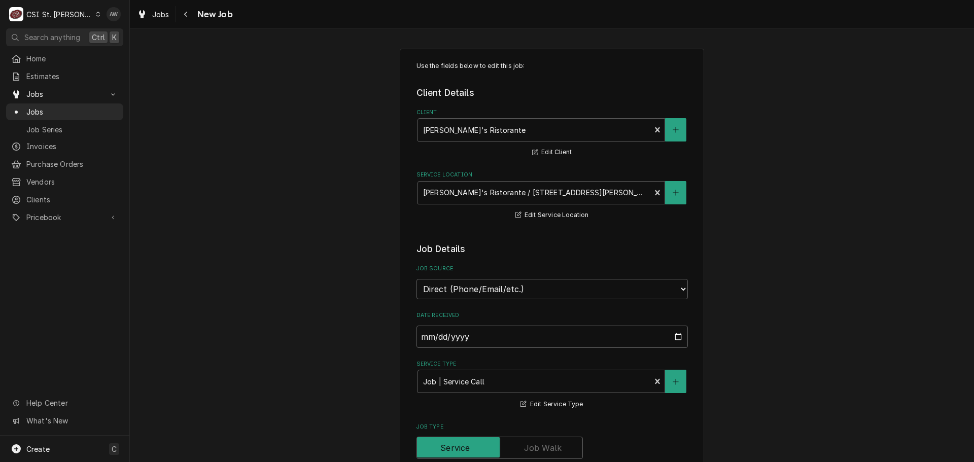
type textarea "x"
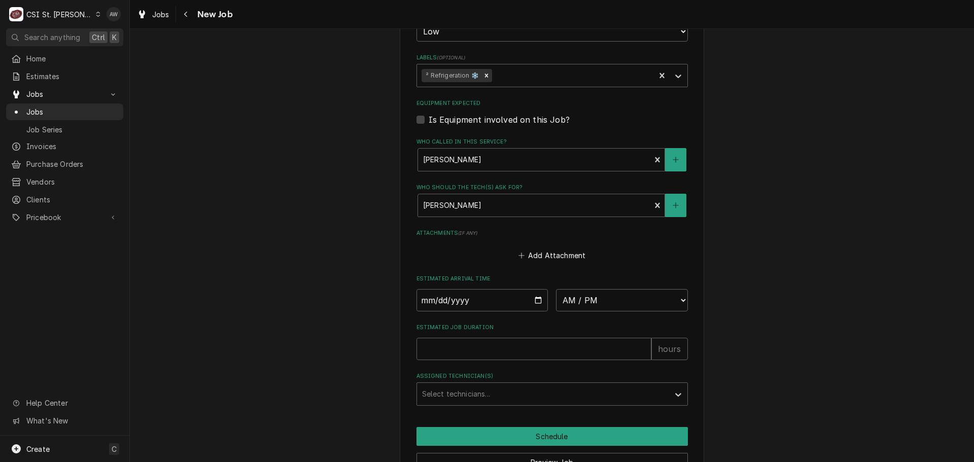
scroll to position [609, 0]
click at [581, 303] on select "AM / PM 6:00 AM 6:15 AM 6:30 AM 6:45 AM 7:00 AM 7:15 AM 7:30 AM 7:45 AM 8:00 AM…" at bounding box center [622, 300] width 132 height 22
select select "08:00:00"
click at [556, 289] on select "AM / PM 6:00 AM 6:15 AM 6:30 AM 6:45 AM 7:00 AM 7:15 AM 7:30 AM 7:45 AM 8:00 AM…" at bounding box center [622, 300] width 132 height 22
click at [532, 301] on input "Date" at bounding box center [482, 300] width 132 height 22
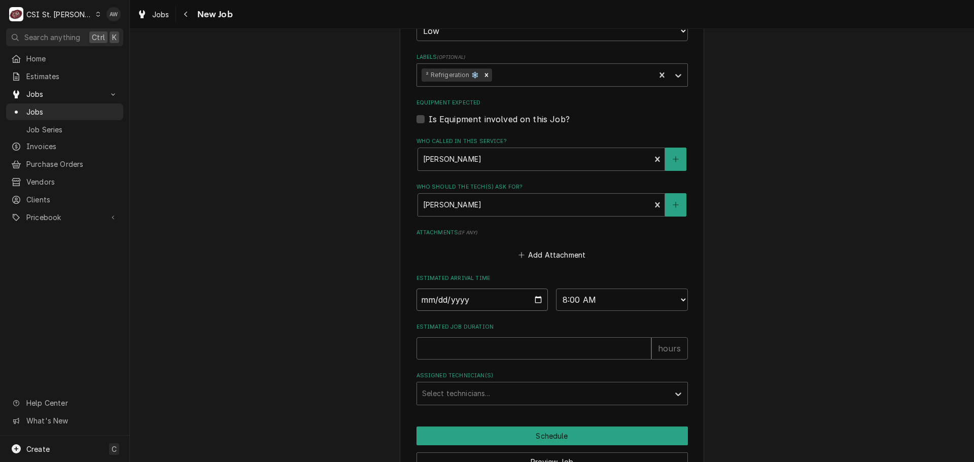
type textarea "x"
type input "2025-10-10"
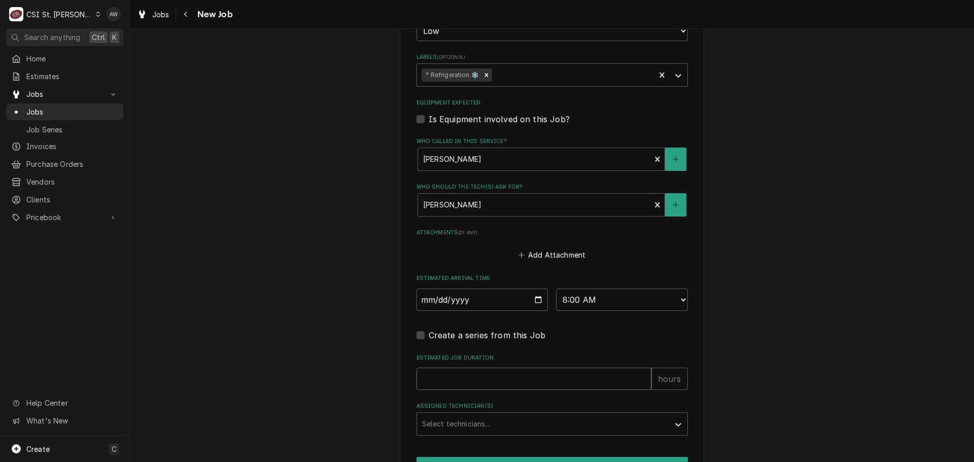
drag, startPoint x: 502, startPoint y: 372, endPoint x: 516, endPoint y: 372, distance: 14.2
click at [502, 373] on input "Estimated Job Duration" at bounding box center [533, 379] width 235 height 22
type textarea "x"
type input "2"
type textarea "x"
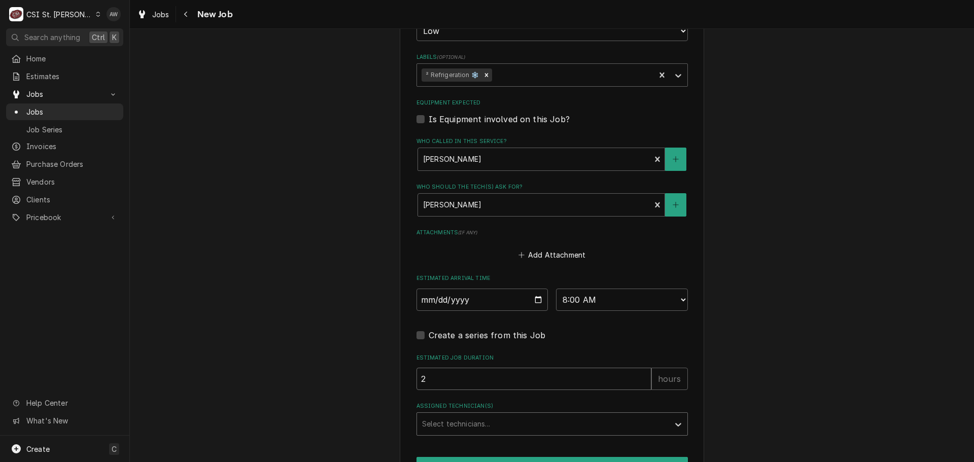
type input "2"
click at [513, 422] on div "Assigned Technician(s)" at bounding box center [543, 424] width 242 height 18
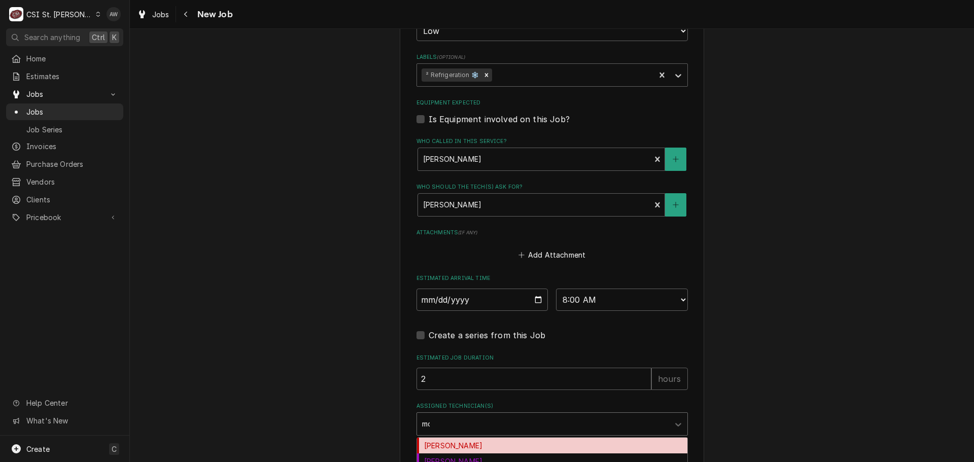
type input "moe"
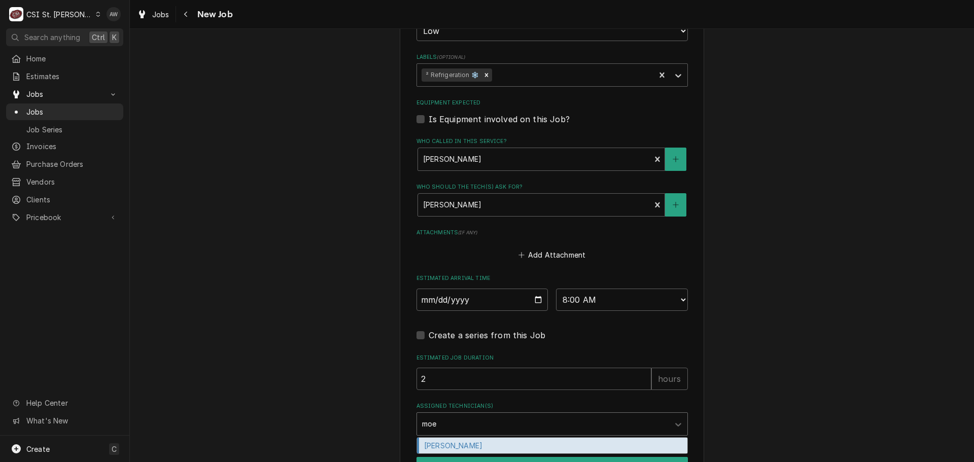
click at [539, 442] on div "Moe Hamed" at bounding box center [552, 446] width 270 height 16
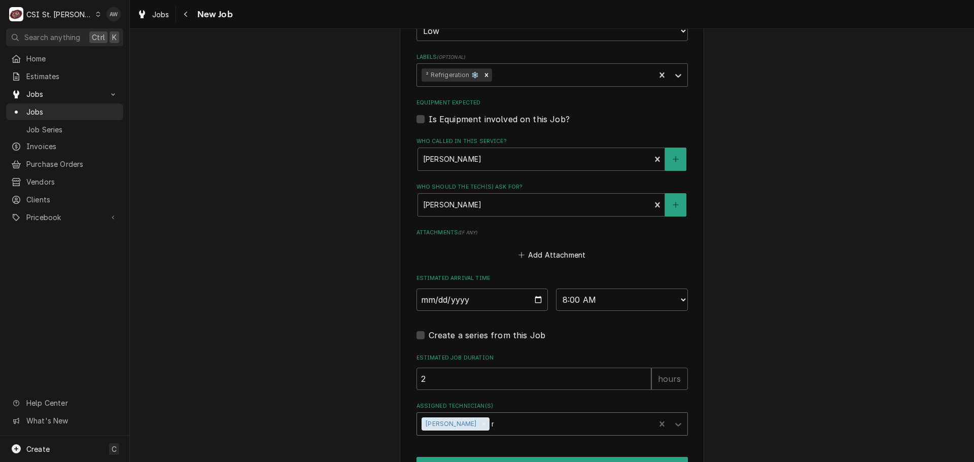
type textarea "x"
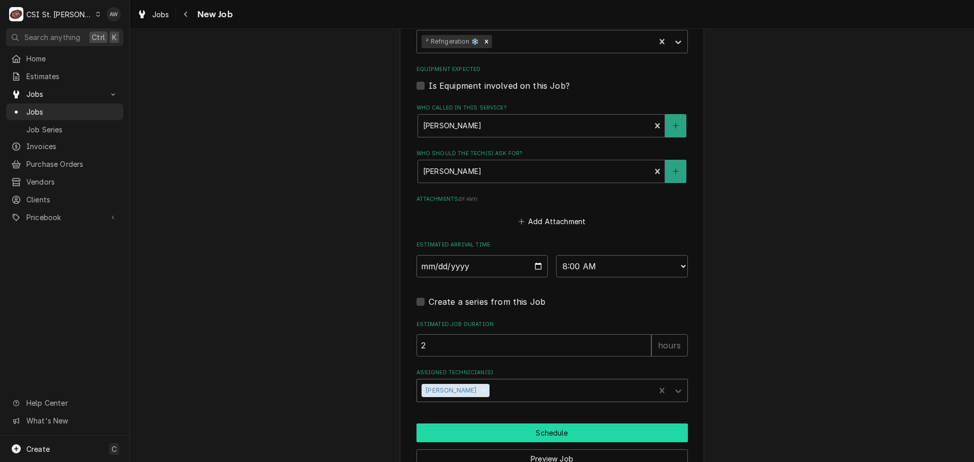
scroll to position [659, 0]
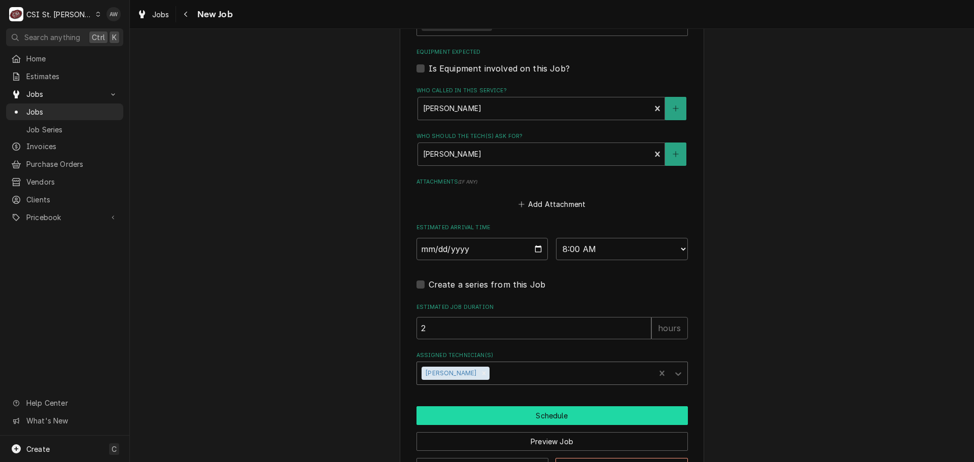
click at [540, 413] on button "Schedule" at bounding box center [551, 415] width 271 height 19
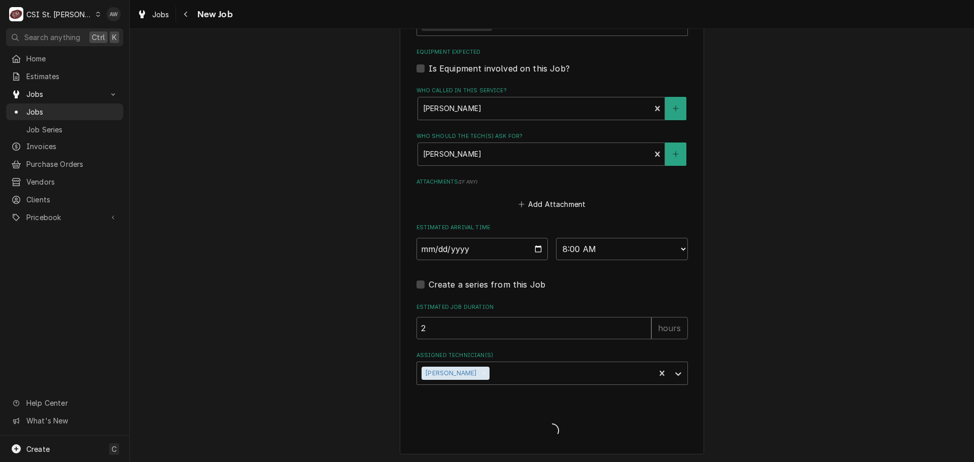
type textarea "x"
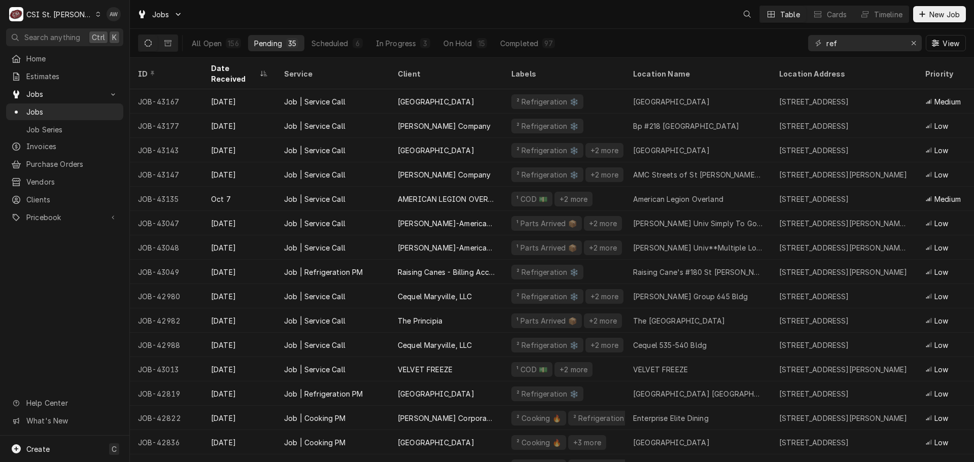
drag, startPoint x: 833, startPoint y: 51, endPoint x: 770, endPoint y: 39, distance: 64.1
click at [770, 39] on div "All Open 156 Pending 35 Scheduled 6 In Progress 3 On Hold 15 Completed 97 ref V…" at bounding box center [552, 43] width 828 height 28
drag, startPoint x: 838, startPoint y: 39, endPoint x: 771, endPoint y: 33, distance: 67.7
click at [771, 33] on div "All Open 156 Pending 35 Scheduled 6 In Progress 3 On Hold 15 Completed 97 ref V…" at bounding box center [552, 43] width 828 height 28
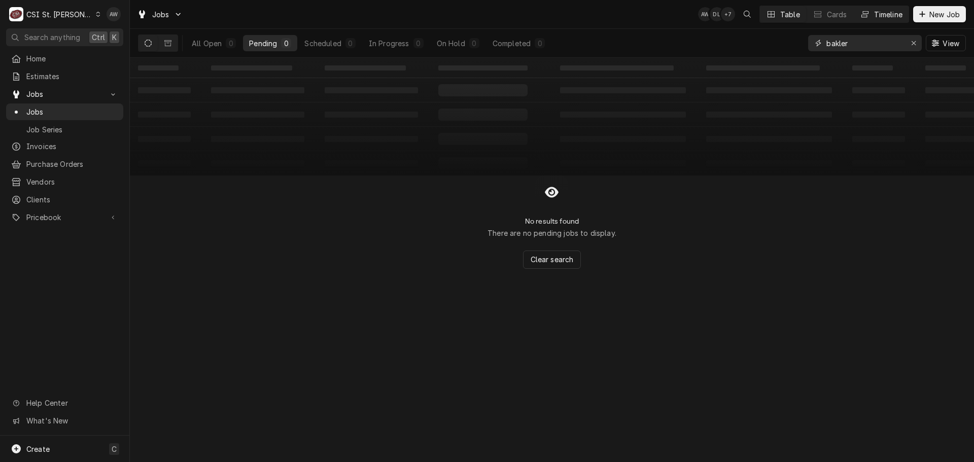
type input "bakler"
click at [882, 11] on div "Timeline" at bounding box center [888, 14] width 28 height 11
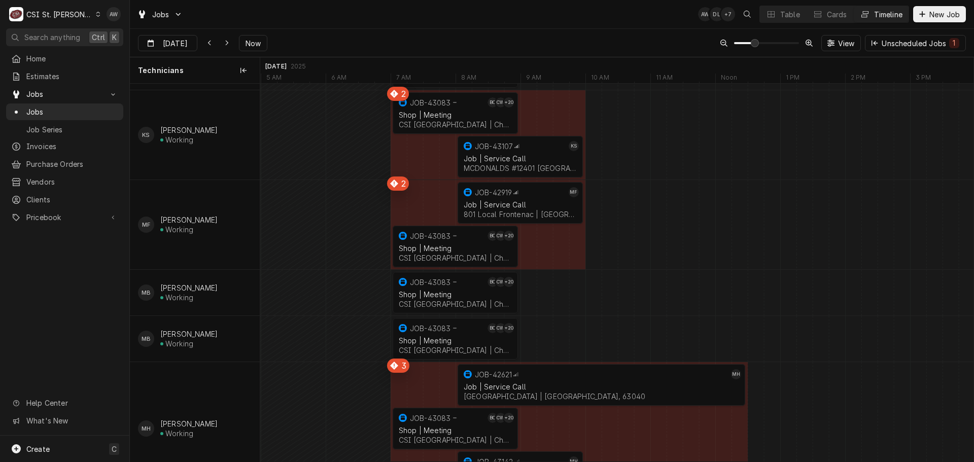
scroll to position [913, 0]
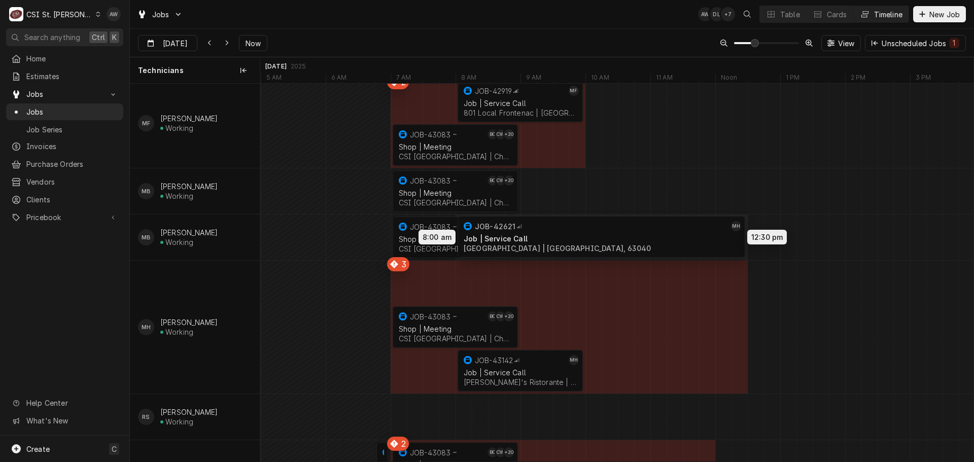
drag, startPoint x: 552, startPoint y: 288, endPoint x: 544, endPoint y: 241, distance: 47.3
click at [544, 241] on div "8:00 AM 10:00 AM JOB-43142 MH Job | Service Call Fratelli's Ristorante | St Cha…" at bounding box center [616, 56] width 713 height 1770
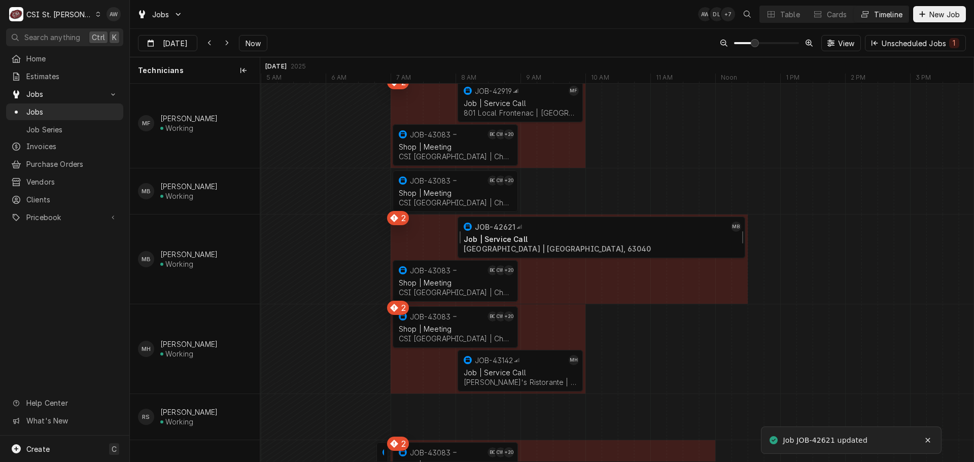
click at [544, 242] on div "Job | Service Call" at bounding box center [601, 239] width 275 height 9
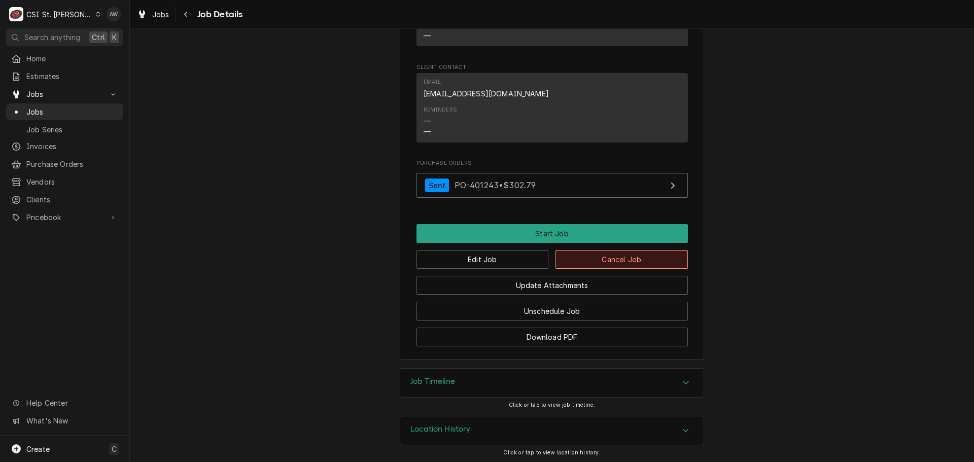
scroll to position [1038, 0]
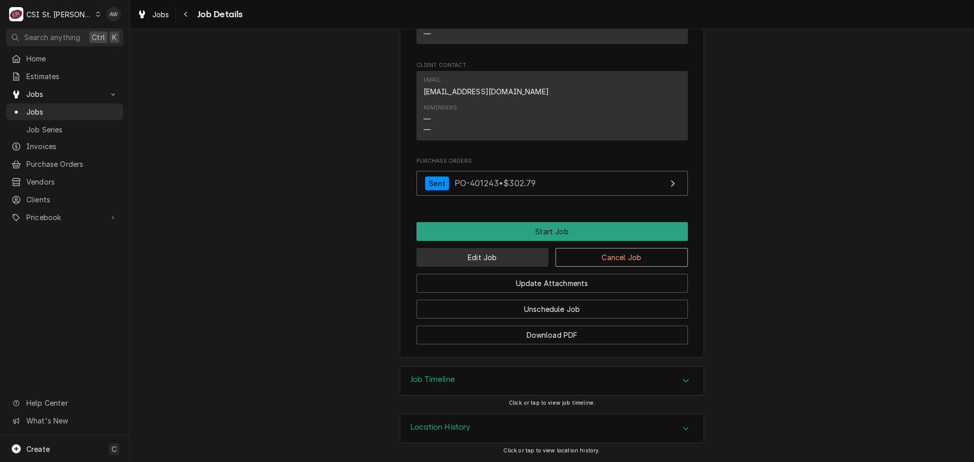
click at [522, 261] on button "Edit Job" at bounding box center [482, 257] width 132 height 19
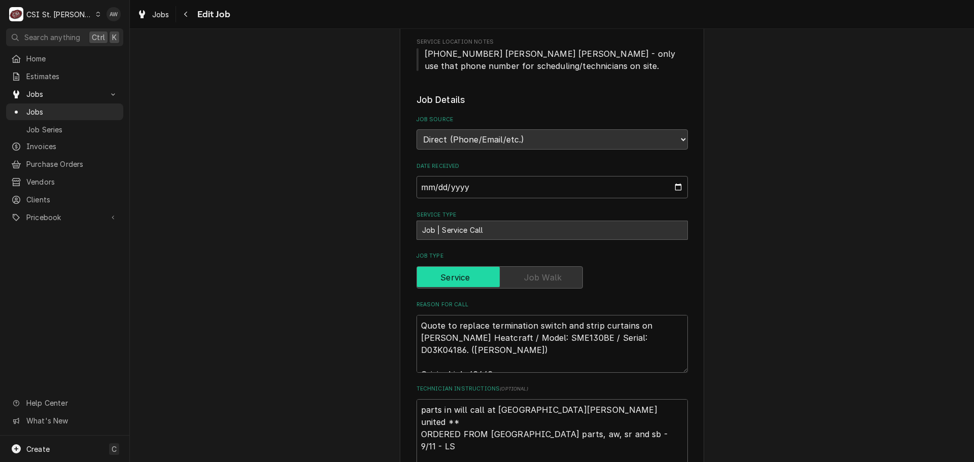
type textarea "x"
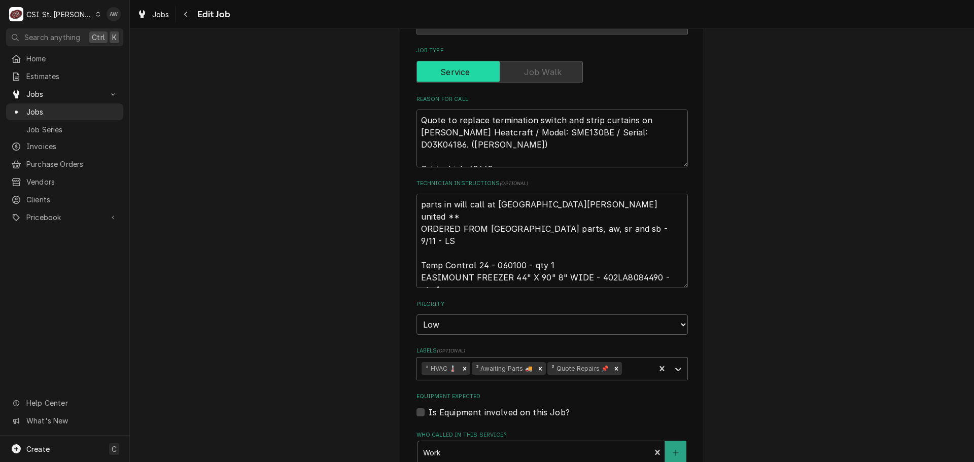
scroll to position [705, 0]
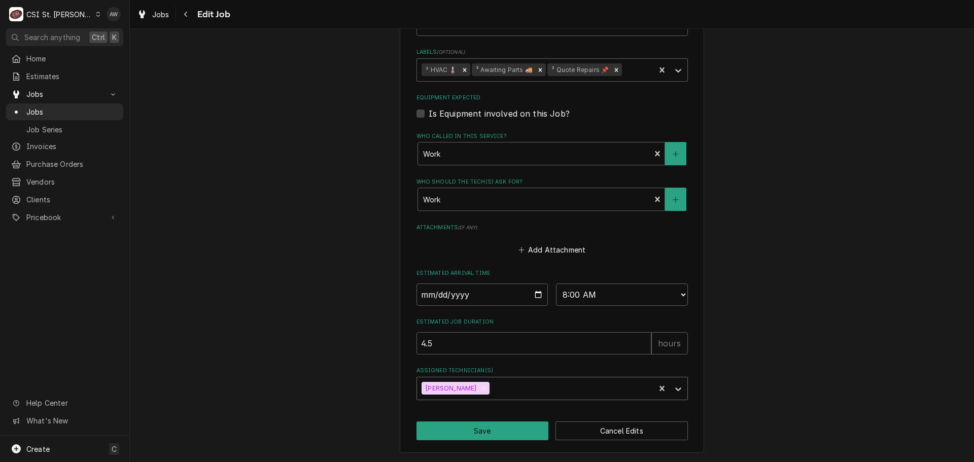
click at [503, 389] on div "Assigned Technician(s)" at bounding box center [571, 388] width 158 height 18
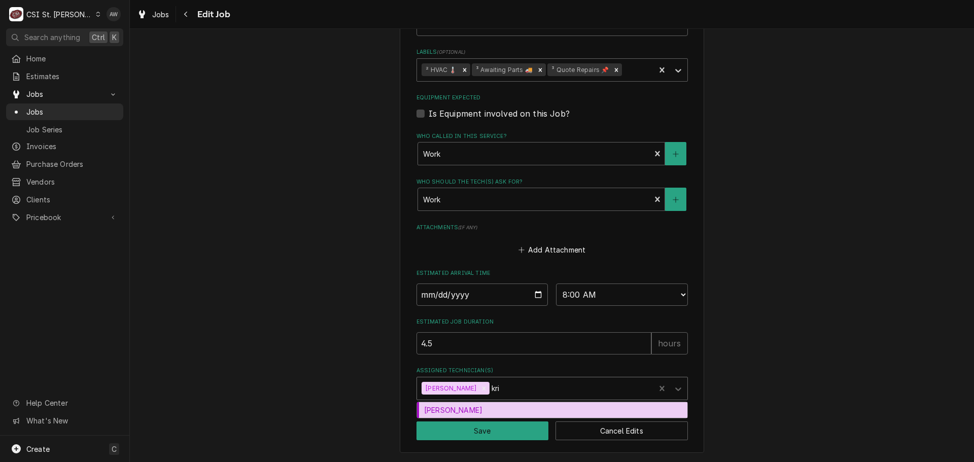
type input "[PERSON_NAME]"
click at [500, 410] on div "[PERSON_NAME]" at bounding box center [552, 410] width 270 height 16
type textarea "x"
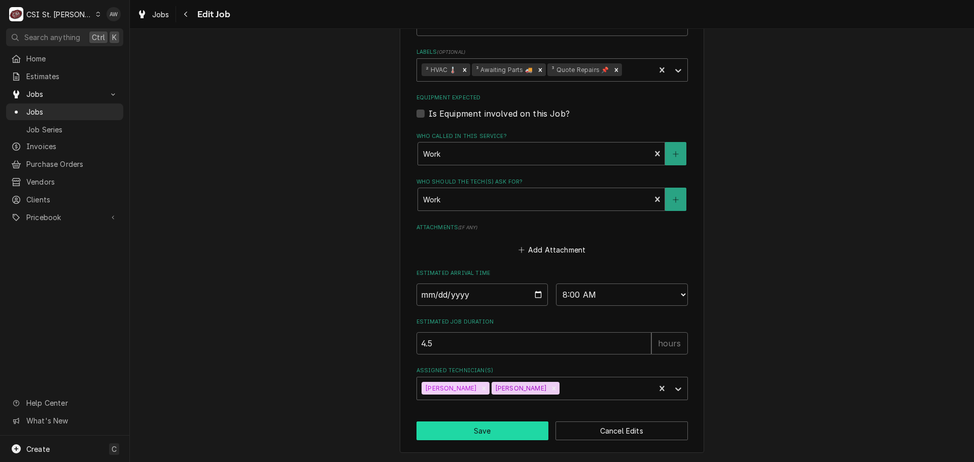
click at [490, 429] on button "Save" at bounding box center [482, 431] width 132 height 19
type textarea "x"
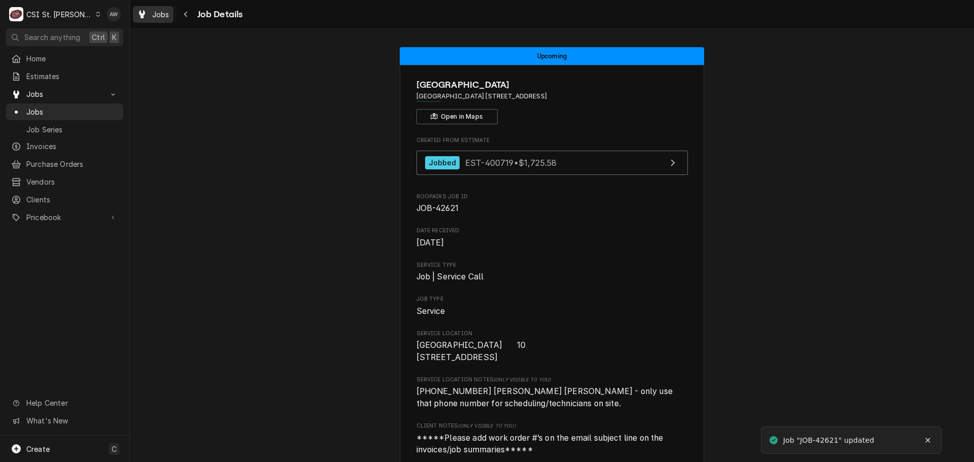
click at [152, 15] on span "Jobs" at bounding box center [160, 14] width 17 height 11
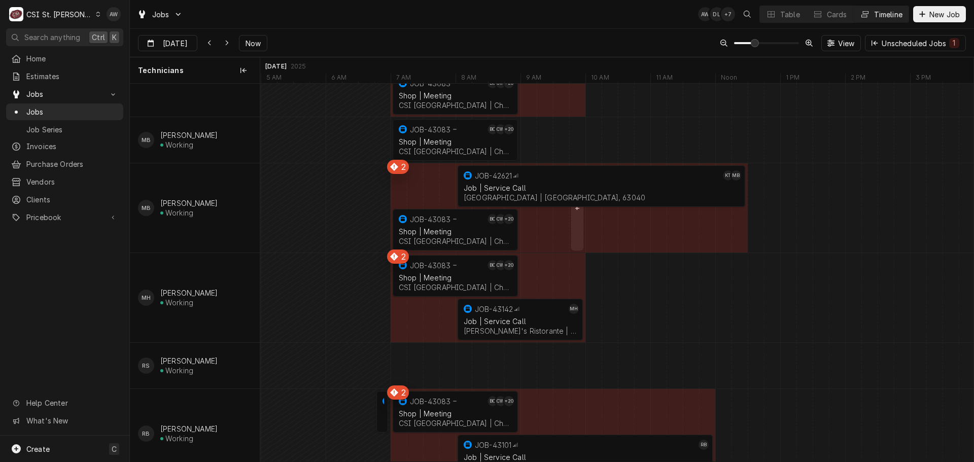
scroll to position [1014, 0]
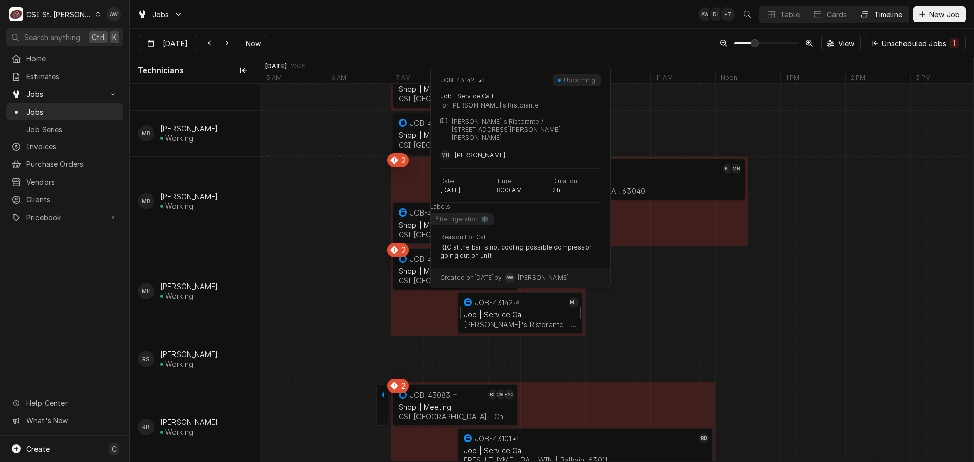
click at [510, 319] on div "Job | Service Call Fratelli's Ristorante | St Charles, 63303" at bounding box center [520, 319] width 117 height 22
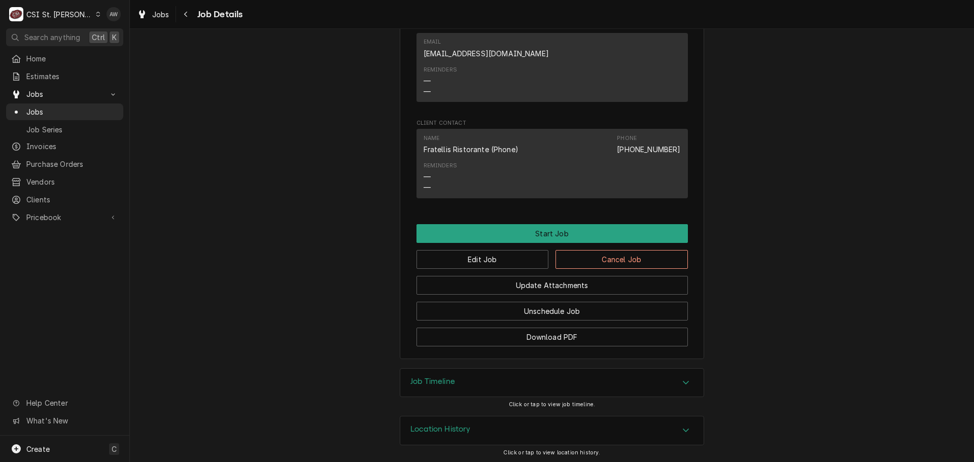
scroll to position [750, 0]
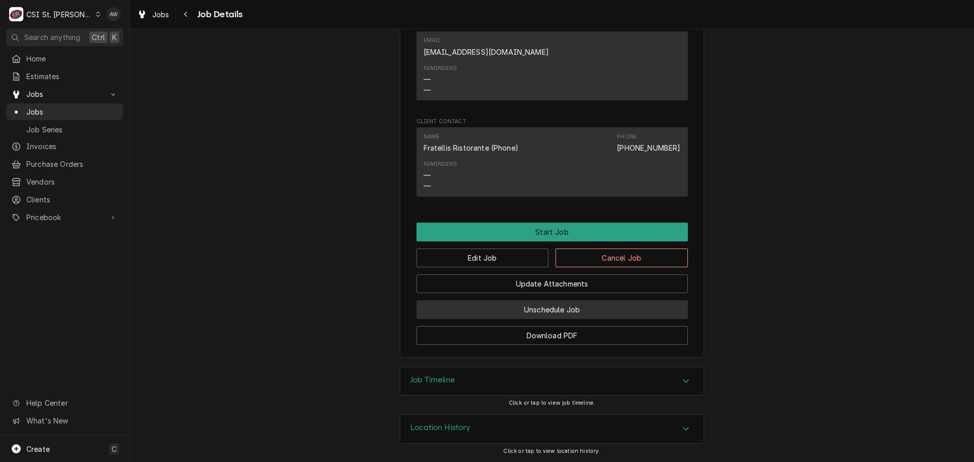
click at [521, 307] on button "Unschedule Job" at bounding box center [551, 309] width 271 height 19
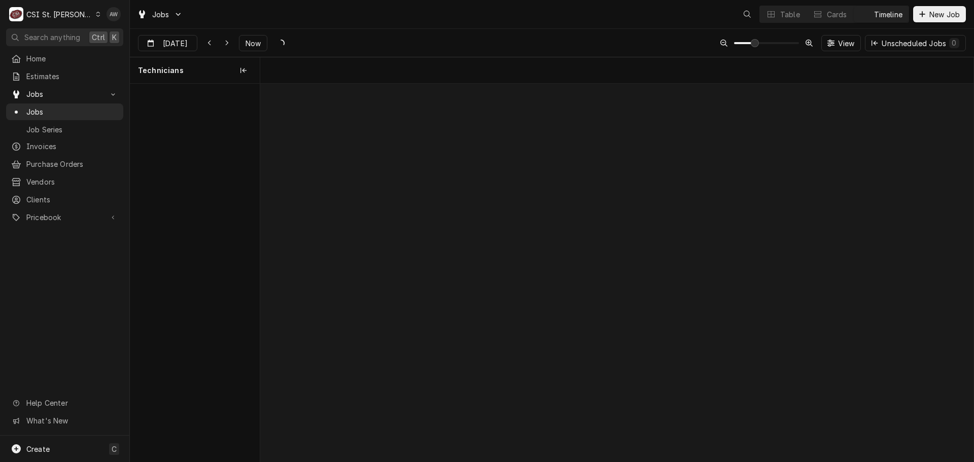
scroll to position [0, 14137]
click at [796, 16] on div "Table" at bounding box center [790, 14] width 20 height 11
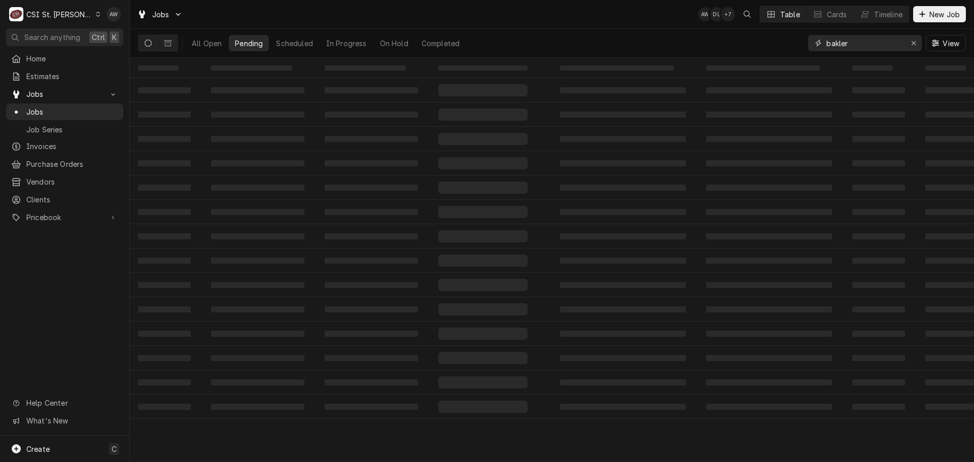
drag, startPoint x: 857, startPoint y: 45, endPoint x: 760, endPoint y: 38, distance: 97.6
click at [760, 38] on div "All Open Pending Scheduled In Progress On Hold Completed bakler View" at bounding box center [552, 43] width 828 height 28
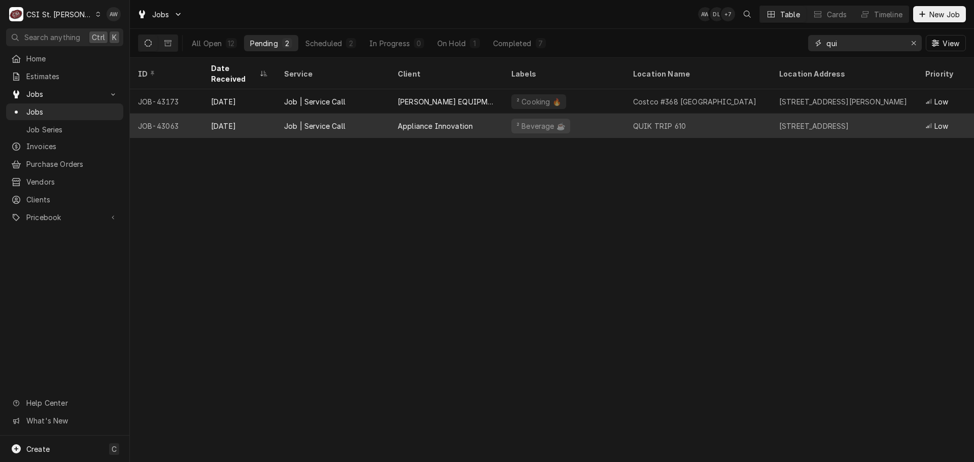
type input "qui"
click at [582, 114] on div "² Beverage ☕️" at bounding box center [564, 126] width 122 height 24
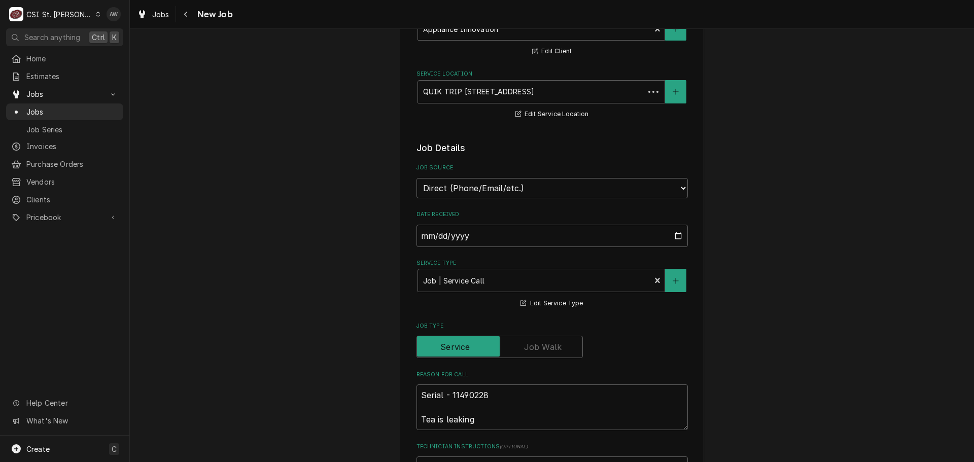
type textarea "x"
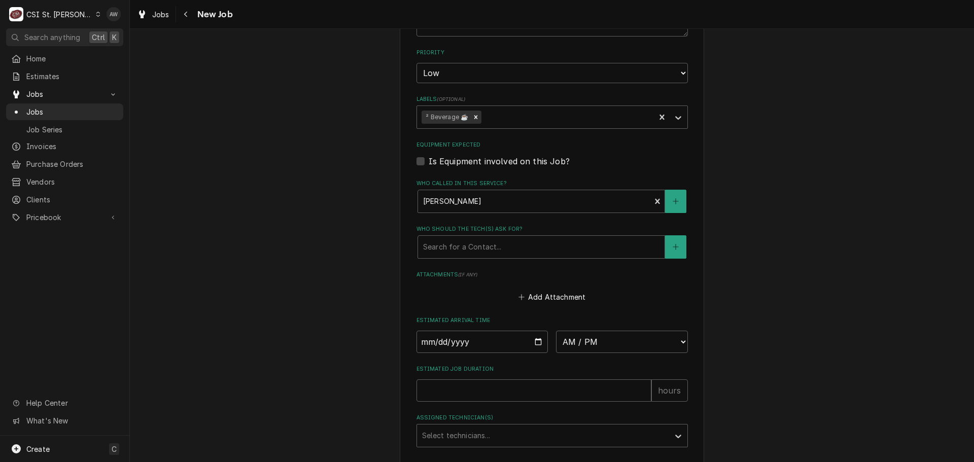
scroll to position [609, 0]
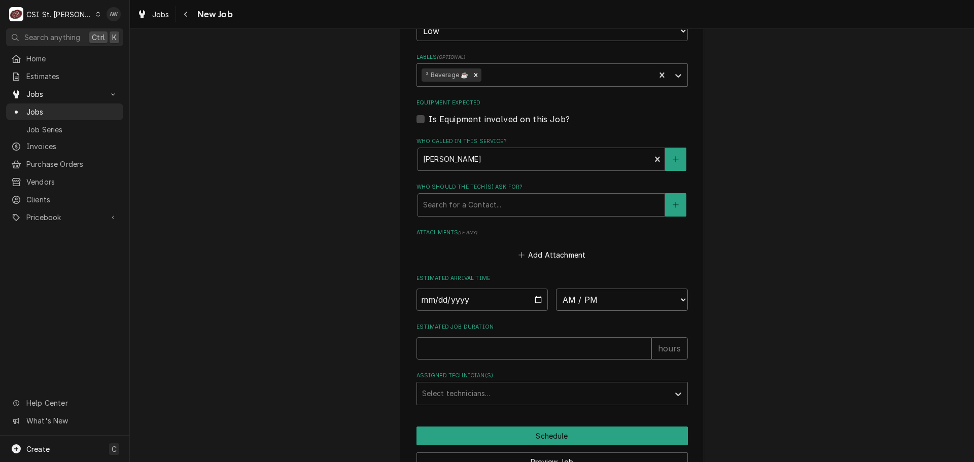
click at [650, 297] on select "AM / PM 6:00 AM 6:15 AM 6:30 AM 6:45 AM 7:00 AM 7:15 AM 7:30 AM 7:45 AM 8:00 AM…" at bounding box center [622, 300] width 132 height 22
select select "08:00:00"
click at [556, 289] on select "AM / PM 6:00 AM 6:15 AM 6:30 AM 6:45 AM 7:00 AM 7:15 AM 7:30 AM 7:45 AM 8:00 AM…" at bounding box center [622, 300] width 132 height 22
click at [531, 298] on input "Date" at bounding box center [482, 300] width 132 height 22
type textarea "x"
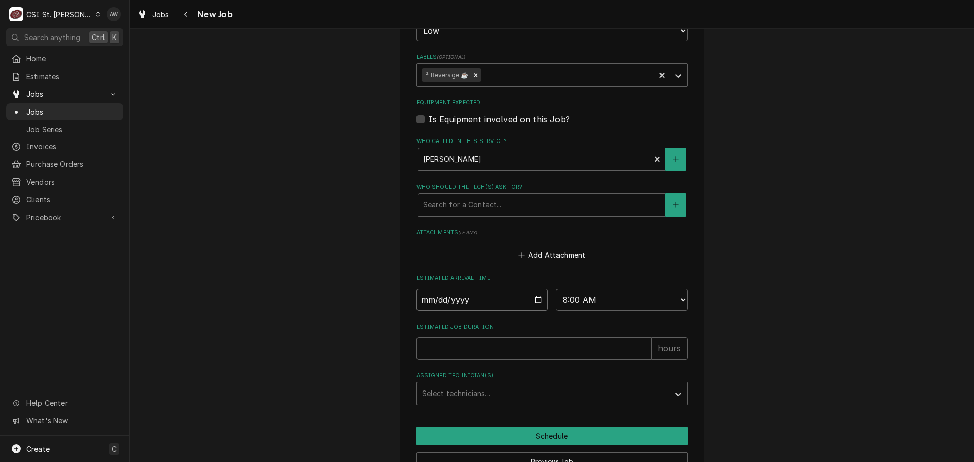
type input "[DATE]"
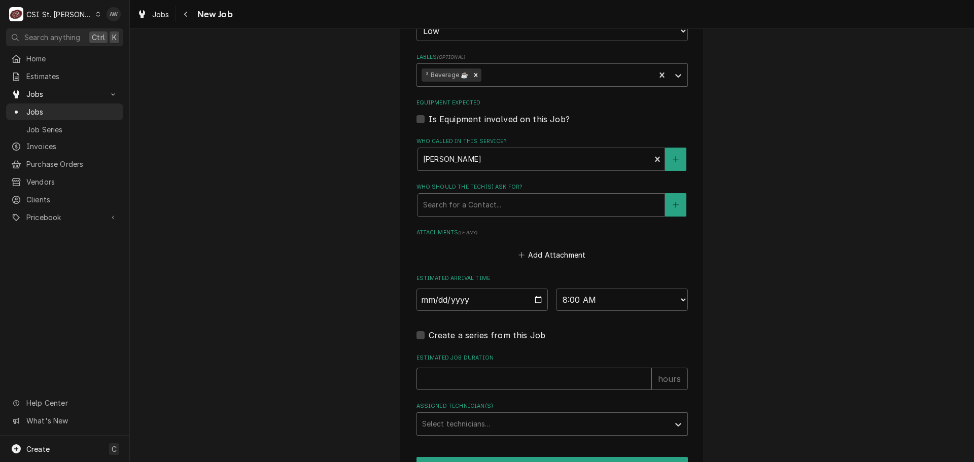
click at [496, 372] on input "Estimated Job Duration" at bounding box center [533, 379] width 235 height 22
type textarea "x"
type input "2"
type textarea "x"
type input "2"
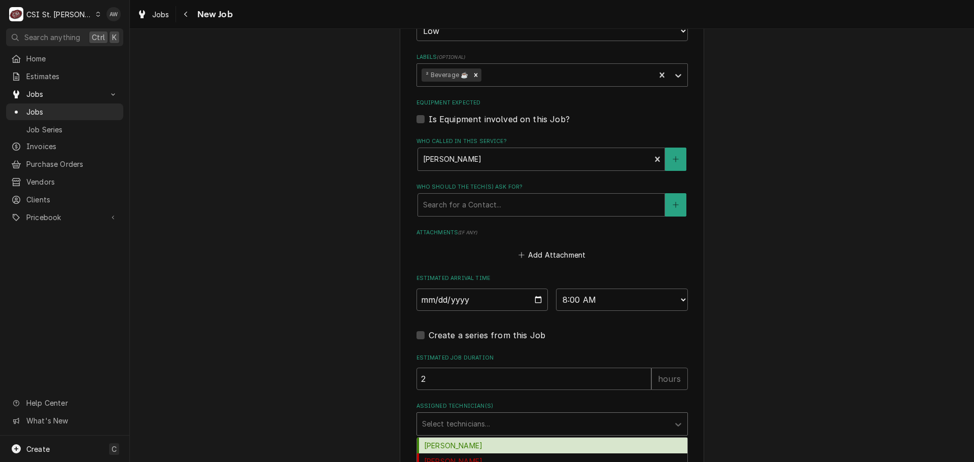
click at [495, 421] on div "Assigned Technician(s)" at bounding box center [543, 424] width 242 height 18
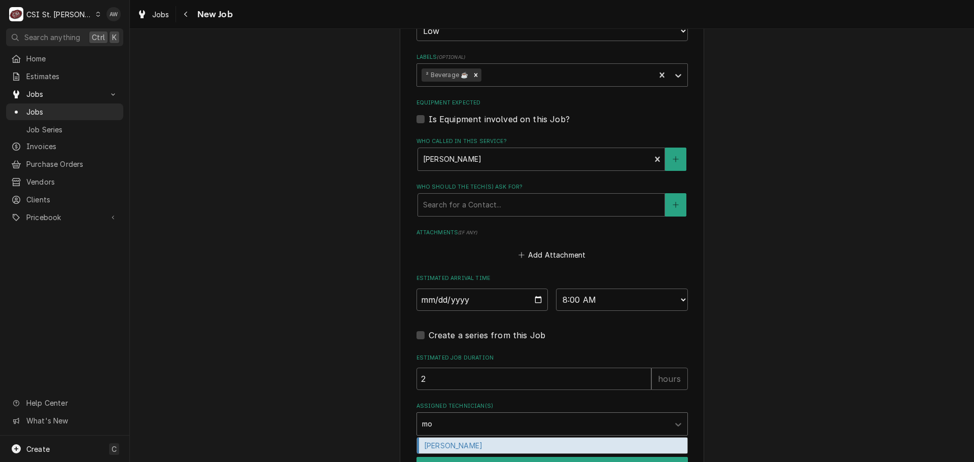
type input "moe"
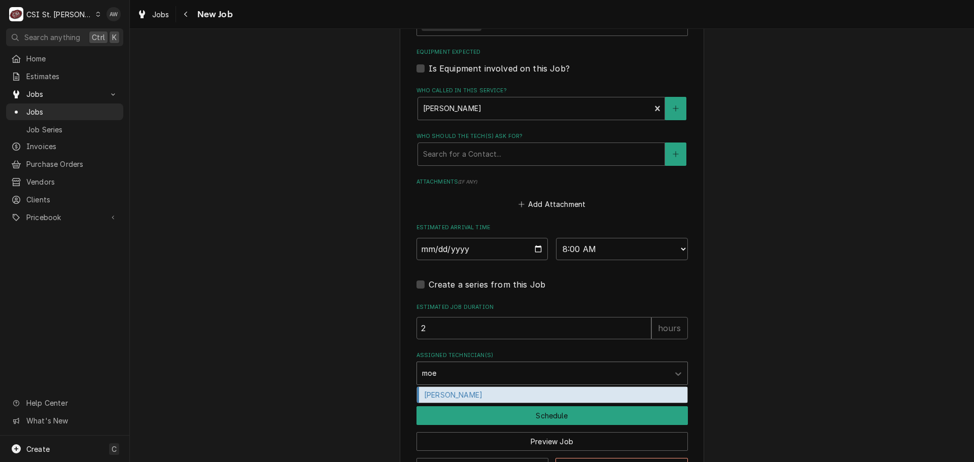
click at [471, 393] on div "[PERSON_NAME]" at bounding box center [552, 395] width 270 height 16
type textarea "x"
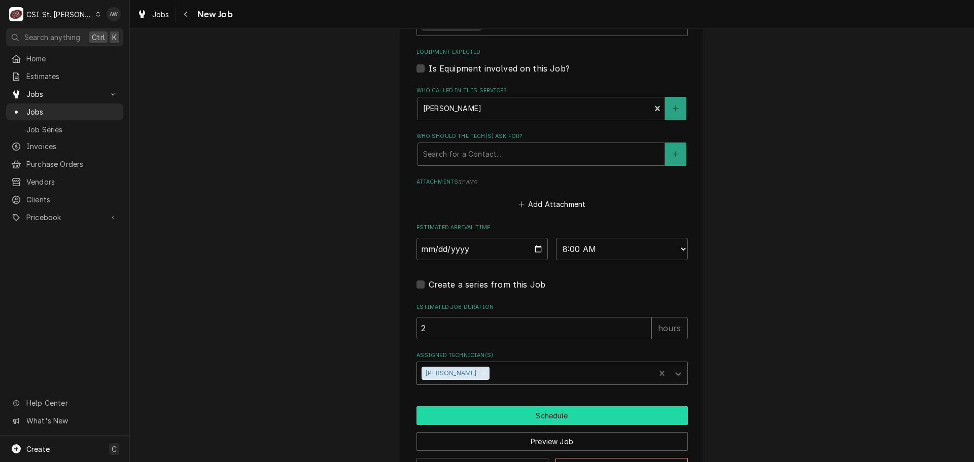
click at [471, 412] on button "Schedule" at bounding box center [551, 415] width 271 height 19
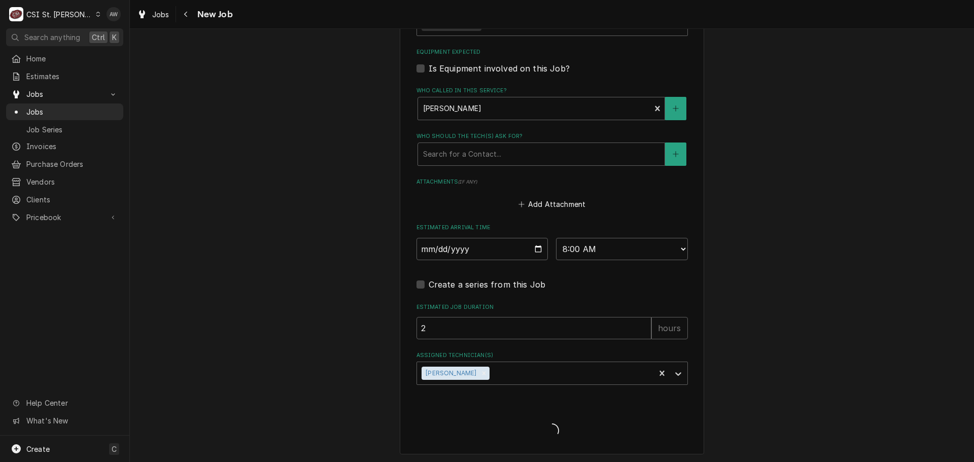
type textarea "x"
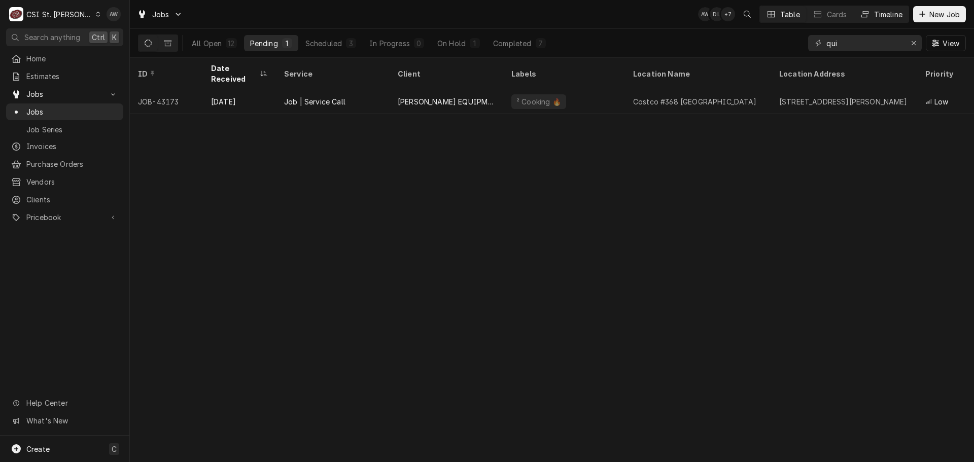
click at [874, 9] on div "Timeline" at bounding box center [888, 14] width 28 height 11
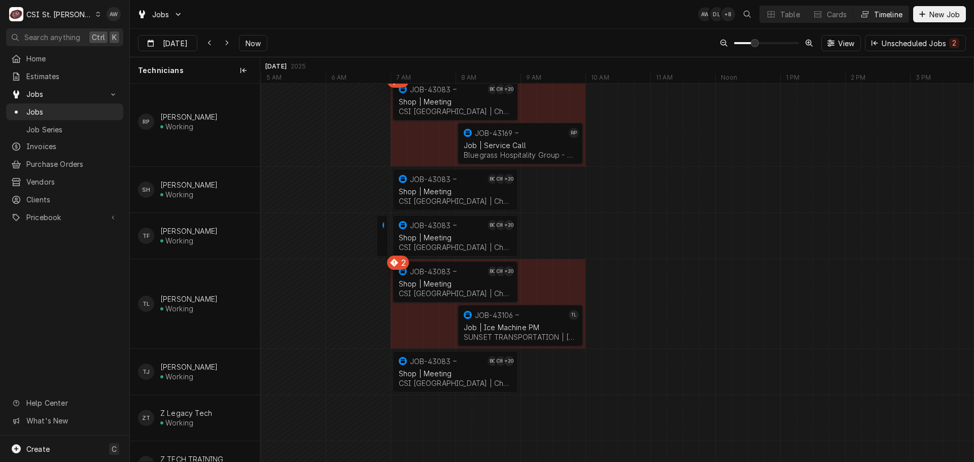
scroll to position [1420, 0]
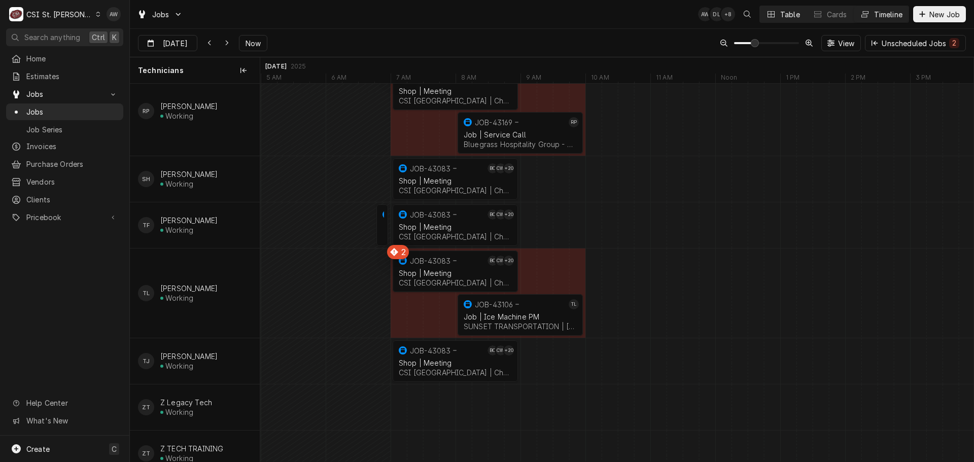
click at [783, 21] on button "Table" at bounding box center [783, 14] width 46 height 16
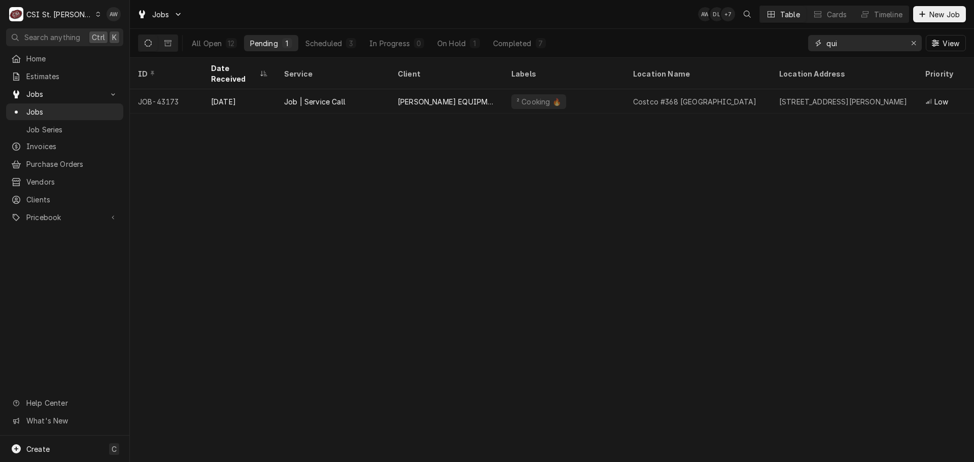
drag, startPoint x: 807, startPoint y: 50, endPoint x: 669, endPoint y: 48, distance: 138.0
click at [669, 48] on div "All Open 12 Pending 1 Scheduled 3 In Progress 0 On Hold 1 Completed 7 qui View" at bounding box center [552, 43] width 828 height 28
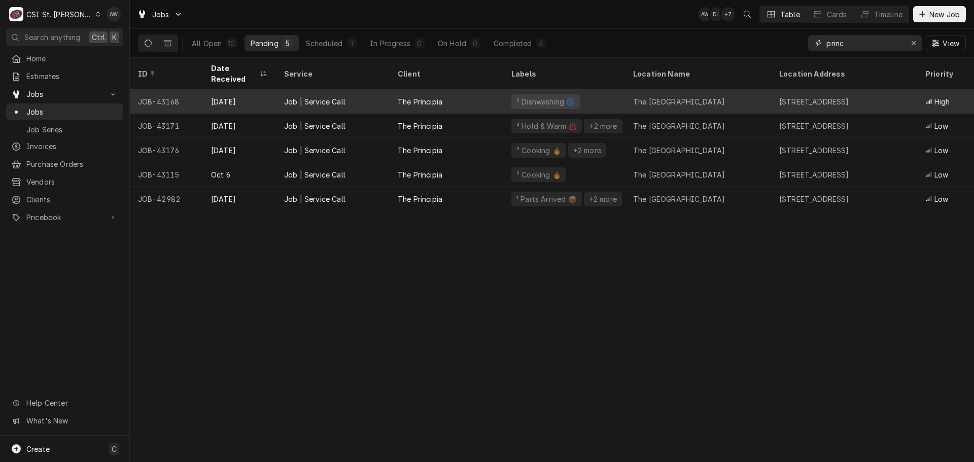
type input "princ"
click at [425, 96] on div "The Principia" at bounding box center [420, 101] width 45 height 11
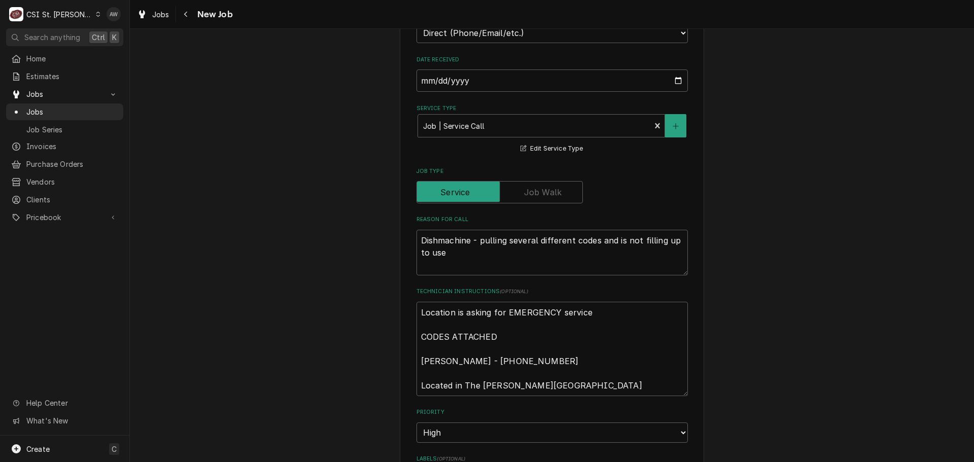
scroll to position [812, 0]
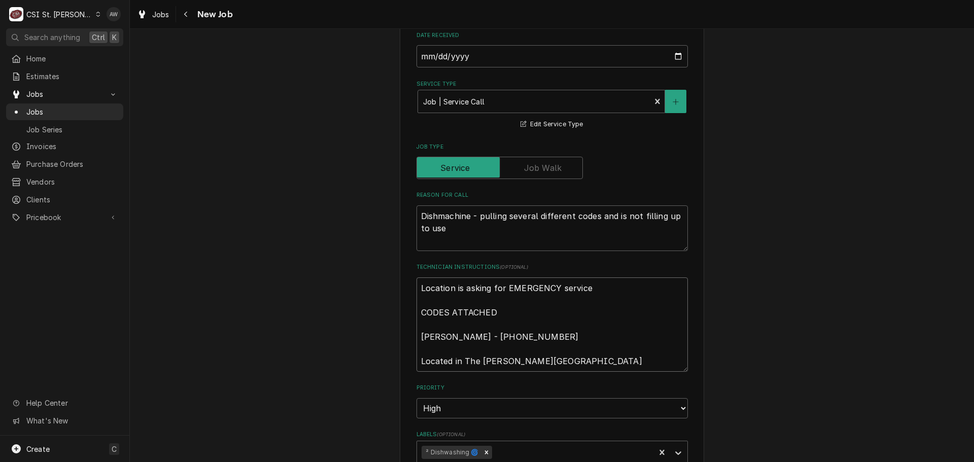
click at [552, 281] on textarea "Location is asking for EMERGENCY service CODES ATTACHED Melvin Jones - 210 837-…" at bounding box center [551, 324] width 271 height 94
type textarea "x"
type textarea "Location is asking for EMERGENCY service CODES ATTACHED Melvin Jones - 210 837-…"
type textarea "x"
type textarea "Location is asking for EMERGENCY service CODES ATTACHED Melvin Jones - 210 837-…"
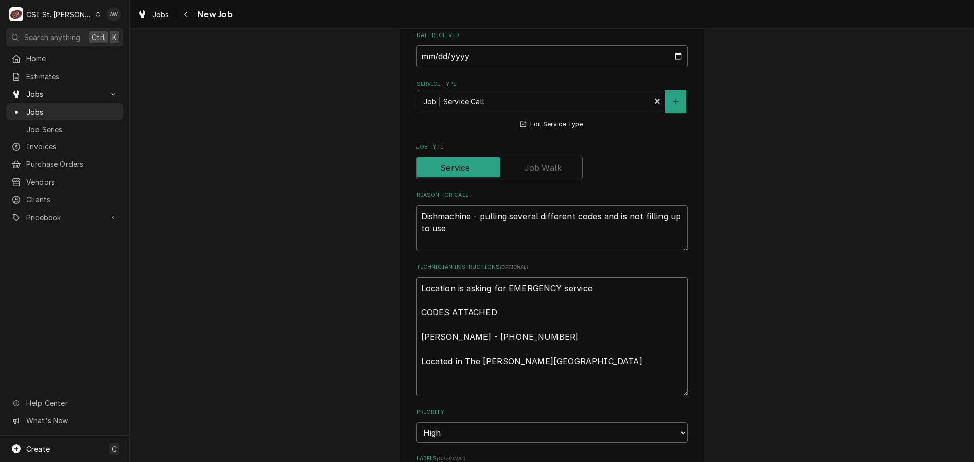
type textarea "x"
type textarea "Location is asking for EMERGENCY service CODES ATTACHED Melvin Jones - 210 837-…"
type textarea "x"
type textarea "Location is asking for EMERGENCY service CODES ATTACHED Melvin Jones - 210 837-…"
type textarea "x"
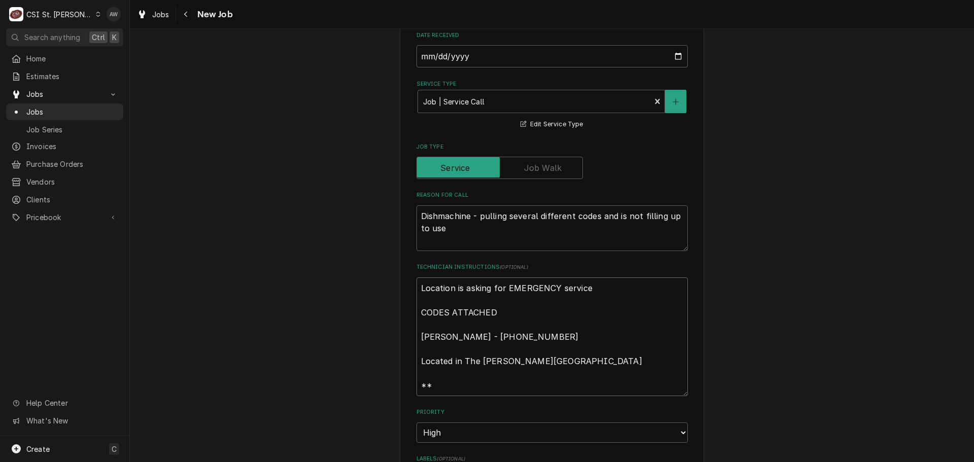
type textarea "Location is asking for EMERGENCY service CODES ATTACHED Melvin Jones - 210 837-…"
type textarea "x"
type textarea "Location is asking for EMERGENCY service CODES ATTACHED Melvin Jones - 210 837-…"
type textarea "x"
type textarea "Location is asking for EMERGENCY service CODES ATTACHED Melvin Jones - 210 837-…"
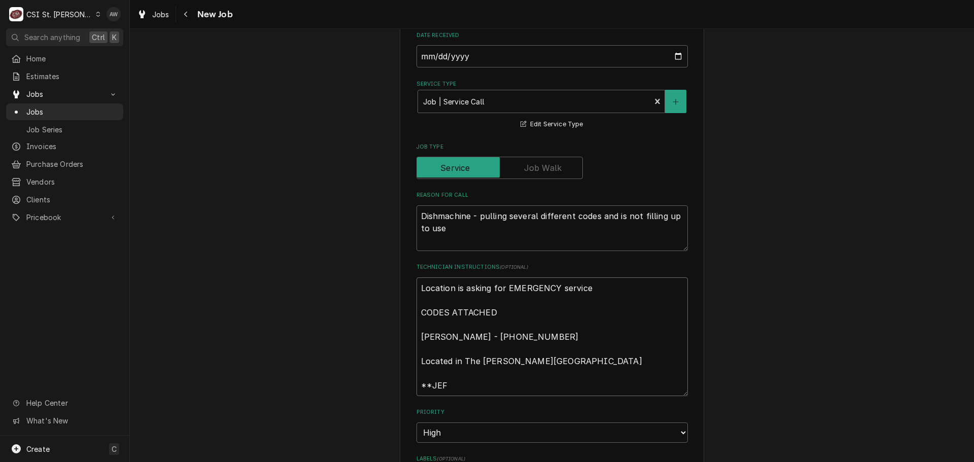
type textarea "x"
type textarea "Location is asking for EMERGENCY service CODES ATTACHED Melvin Jones - 210 837-…"
type textarea "x"
type textarea "Location is asking for EMERGENCY service CODES ATTACHED Melvin Jones - 210 837-…"
type textarea "x"
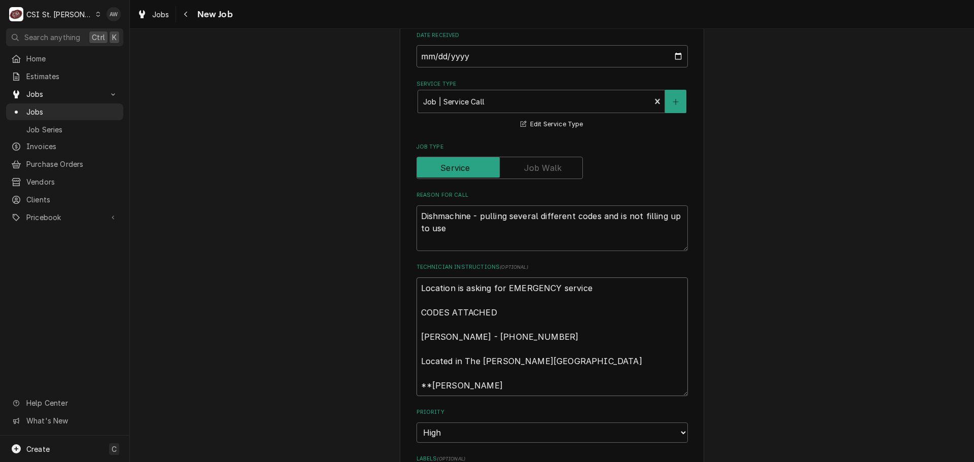
type textarea "Location is asking for EMERGENCY service CODES ATTACHED Melvin Jones - 210 837-…"
type textarea "x"
type textarea "Location is asking for EMERGENCY service CODES ATTACHED Melvin Jones - 210 837-…"
type textarea "x"
type textarea "Location is asking for EMERGENCY service CODES ATTACHED Melvin Jones - 210 837-…"
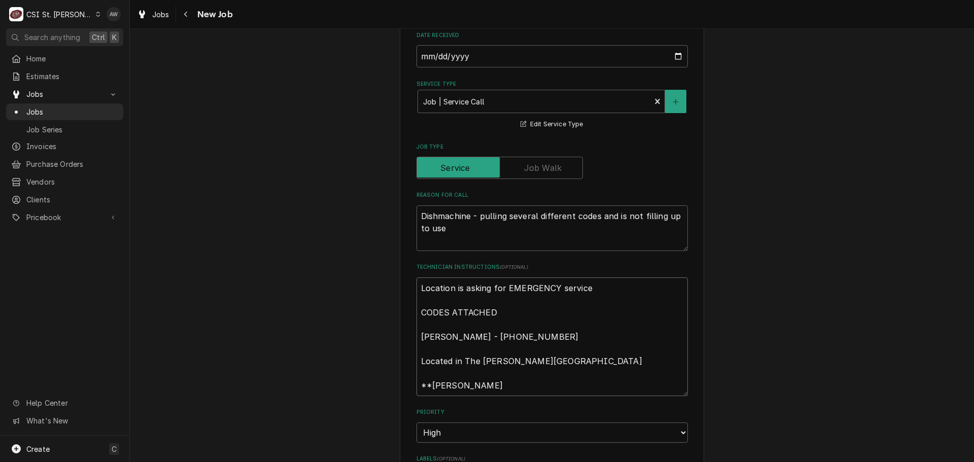
type textarea "x"
type textarea "Location is asking for EMERGENCY service CODES ATTACHED Melvin Jones - 210 837-…"
type textarea "x"
type textarea "Location is asking for EMERGENCY service CODES ATTACHED Melvin Jones - 210 837-…"
type textarea "x"
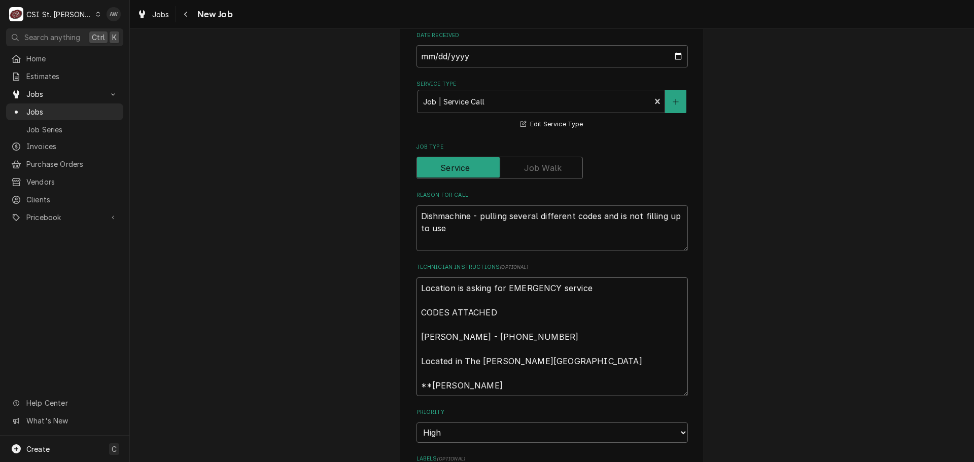
type textarea "Location is asking for EMERGENCY service CODES ATTACHED Melvin Jones - 210 837-…"
type textarea "x"
type textarea "Location is asking for EMERGENCY service CODES ATTACHED Melvin Jones - 210 837-…"
type textarea "x"
type textarea "Location is asking for EMERGENCY service CODES ATTACHED Melvin Jones - 210 837-…"
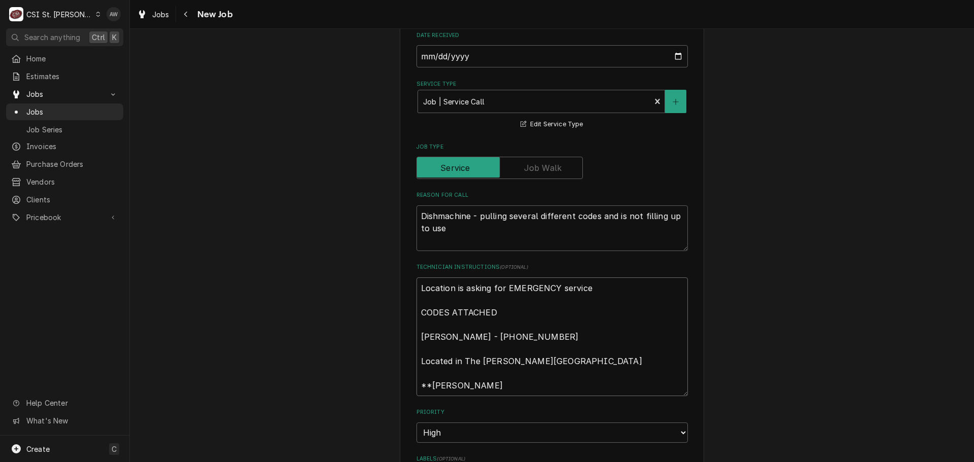
type textarea "x"
type textarea "Location is asking for EMERGENCY service CODES ATTACHED Melvin Jones - 210 837-…"
type textarea "x"
type textarea "Location is asking for EMERGENCY service CODES ATTACHED Melvin Jones - 210 837-…"
type textarea "x"
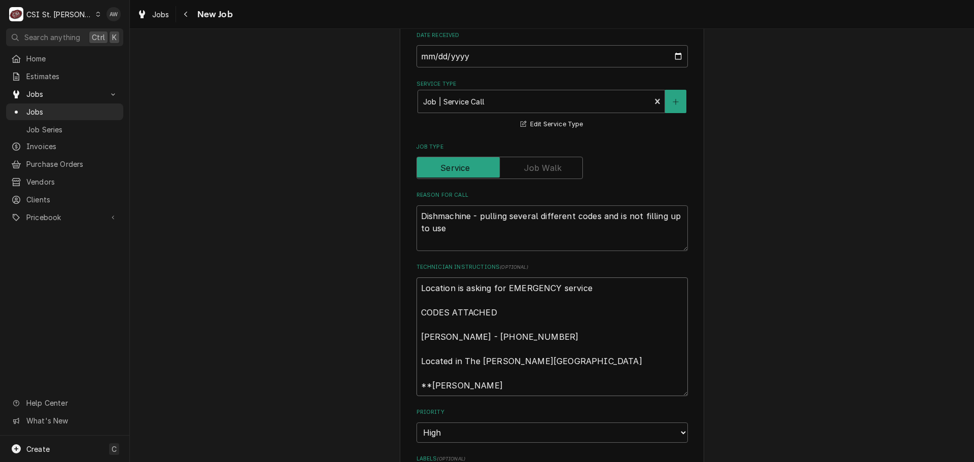
type textarea "Location is asking for EMERGENCY service CODES ATTACHED Melvin Jones - 210 837-…"
type textarea "x"
type textarea "Location is asking for EMERGENCY service CODES ATTACHED Melvin Jones - 210 837-…"
type textarea "x"
type textarea "Location is asking for EMERGENCY service CODES ATTACHED Melvin Jones - 210 837-…"
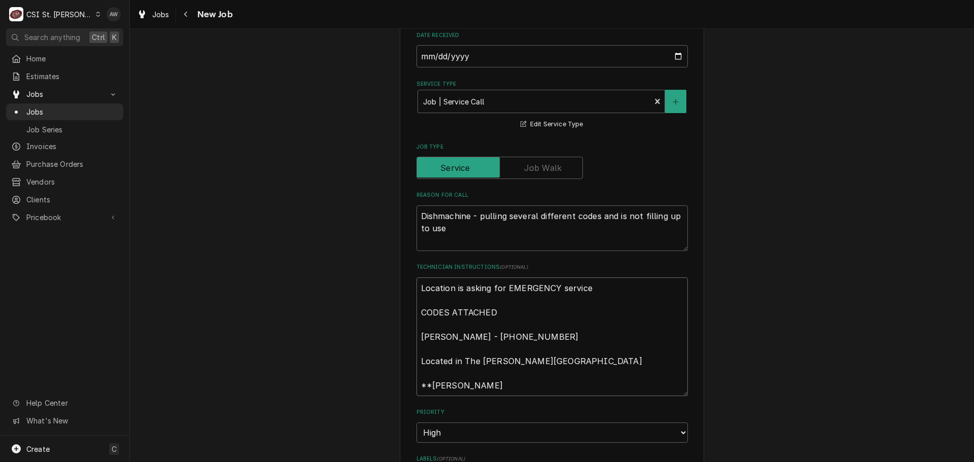
type textarea "x"
type textarea "Location is asking for EMERGENCY service CODES ATTACHED Melvin Jones - 210 837-…"
type textarea "x"
type textarea "Location is asking for EMERGENCY service CODES ATTACHED Melvin Jones - 210 837-…"
type textarea "x"
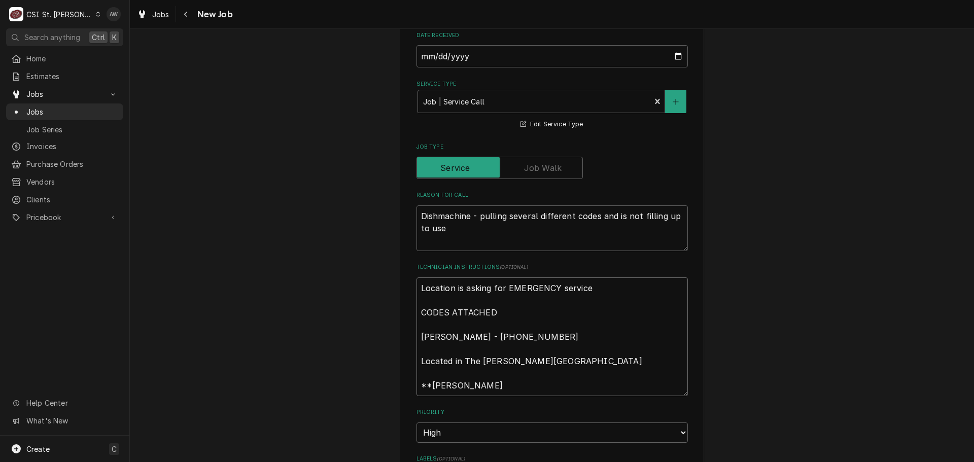
type textarea "Location is asking for EMERGENCY service CODES ATTACHED Melvin Jones - 210 837-…"
type textarea "x"
type textarea "Location is asking for EMERGENCY service CODES ATTACHED Melvin Jones - 210 837-…"
type textarea "x"
type textarea "Location is asking for EMERGENCY service CODES ATTACHED Melvin Jones - 210 837-…"
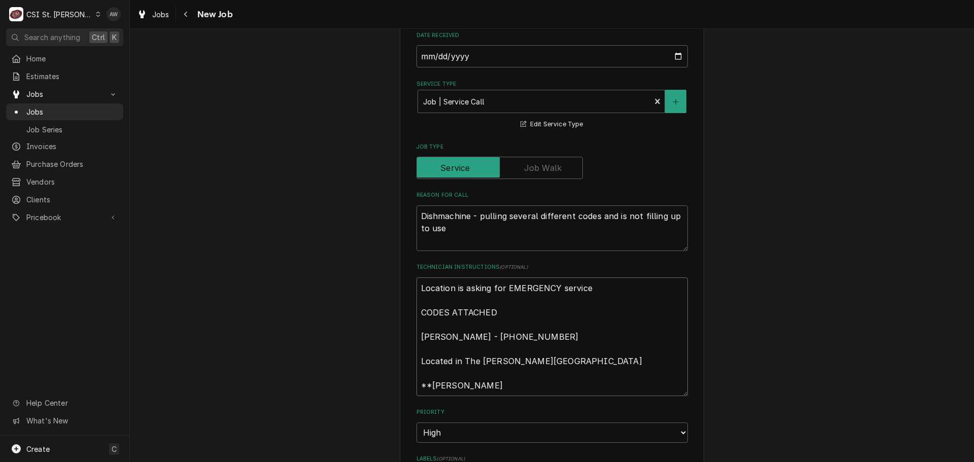
type textarea "x"
type textarea "Location is asking for EMERGENCY service CODES ATTACHED Melvin Jones - 210 837-…"
type textarea "x"
type textarea "Location is asking for EMERGENCY service CODES ATTACHED Melvin Jones - 210 837-…"
type textarea "x"
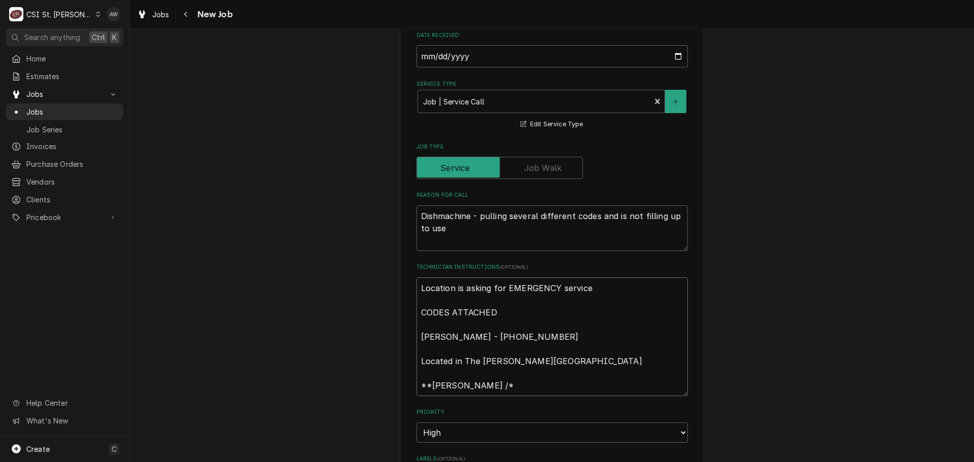
type textarea "Location is asking for EMERGENCY service CODES ATTACHED Melvin Jones - 210 837-…"
type textarea "x"
type textarea "Location is asking for EMERGENCY service CODES ATTACHED Melvin Jones - 210 837-…"
type textarea "x"
type textarea "Location is asking for EMERGENCY service CODES ATTACHED Melvin Jones - 210 837-…"
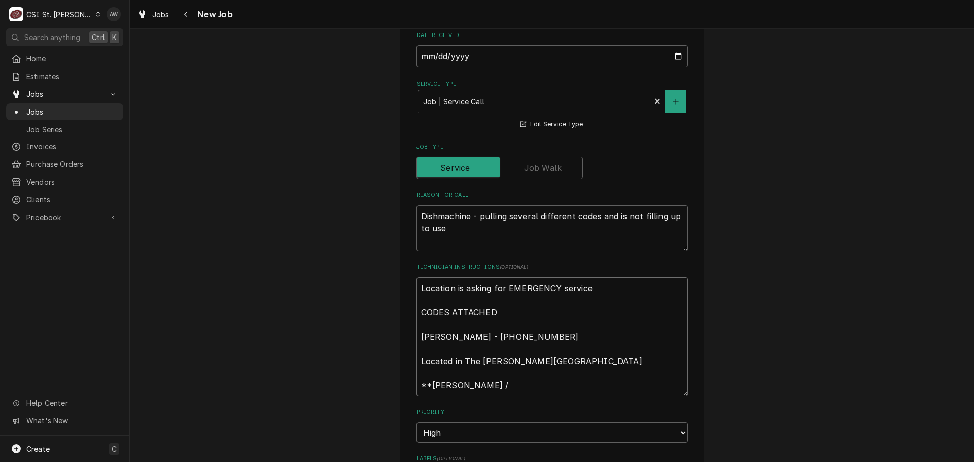
type textarea "x"
type textarea "Location is asking for EMERGENCY service CODES ATTACHED Melvin Jones - 210 837-…"
type textarea "x"
type textarea "Location is asking for EMERGENCY service CODES ATTACHED Melvin Jones - 210 837-…"
type textarea "x"
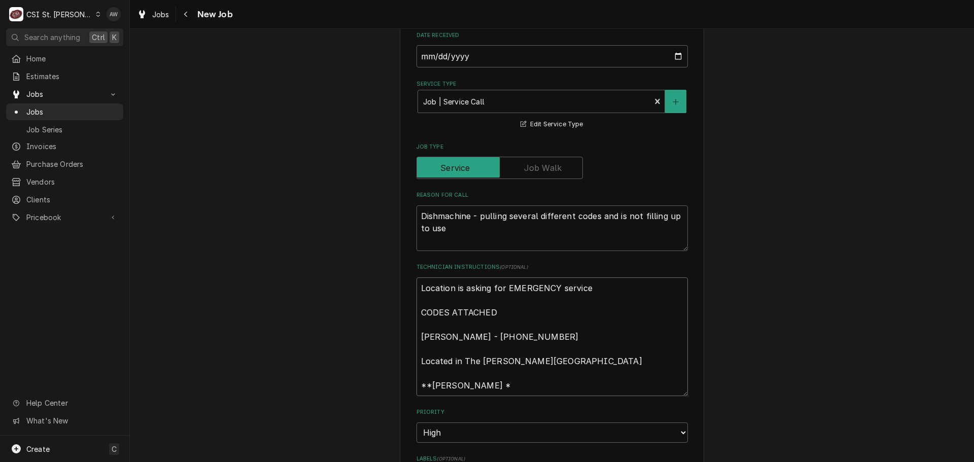
type textarea "Location is asking for EMERGENCY service CODES ATTACHED Melvin Jones - 210 837-…"
type textarea "x"
type textarea "Location is asking for EMERGENCY service CODES ATTACHED Melvin Jones - 210 837-…"
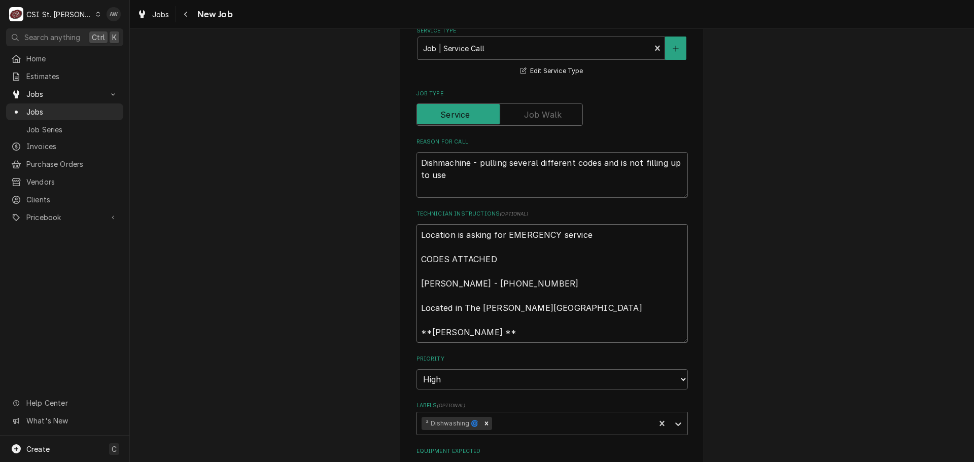
type textarea "x"
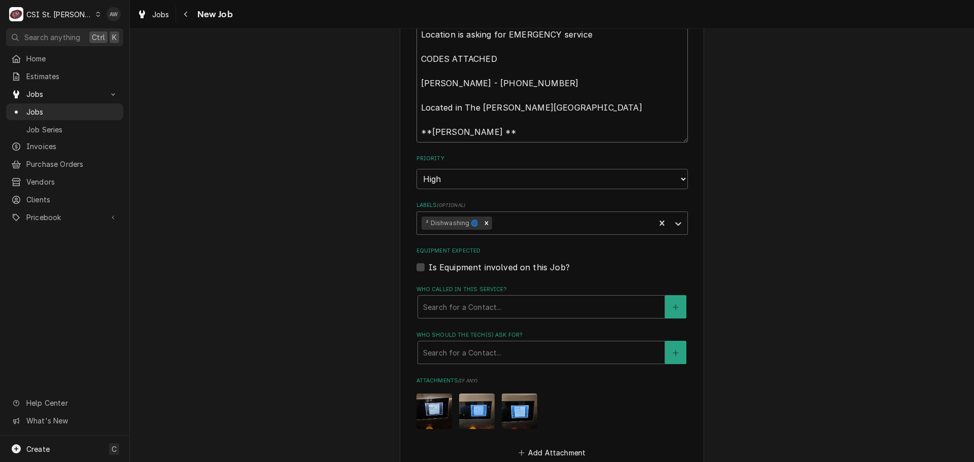
scroll to position [1167, 0]
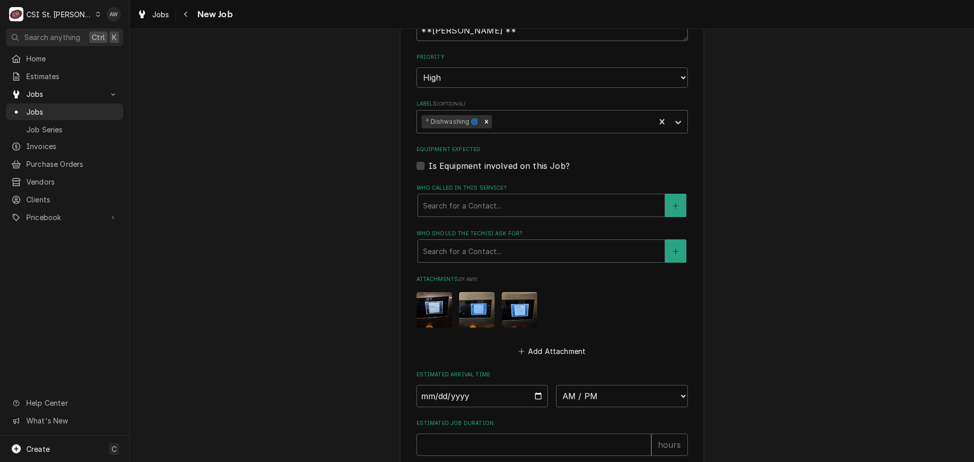
type textarea "Location is asking for EMERGENCY service CODES ATTACHED Melvin Jones - 210 837-…"
click at [587, 385] on select "AM / PM 6:00 AM 6:15 AM 6:30 AM 6:45 AM 7:00 AM 7:15 AM 7:30 AM 7:45 AM 8:00 AM…" at bounding box center [622, 396] width 132 height 22
select select "08:00:00"
click at [556, 385] on select "AM / PM 6:00 AM 6:15 AM 6:30 AM 6:45 AM 7:00 AM 7:15 AM 7:30 AM 7:45 AM 8:00 AM…" at bounding box center [622, 396] width 132 height 22
click at [535, 385] on input "Date" at bounding box center [482, 396] width 132 height 22
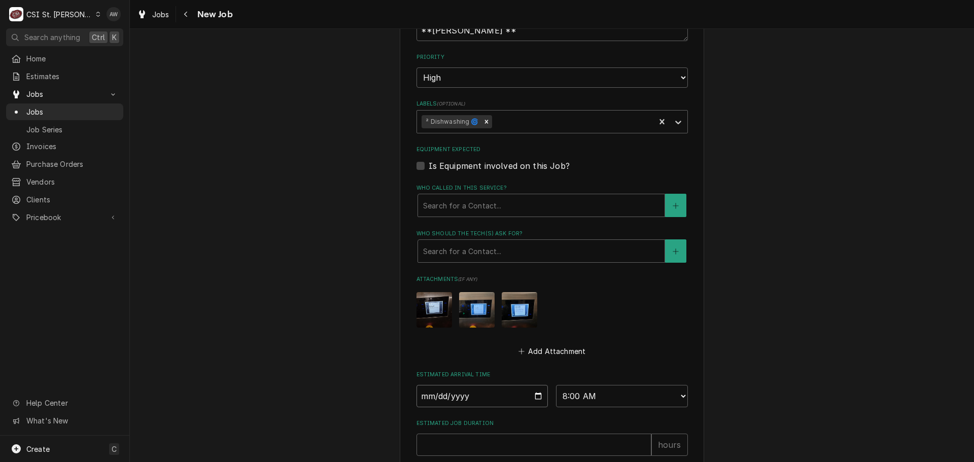
type textarea "x"
type input "[DATE]"
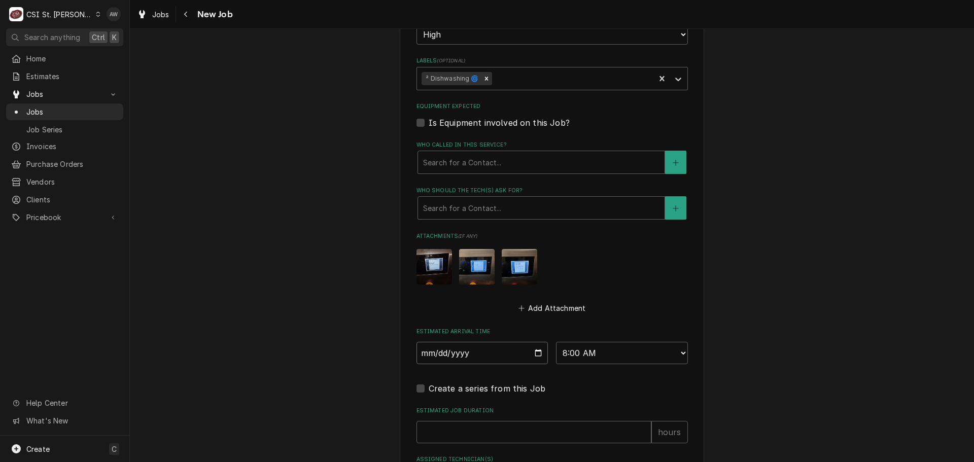
scroll to position [1265, 0]
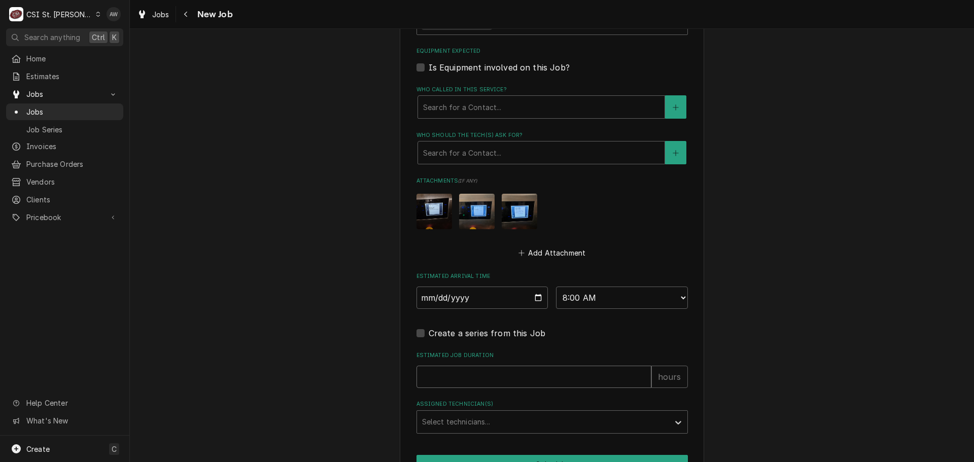
click at [514, 366] on input "Estimated Job Duration" at bounding box center [533, 377] width 235 height 22
type textarea "x"
type input "3"
type textarea "x"
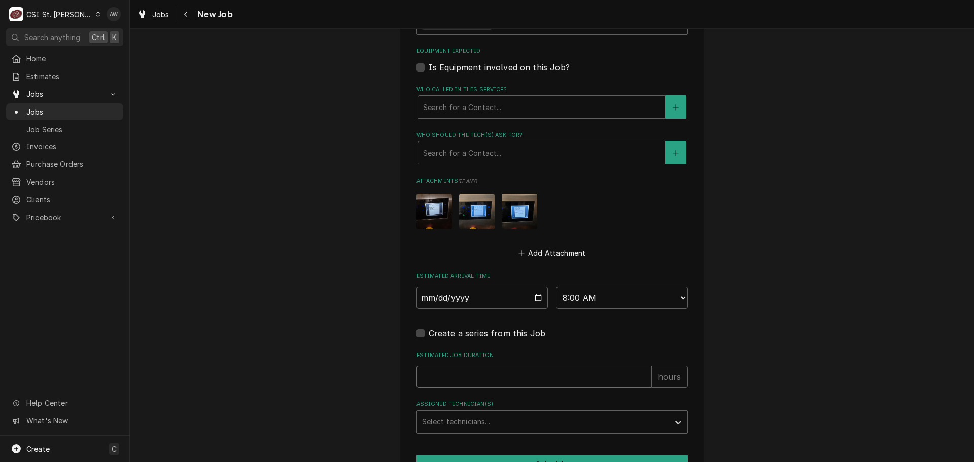
type input "2"
type textarea "x"
type input "2"
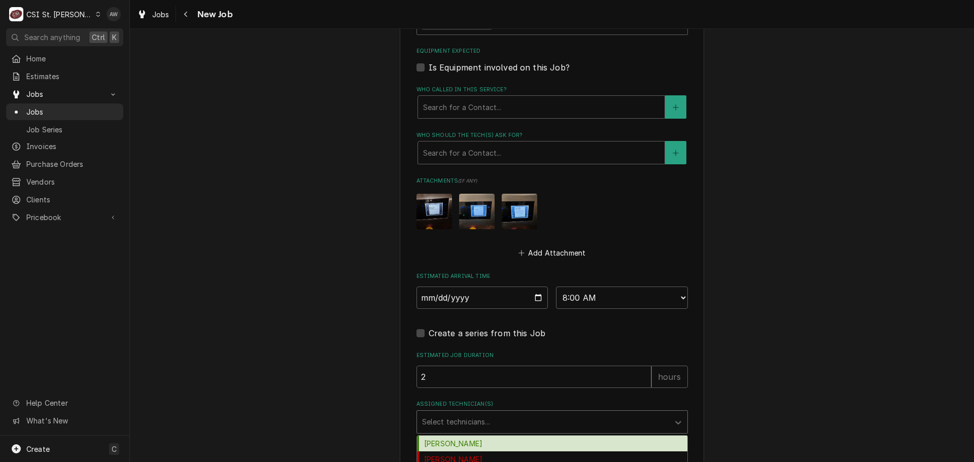
click at [524, 413] on div "Assigned Technician(s)" at bounding box center [543, 422] width 242 height 18
type input "COURT"
type textarea "x"
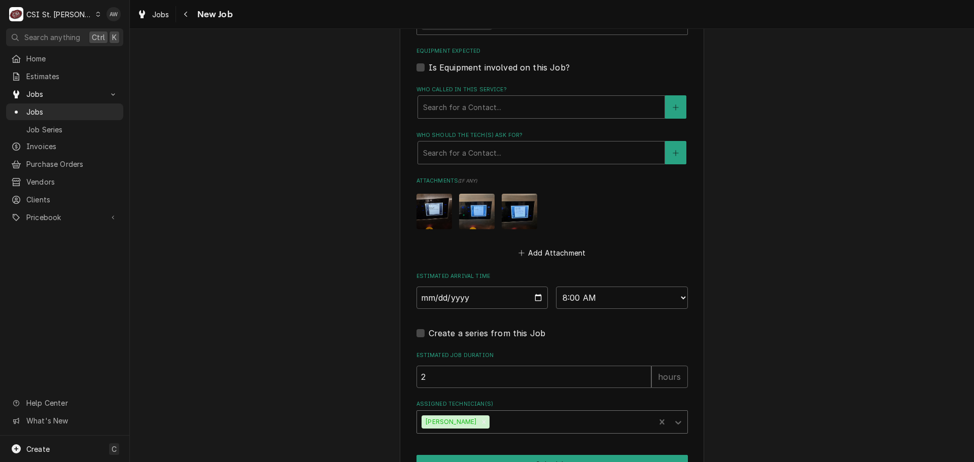
type textarea "x"
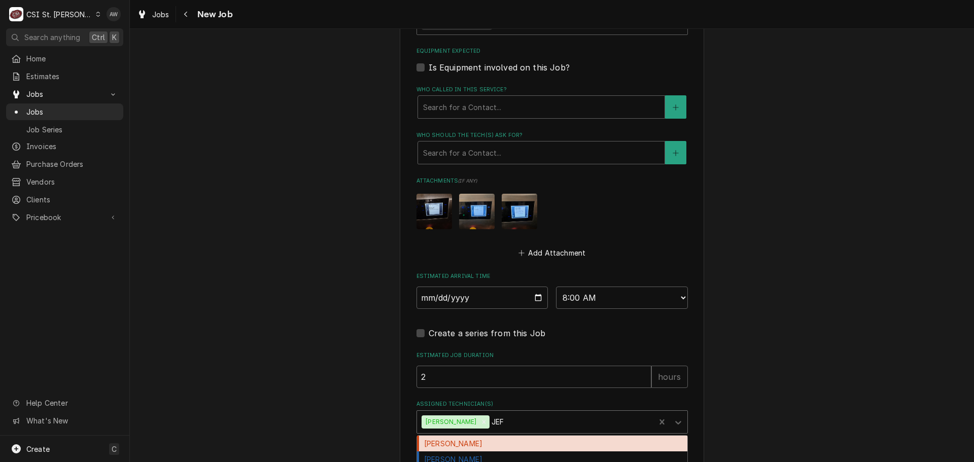
type input "JEFF"
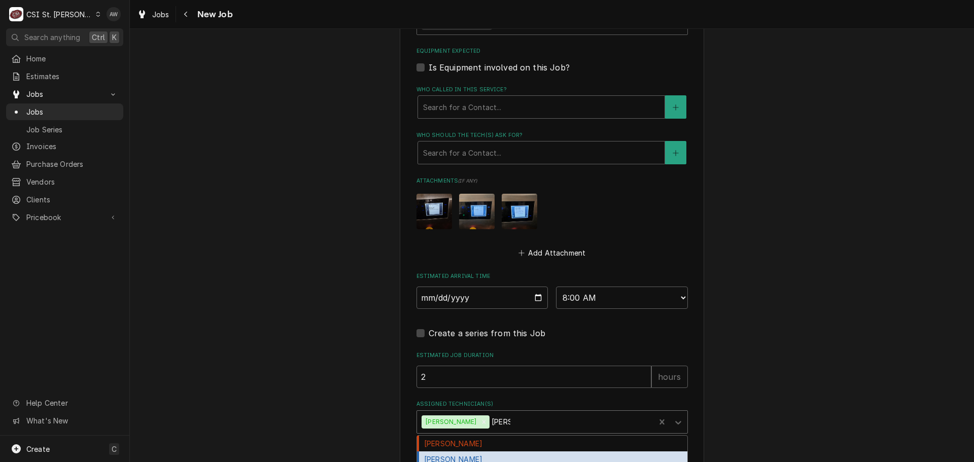
click at [515, 451] on div "[PERSON_NAME]" at bounding box center [552, 459] width 270 height 16
type textarea "x"
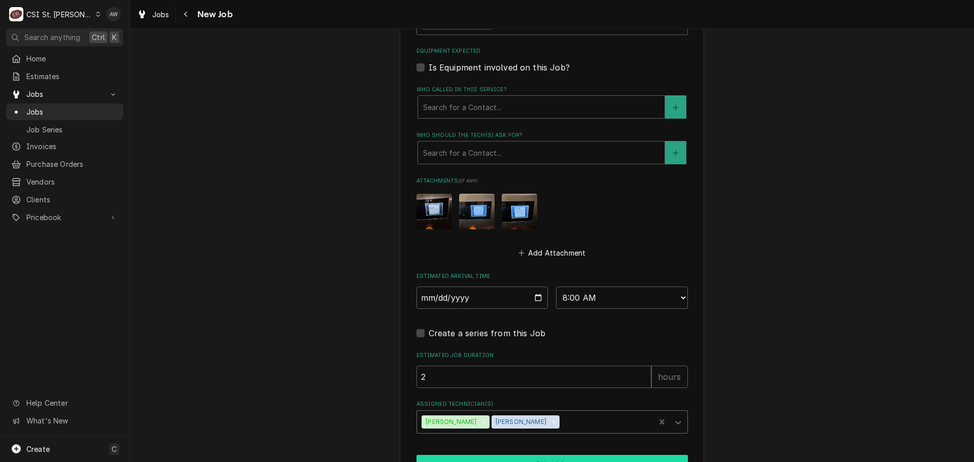
click at [515, 455] on button "Schedule" at bounding box center [551, 464] width 271 height 19
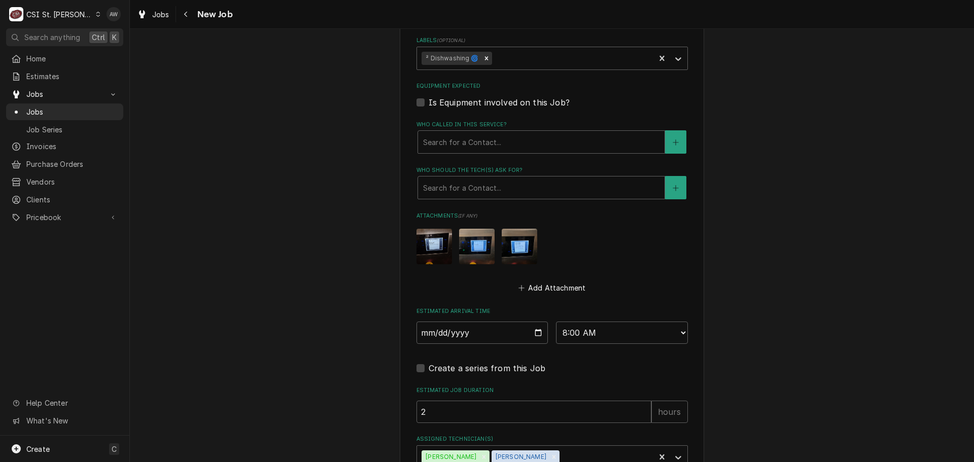
type textarea "x"
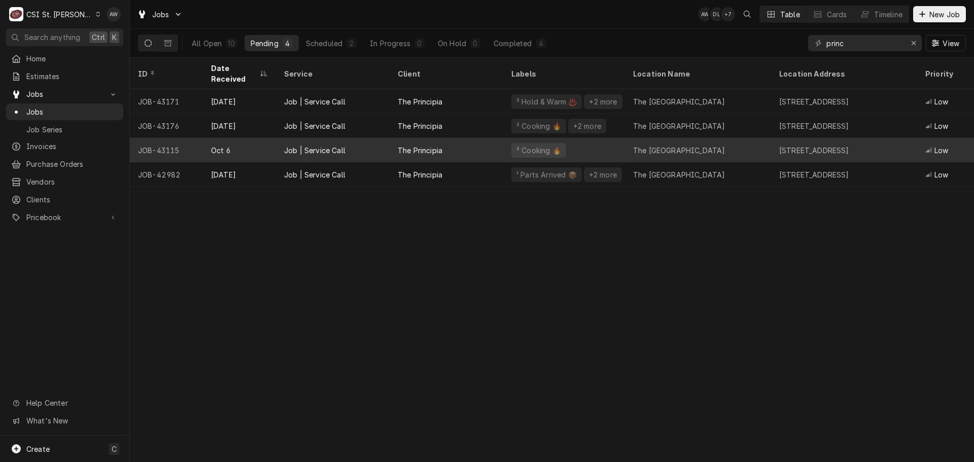
click at [446, 138] on div "The Principia" at bounding box center [447, 150] width 114 height 24
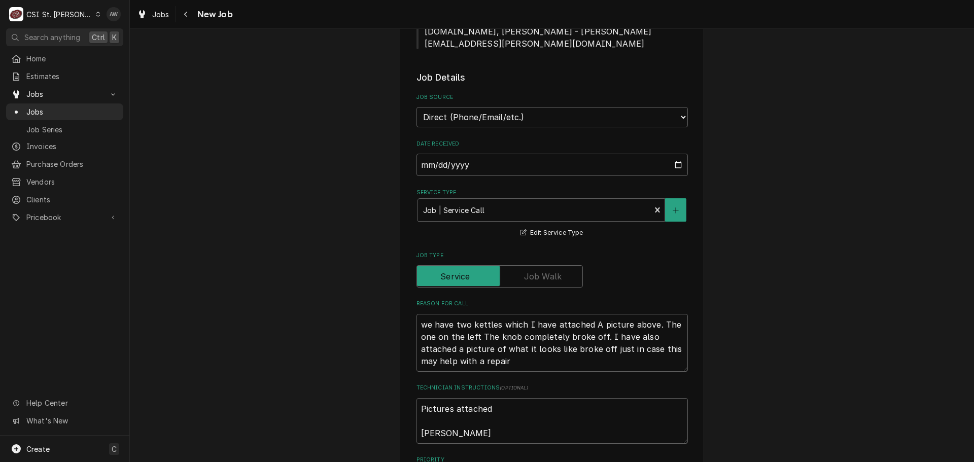
scroll to position [710, 0]
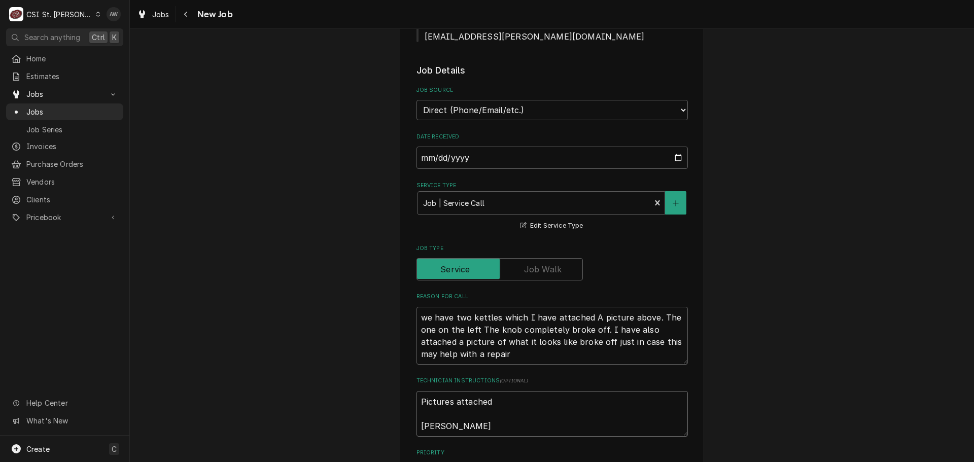
click at [519, 391] on textarea "Pictures attached Alexis Berigan" at bounding box center [551, 414] width 271 height 46
type textarea "x"
type textarea "Pictures attached Alexis Berigan"
type textarea "x"
type textarea "Pictures attached Alexis Berigan"
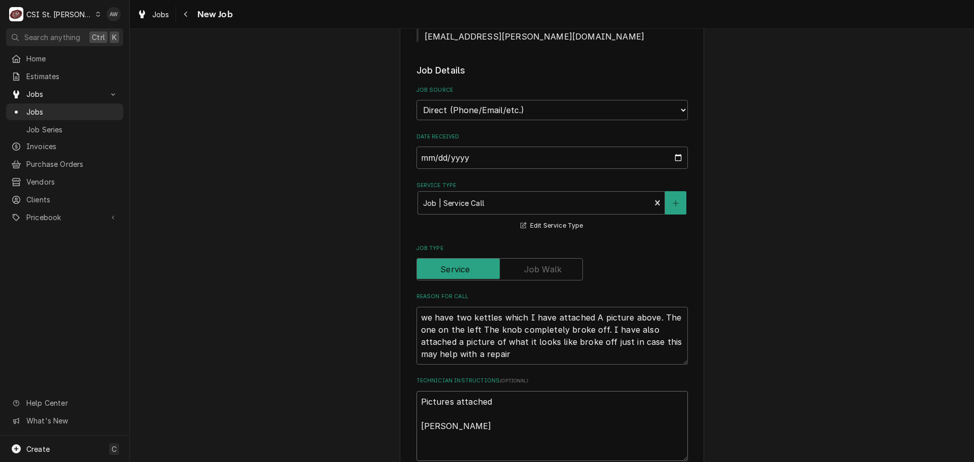
type textarea "x"
type textarea "Pictures attached Alexis Berigan *"
type textarea "x"
type textarea "Pictures attached Alexis Berigan **"
type textarea "x"
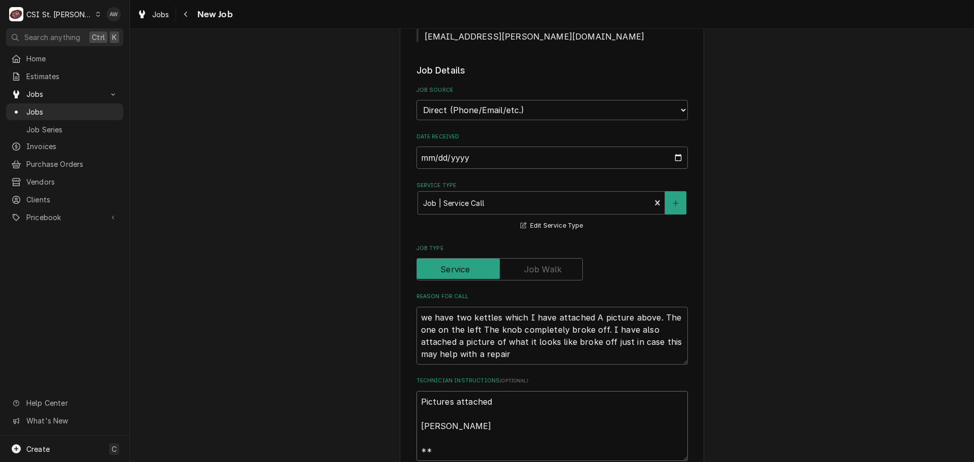
type textarea "Pictures attached Alexis Berigan **J"
type textarea "x"
type textarea "Pictures attached Alexis Berigan **JE"
type textarea "x"
type textarea "Pictures attached Alexis Berigan **JEF"
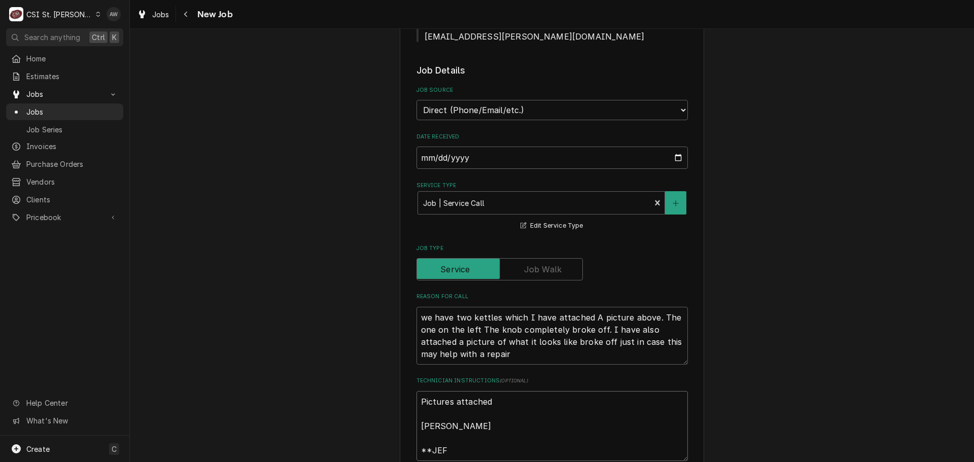
type textarea "x"
type textarea "Pictures attached Alexis Berigan **JEFF"
type textarea "x"
type textarea "Pictures attached Alexis Berigan **JEFFR"
type textarea "x"
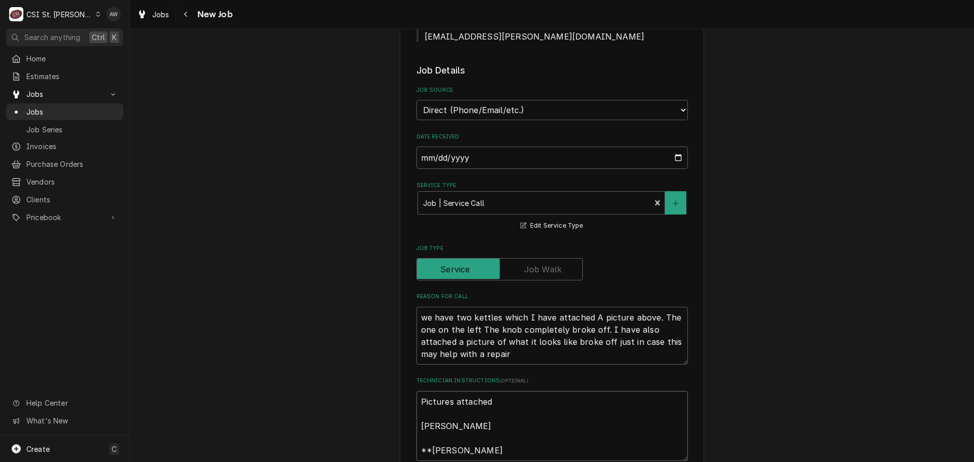
type textarea "Pictures attached Alexis Berigan **JEFFRE"
type textarea "x"
type textarea "Pictures attached Alexis Berigan **JEFFREY"
type textarea "x"
type textarea "Pictures attached Alexis Berigan **JEFFREY"
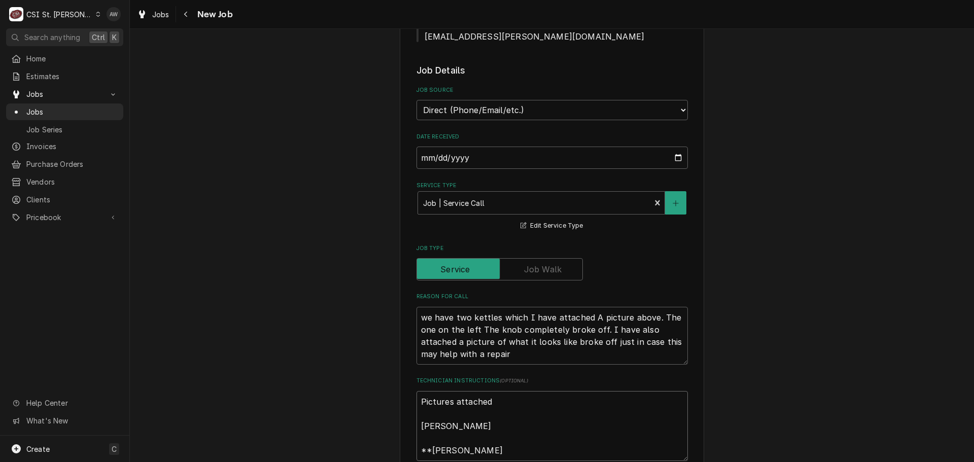
type textarea "x"
type textarea "Pictures attached Alexis Berigan **JEFFREY T"
type textarea "x"
type textarea "Pictures attached Alexis Berigan **JEFFREY TR"
type textarea "x"
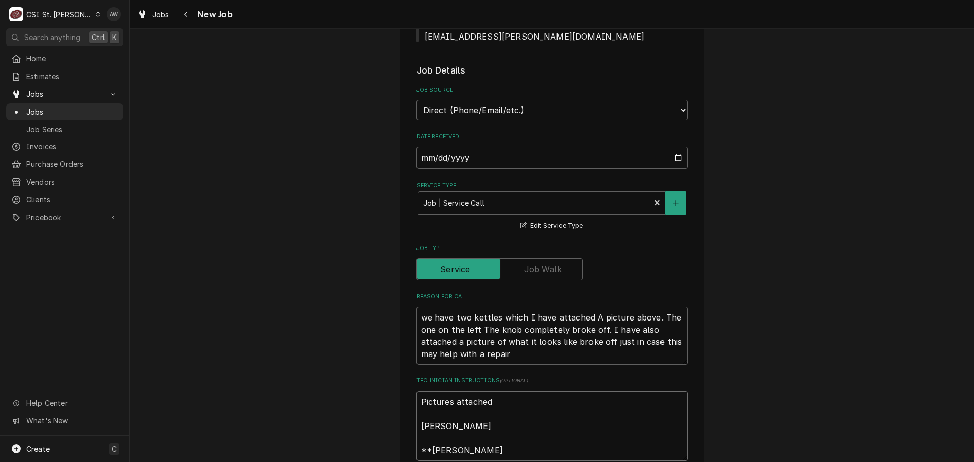
type textarea "Pictures attached Alexis Berigan **JEFFREY TRI"
type textarea "x"
type textarea "Pictures attached Alexis Berigan **JEFFREY TRIA"
type textarea "x"
type textarea "Pictures attached Alexis Berigan **JEFFREY TRIANI"
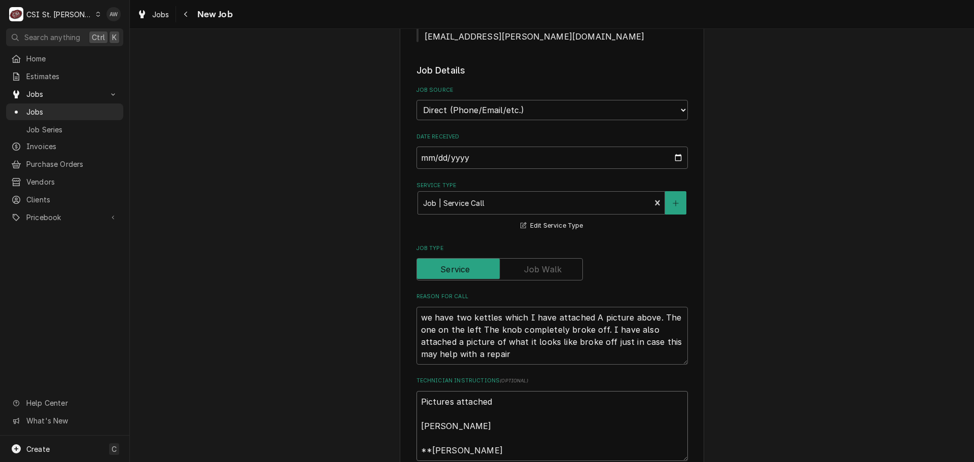
type textarea "x"
type textarea "Pictures attached Alexis Berigan **JEFFREY TRIANIN"
type textarea "x"
type textarea "Pictures attached Alexis Berigan **JEFFREY TRIANING"
type textarea "x"
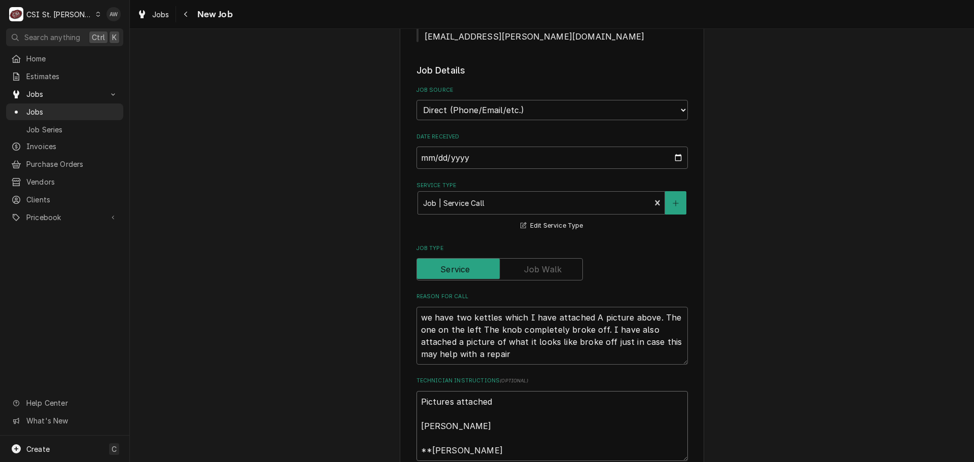
type textarea "Pictures attached Alexis Berigan **JEFFREY TRIANING"
type textarea "x"
type textarea "Pictures attached Alexis Berigan **JEFFREY TRIANING *"
type textarea "x"
type textarea "Pictures attached Alexis Berigan **JEFFREY TRIANING **"
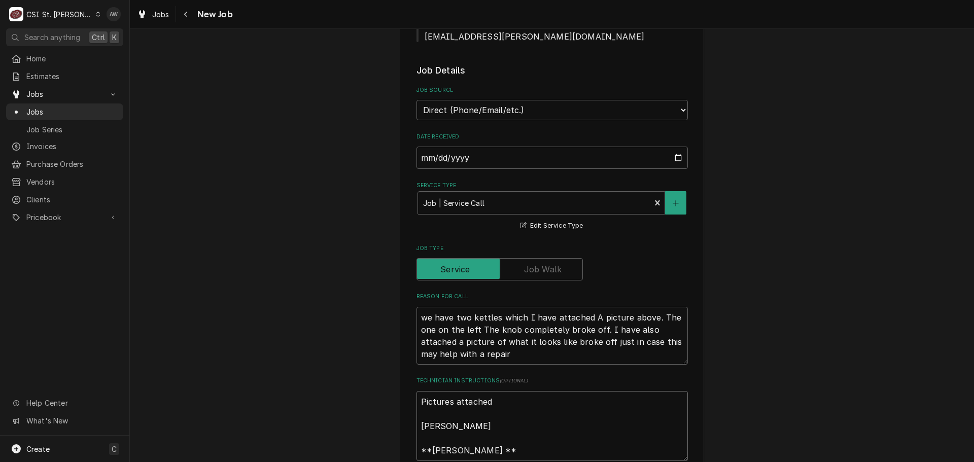
type textarea "x"
type textarea "Pictures attached Alexis Berigan **JEFFREY TRIANING ***"
type textarea "x"
type textarea "Pictures attached Alexis Berigan **JEFFREY TRIANING ***"
click at [485, 391] on textarea "Pictures attached Alexis Berigan **JEFFREY TRIANING ***" at bounding box center [551, 426] width 271 height 70
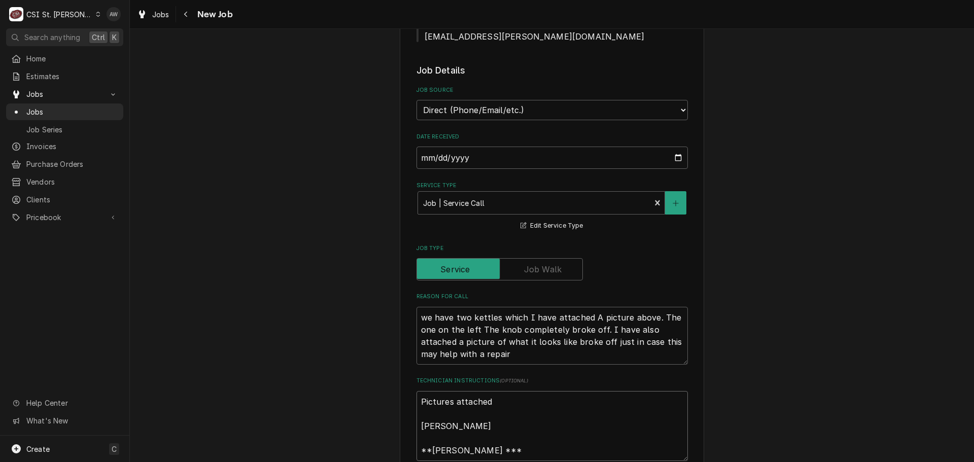
type textarea "x"
type textarea "Pictures attached Alexis Berigan **JEFFREY TRINING ***"
type textarea "x"
type textarea "Pictures attached Alexis Berigan **JEFFREY TRNING ***"
type textarea "x"
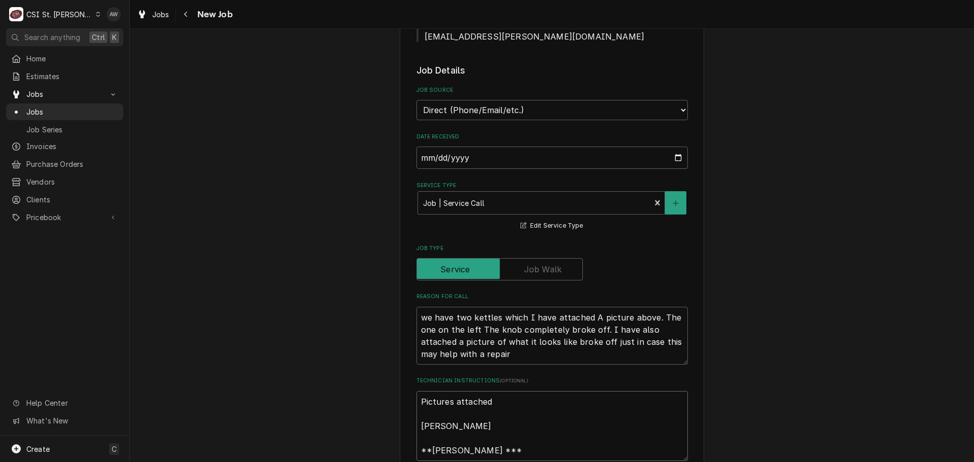
type textarea "Pictures attached Alexis Berigan **JEFFREY TRANING ***"
type textarea "x"
type textarea "Pictures attached Alexis Berigan **JEFFREY TRAINING ***"
type textarea "x"
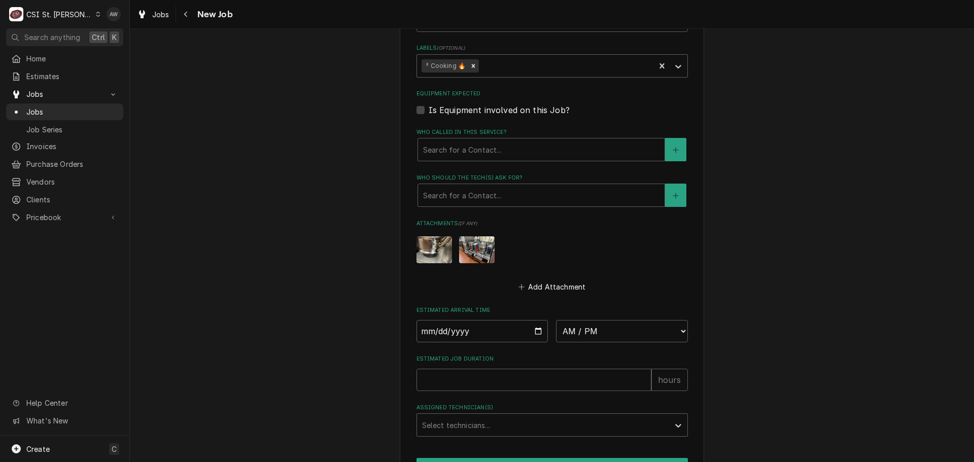
scroll to position [1189, 0]
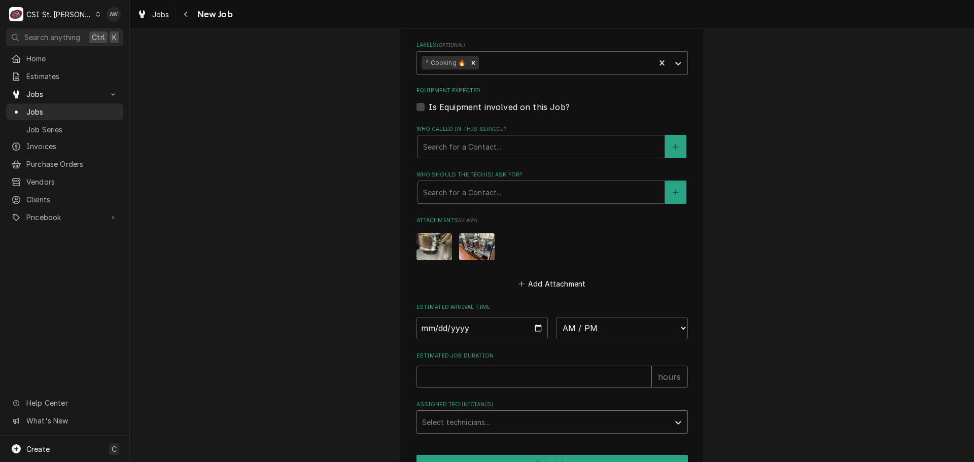
type textarea "Pictures attached Alexis Berigan **JEFFREY TRAINING ***"
click at [553, 413] on div "Assigned Technician(s)" at bounding box center [543, 422] width 242 height 18
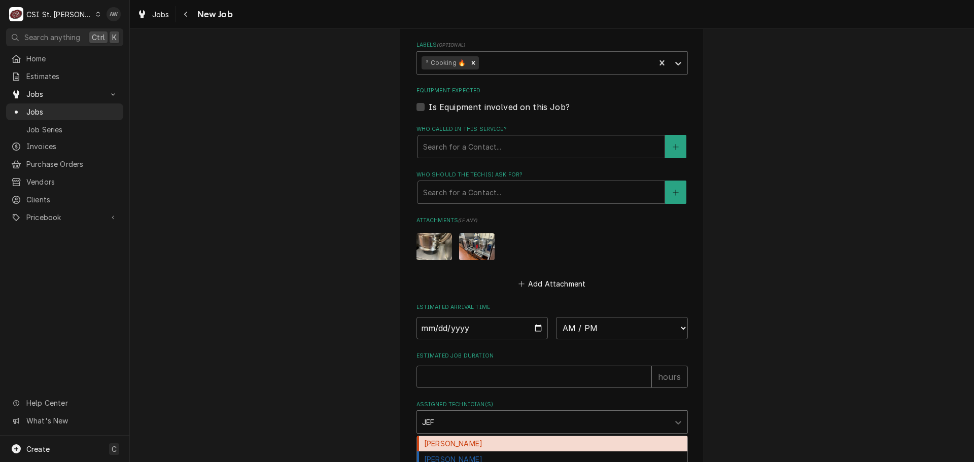
type input "JEFF"
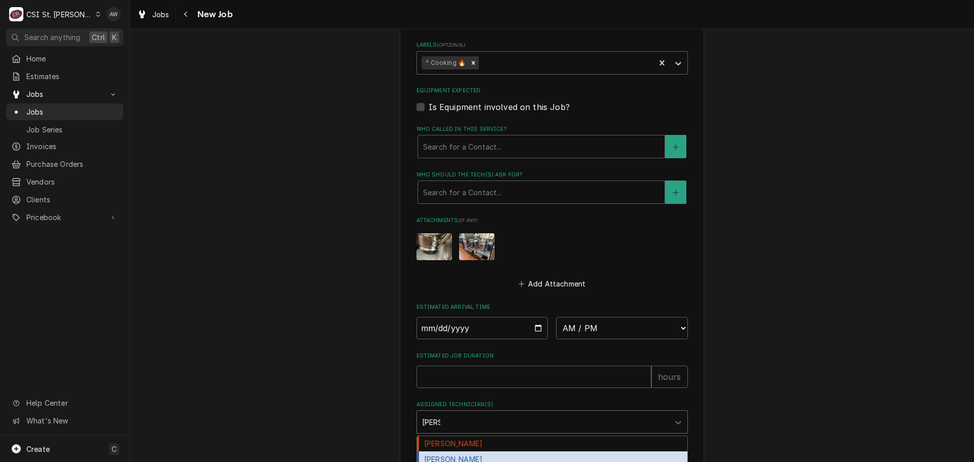
type textarea "x"
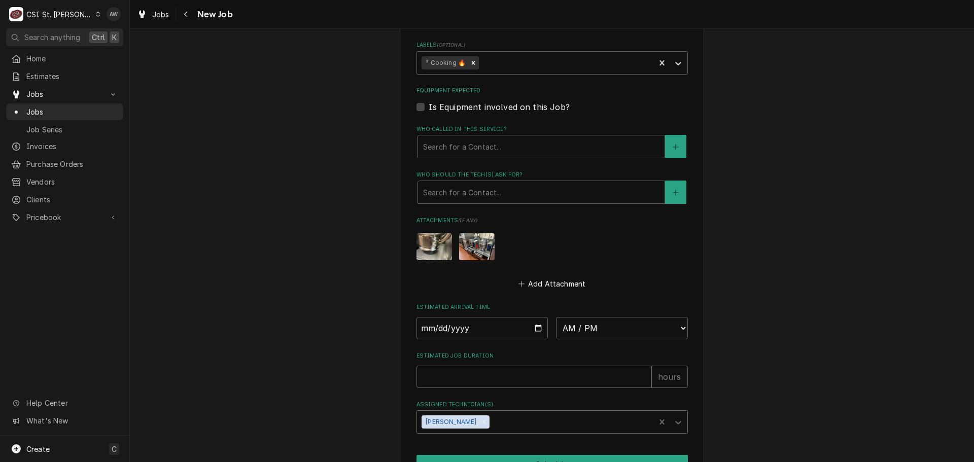
type textarea "x"
type input "C"
type textarea "x"
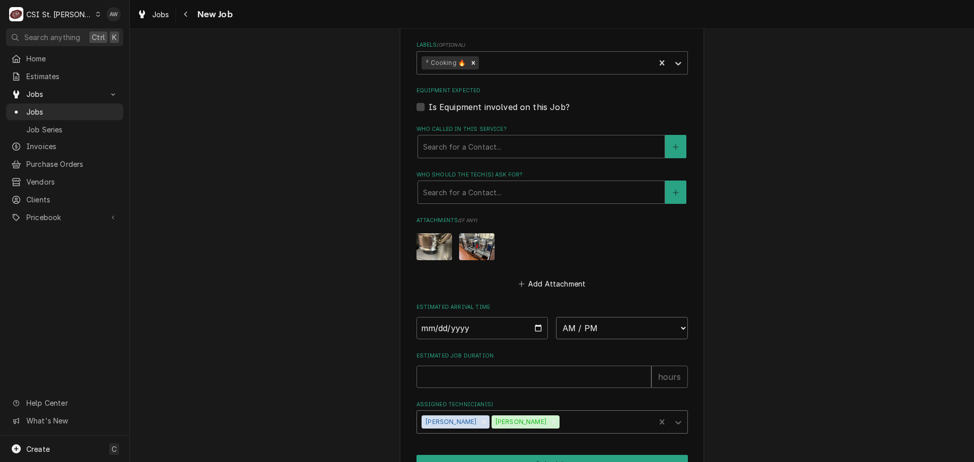
click at [572, 317] on select "AM / PM 6:00 AM 6:15 AM 6:30 AM 6:45 AM 7:00 AM 7:15 AM 7:30 AM 7:45 AM 8:00 AM…" at bounding box center [622, 328] width 132 height 22
select select "09:00:00"
click at [556, 317] on select "AM / PM 6:00 AM 6:15 AM 6:30 AM 6:45 AM 7:00 AM 7:15 AM 7:30 AM 7:45 AM 8:00 AM…" at bounding box center [622, 328] width 132 height 22
type textarea "x"
click at [532, 317] on input "Date" at bounding box center [482, 328] width 132 height 22
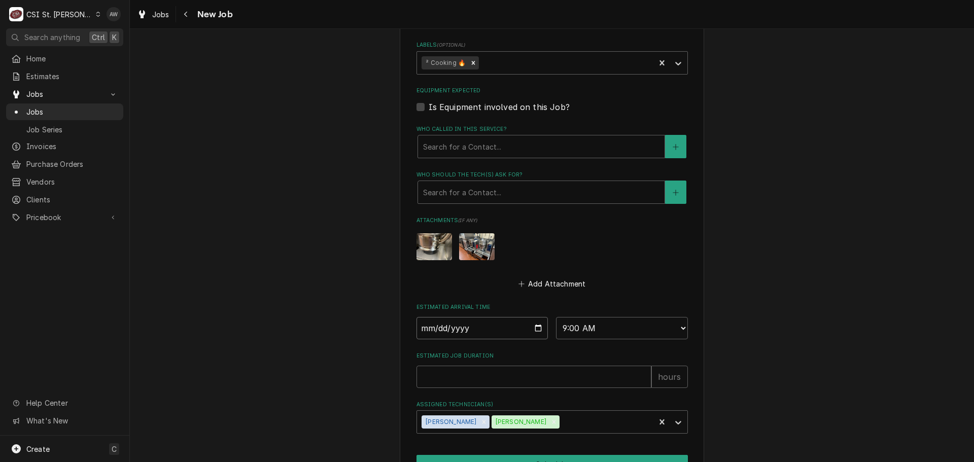
type input "2025-10-10"
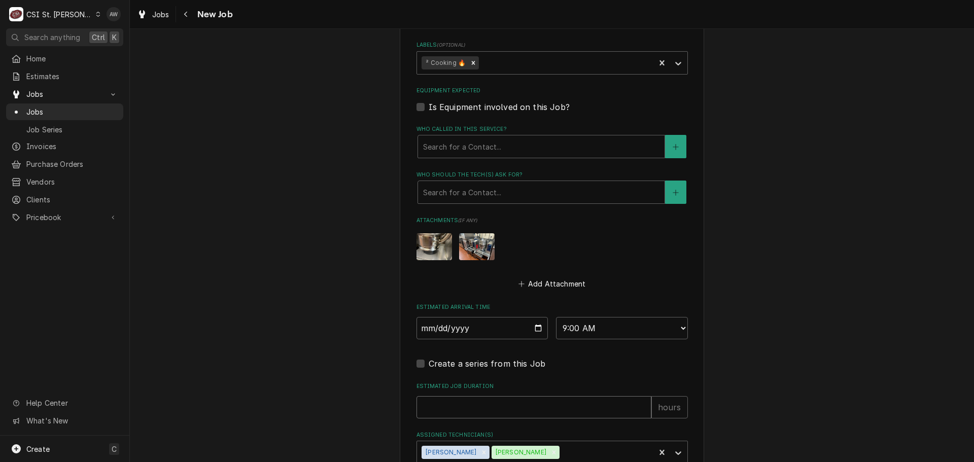
click at [495, 396] on input "Estimated Job Duration" at bounding box center [533, 407] width 235 height 22
type textarea "x"
type input "2"
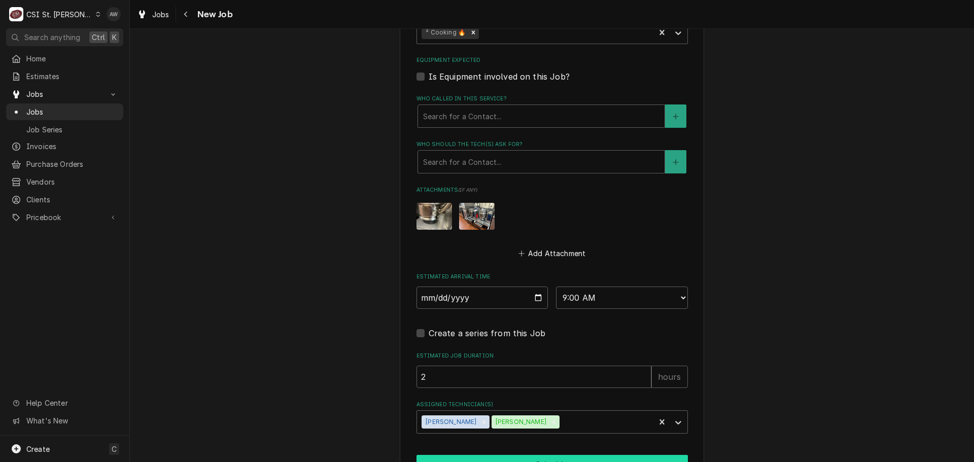
click at [533, 455] on button "Schedule" at bounding box center [551, 464] width 271 height 19
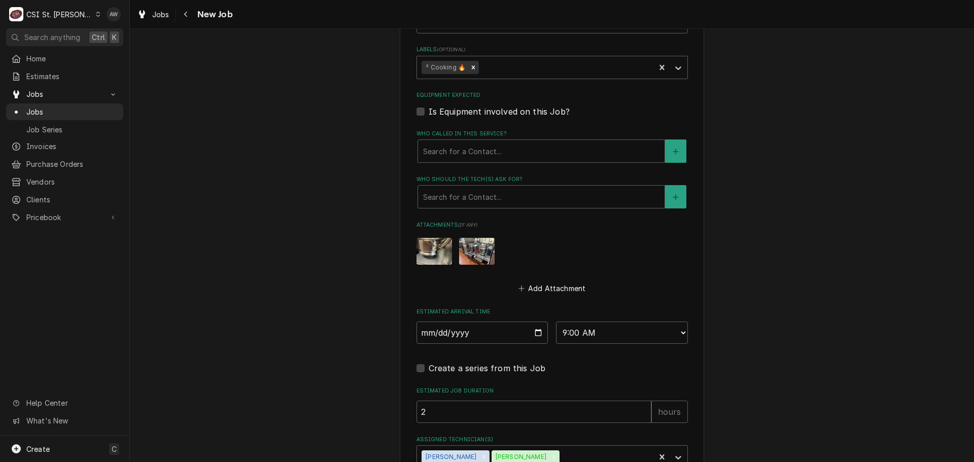
type textarea "x"
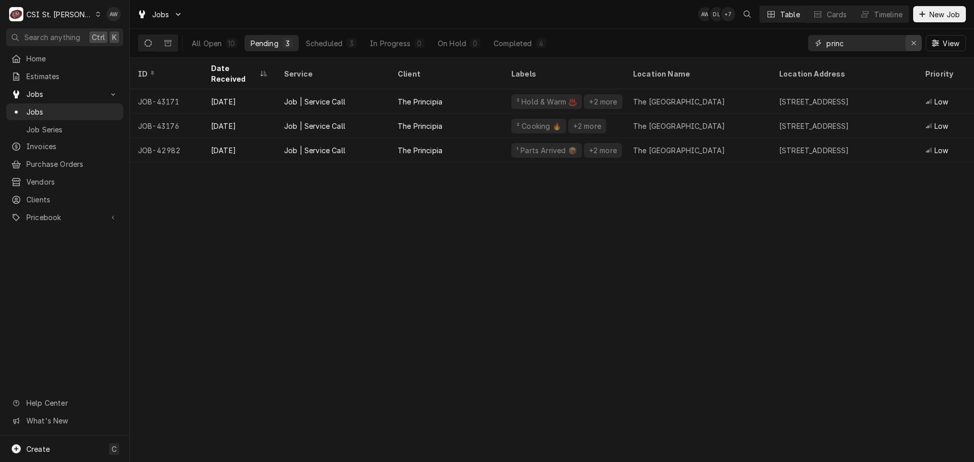
click at [911, 38] on div "Erase input" at bounding box center [913, 43] width 10 height 10
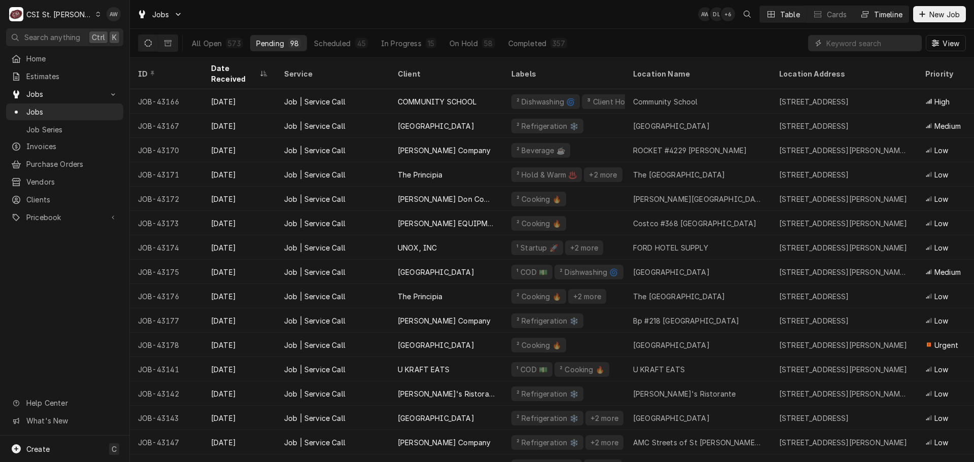
click at [865, 20] on button "Timeline" at bounding box center [881, 14] width 55 height 16
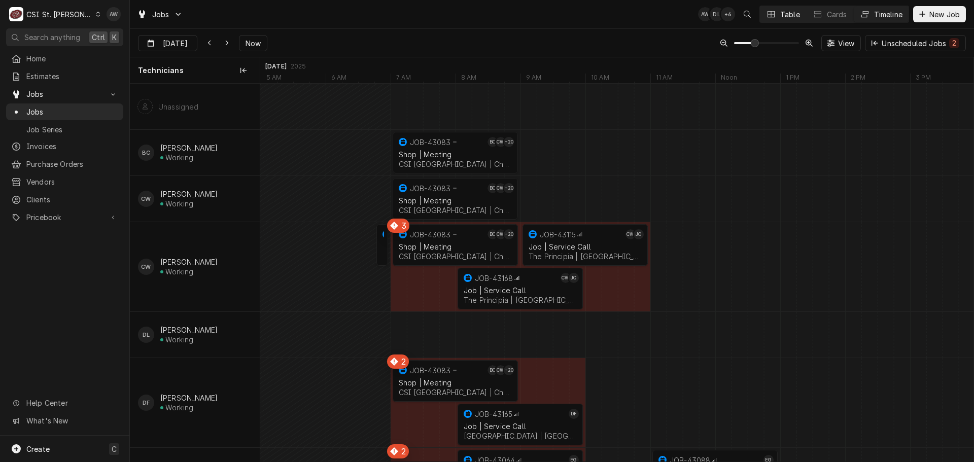
click at [762, 11] on button "Table" at bounding box center [783, 14] width 46 height 16
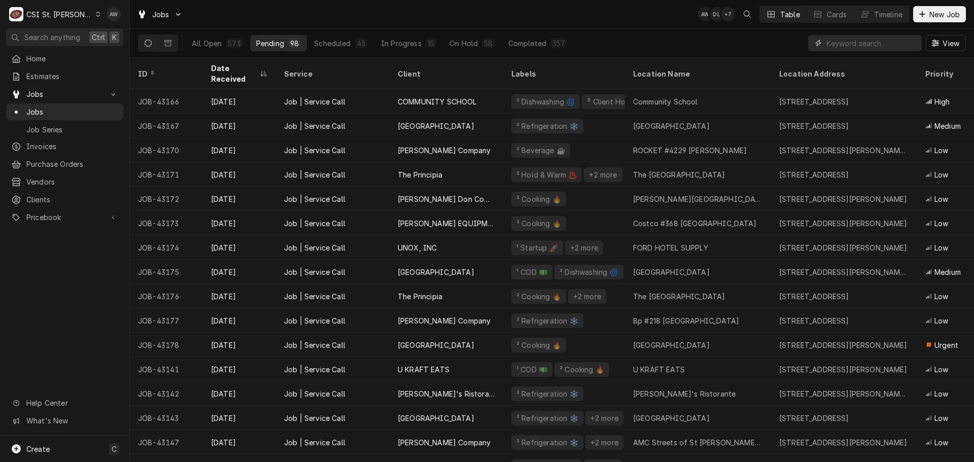
click at [829, 40] on input "Dynamic Content Wrapper" at bounding box center [871, 43] width 90 height 16
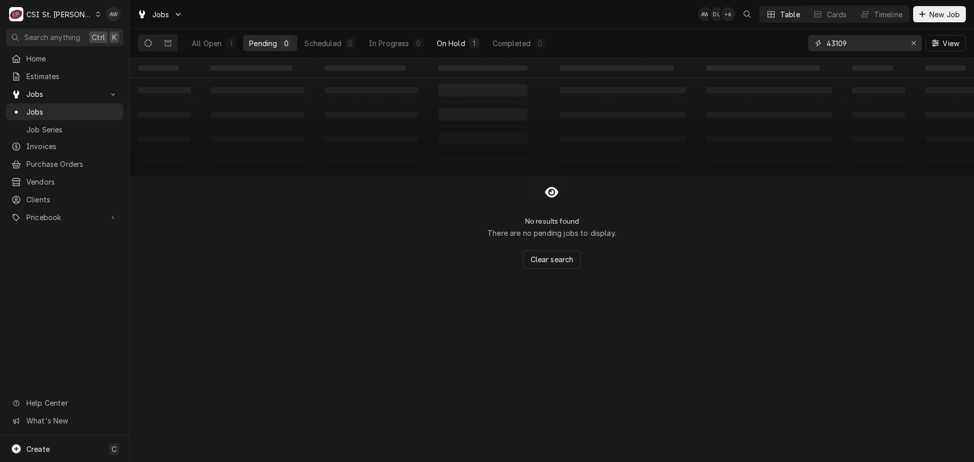
type input "43109"
click at [470, 42] on div "1" at bounding box center [474, 43] width 10 height 10
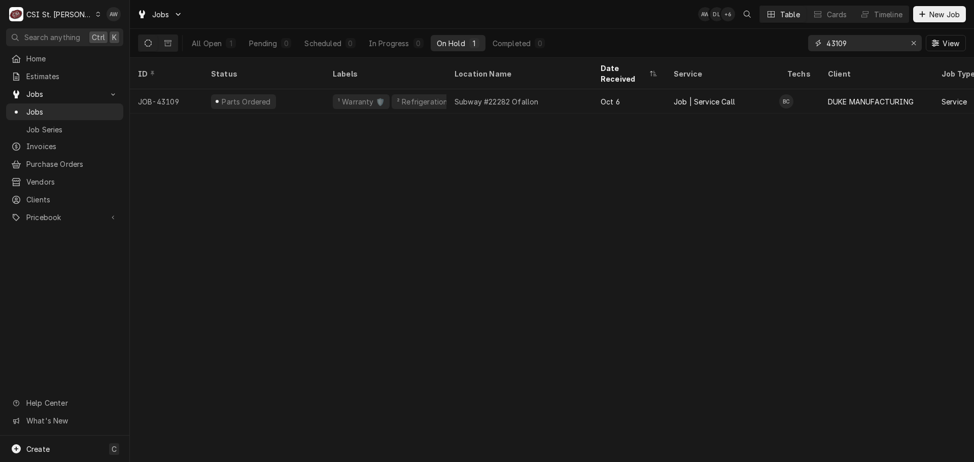
drag, startPoint x: 913, startPoint y: 43, endPoint x: 897, endPoint y: 43, distance: 15.7
click at [913, 43] on icon "Erase input" at bounding box center [914, 43] width 4 height 4
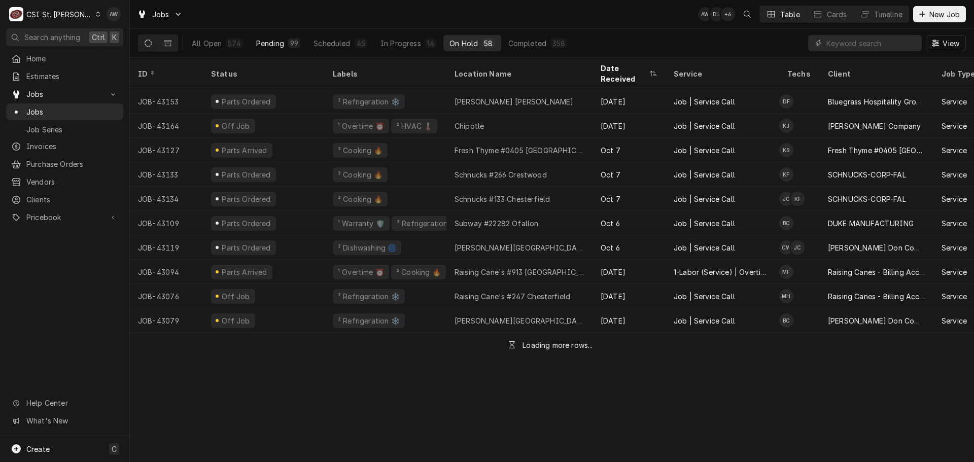
click at [272, 44] on div "Pending" at bounding box center [270, 43] width 28 height 11
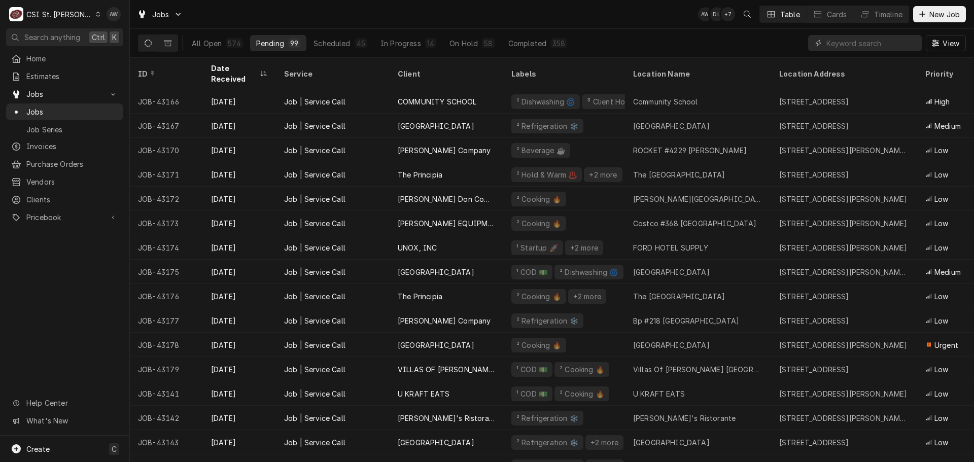
click at [428, 21] on div "Jobs AW DL + 7 Table Cards Timeline New Job" at bounding box center [552, 14] width 844 height 28
click at [575, 17] on div "Jobs AW DL + 7 Table Cards Timeline New Job" at bounding box center [552, 14] width 844 height 28
click at [326, 42] on div "Scheduled" at bounding box center [331, 43] width 37 height 11
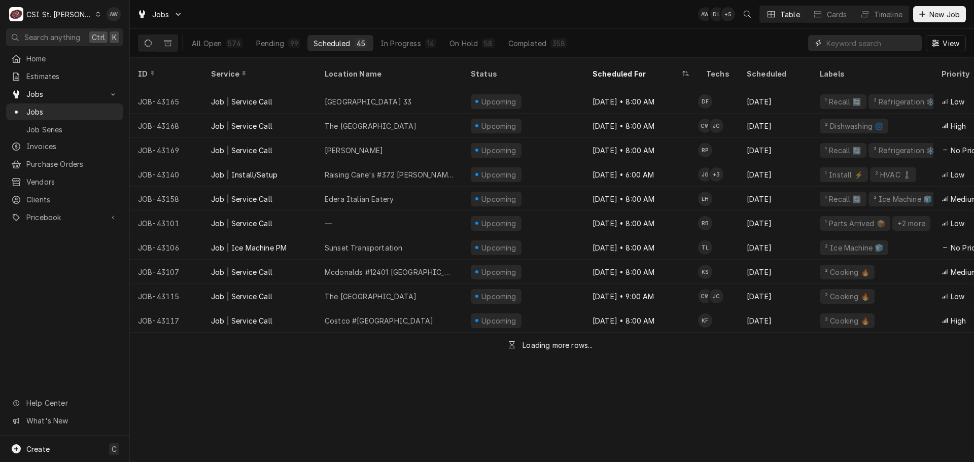
click at [868, 42] on input "Dynamic Content Wrapper" at bounding box center [871, 43] width 90 height 16
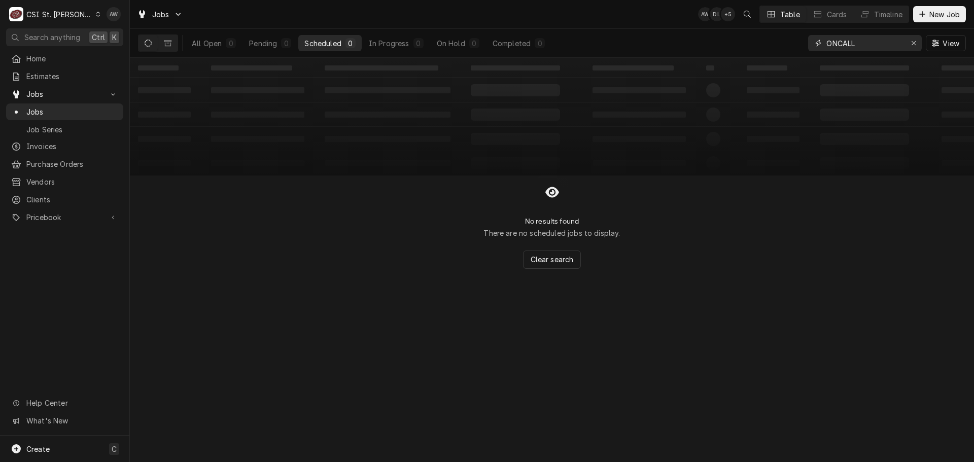
click at [837, 43] on input "ONCALL" at bounding box center [864, 43] width 76 height 16
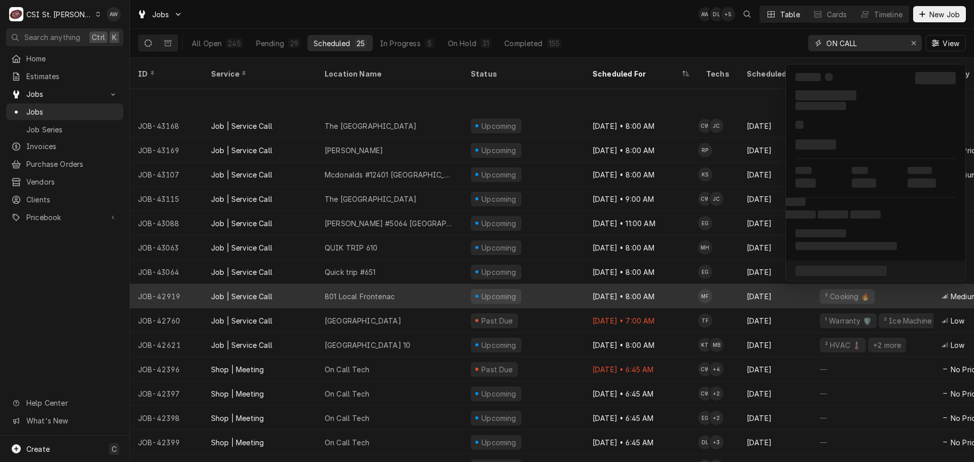
scroll to position [51, 0]
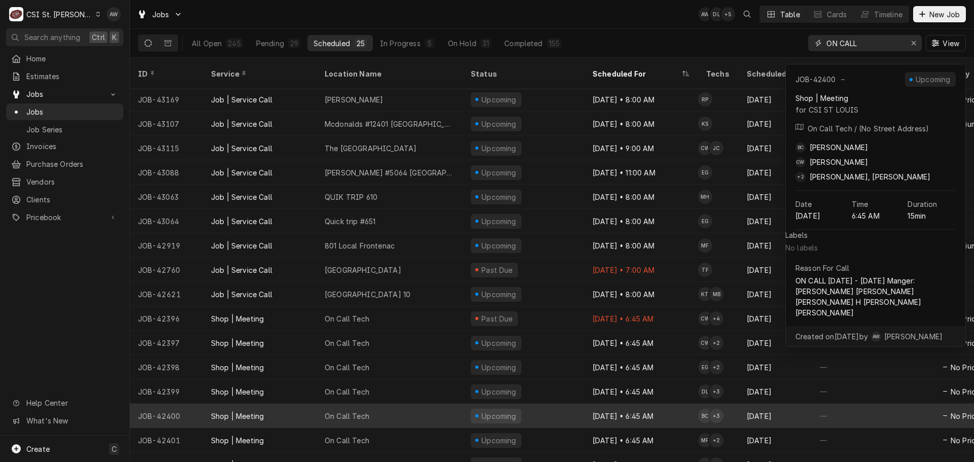
type input "ON CALL"
click at [431, 406] on div "On Call Tech" at bounding box center [390, 416] width 146 height 24
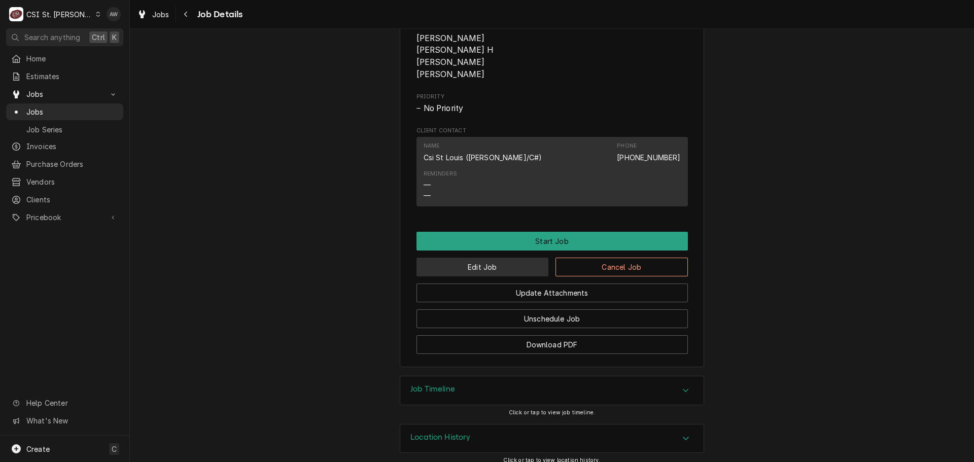
scroll to position [535, 0]
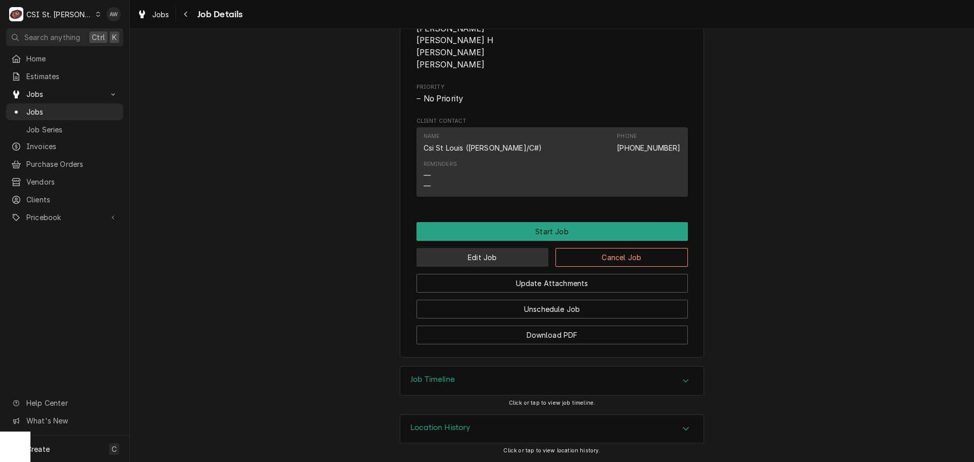
click at [502, 254] on button "Edit Job" at bounding box center [482, 257] width 132 height 19
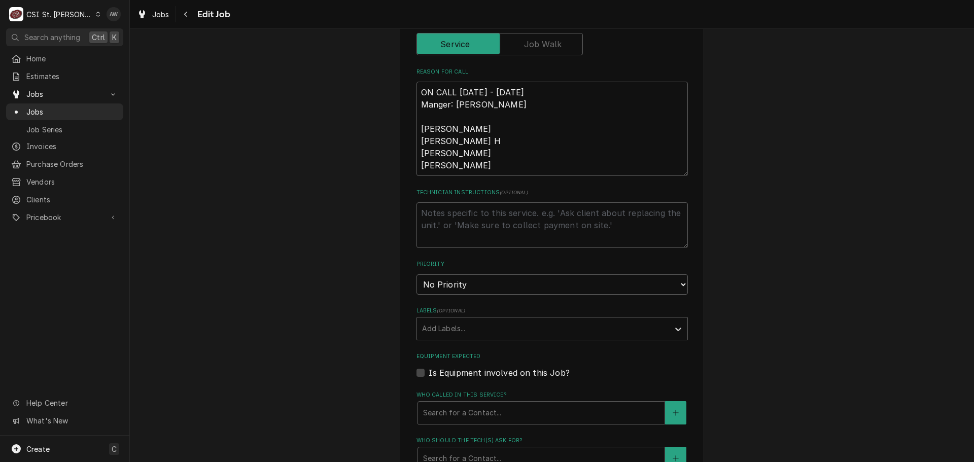
scroll to position [406, 0]
drag, startPoint x: 471, startPoint y: 127, endPoint x: 410, endPoint y: 120, distance: 60.8
click at [411, 124] on div "Use the fields below to edit this job: Client Details Client CSI ST LOUIS Edit …" at bounding box center [552, 199] width 304 height 1112
type textarea "x"
type textarea "ON CALL [DATE] - [DATE] Manger: [PERSON_NAME] [PERSON_NAME] H [PERSON_NAME] [PE…"
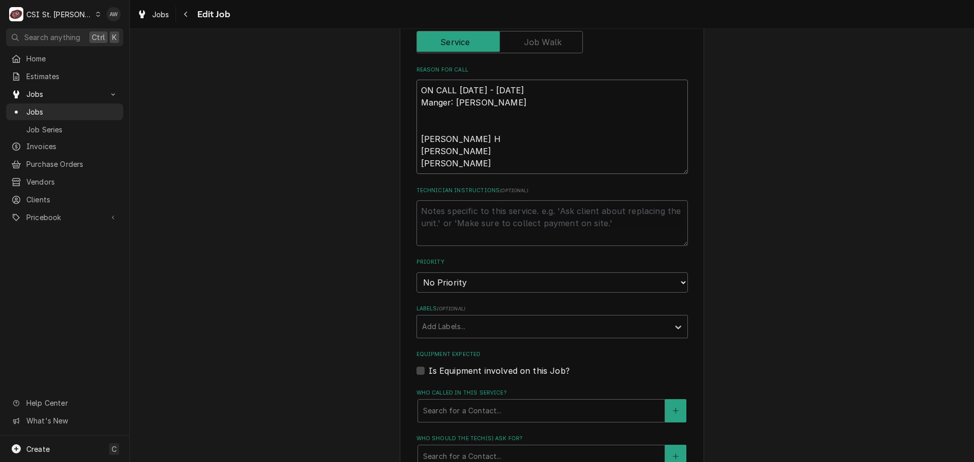
click at [418, 142] on textarea "ON CALL [DATE] - [DATE] Manger: [PERSON_NAME] [PERSON_NAME] H [PERSON_NAME] [PE…" at bounding box center [551, 127] width 271 height 94
type textarea "x"
type textarea "ON CALL [DATE] - [DATE] Manger: [PERSON_NAME] [PERSON_NAME] H [PERSON_NAME] [PE…"
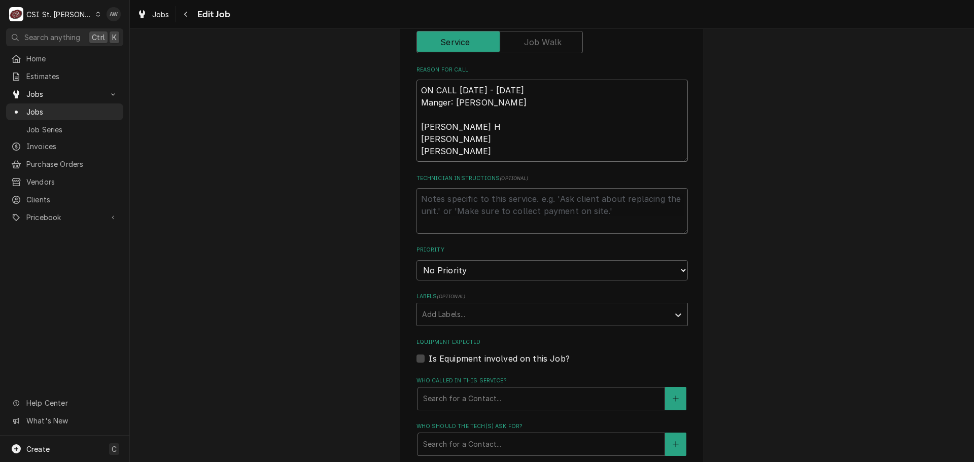
click at [469, 147] on textarea "ON CALL [DATE] - [DATE] Manger: [PERSON_NAME] [PERSON_NAME] H [PERSON_NAME] [PE…" at bounding box center [551, 121] width 271 height 82
type textarea "x"
type textarea "ON CALL [DATE] - [DATE] Manger: [PERSON_NAME] [PERSON_NAME] H [PERSON_NAME] [PE…"
type textarea "x"
type textarea "ON CALL [DATE] - [DATE] Manger: [PERSON_NAME] [PERSON_NAME] H [PERSON_NAME] [PE…"
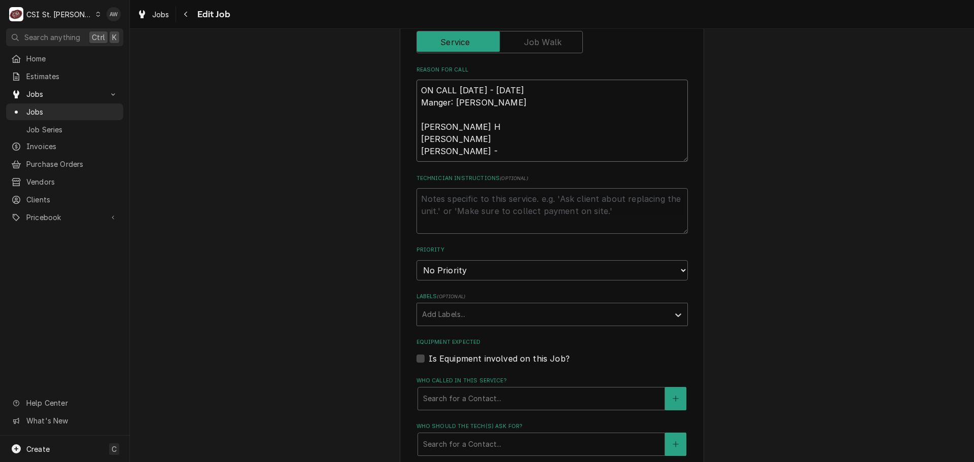
type textarea "x"
type textarea "ON CALL [DATE] - [DATE] Manger: [PERSON_NAME] [PERSON_NAME] [PERSON_NAME] [PERS…"
type textarea "x"
type textarea "ON CALL [DATE] - [DATE] Manger: [PERSON_NAME] [PERSON_NAME] [PERSON_NAME] [PERS…"
type textarea "x"
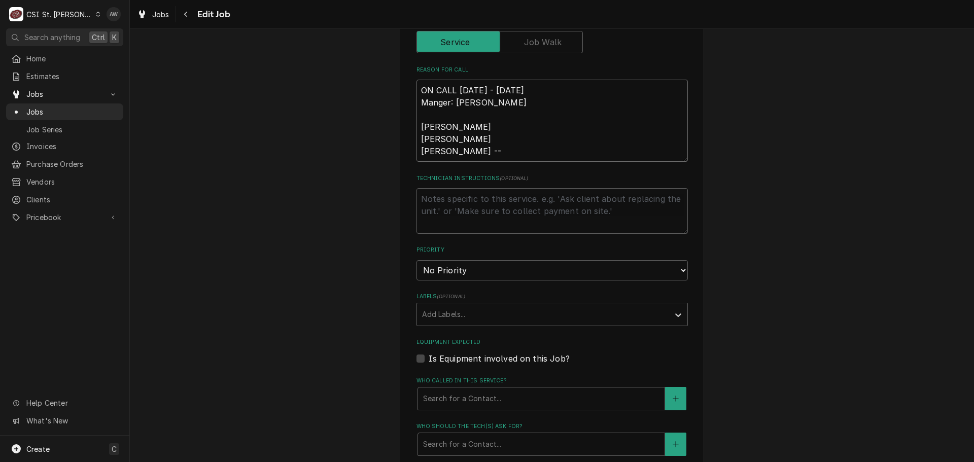
type textarea "ON CALL [DATE] - [DATE] Manger: [PERSON_NAME] [PERSON_NAME] H [PERSON_NAME] [PE…"
type textarea "x"
type textarea "ON CALL [DATE] - [DATE] Manger: [PERSON_NAME] [PERSON_NAME] H [PERSON_NAME] [PE…"
type textarea "x"
type textarea "ON CALL [DATE] - [DATE] Manger: [PERSON_NAME] [PERSON_NAME] [PERSON_NAME] [PERS…"
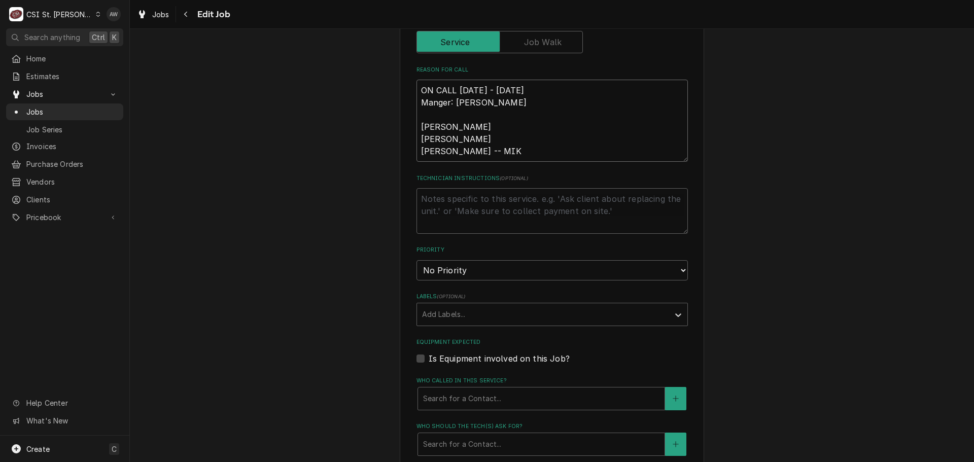
type textarea "x"
type textarea "ON CALL [DATE] - [DATE] Manger: [PERSON_NAME] [PERSON_NAME] H [PERSON_NAME] [PE…"
type textarea "x"
type textarea "ON CALL Oct 31st - Nov 6th Manger: Brad Wicks Erick H Chuck Brad -- MIKE"
type textarea "x"
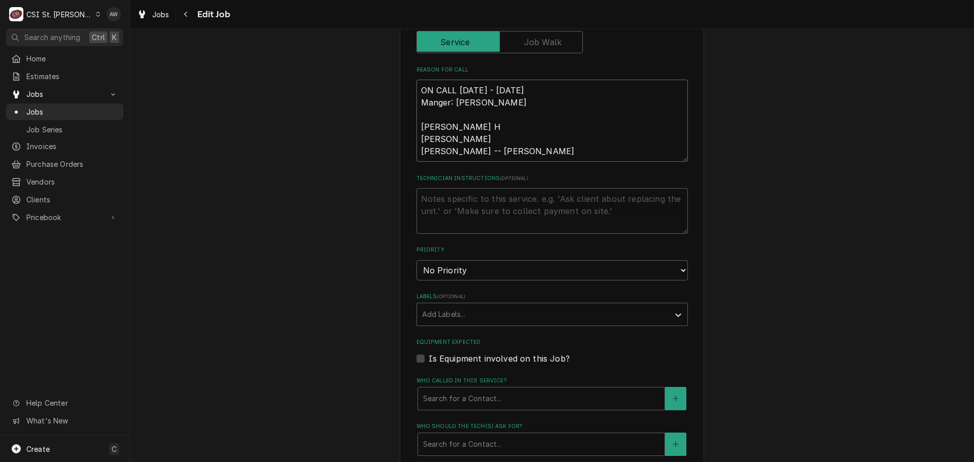
type textarea "ON CALL Oct 31st - Nov 6th Manger: Brad Wicks Erick H Chuck Brad -- MIKE N"
type textarea "x"
type textarea "ON CALL Oct 31st - Nov 6th Manger: Brad Wicks Erick H Chuck Brad -- MIKE"
type textarea "x"
type textarea "ON CALL Oct 31st - Nov 6th Manger: Brad Wicks Erick H Chuck Brad -- MIKE B"
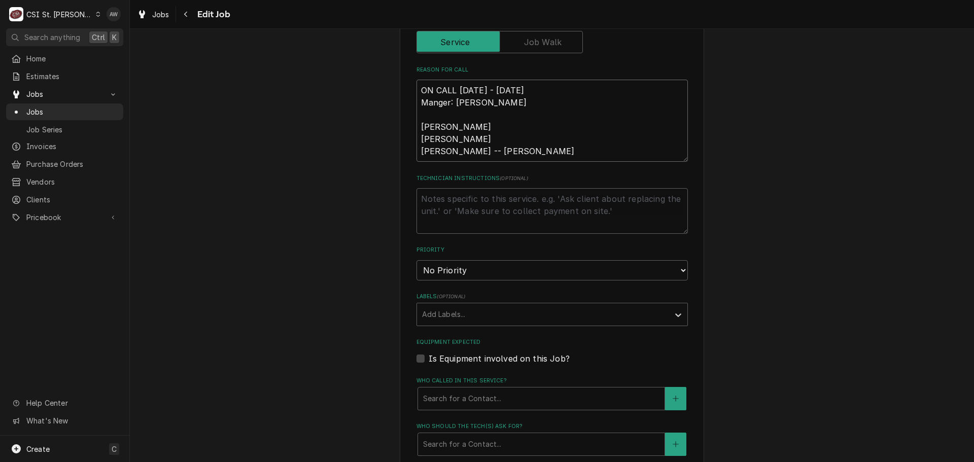
type textarea "x"
type textarea "ON CALL Oct 31st - Nov 6th Manger: Brad Wicks Erick H Chuck Brad -- MIKE BA"
type textarea "x"
type textarea "ON CALL Oct 31st - Nov 6th Manger: Brad Wicks Erick H Chuck Brad -- MIKE BAK"
type textarea "x"
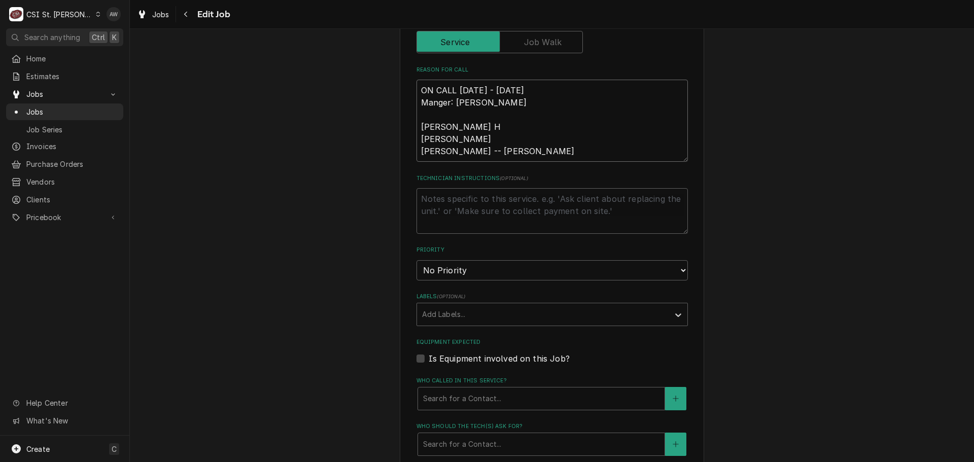
type textarea "ON CALL Oct 31st - Nov 6th Manger: Brad Wicks Erick H Chuck Brad -- MIKE BAKE"
type textarea "x"
type textarea "ON CALL Oct 31st - Nov 6th Manger: Brad Wicks Erick H Chuck Brad -- MIKE BAKER"
type textarea "x"
type textarea "ON CALL Oct 31st - Nov 6th Manger: Brad Wicks Erick H Chuck Brad -- MIKE BAKER"
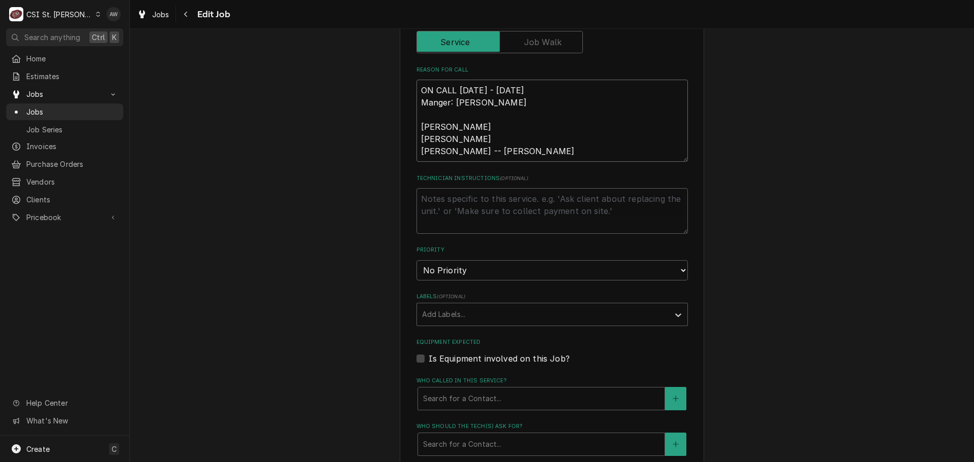
type textarea "x"
type textarea "ON CALL Oct 31st - Nov 6th Manger: Brad Wicks Erick H Chuck Brad -- MIKE BAKER C"
type textarea "x"
type textarea "ON CALL Oct 31st - Nov 6th Manger: Brad Wicks Erick H Chuck Brad -- MIKE BAKER …"
type textarea "x"
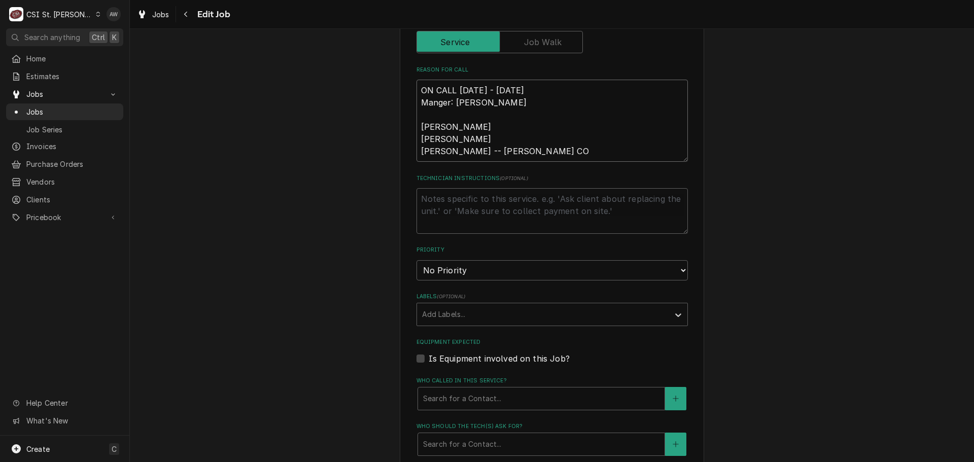
type textarea "ON CALL Oct 31st - Nov 6th Manger: Brad Wicks Erick H Chuck Brad -- MIKE BAKER …"
type textarea "x"
type textarea "ON CALL Oct 31st - Nov 6th Manger: Brad Wicks Erick H Chuck Brad -- MIKE BAKER …"
type textarea "x"
type textarea "ON CALL Oct 31st - Nov 6th Manger: Brad Wicks Erick H Chuck Brad -- MIKE BAKER …"
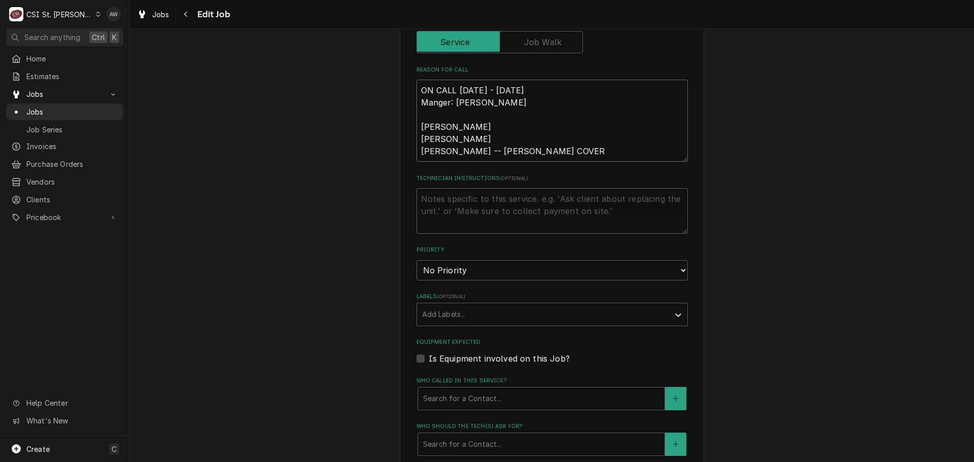
type textarea "x"
type textarea "ON CALL Oct 31st - Nov 6th Manger: Brad Wicks Erick H Chuck Brad -- MIKE BAKER …"
type textarea "x"
type textarea "ON CALL Oct 31st - Nov 6th Manger: Brad Wicks Erick H Chuck Brad -- MIKE BAKER …"
type textarea "x"
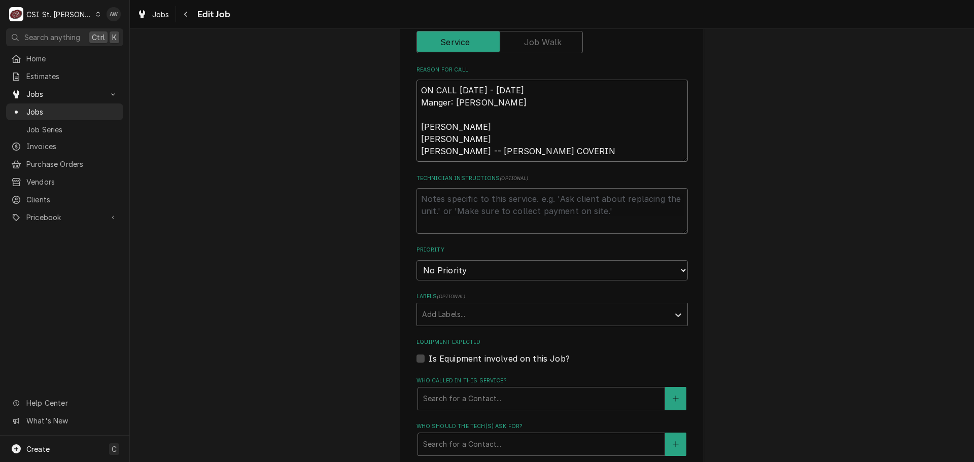
type textarea "ON CALL Oct 31st - Nov 6th Manger: Brad Wicks Erick H Chuck Brad -- MIKE BAKER …"
type textarea "x"
type textarea "ON CALL Oct 31st - Nov 6th Manger: Brad Wicks Erick H Chuck Brad -- MIKE BAKER …"
type textarea "x"
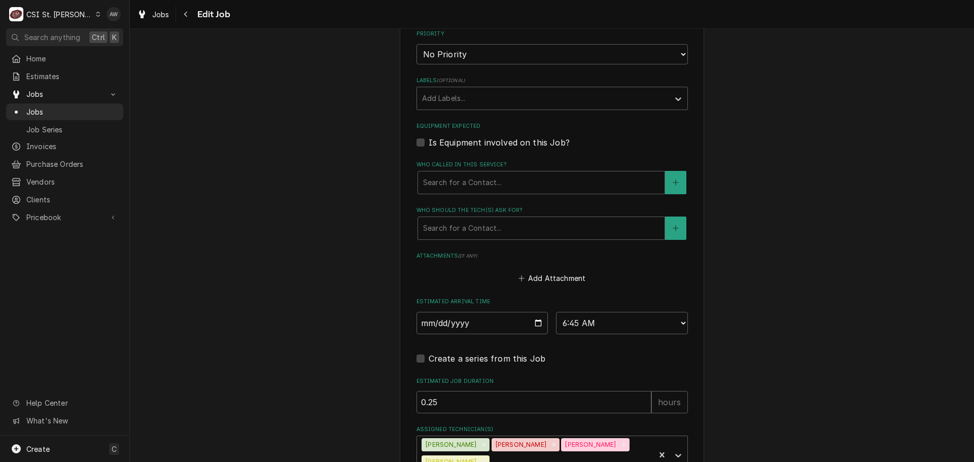
scroll to position [695, 0]
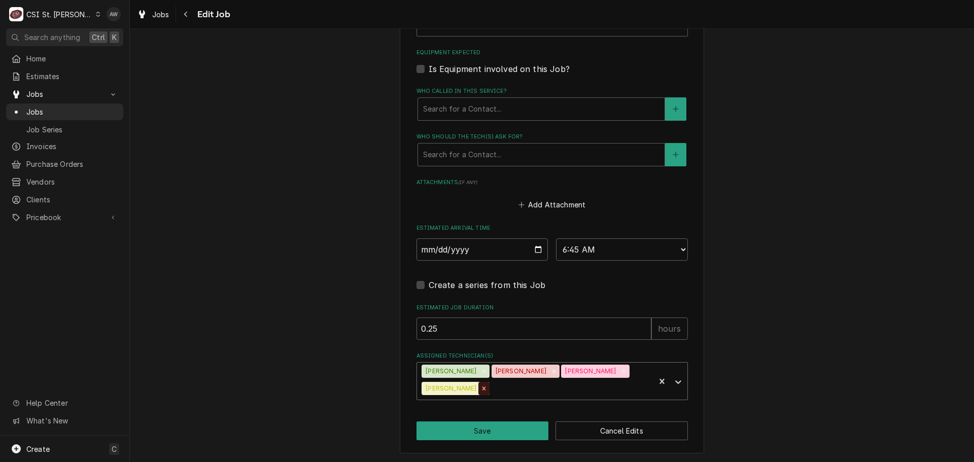
click at [482, 390] on icon "Remove Ryan Smith" at bounding box center [484, 389] width 4 height 4
type textarea "ON CALL Oct 31st - Nov 6th Manger: Brad Wicks Erick H Chuck Brad -- MIKE BAKER …"
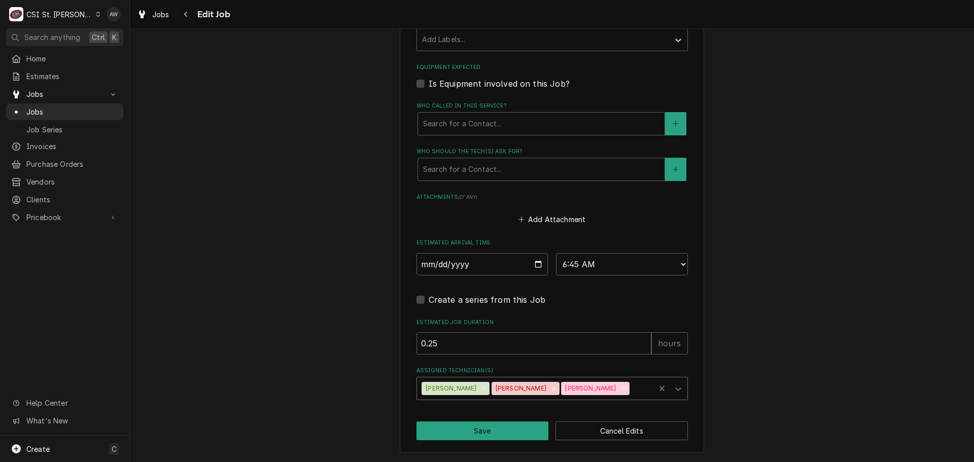
scroll to position [681, 0]
click at [480, 389] on icon "Remove Brad Cope" at bounding box center [483, 388] width 7 height 7
type textarea "x"
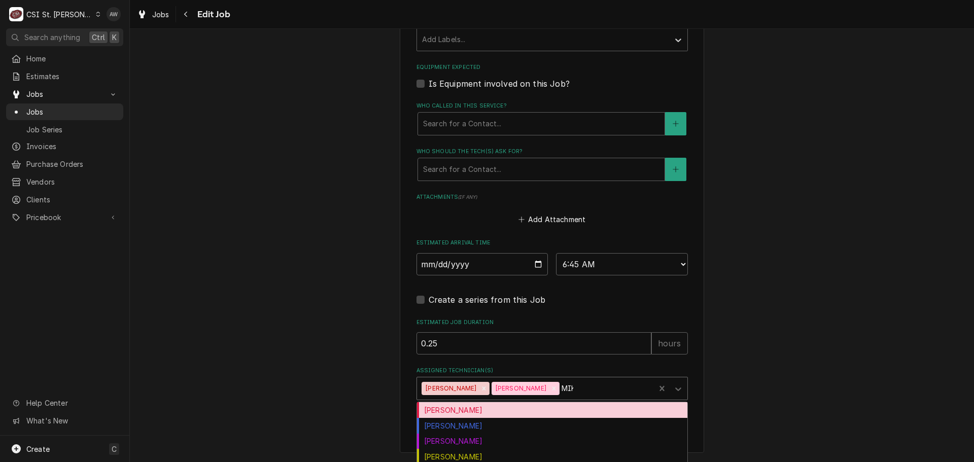
type input "MIKE"
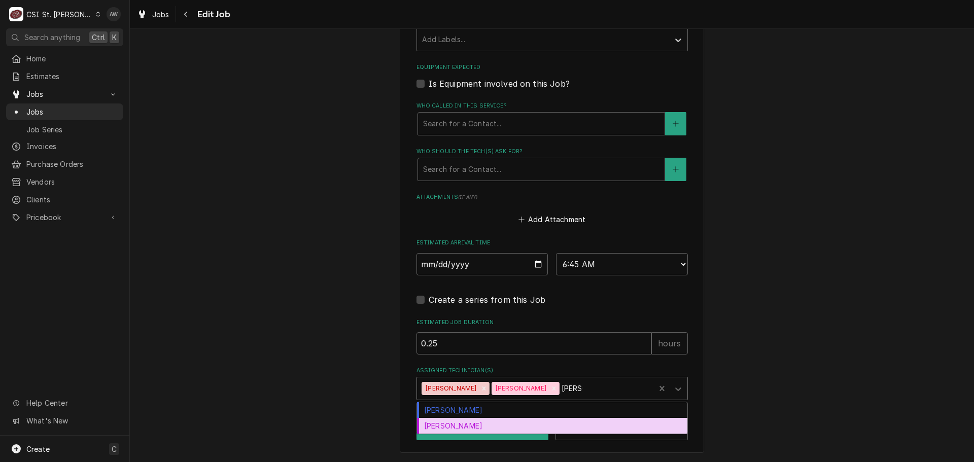
click at [492, 428] on div "[PERSON_NAME]" at bounding box center [552, 426] width 270 height 16
type textarea "x"
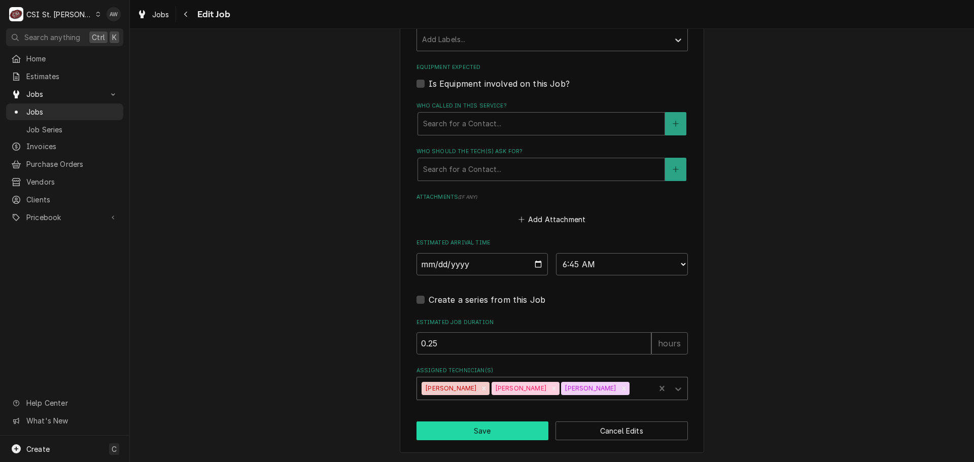
click at [473, 434] on button "Save" at bounding box center [482, 431] width 132 height 19
type textarea "x"
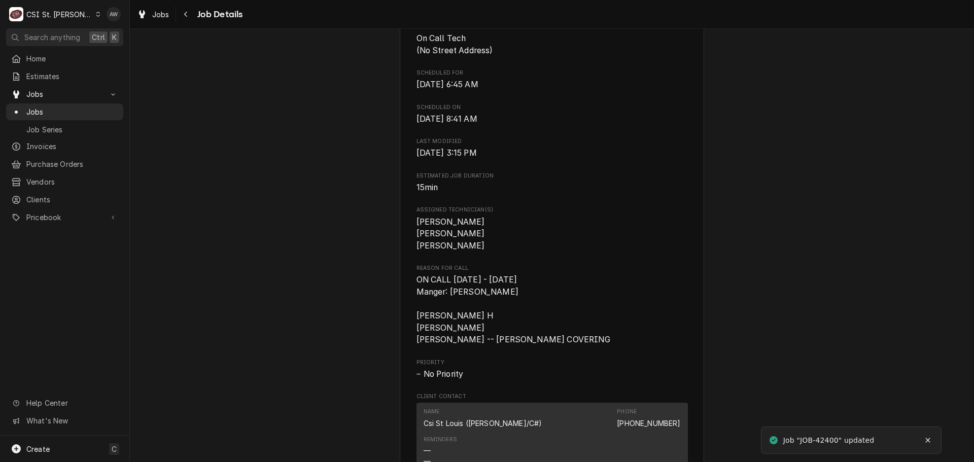
scroll to position [254, 0]
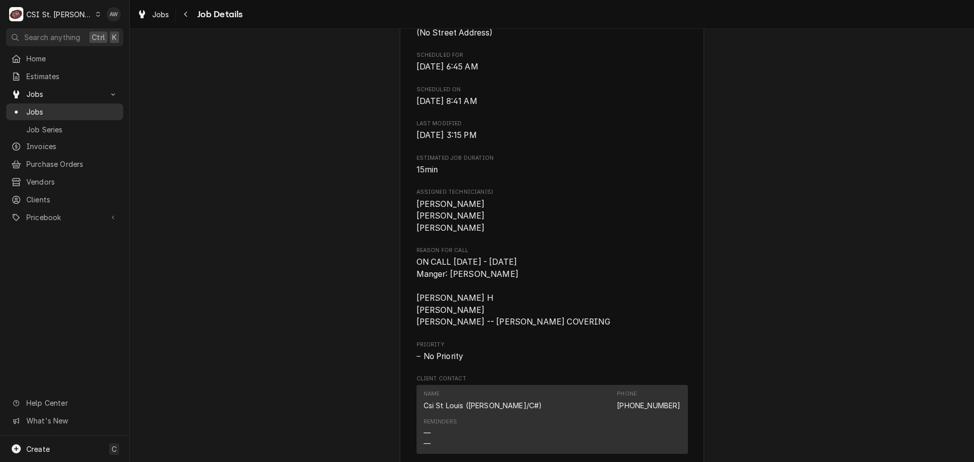
click at [44, 108] on span "Jobs" at bounding box center [72, 112] width 92 height 11
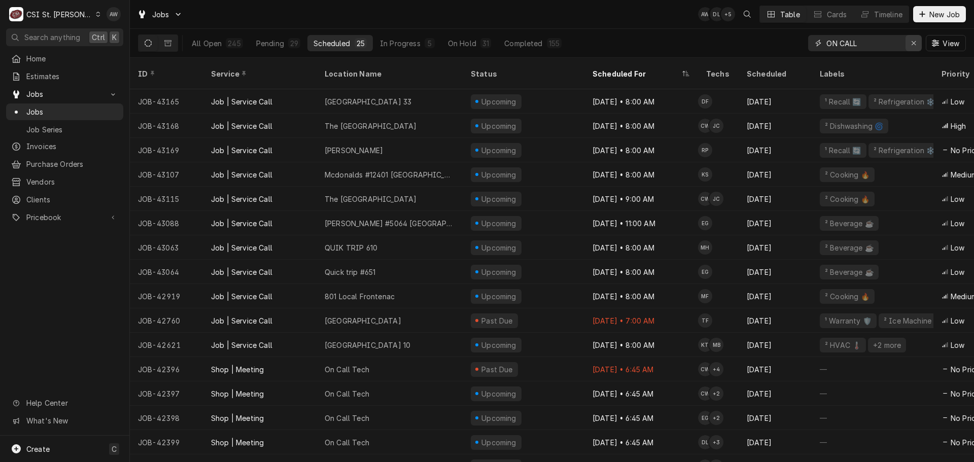
click at [908, 42] on div "Erase input" at bounding box center [913, 43] width 10 height 10
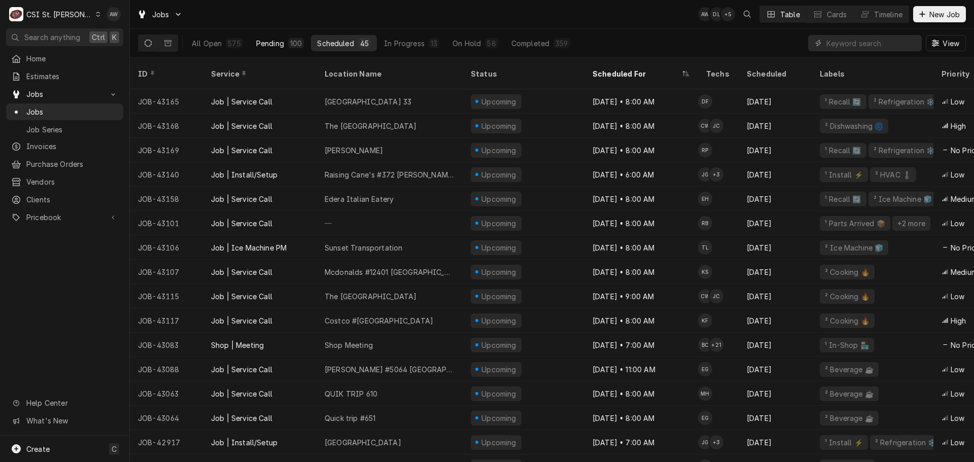
click at [274, 41] on div "Pending" at bounding box center [270, 43] width 28 height 11
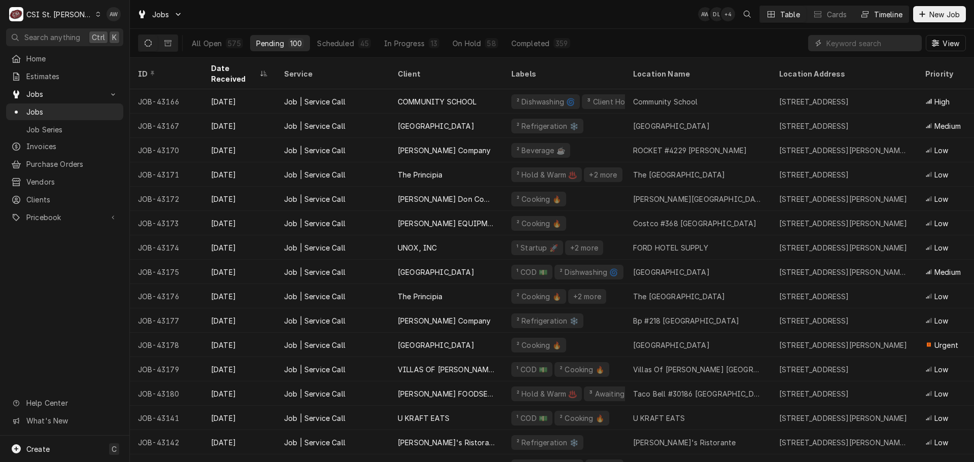
click at [874, 14] on div "Timeline" at bounding box center [888, 14] width 28 height 11
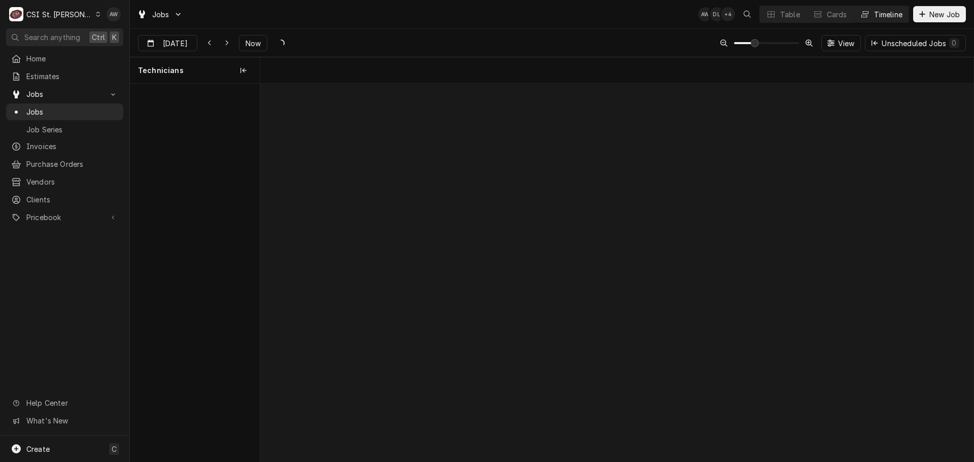
scroll to position [0, 14137]
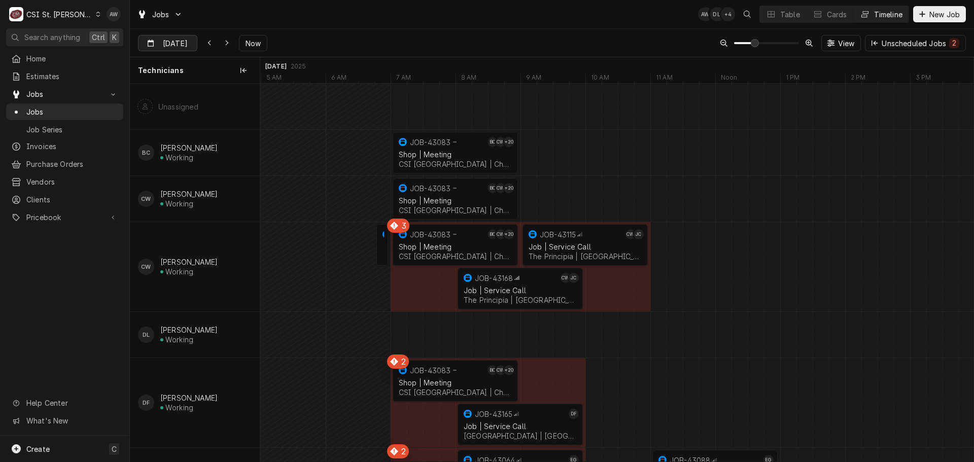
click at [174, 41] on input "[DATE]" at bounding box center [160, 46] width 44 height 20
click at [165, 146] on div "13" at bounding box center [166, 144] width 14 height 14
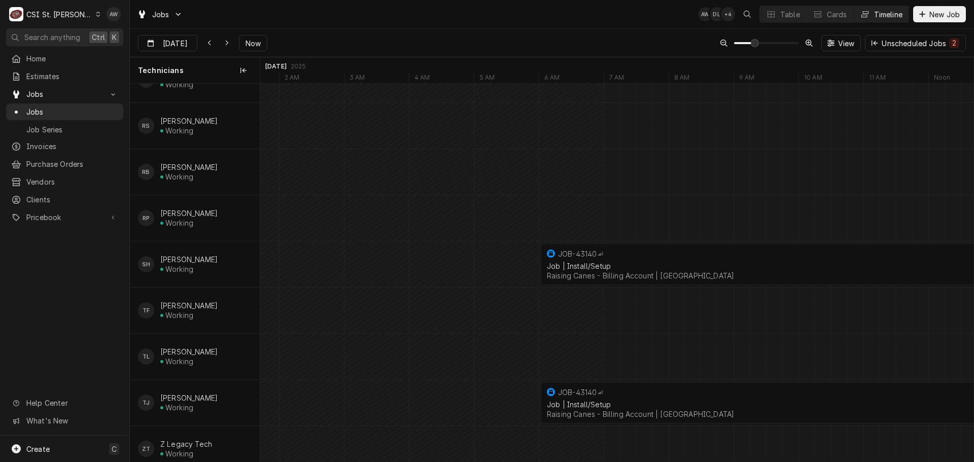
scroll to position [879, 0]
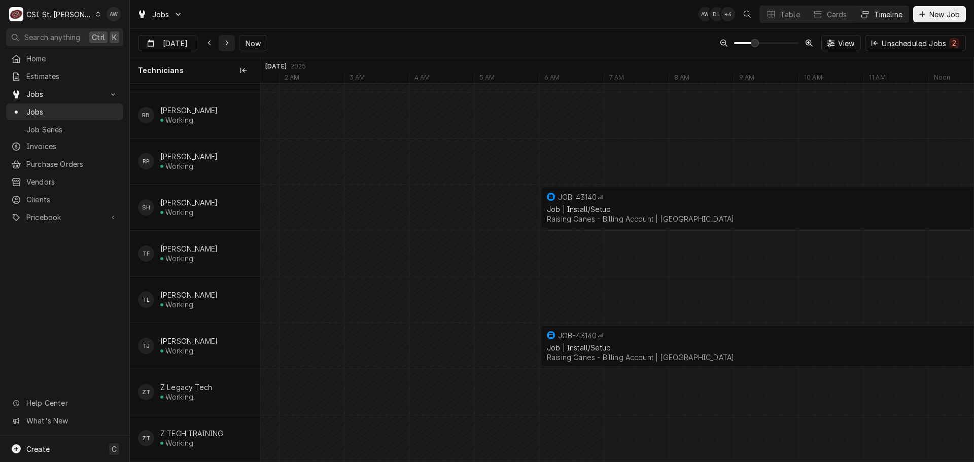
click at [225, 42] on icon "Dynamic Content Wrapper" at bounding box center [226, 44] width 3 height 6
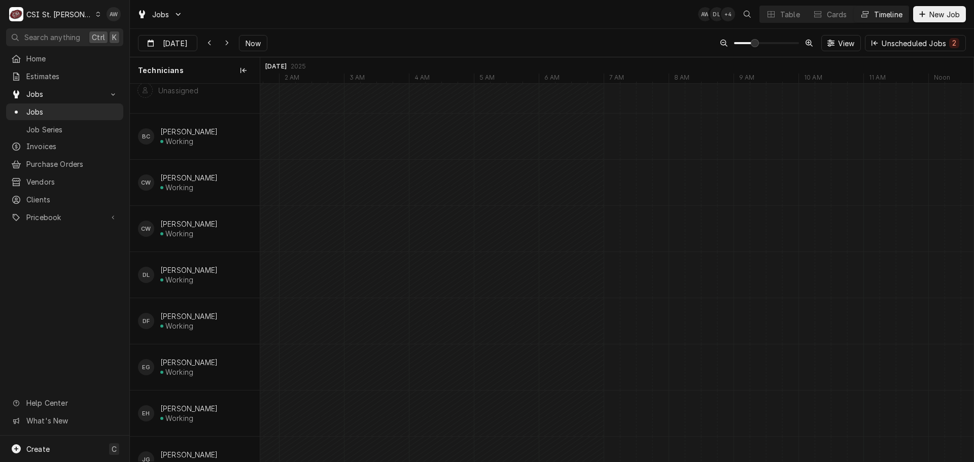
scroll to position [0, 0]
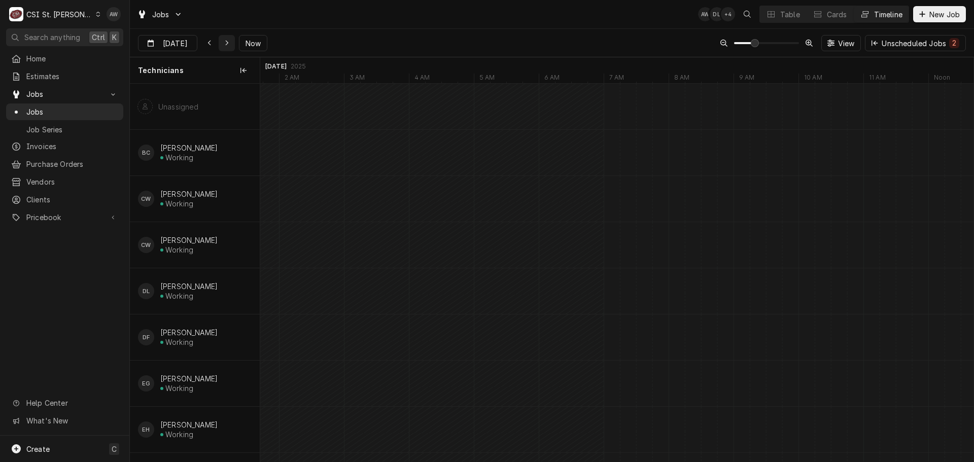
click at [225, 46] on icon "Dynamic Content Wrapper" at bounding box center [227, 43] width 5 height 7
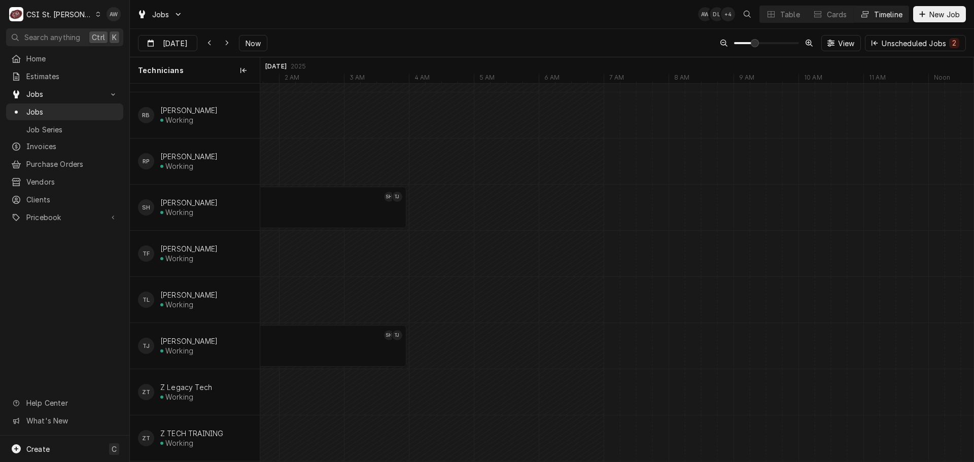
scroll to position [879, 0]
click at [222, 43] on div "Dynamic Content Wrapper" at bounding box center [227, 43] width 10 height 10
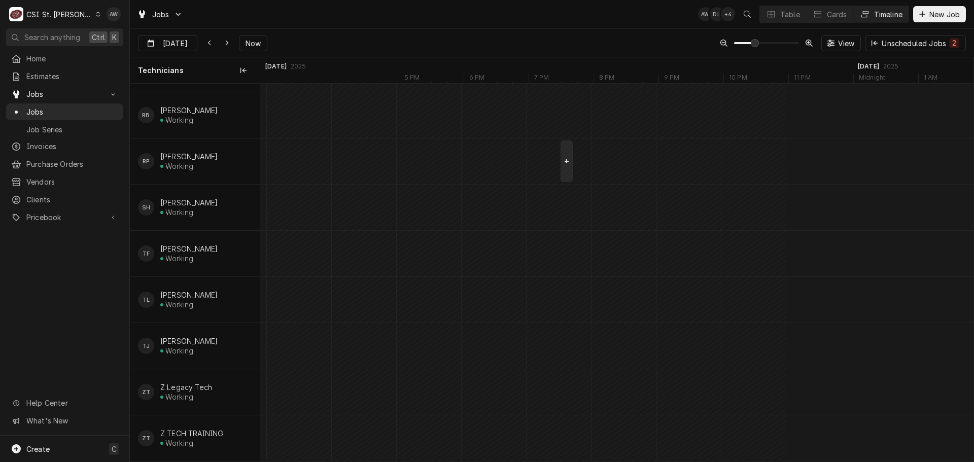
scroll to position [0, 0]
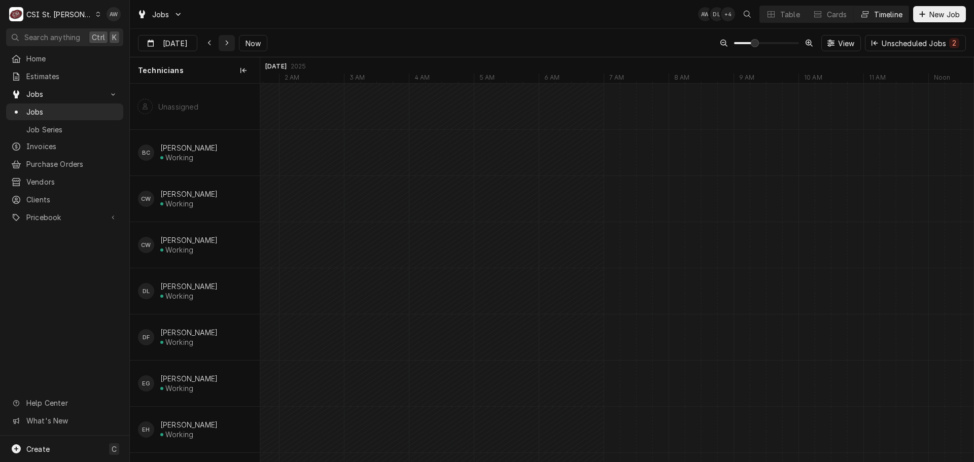
click at [228, 44] on div "Dynamic Content Wrapper" at bounding box center [227, 43] width 10 height 10
type input "[DATE]"
click at [776, 13] on button "Table" at bounding box center [783, 14] width 46 height 16
